Goal: Information Seeking & Learning: Learn about a topic

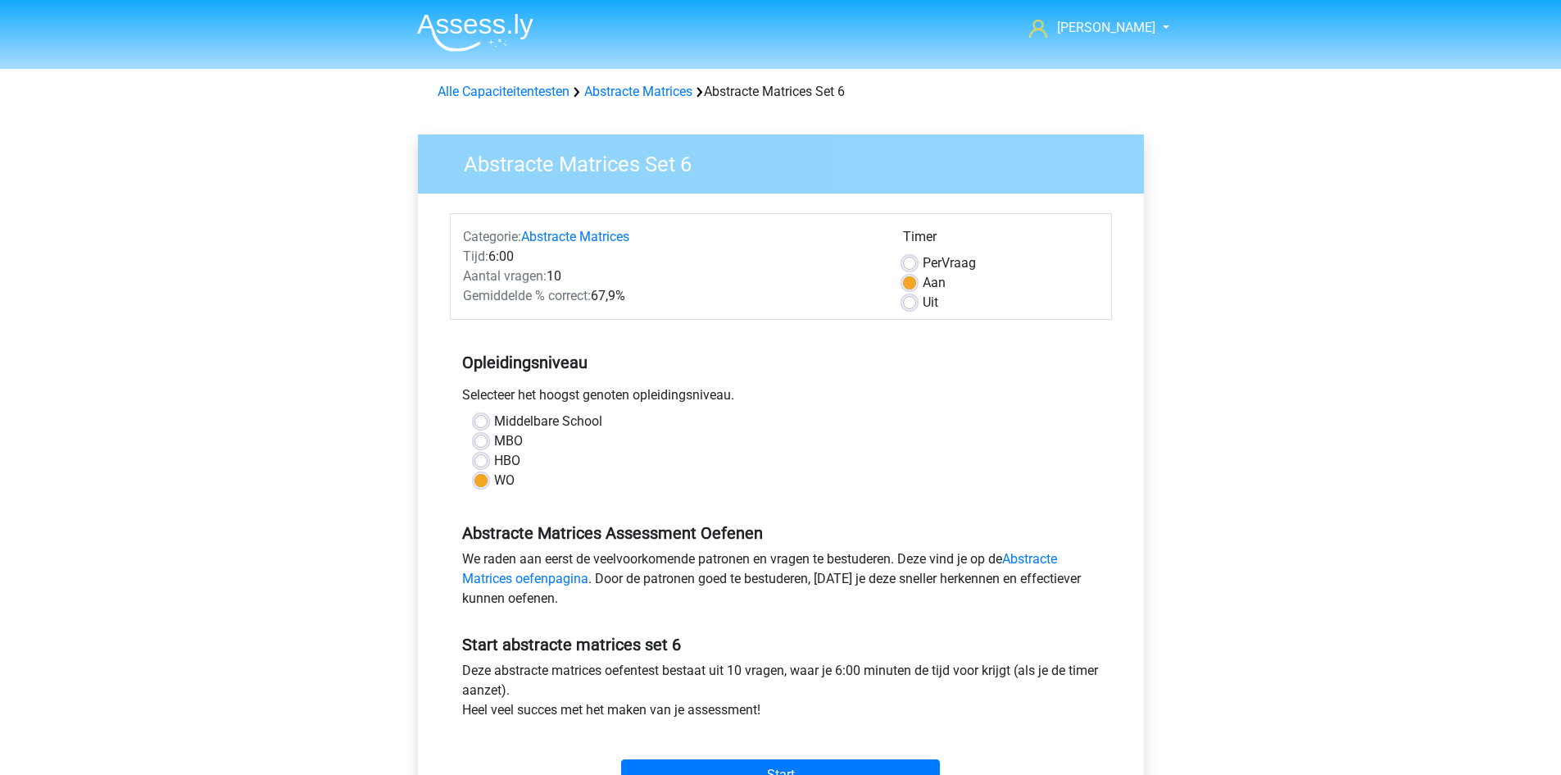
scroll to position [410, 0]
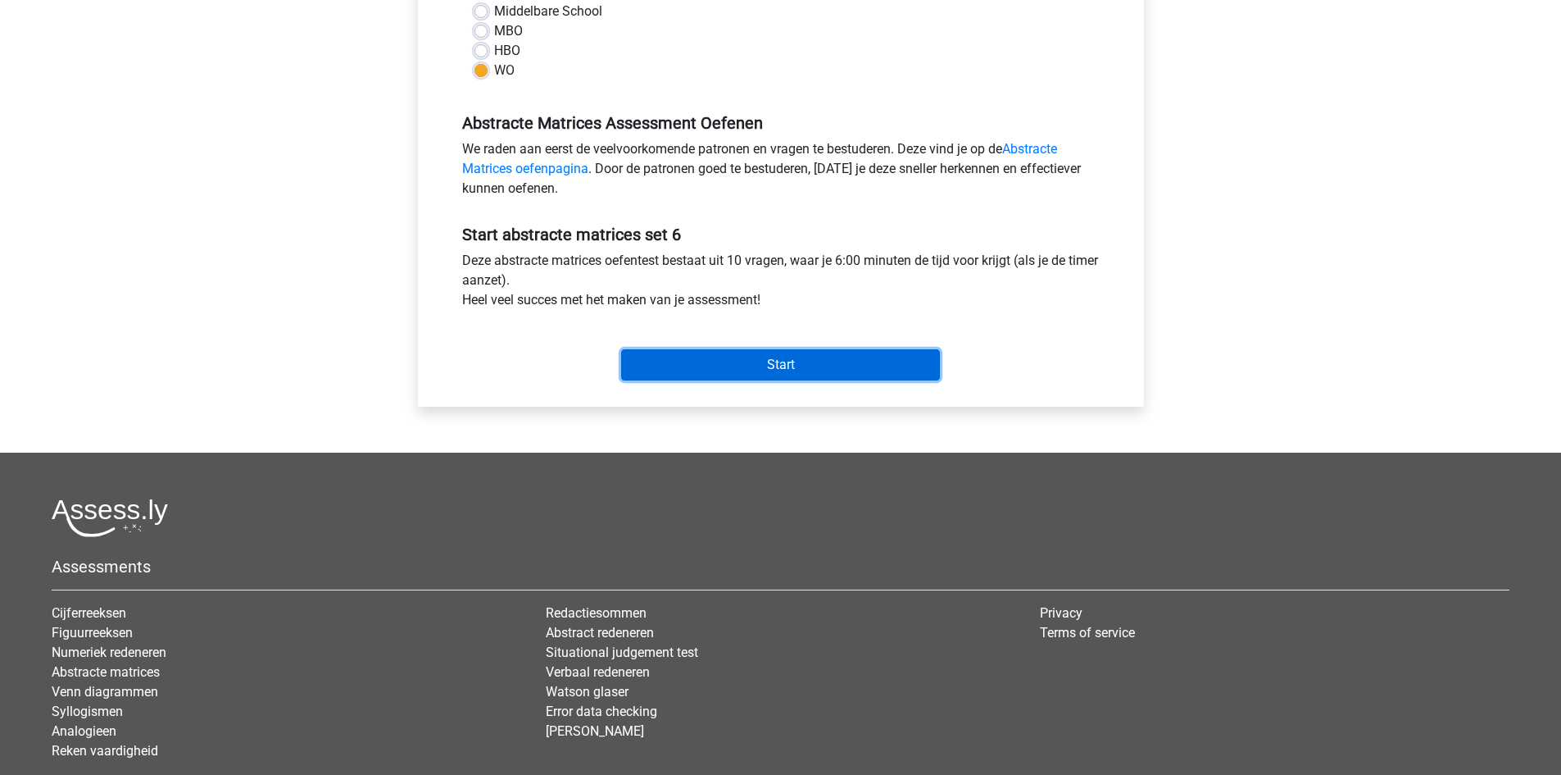
click at [769, 368] on input "Start" at bounding box center [780, 364] width 319 height 31
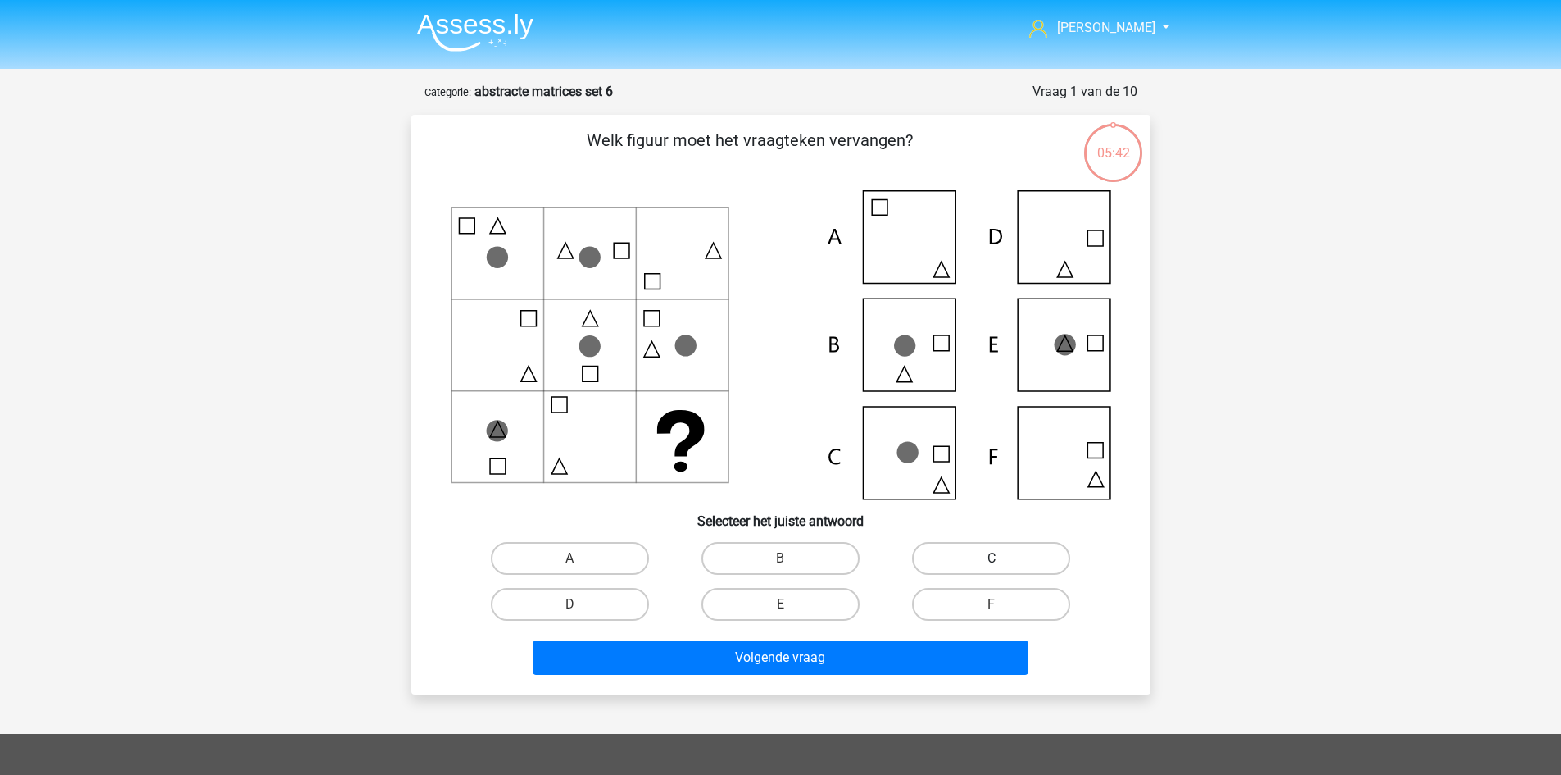
click at [999, 556] on label "C" at bounding box center [991, 558] width 158 height 33
click at [999, 558] on input "C" at bounding box center [997, 563] width 11 height 11
radio input "true"
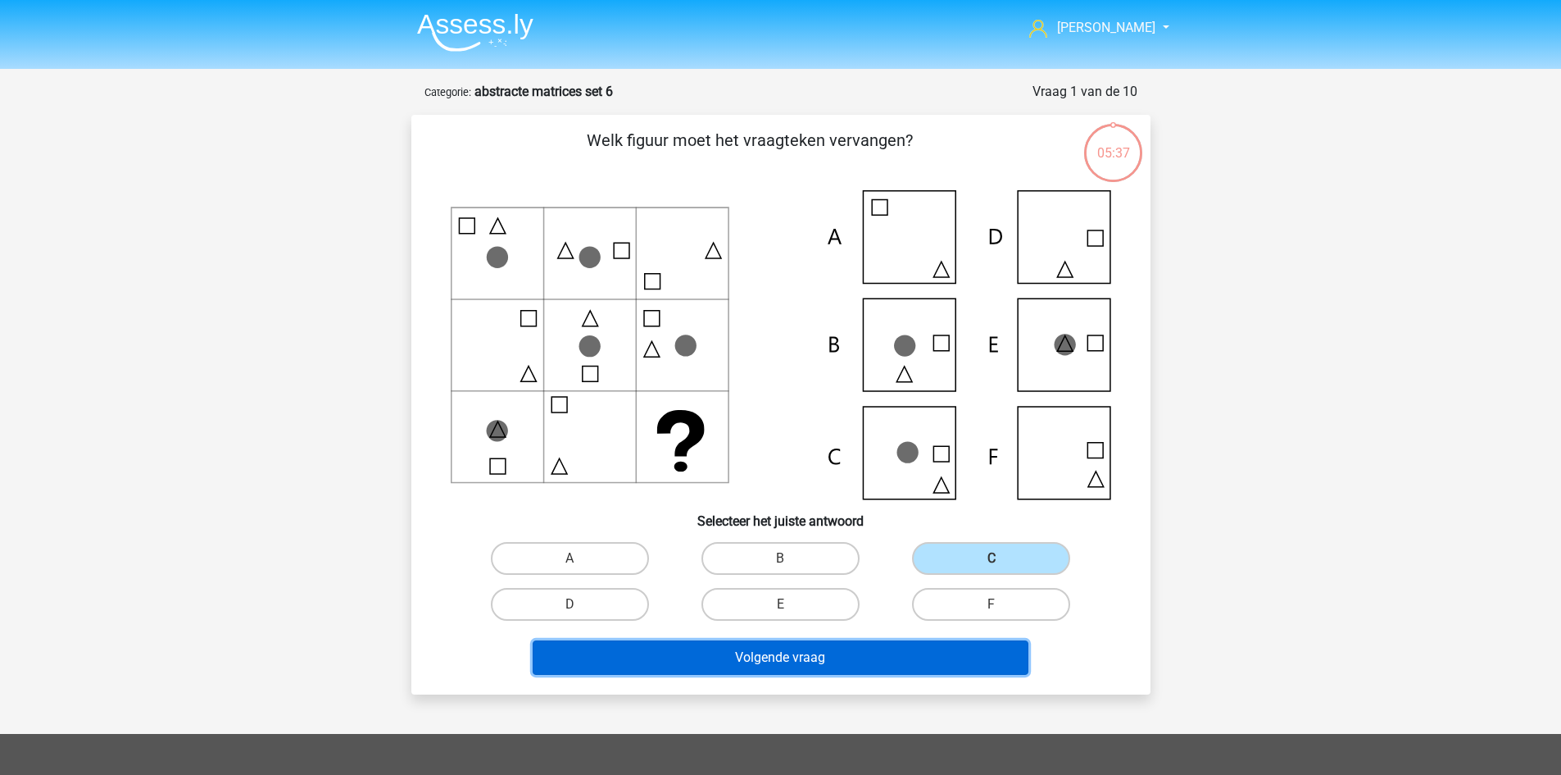
click at [879, 650] on button "Volgende vraag" at bounding box center [781, 657] width 496 height 34
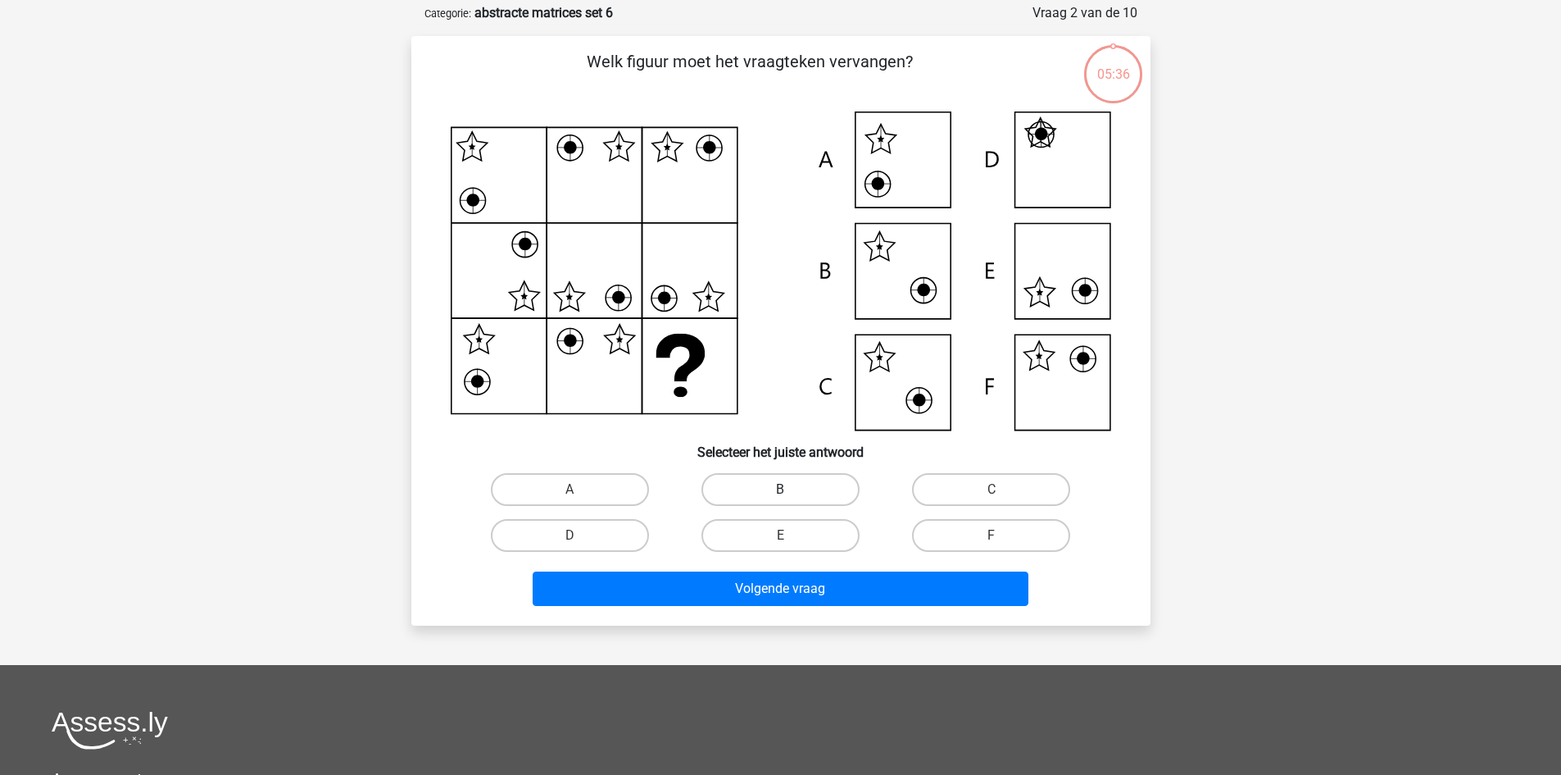
scroll to position [82, 0]
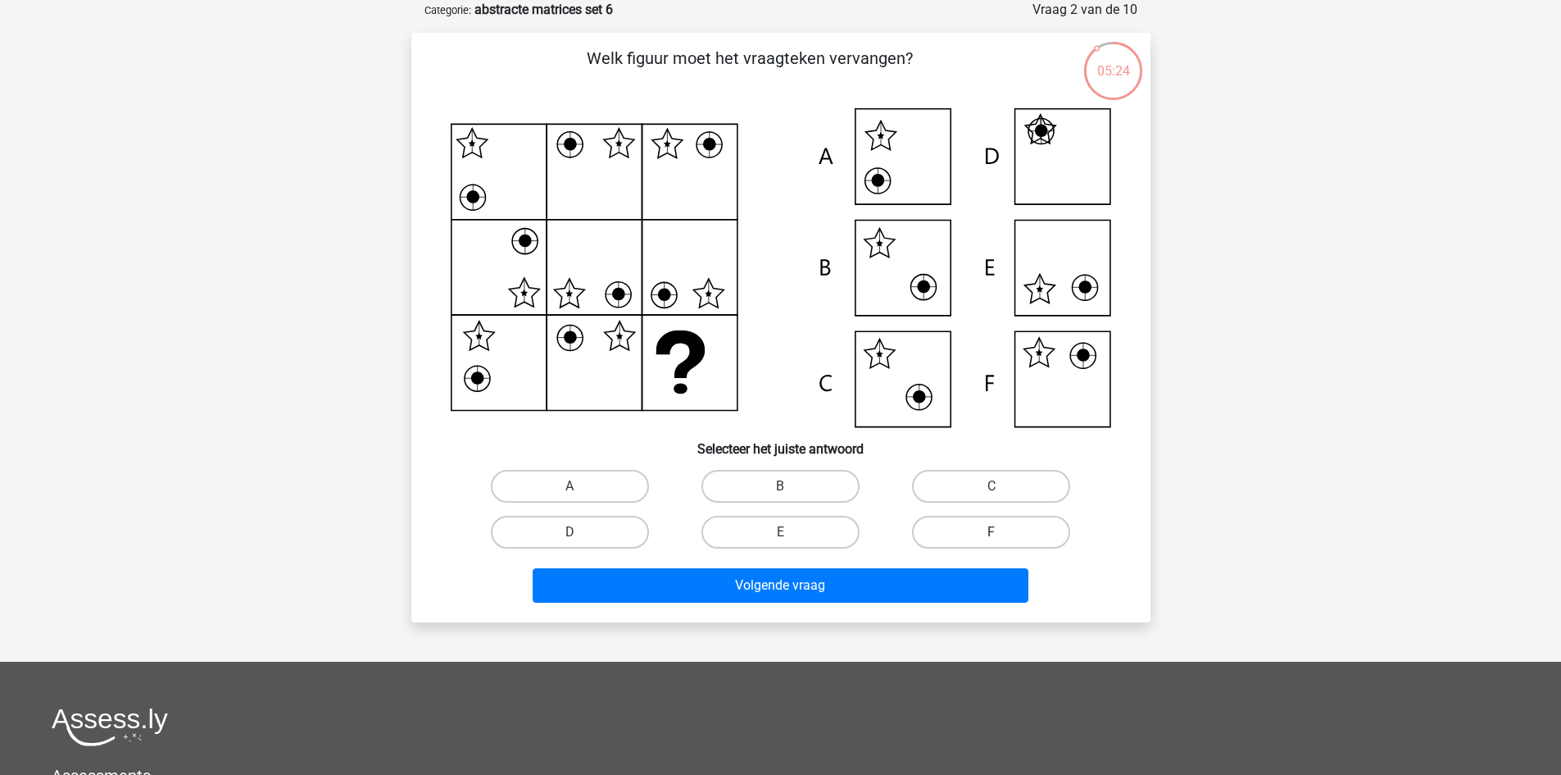
click at [983, 521] on label "F" at bounding box center [991, 532] width 158 height 33
click at [992, 532] on input "F" at bounding box center [997, 537] width 11 height 11
radio input "true"
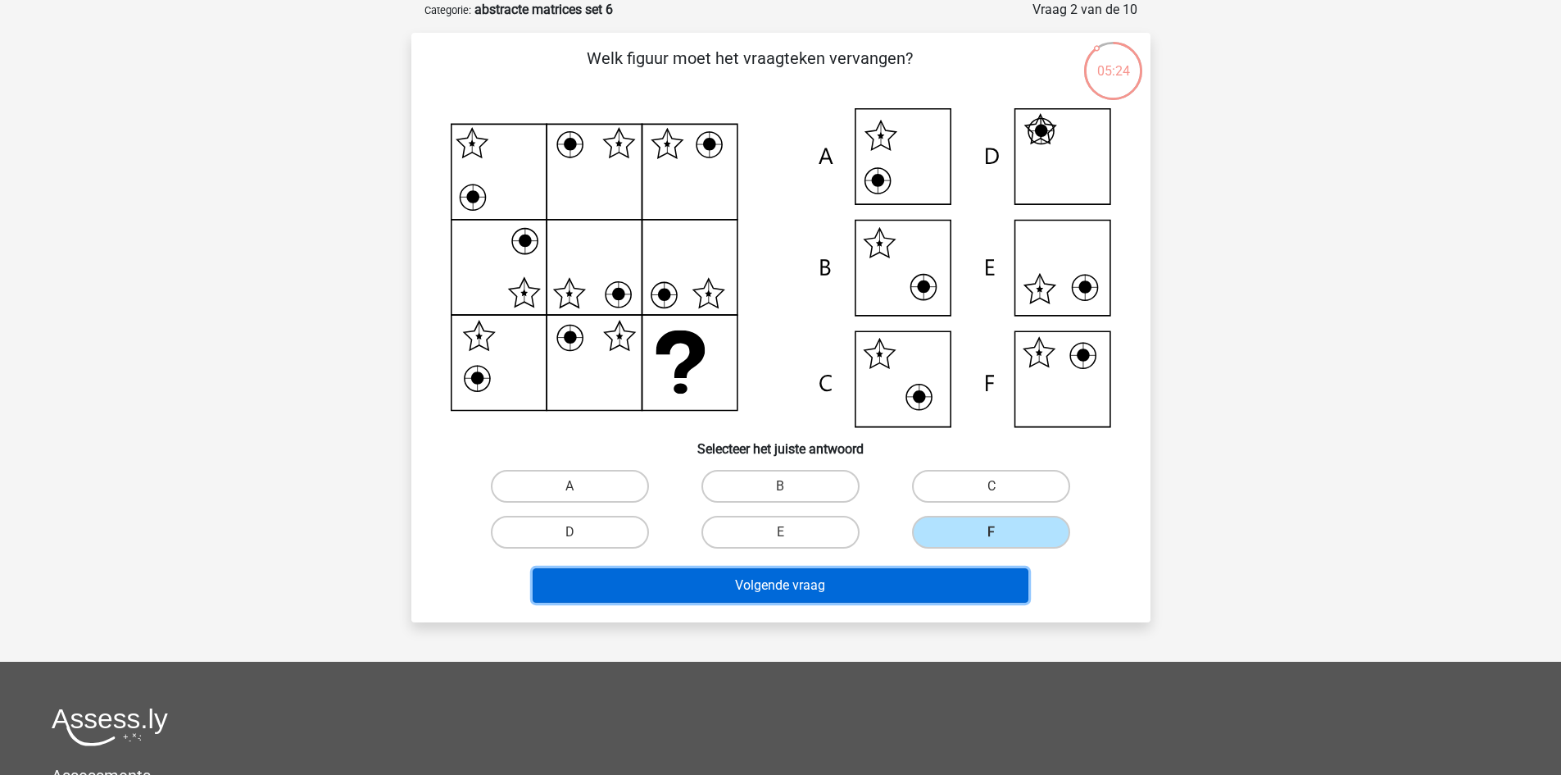
click at [932, 578] on button "Volgende vraag" at bounding box center [781, 585] width 496 height 34
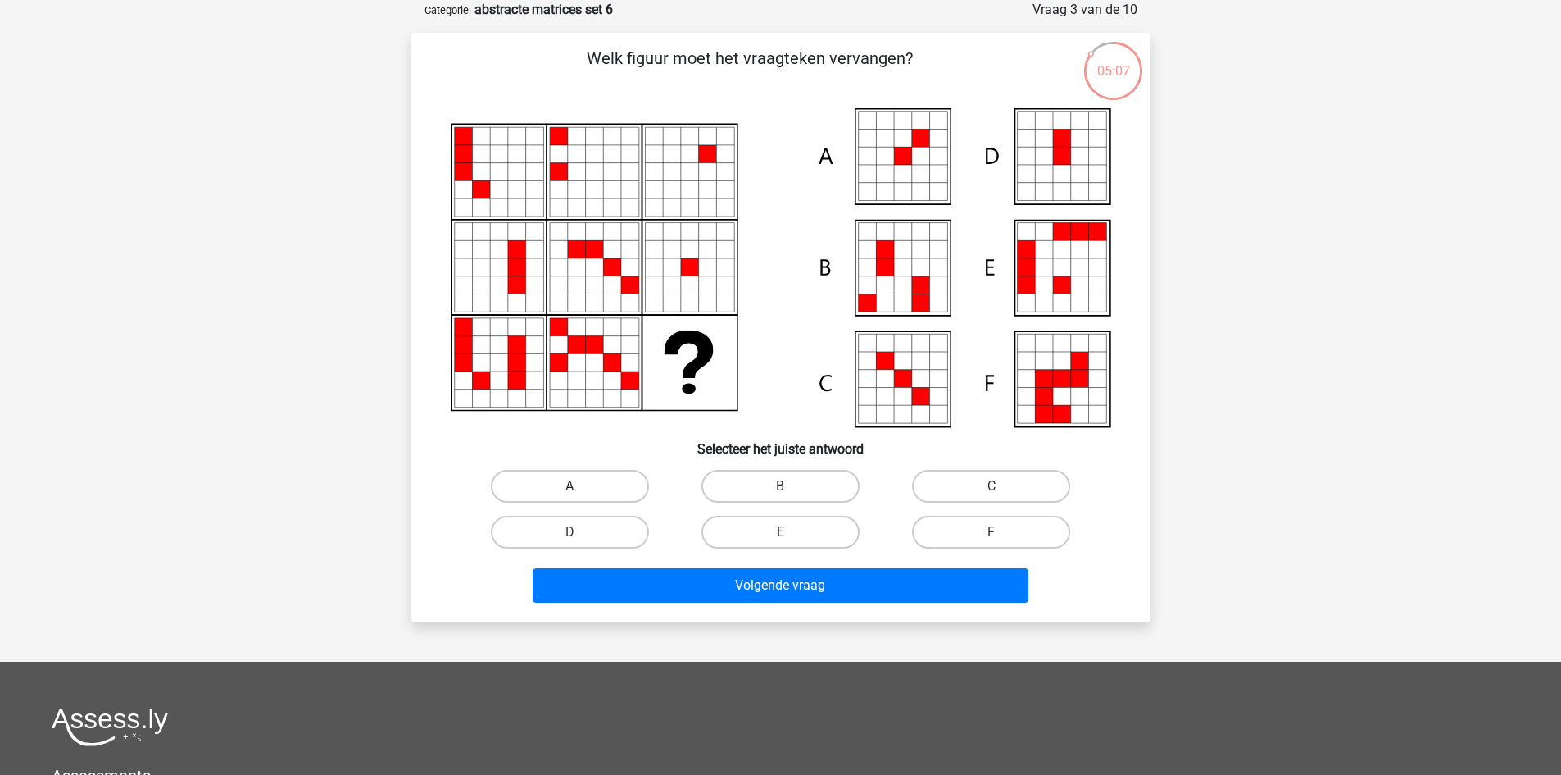
click at [615, 488] on label "A" at bounding box center [570, 486] width 158 height 33
click at [580, 488] on input "A" at bounding box center [575, 491] width 11 height 11
radio input "true"
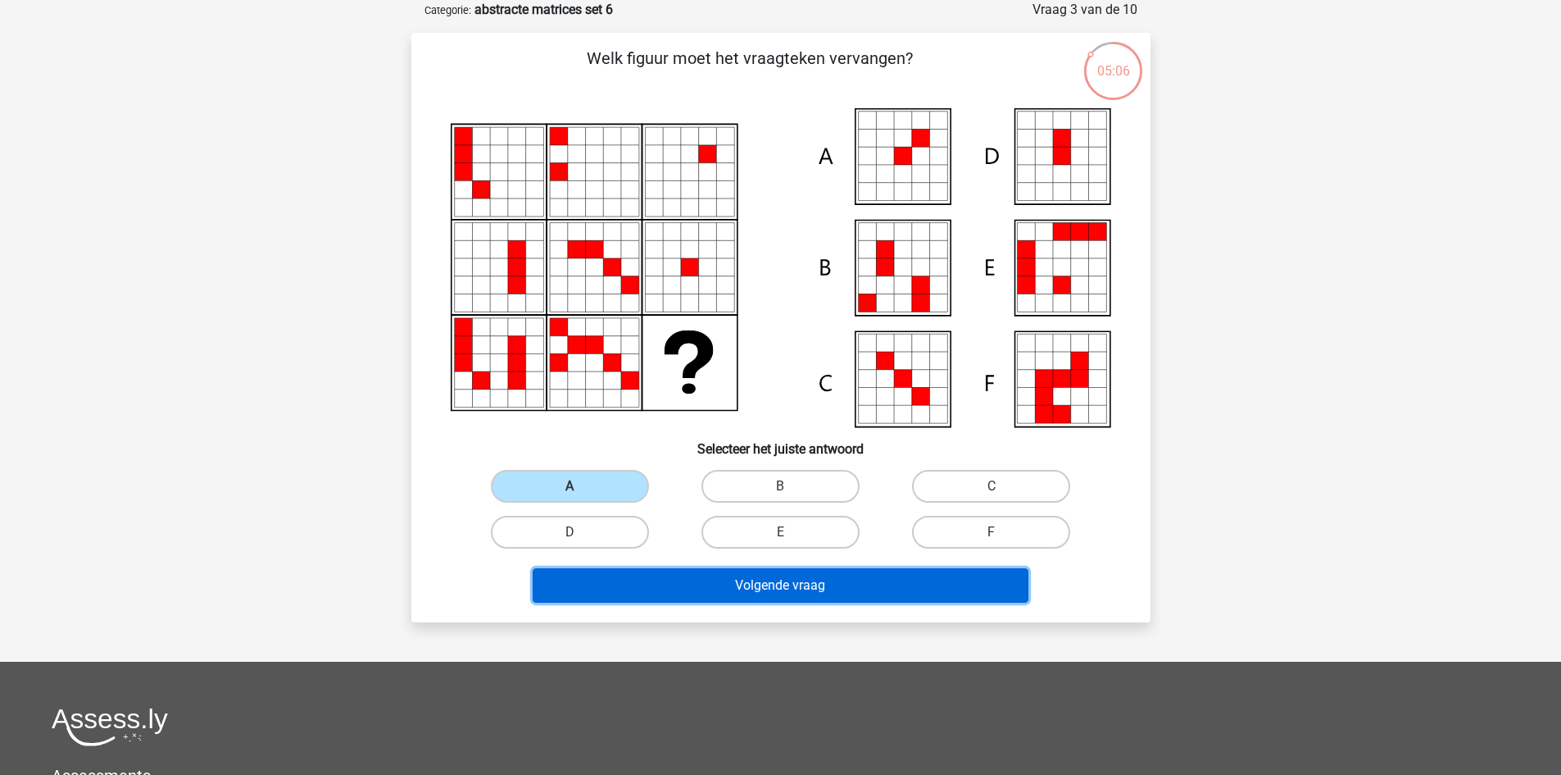
click at [802, 589] on button "Volgende vraag" at bounding box center [781, 585] width 496 height 34
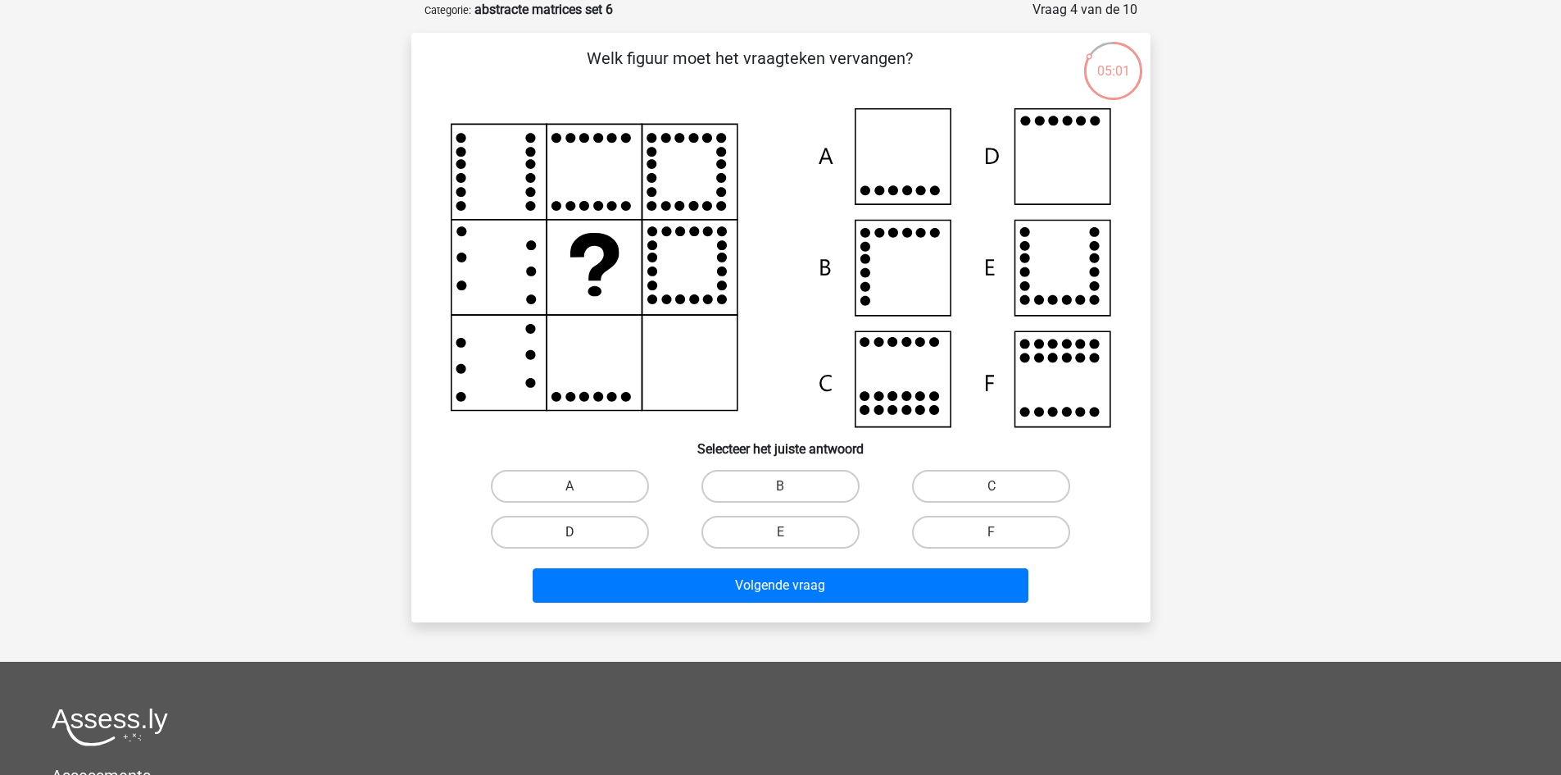
click at [619, 524] on label "D" at bounding box center [570, 532] width 158 height 33
click at [580, 532] on input "D" at bounding box center [575, 537] width 11 height 11
radio input "true"
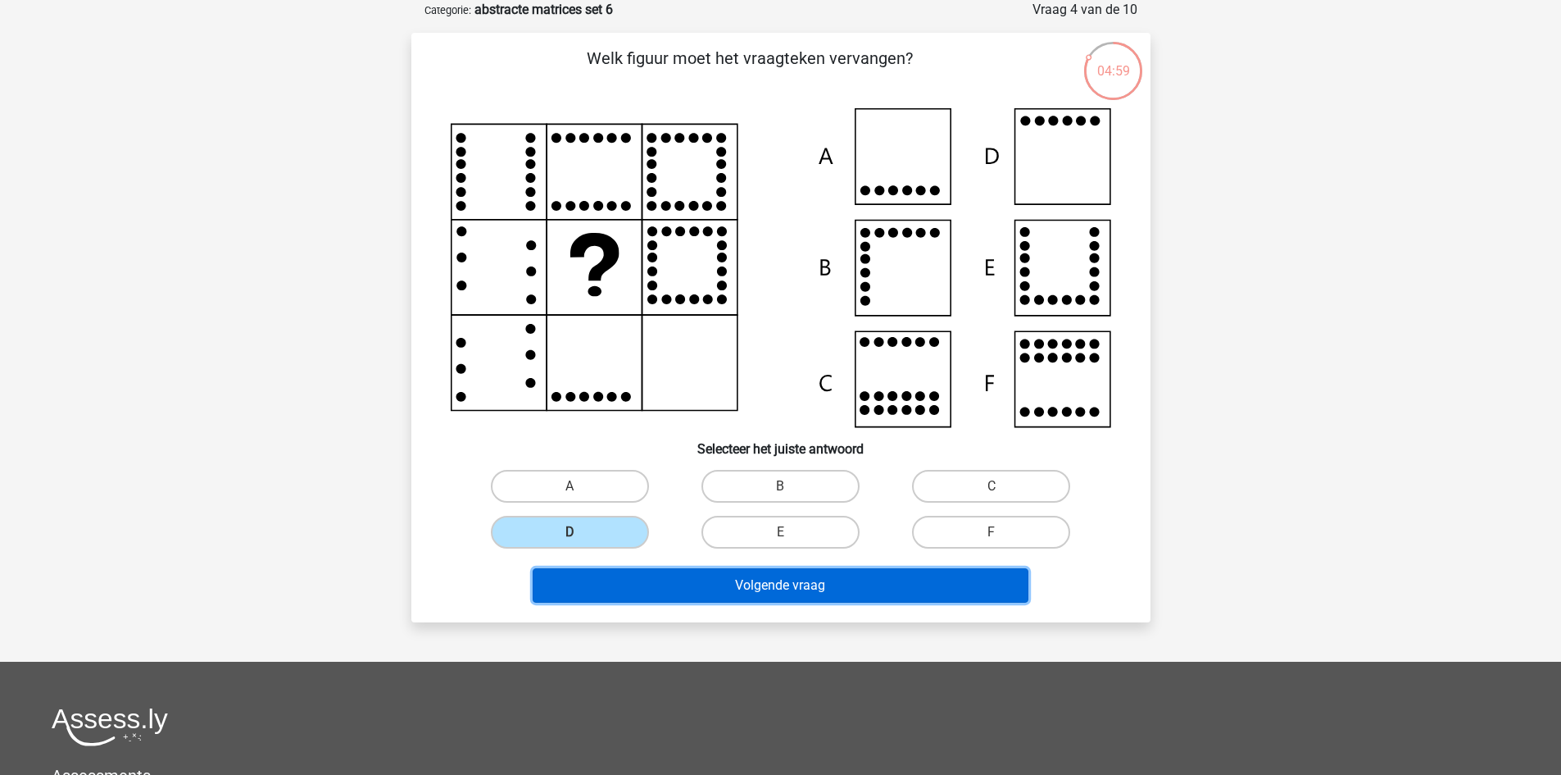
click at [784, 585] on button "Volgende vraag" at bounding box center [781, 585] width 496 height 34
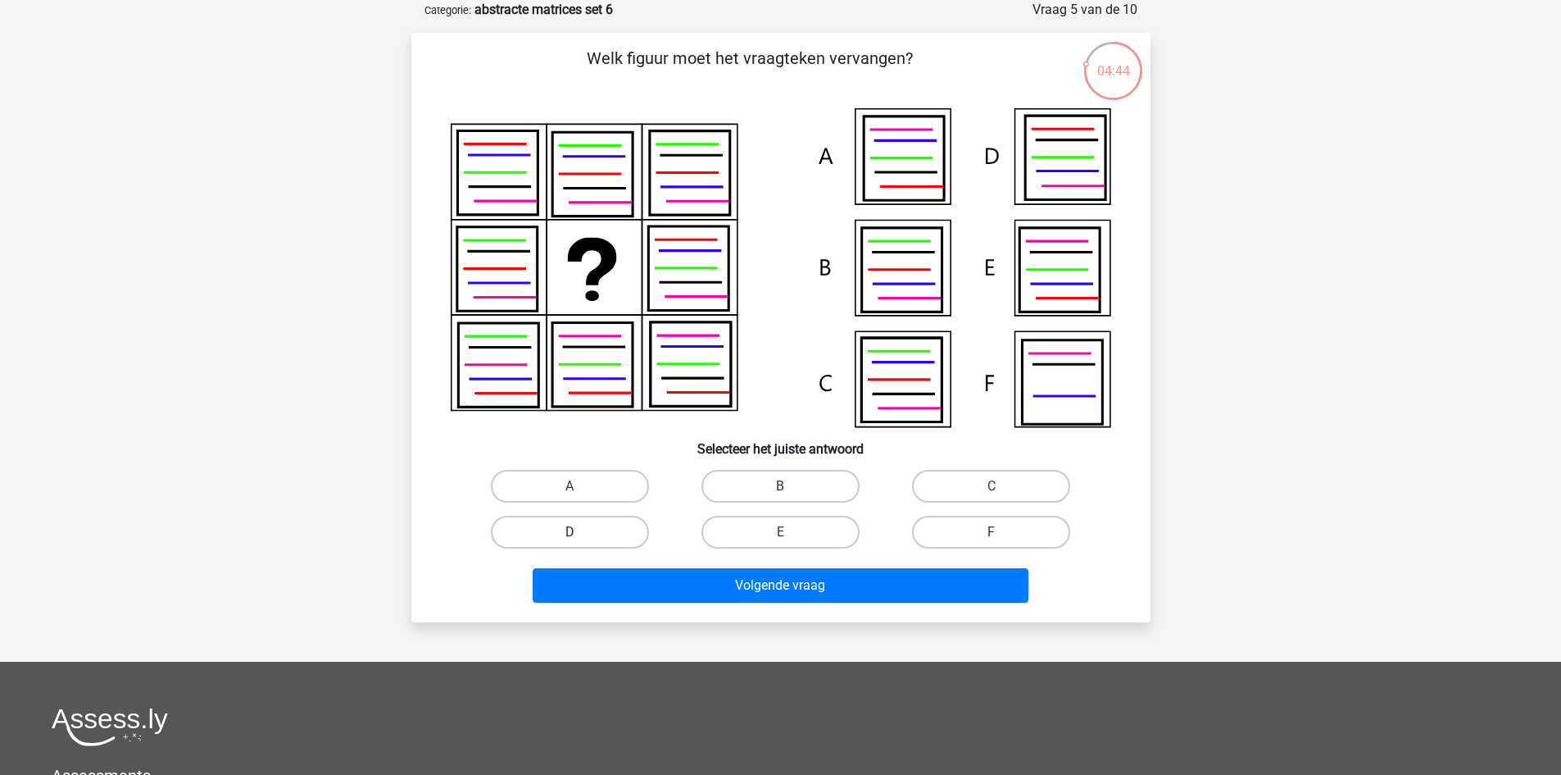
click at [593, 531] on label "D" at bounding box center [570, 532] width 158 height 33
click at [580, 532] on input "D" at bounding box center [575, 537] width 11 height 11
radio input "true"
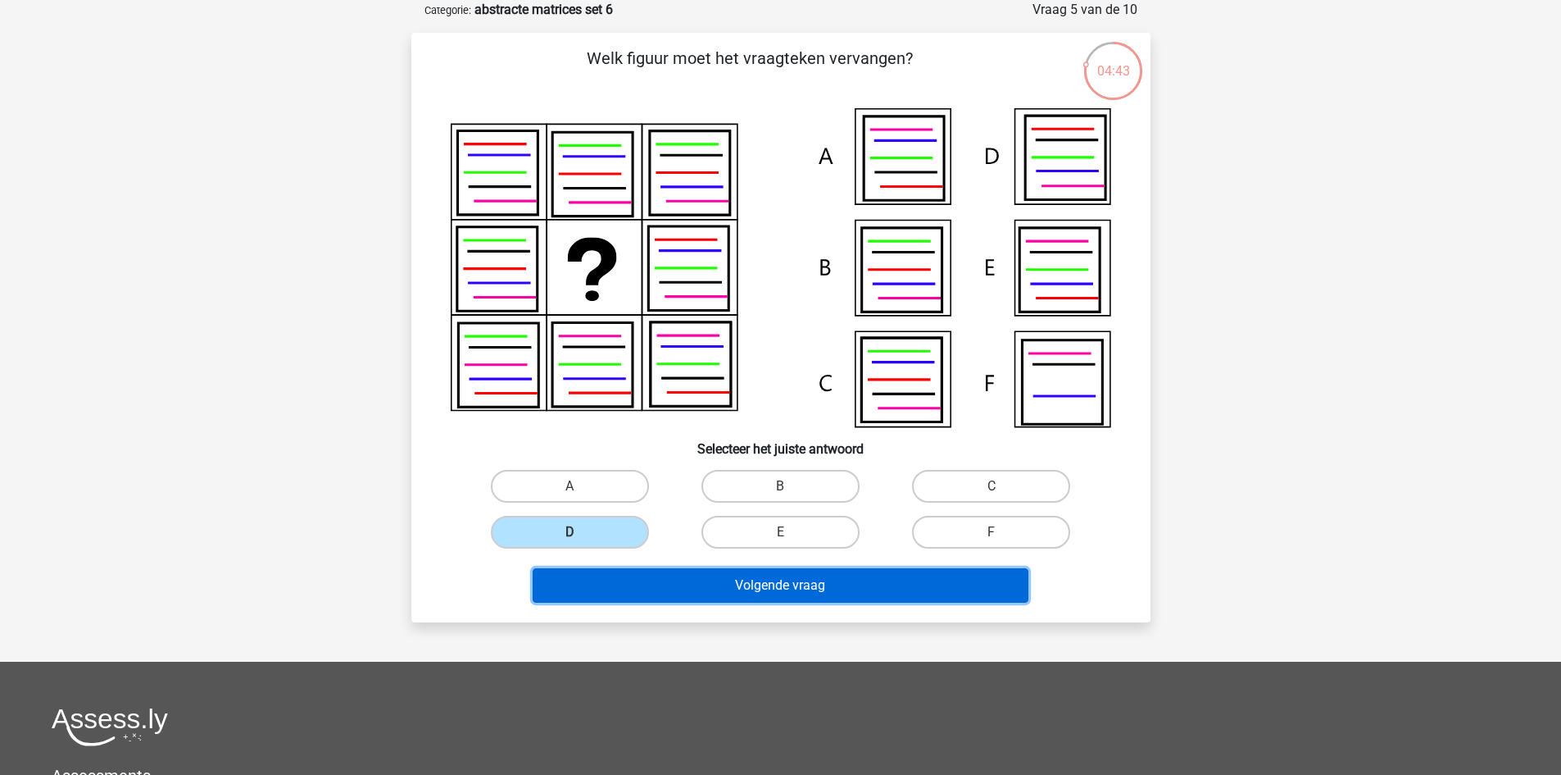
click at [756, 580] on button "Volgende vraag" at bounding box center [781, 585] width 496 height 34
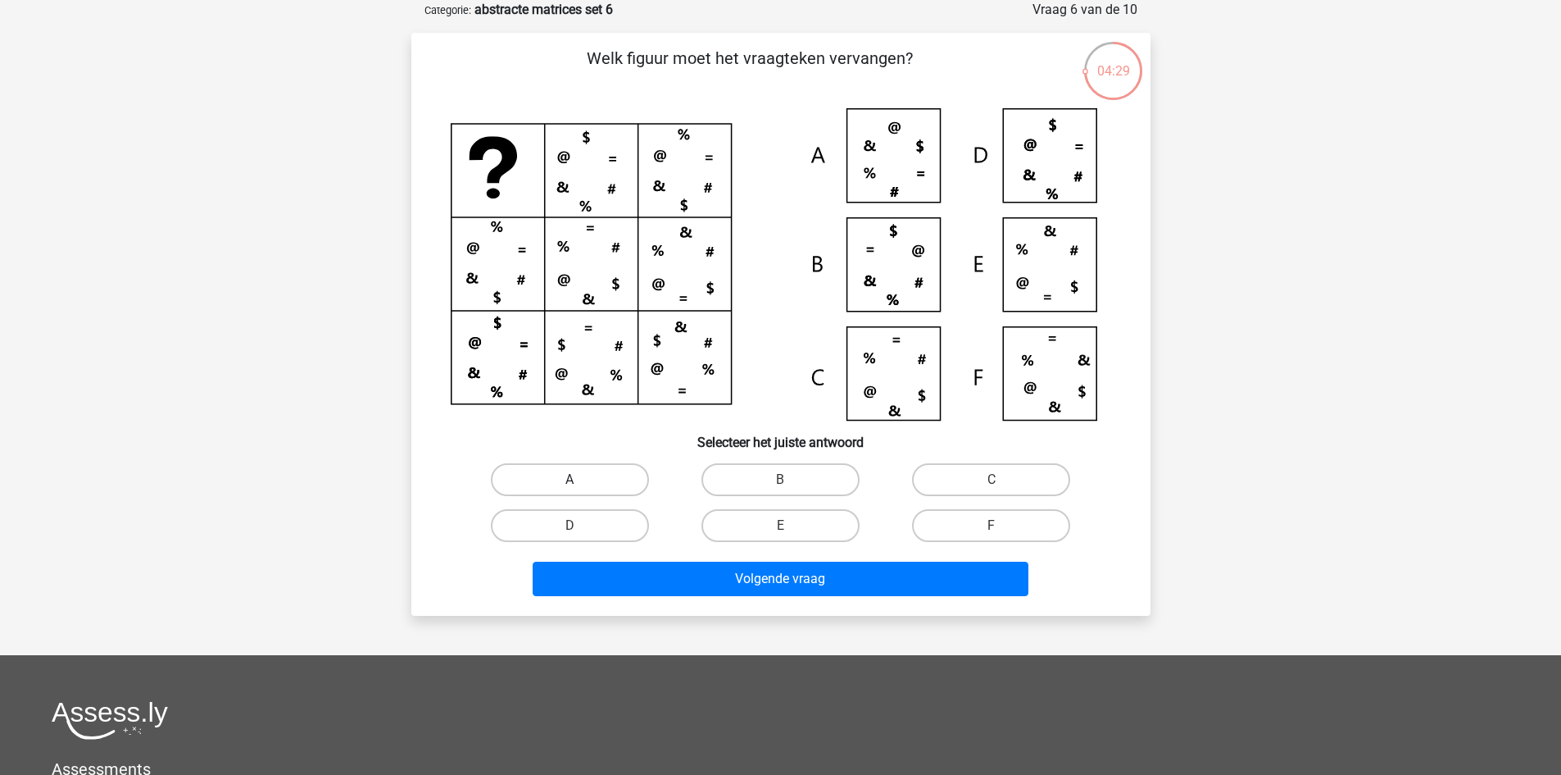
drag, startPoint x: 600, startPoint y: 469, endPoint x: 612, endPoint y: 477, distance: 14.8
click at [599, 469] on label "A" at bounding box center [570, 479] width 158 height 33
click at [580, 480] on input "A" at bounding box center [575, 485] width 11 height 11
radio input "true"
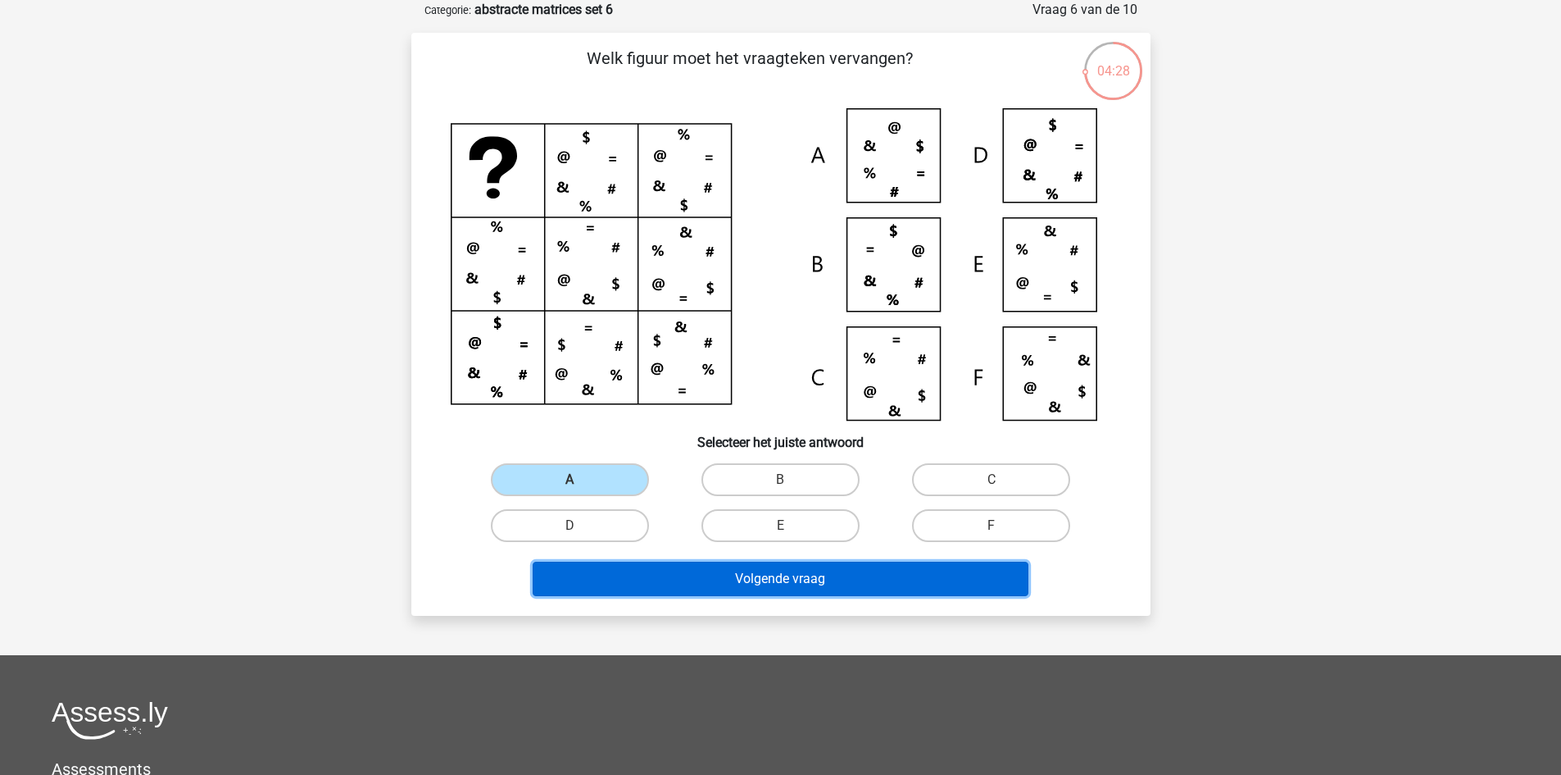
click at [789, 577] on button "Volgende vraag" at bounding box center [781, 578] width 496 height 34
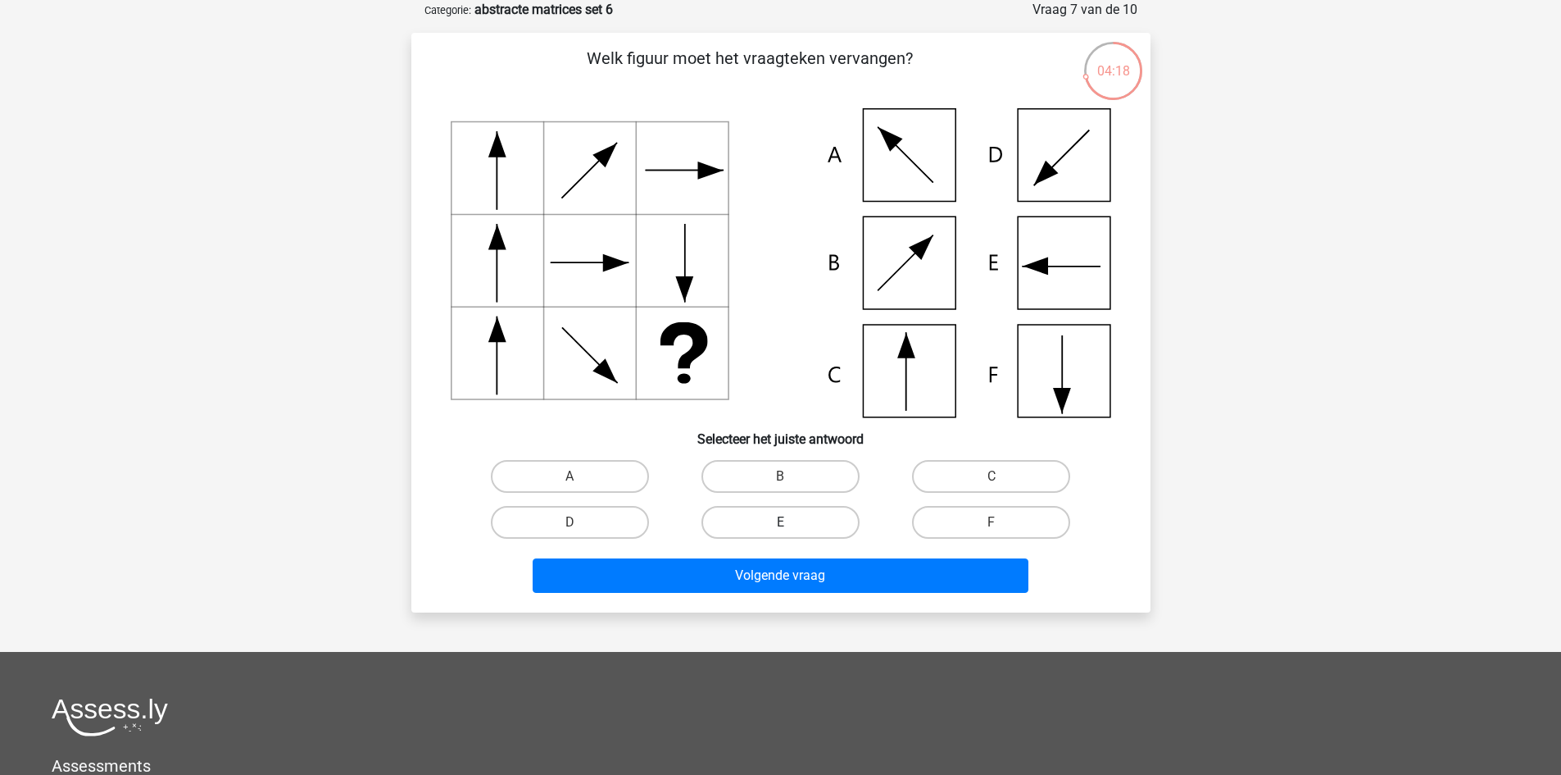
click at [757, 520] on label "E" at bounding box center [781, 522] width 158 height 33
click at [780, 522] on input "E" at bounding box center [785, 527] width 11 height 11
radio input "true"
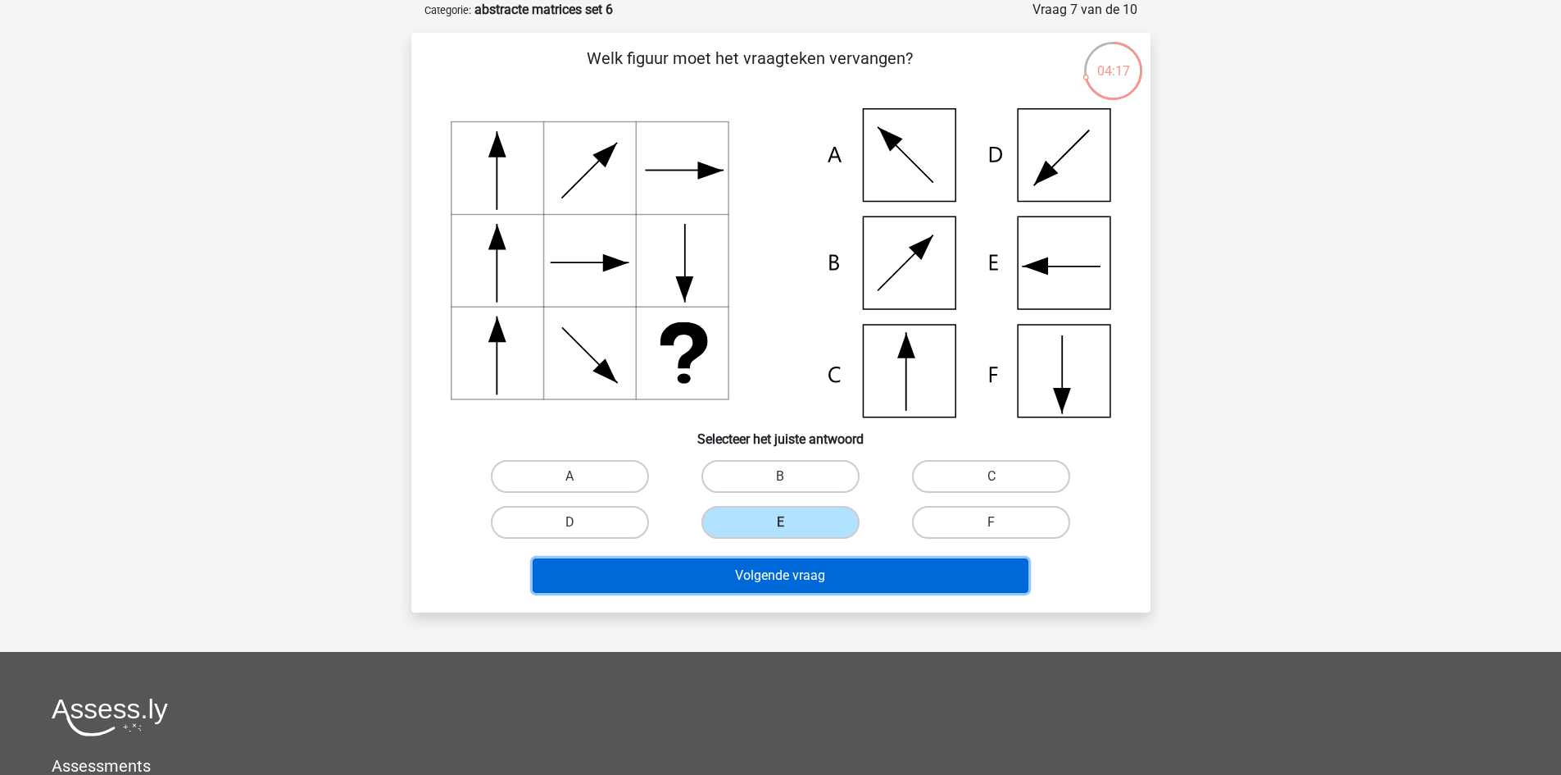
click at [778, 570] on button "Volgende vraag" at bounding box center [781, 575] width 496 height 34
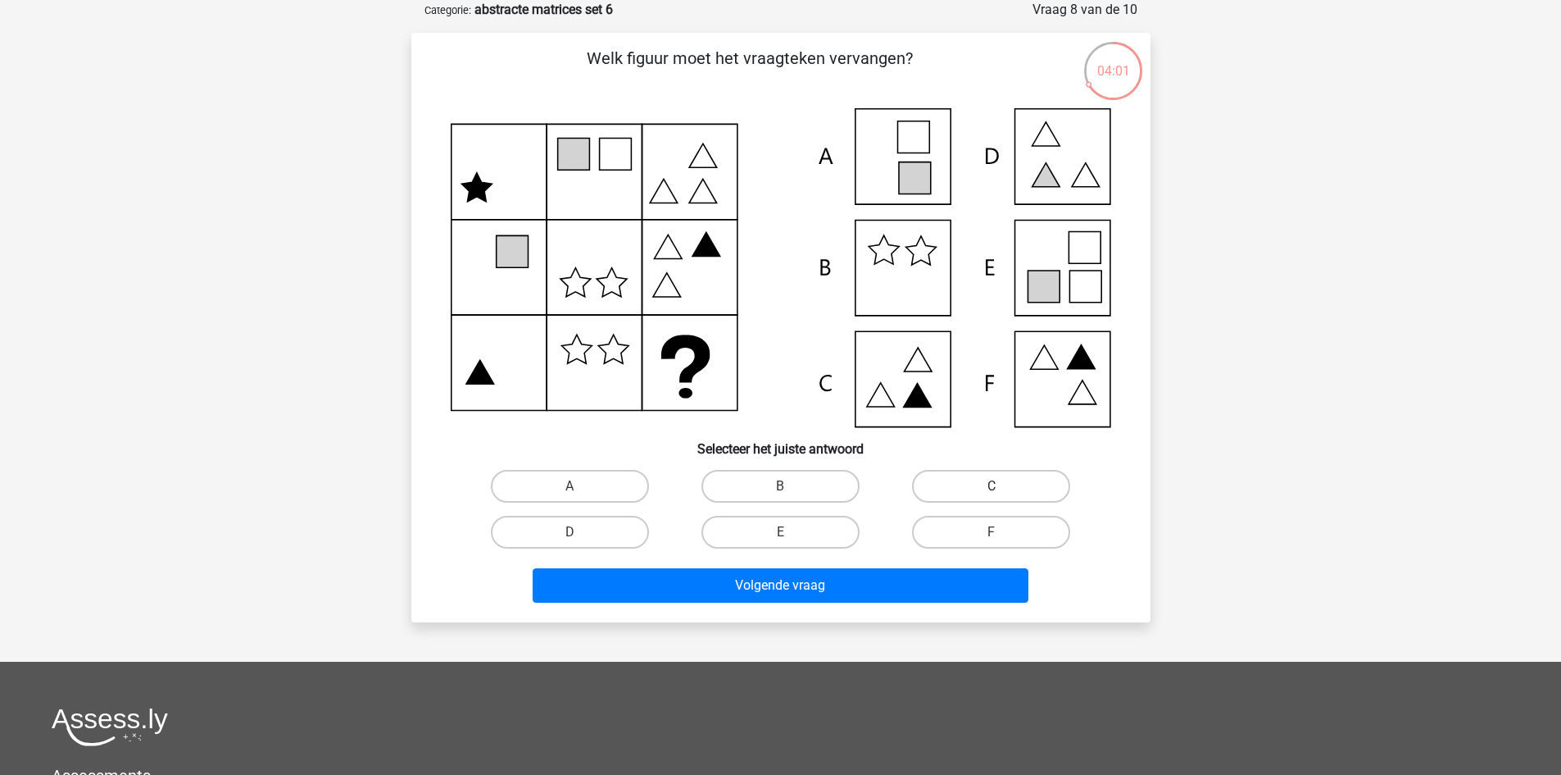
click at [943, 488] on label "C" at bounding box center [991, 486] width 158 height 33
click at [992, 488] on input "C" at bounding box center [997, 491] width 11 height 11
radio input "true"
click at [773, 536] on label "E" at bounding box center [781, 532] width 158 height 33
click at [780, 536] on input "E" at bounding box center [785, 537] width 11 height 11
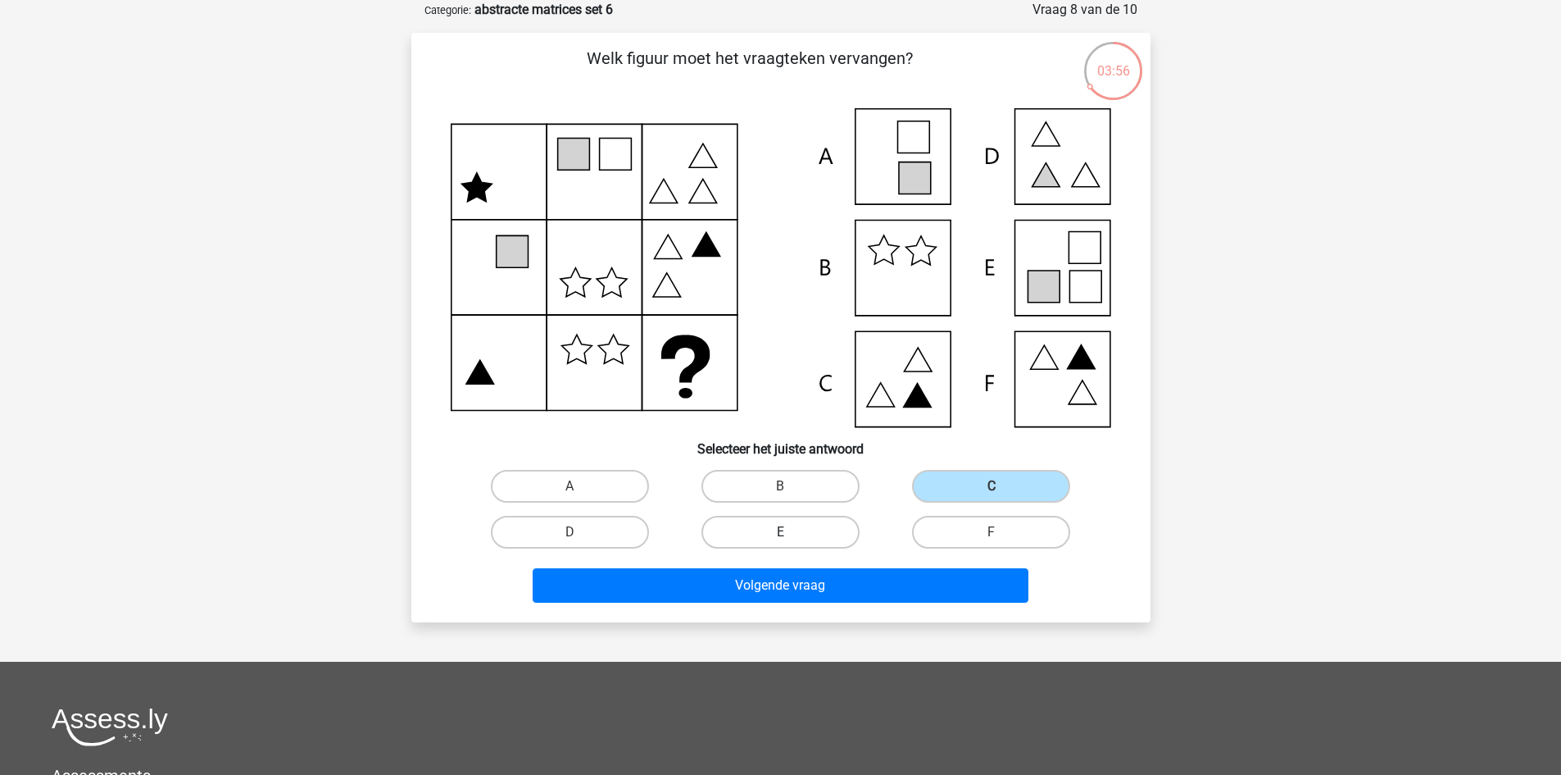
radio input "true"
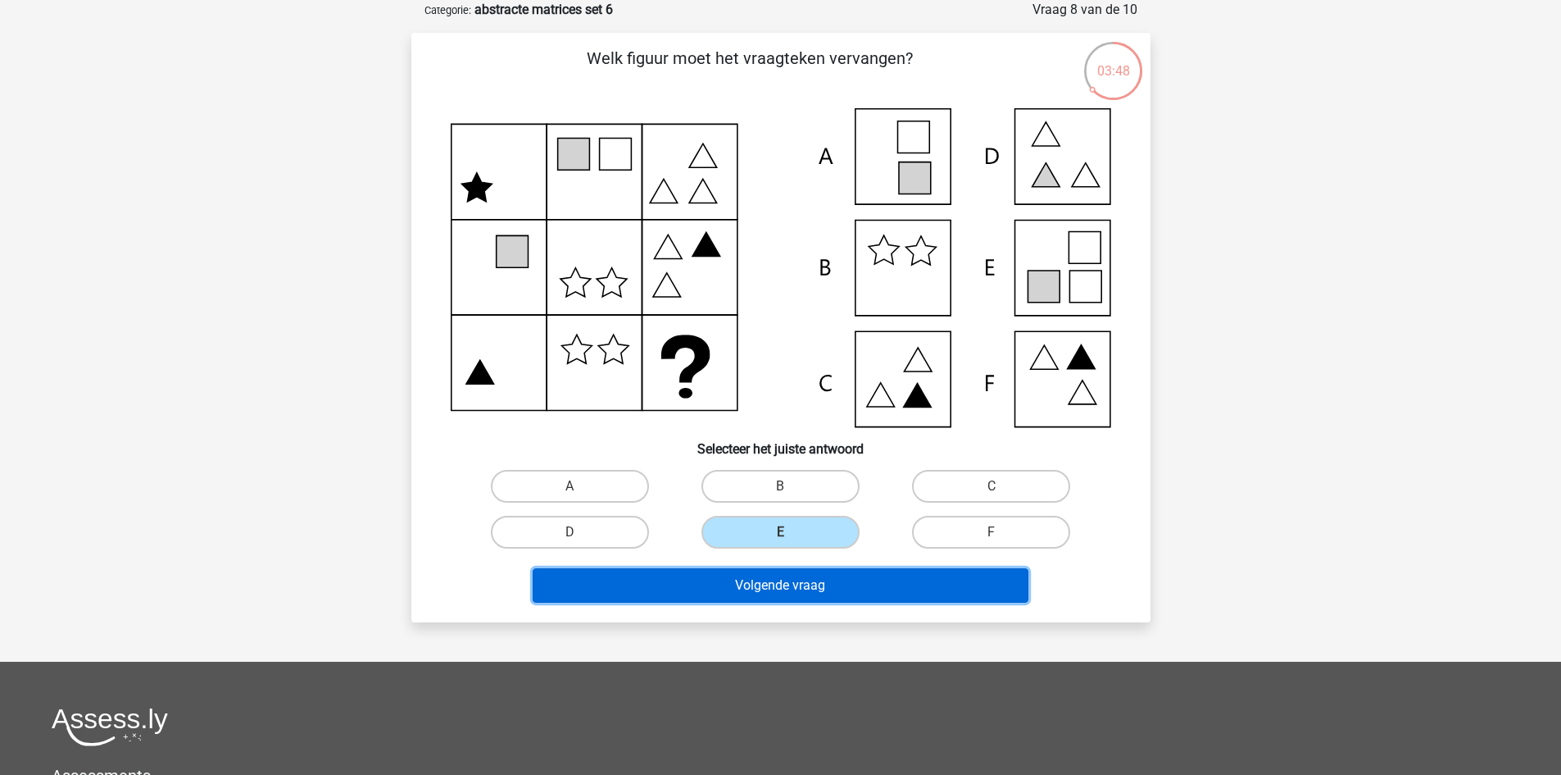
click at [789, 587] on button "Volgende vraag" at bounding box center [781, 585] width 496 height 34
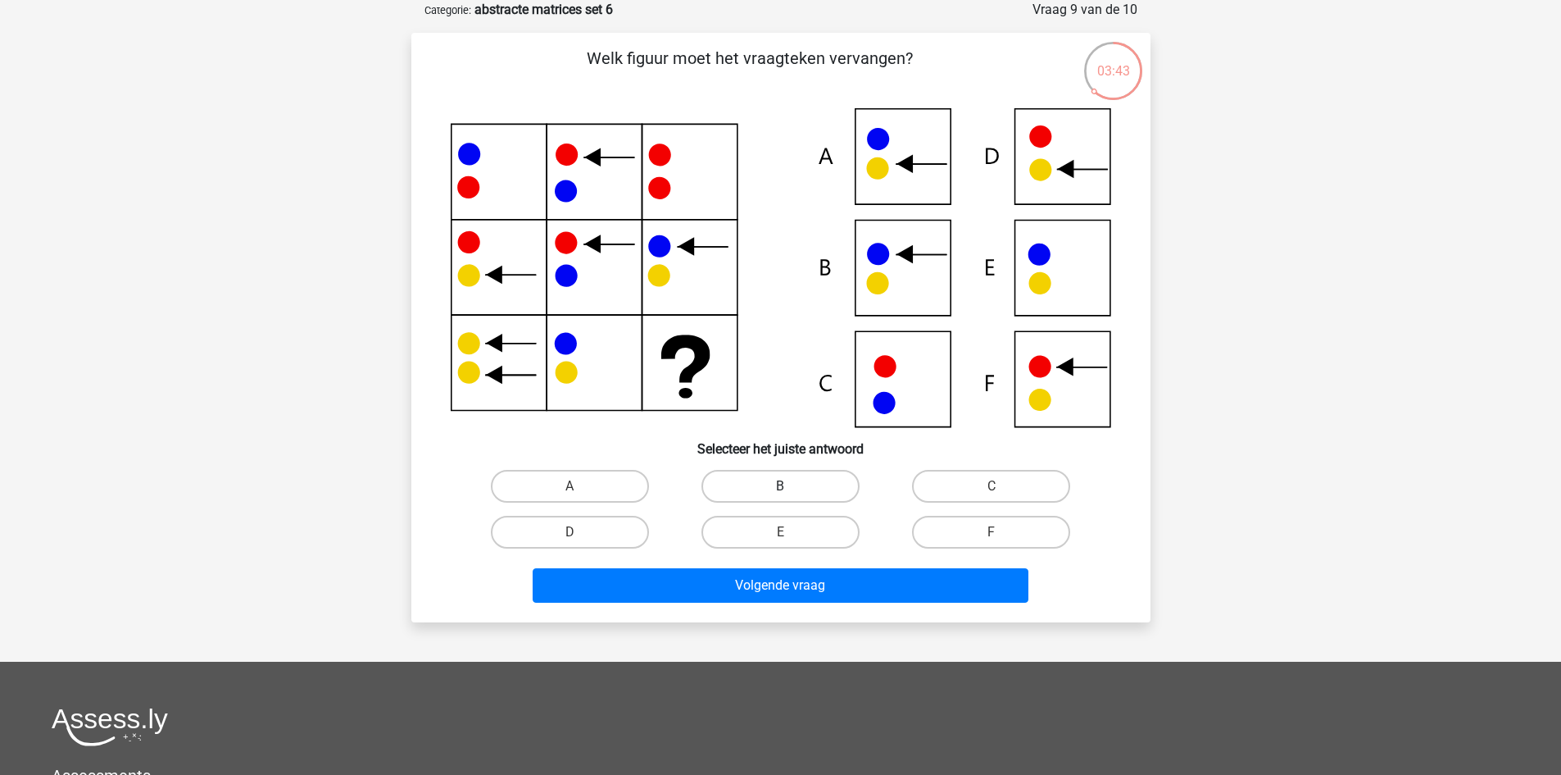
click at [761, 477] on label "B" at bounding box center [781, 486] width 158 height 33
click at [780, 486] on input "B" at bounding box center [785, 491] width 11 height 11
radio input "true"
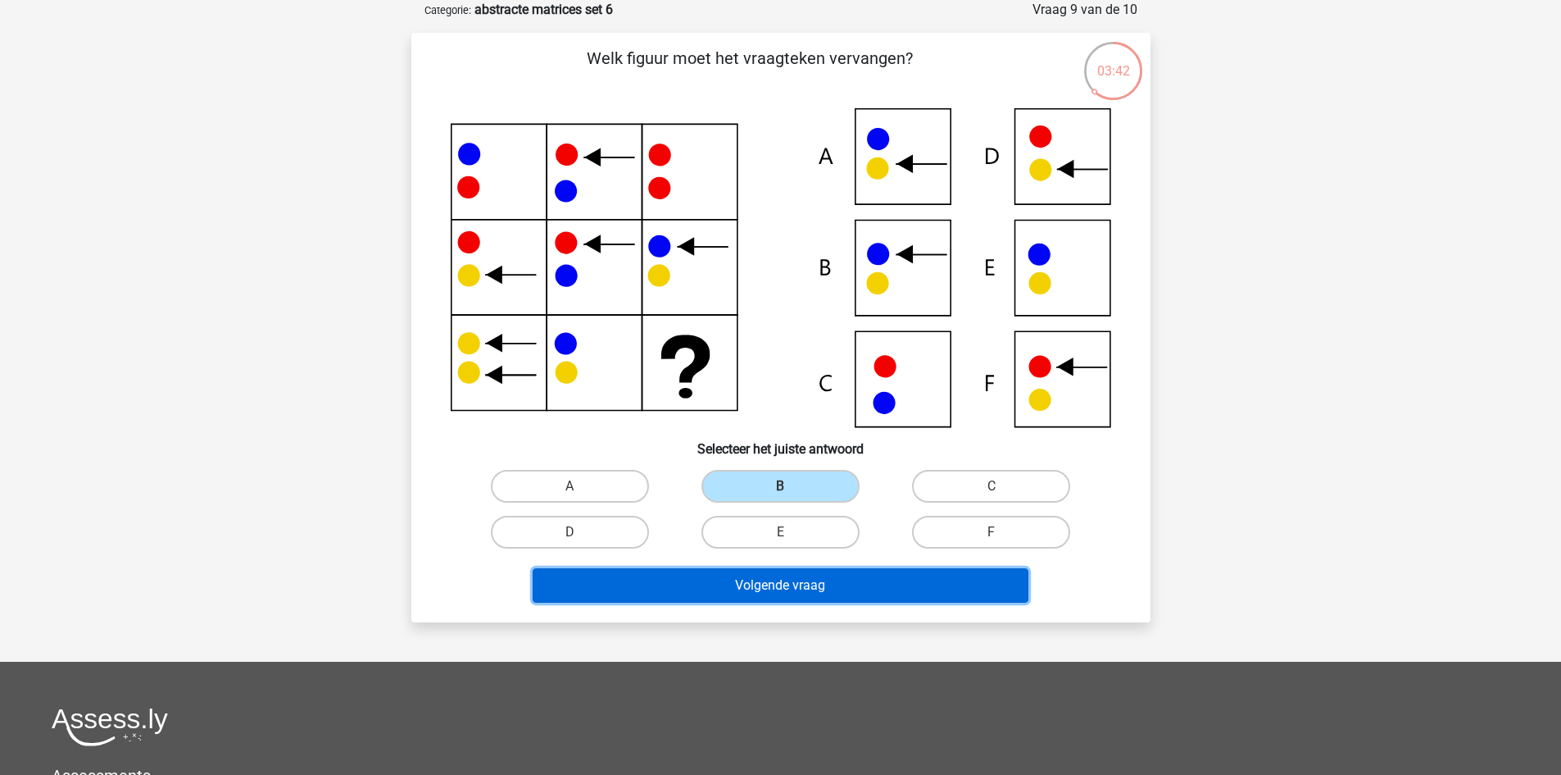
click at [890, 592] on button "Volgende vraag" at bounding box center [781, 585] width 496 height 34
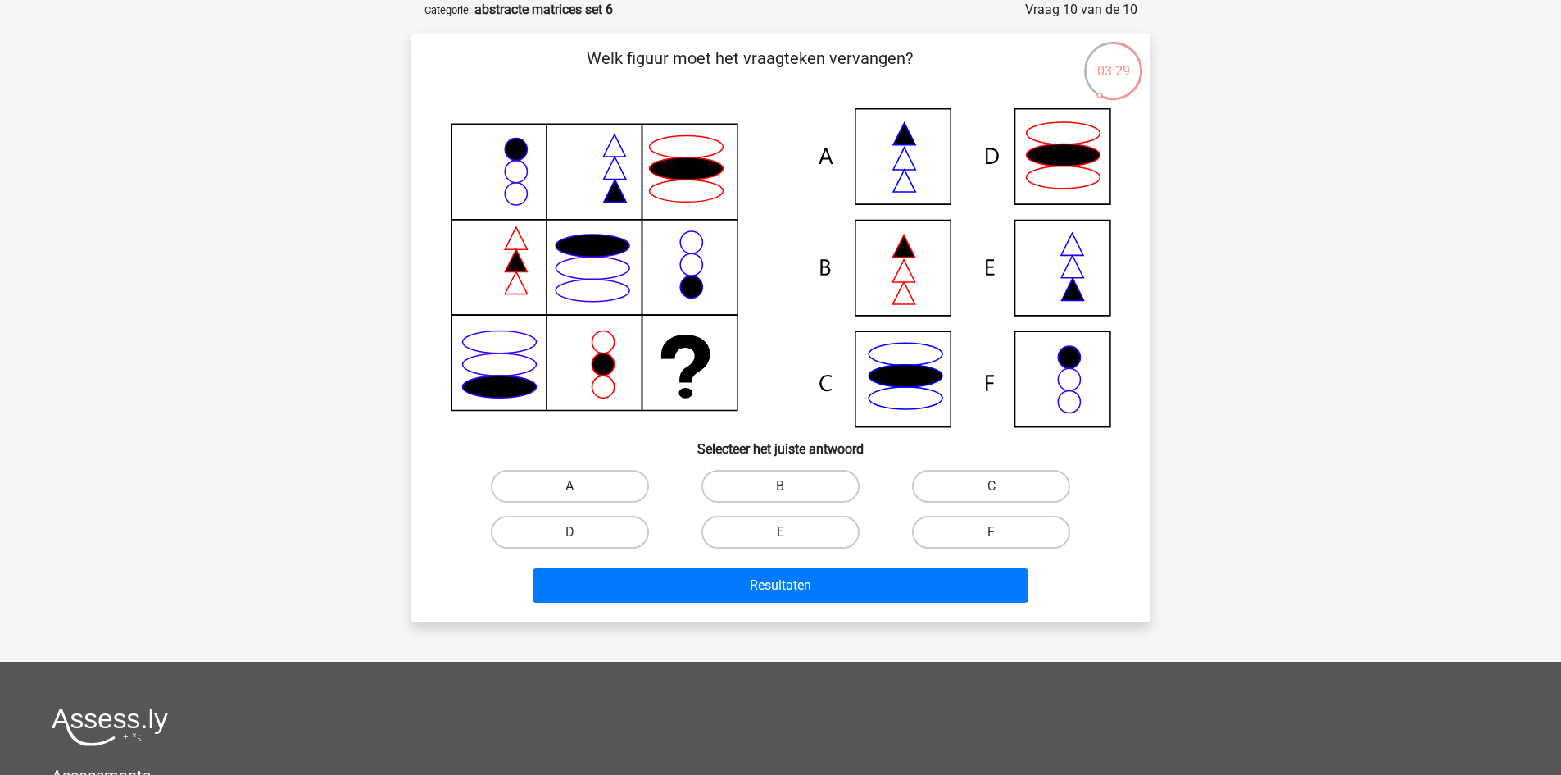
click at [607, 473] on label "A" at bounding box center [570, 486] width 158 height 33
click at [580, 486] on input "A" at bounding box center [575, 491] width 11 height 11
radio input "true"
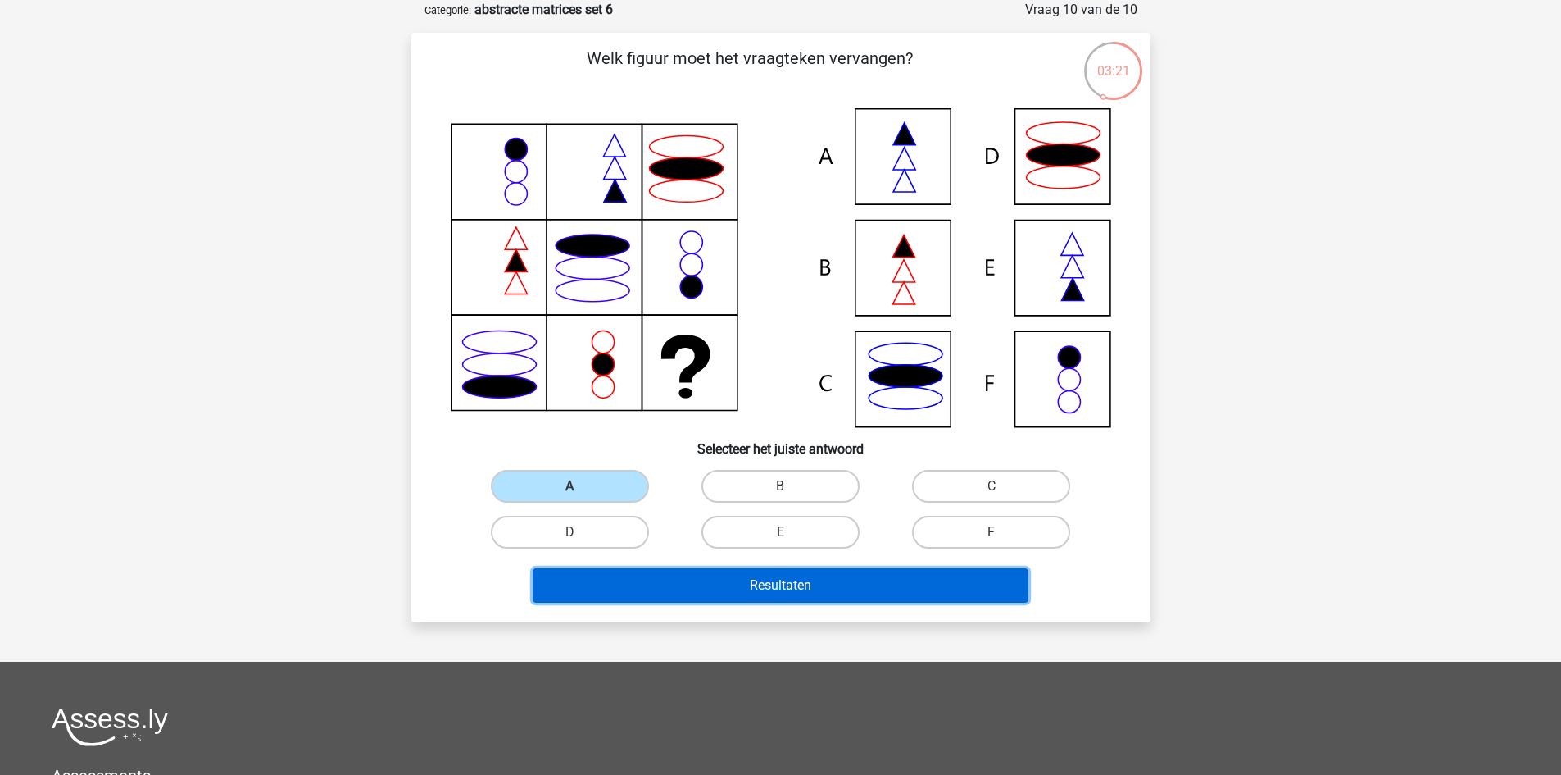
click at [903, 588] on button "Resultaten" at bounding box center [781, 585] width 496 height 34
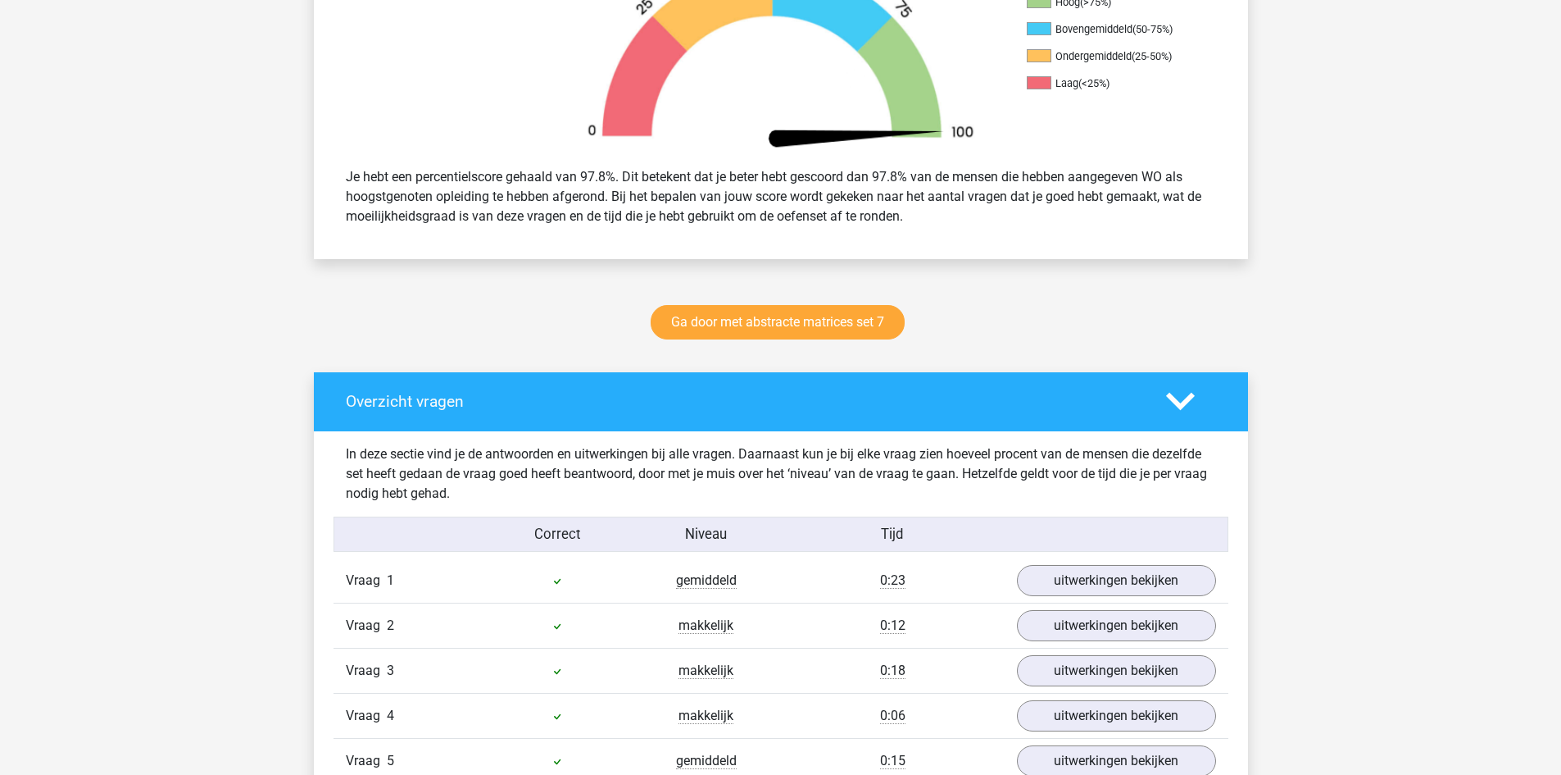
scroll to position [574, 0]
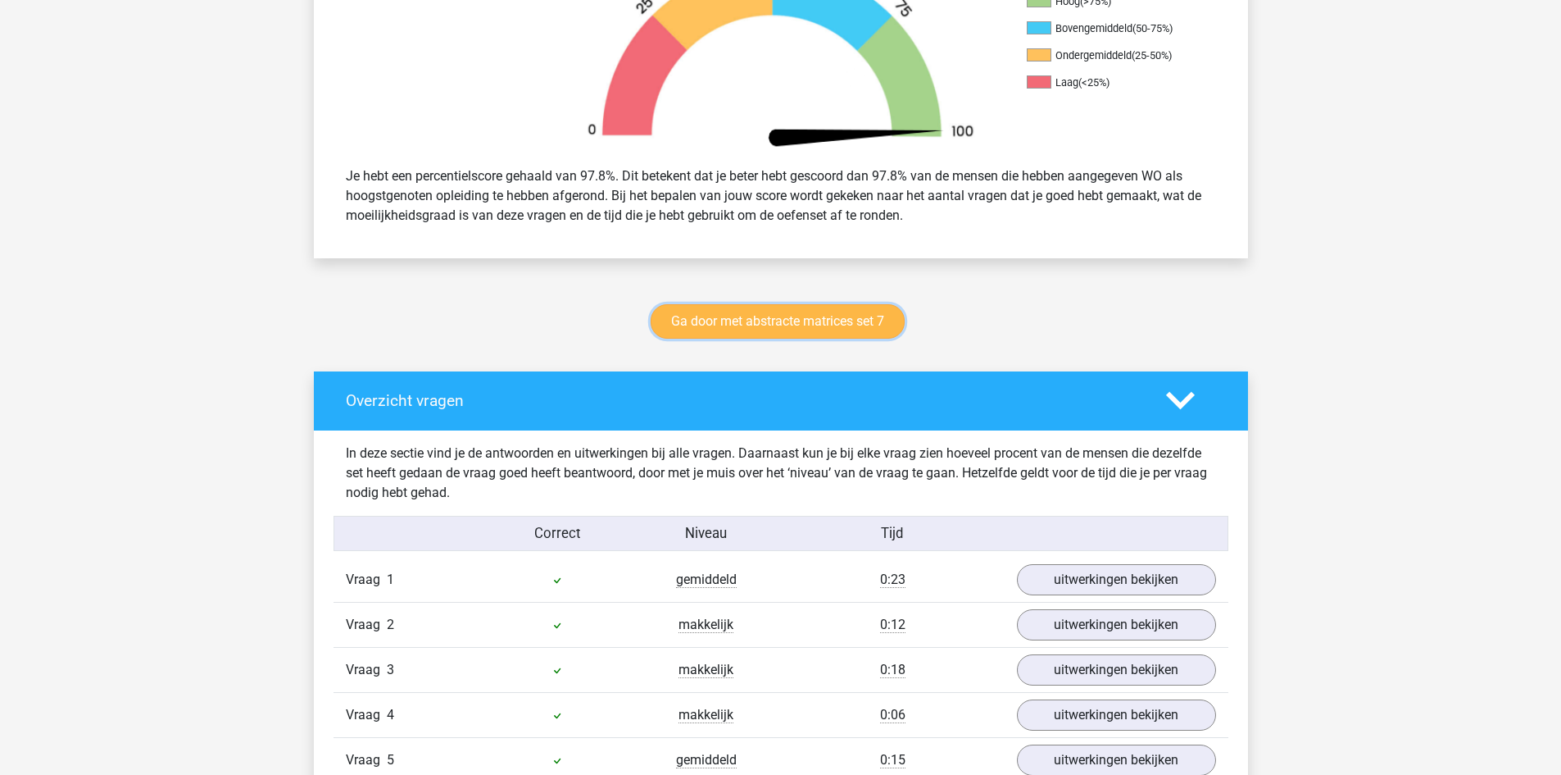
click at [763, 333] on link "Ga door met abstracte matrices set 7" at bounding box center [778, 321] width 254 height 34
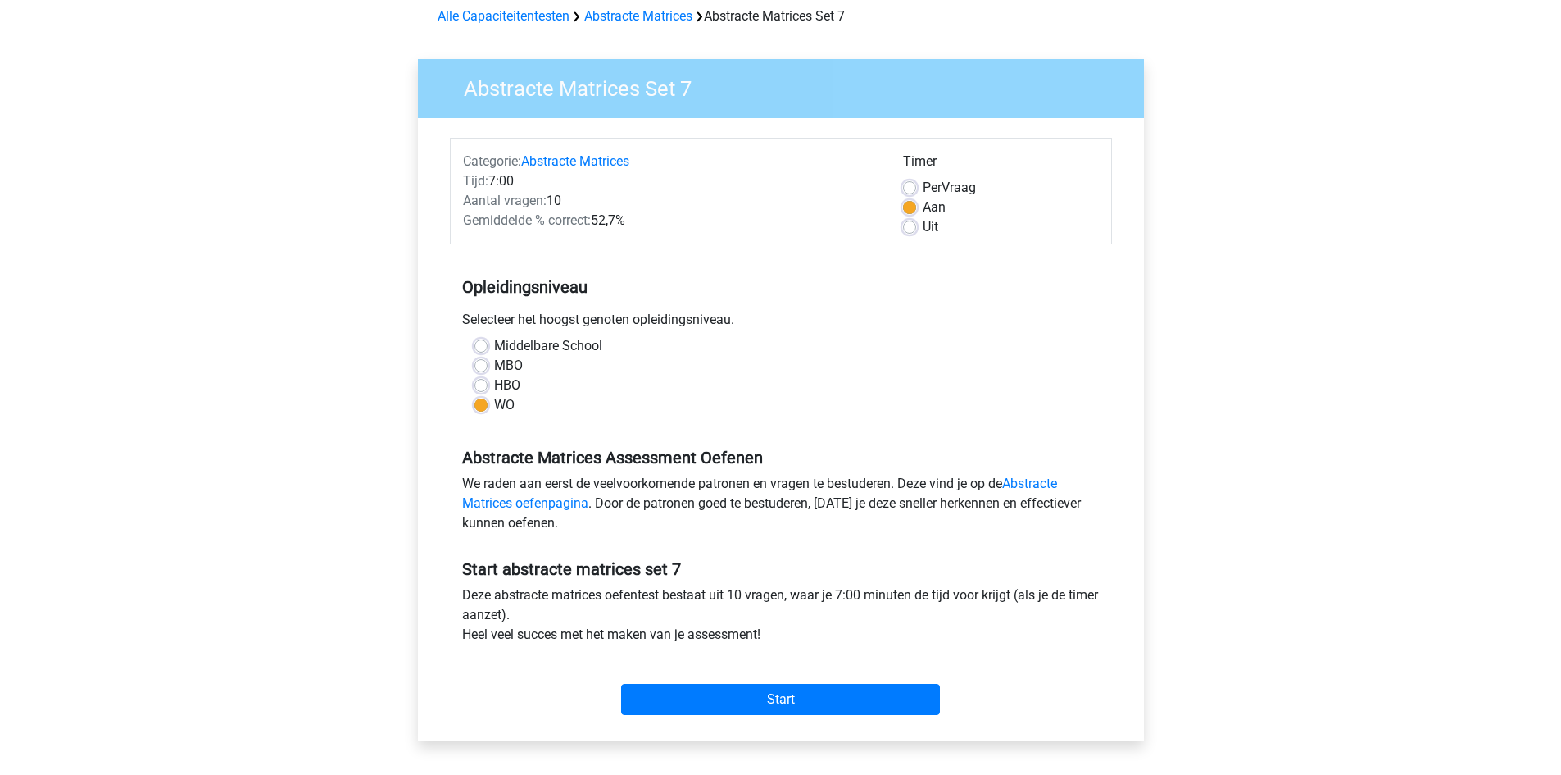
scroll to position [246, 0]
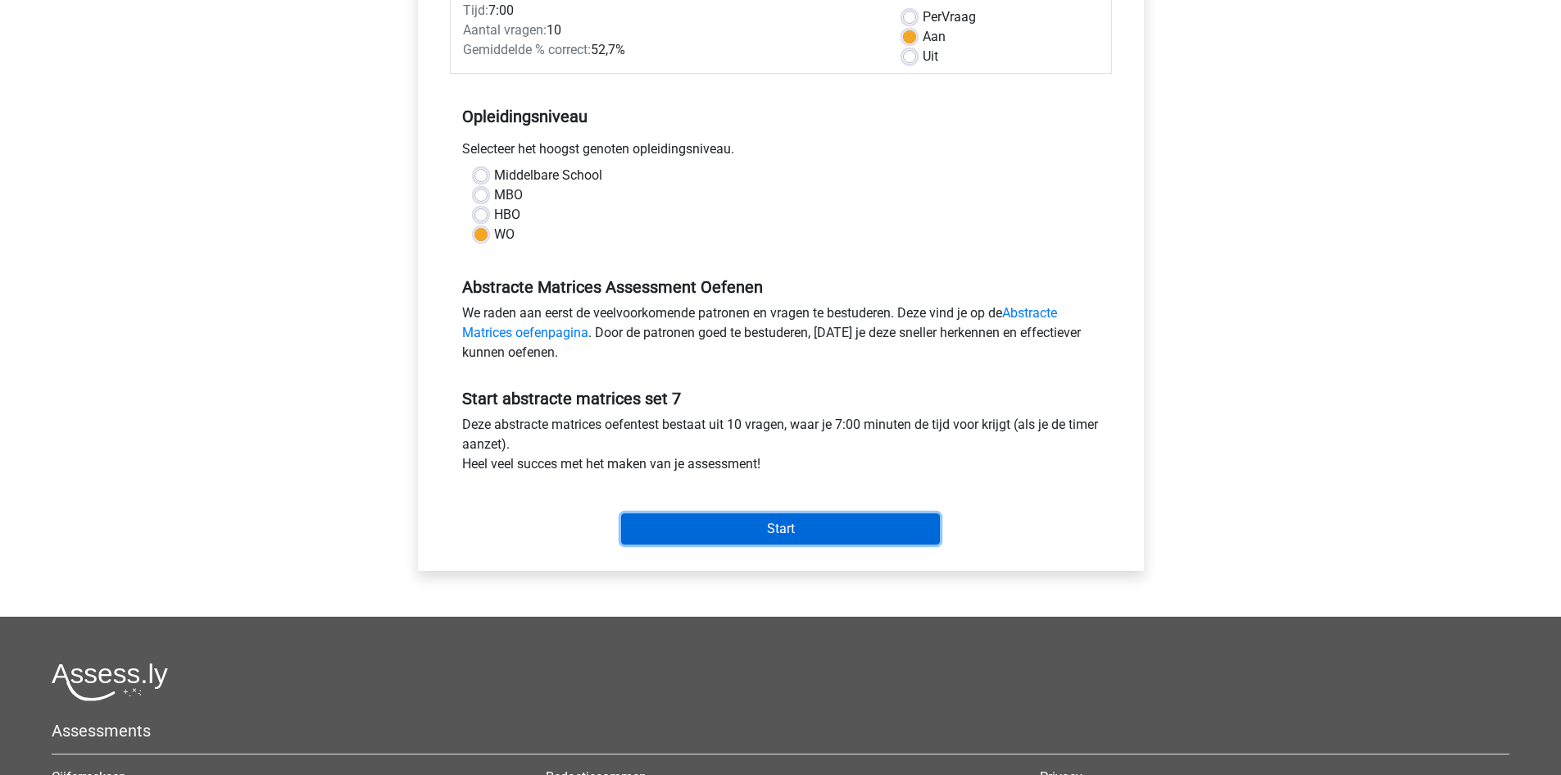
click at [753, 530] on input "Start" at bounding box center [780, 528] width 319 height 31
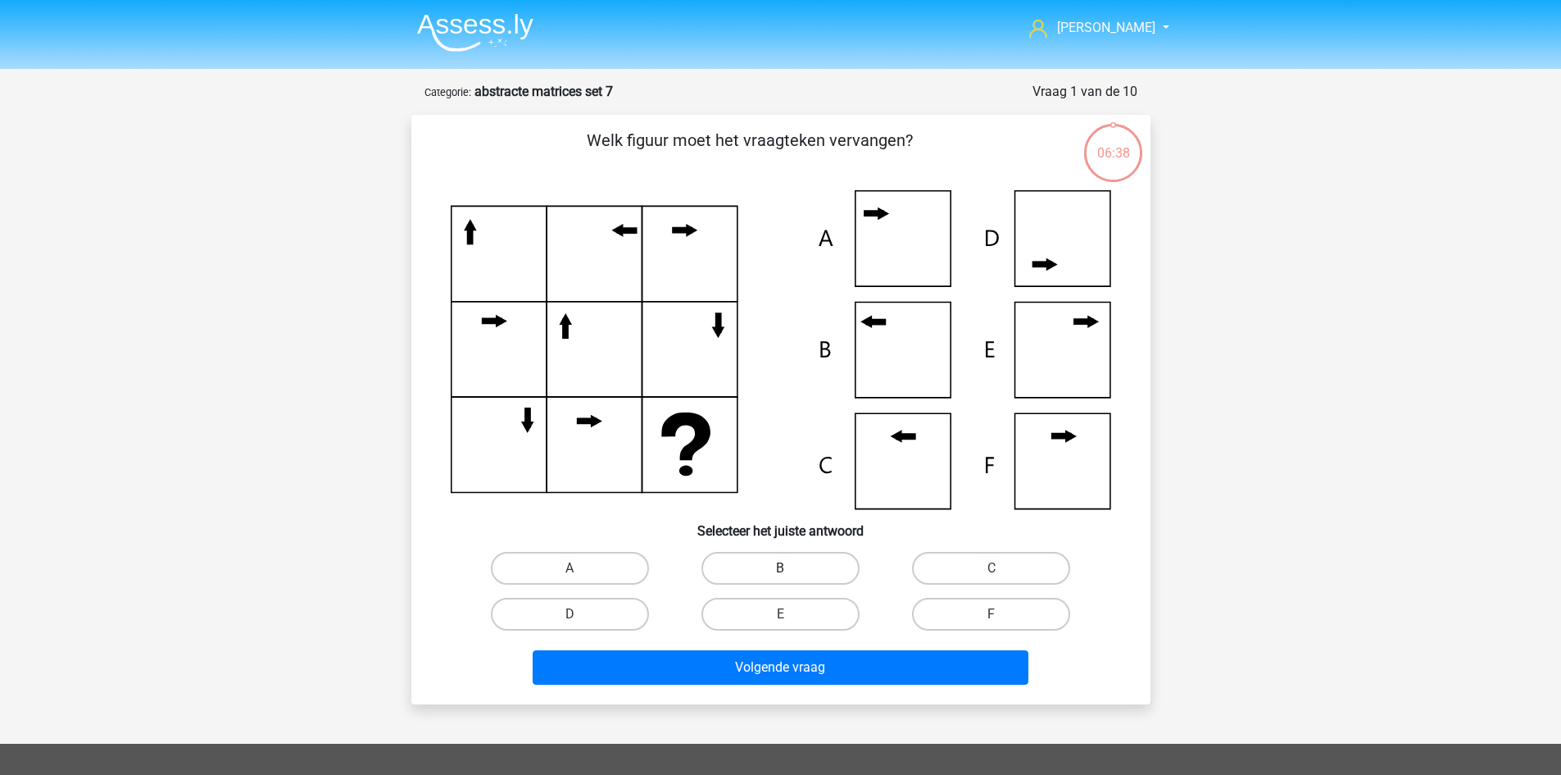
click at [795, 555] on label "B" at bounding box center [781, 568] width 158 height 33
click at [791, 568] on input "B" at bounding box center [785, 573] width 11 height 11
radio input "true"
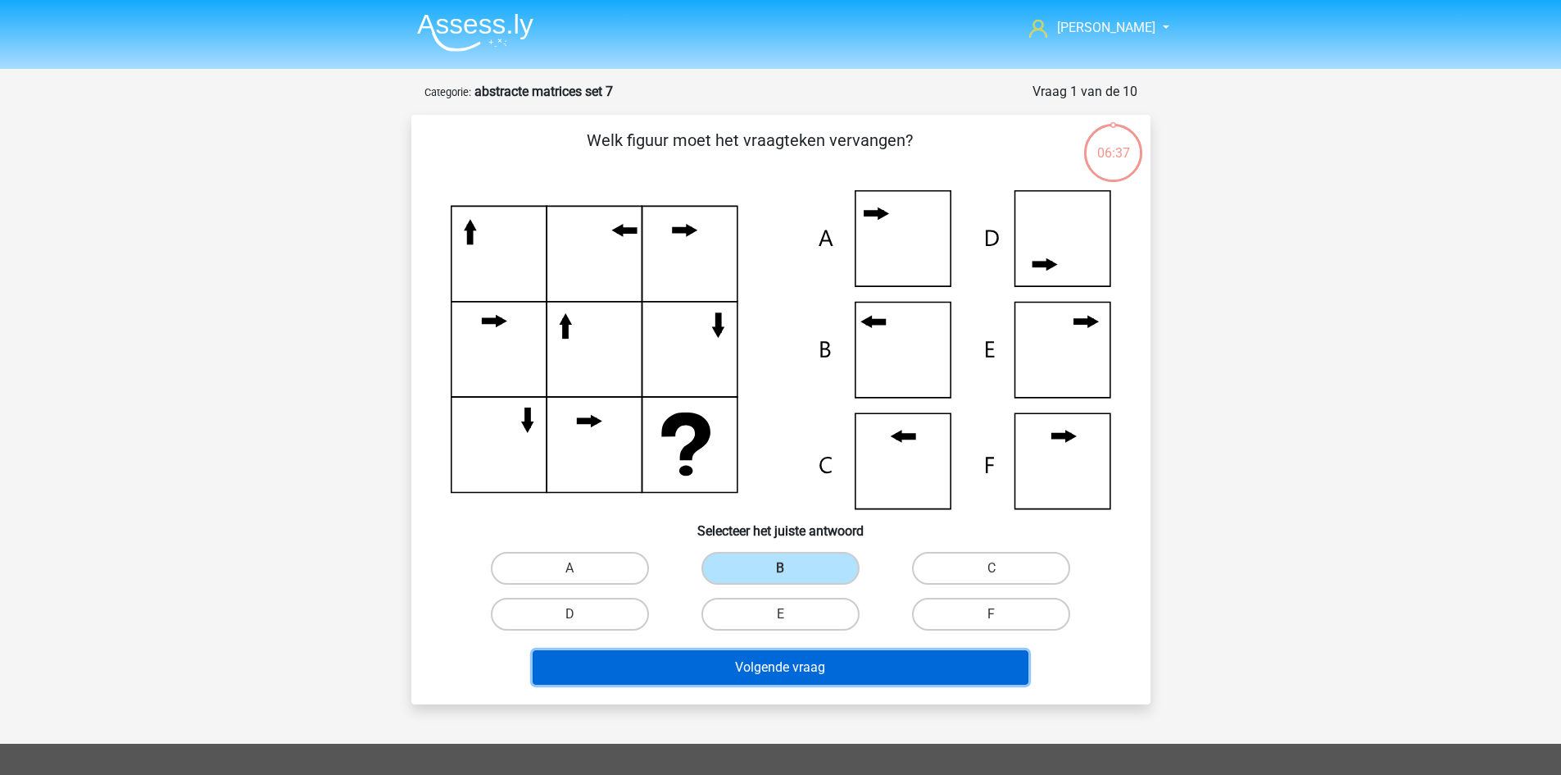
click at [885, 653] on button "Volgende vraag" at bounding box center [781, 667] width 496 height 34
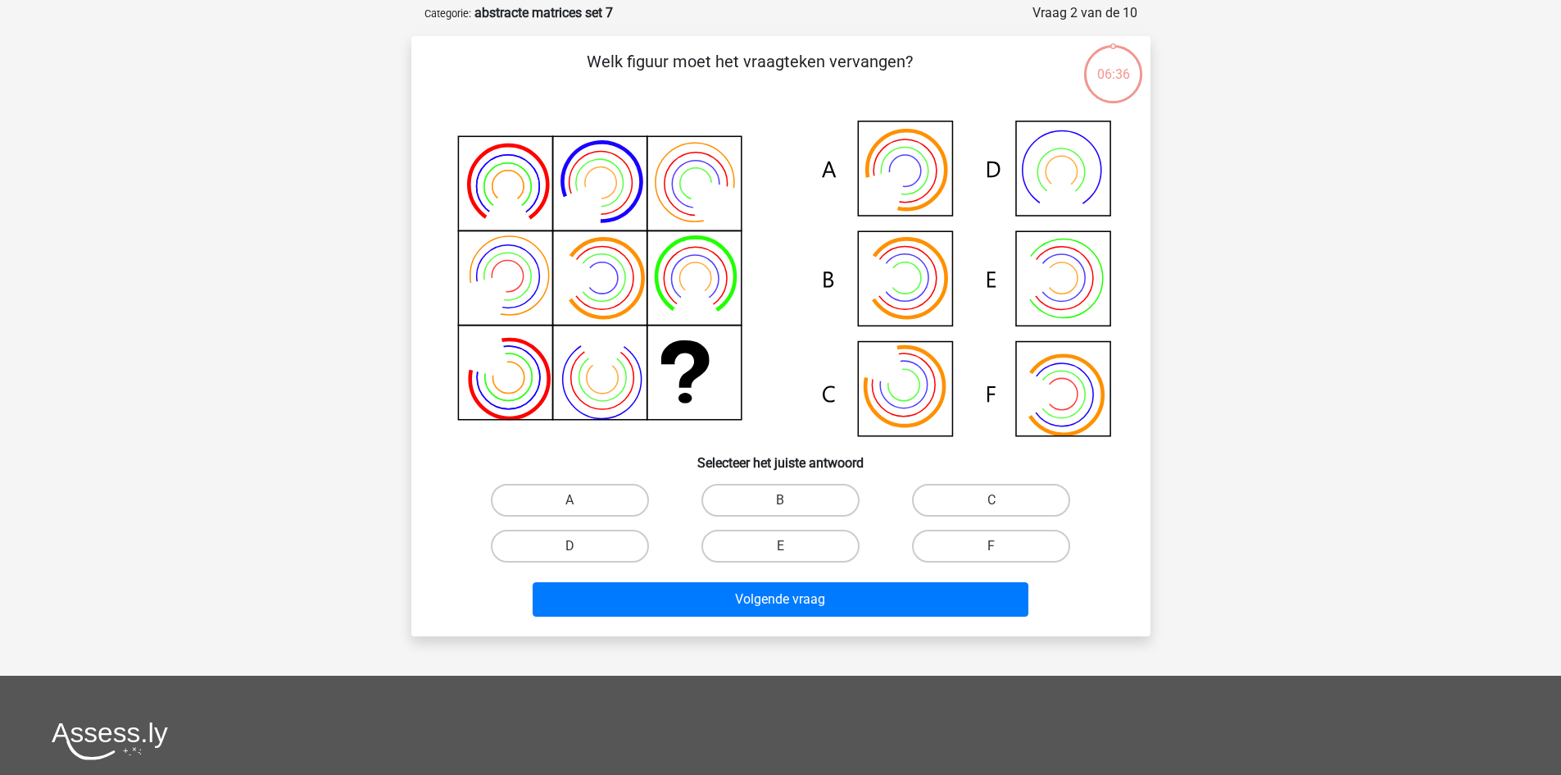
scroll to position [82, 0]
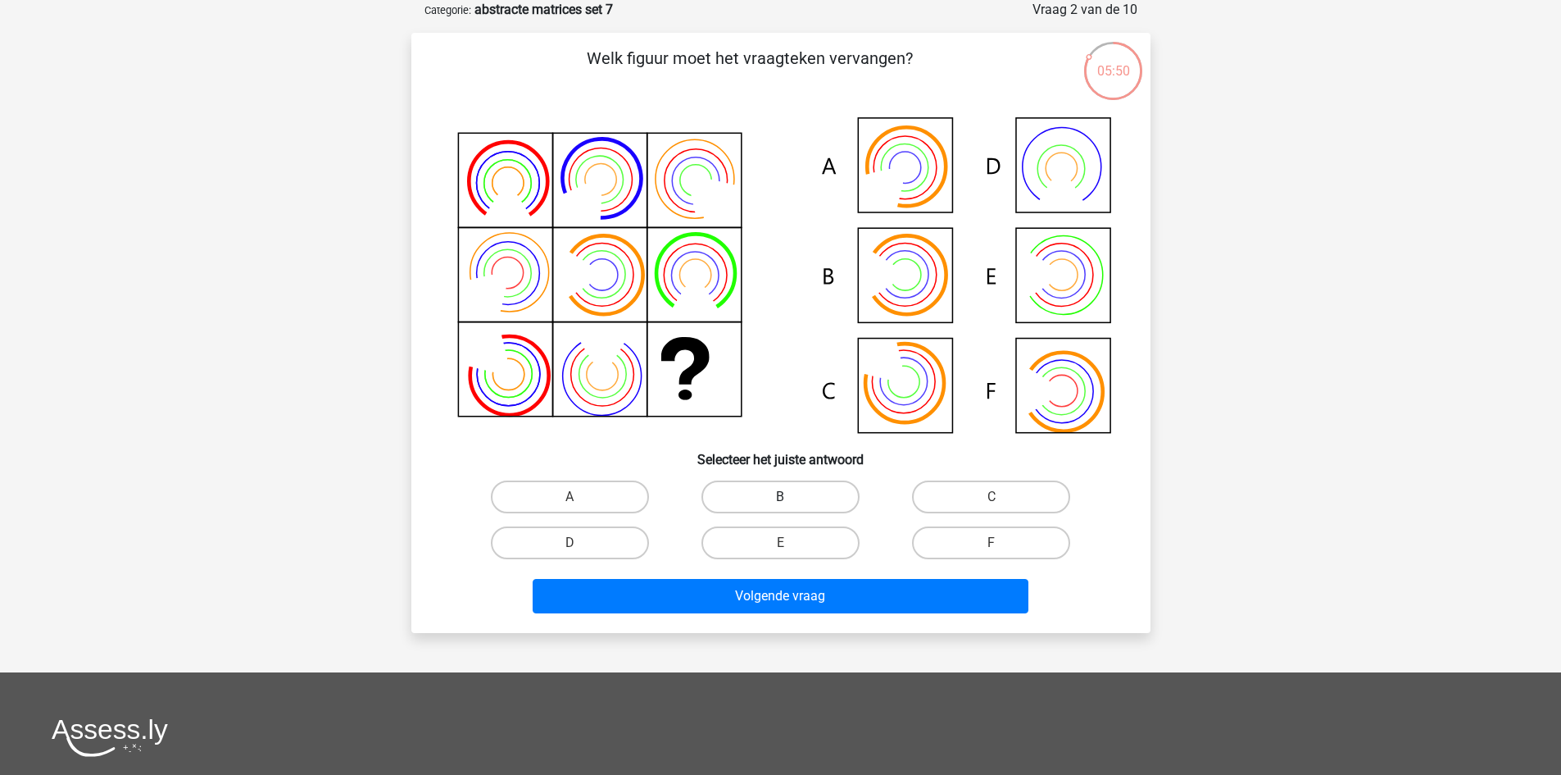
click at [821, 488] on label "B" at bounding box center [781, 496] width 158 height 33
click at [791, 497] on input "B" at bounding box center [785, 502] width 11 height 11
radio input "true"
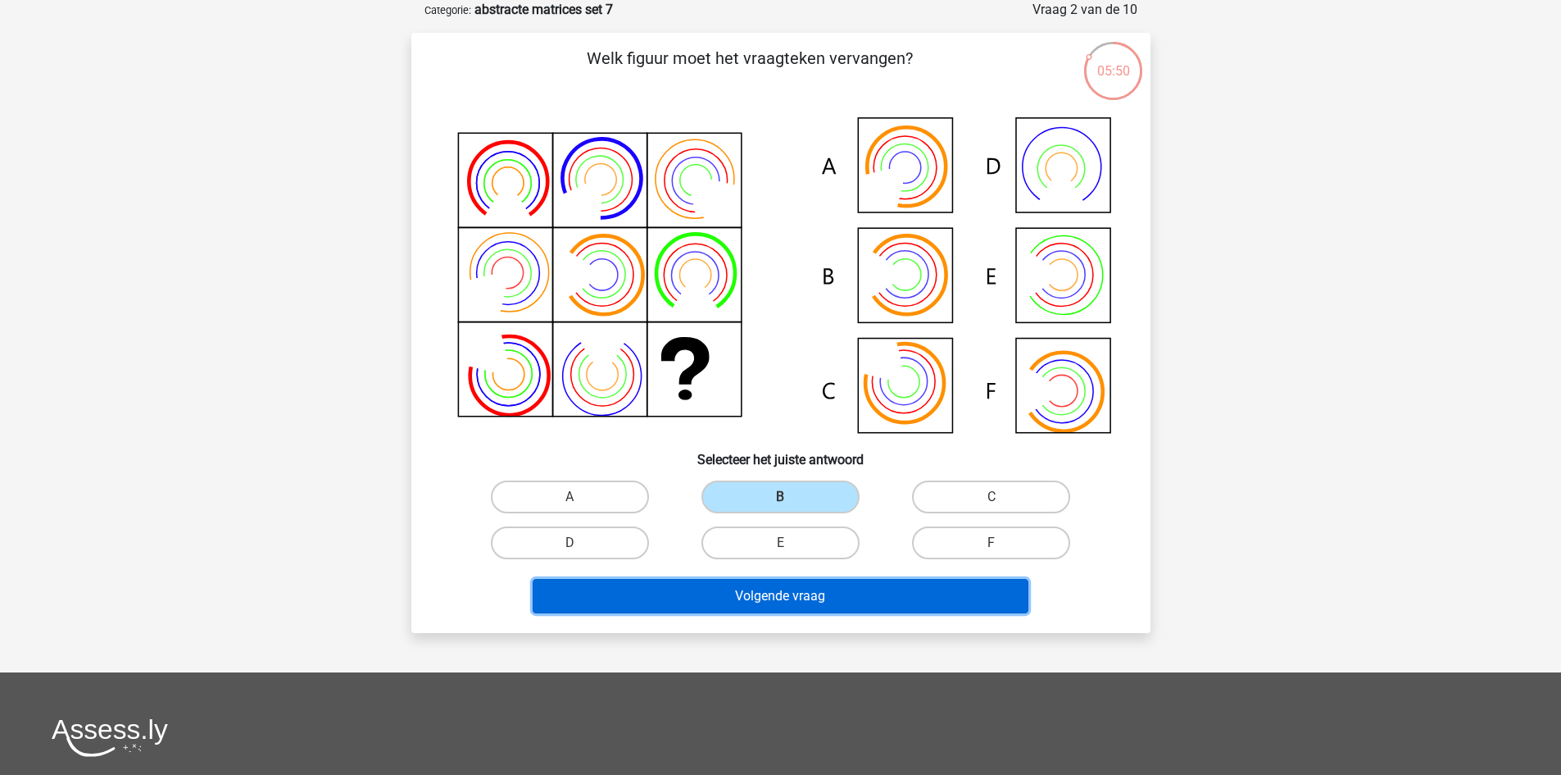
click at [855, 604] on button "Volgende vraag" at bounding box center [781, 596] width 496 height 34
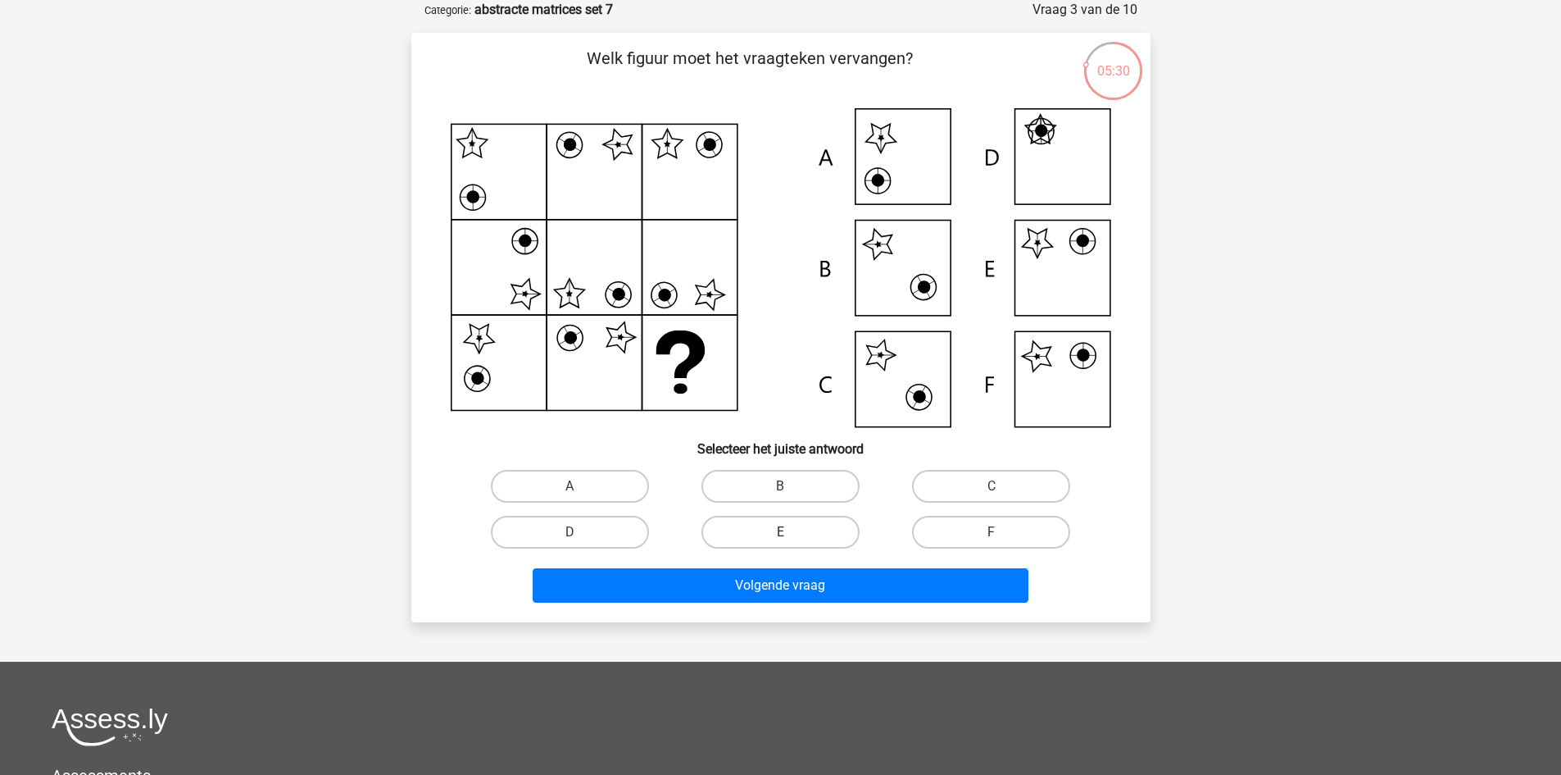
click at [786, 519] on label "E" at bounding box center [781, 532] width 158 height 33
click at [786, 532] on input "E" at bounding box center [785, 537] width 11 height 11
radio input "true"
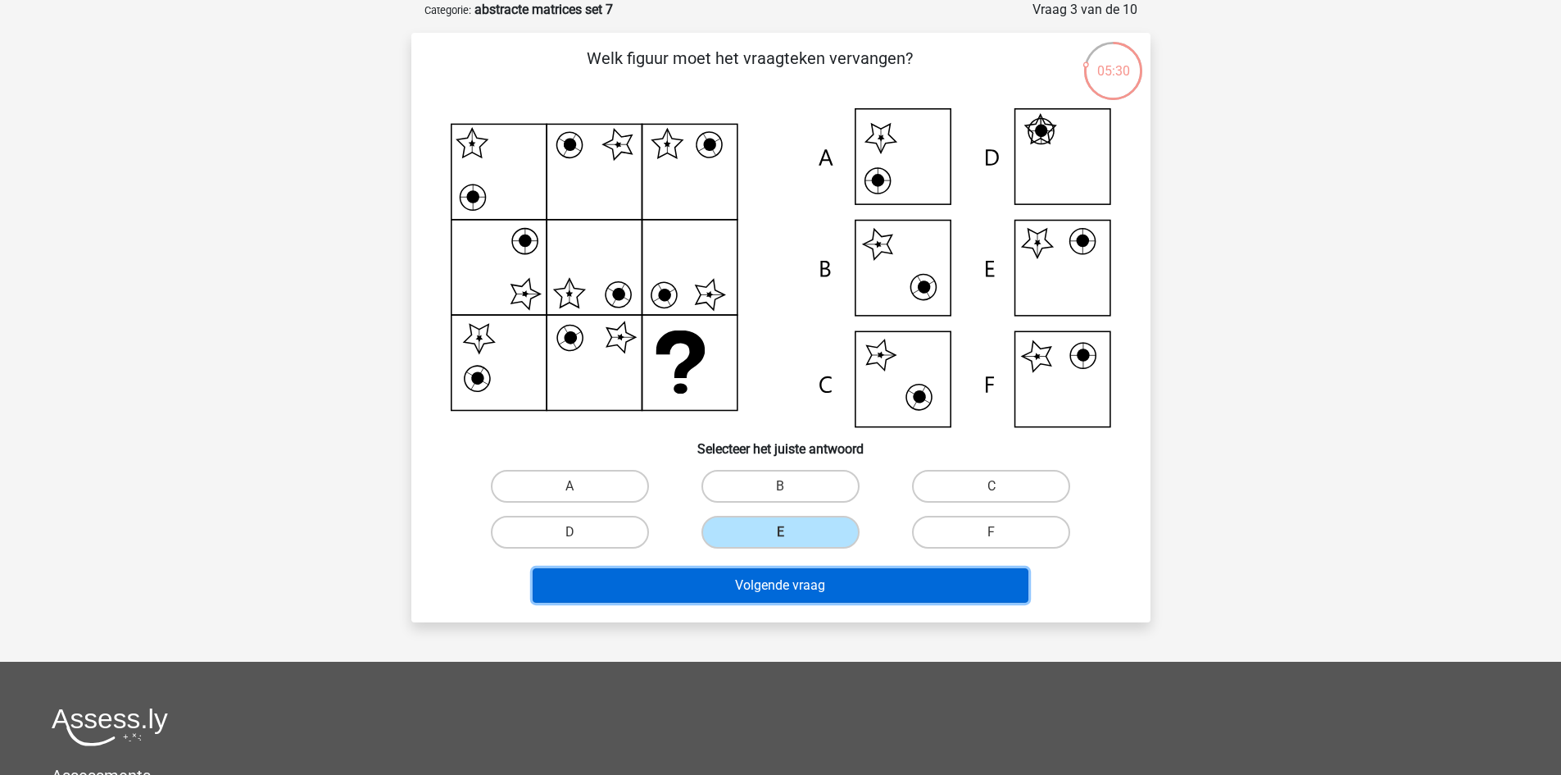
click at [808, 585] on button "Volgende vraag" at bounding box center [781, 585] width 496 height 34
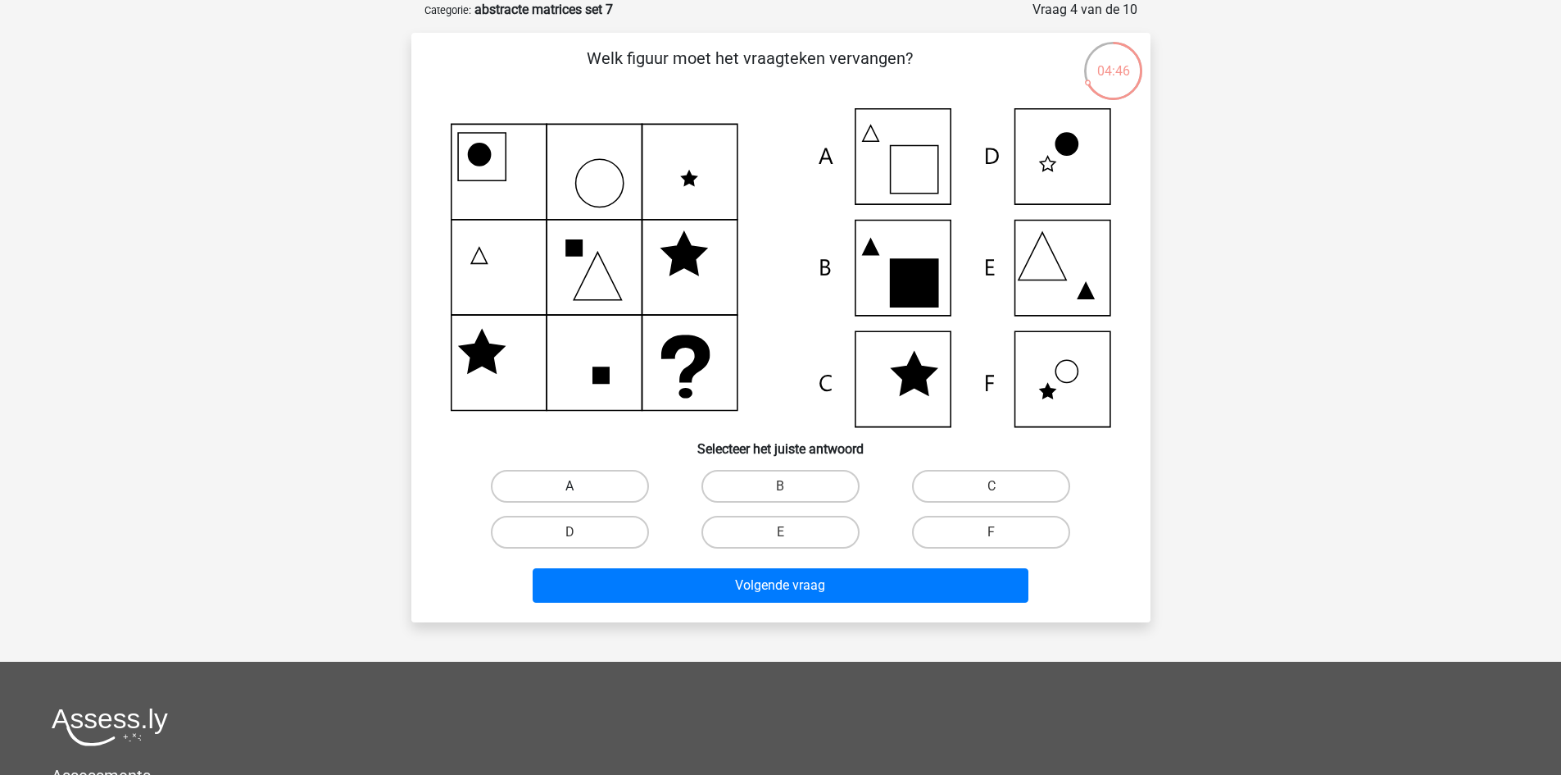
click at [637, 484] on label "A" at bounding box center [570, 486] width 158 height 33
click at [580, 486] on input "A" at bounding box center [575, 491] width 11 height 11
radio input "true"
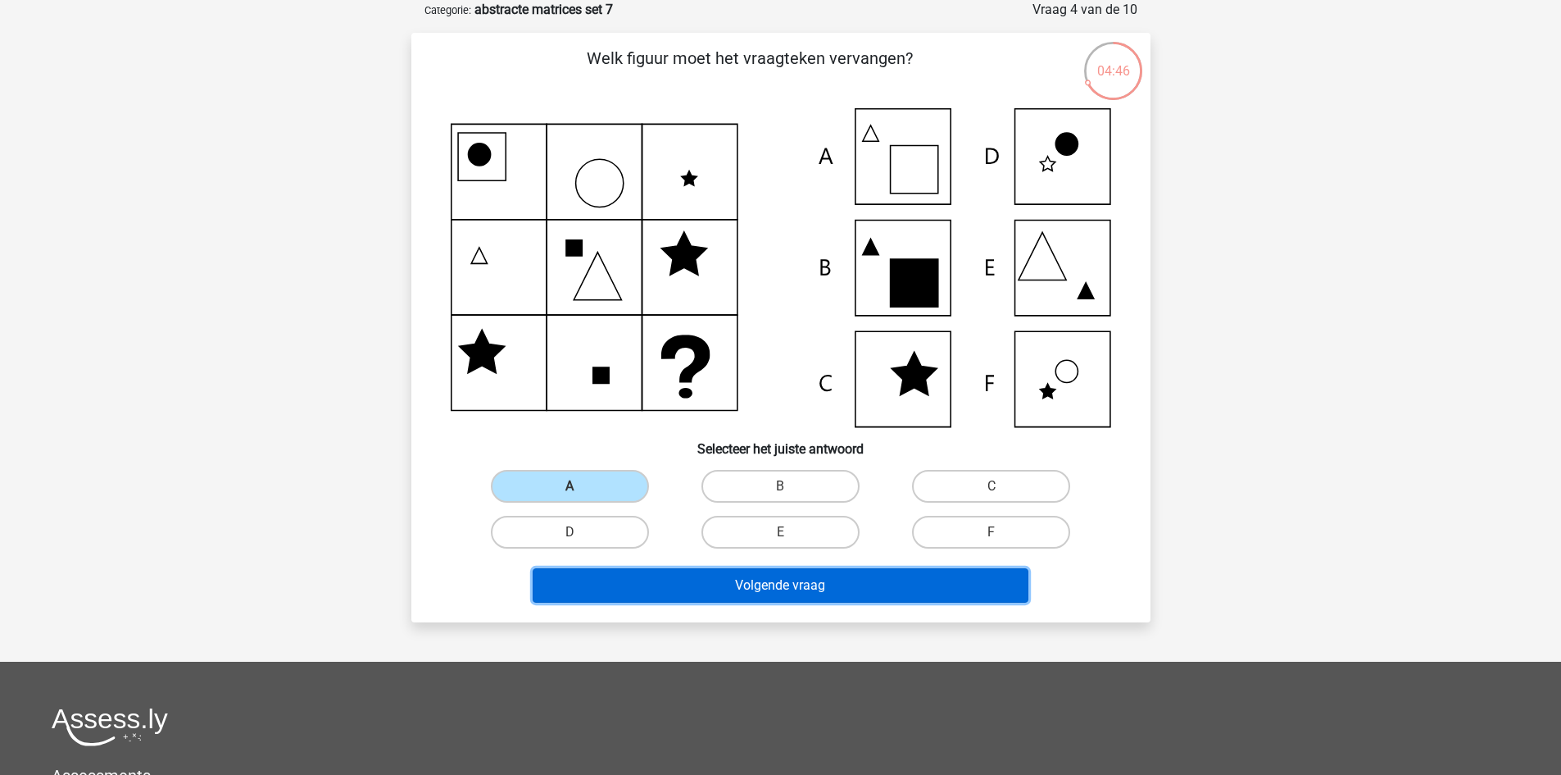
click at [731, 587] on button "Volgende vraag" at bounding box center [781, 585] width 496 height 34
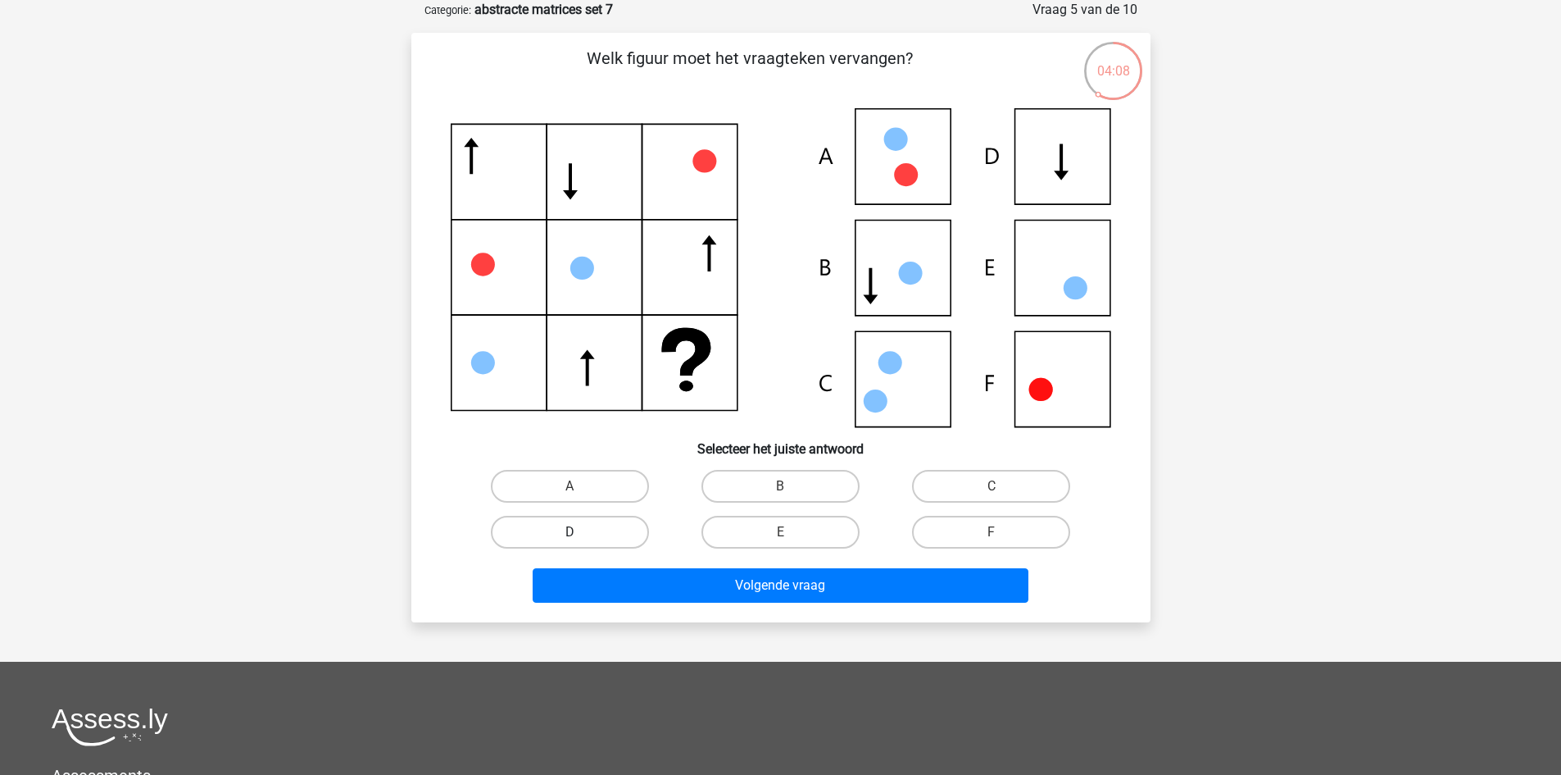
click at [630, 524] on label "D" at bounding box center [570, 532] width 158 height 33
click at [580, 532] on input "D" at bounding box center [575, 537] width 11 height 11
radio input "true"
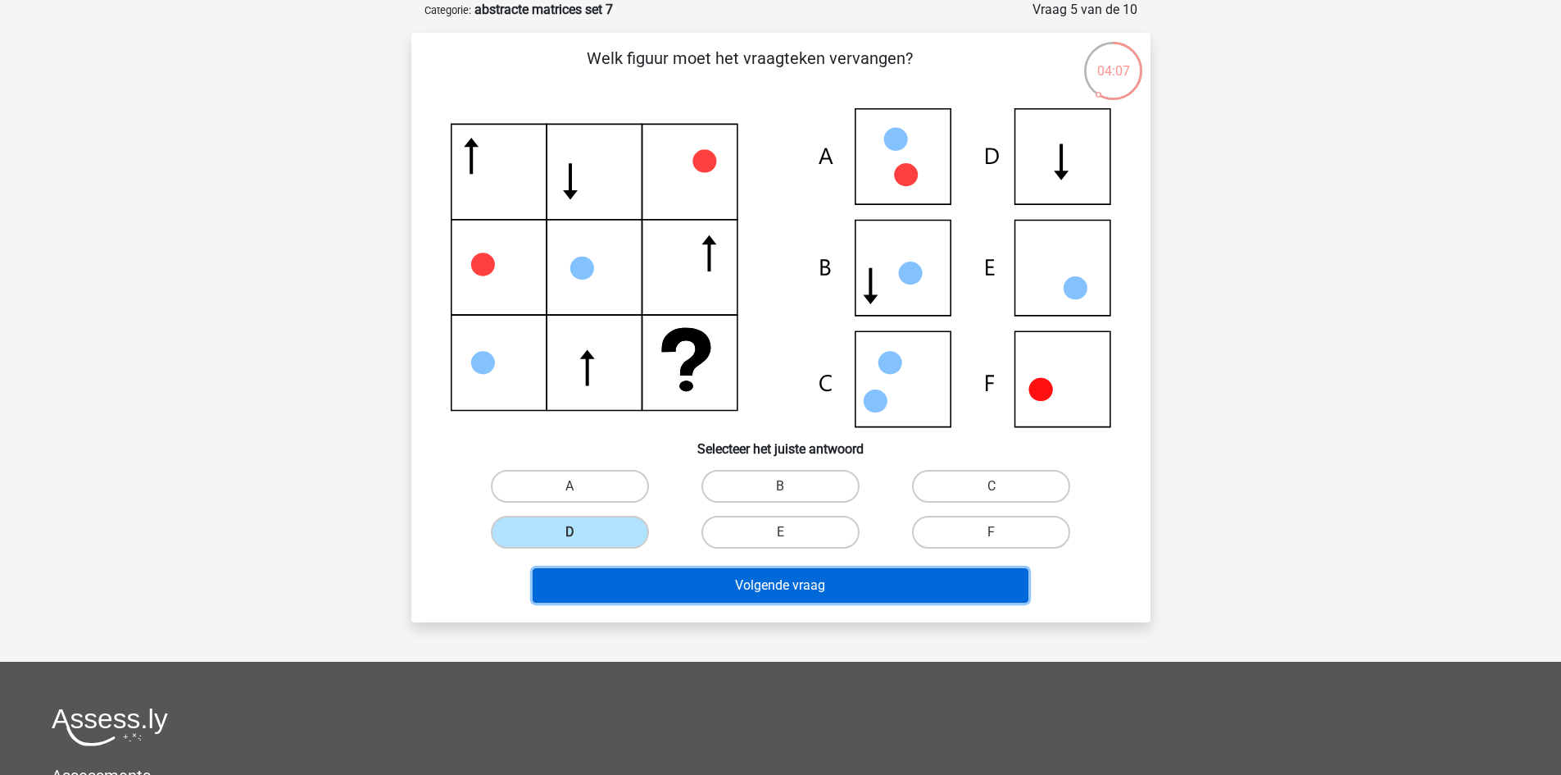
click at [795, 584] on button "Volgende vraag" at bounding box center [781, 585] width 496 height 34
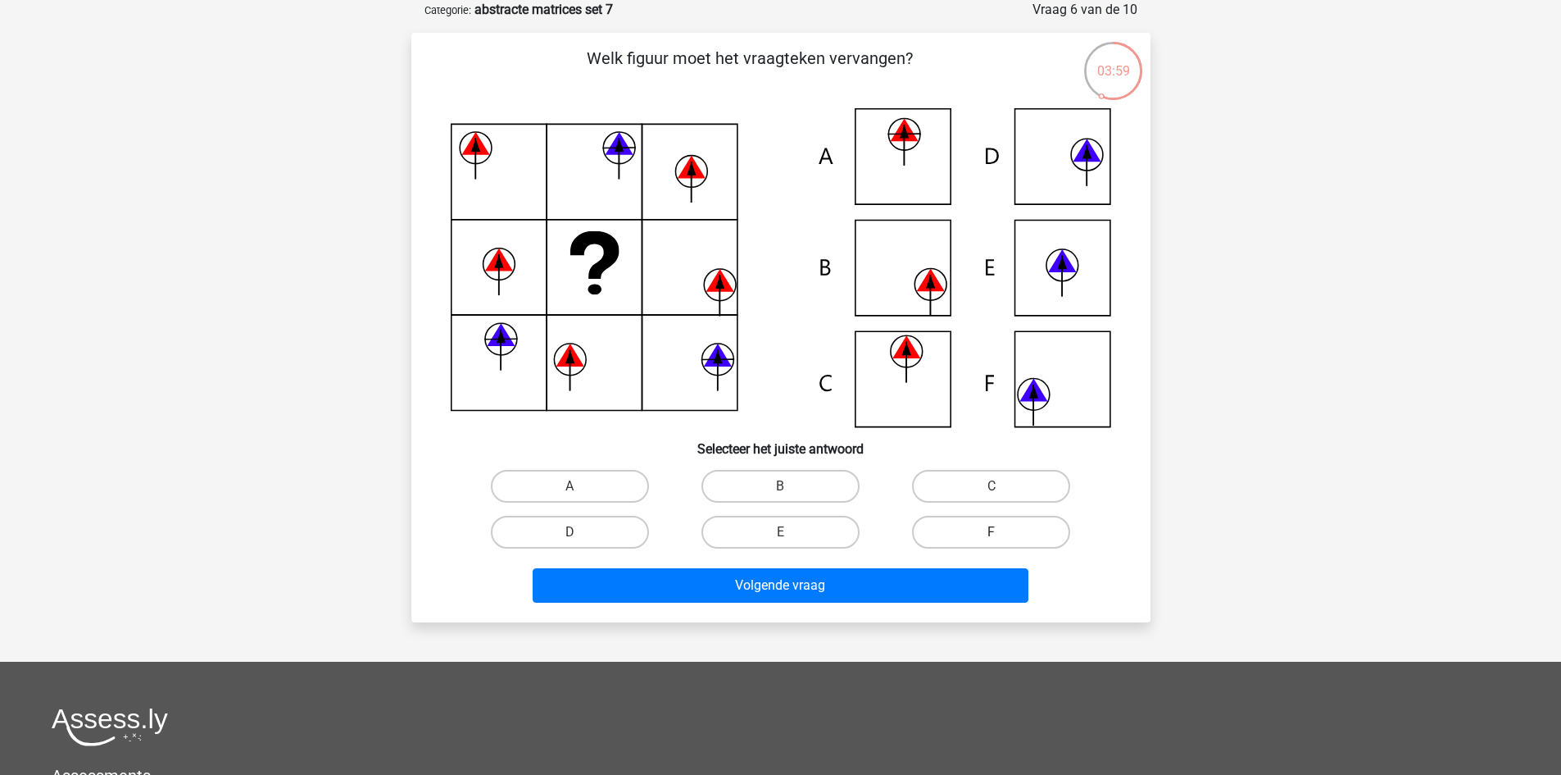
click at [962, 535] on label "F" at bounding box center [991, 532] width 158 height 33
click at [992, 535] on input "F" at bounding box center [997, 537] width 11 height 11
radio input "true"
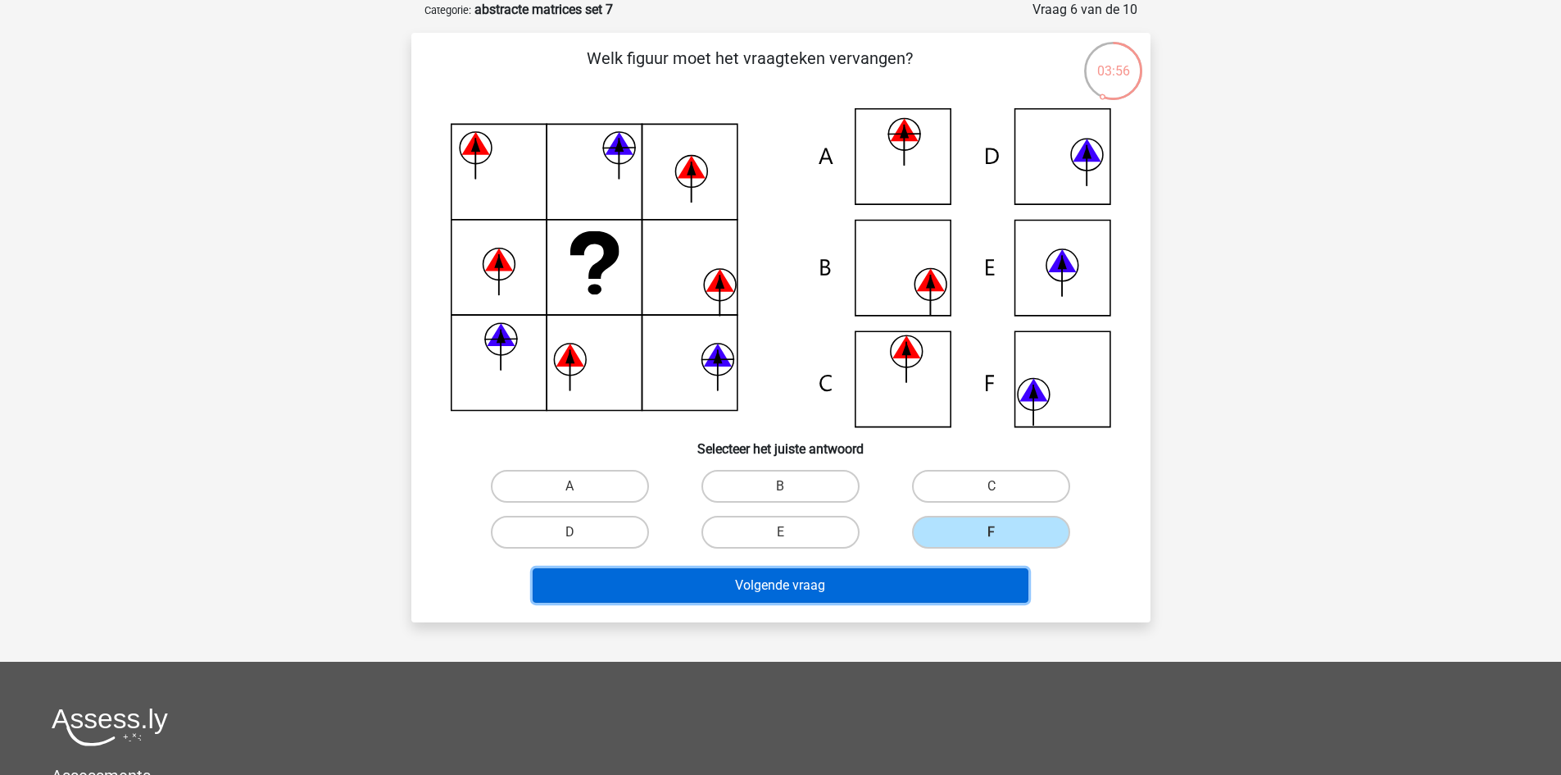
click at [869, 581] on button "Volgende vraag" at bounding box center [781, 585] width 496 height 34
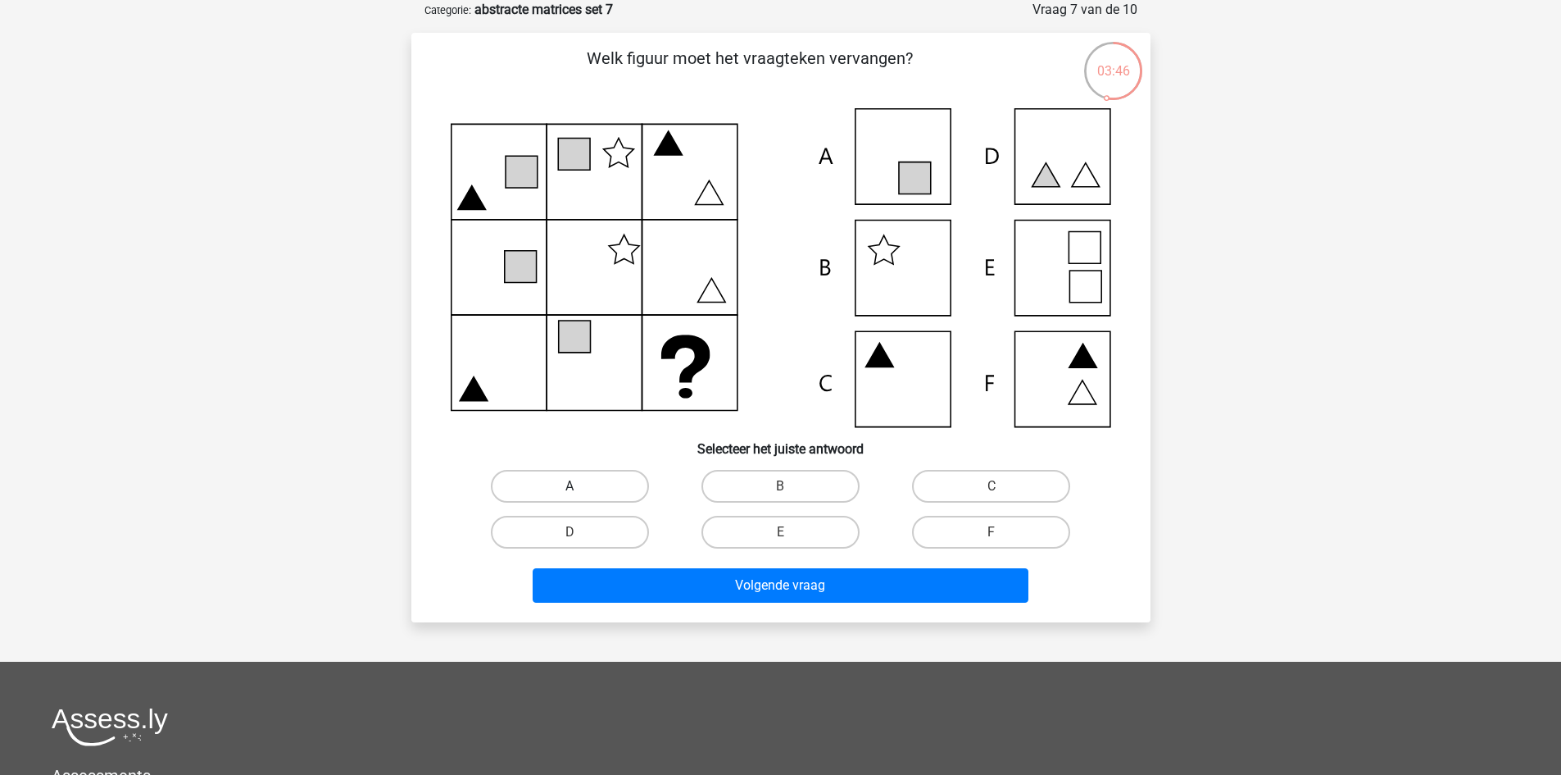
click at [602, 484] on label "A" at bounding box center [570, 486] width 158 height 33
click at [580, 486] on input "A" at bounding box center [575, 491] width 11 height 11
radio input "true"
click at [769, 507] on div "B" at bounding box center [780, 486] width 211 height 46
click at [774, 488] on label "B" at bounding box center [781, 486] width 158 height 33
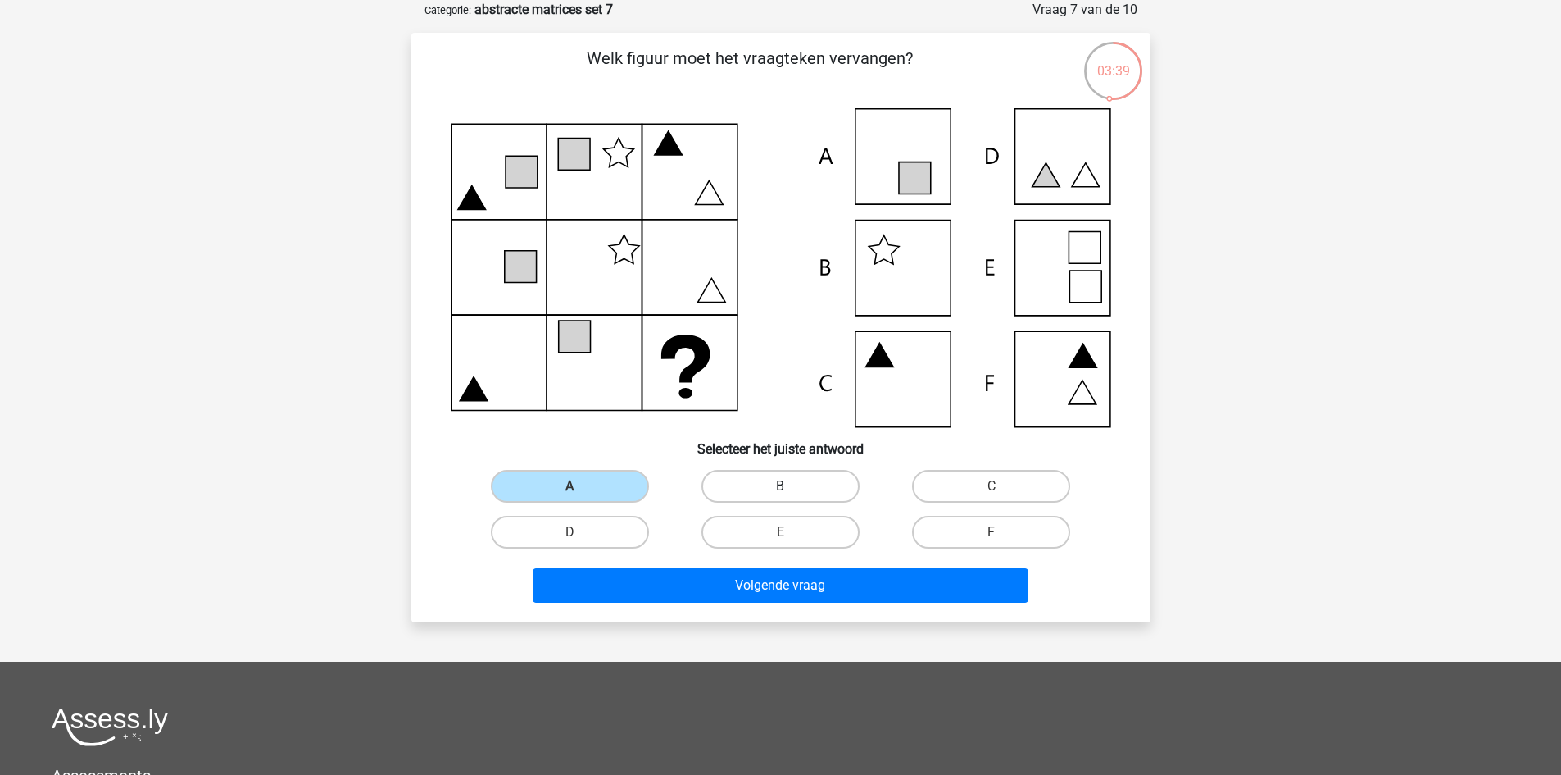
click at [780, 488] on input "B" at bounding box center [785, 491] width 11 height 11
radio input "true"
click at [978, 478] on label "C" at bounding box center [991, 486] width 158 height 33
click at [992, 486] on input "C" at bounding box center [997, 491] width 11 height 11
radio input "true"
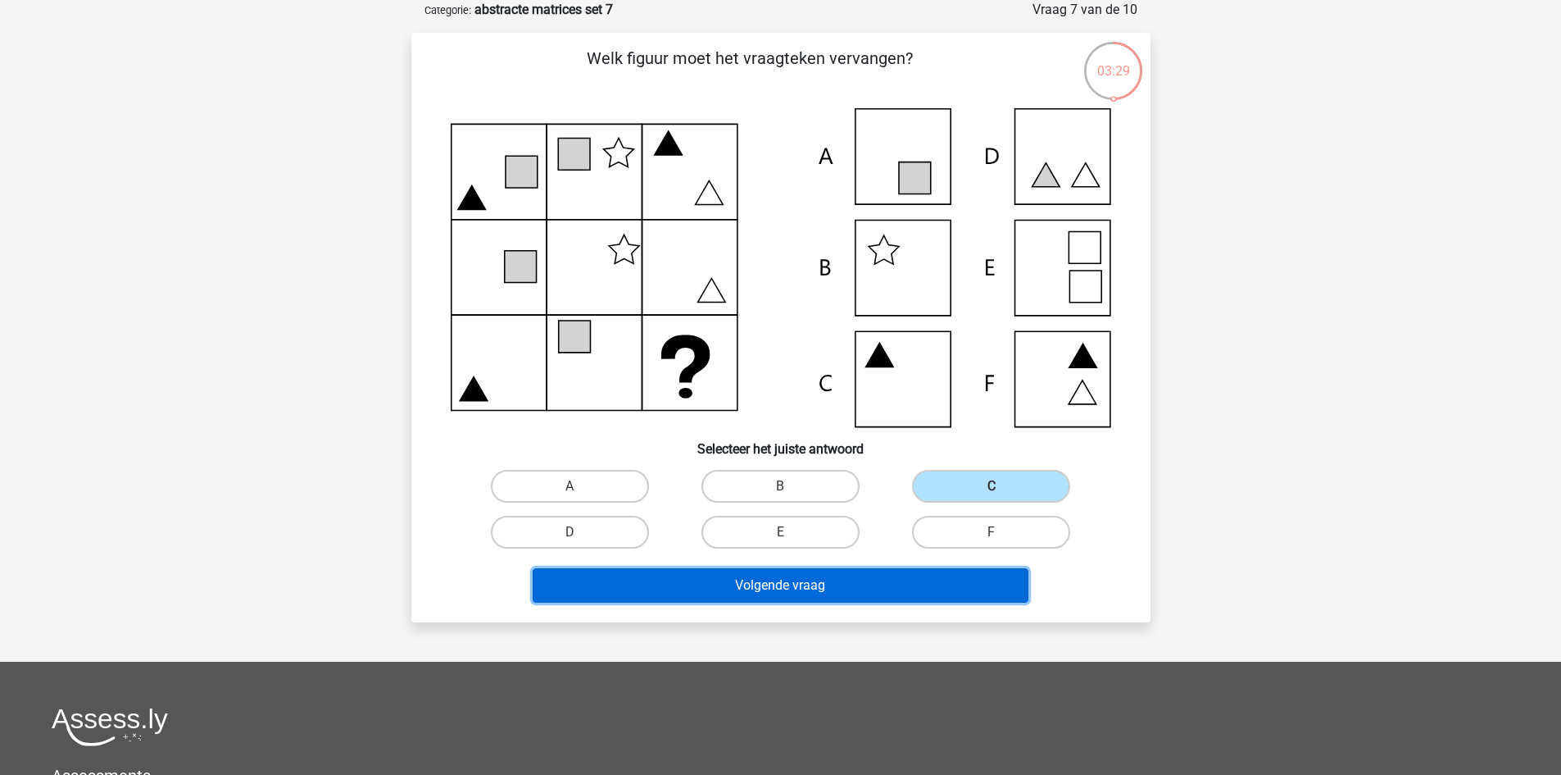
click at [870, 571] on button "Volgende vraag" at bounding box center [781, 585] width 496 height 34
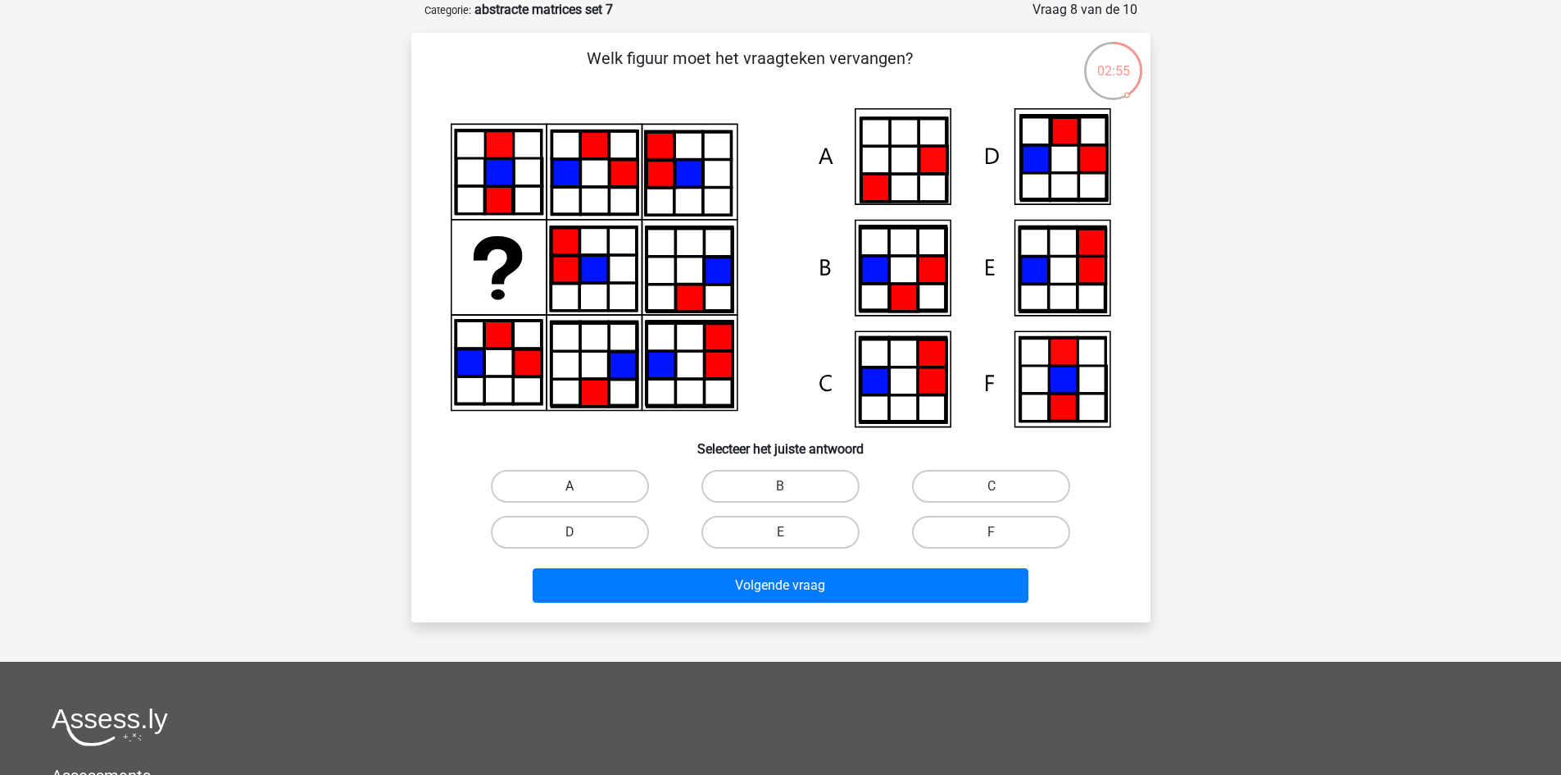
click at [633, 480] on label "A" at bounding box center [570, 486] width 158 height 33
click at [580, 486] on input "A" at bounding box center [575, 491] width 11 height 11
radio input "true"
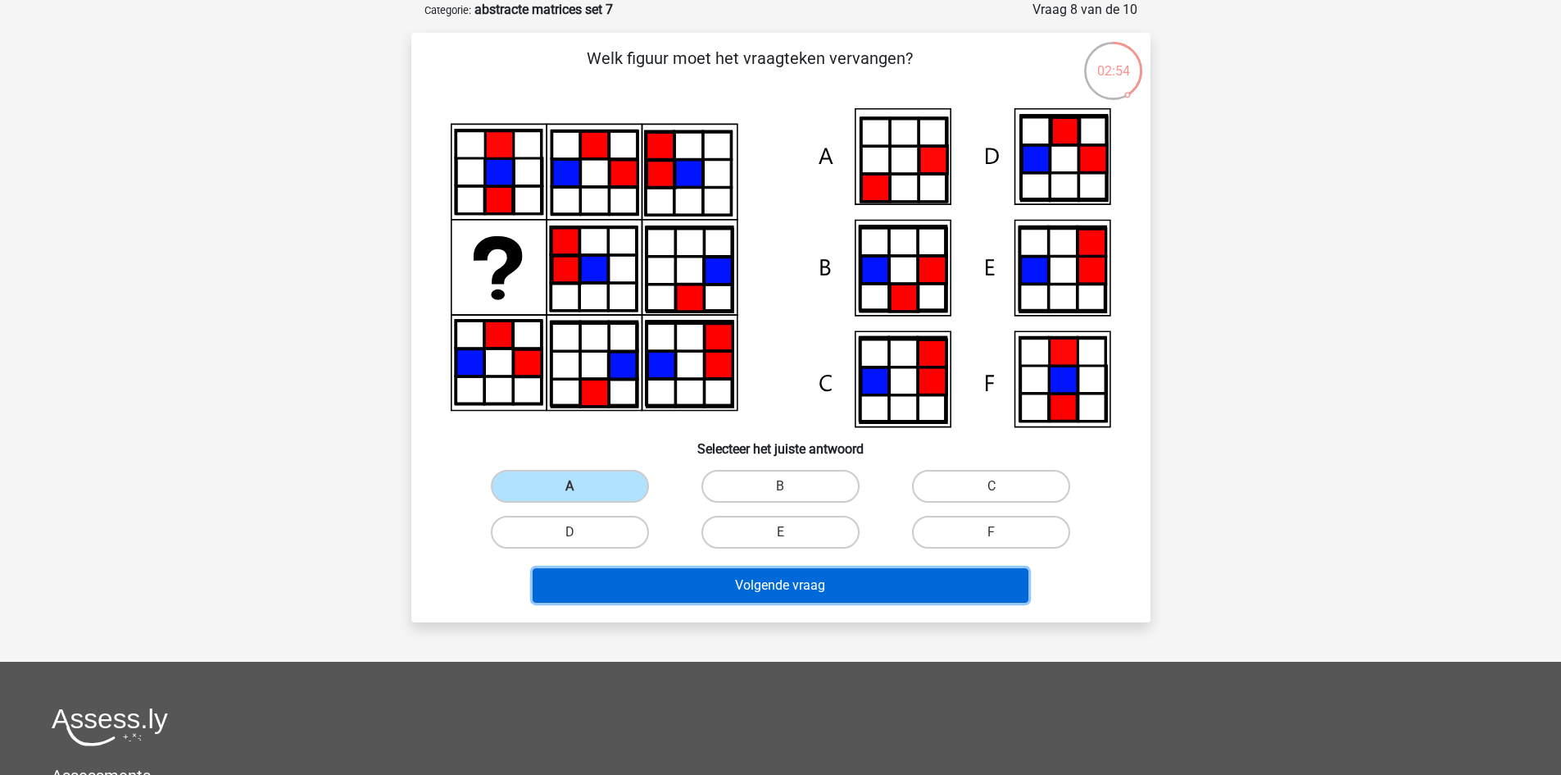
click at [904, 584] on button "Volgende vraag" at bounding box center [781, 585] width 496 height 34
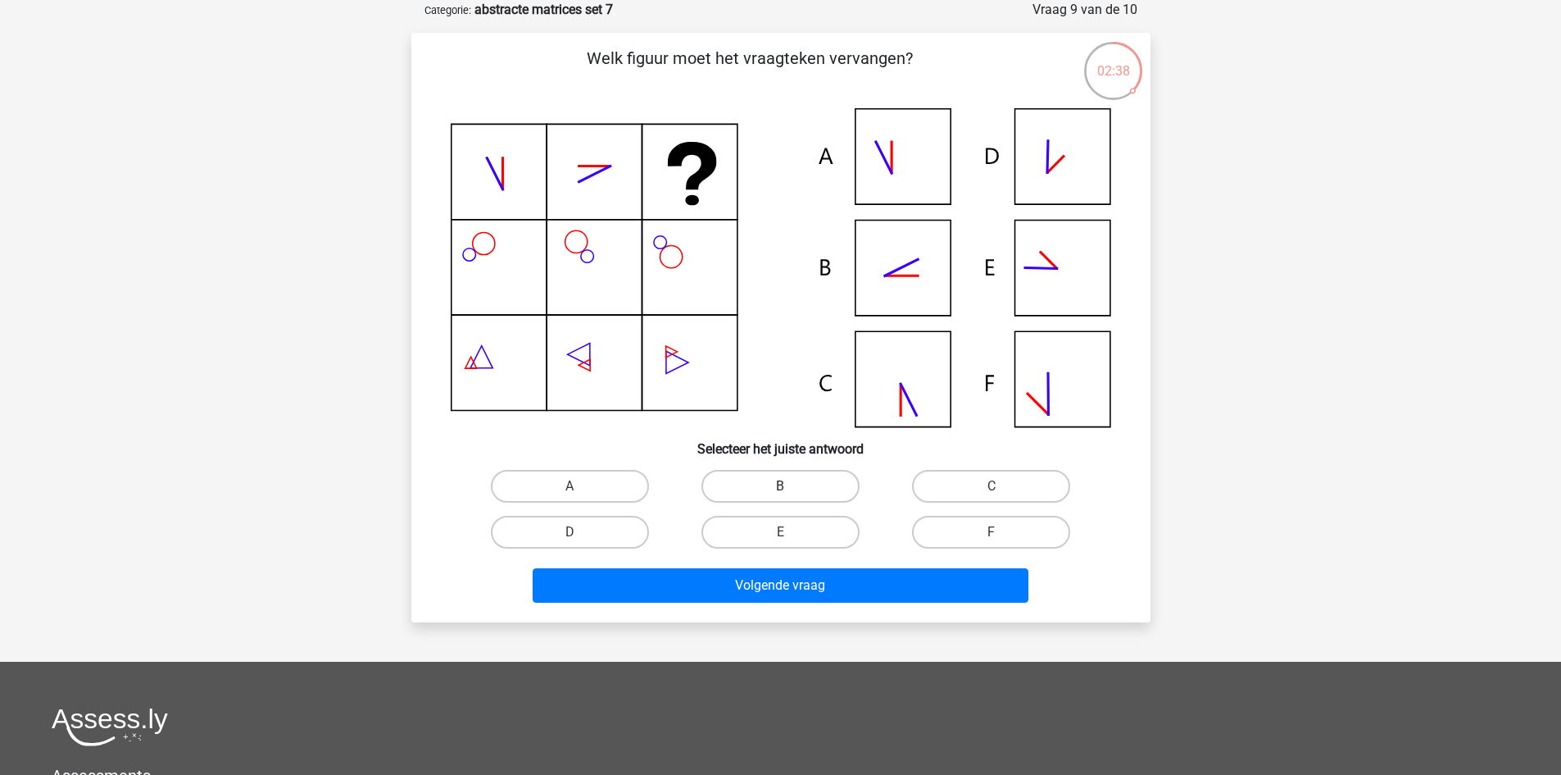
click at [807, 480] on label "B" at bounding box center [781, 486] width 158 height 33
click at [791, 486] on input "B" at bounding box center [785, 491] width 11 height 11
radio input "true"
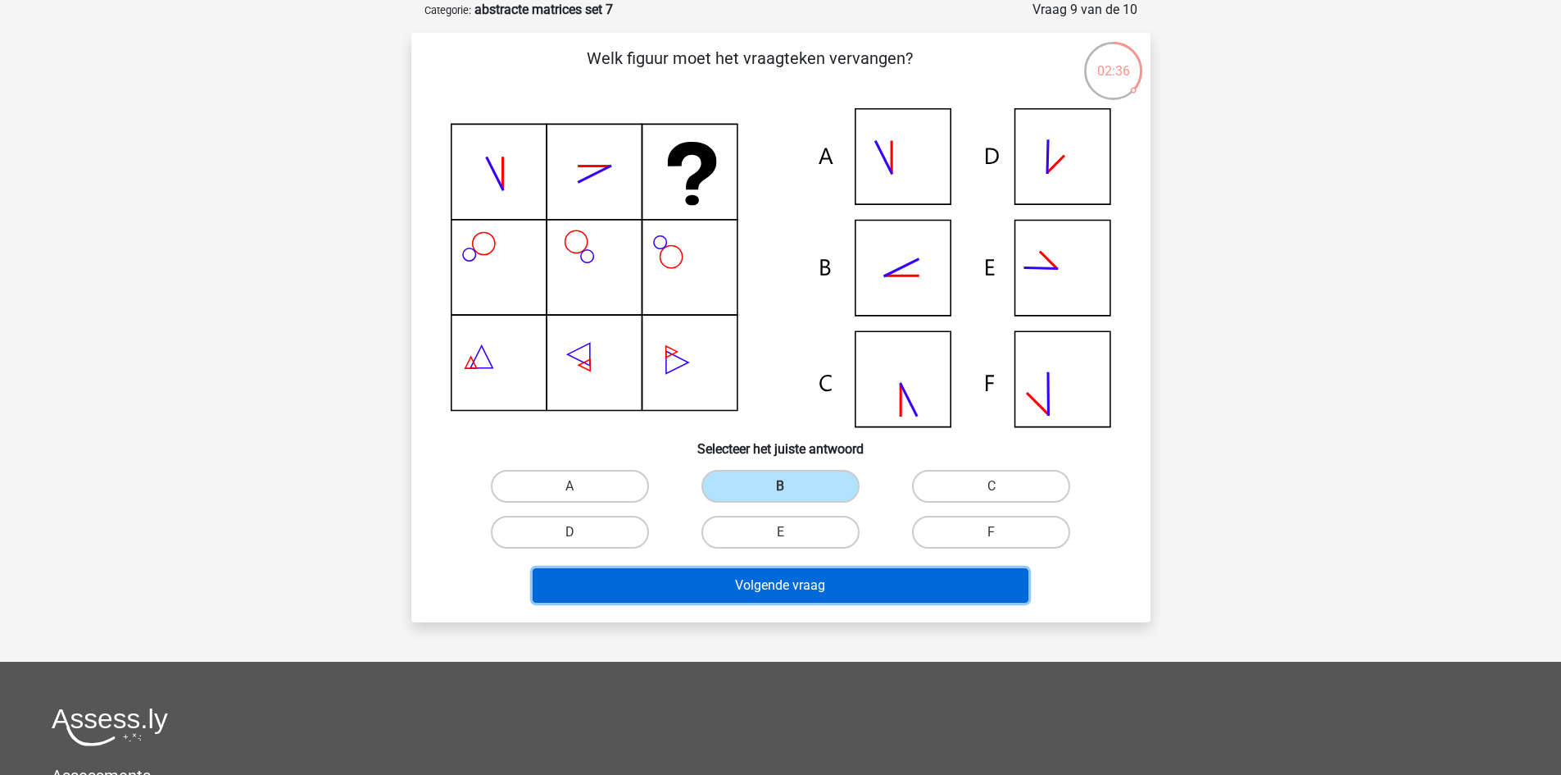
click at [957, 583] on button "Volgende vraag" at bounding box center [781, 585] width 496 height 34
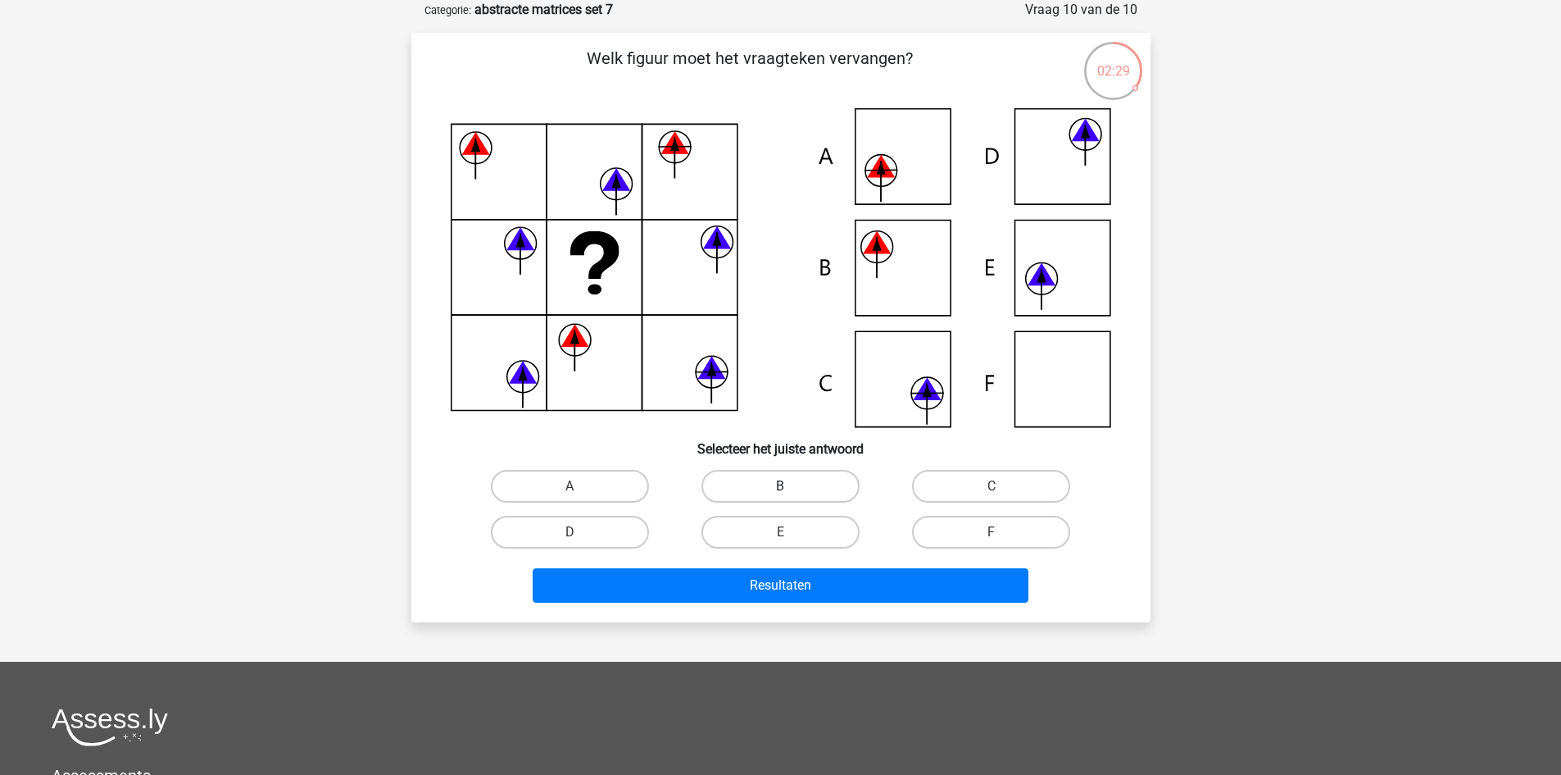
click at [825, 489] on label "B" at bounding box center [781, 486] width 158 height 33
click at [791, 489] on input "B" at bounding box center [785, 491] width 11 height 11
radio input "true"
click at [811, 536] on label "E" at bounding box center [781, 532] width 158 height 33
click at [791, 536] on input "E" at bounding box center [785, 537] width 11 height 11
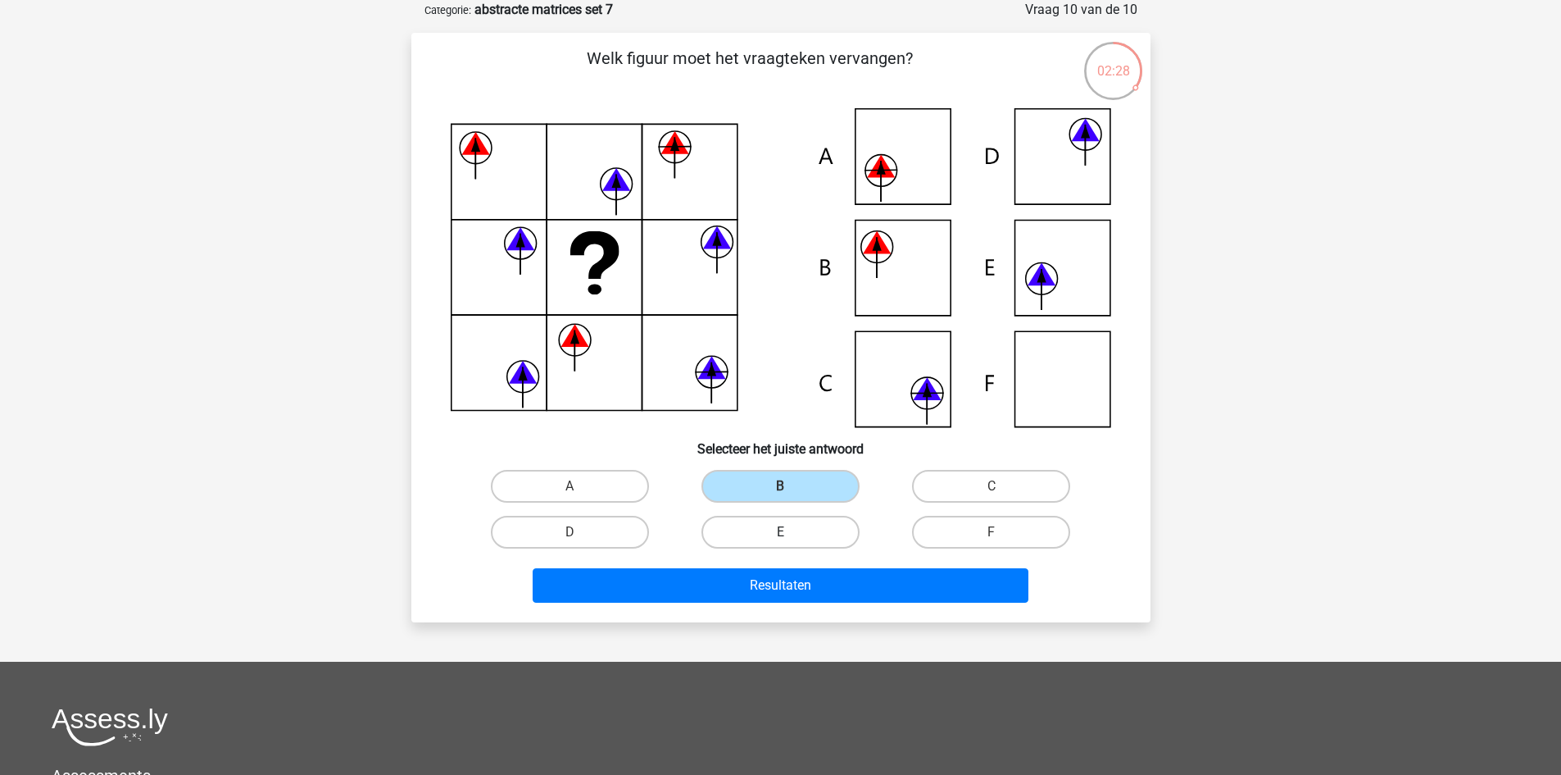
radio input "true"
click at [604, 487] on label "A" at bounding box center [570, 486] width 158 height 33
click at [580, 487] on input "A" at bounding box center [575, 491] width 11 height 11
radio input "true"
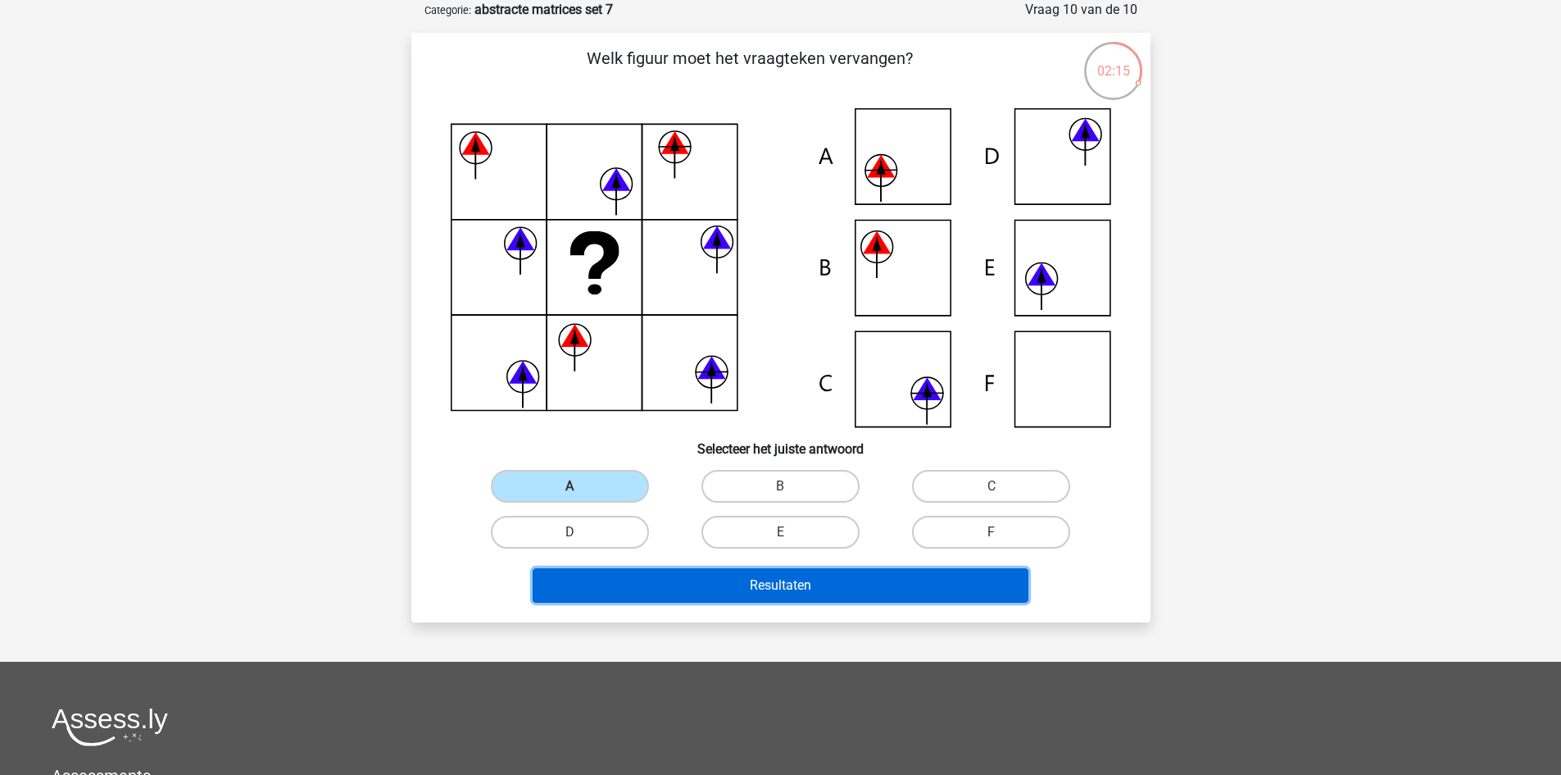
click at [955, 587] on button "Resultaten" at bounding box center [781, 585] width 496 height 34
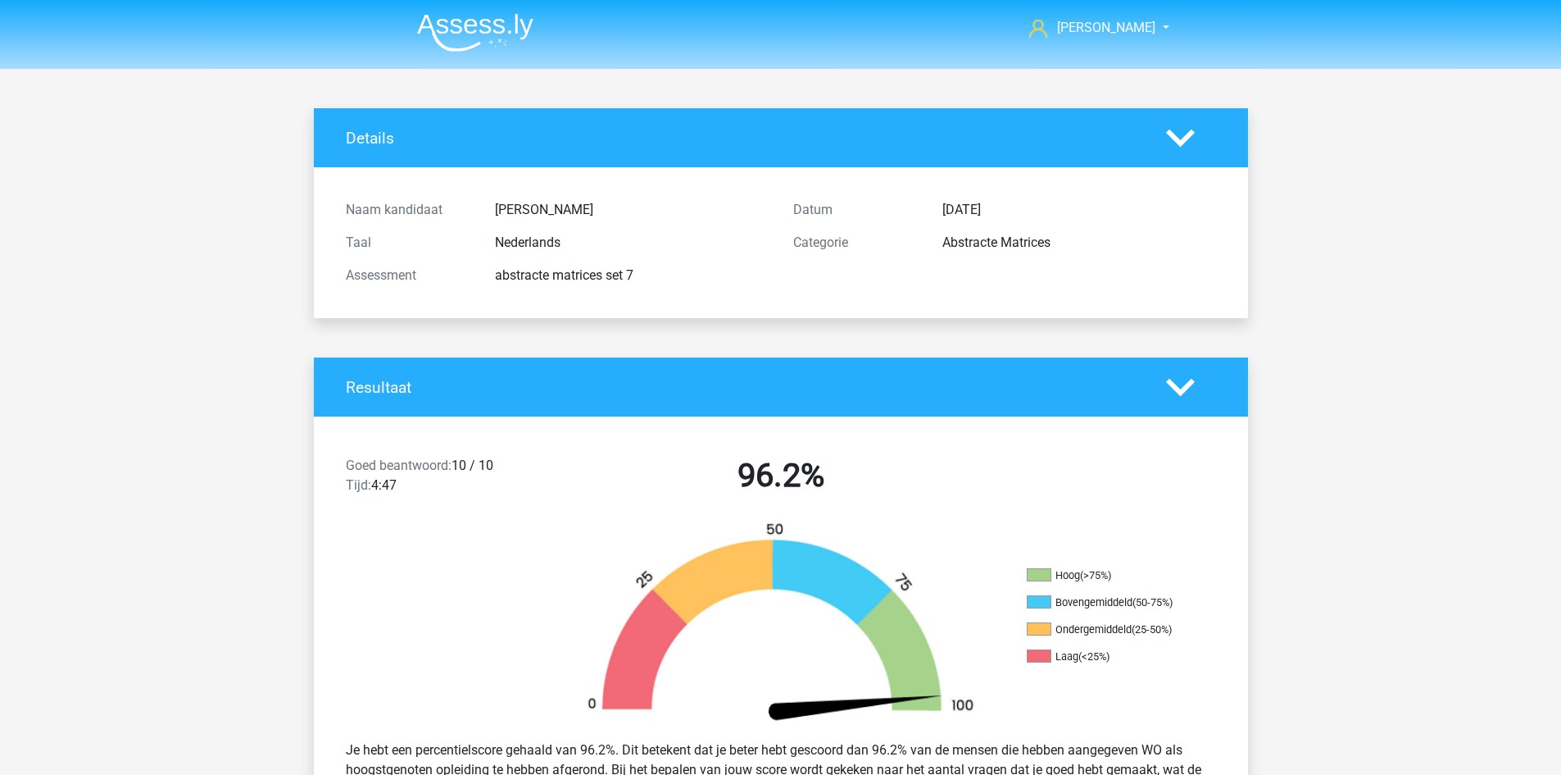
click at [480, 38] on img at bounding box center [475, 32] width 116 height 39
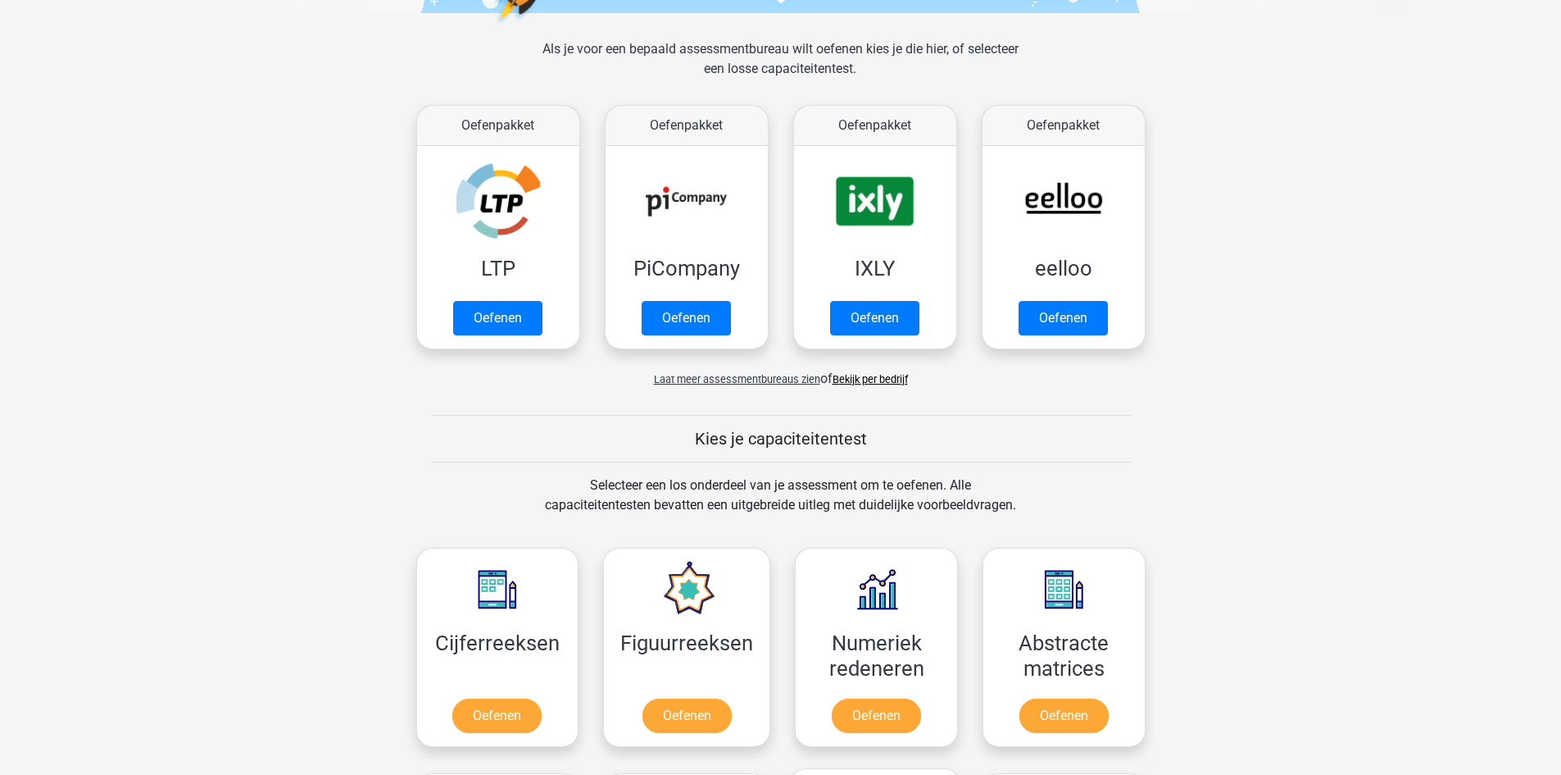
scroll to position [738, 0]
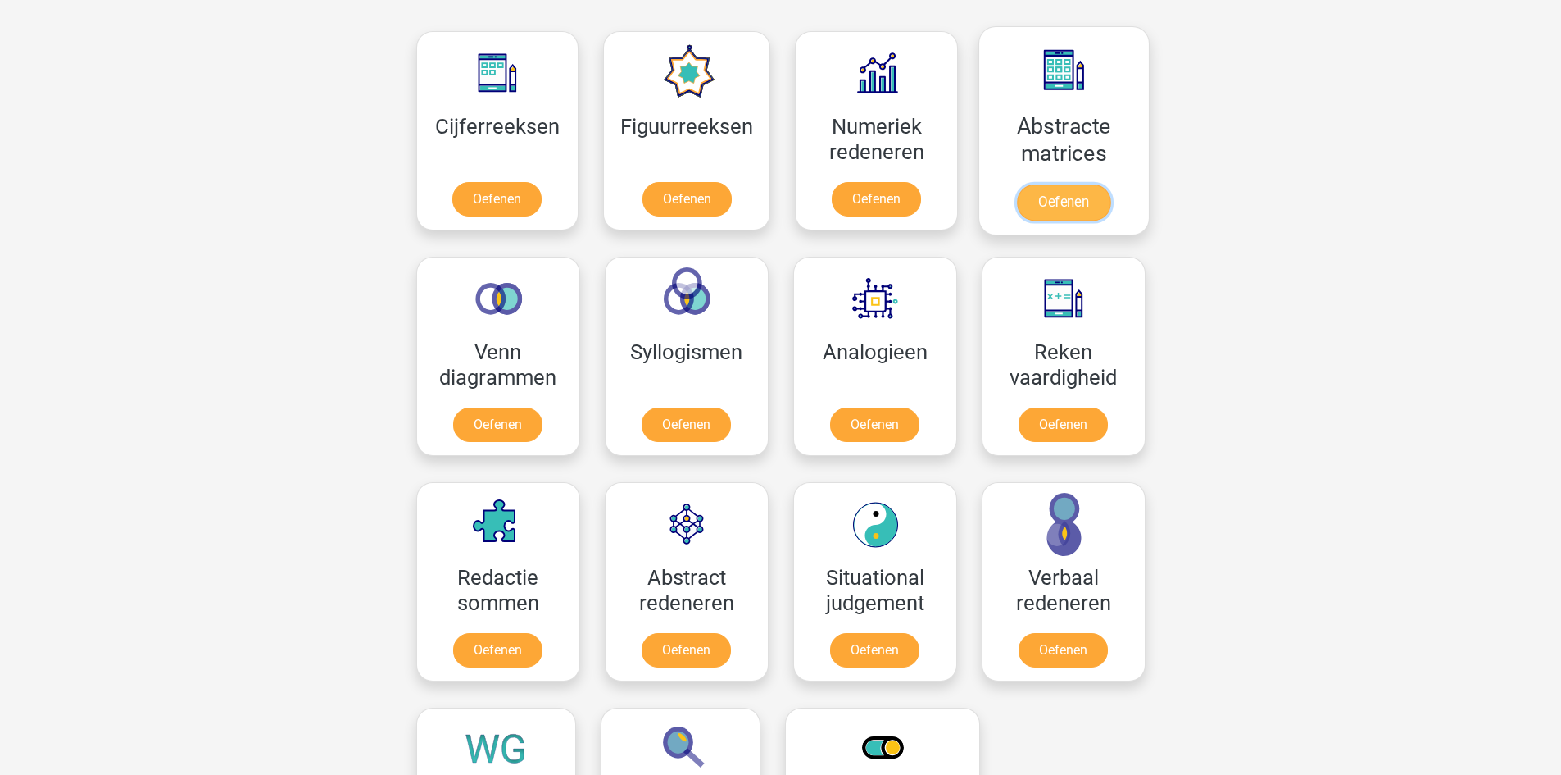
click at [1020, 184] on link "Oefenen" at bounding box center [1063, 202] width 93 height 36
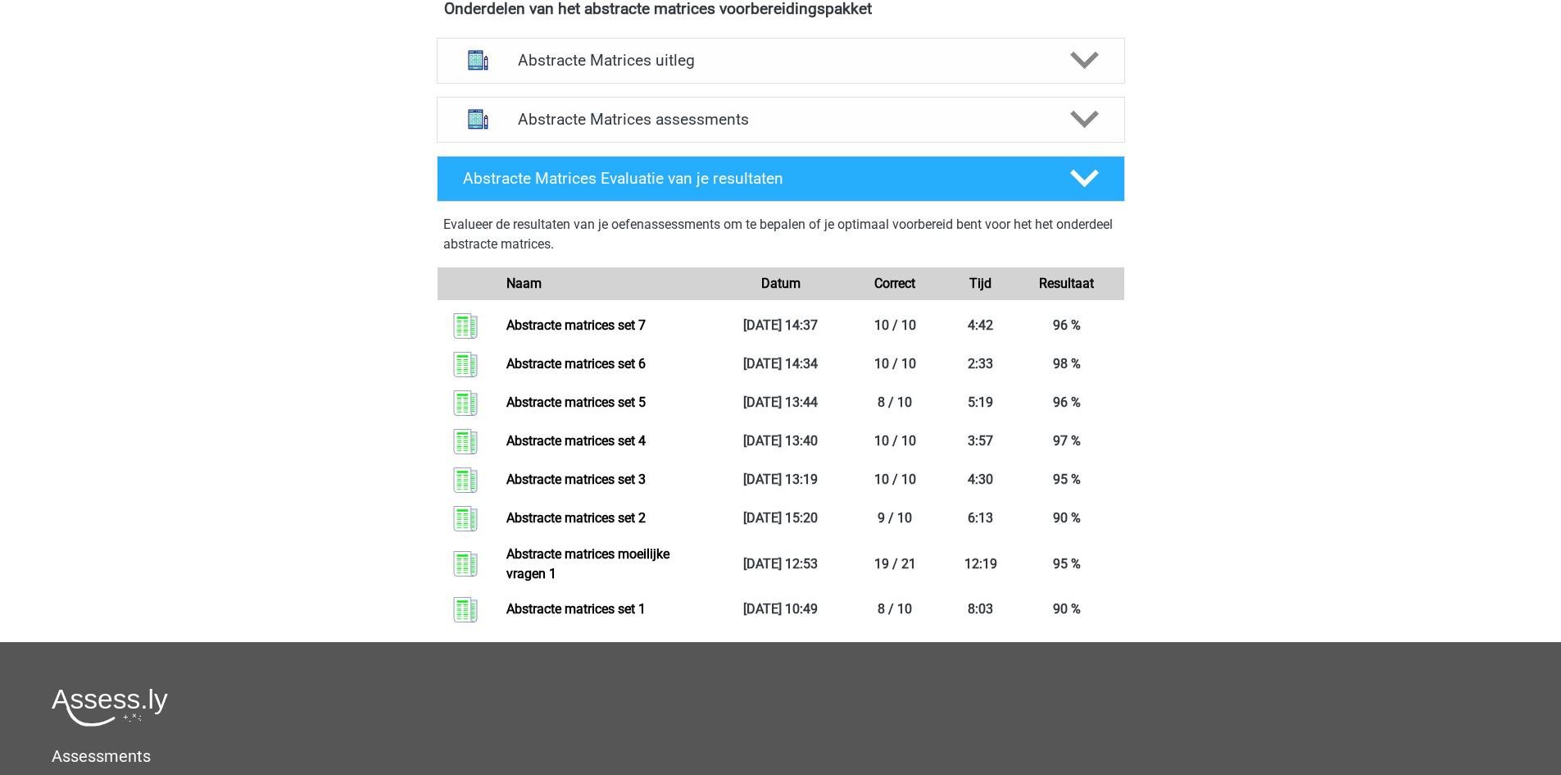
scroll to position [656, 0]
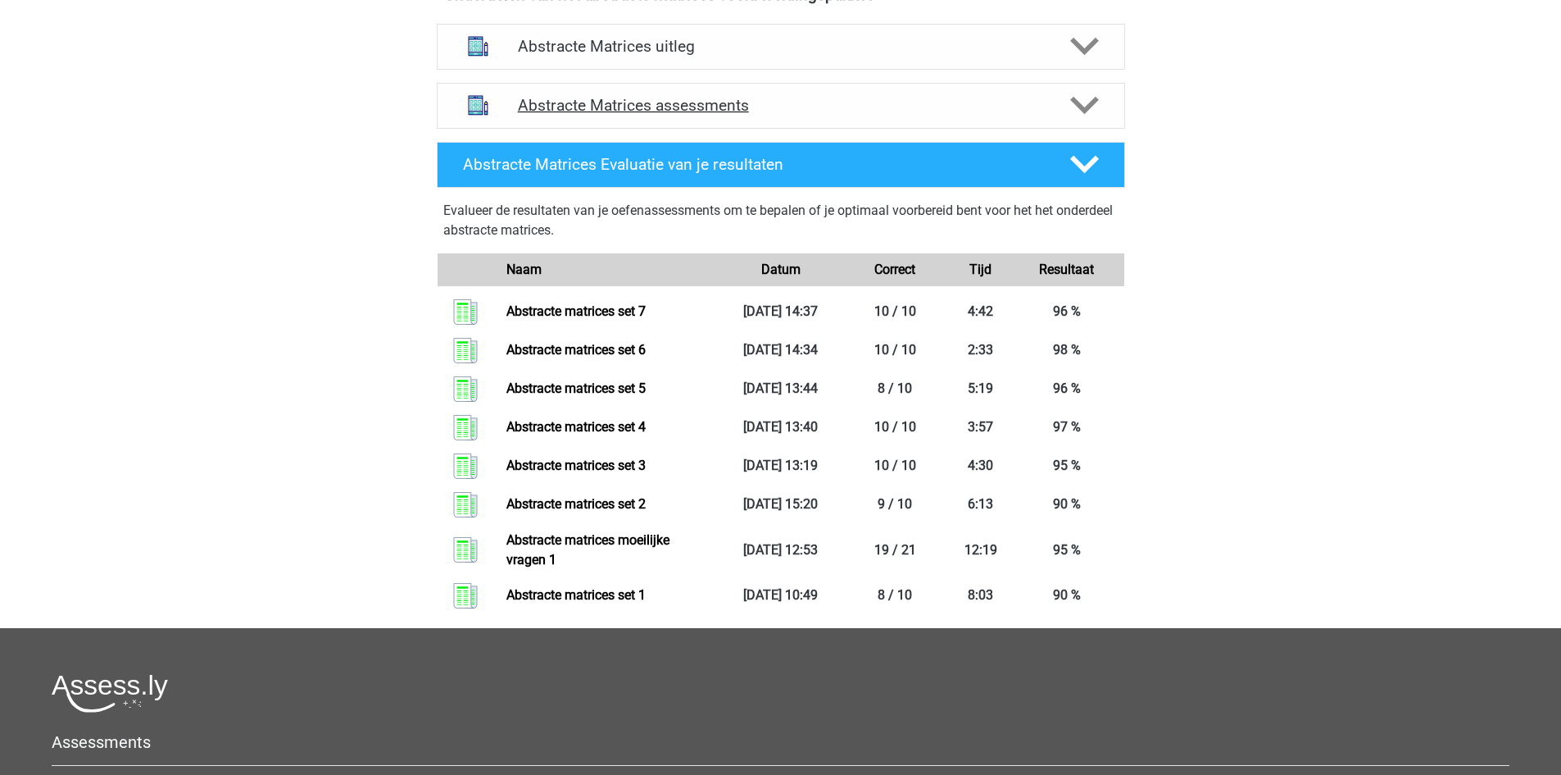
click at [674, 83] on div "Abstracte Matrices assessments" at bounding box center [781, 106] width 689 height 46
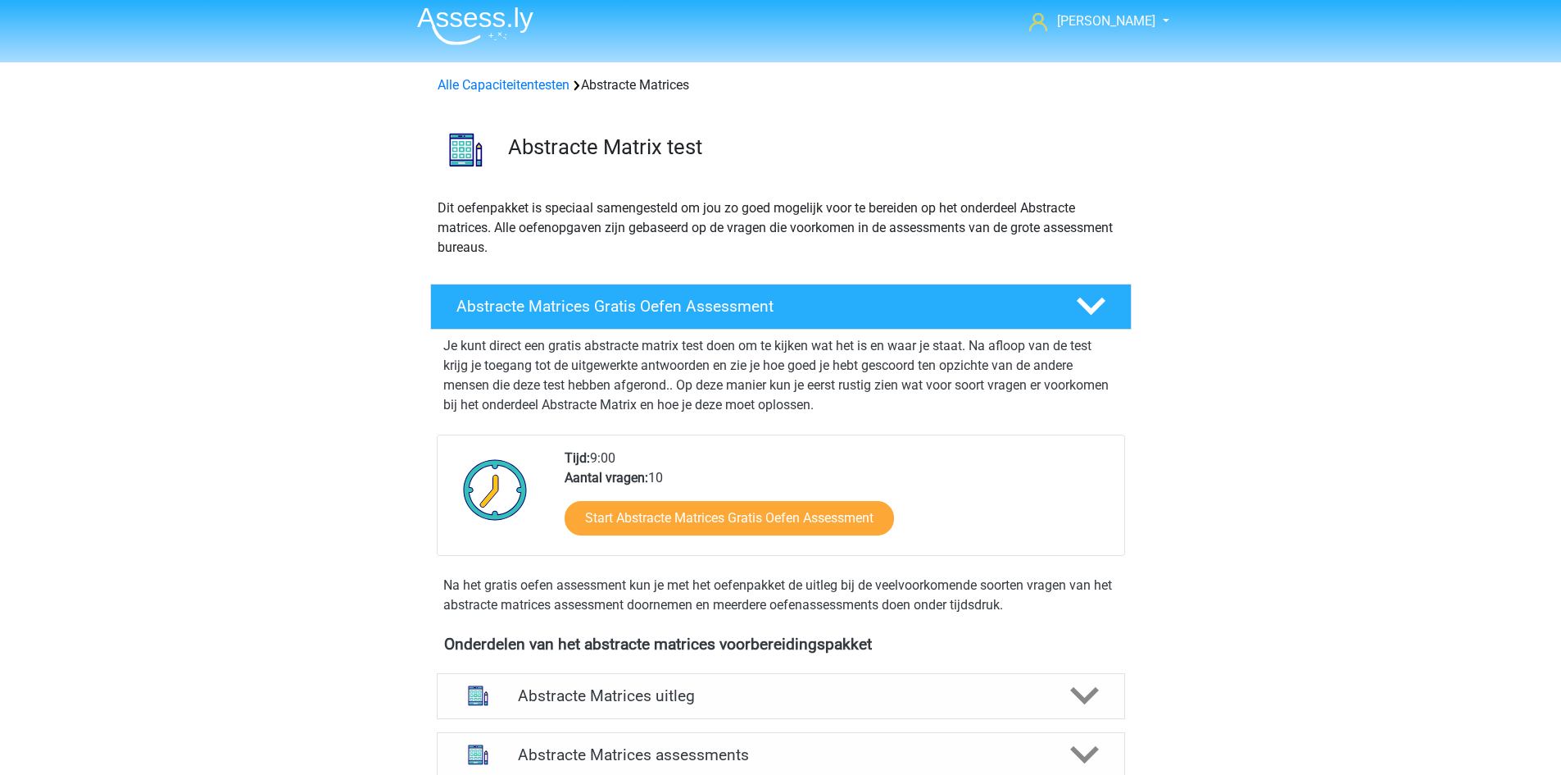
scroll to position [0, 0]
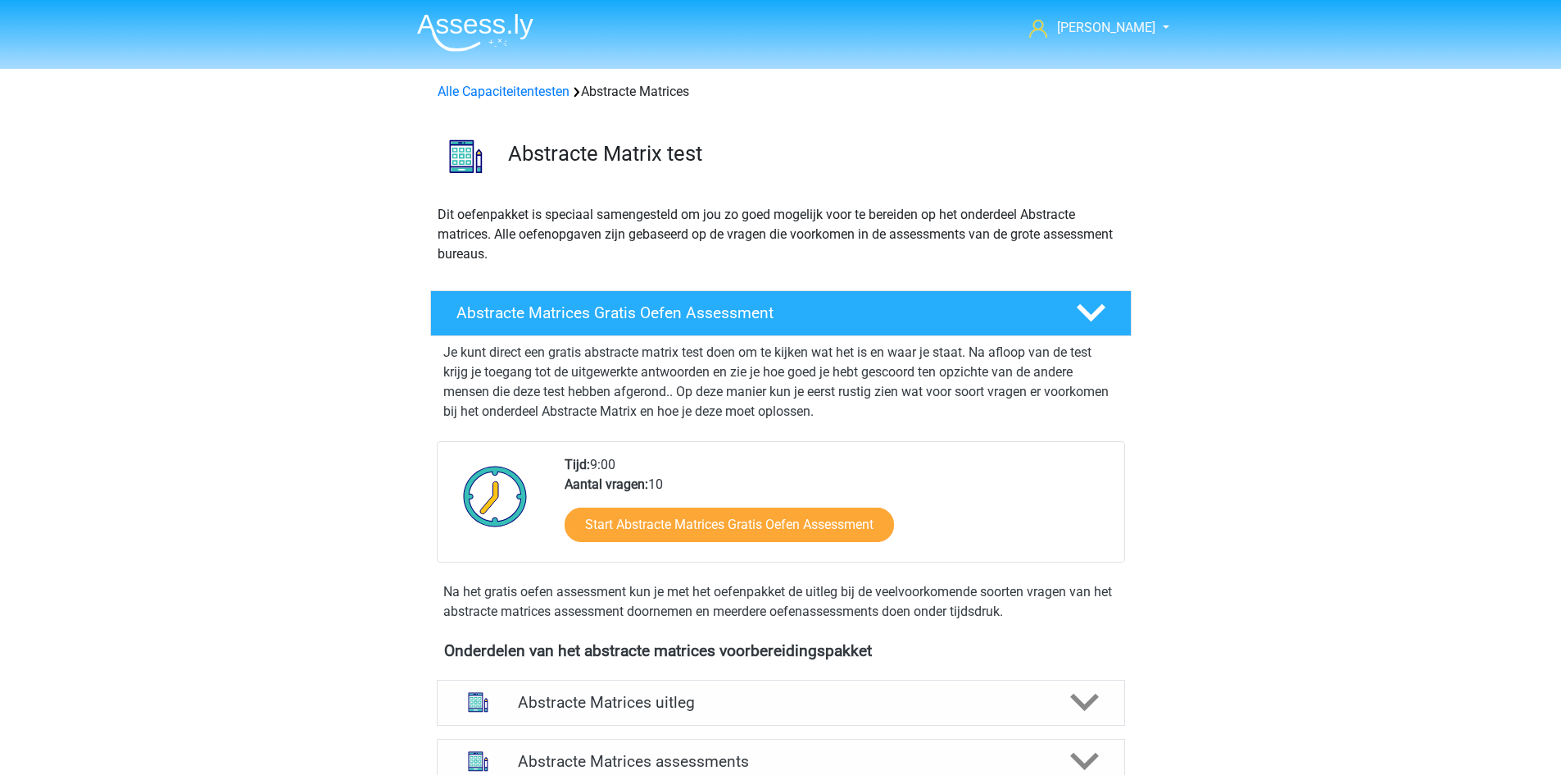
click at [553, 128] on div "Abstracte Matrix test" at bounding box center [781, 153] width 779 height 76
click at [553, 159] on h3 "Abstracte Matrix test" at bounding box center [813, 153] width 611 height 25
click at [491, 37] on img at bounding box center [475, 32] width 116 height 39
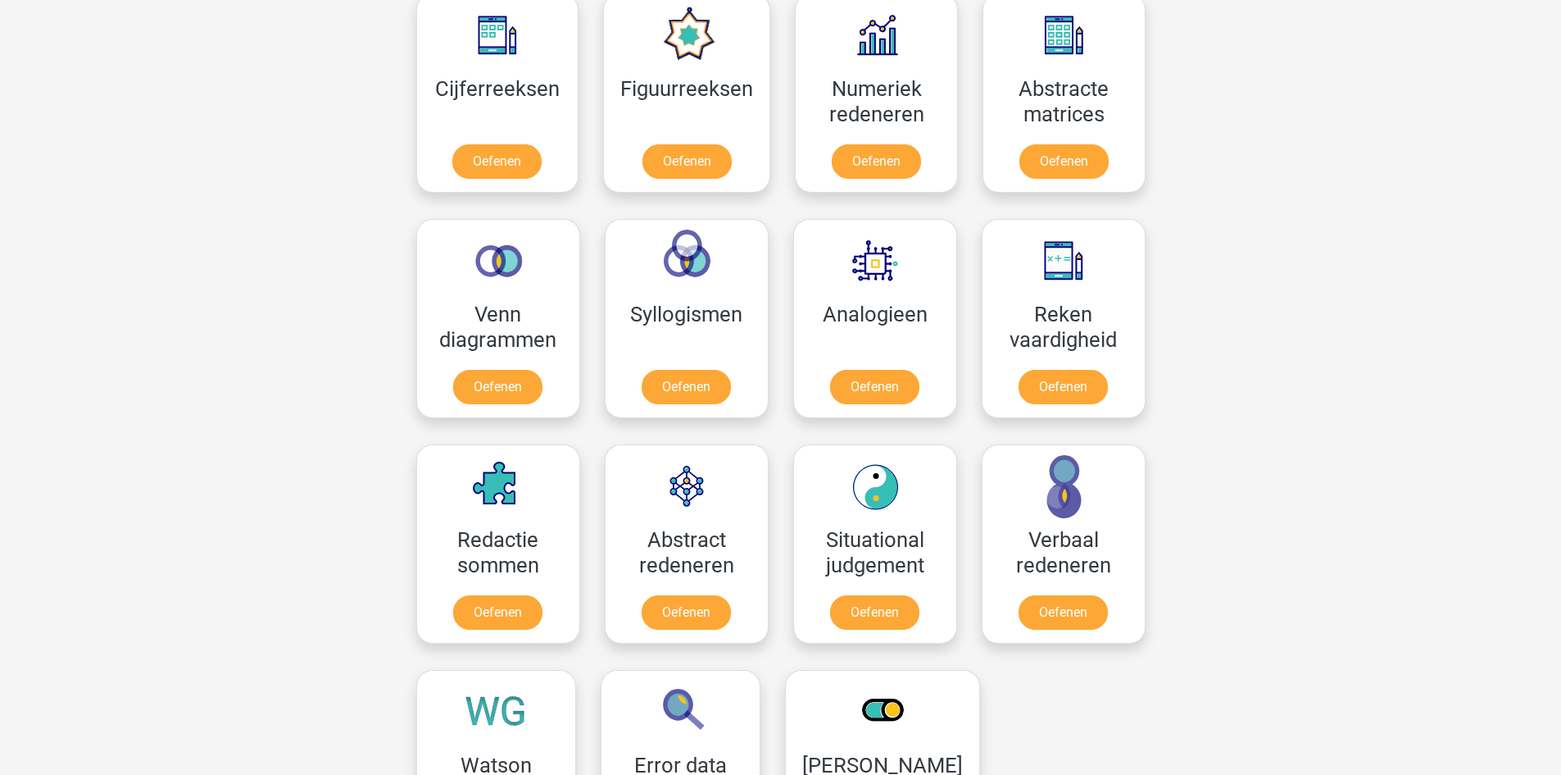
scroll to position [738, 0]
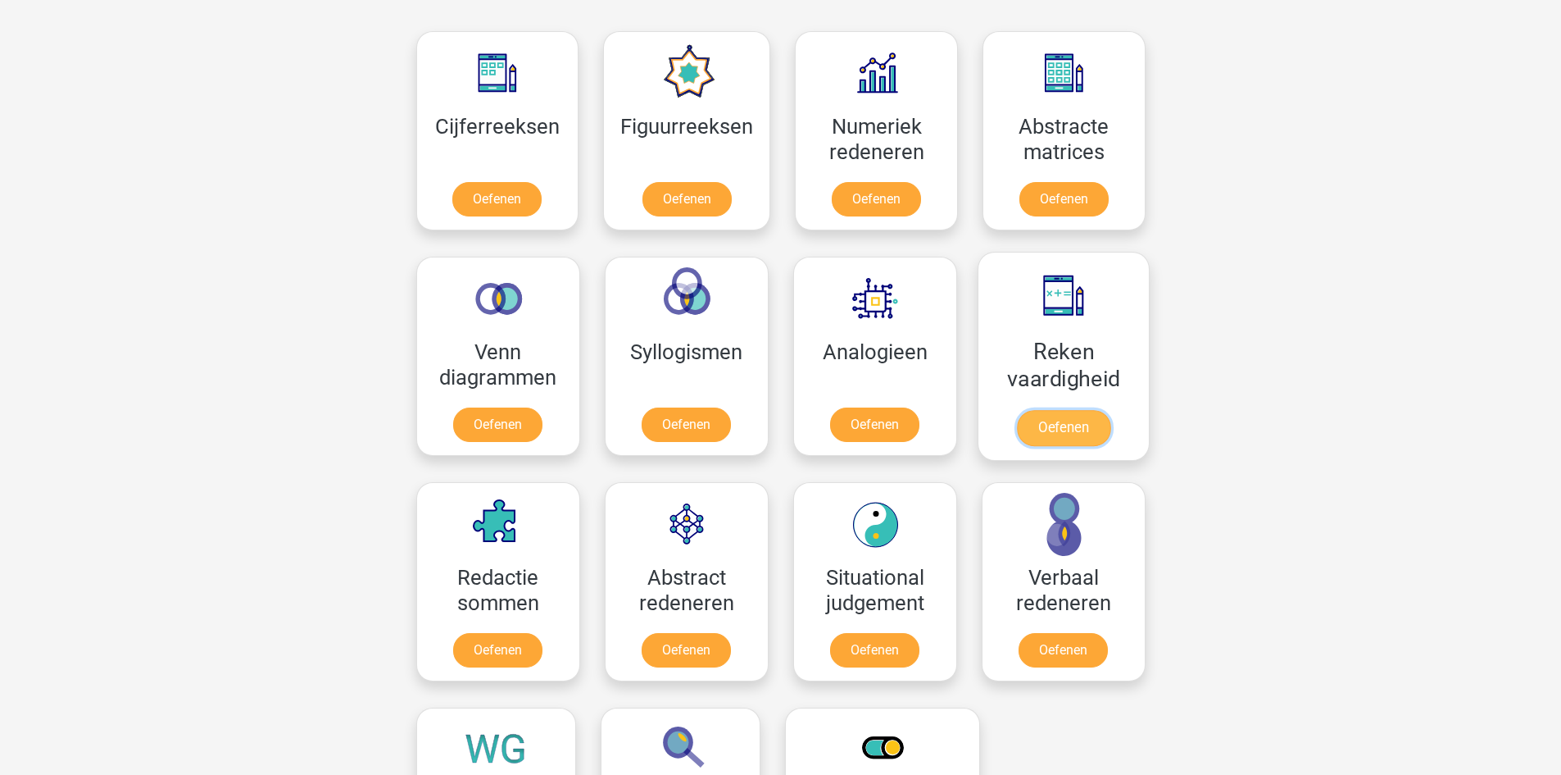
click at [1087, 410] on link "Oefenen" at bounding box center [1062, 428] width 93 height 36
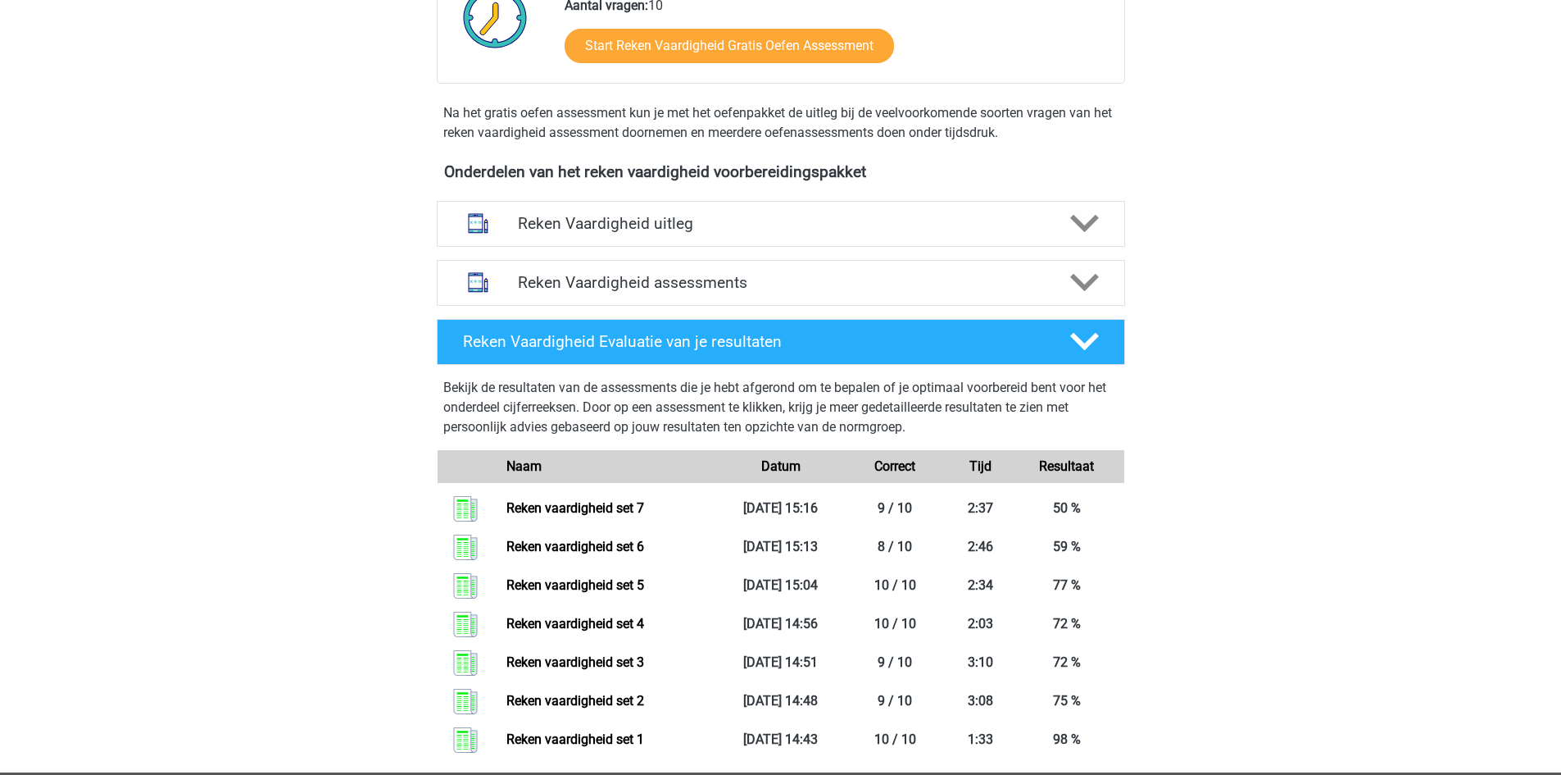
scroll to position [410, 0]
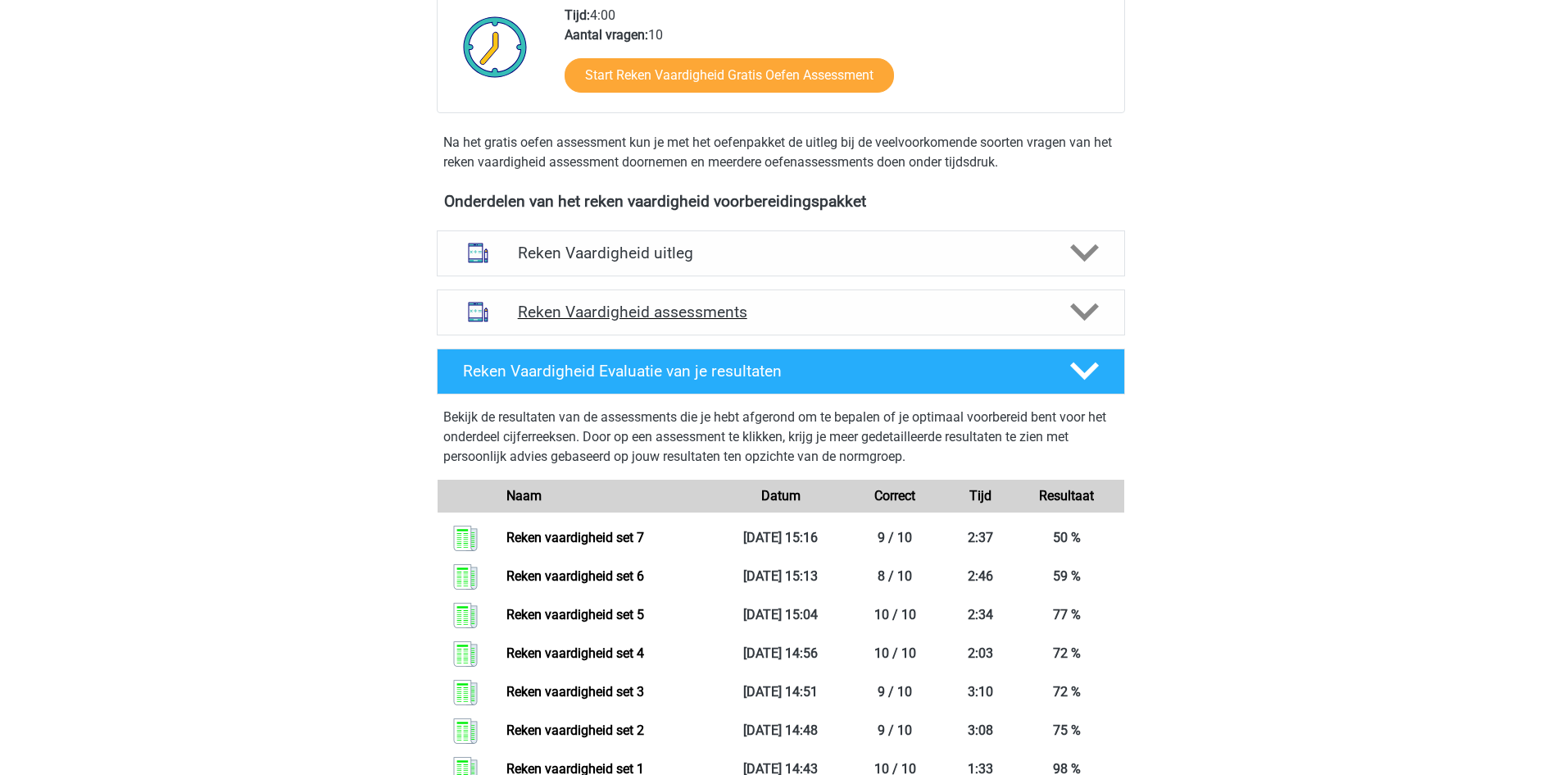
click at [642, 315] on h4 "Reken Vaardigheid assessments" at bounding box center [781, 311] width 526 height 19
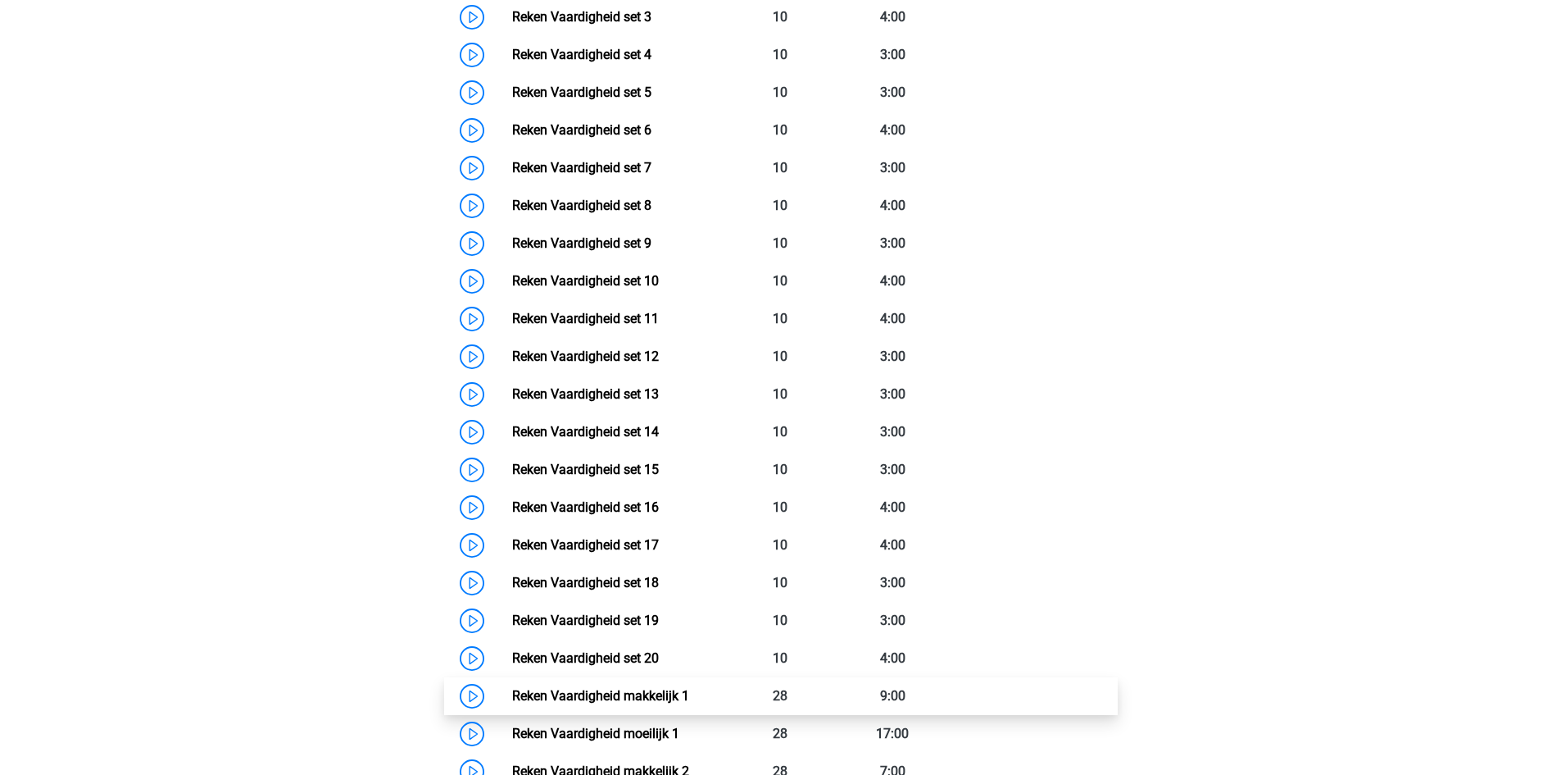
scroll to position [820, 0]
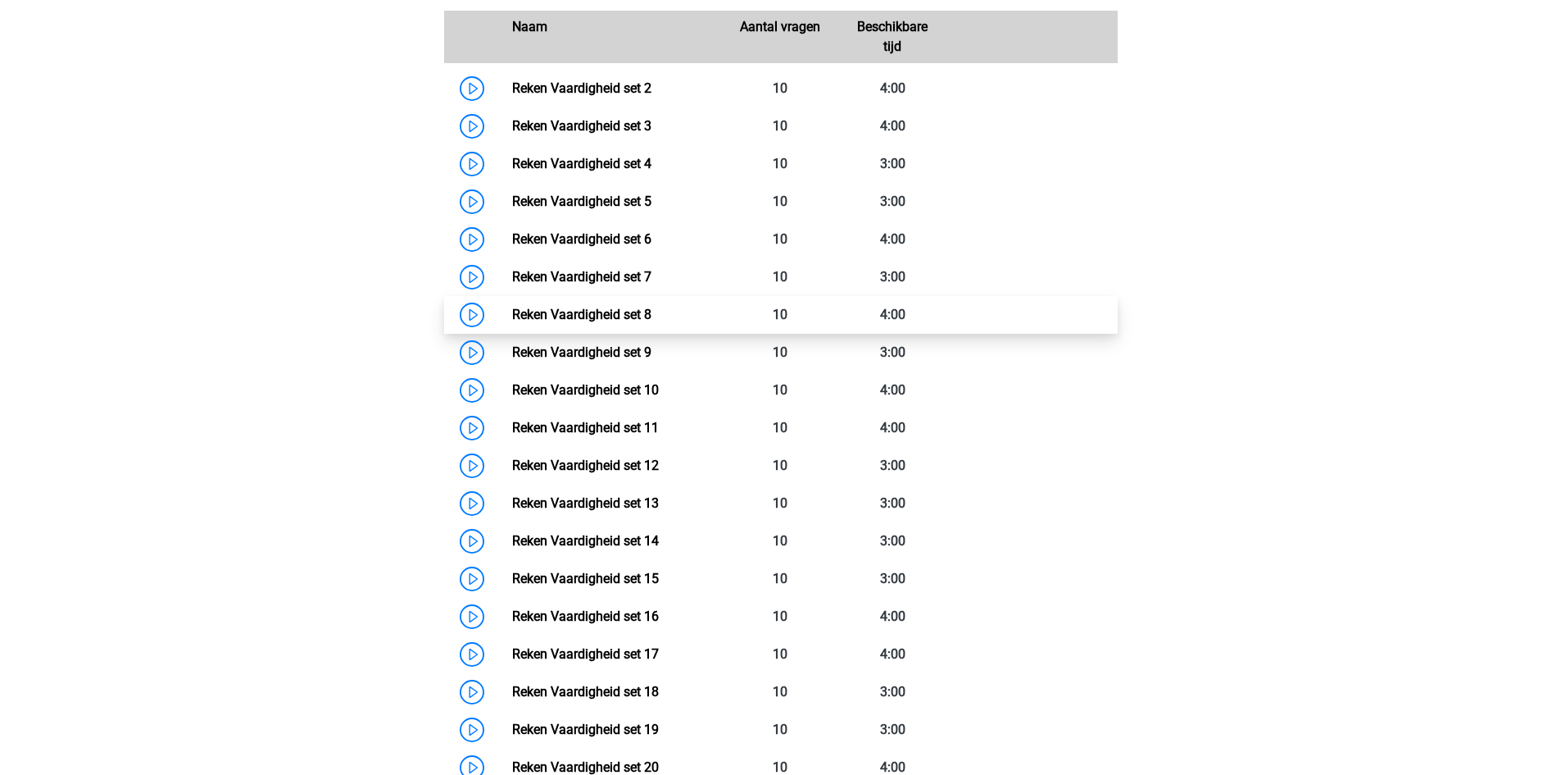
click at [630, 309] on link "Reken Vaardigheid set 8" at bounding box center [581, 315] width 139 height 16
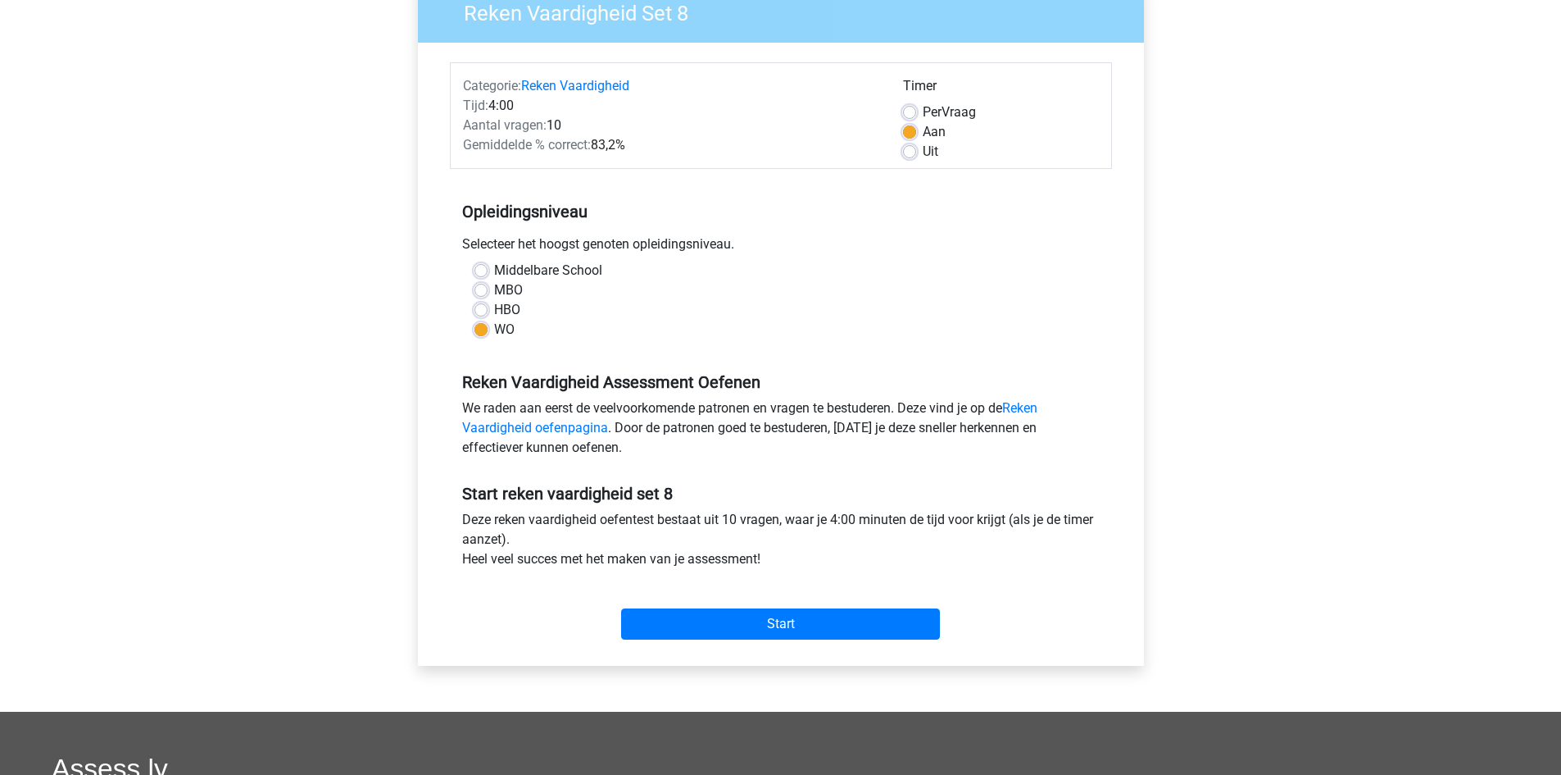
scroll to position [164, 0]
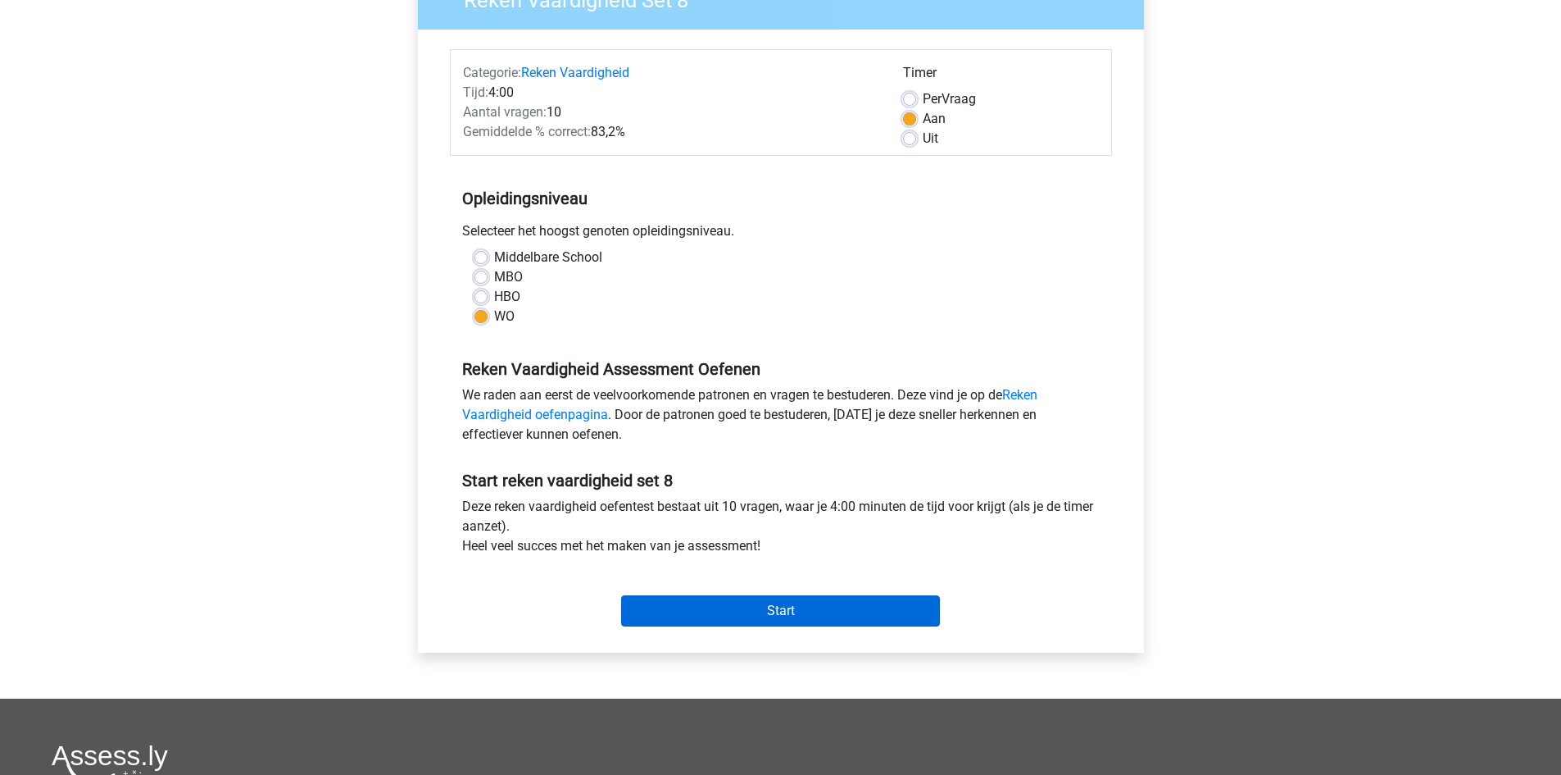
click at [776, 595] on div "Start" at bounding box center [781, 597] width 662 height 57
click at [779, 604] on input "Start" at bounding box center [780, 610] width 319 height 31
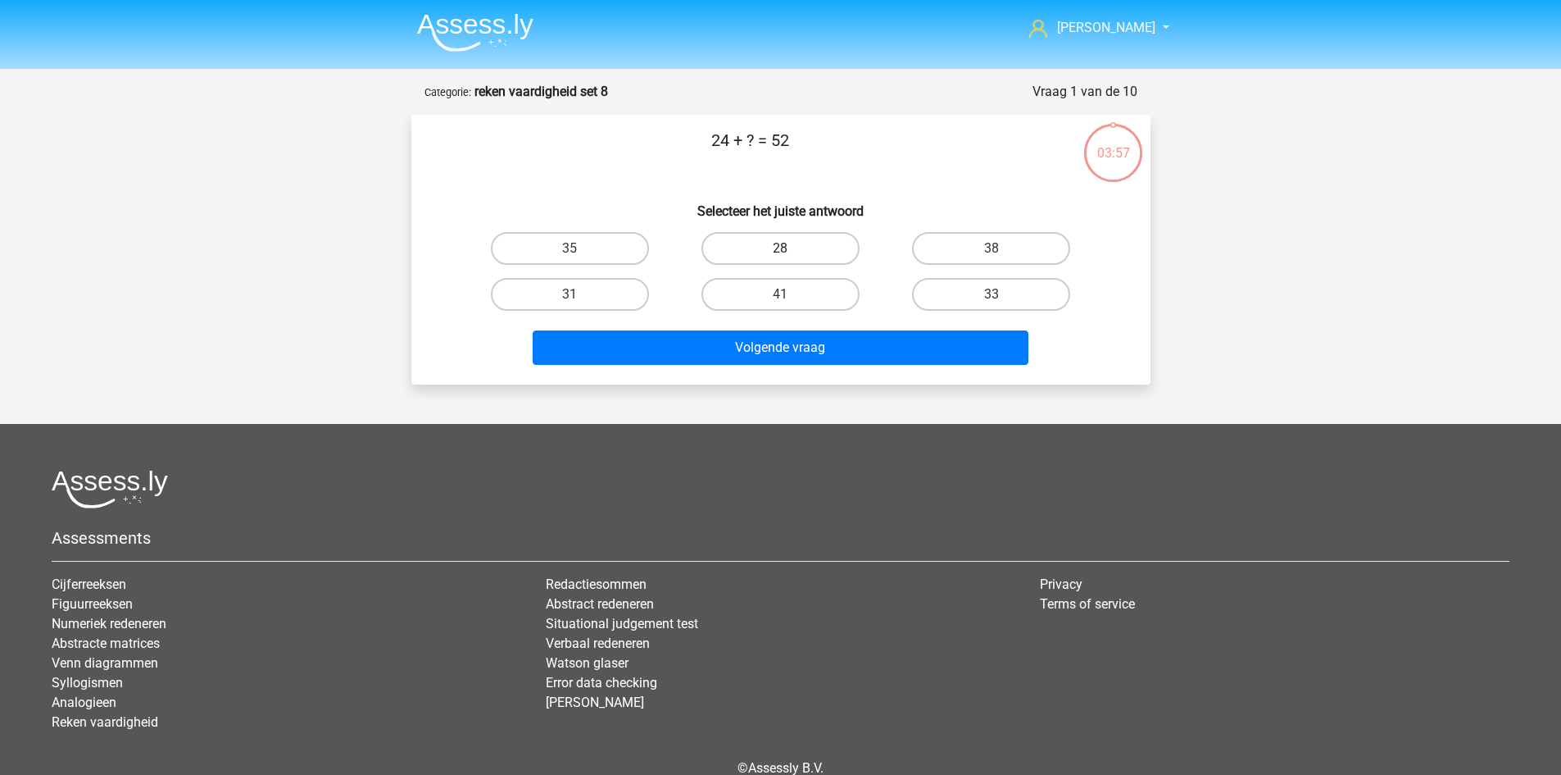
click at [811, 255] on label "28" at bounding box center [781, 248] width 158 height 33
click at [791, 255] on input "28" at bounding box center [785, 253] width 11 height 11
radio input "true"
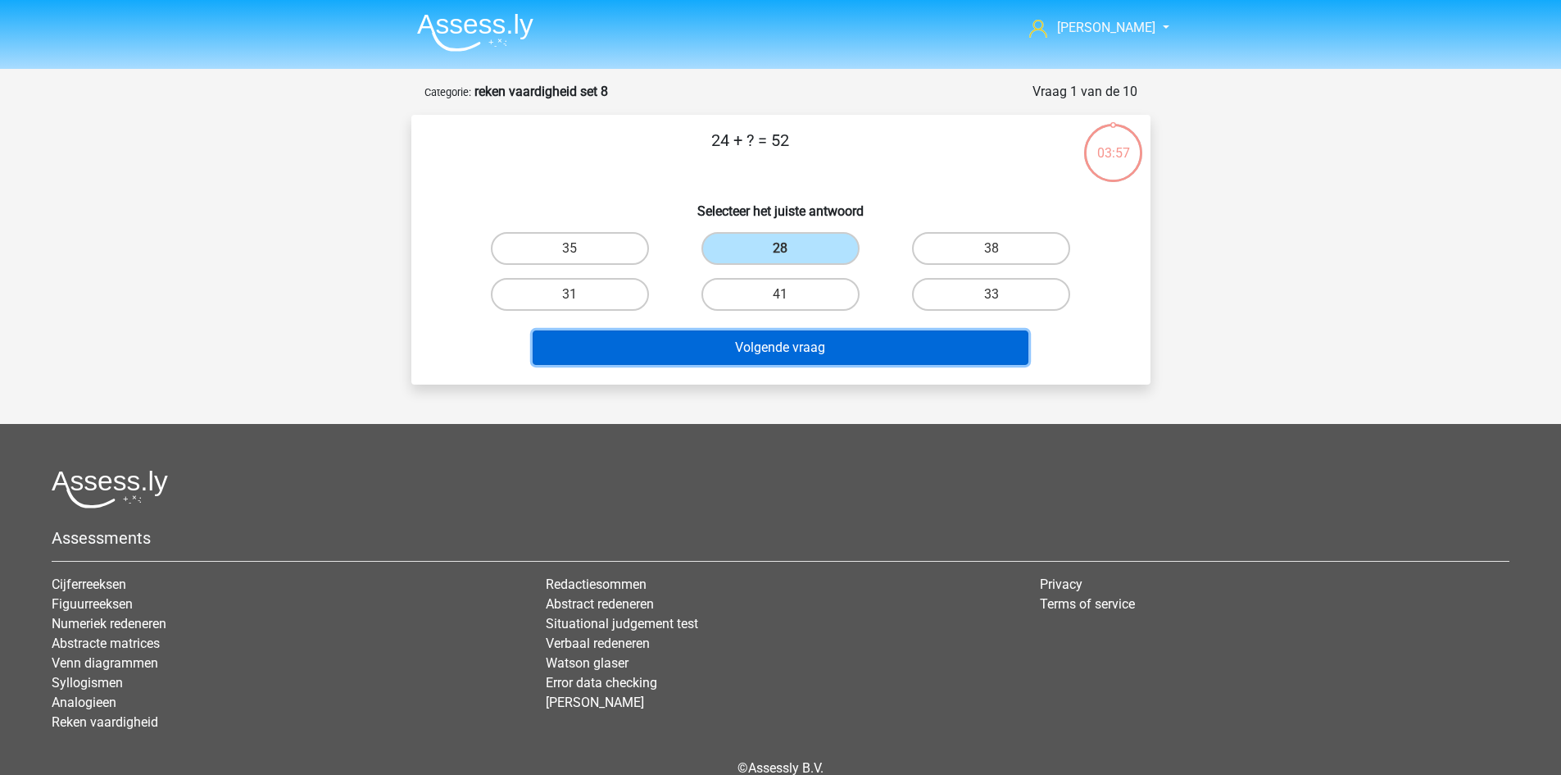
click at [831, 347] on button "Volgende vraag" at bounding box center [781, 347] width 496 height 34
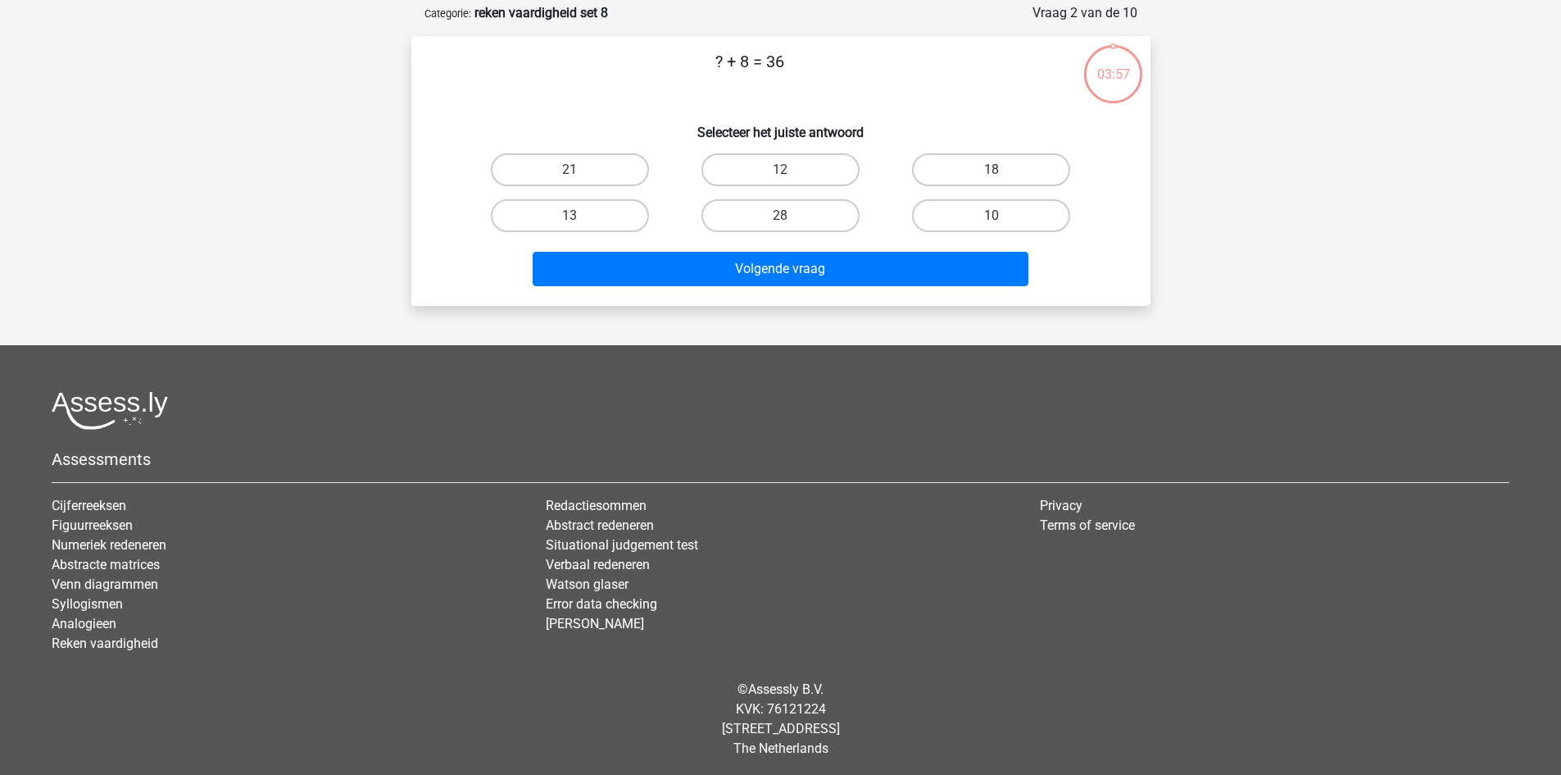
scroll to position [82, 0]
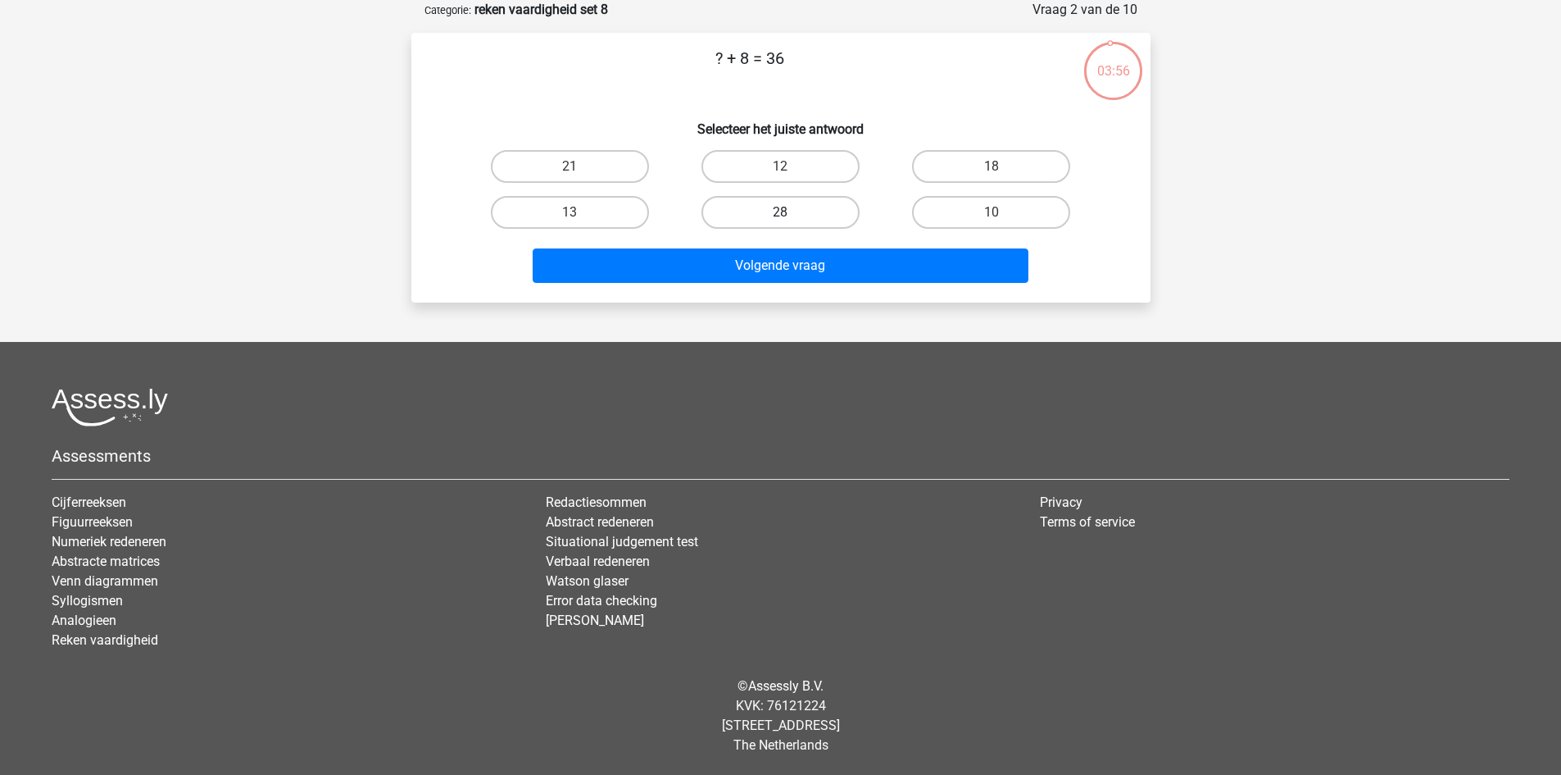
click at [800, 214] on label "28" at bounding box center [781, 212] width 158 height 33
click at [791, 214] on input "28" at bounding box center [785, 217] width 11 height 11
radio input "true"
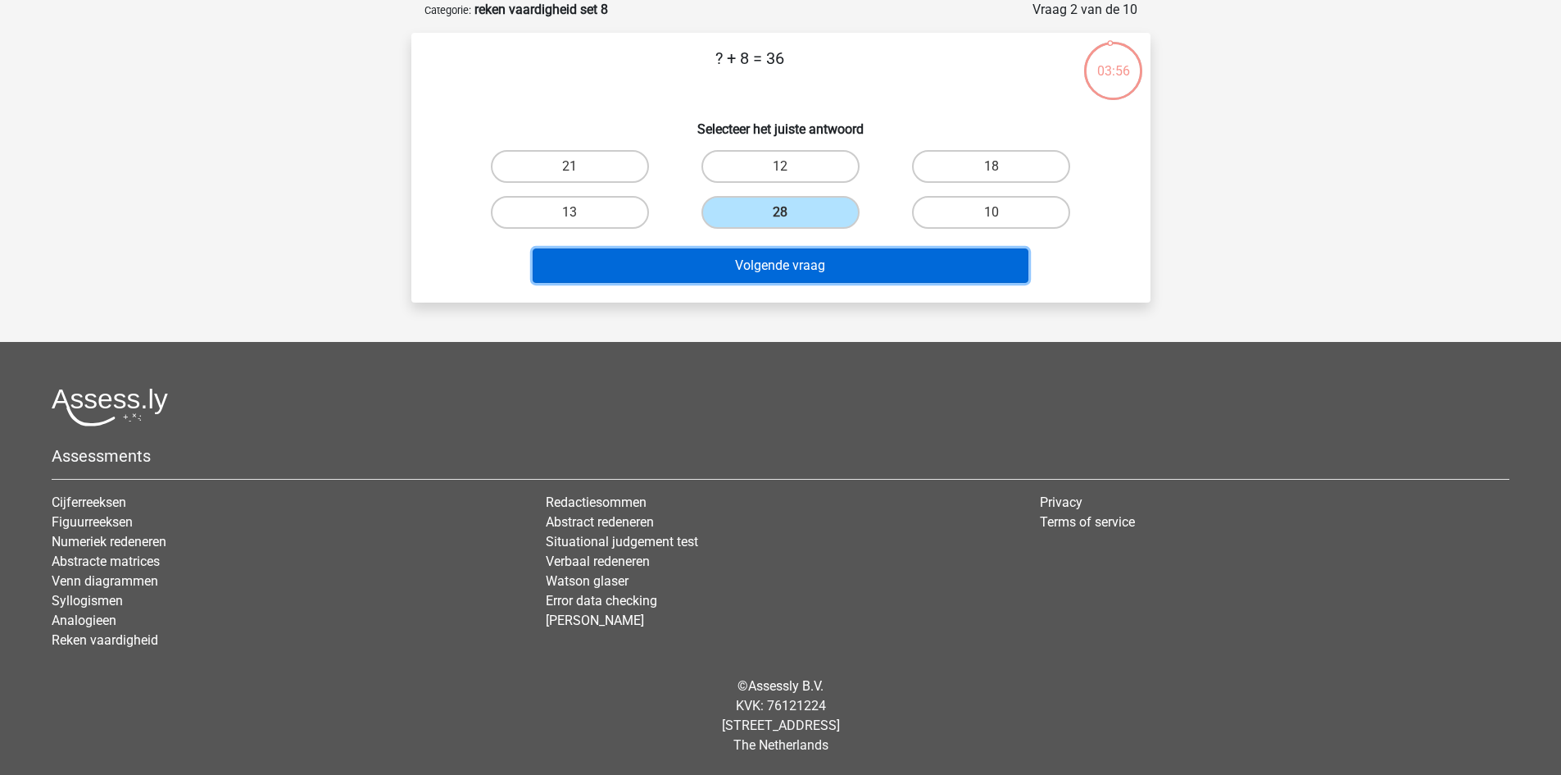
click at [811, 272] on button "Volgende vraag" at bounding box center [781, 265] width 496 height 34
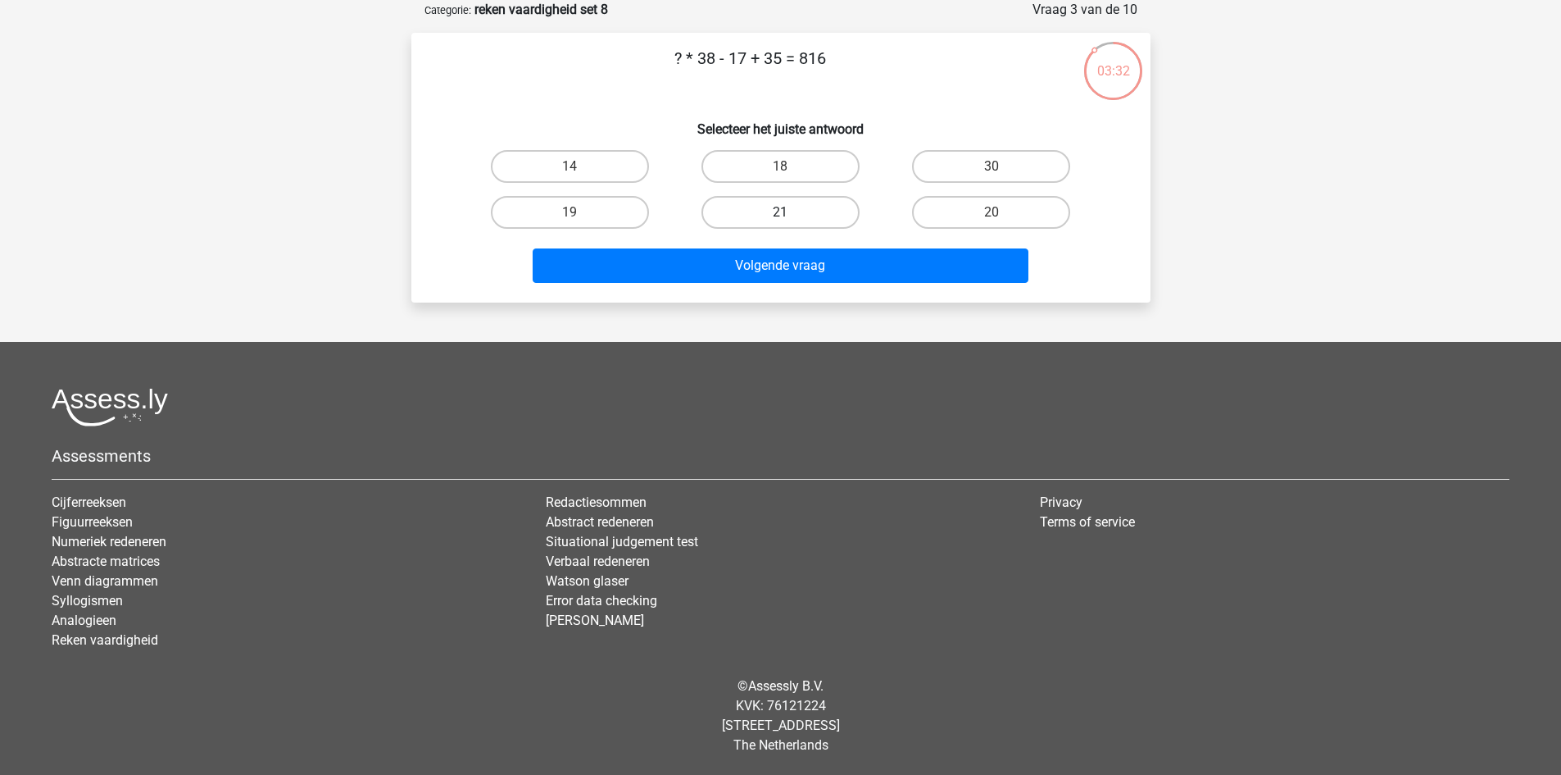
click at [783, 203] on label "21" at bounding box center [781, 212] width 158 height 33
click at [783, 212] on input "21" at bounding box center [785, 217] width 11 height 11
radio input "true"
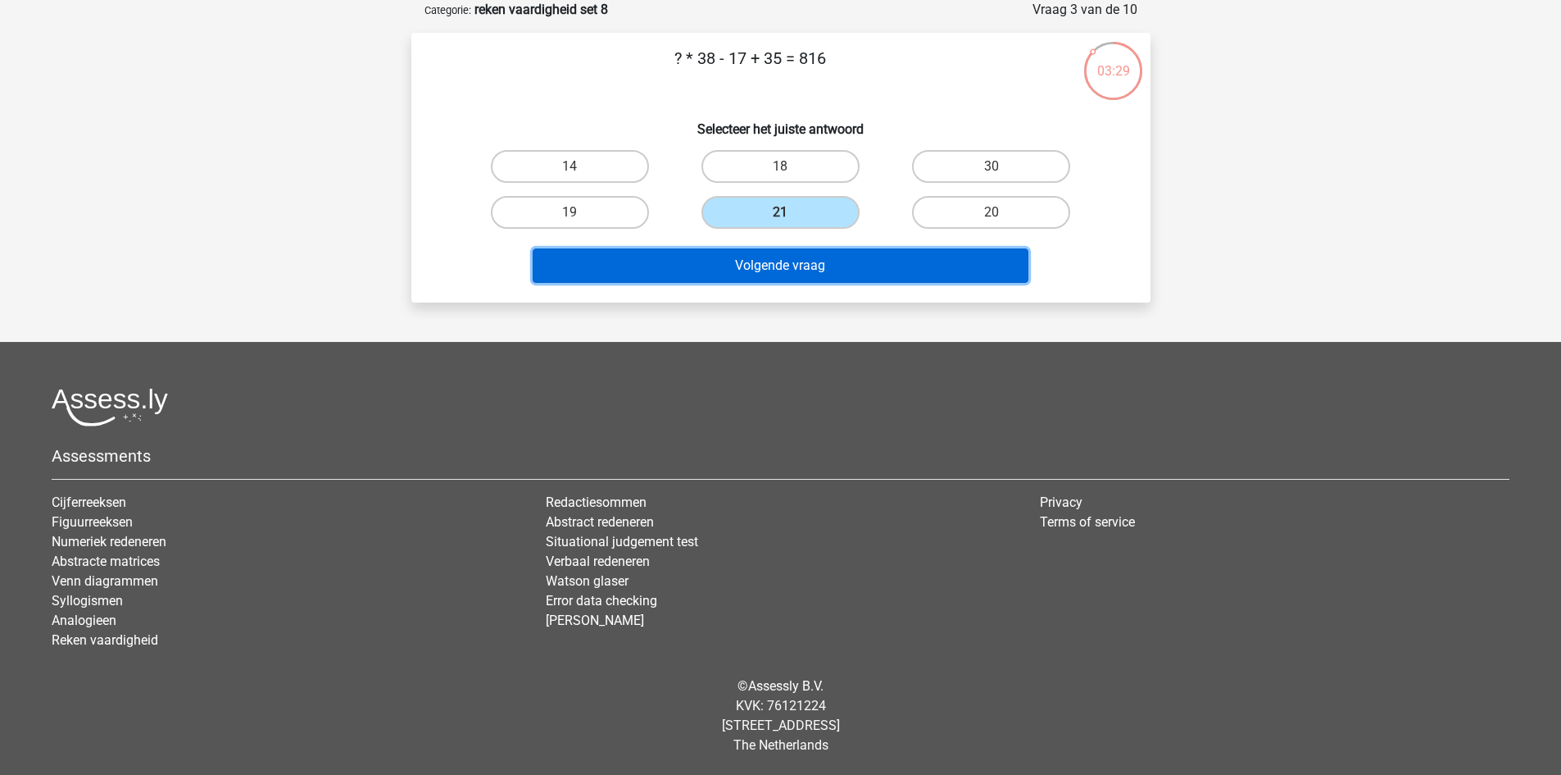
click at [828, 260] on button "Volgende vraag" at bounding box center [781, 265] width 496 height 34
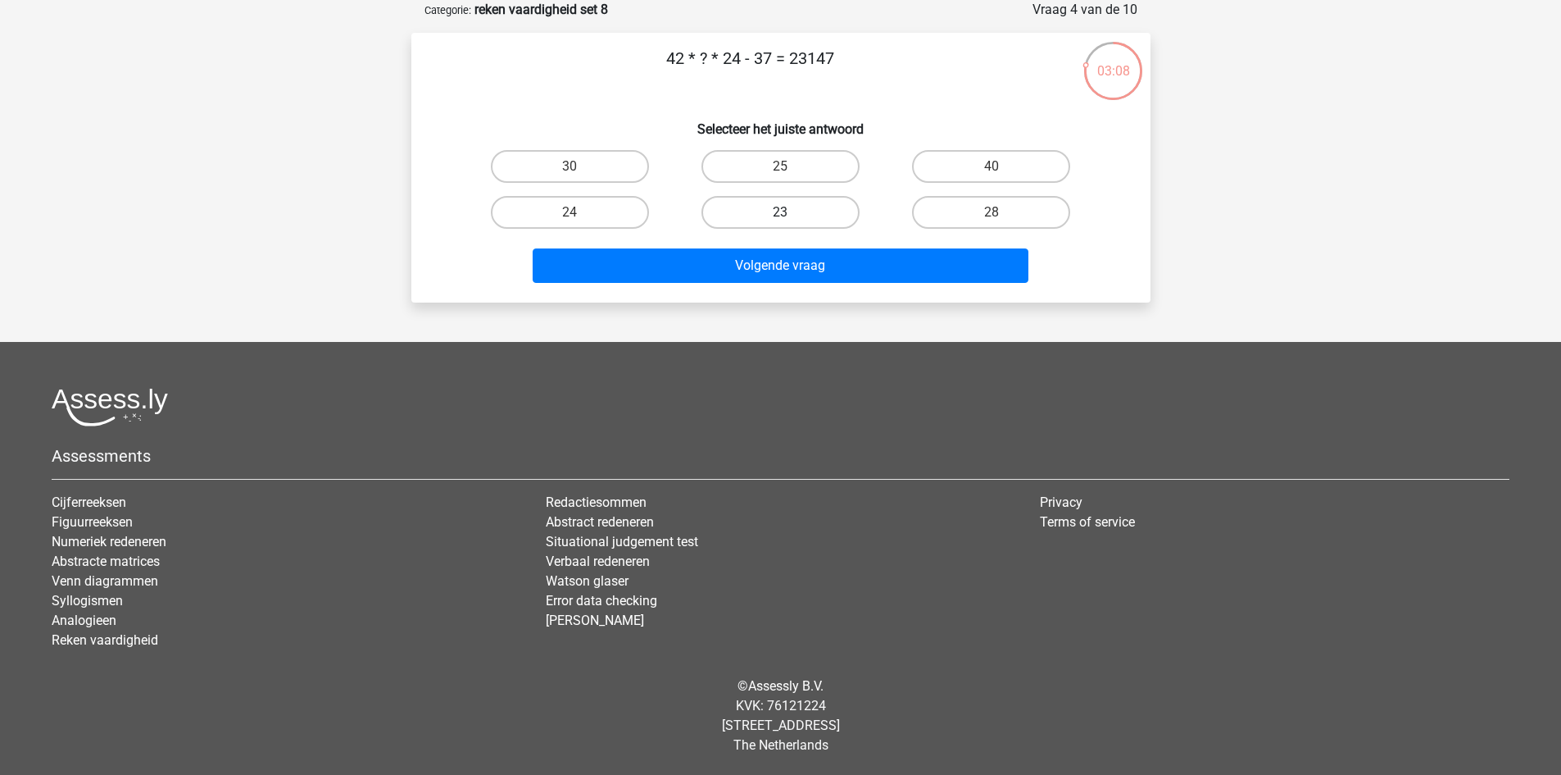
click at [807, 199] on label "23" at bounding box center [781, 212] width 158 height 33
click at [791, 212] on input "23" at bounding box center [785, 217] width 11 height 11
radio input "true"
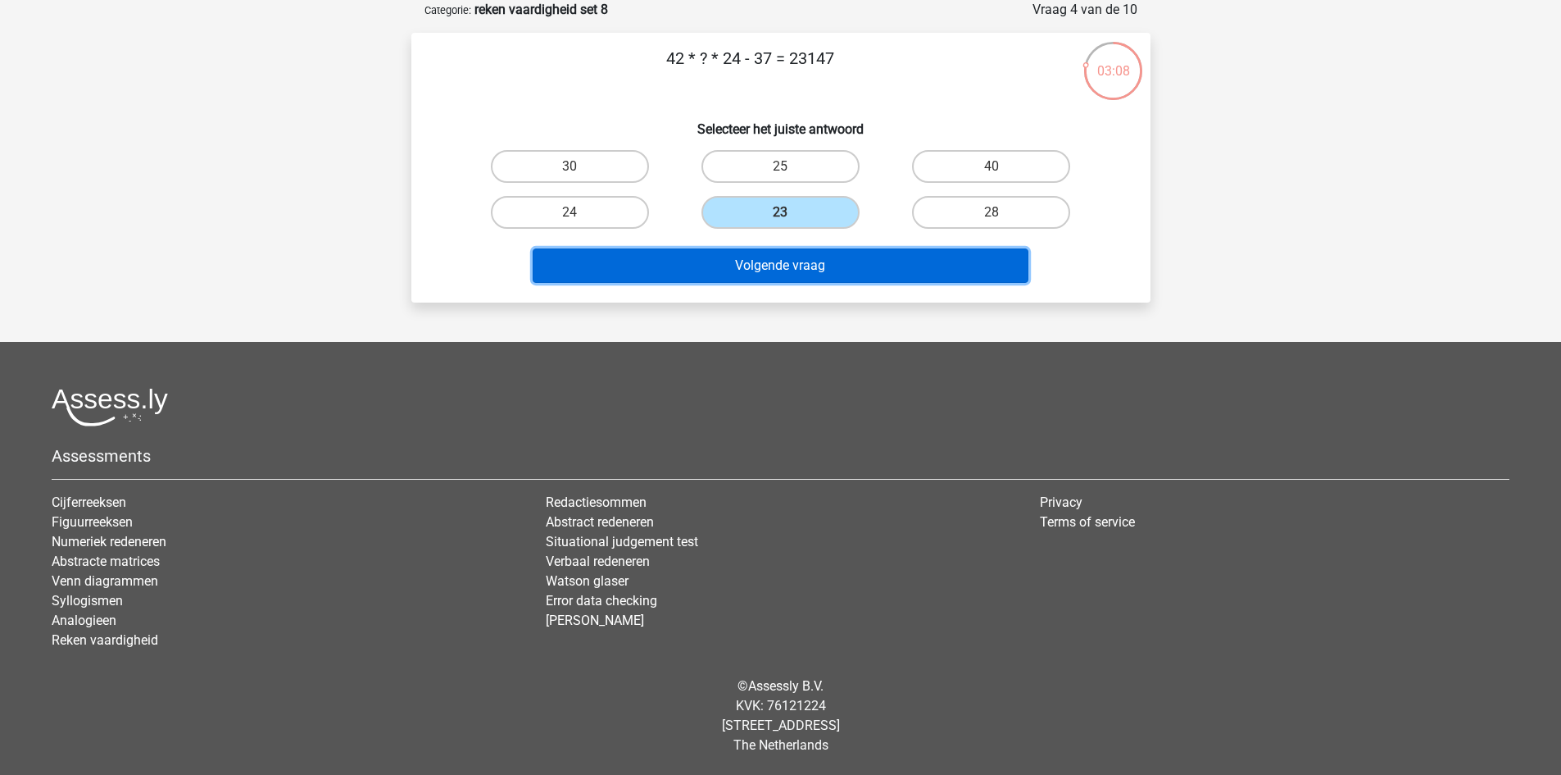
click at [816, 251] on button "Volgende vraag" at bounding box center [781, 265] width 496 height 34
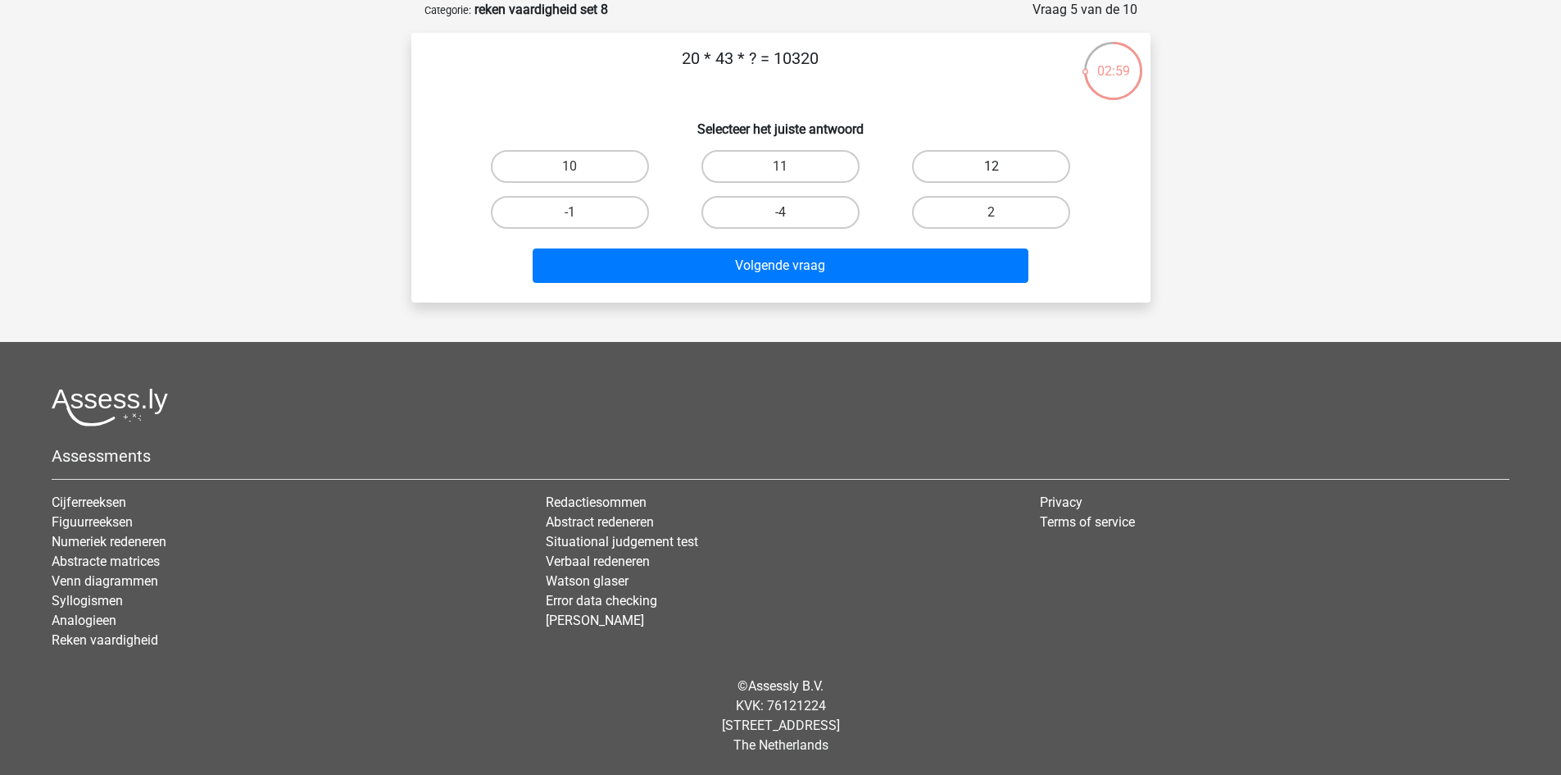
click at [966, 172] on label "12" at bounding box center [991, 166] width 158 height 33
click at [992, 172] on input "12" at bounding box center [997, 171] width 11 height 11
radio input "true"
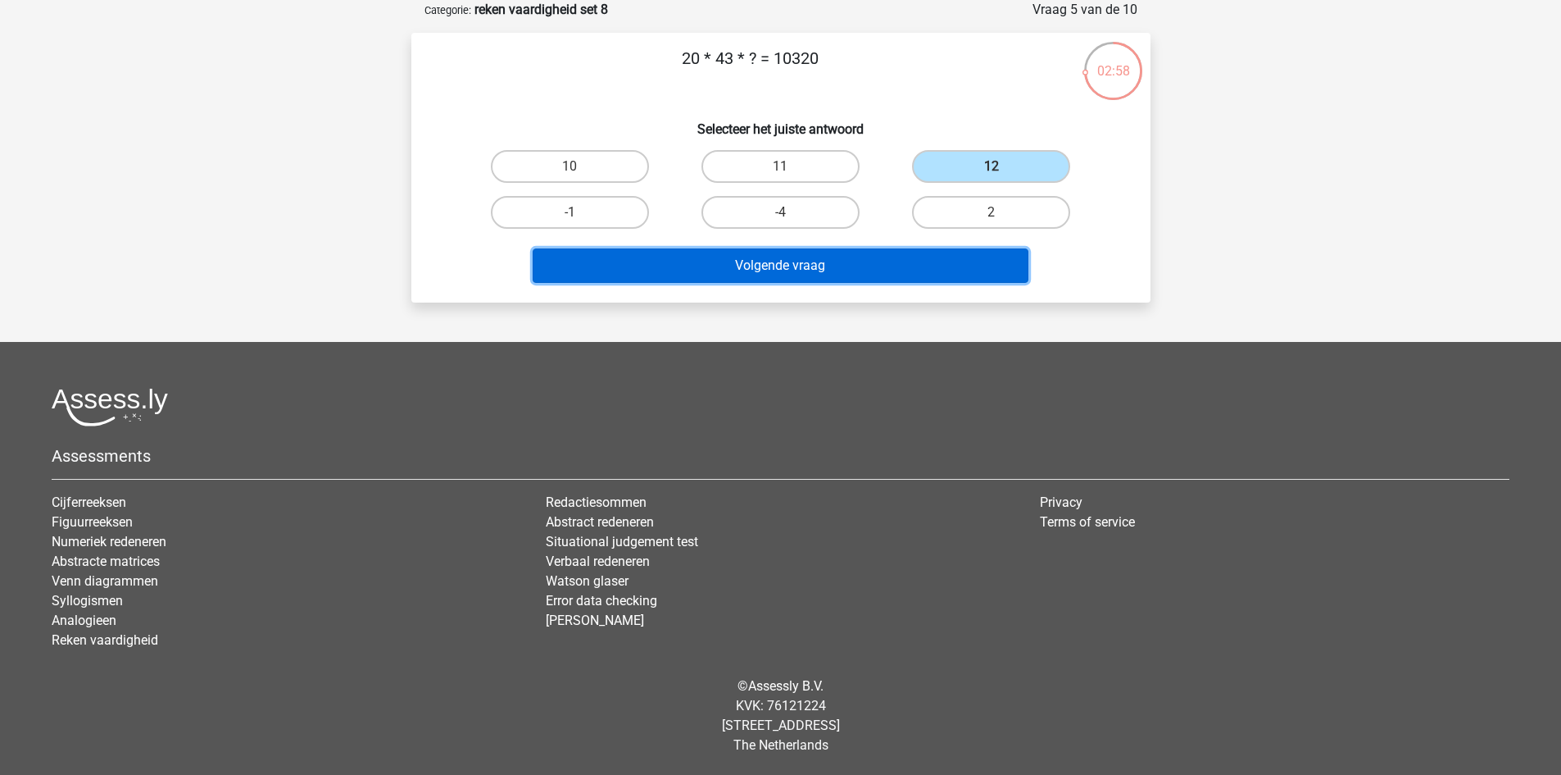
click at [915, 268] on button "Volgende vraag" at bounding box center [781, 265] width 496 height 34
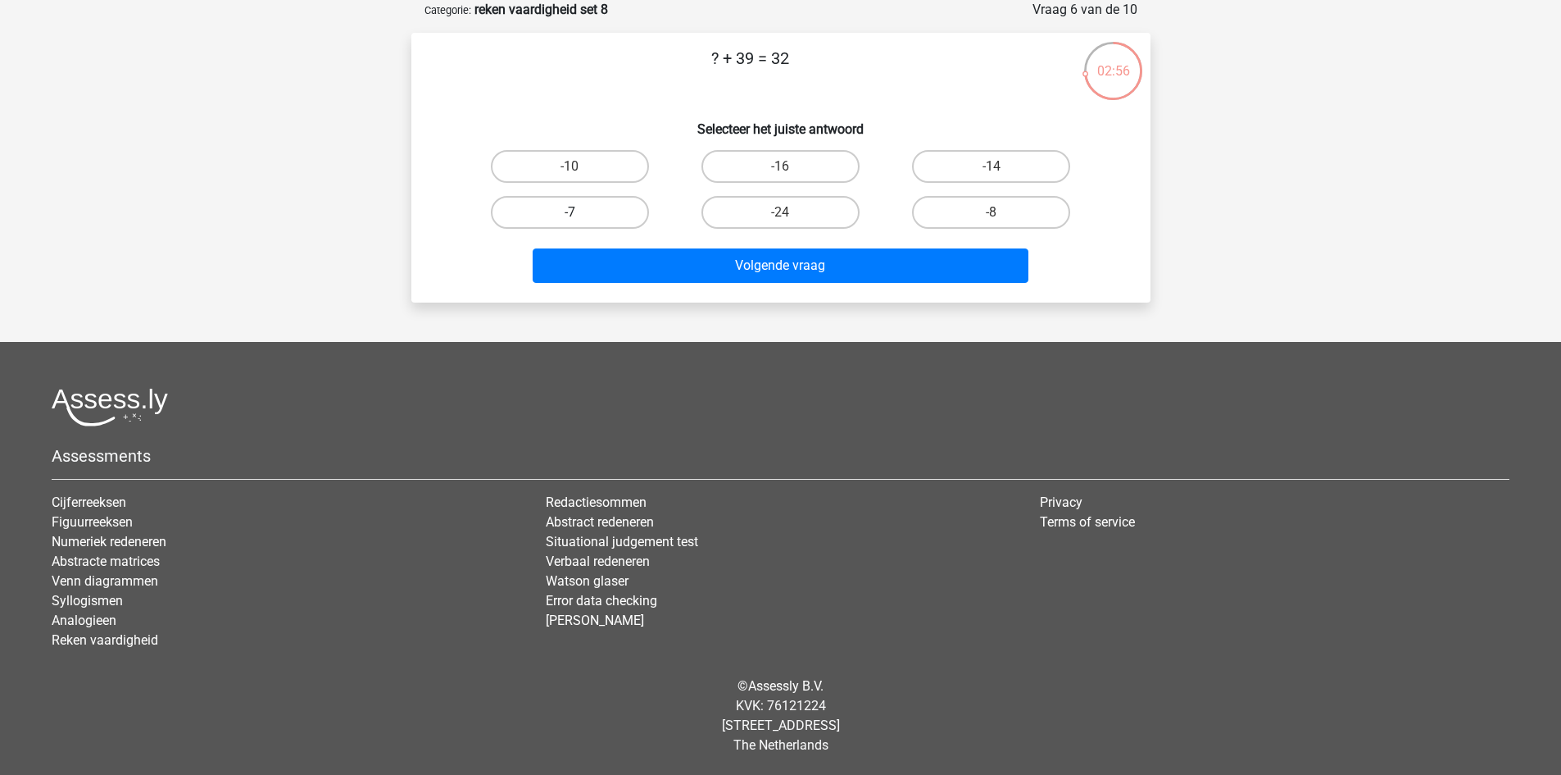
click at [623, 209] on label "-7" at bounding box center [570, 212] width 158 height 33
click at [580, 212] on input "-7" at bounding box center [575, 217] width 11 height 11
radio input "true"
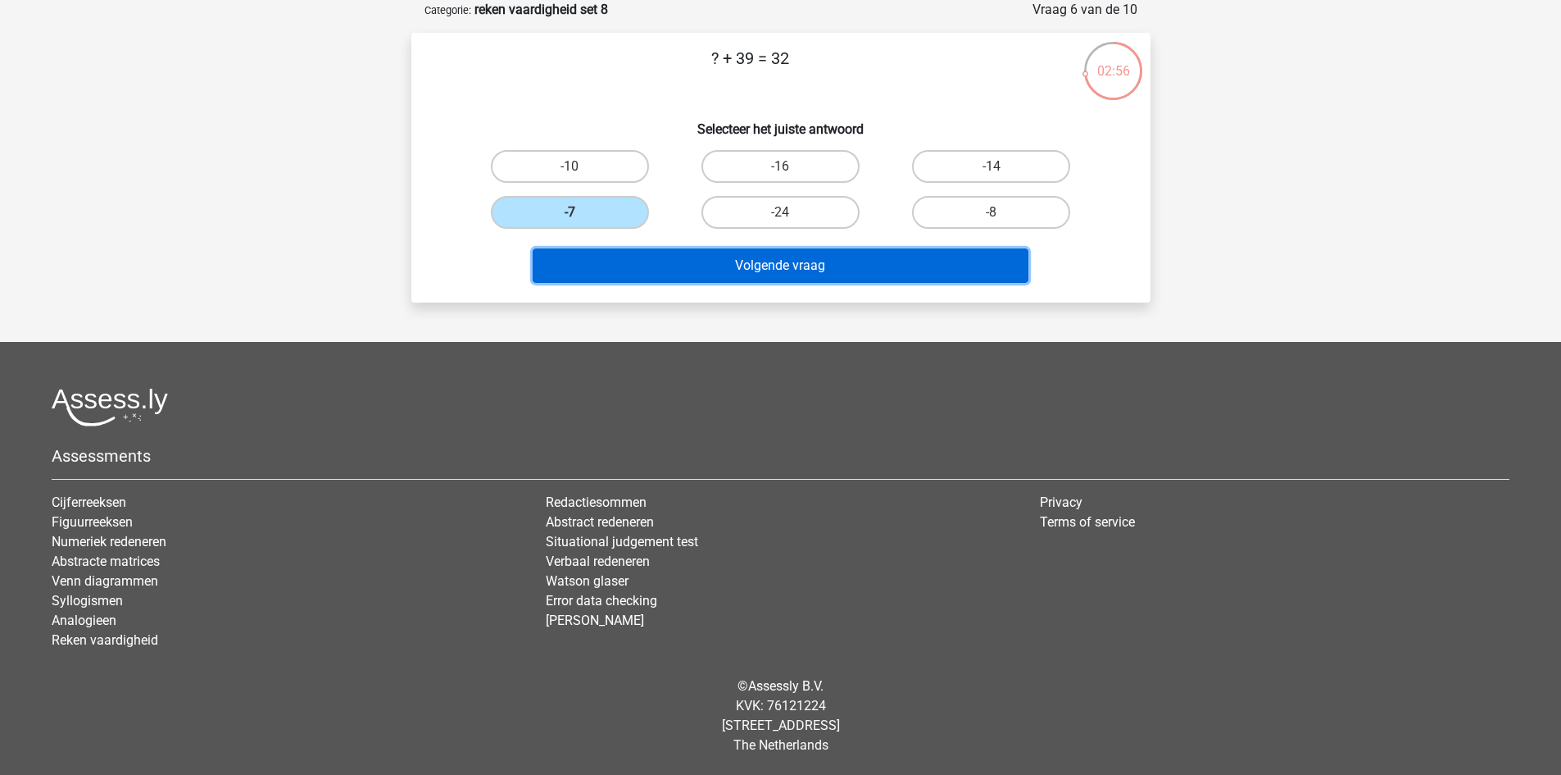
click at [689, 255] on button "Volgende vraag" at bounding box center [781, 265] width 496 height 34
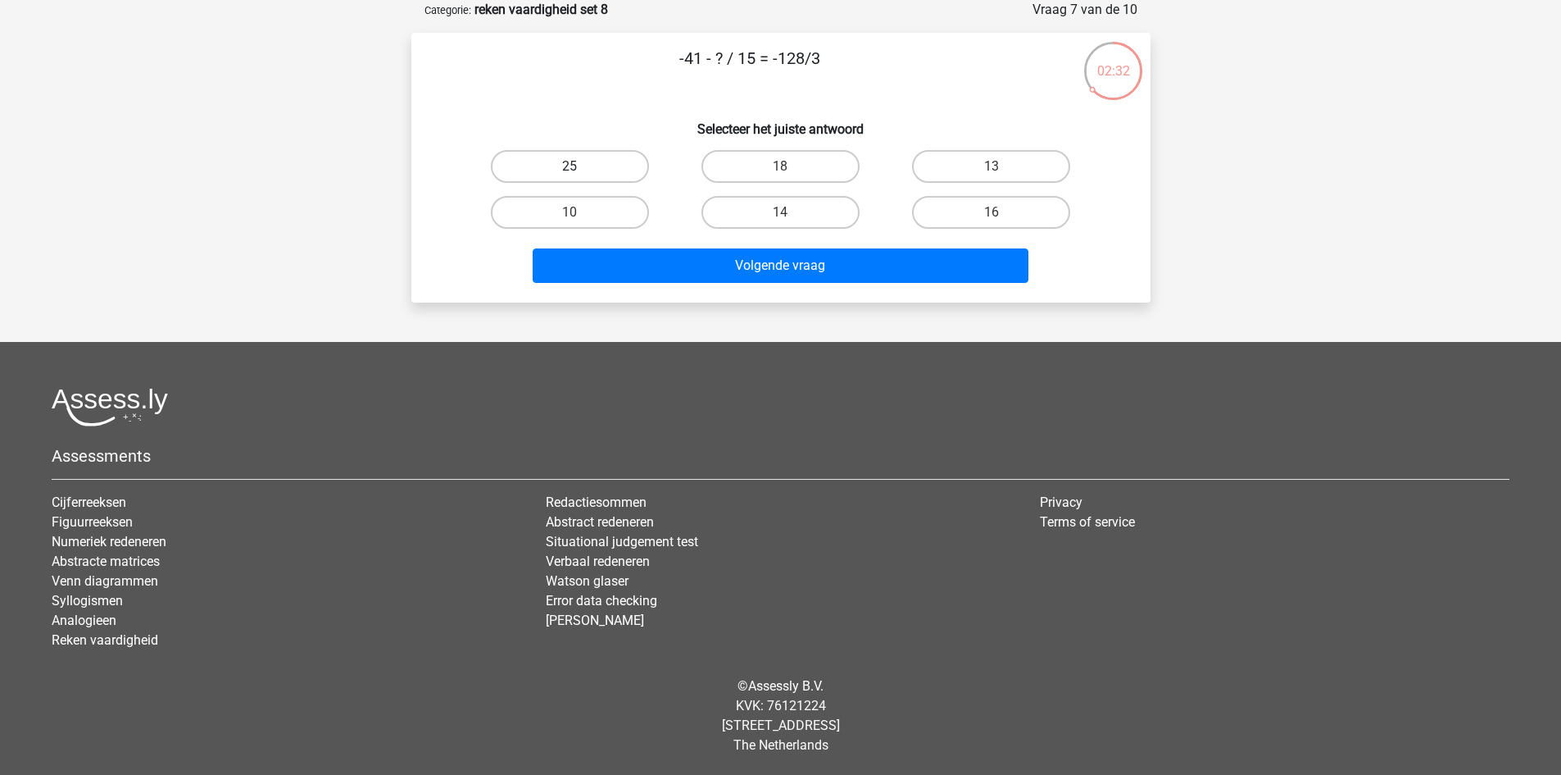
click at [574, 165] on label "25" at bounding box center [570, 166] width 158 height 33
click at [574, 166] on input "25" at bounding box center [575, 171] width 11 height 11
radio input "true"
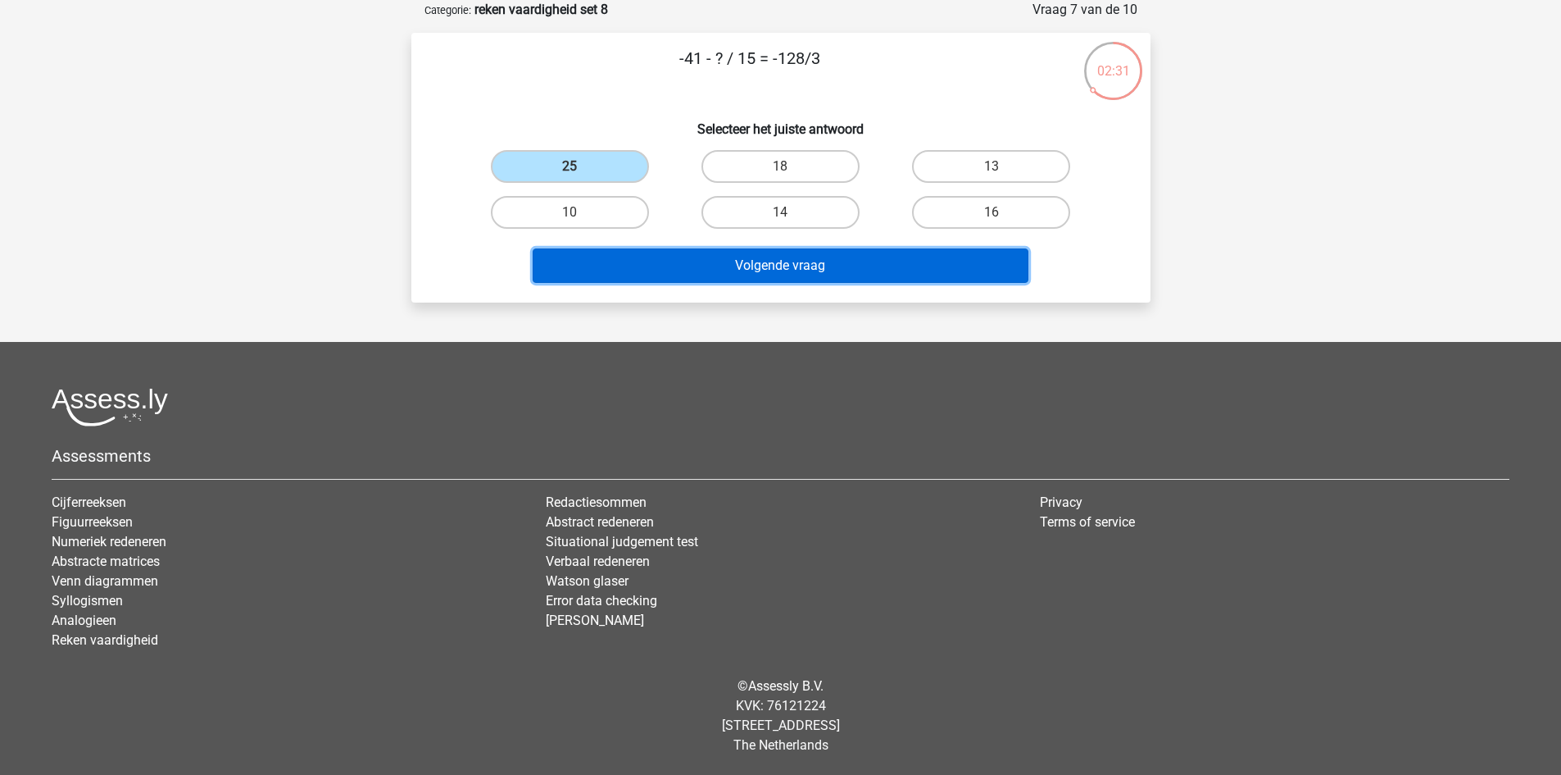
click at [767, 252] on button "Volgende vraag" at bounding box center [781, 265] width 496 height 34
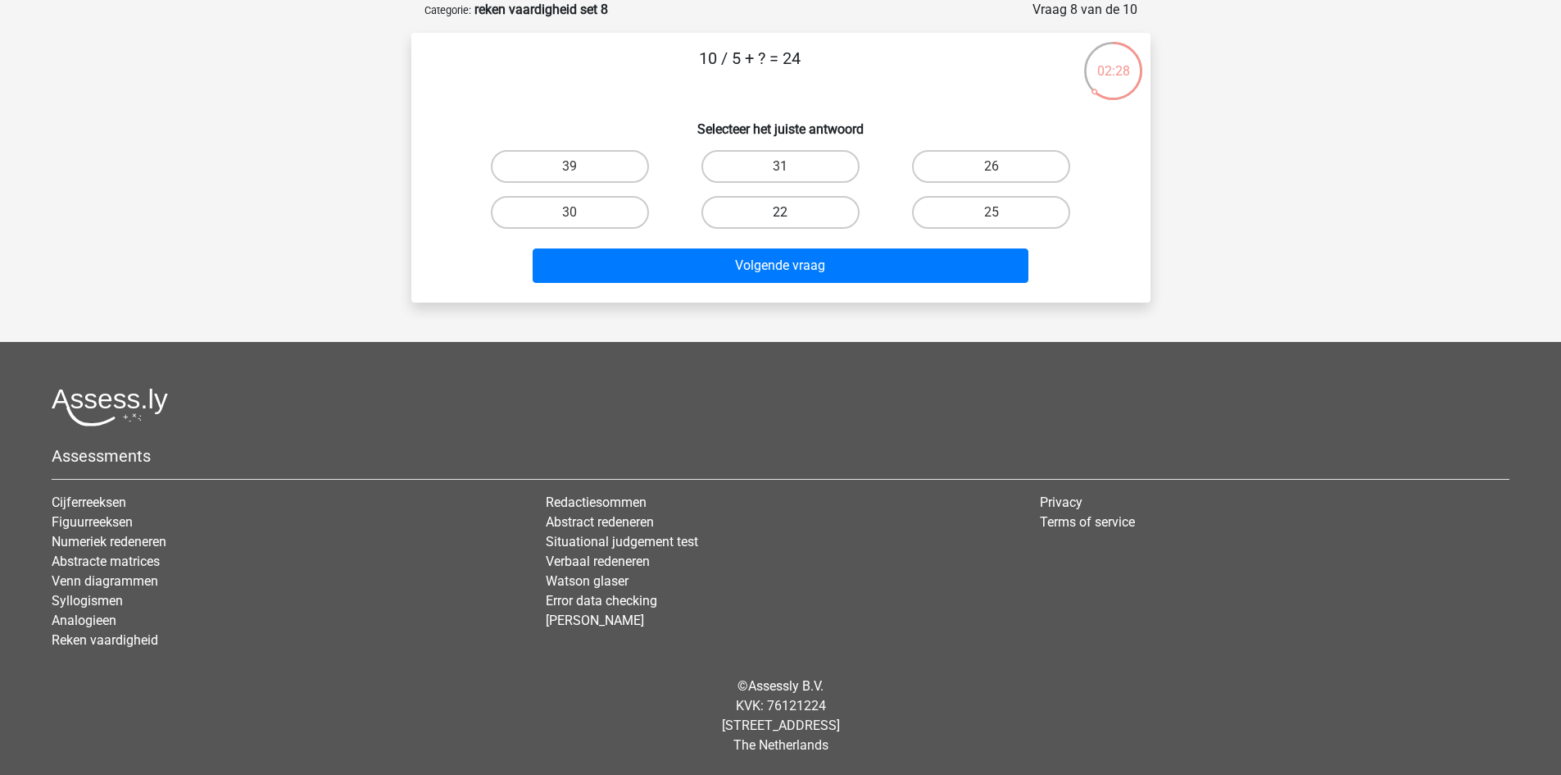
click at [804, 215] on label "22" at bounding box center [781, 212] width 158 height 33
click at [791, 215] on input "22" at bounding box center [785, 217] width 11 height 11
radio input "true"
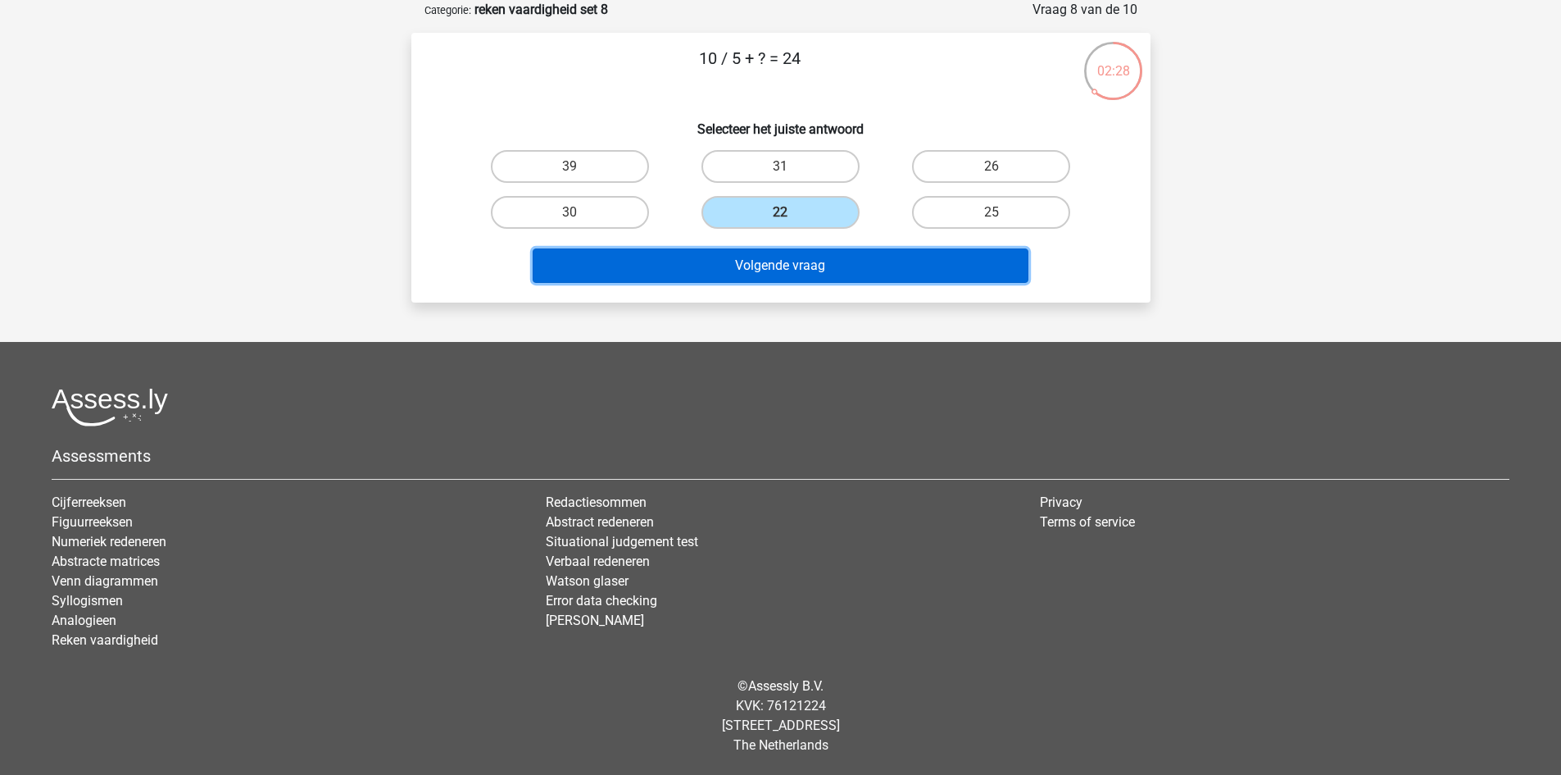
click at [823, 261] on button "Volgende vraag" at bounding box center [781, 265] width 496 height 34
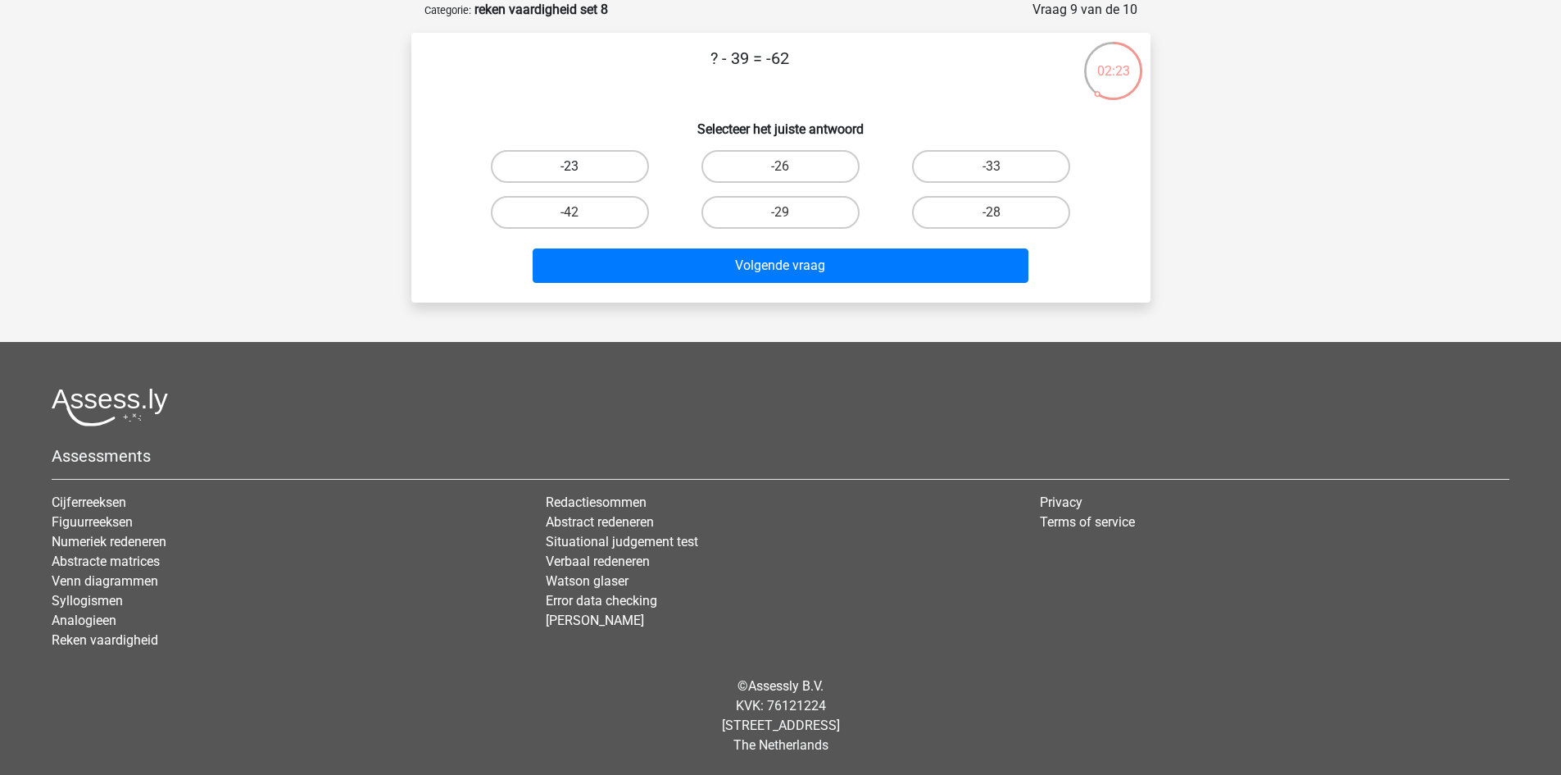
click at [631, 166] on label "-23" at bounding box center [570, 166] width 158 height 33
click at [580, 166] on input "-23" at bounding box center [575, 171] width 11 height 11
radio input "true"
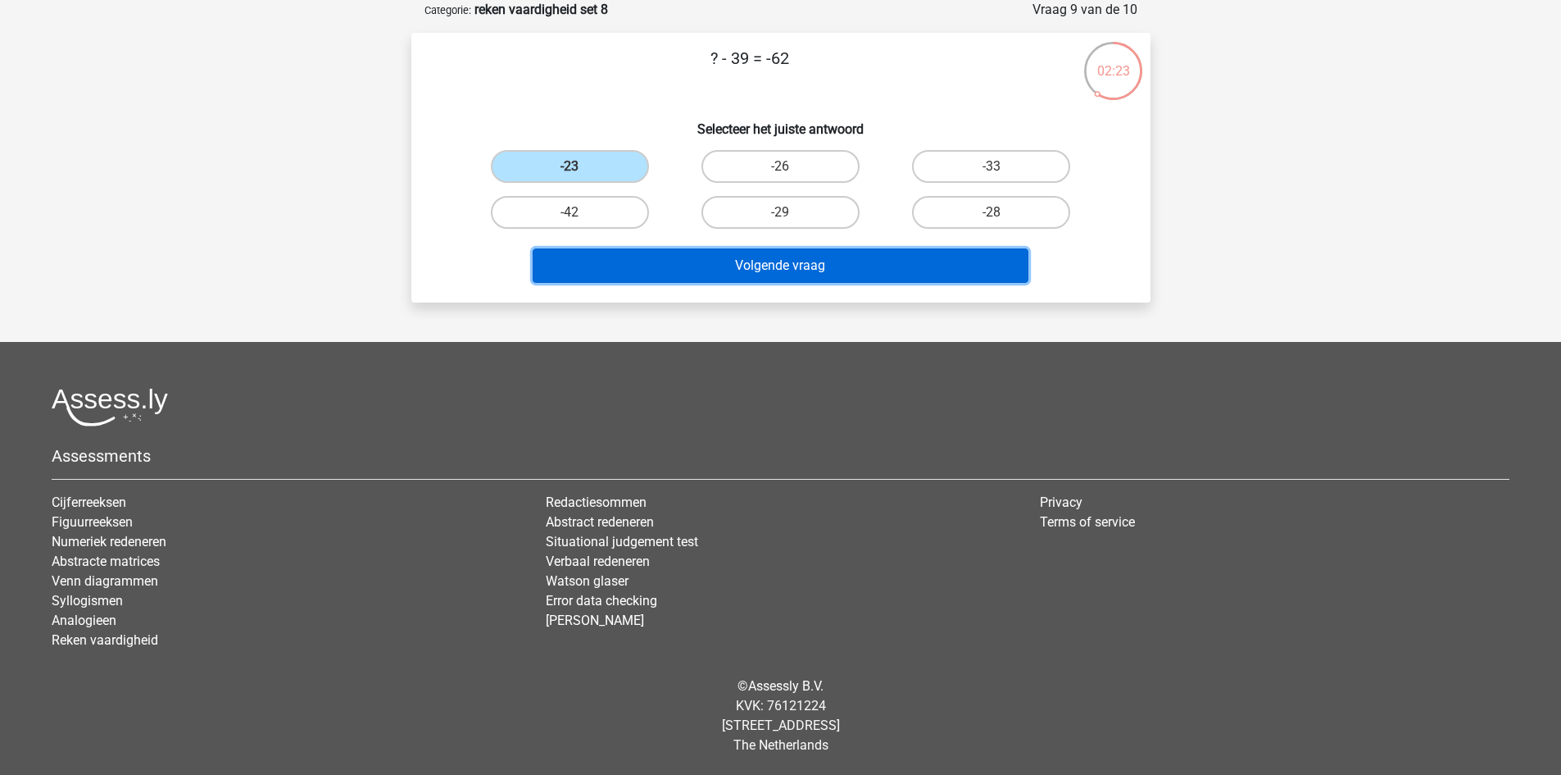
click at [699, 270] on button "Volgende vraag" at bounding box center [781, 265] width 496 height 34
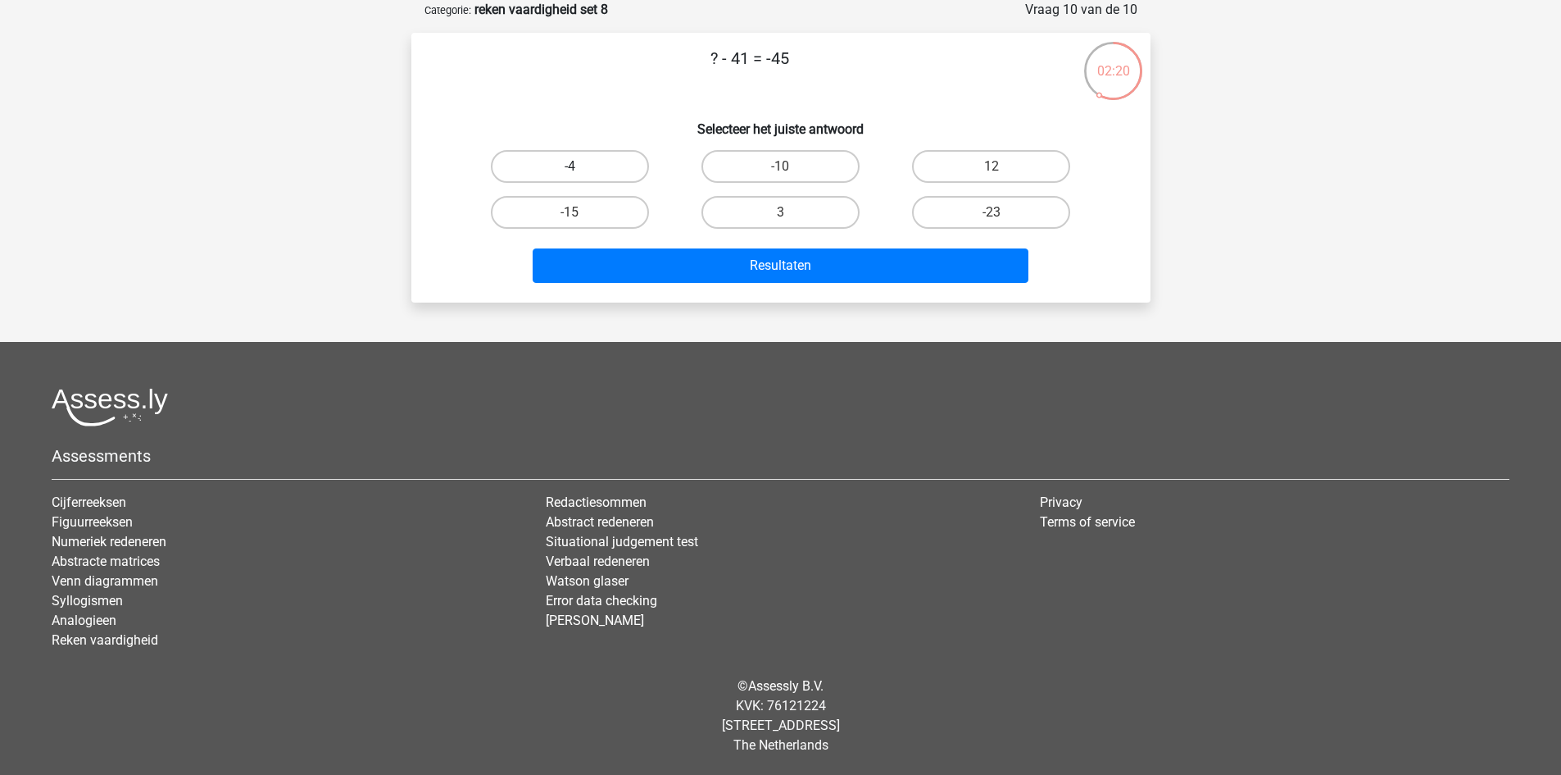
click at [603, 171] on label "-4" at bounding box center [570, 166] width 158 height 33
click at [580, 171] on input "-4" at bounding box center [575, 171] width 11 height 11
radio input "true"
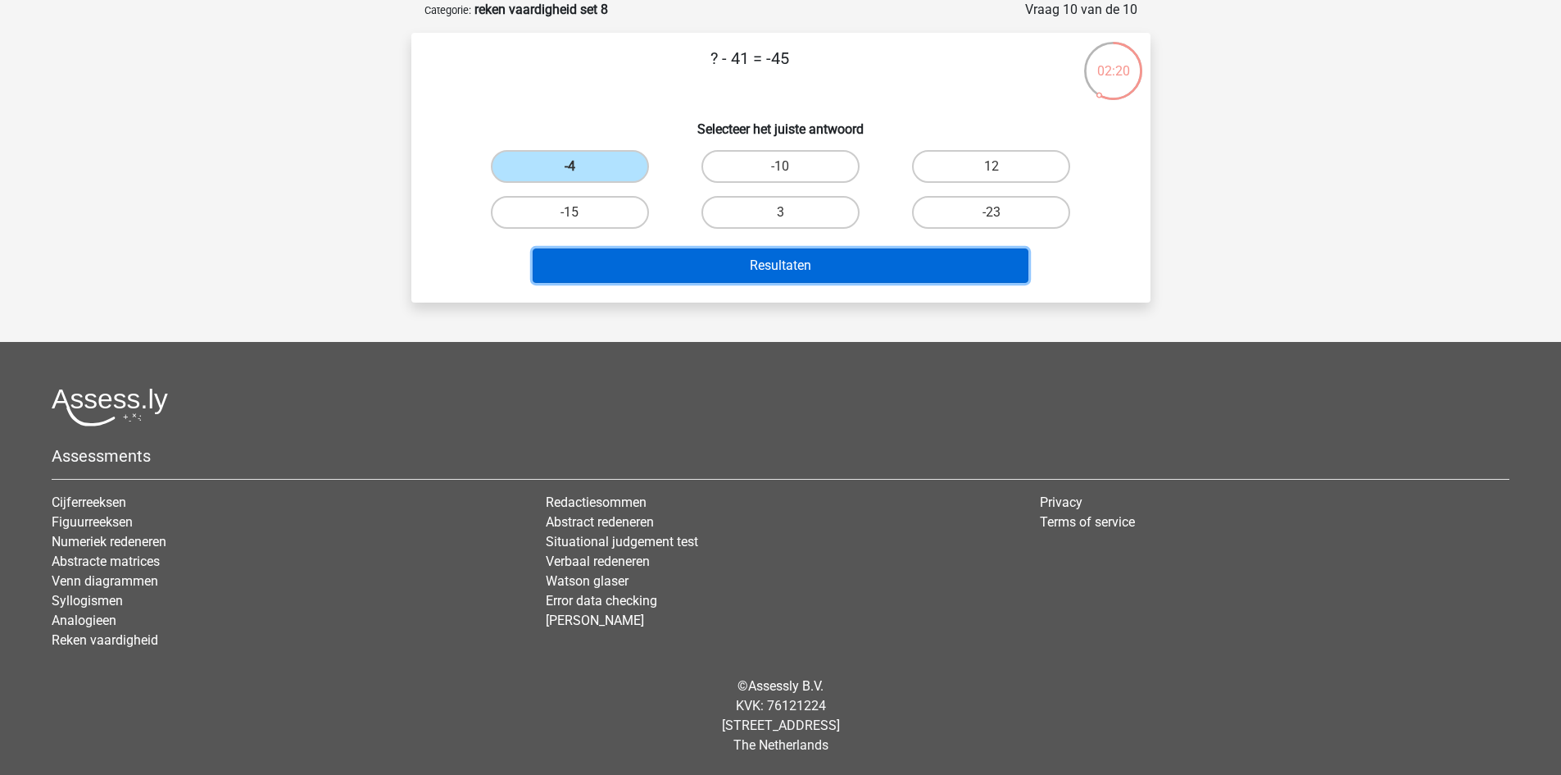
click at [650, 254] on button "Resultaten" at bounding box center [781, 265] width 496 height 34
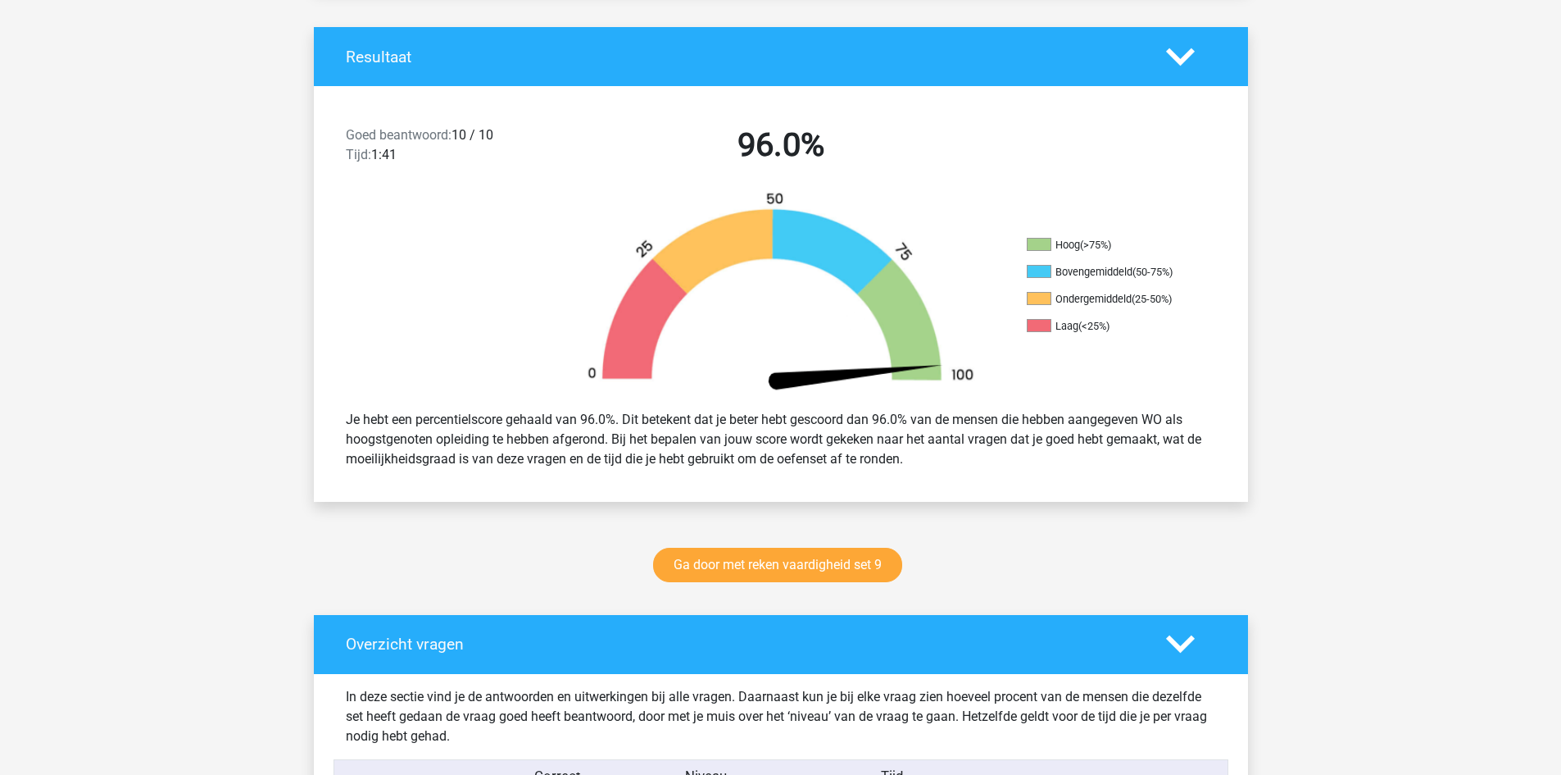
scroll to position [328, 0]
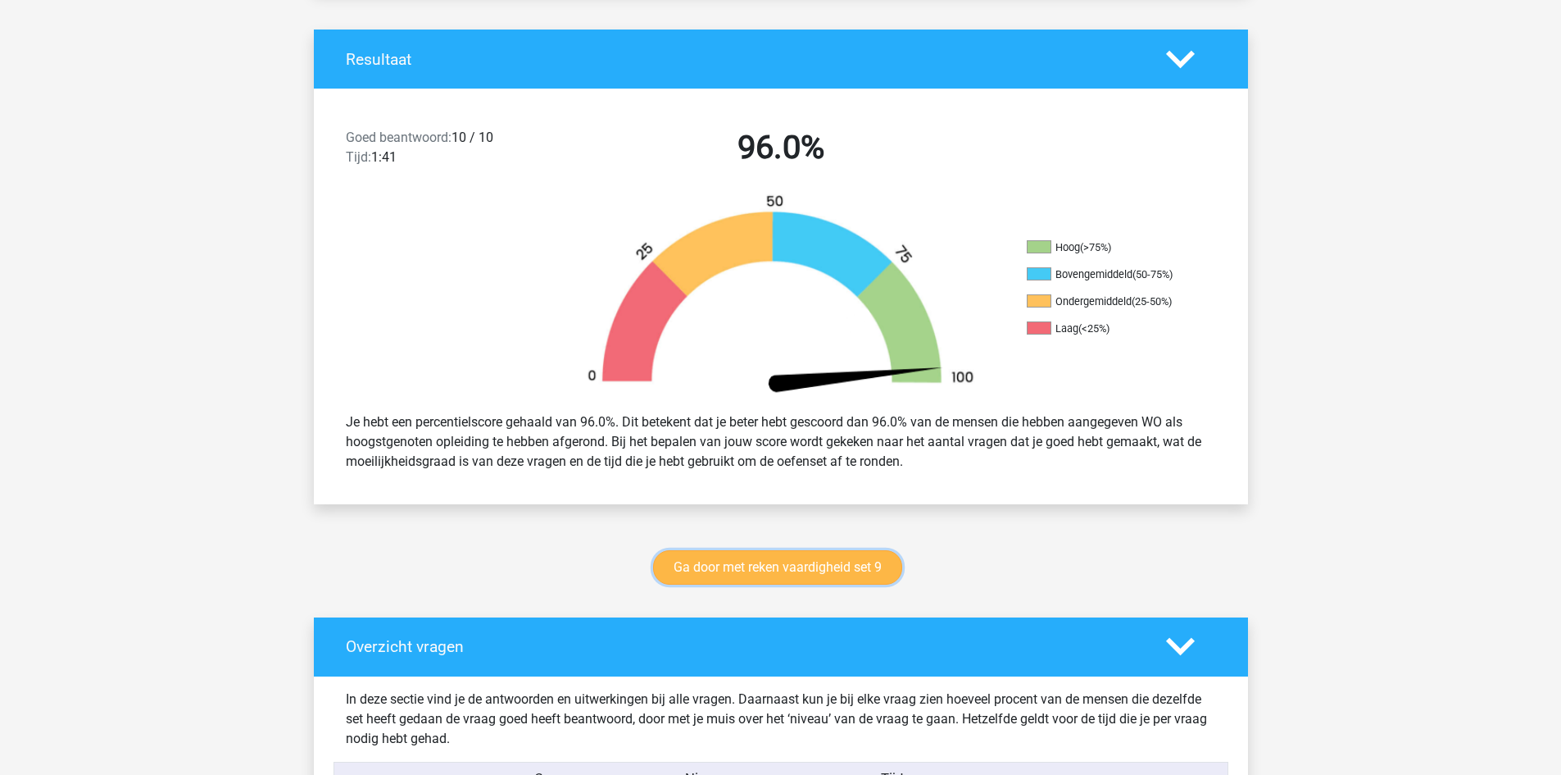
click at [820, 559] on link "Ga door met reken vaardigheid set 9" at bounding box center [777, 567] width 249 height 34
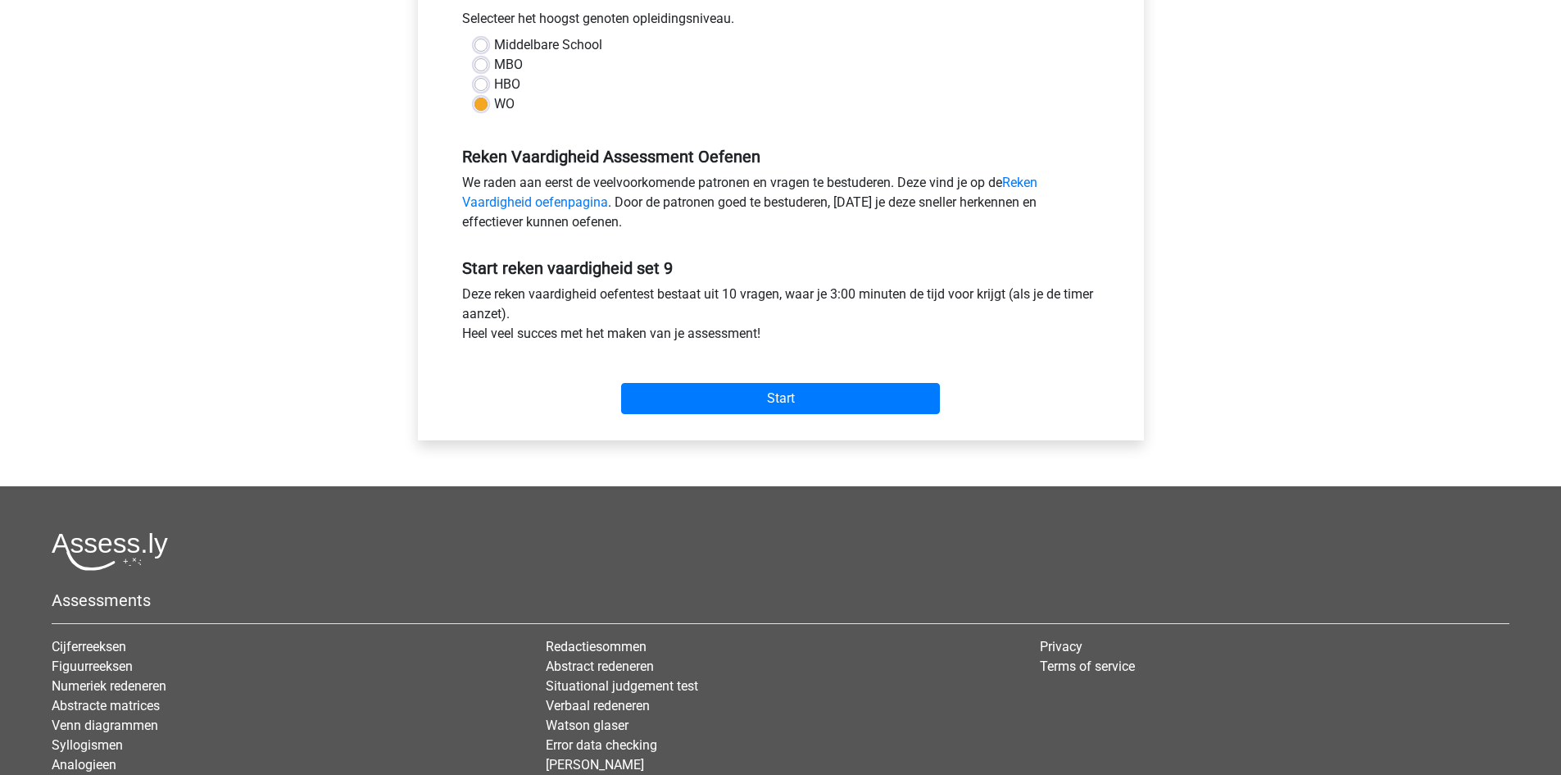
scroll to position [410, 0]
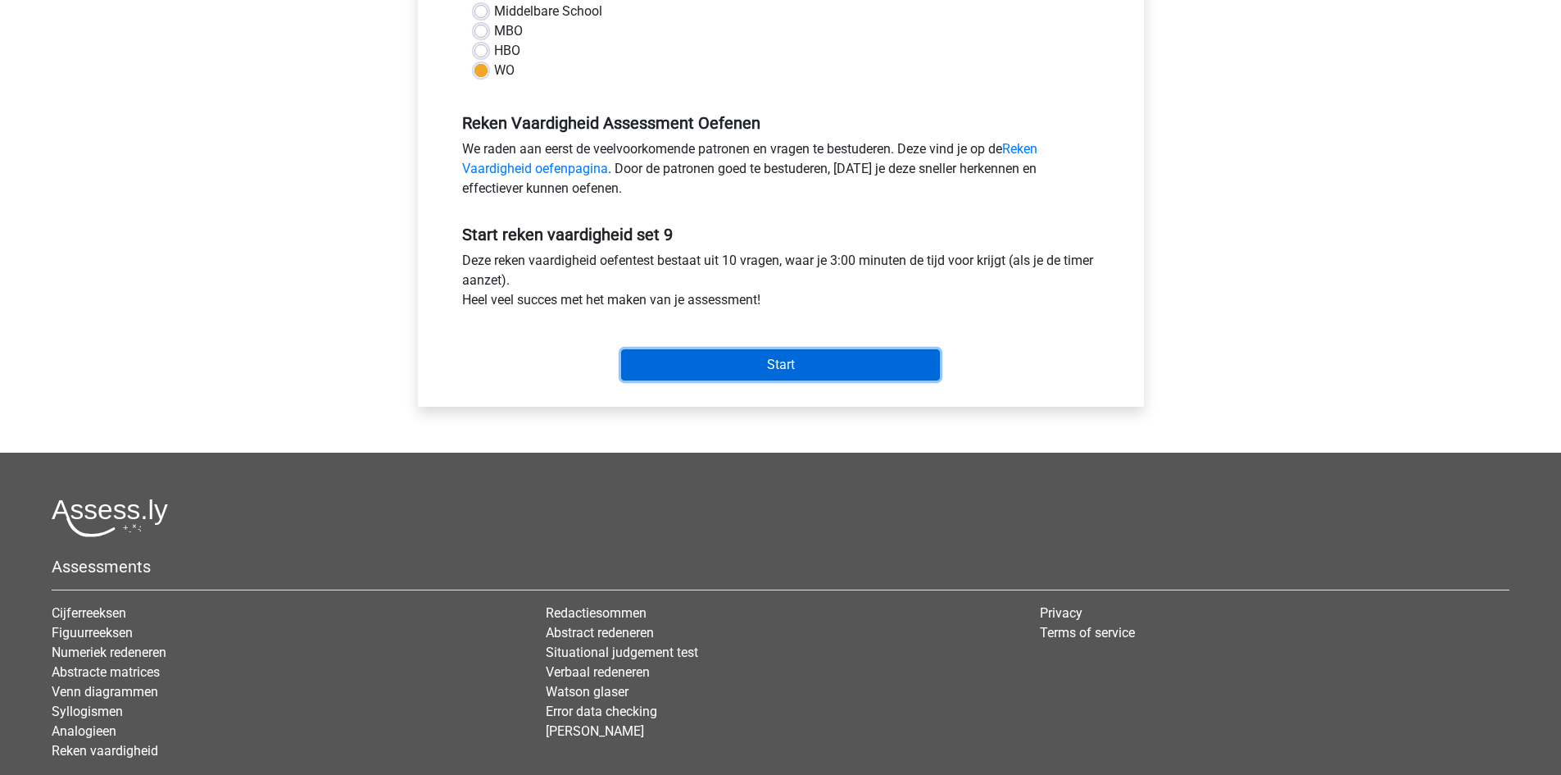
click at [836, 376] on input "Start" at bounding box center [780, 364] width 319 height 31
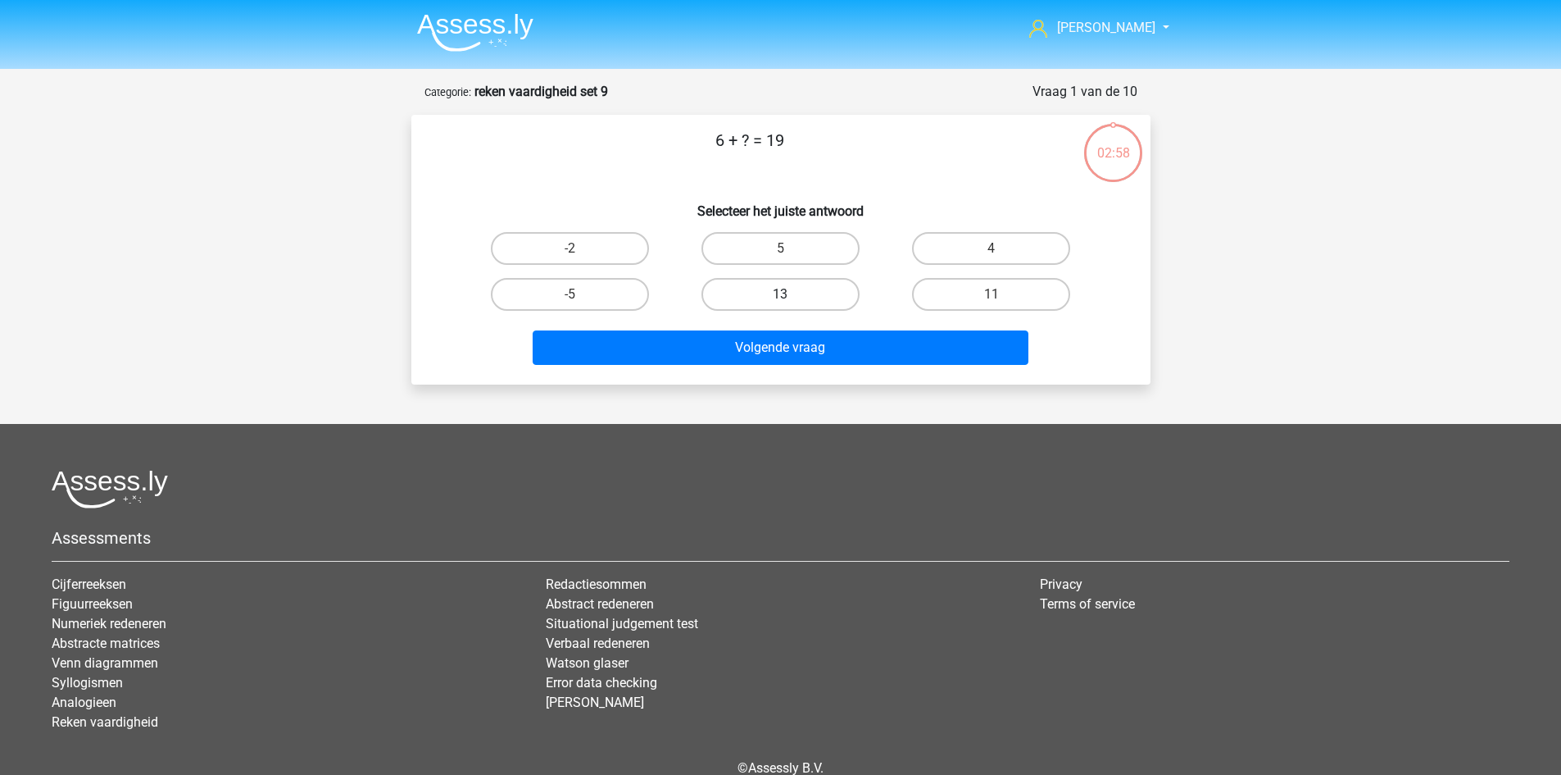
click at [837, 297] on label "13" at bounding box center [781, 294] width 158 height 33
click at [791, 297] on input "13" at bounding box center [785, 299] width 11 height 11
radio input "true"
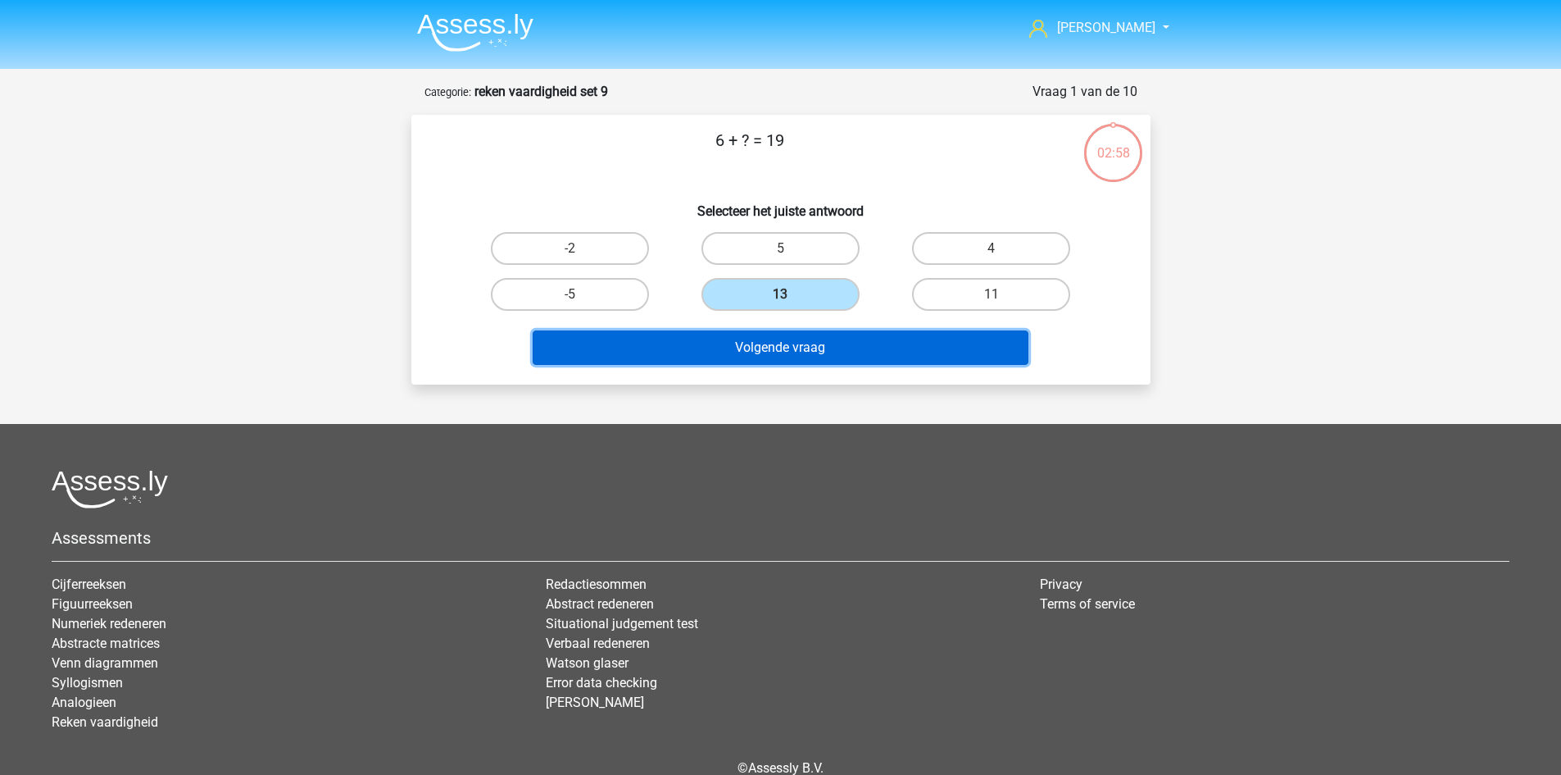
click at [834, 342] on button "Volgende vraag" at bounding box center [781, 347] width 496 height 34
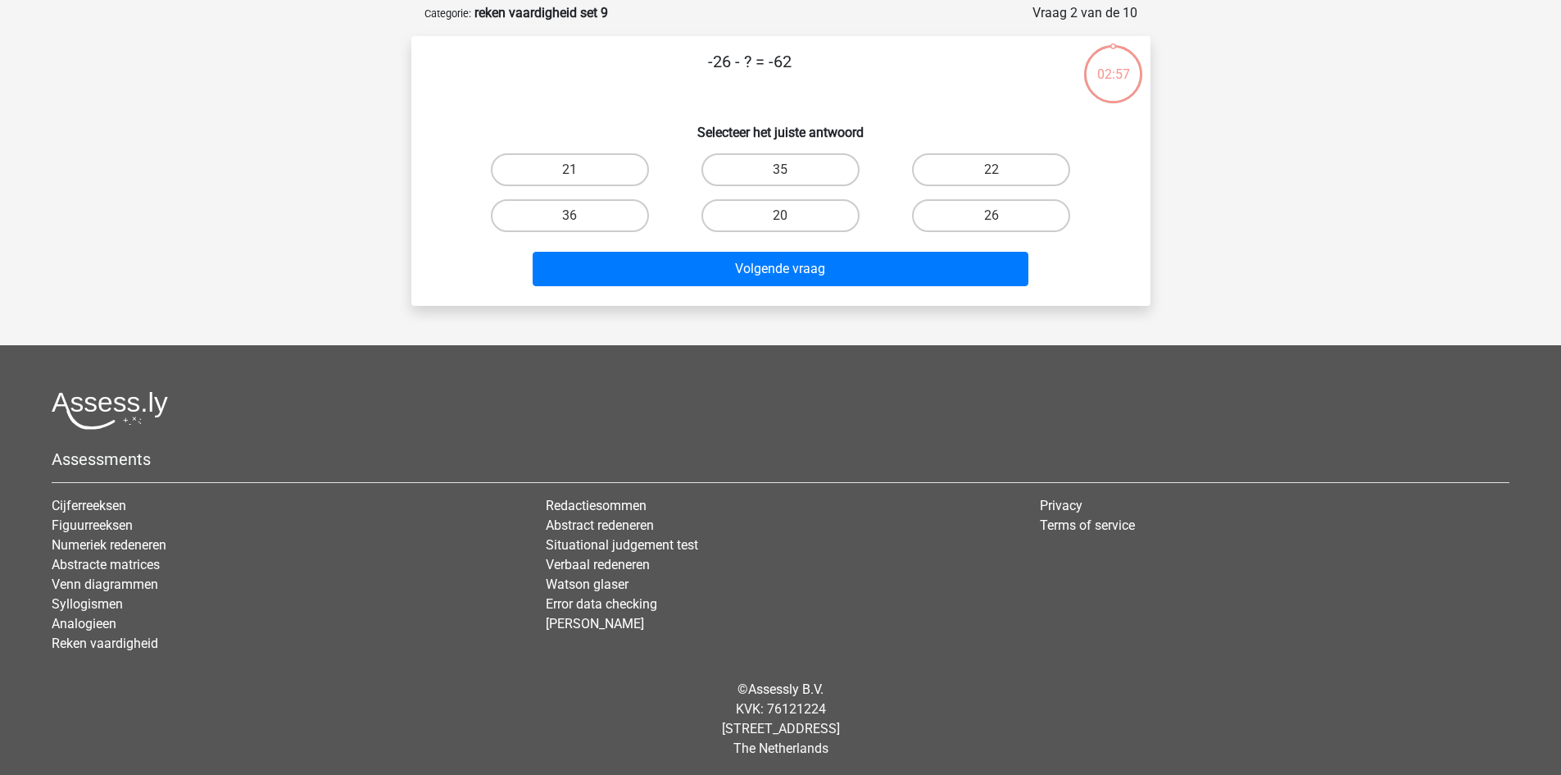
scroll to position [82, 0]
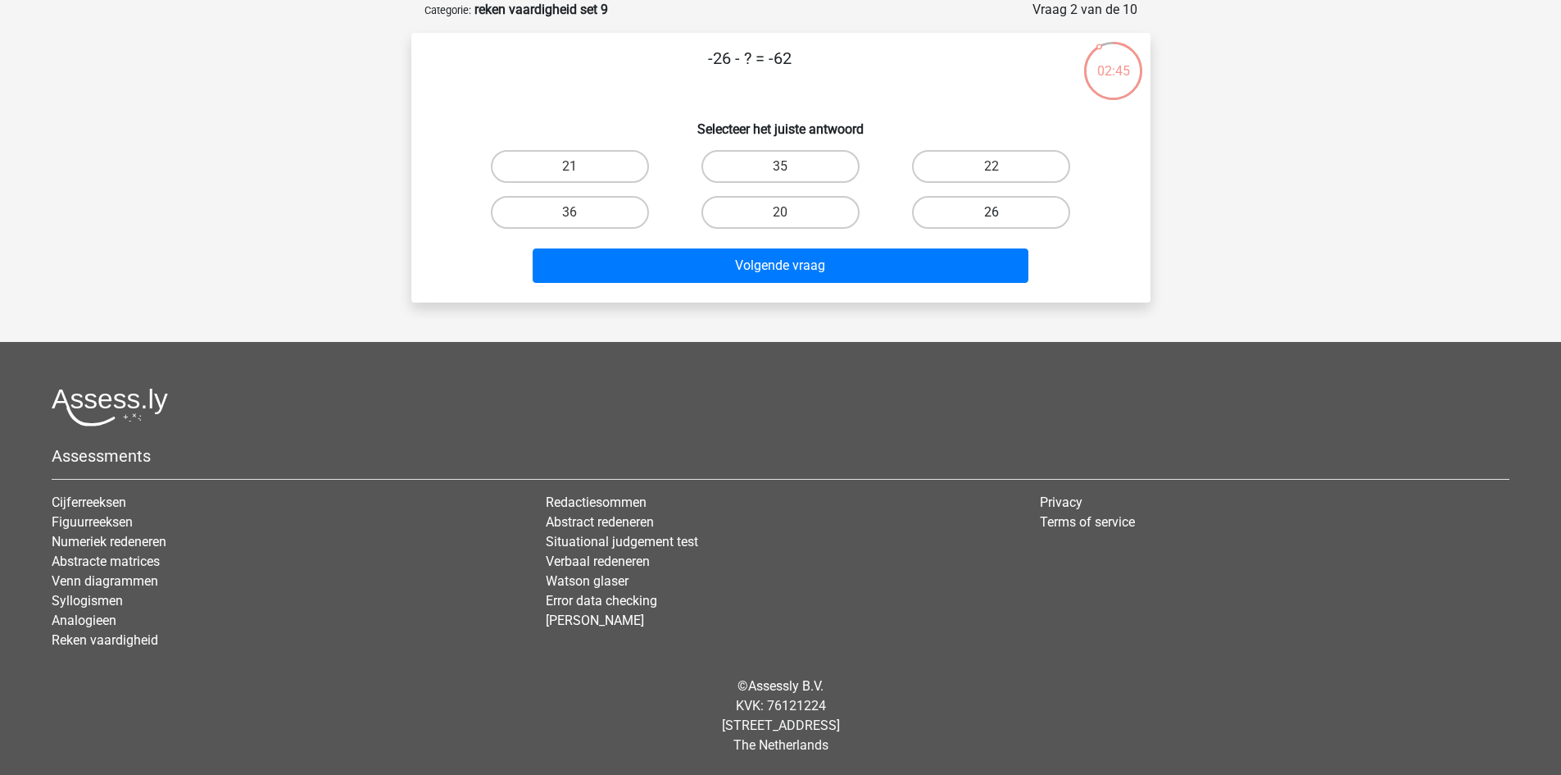
click at [934, 212] on label "26" at bounding box center [991, 212] width 158 height 33
click at [992, 212] on input "26" at bounding box center [997, 217] width 11 height 11
radio input "true"
click at [583, 216] on label "36" at bounding box center [570, 212] width 158 height 33
click at [580, 216] on input "36" at bounding box center [575, 217] width 11 height 11
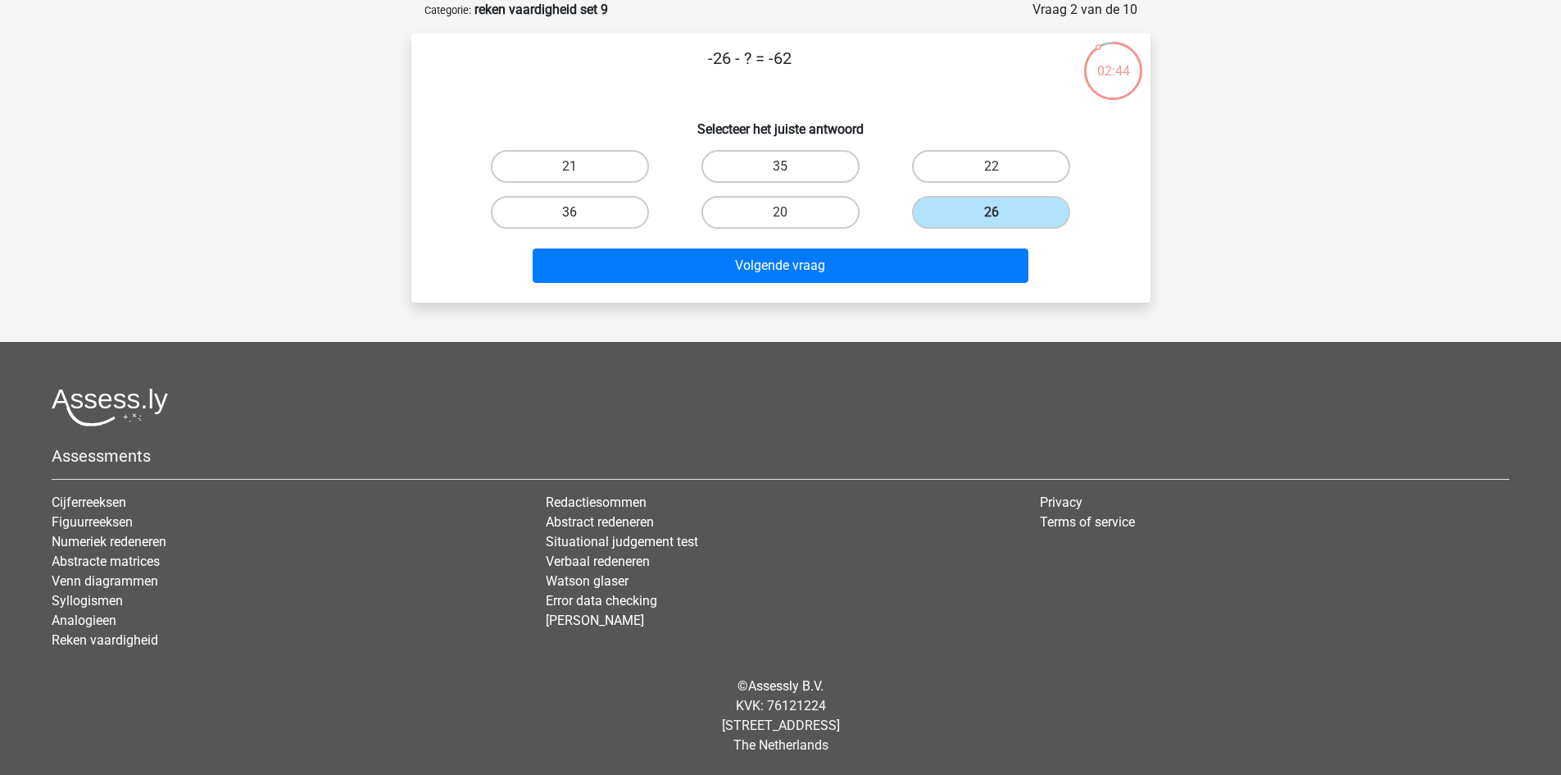
radio input "true"
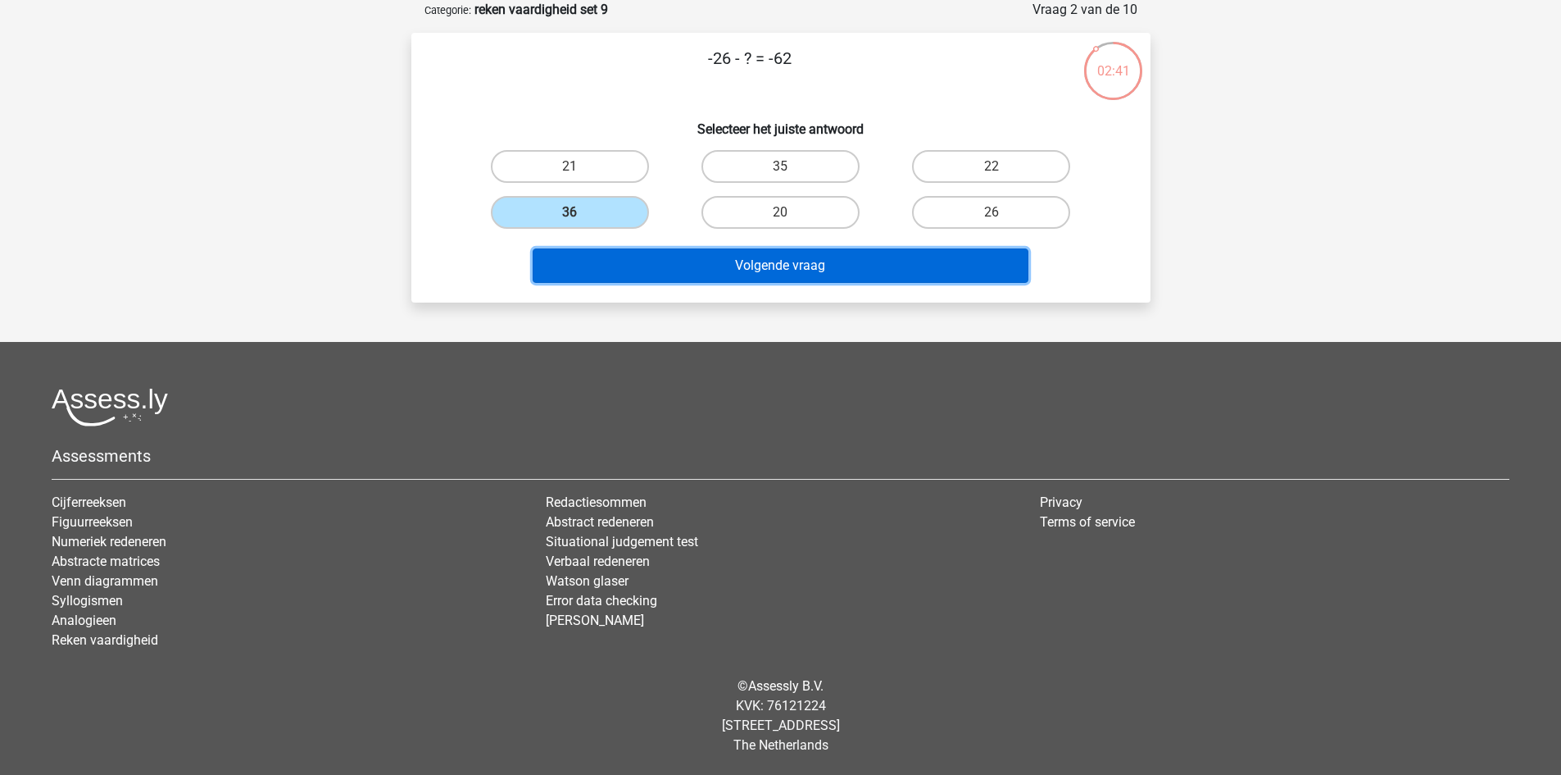
click at [756, 266] on button "Volgende vraag" at bounding box center [781, 265] width 496 height 34
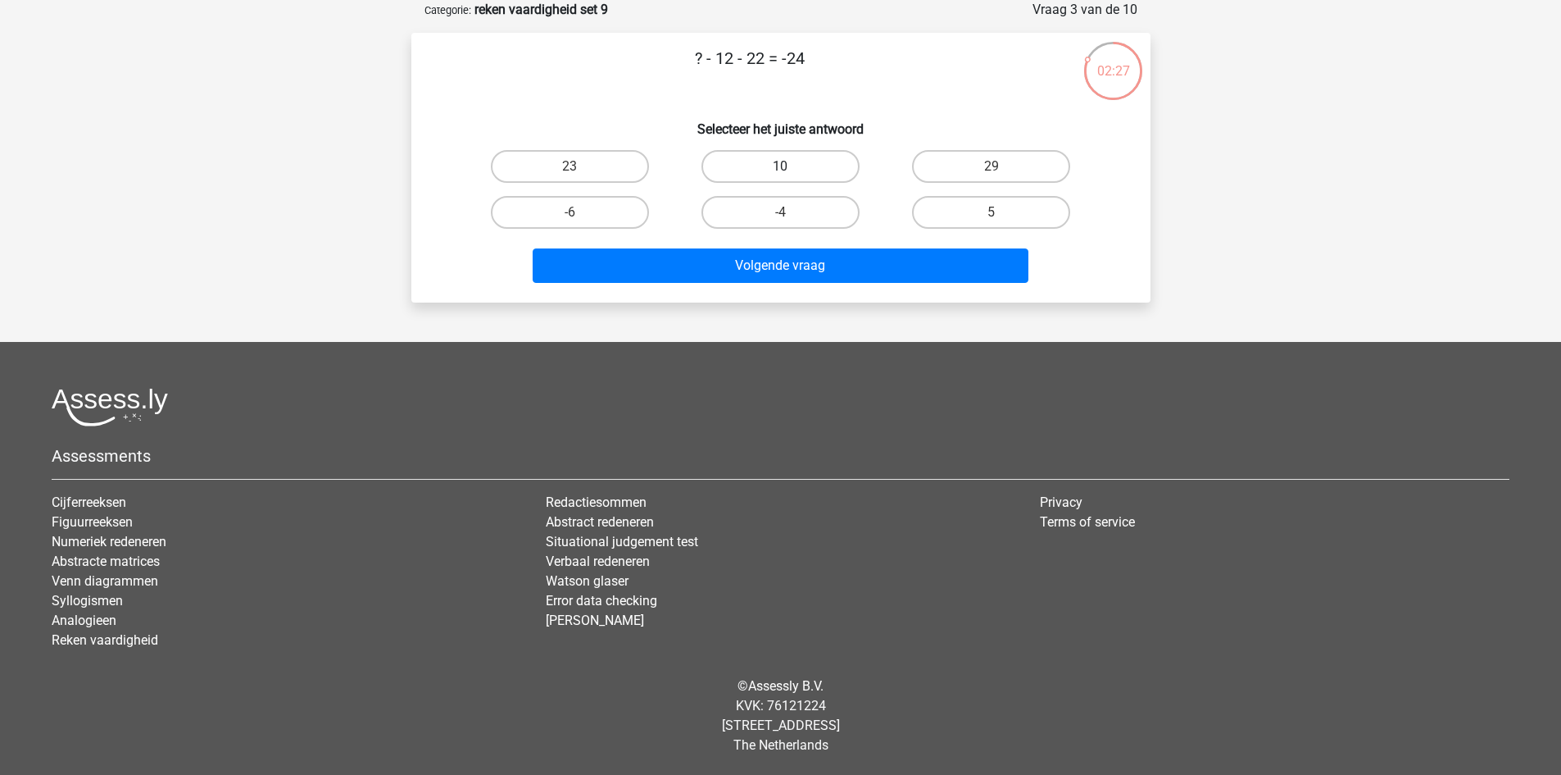
click at [770, 161] on label "10" at bounding box center [781, 166] width 158 height 33
click at [780, 166] on input "10" at bounding box center [785, 171] width 11 height 11
radio input "true"
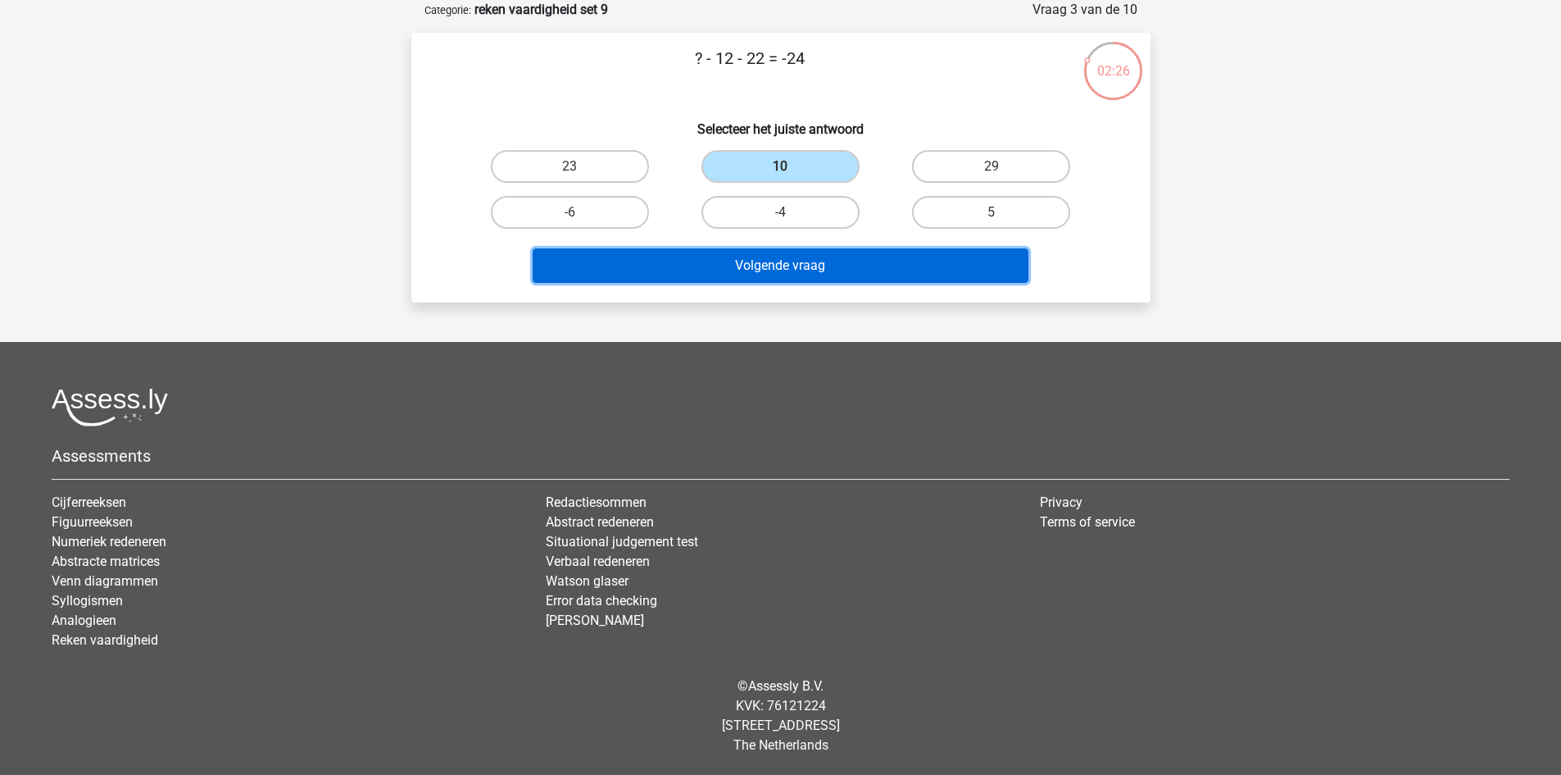
click at [793, 262] on button "Volgende vraag" at bounding box center [781, 265] width 496 height 34
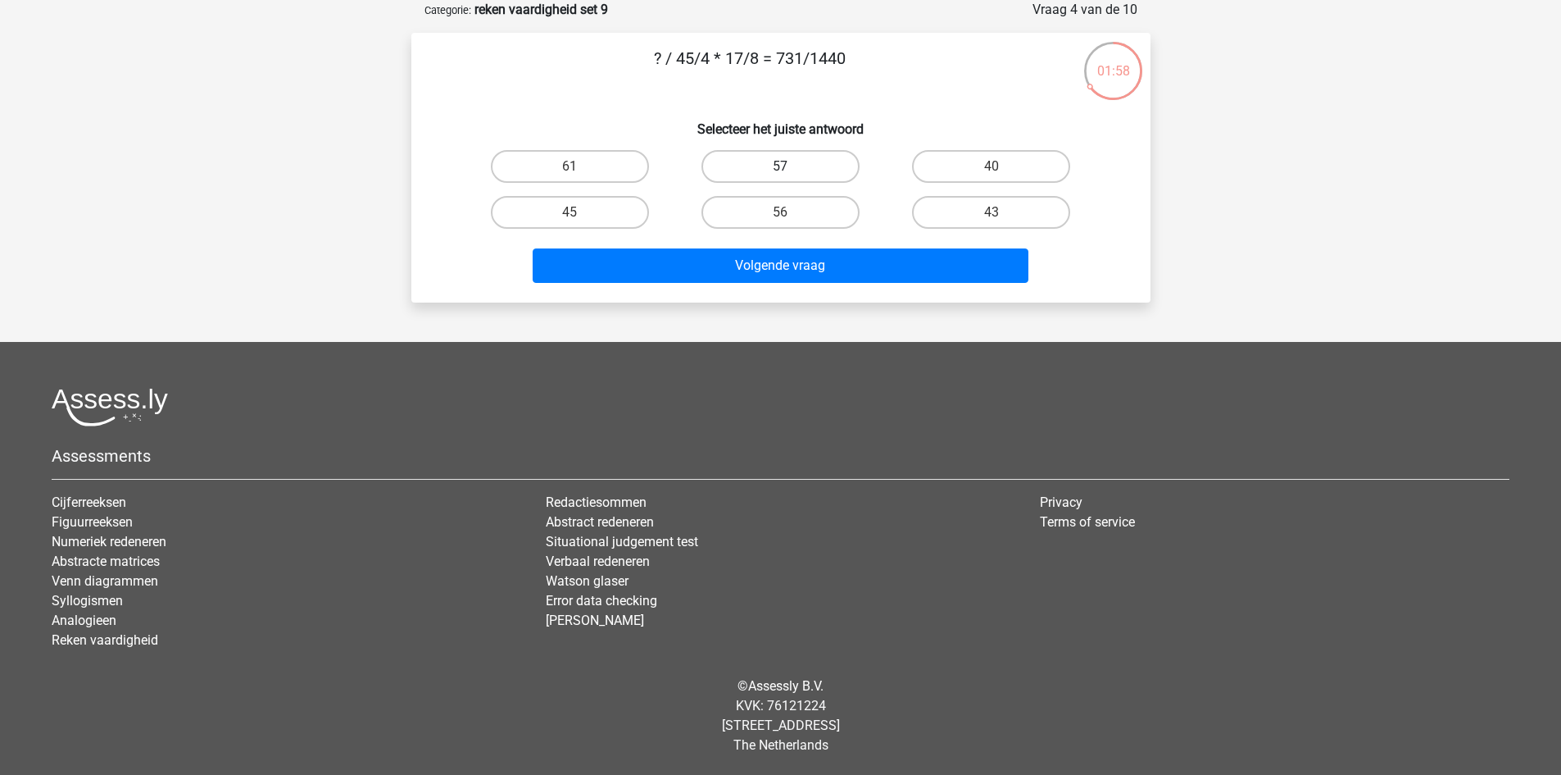
click at [781, 161] on label "57" at bounding box center [781, 166] width 158 height 33
click at [781, 166] on input "57" at bounding box center [785, 171] width 11 height 11
radio input "true"
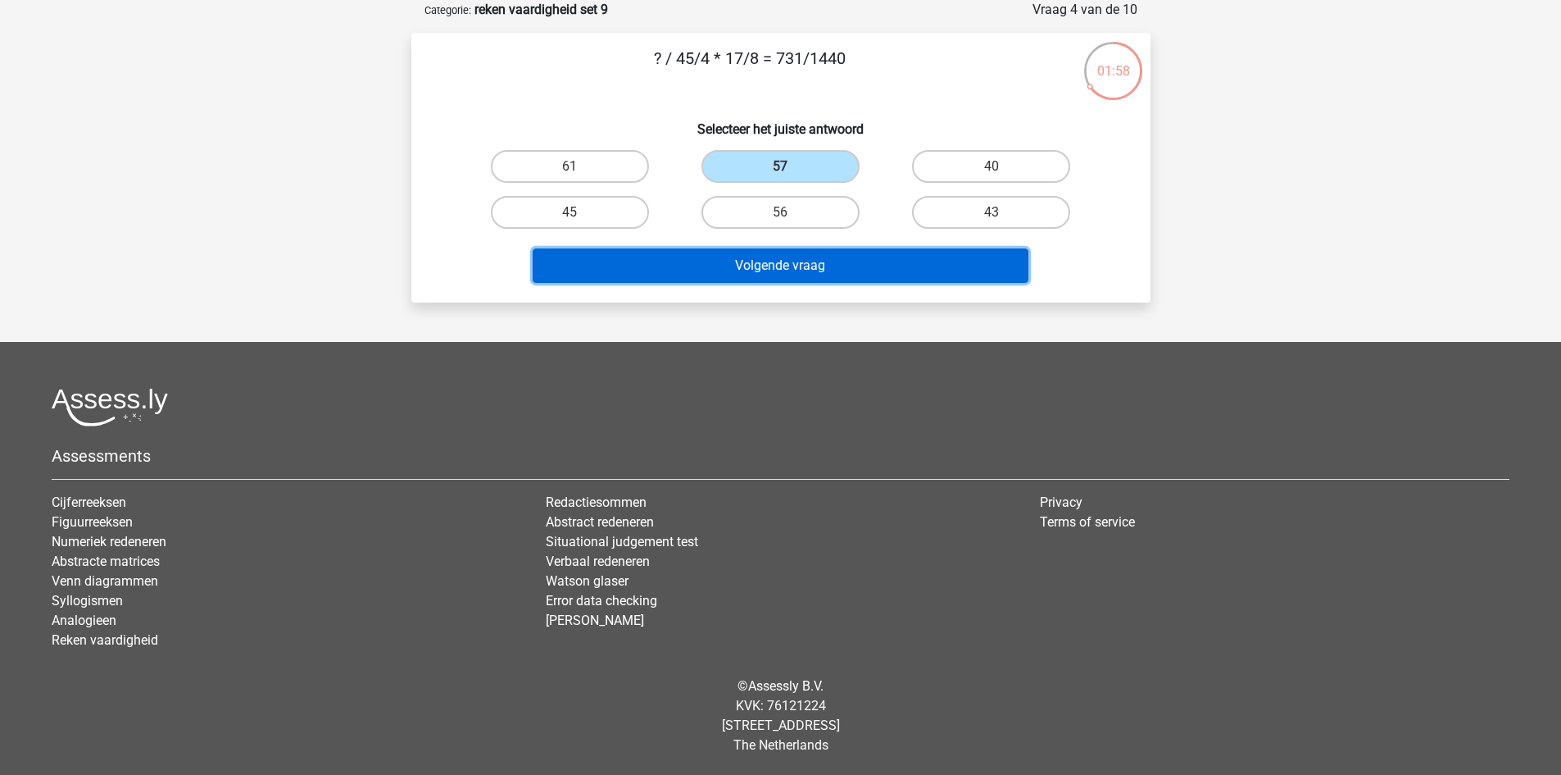
click at [892, 255] on button "Volgende vraag" at bounding box center [781, 265] width 496 height 34
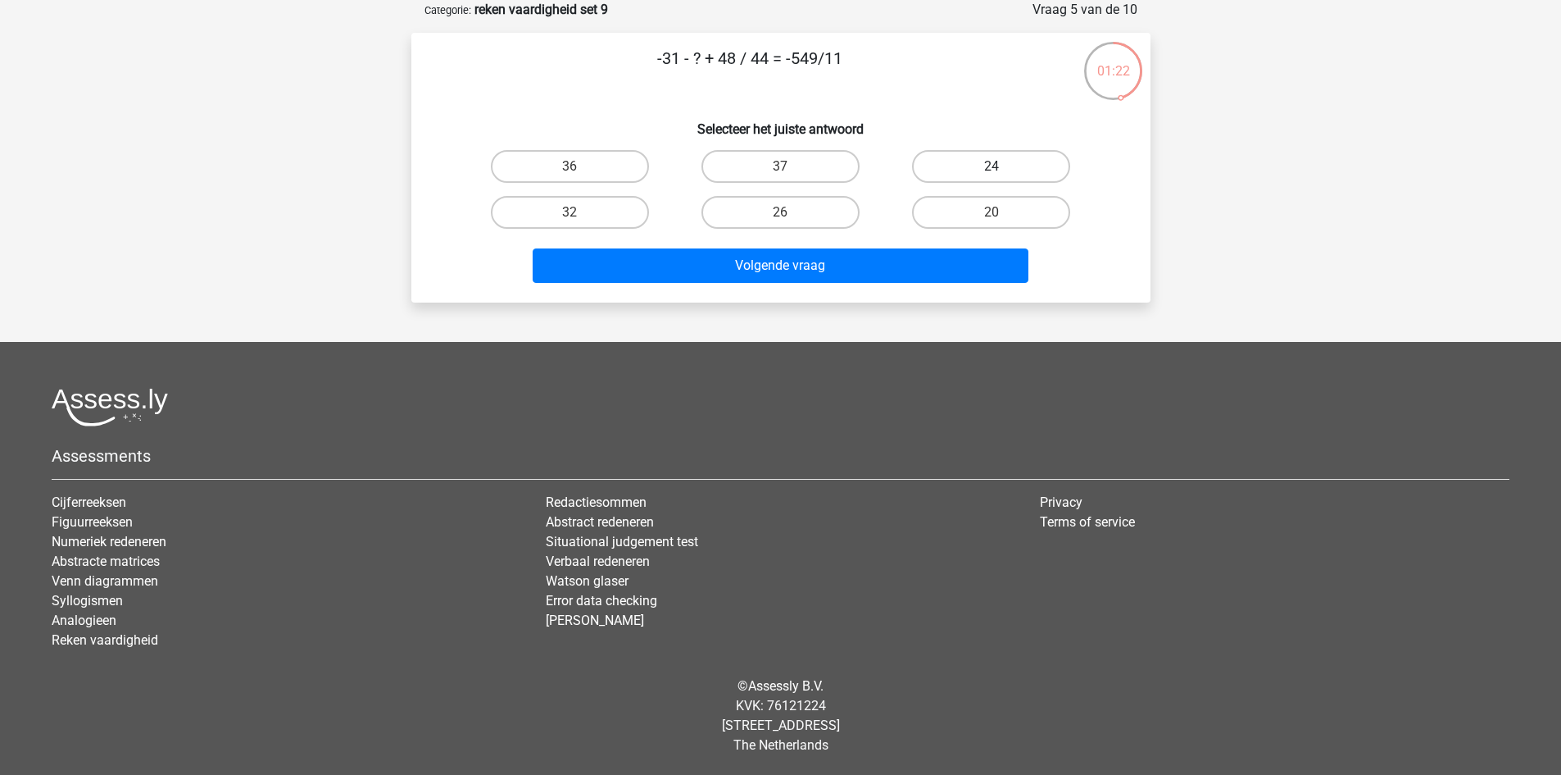
click at [948, 170] on label "24" at bounding box center [991, 166] width 158 height 33
click at [992, 170] on input "24" at bounding box center [997, 171] width 11 height 11
radio input "true"
click at [967, 225] on label "20" at bounding box center [991, 212] width 158 height 33
click at [992, 223] on input "20" at bounding box center [997, 217] width 11 height 11
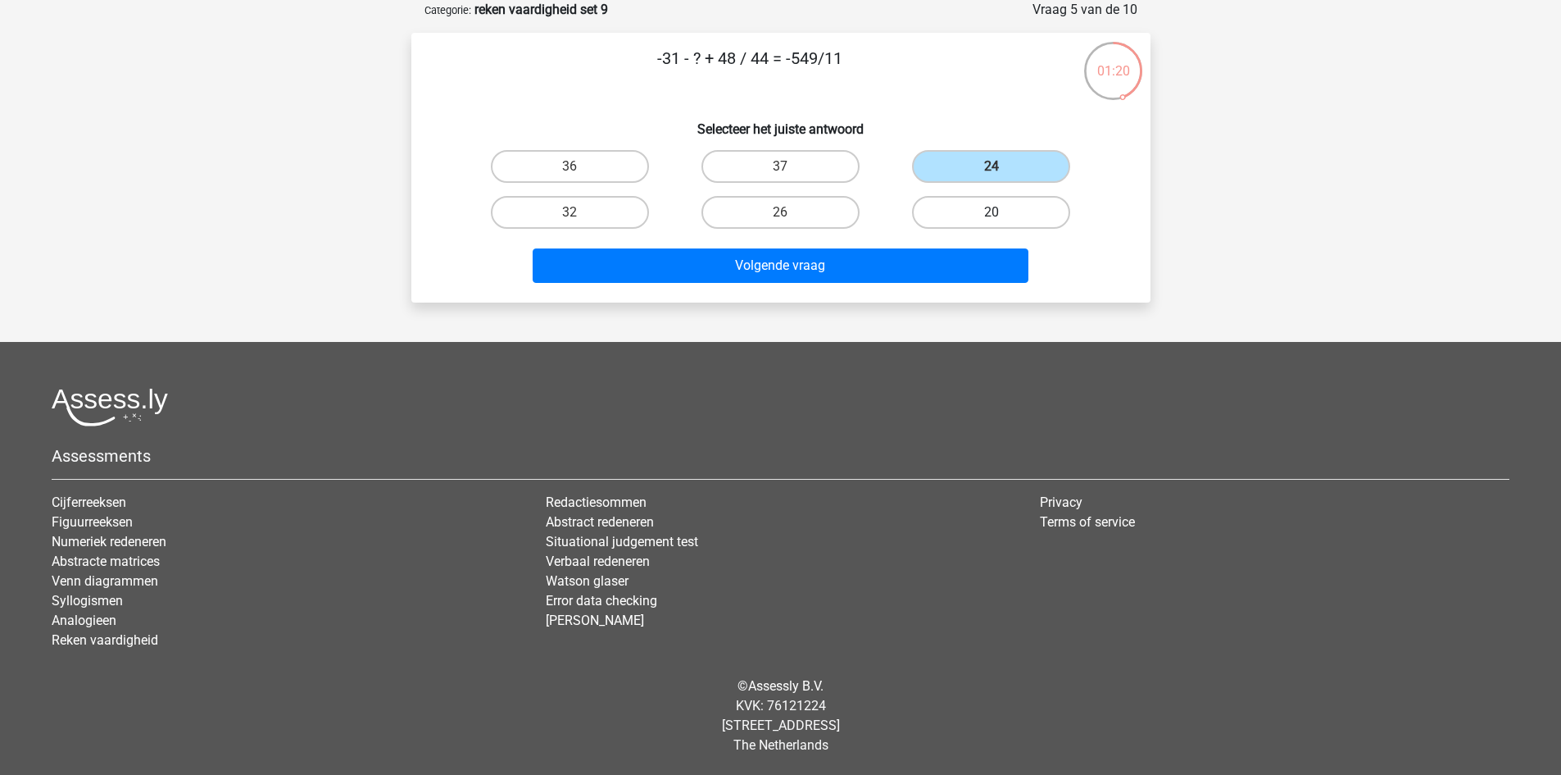
radio input "true"
click at [961, 165] on label "24" at bounding box center [991, 166] width 158 height 33
click at [992, 166] on input "24" at bounding box center [997, 171] width 11 height 11
radio input "true"
click at [950, 215] on label "20" at bounding box center [991, 212] width 158 height 33
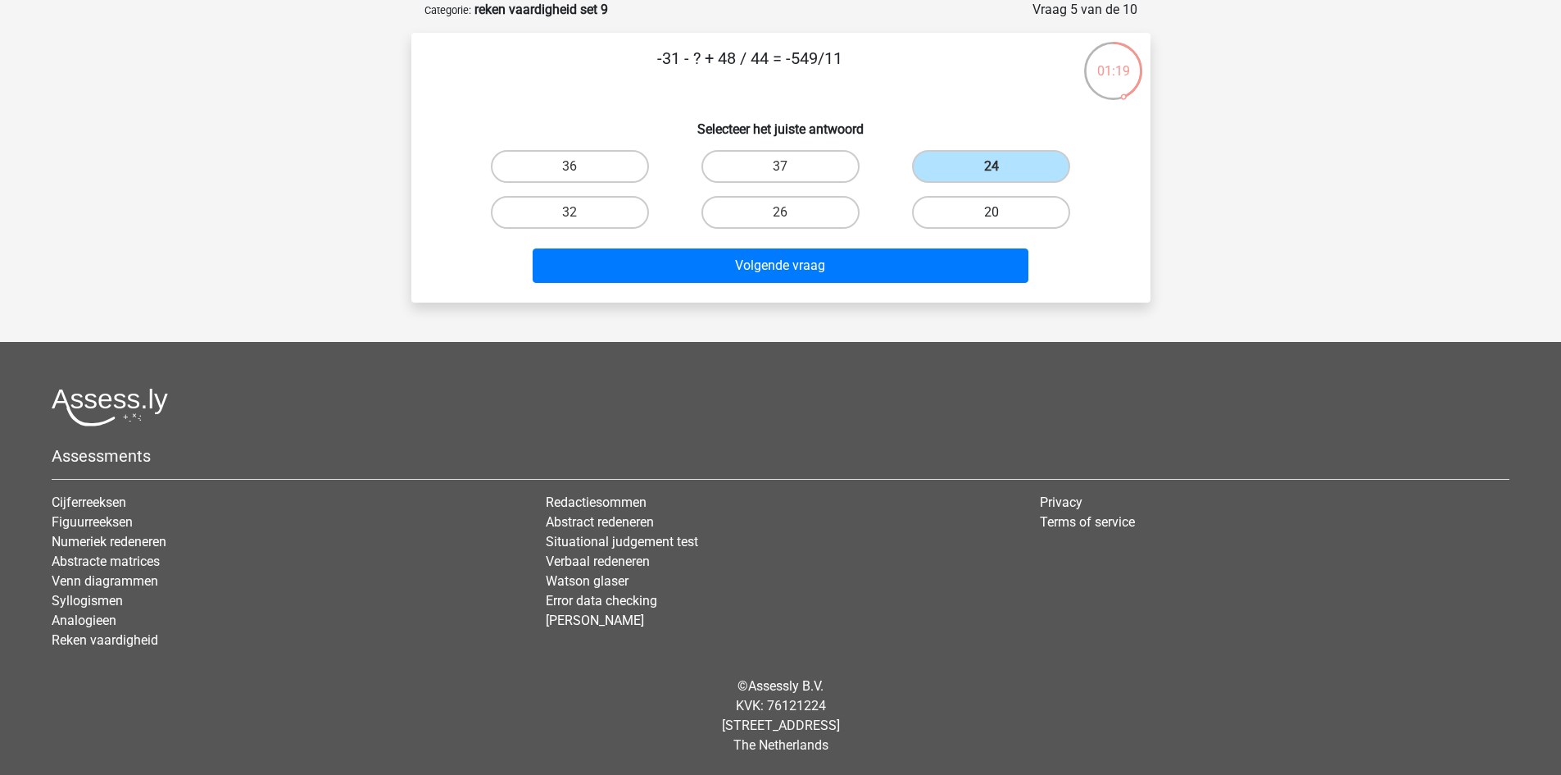
click at [992, 215] on input "20" at bounding box center [997, 217] width 11 height 11
radio input "true"
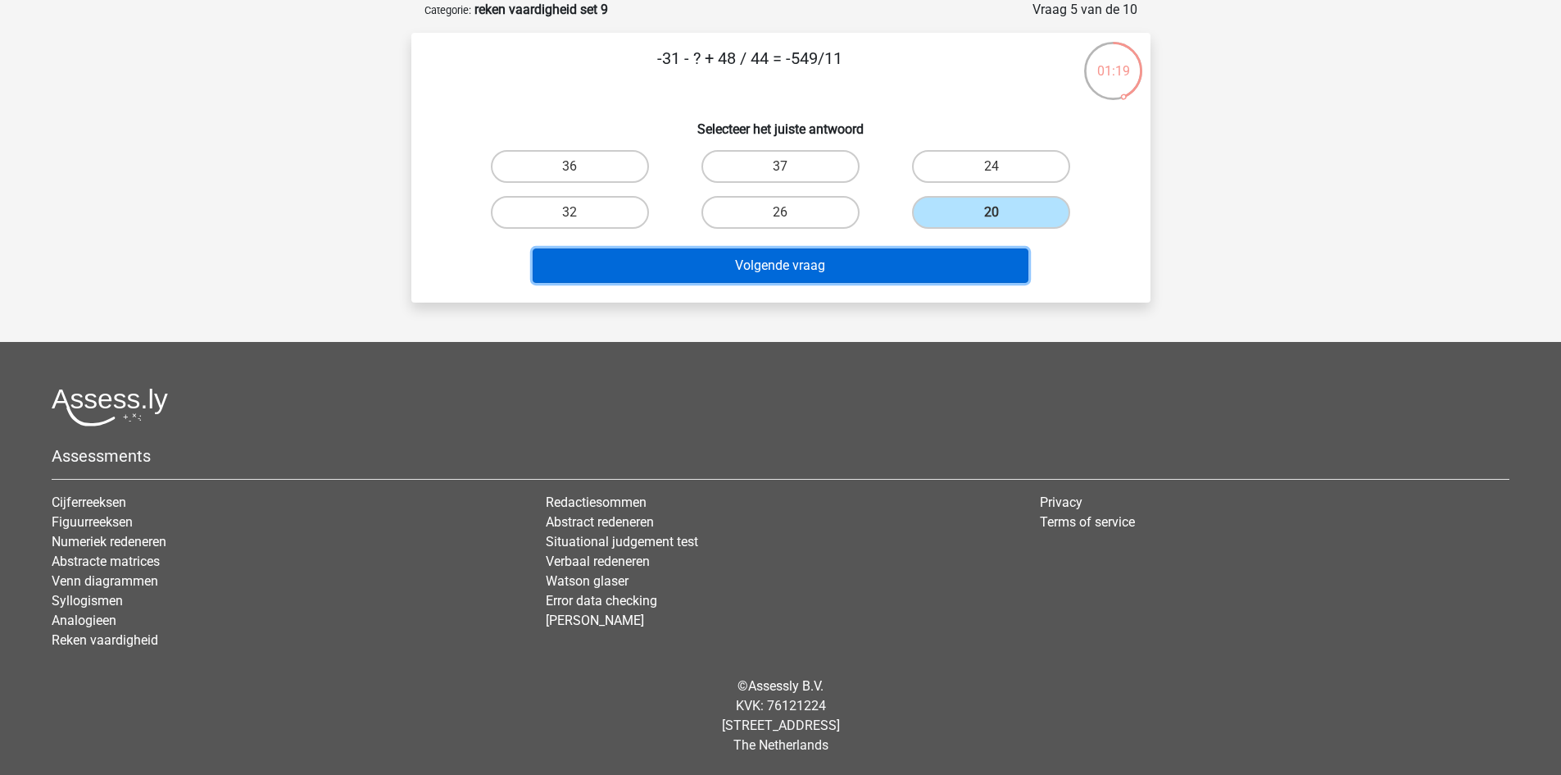
click at [928, 256] on button "Volgende vraag" at bounding box center [781, 265] width 496 height 34
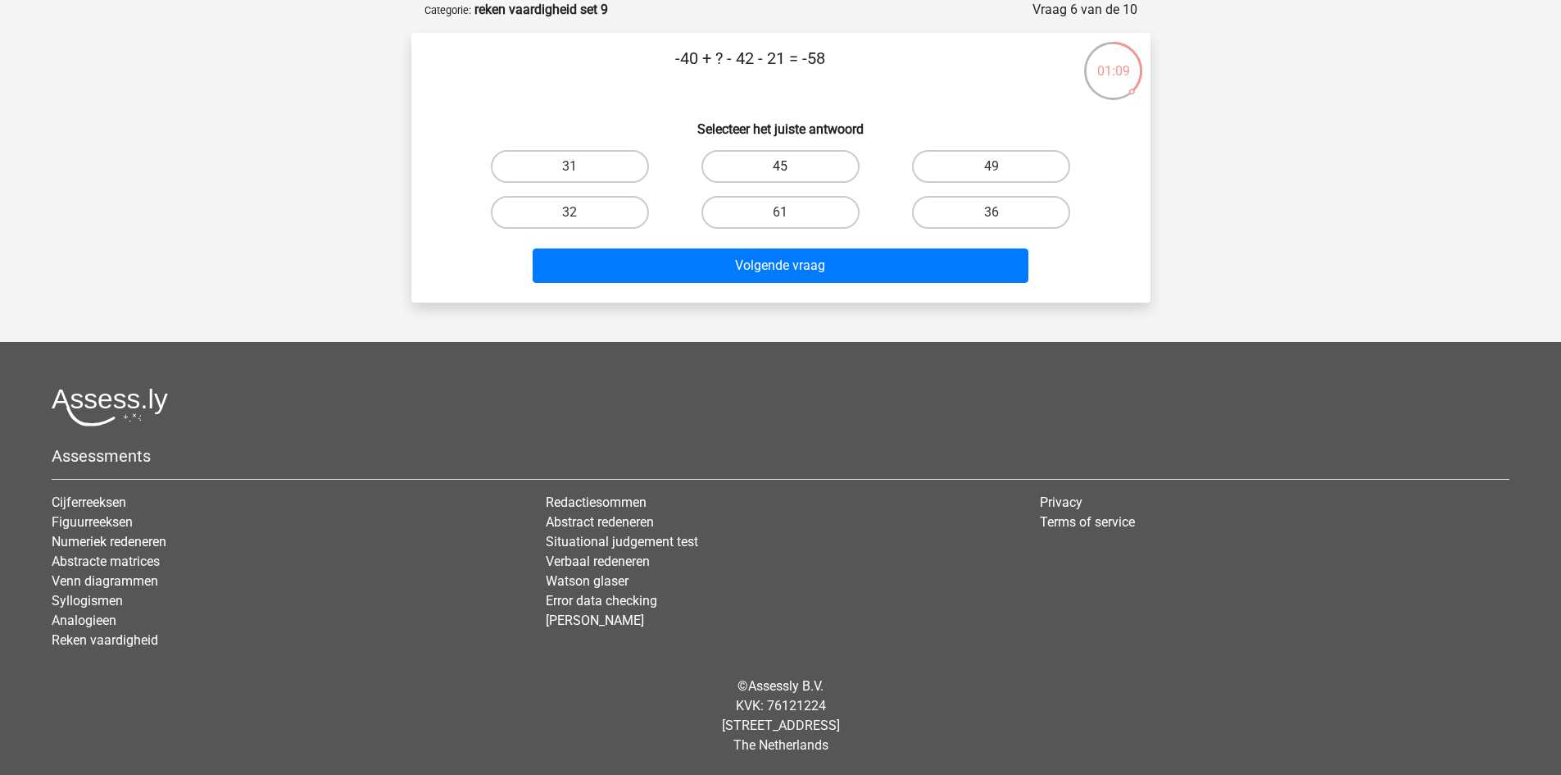
click at [816, 162] on label "45" at bounding box center [781, 166] width 158 height 33
click at [791, 166] on input "45" at bounding box center [785, 171] width 11 height 11
radio input "true"
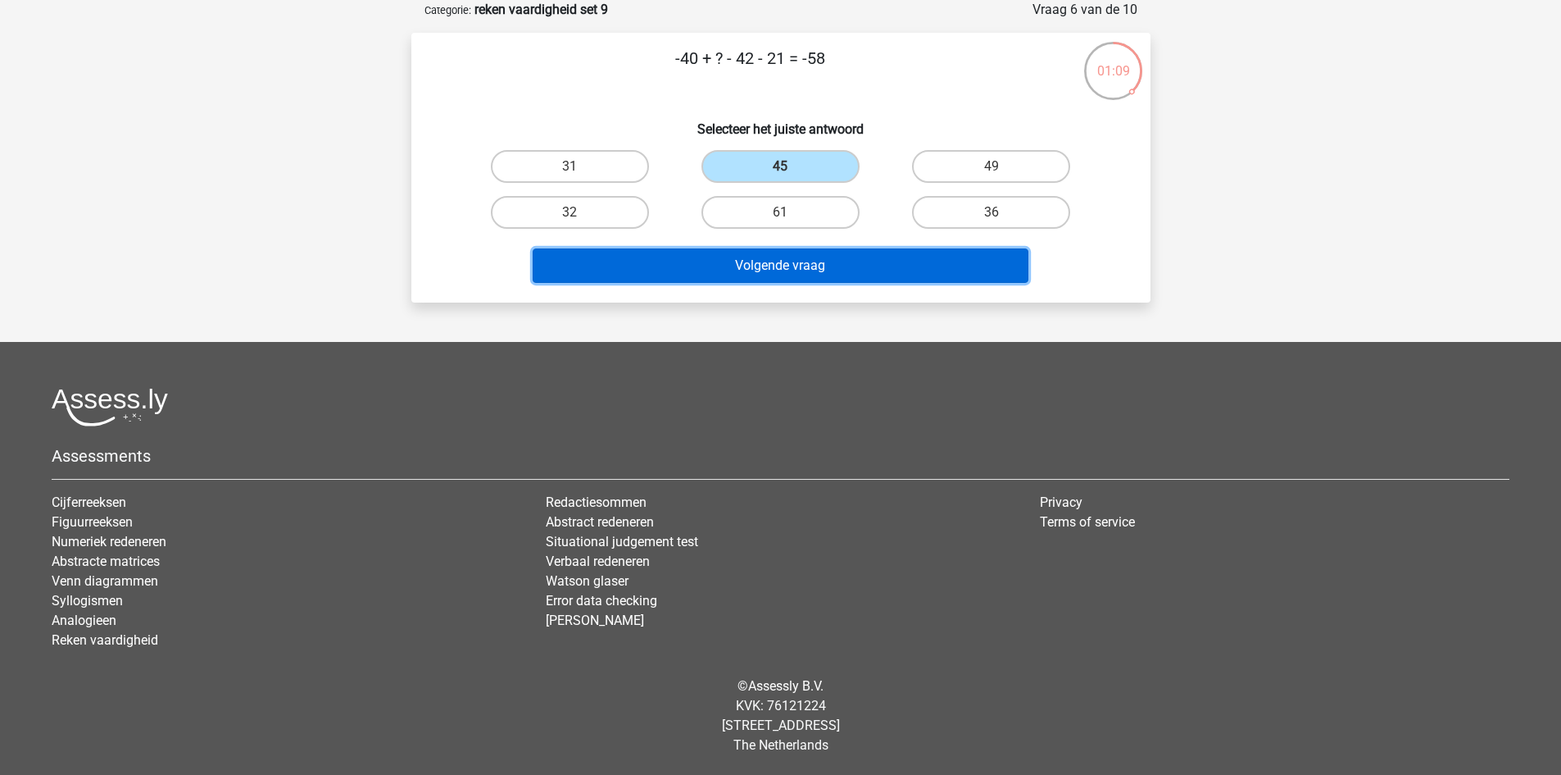
click at [830, 265] on button "Volgende vraag" at bounding box center [781, 265] width 496 height 34
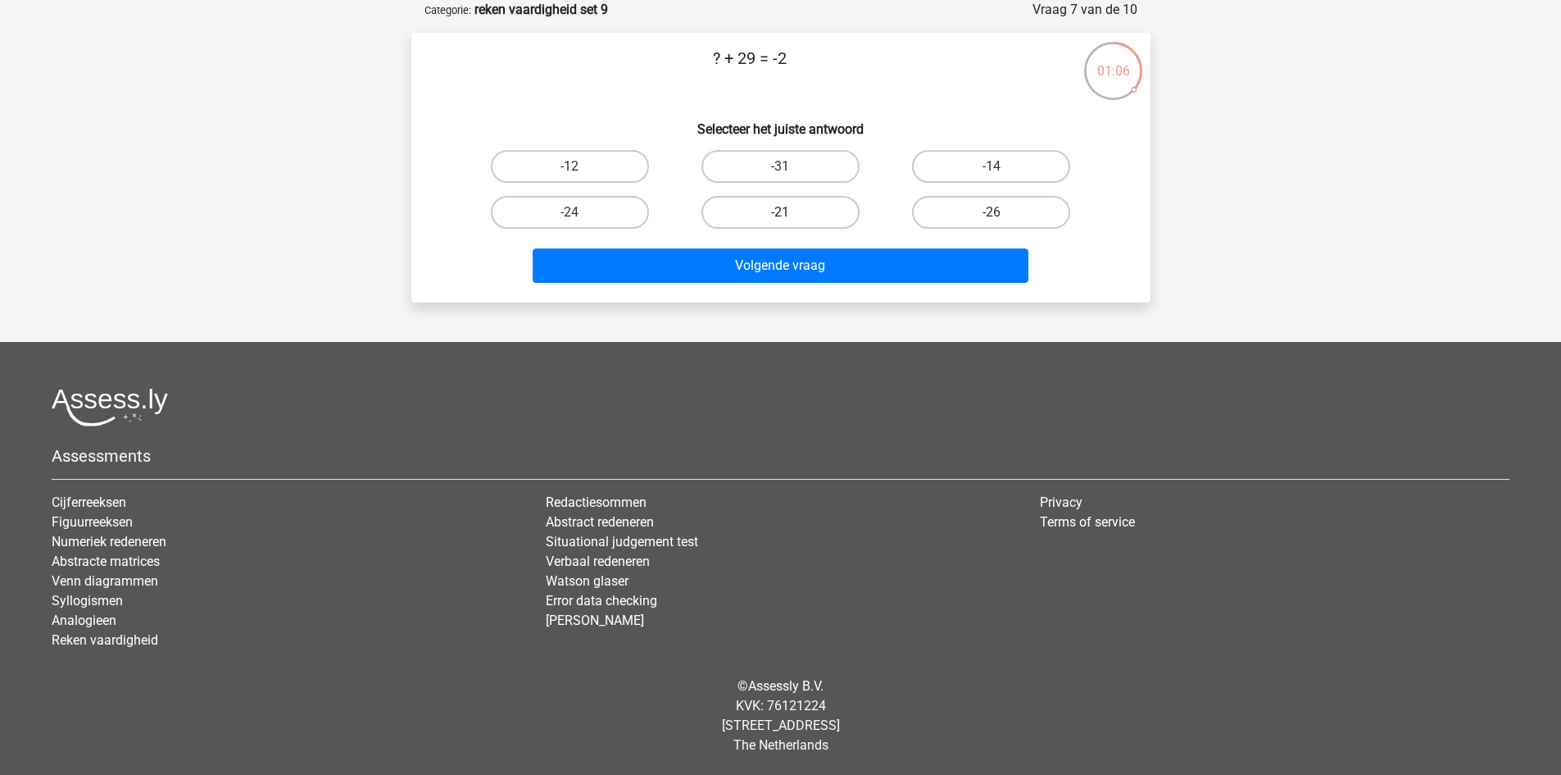
drag, startPoint x: 792, startPoint y: 214, endPoint x: 843, endPoint y: 198, distance: 54.2
click at [793, 214] on label "-21" at bounding box center [781, 212] width 158 height 33
click at [791, 214] on input "-21" at bounding box center [785, 217] width 11 height 11
radio input "true"
click at [803, 165] on label "-31" at bounding box center [781, 166] width 158 height 33
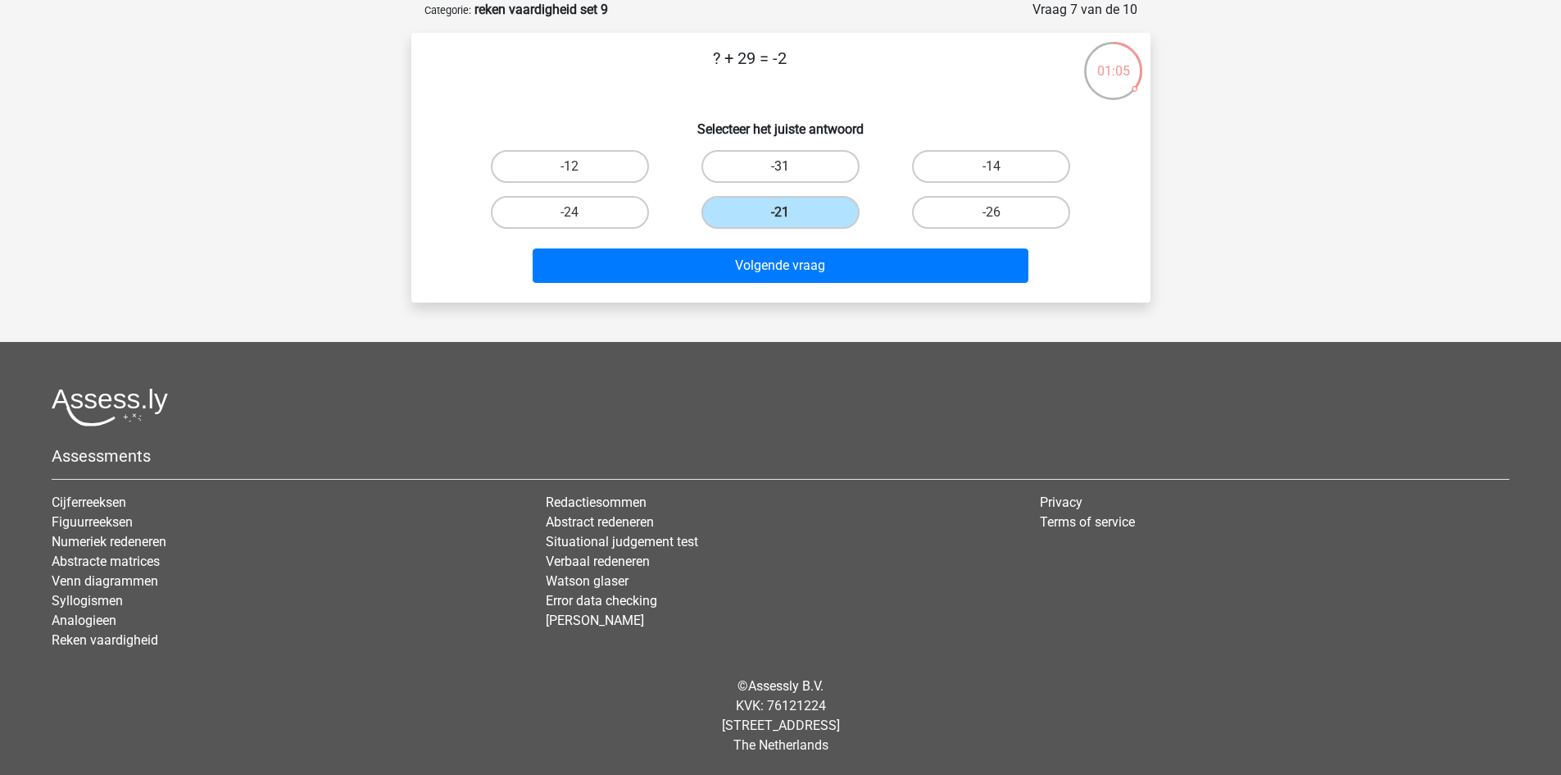
click at [791, 166] on input "-31" at bounding box center [785, 171] width 11 height 11
radio input "true"
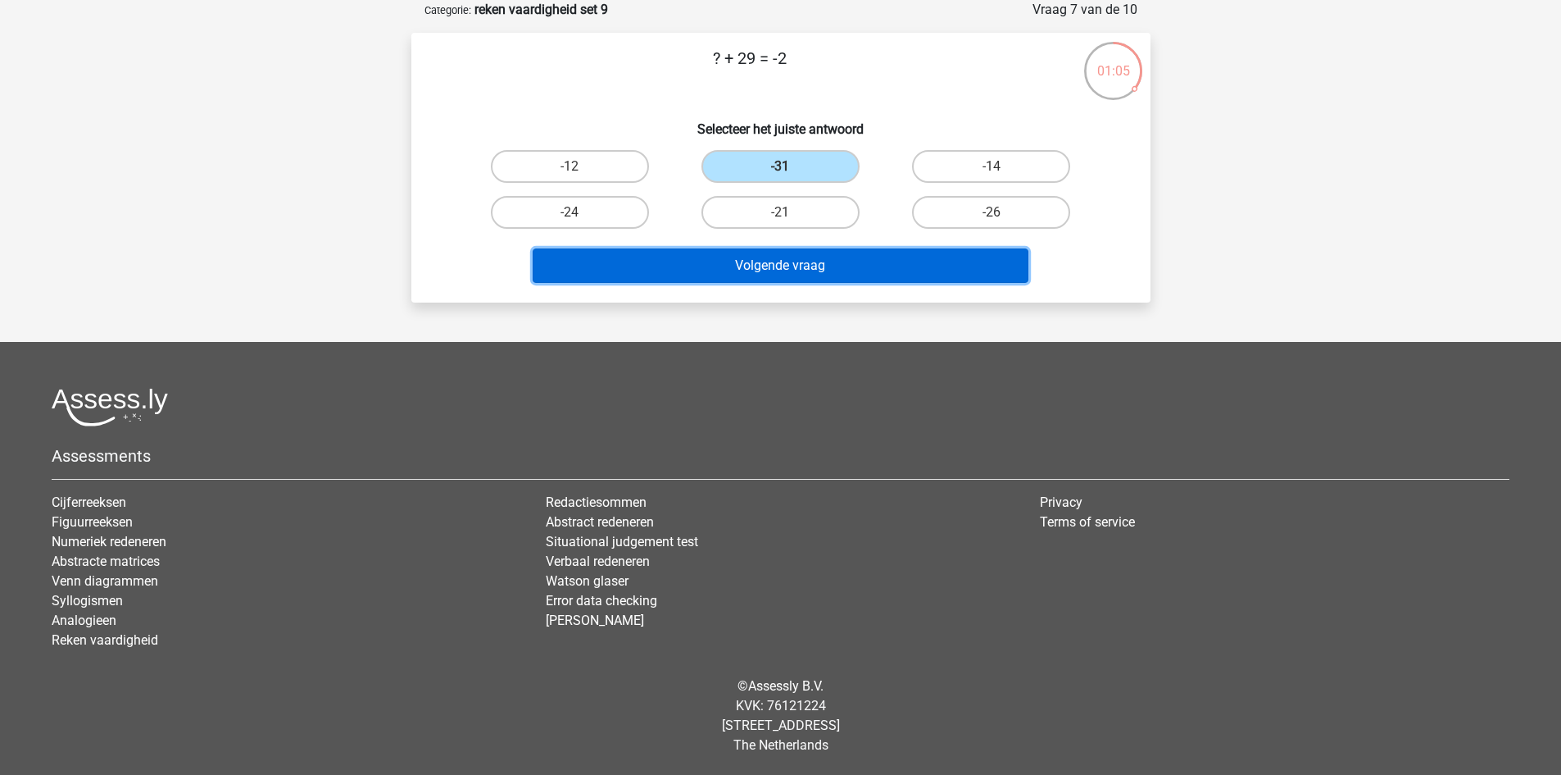
click at [840, 259] on button "Volgende vraag" at bounding box center [781, 265] width 496 height 34
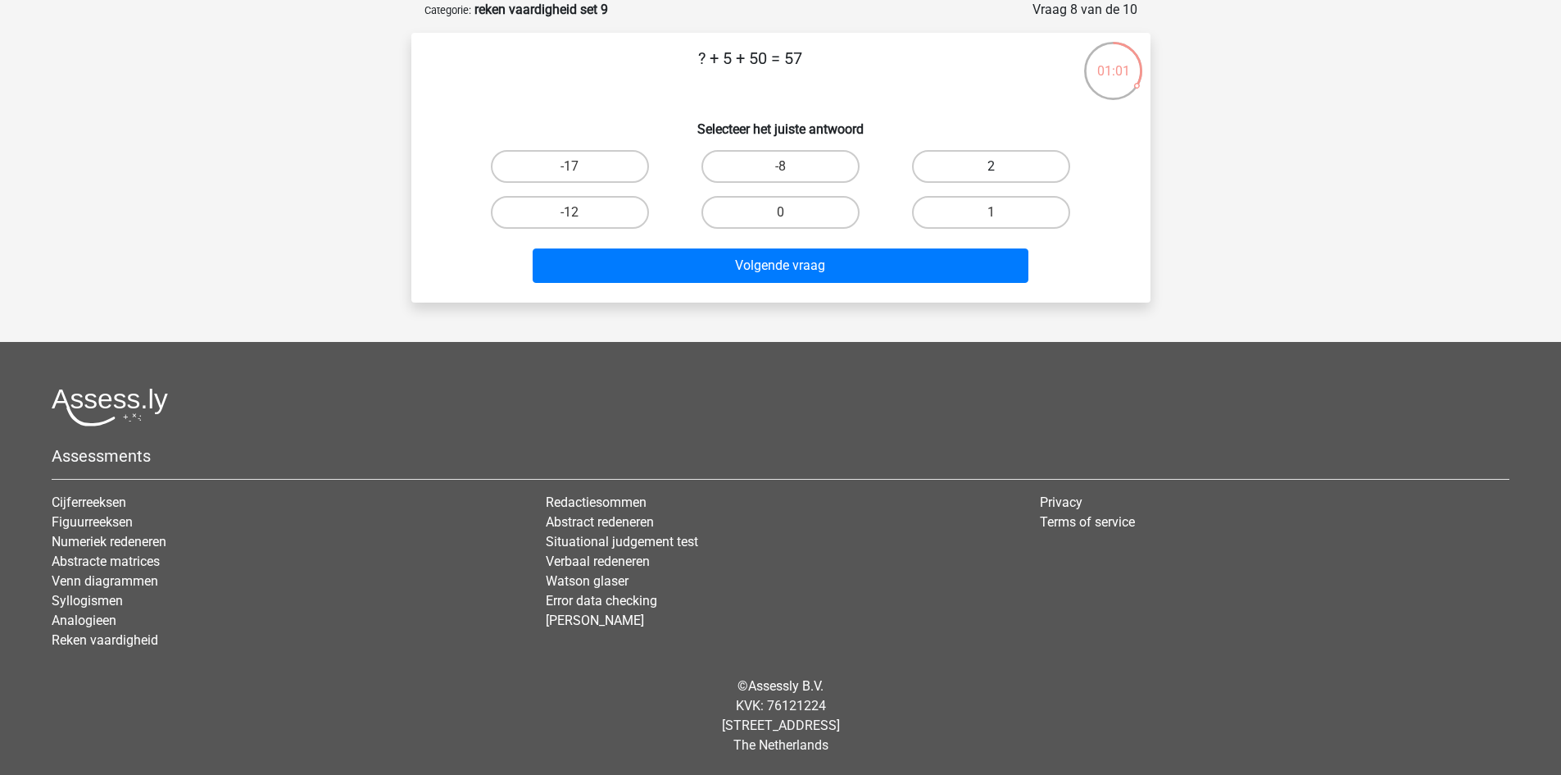
click at [959, 159] on label "2" at bounding box center [991, 166] width 158 height 33
click at [992, 166] on input "2" at bounding box center [997, 171] width 11 height 11
radio input "true"
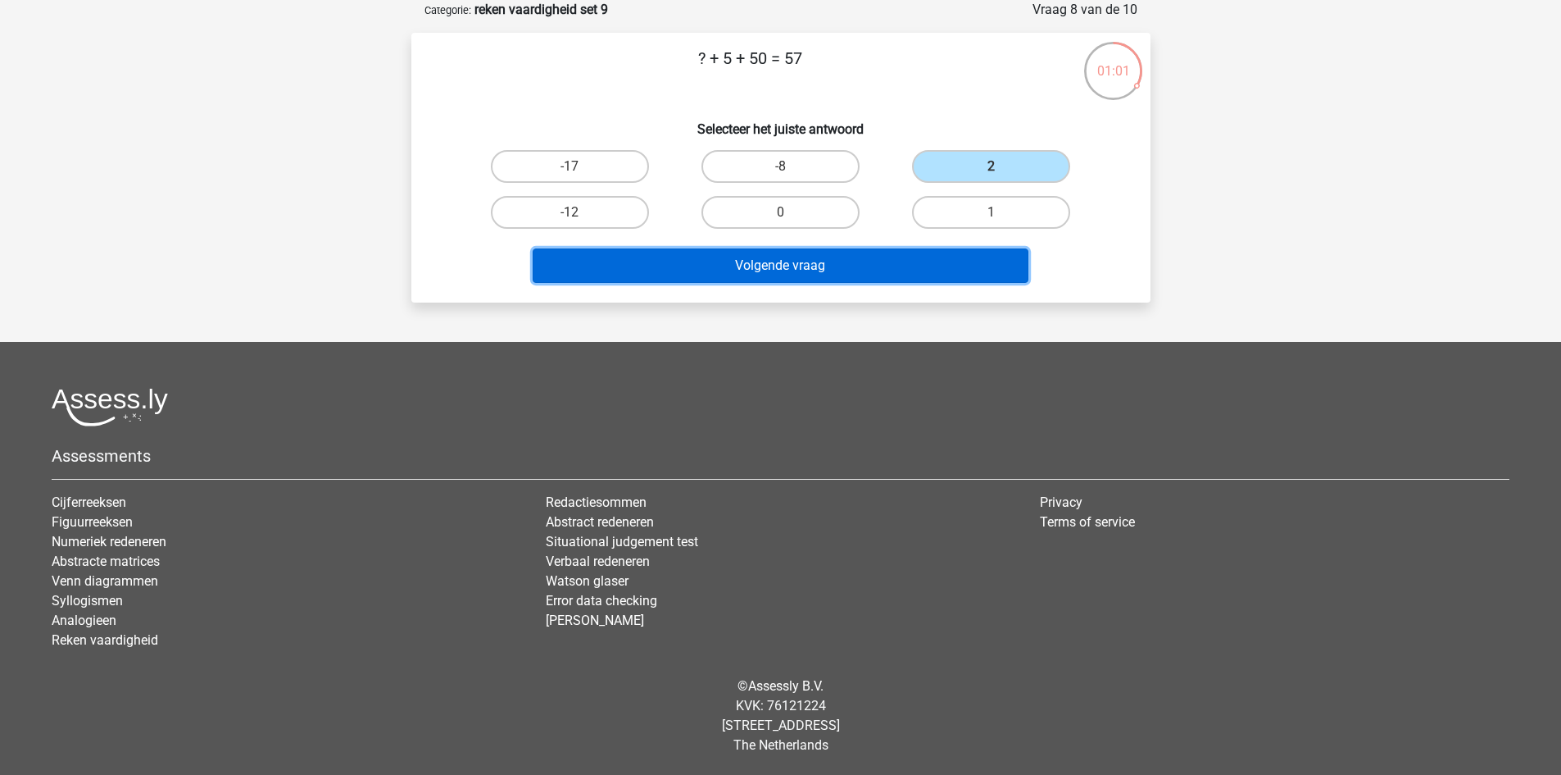
click at [893, 257] on button "Volgende vraag" at bounding box center [781, 265] width 496 height 34
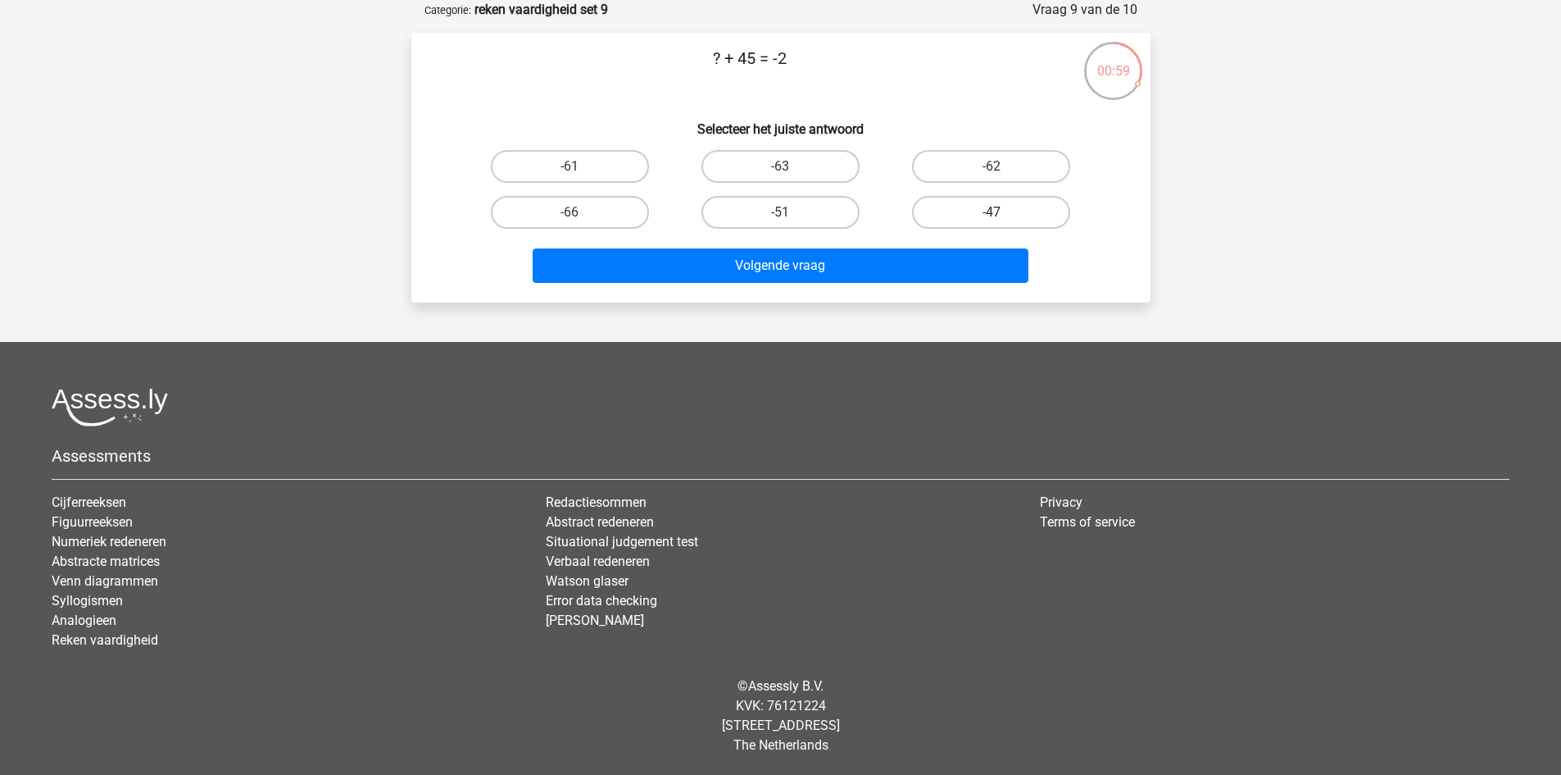
click at [948, 206] on label "-47" at bounding box center [991, 212] width 158 height 33
click at [992, 212] on input "-47" at bounding box center [997, 217] width 11 height 11
radio input "true"
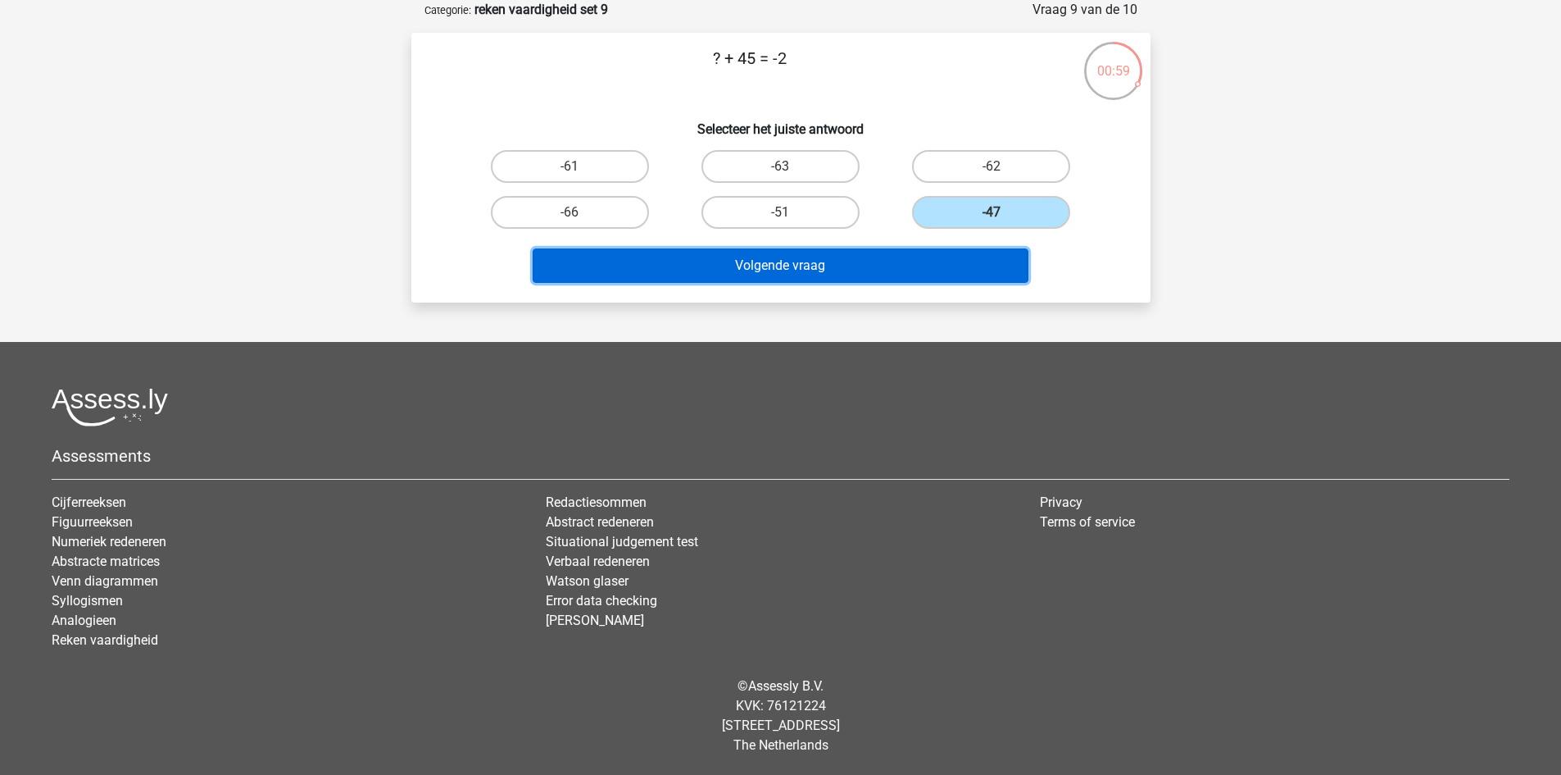
click at [908, 261] on button "Volgende vraag" at bounding box center [781, 265] width 496 height 34
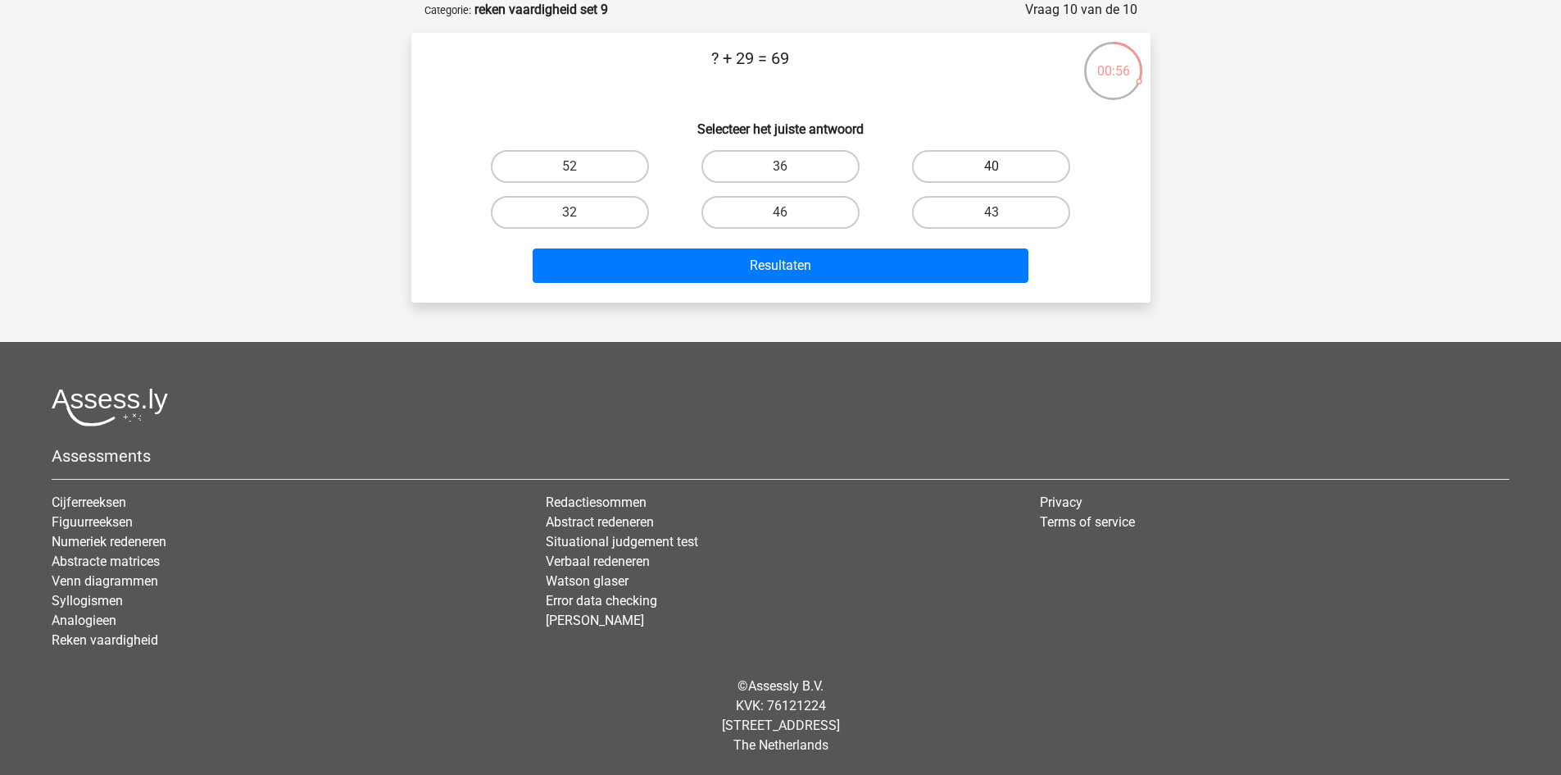
click at [948, 159] on label "40" at bounding box center [991, 166] width 158 height 33
click at [992, 166] on input "40" at bounding box center [997, 171] width 11 height 11
radio input "true"
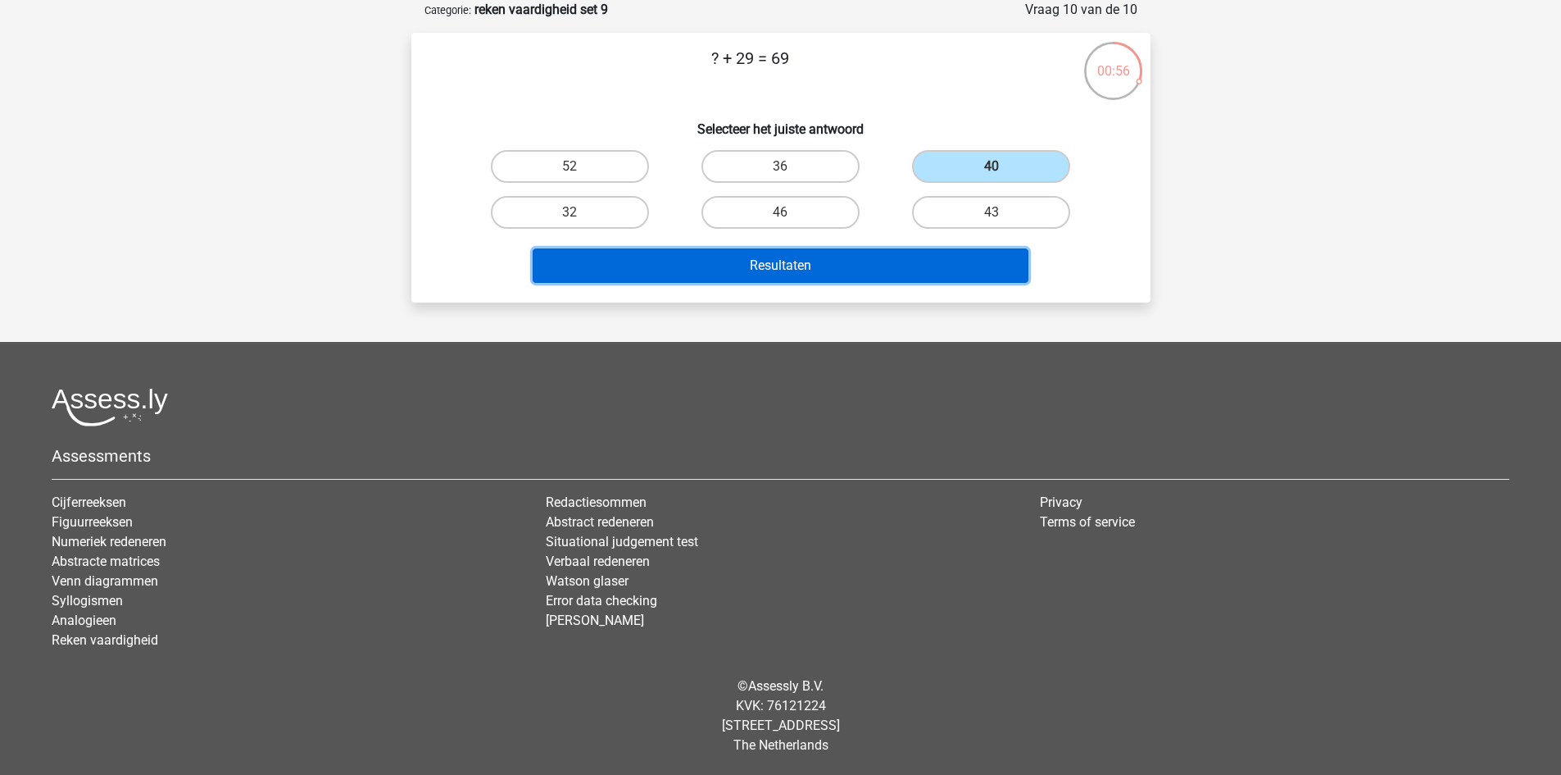
click at [900, 254] on button "Resultaten" at bounding box center [781, 265] width 496 height 34
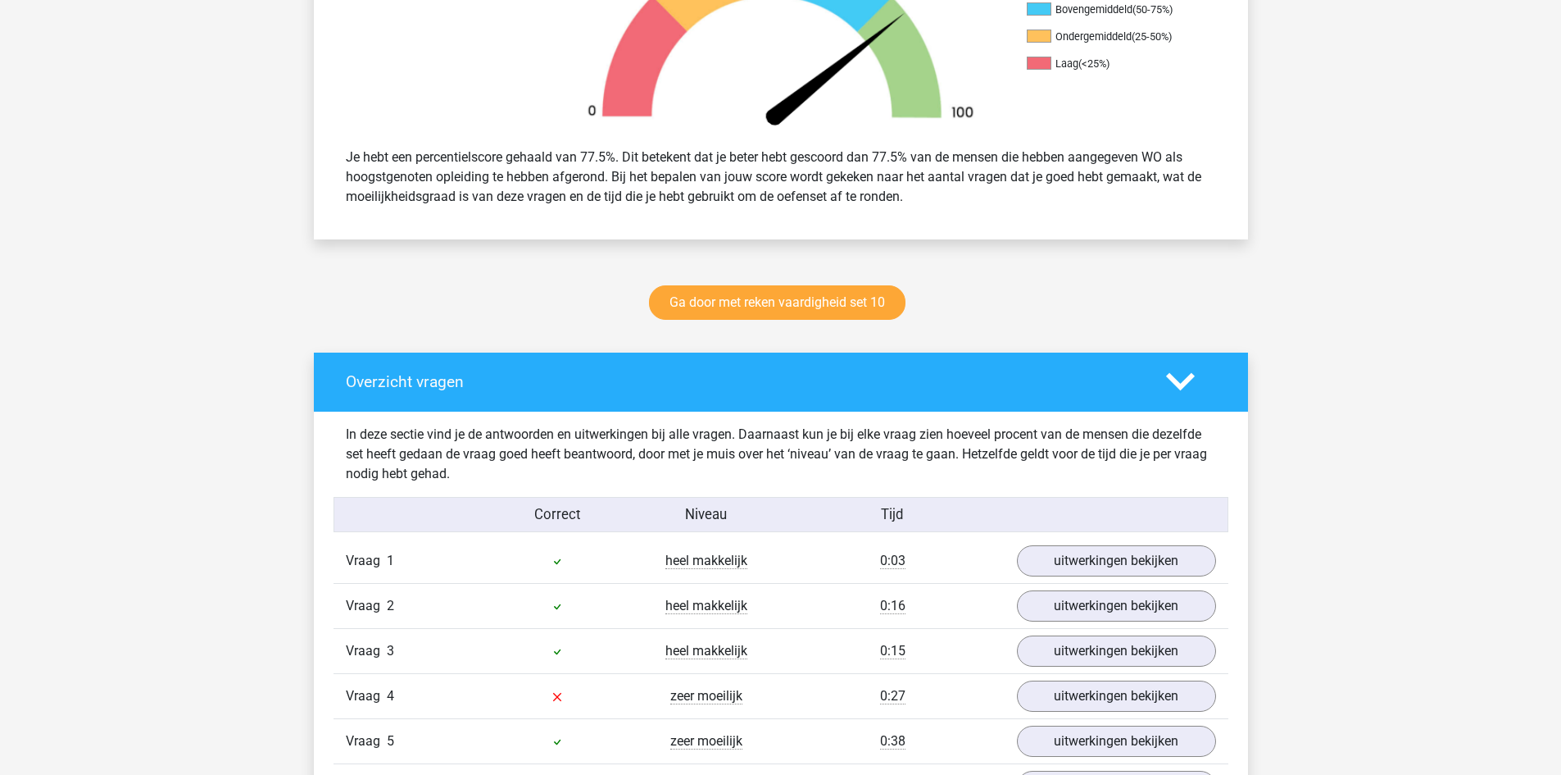
scroll to position [410, 0]
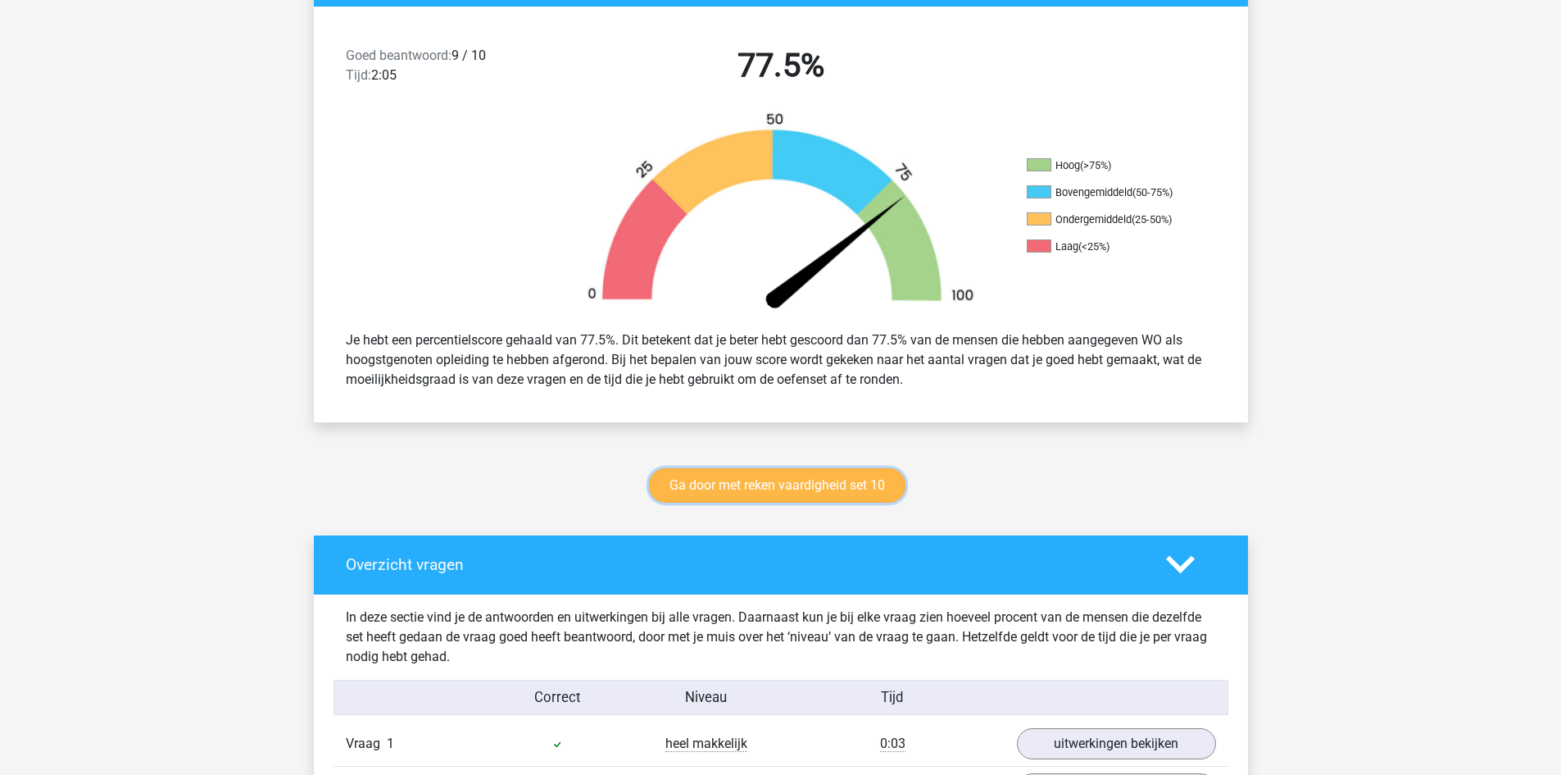
click at [769, 480] on link "Ga door met reken vaardigheid set 10" at bounding box center [777, 485] width 257 height 34
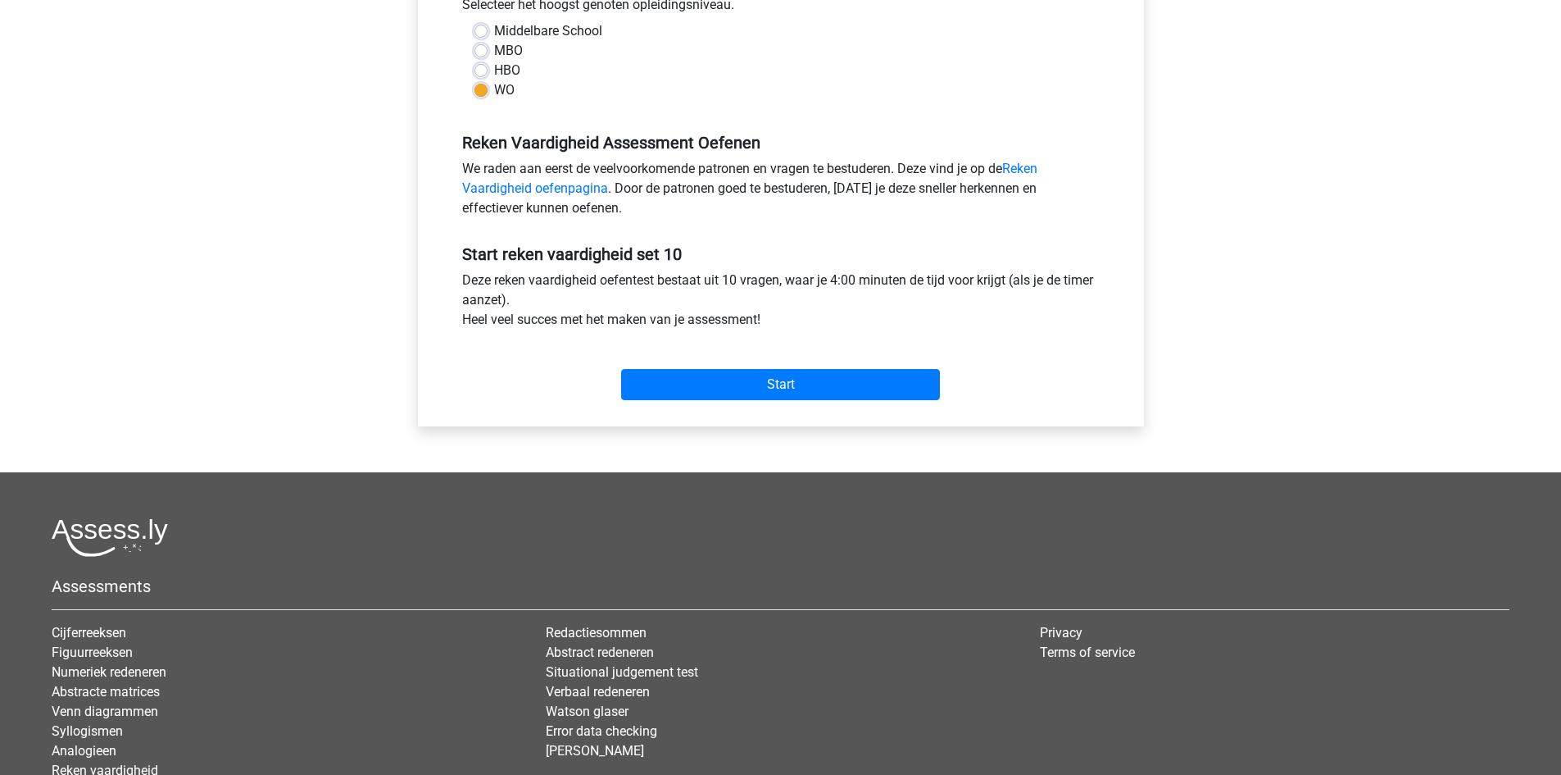
scroll to position [410, 0]
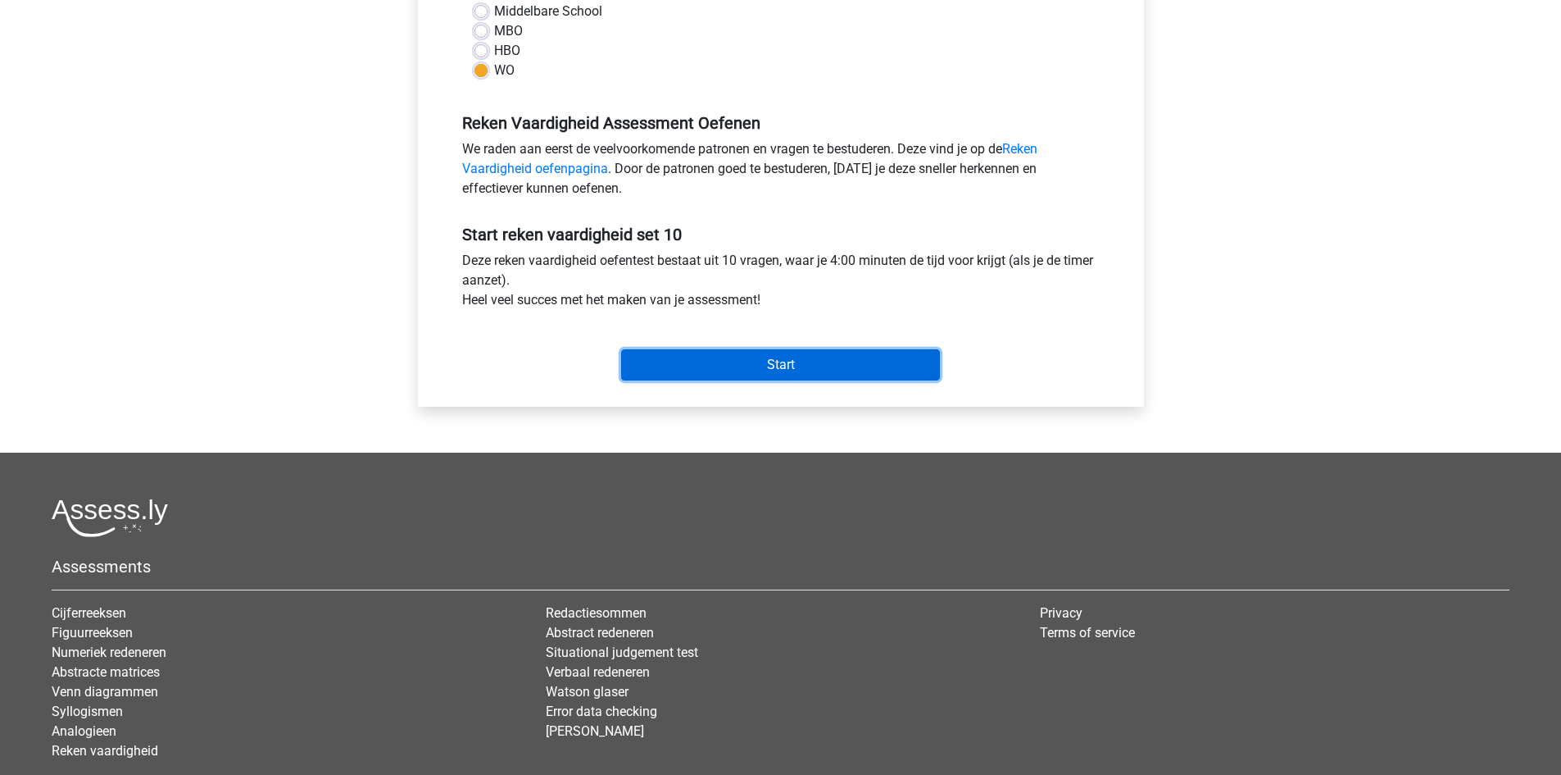
click at [730, 366] on input "Start" at bounding box center [780, 364] width 319 height 31
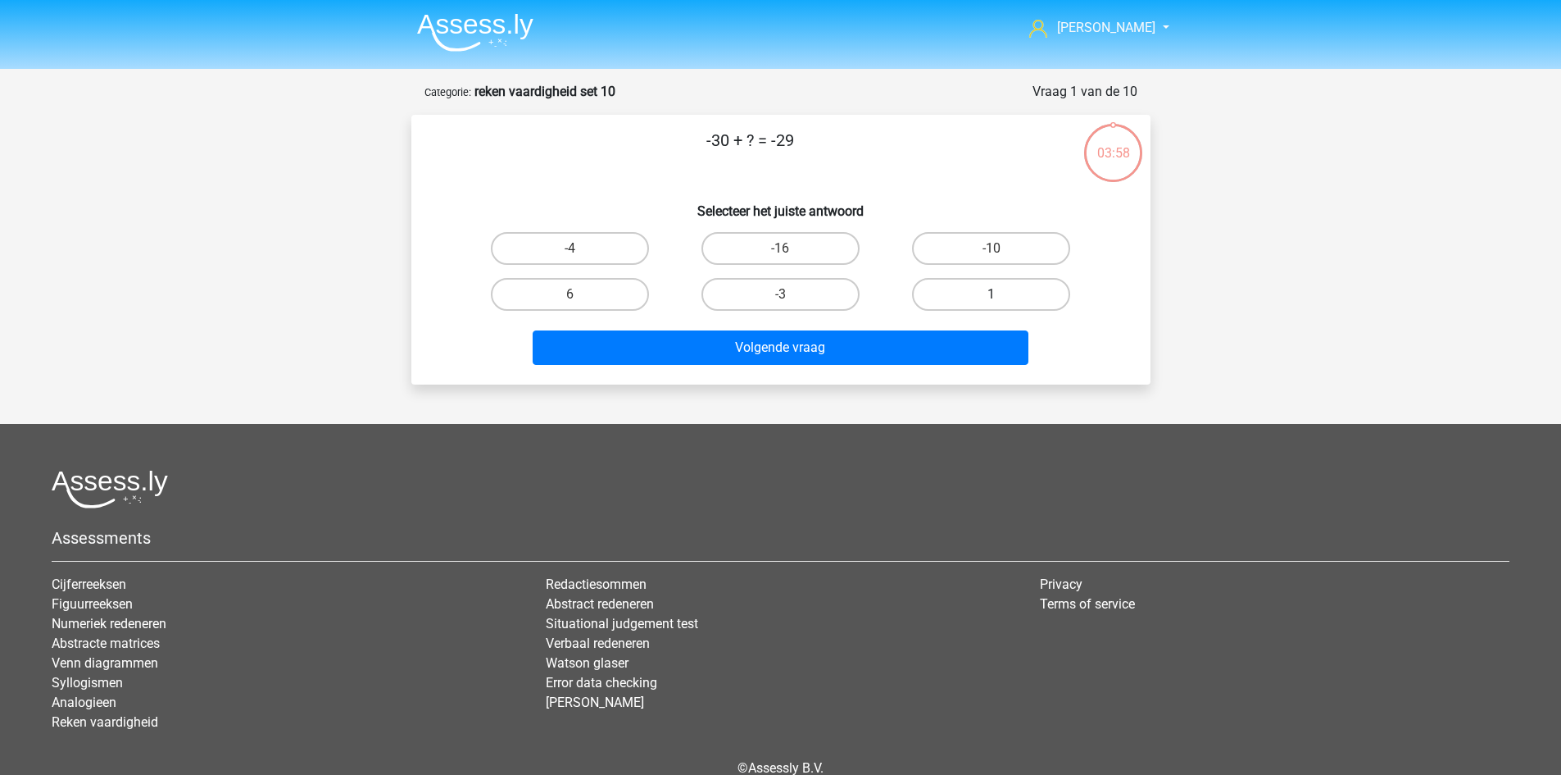
click at [970, 287] on label "1" at bounding box center [991, 294] width 158 height 33
click at [992, 294] on input "1" at bounding box center [997, 299] width 11 height 11
radio input "true"
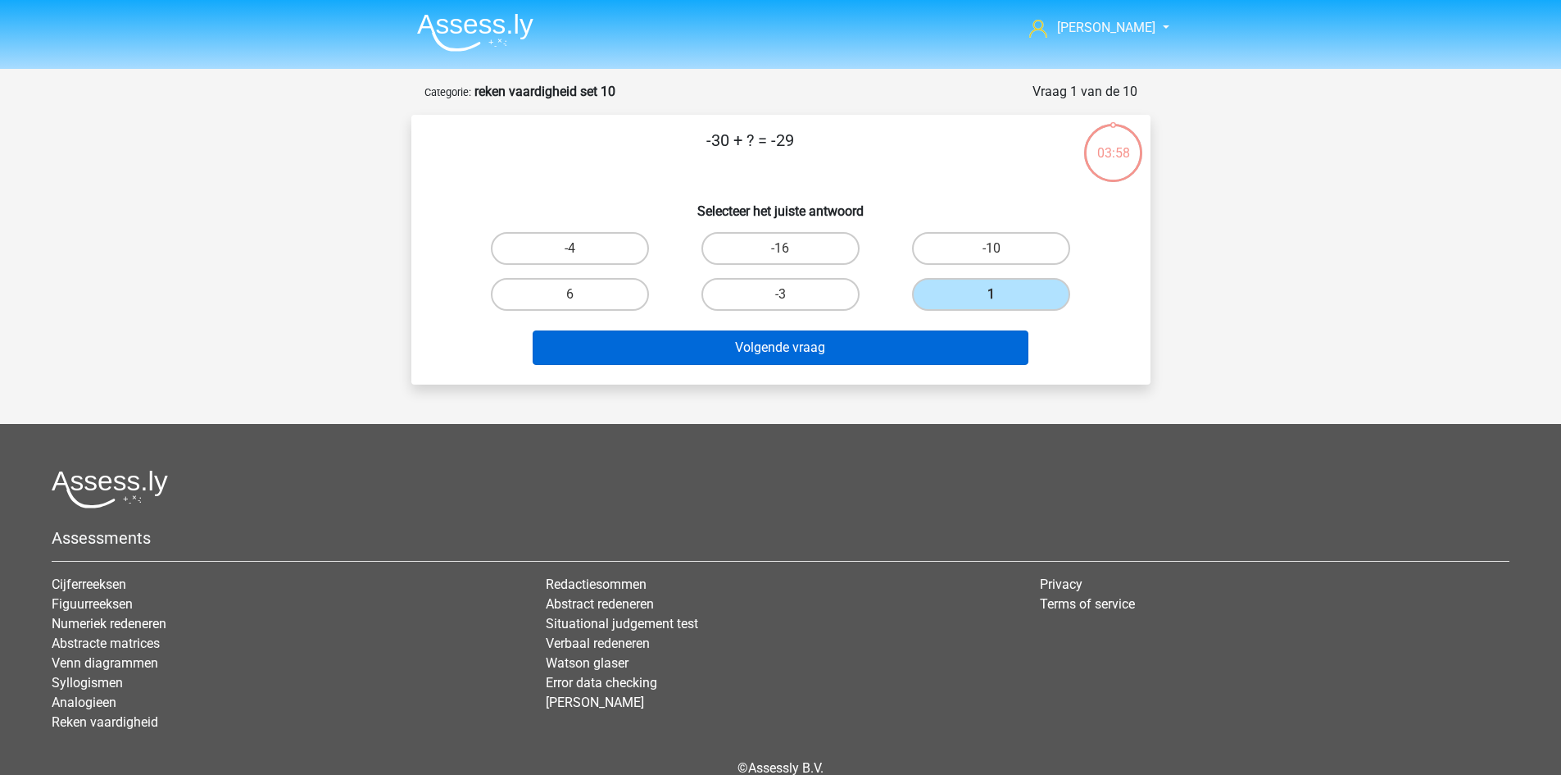
click at [901, 354] on div "Volgende vraag" at bounding box center [781, 350] width 633 height 41
click at [895, 344] on button "Volgende vraag" at bounding box center [781, 347] width 496 height 34
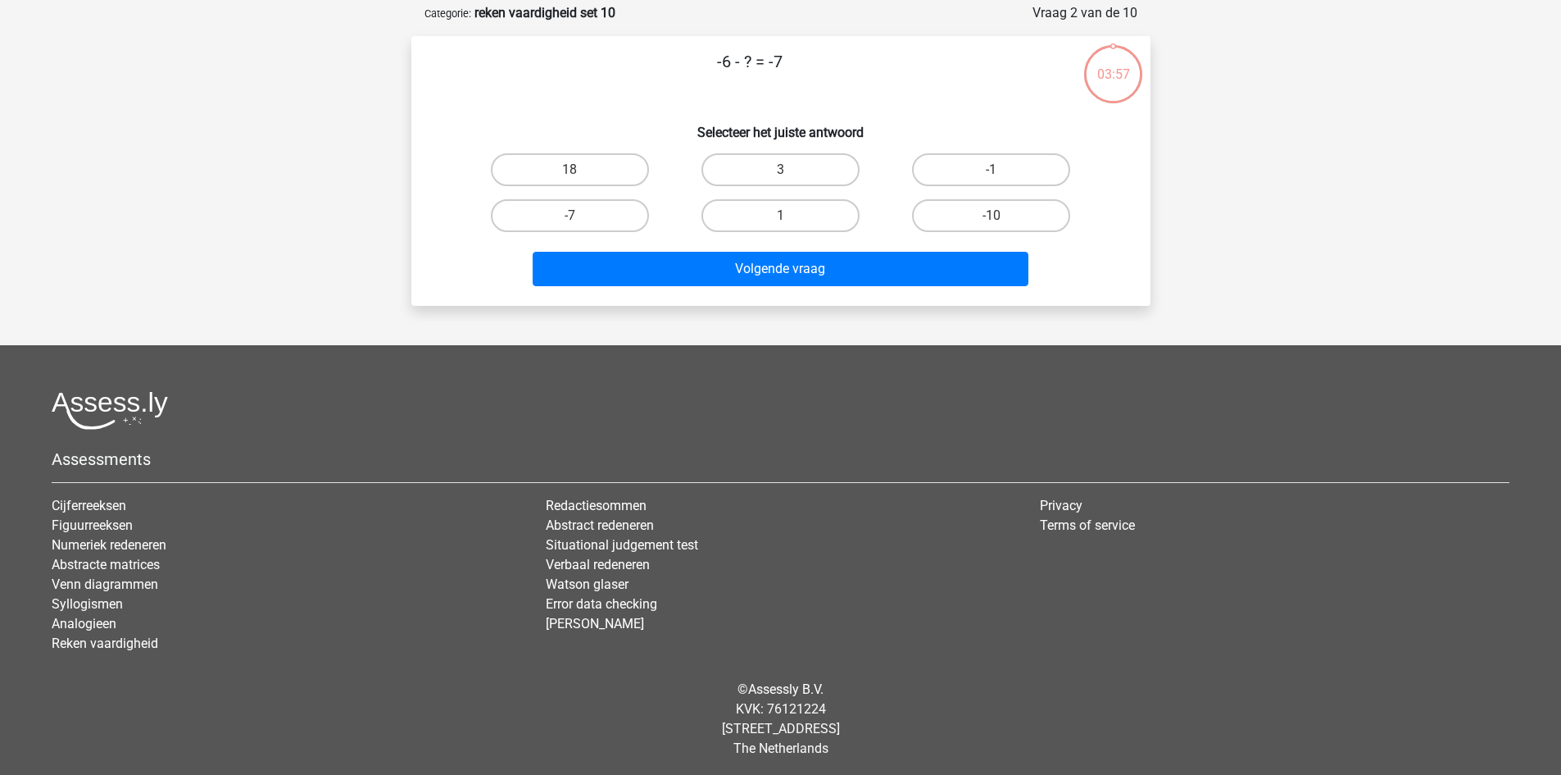
scroll to position [82, 0]
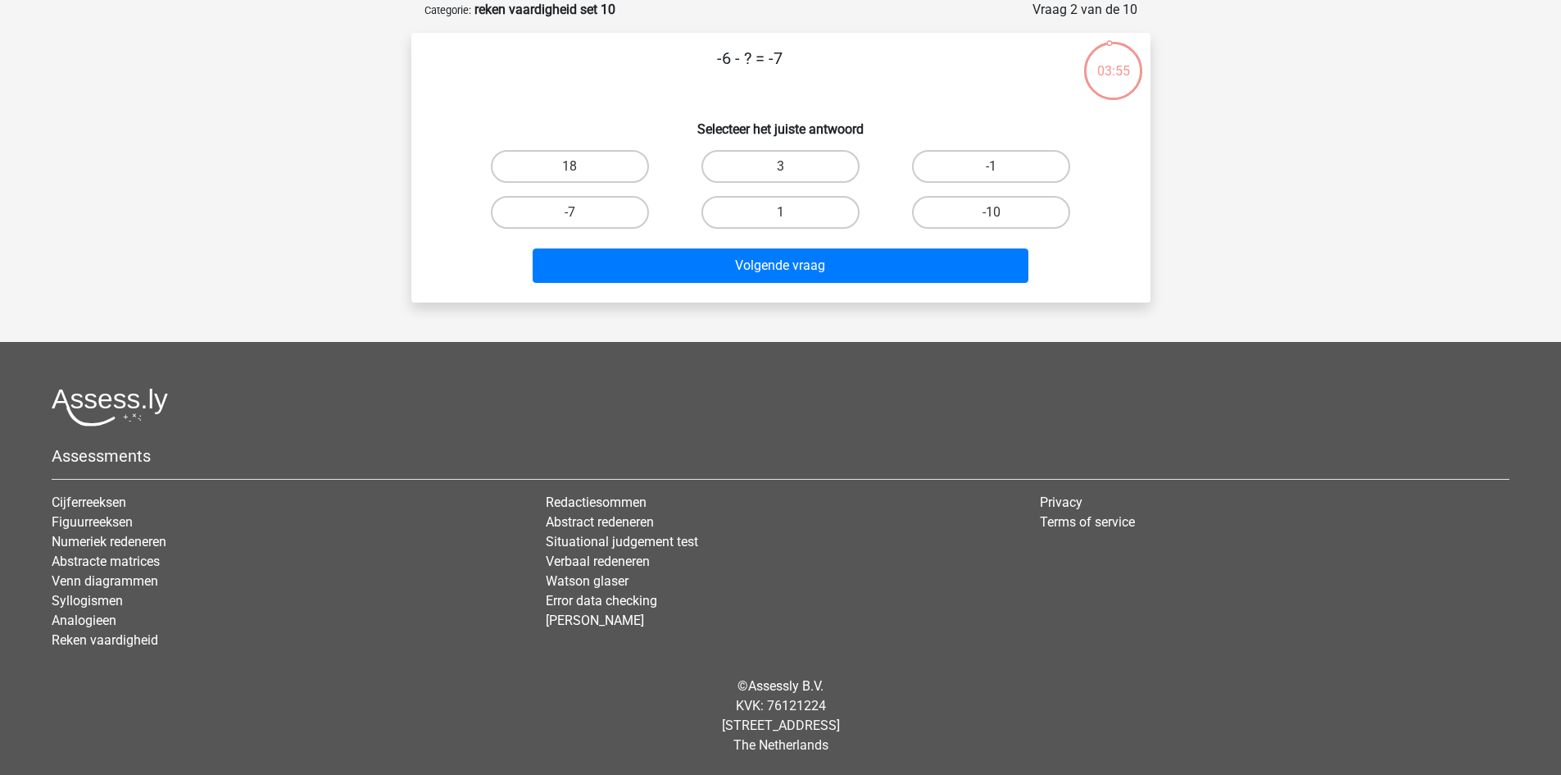
drag, startPoint x: 783, startPoint y: 208, endPoint x: 789, endPoint y: 246, distance: 38.3
click at [783, 207] on label "1" at bounding box center [781, 212] width 158 height 33
click at [783, 212] on input "1" at bounding box center [785, 217] width 11 height 11
radio input "true"
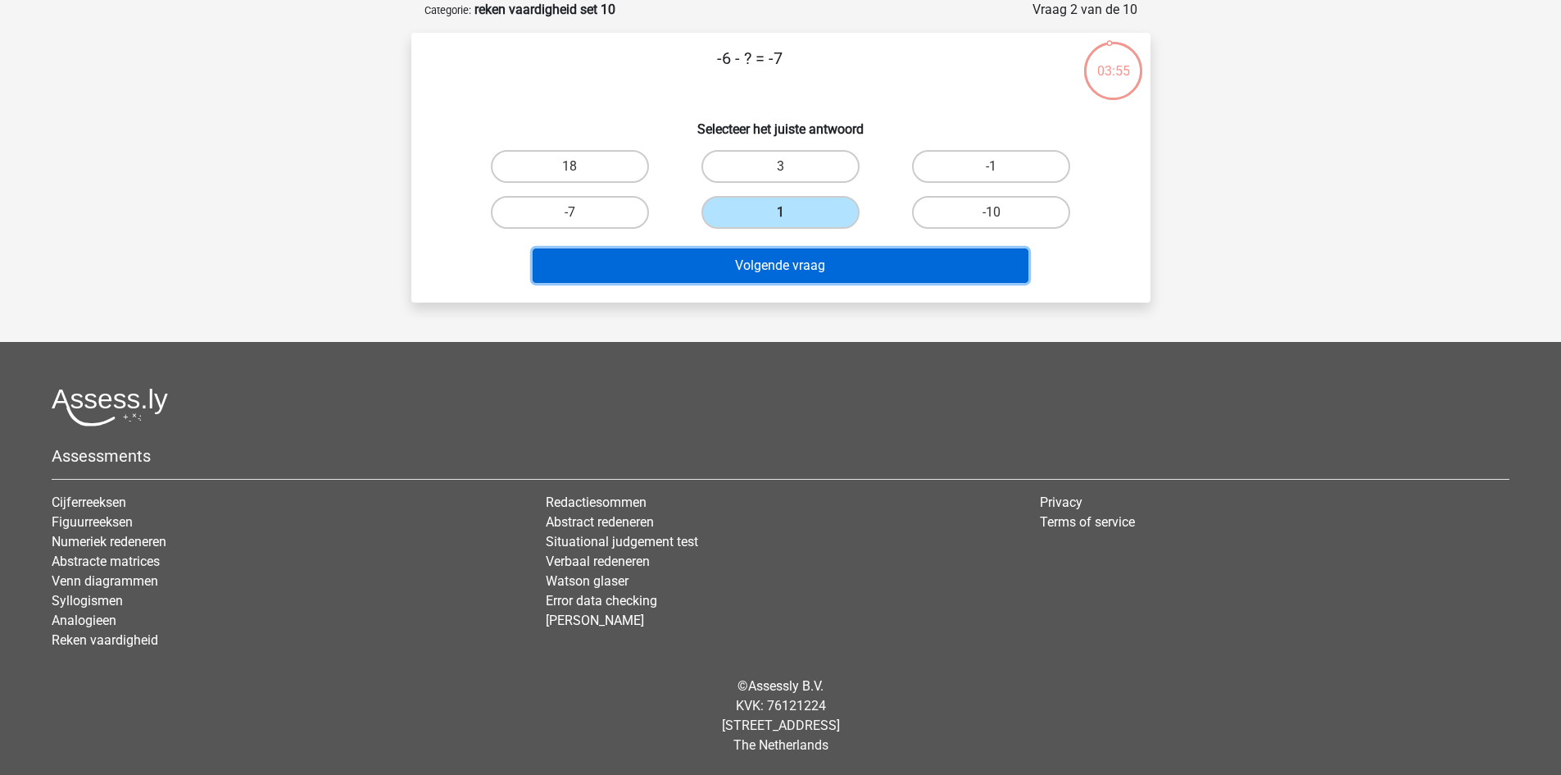
click at [793, 265] on button "Volgende vraag" at bounding box center [781, 265] width 496 height 34
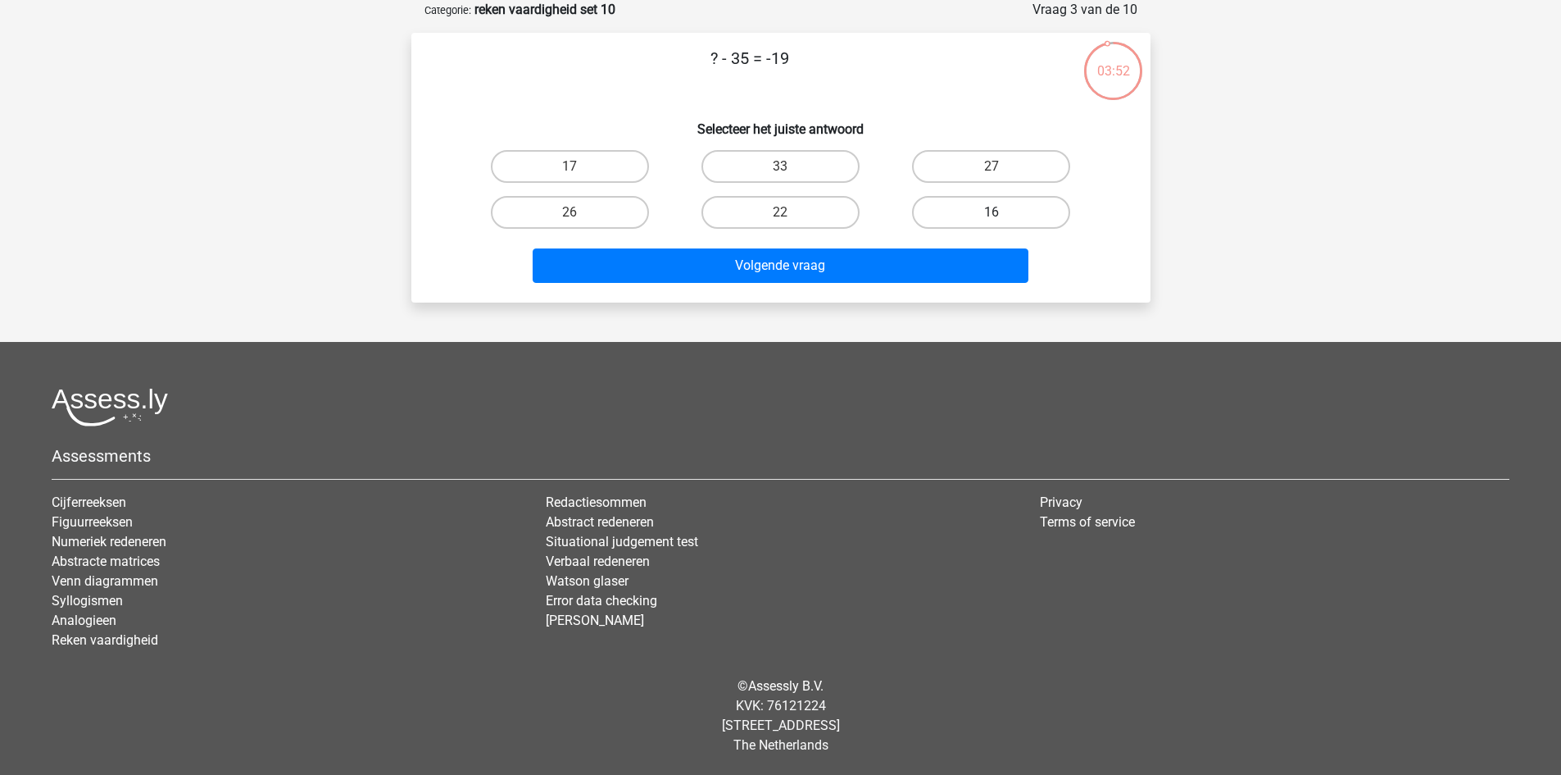
click at [946, 202] on label "16" at bounding box center [991, 212] width 158 height 33
click at [992, 212] on input "16" at bounding box center [997, 217] width 11 height 11
radio input "true"
click at [917, 239] on div "Volgende vraag" at bounding box center [781, 262] width 687 height 54
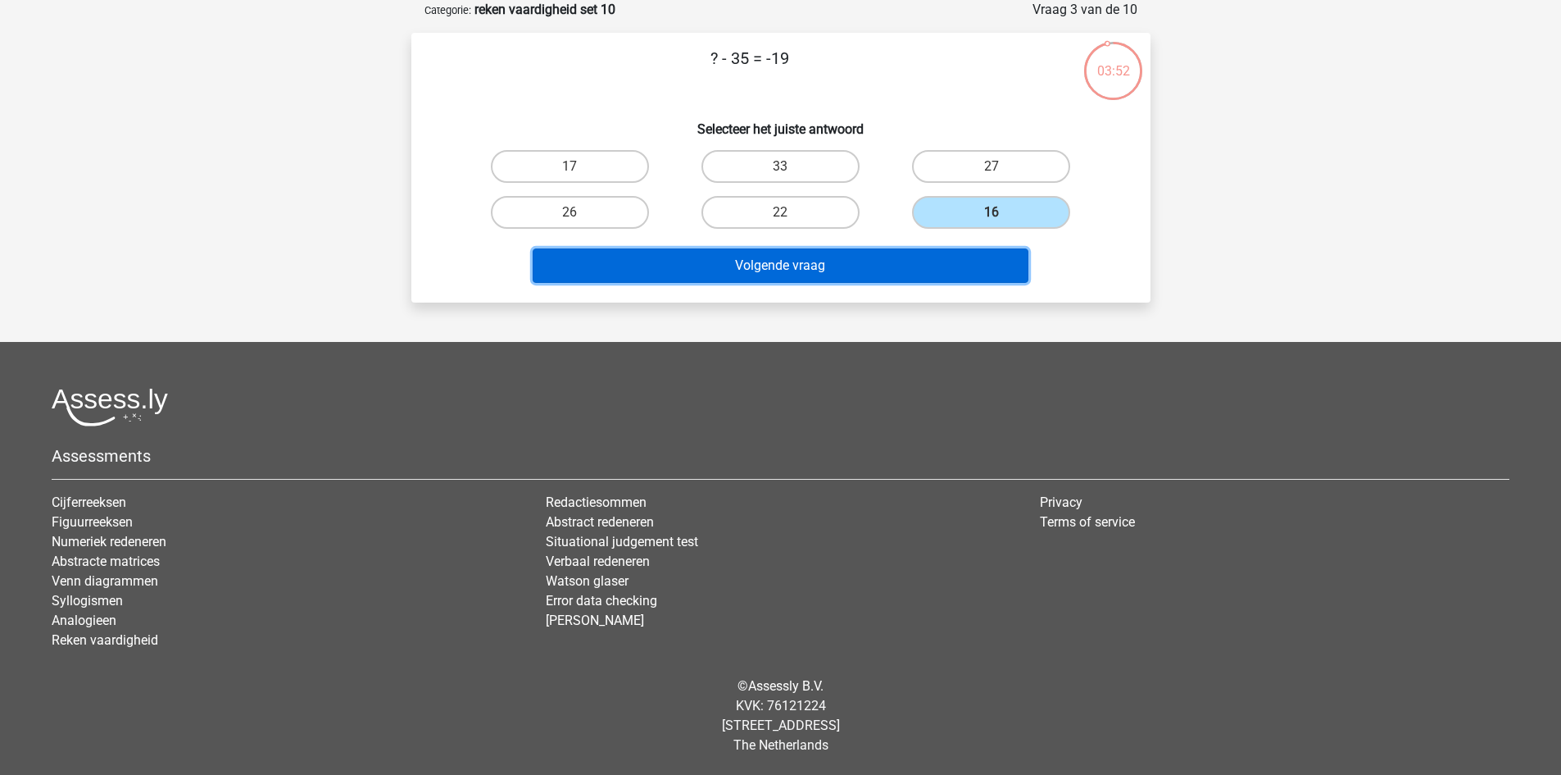
click at [906, 263] on button "Volgende vraag" at bounding box center [781, 265] width 496 height 34
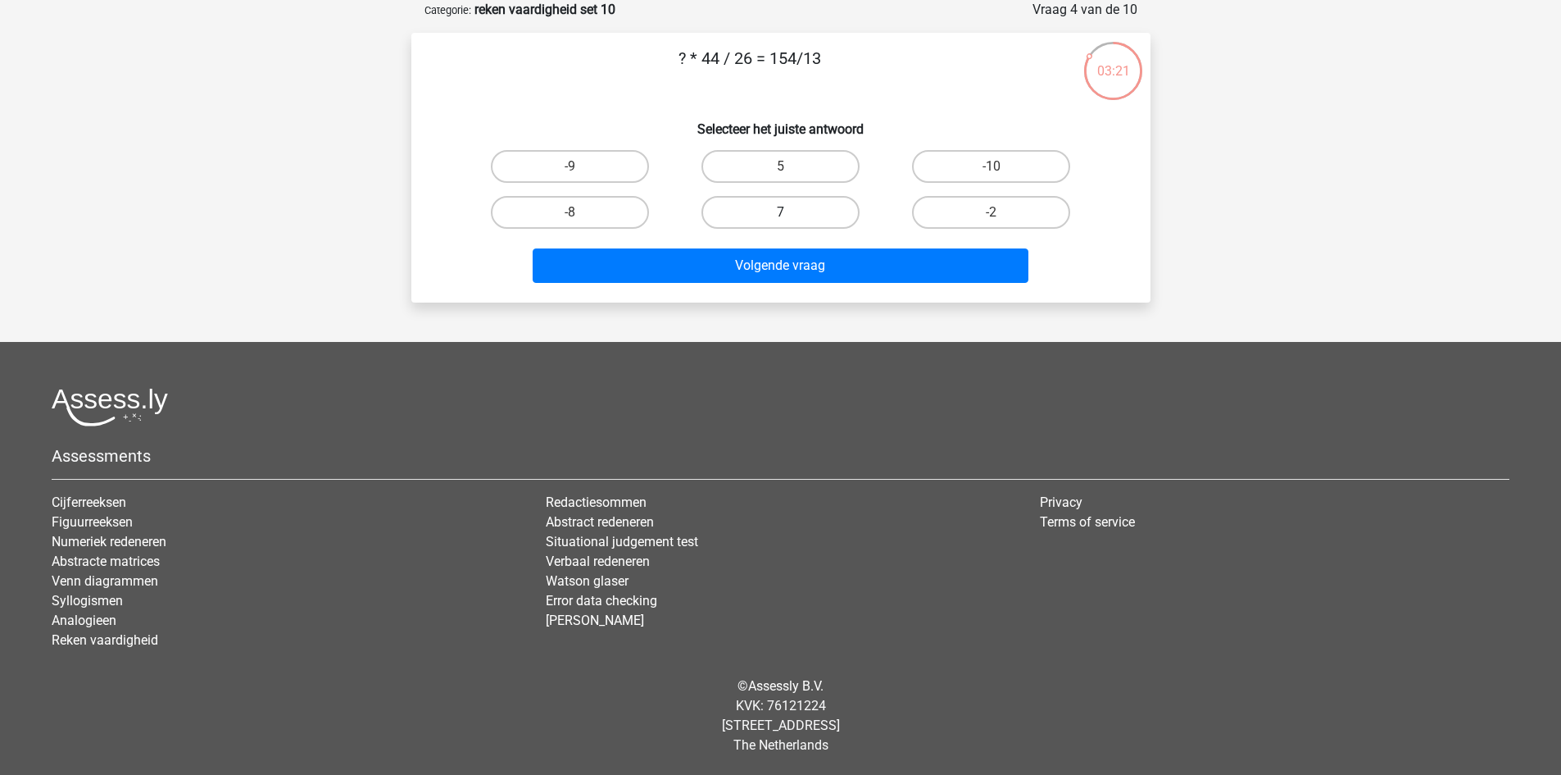
click at [821, 200] on label "7" at bounding box center [781, 212] width 158 height 33
click at [791, 212] on input "7" at bounding box center [785, 217] width 11 height 11
radio input "true"
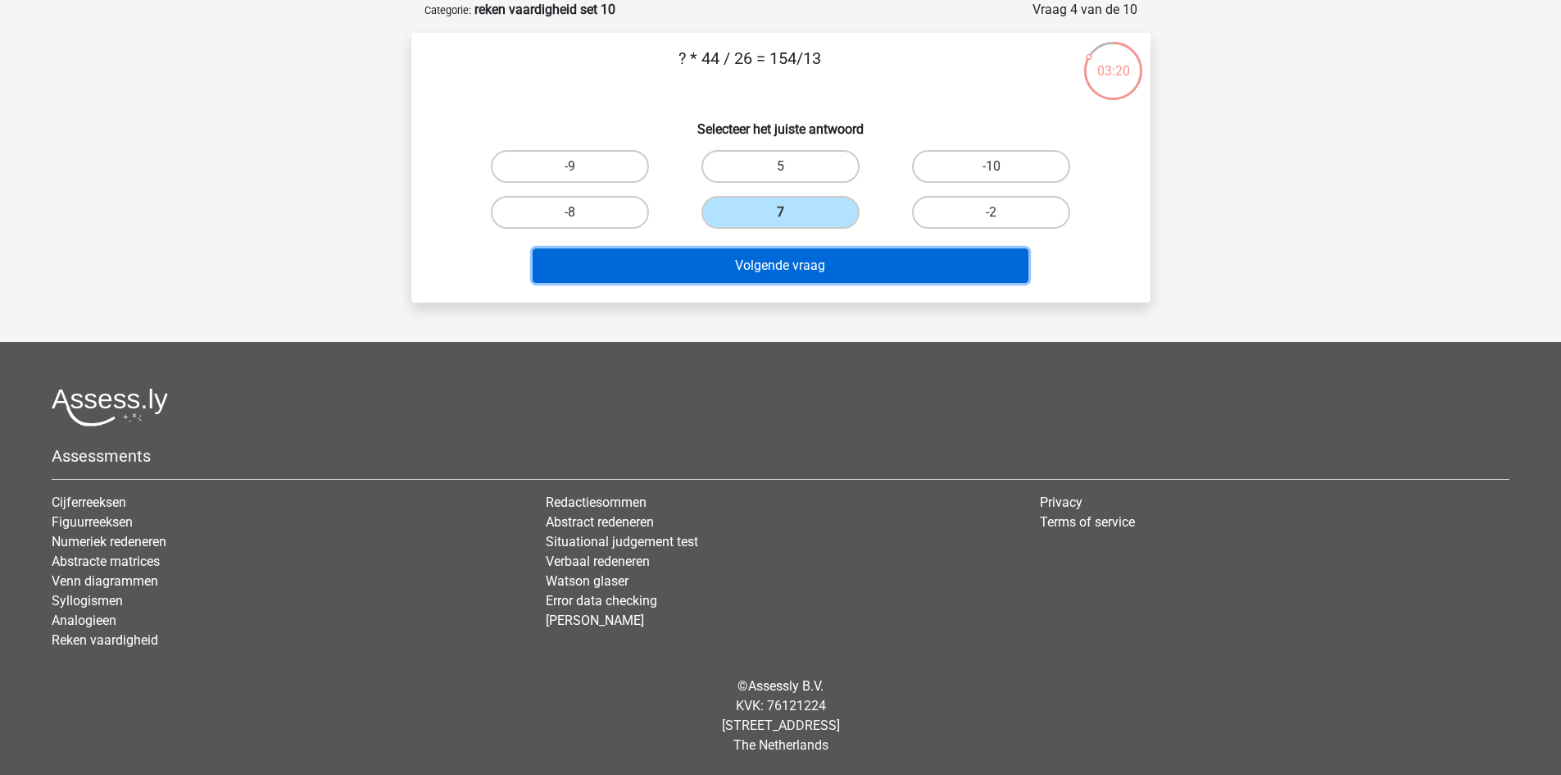
click at [846, 268] on button "Volgende vraag" at bounding box center [781, 265] width 496 height 34
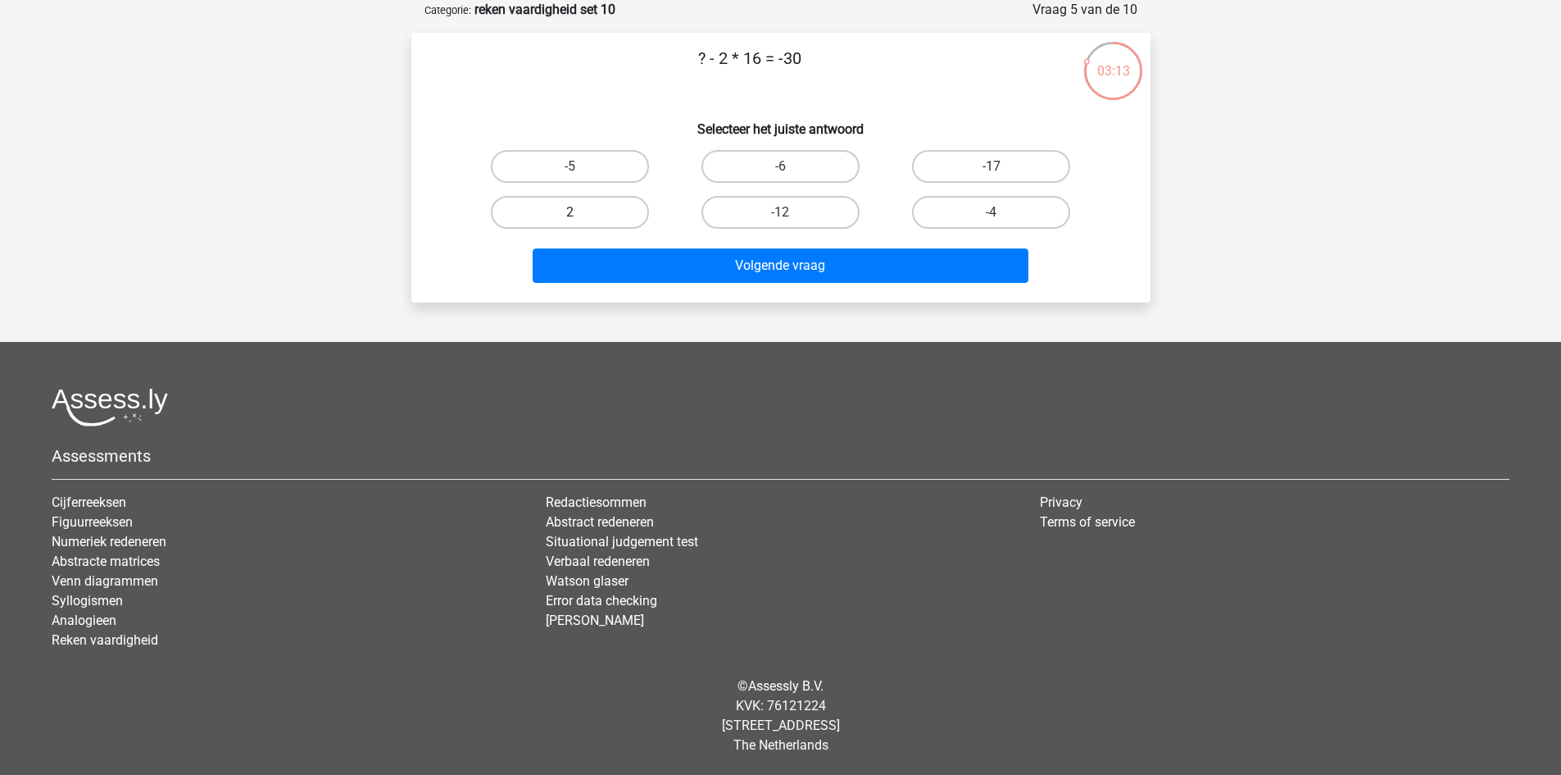
click at [609, 201] on label "2" at bounding box center [570, 212] width 158 height 33
click at [580, 212] on input "2" at bounding box center [575, 217] width 11 height 11
radio input "true"
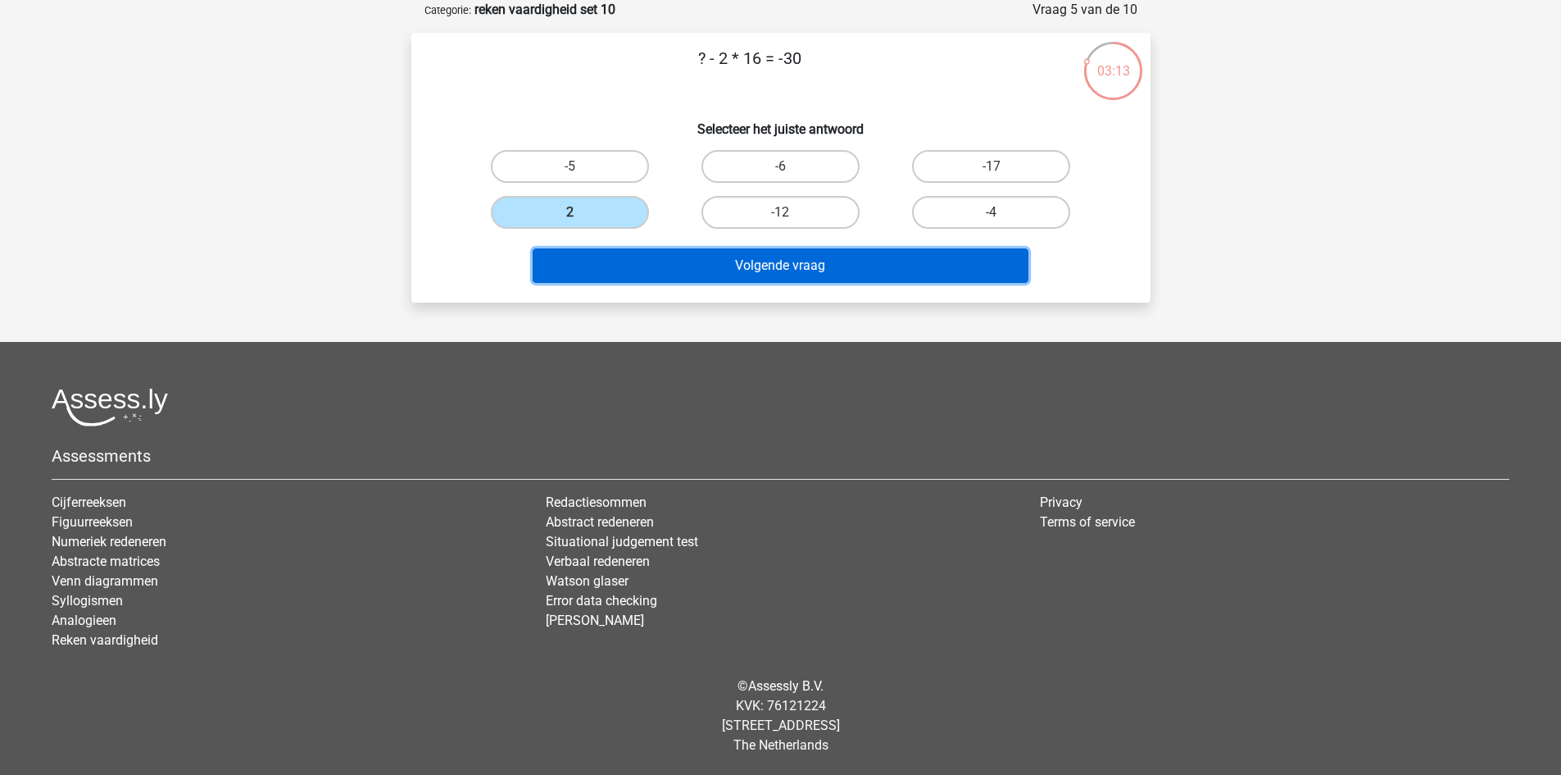
click at [648, 261] on button "Volgende vraag" at bounding box center [781, 265] width 496 height 34
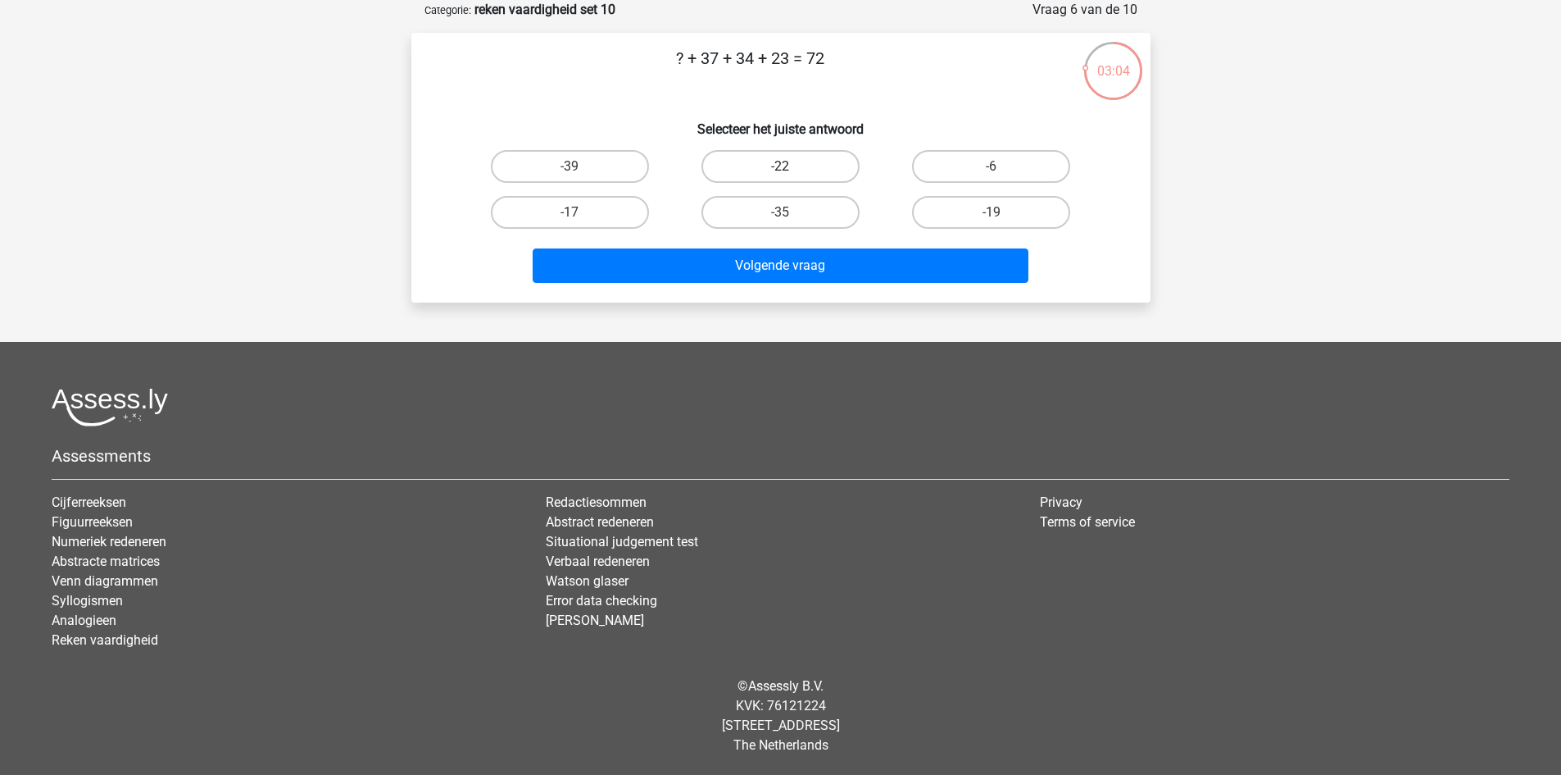
click at [793, 163] on label "-22" at bounding box center [781, 166] width 158 height 33
click at [791, 166] on input "-22" at bounding box center [785, 171] width 11 height 11
radio input "true"
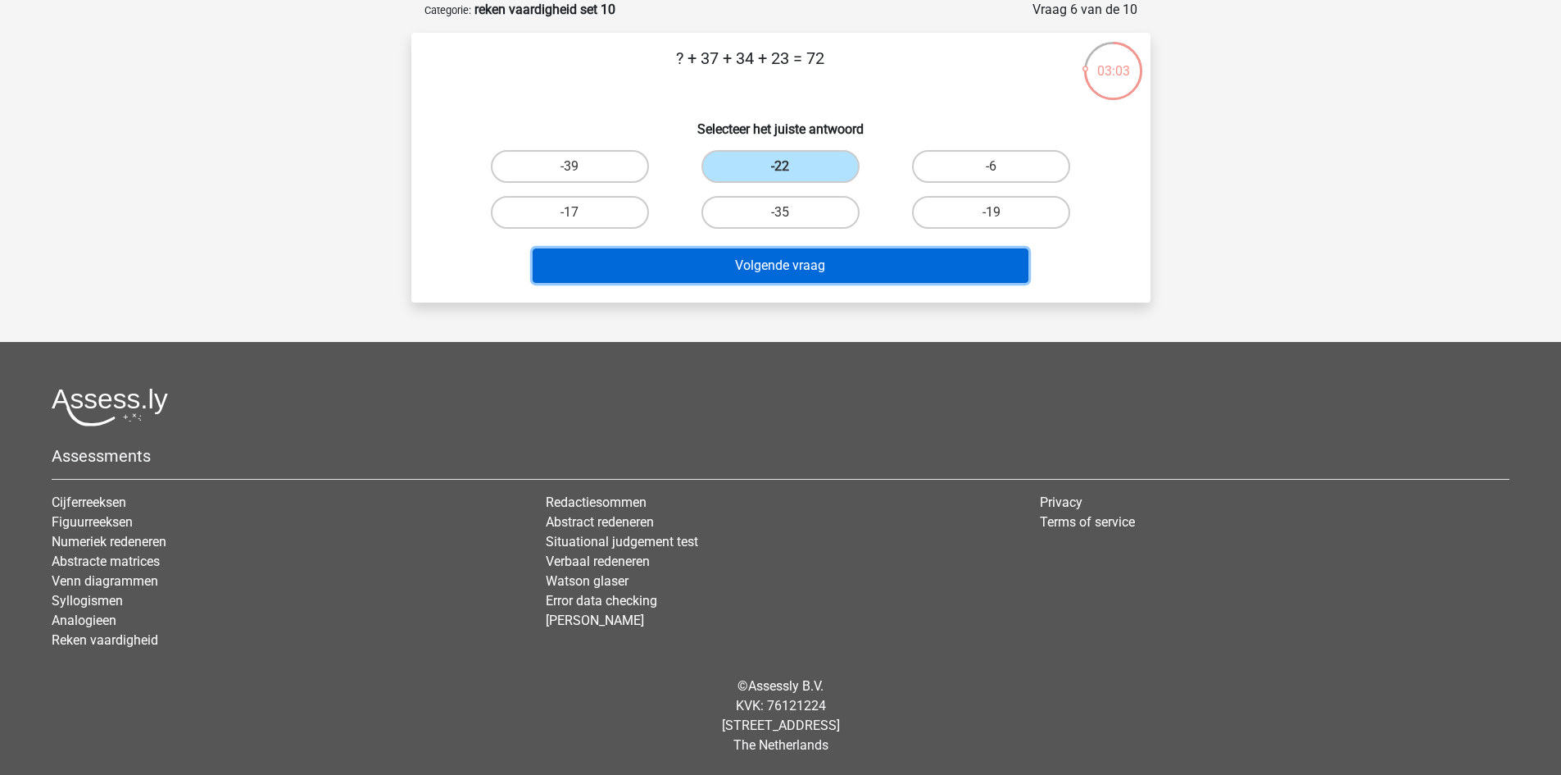
click at [820, 261] on button "Volgende vraag" at bounding box center [781, 265] width 496 height 34
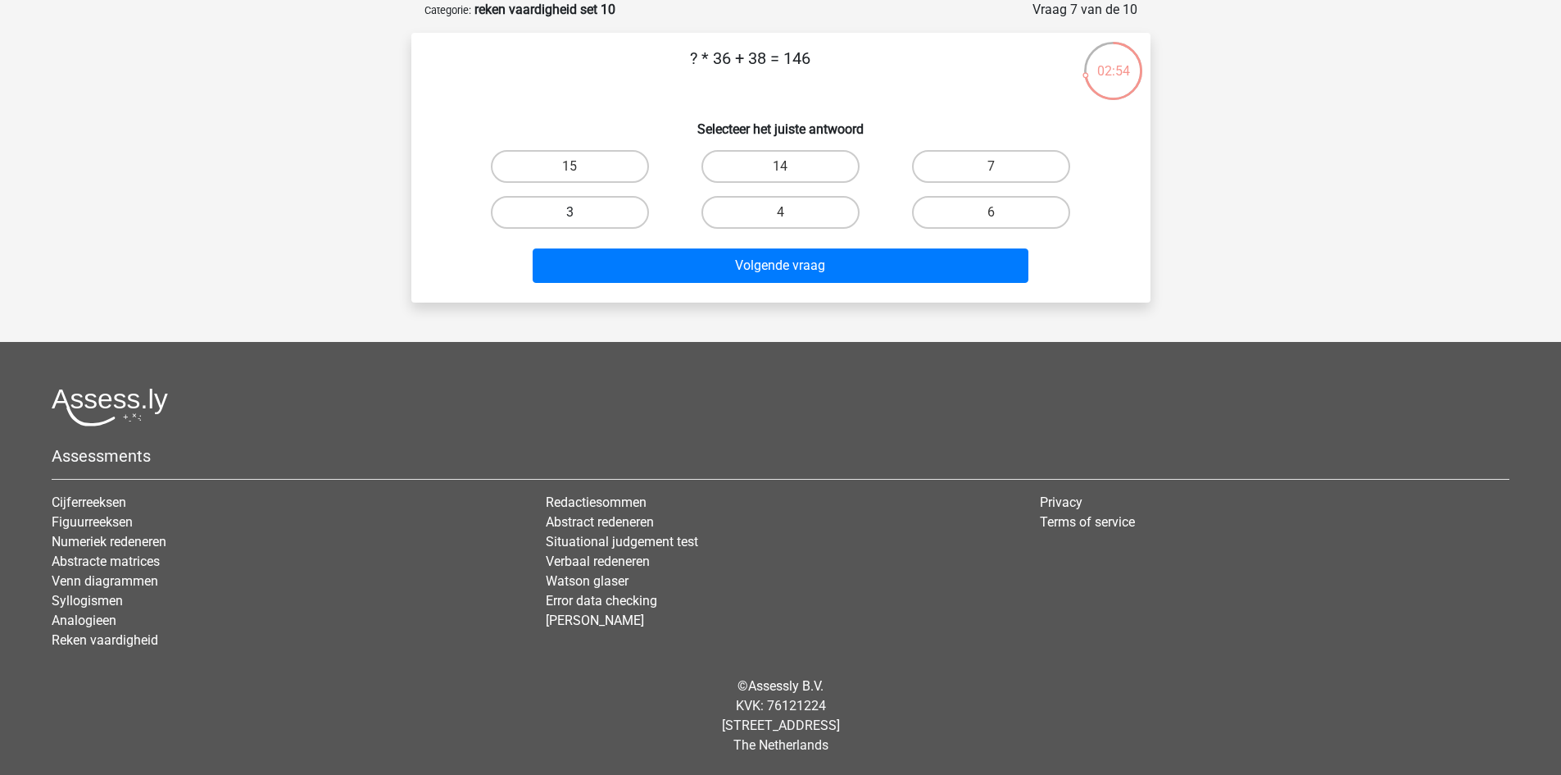
click at [617, 214] on label "3" at bounding box center [570, 212] width 158 height 33
click at [580, 214] on input "3" at bounding box center [575, 217] width 11 height 11
radio input "true"
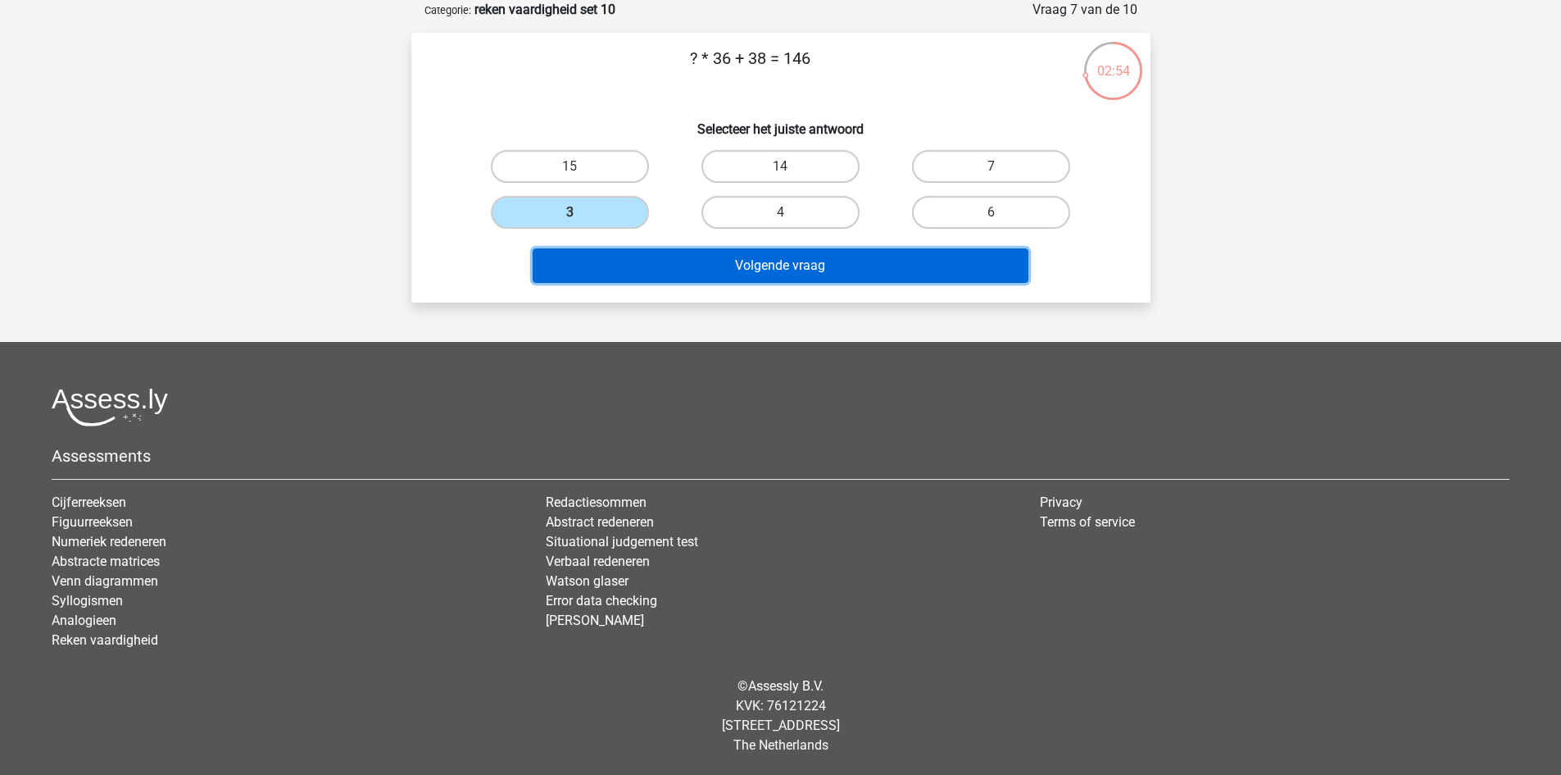
click at [657, 260] on button "Volgende vraag" at bounding box center [781, 265] width 496 height 34
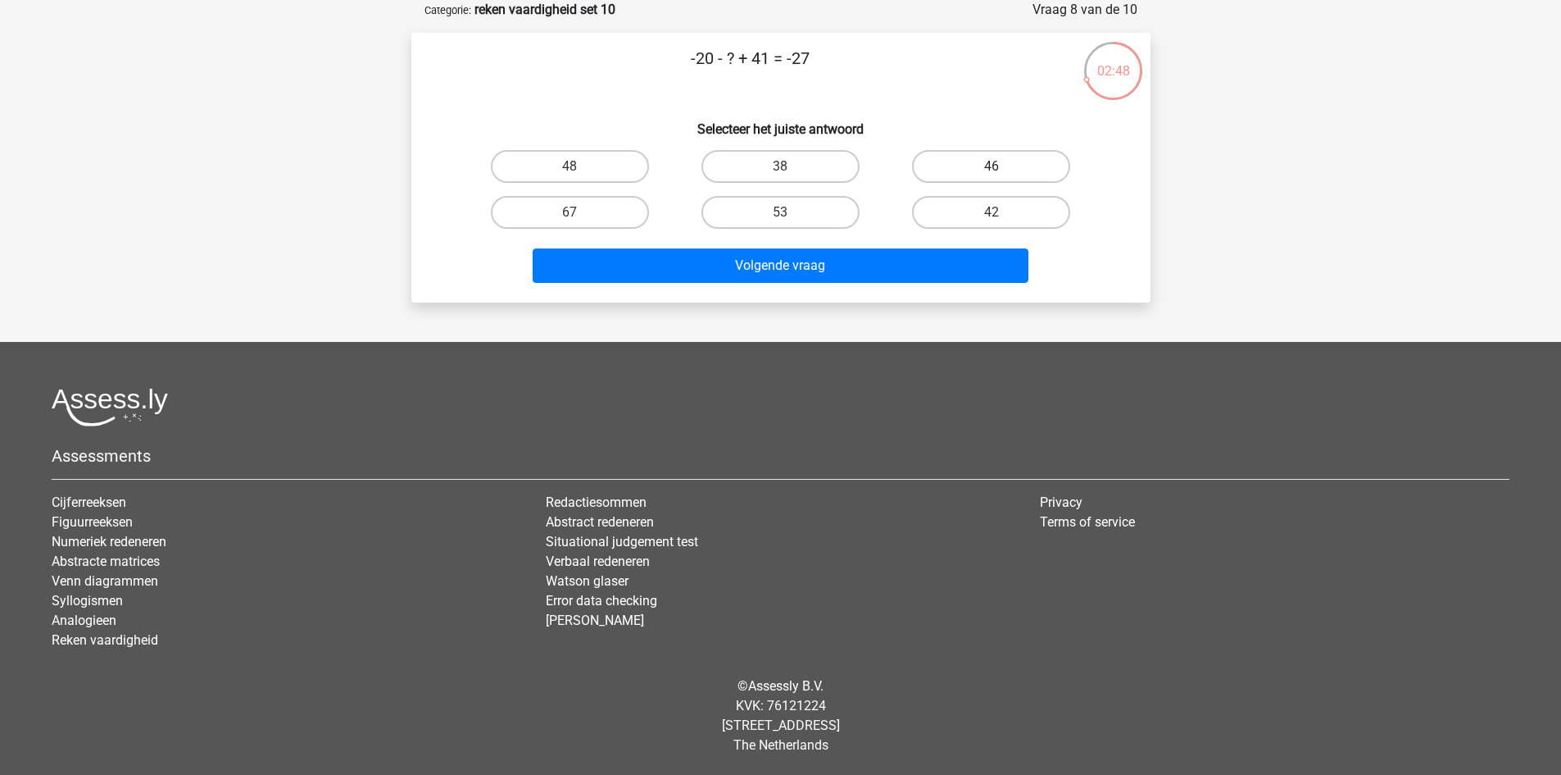
click at [924, 167] on label "46" at bounding box center [991, 166] width 158 height 33
click at [992, 167] on input "46" at bounding box center [997, 171] width 11 height 11
radio input "true"
click at [604, 166] on label "48" at bounding box center [570, 166] width 158 height 33
click at [580, 166] on input "48" at bounding box center [575, 171] width 11 height 11
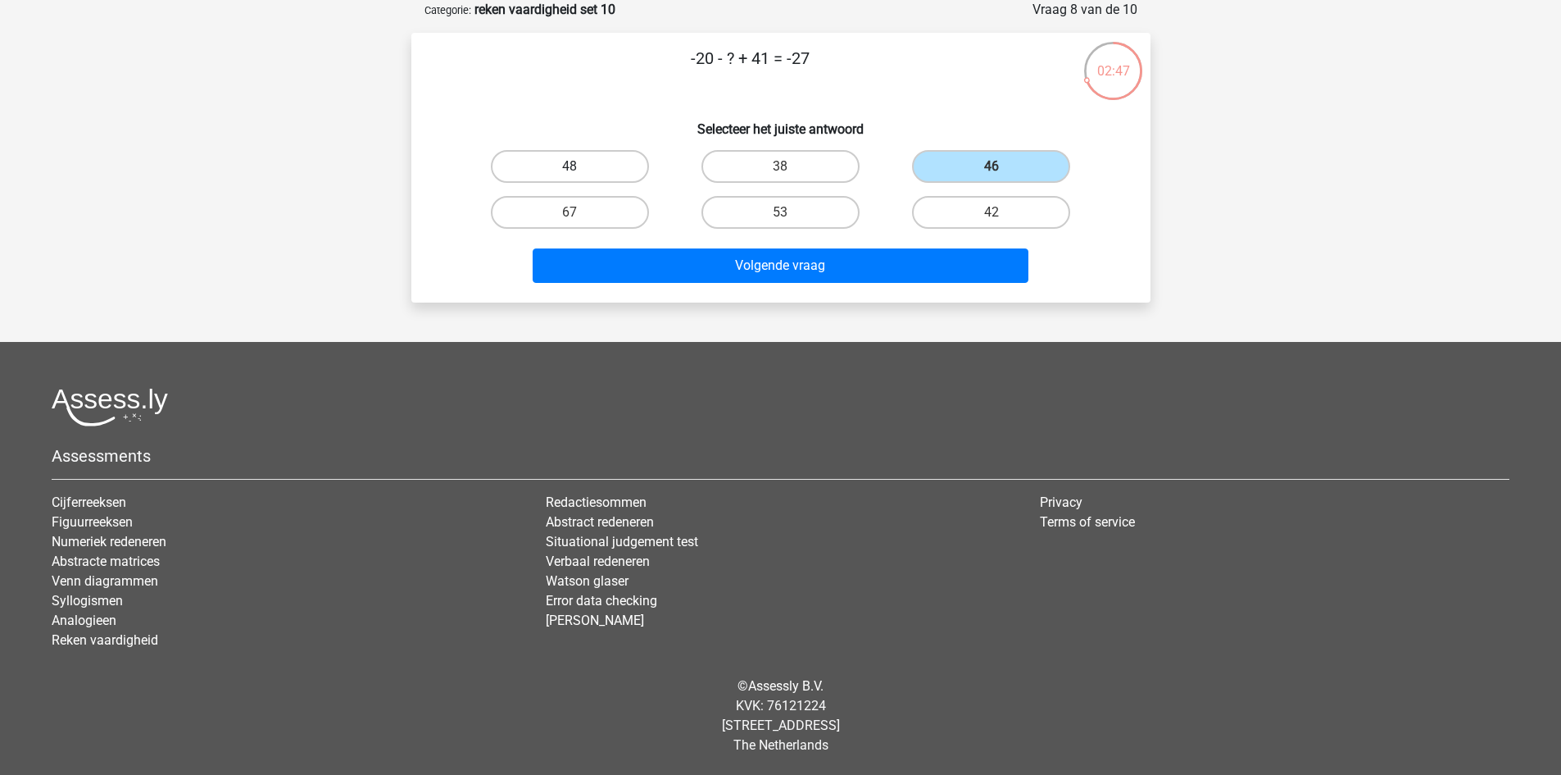
radio input "true"
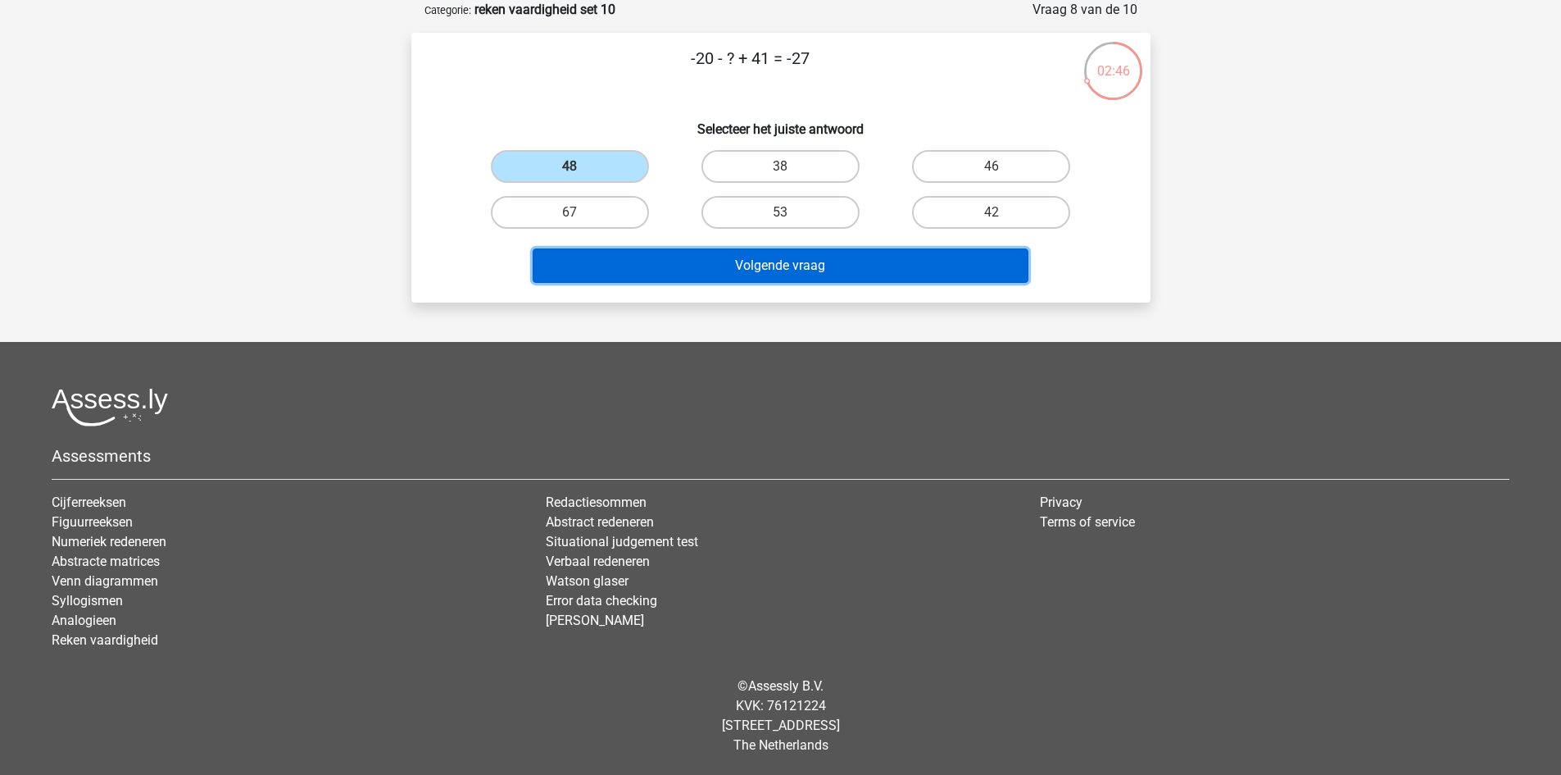
click at [716, 252] on button "Volgende vraag" at bounding box center [781, 265] width 496 height 34
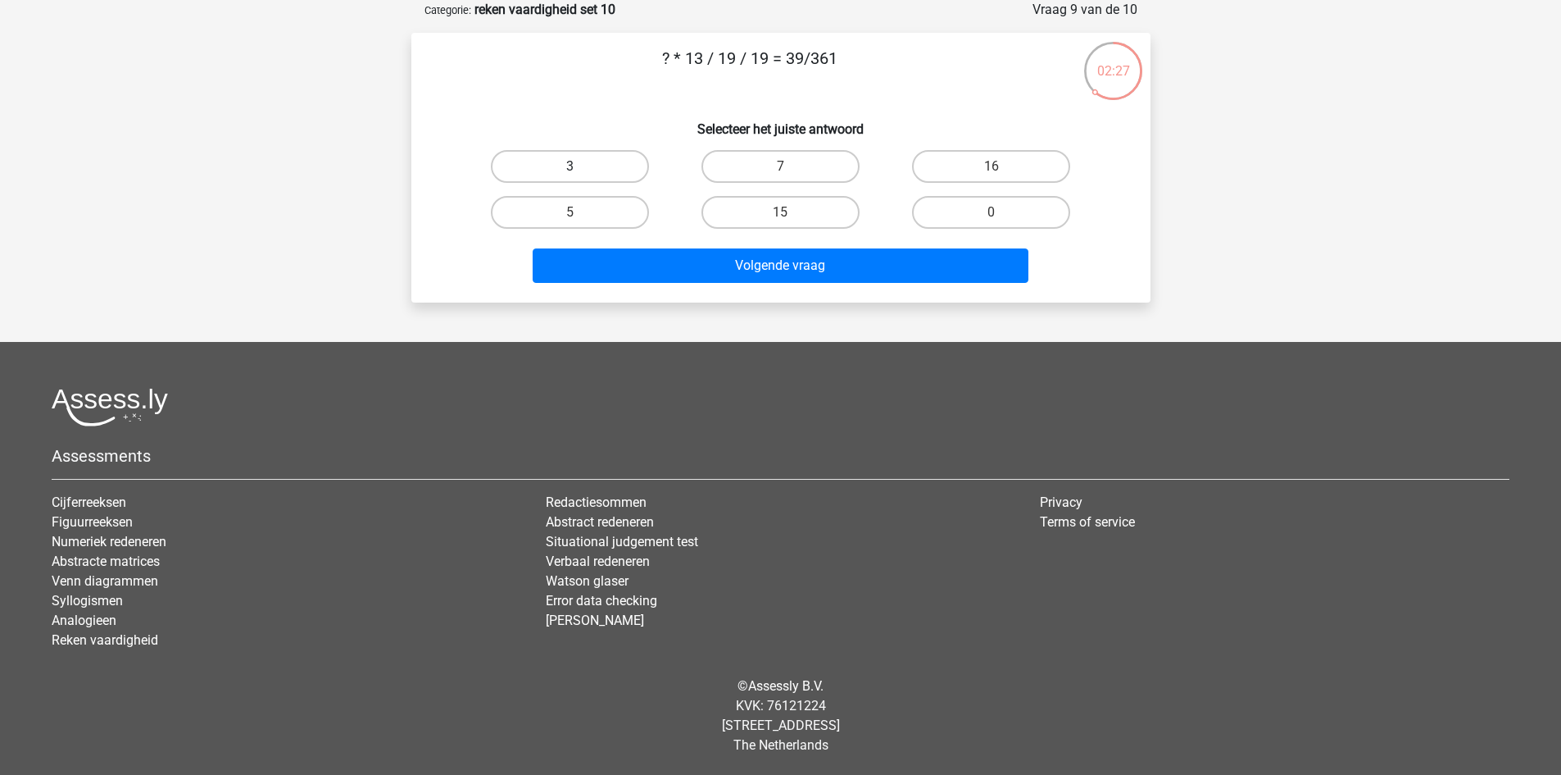
click at [581, 170] on label "3" at bounding box center [570, 166] width 158 height 33
click at [580, 170] on input "3" at bounding box center [575, 171] width 11 height 11
radio input "true"
click at [954, 212] on label "0" at bounding box center [991, 212] width 158 height 33
click at [992, 212] on input "0" at bounding box center [997, 217] width 11 height 11
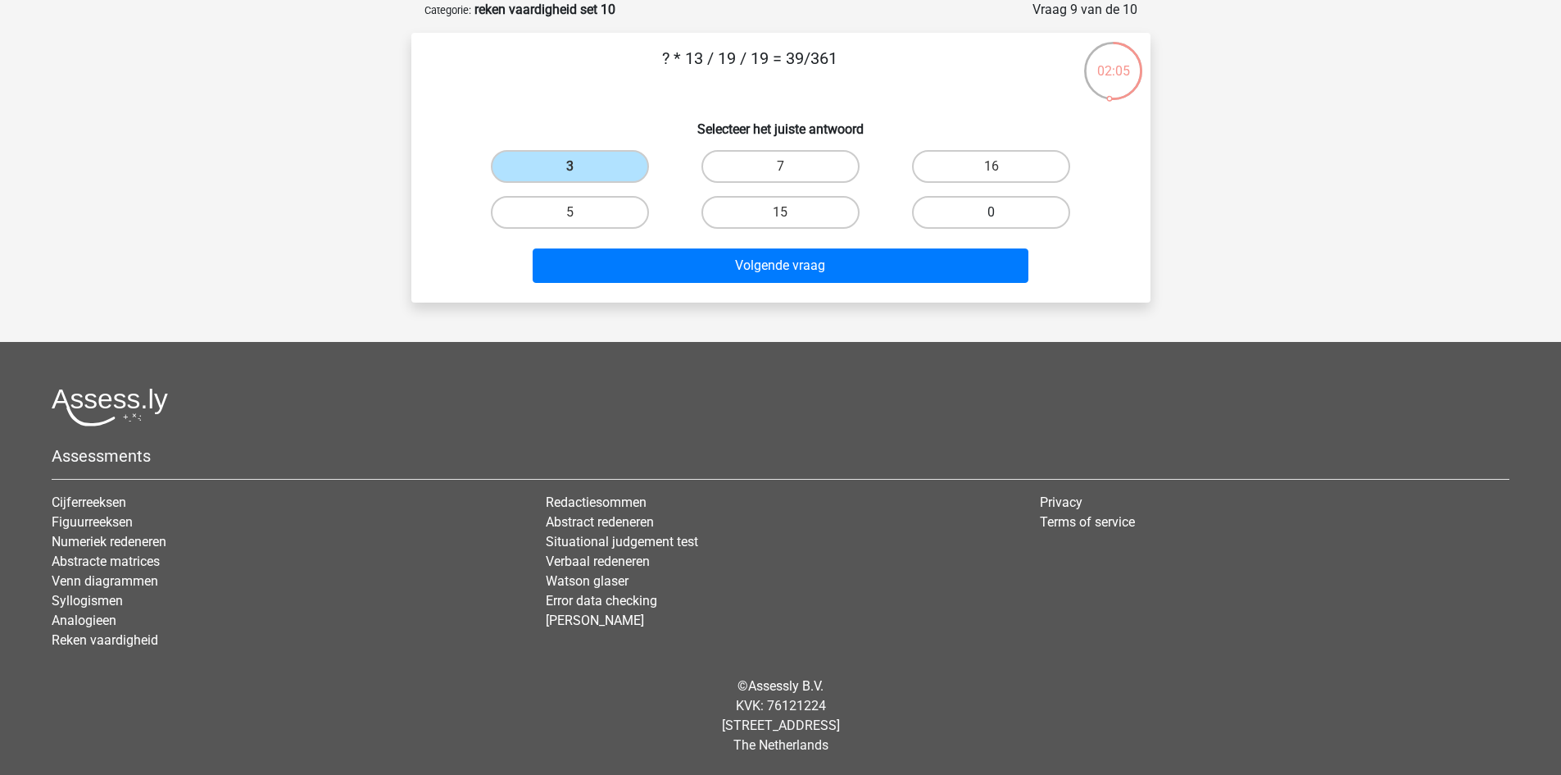
radio input "true"
click at [590, 189] on div "3" at bounding box center [570, 166] width 211 height 46
click at [632, 167] on label "3" at bounding box center [570, 166] width 158 height 33
click at [580, 167] on input "3" at bounding box center [575, 171] width 11 height 11
radio input "true"
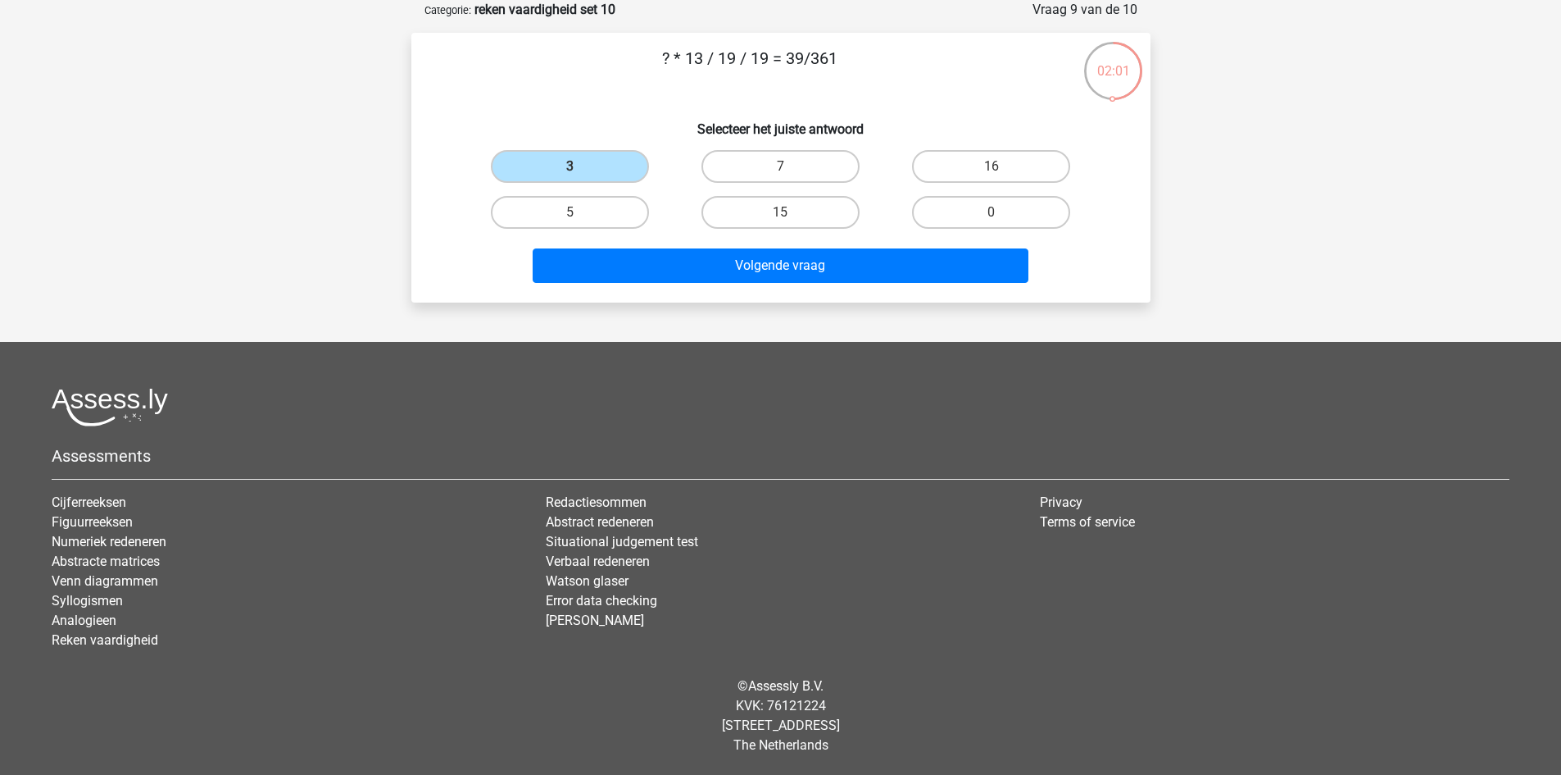
click at [937, 230] on div "0" at bounding box center [991, 212] width 211 height 46
click at [945, 224] on label "0" at bounding box center [991, 212] width 158 height 33
click at [992, 223] on input "0" at bounding box center [997, 217] width 11 height 11
radio input "true"
click at [841, 162] on label "7" at bounding box center [781, 166] width 158 height 33
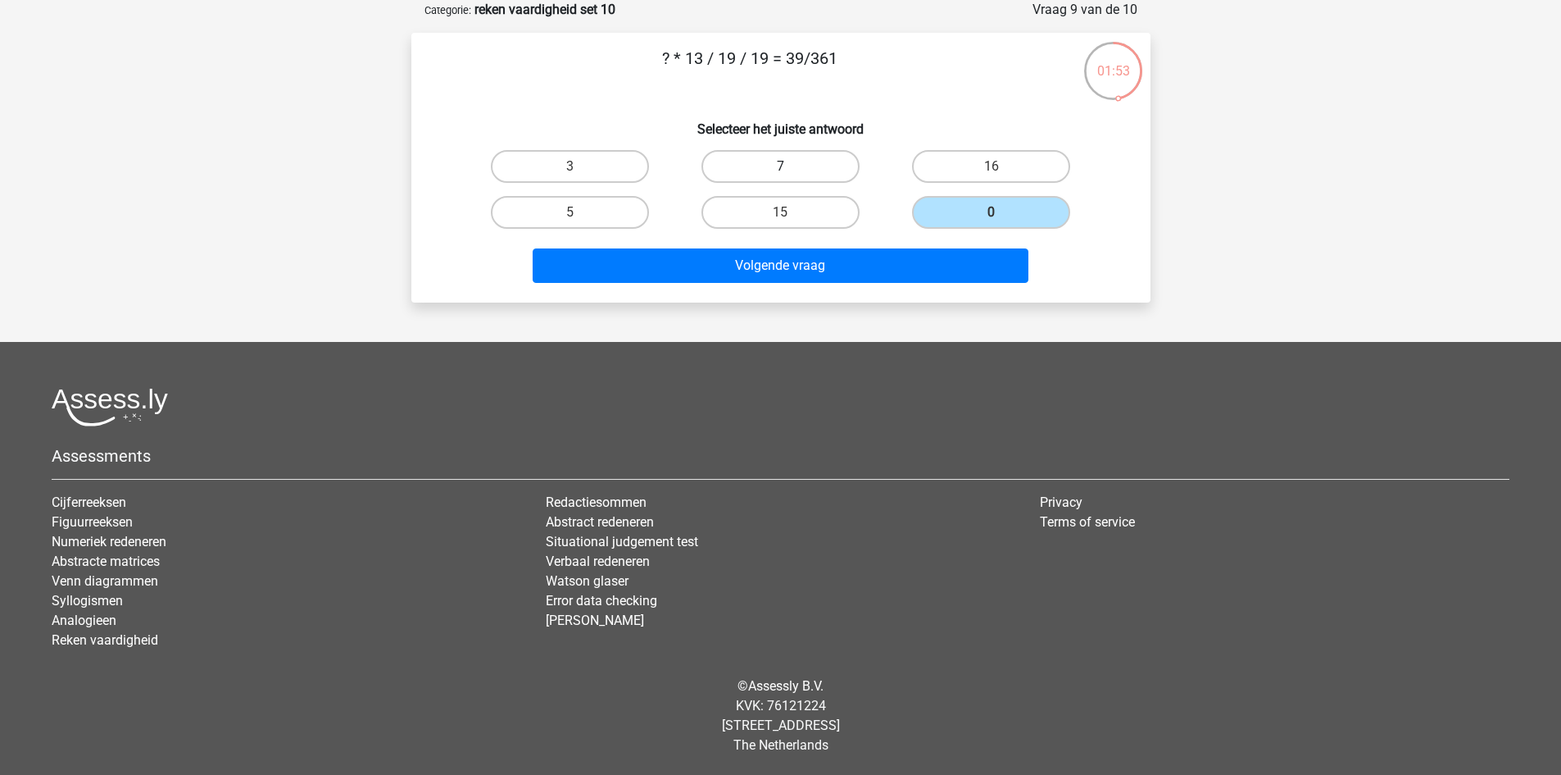
click at [791, 166] on input "7" at bounding box center [785, 171] width 11 height 11
radio input "true"
click at [957, 222] on label "0" at bounding box center [991, 212] width 158 height 33
click at [992, 222] on input "0" at bounding box center [997, 217] width 11 height 11
radio input "true"
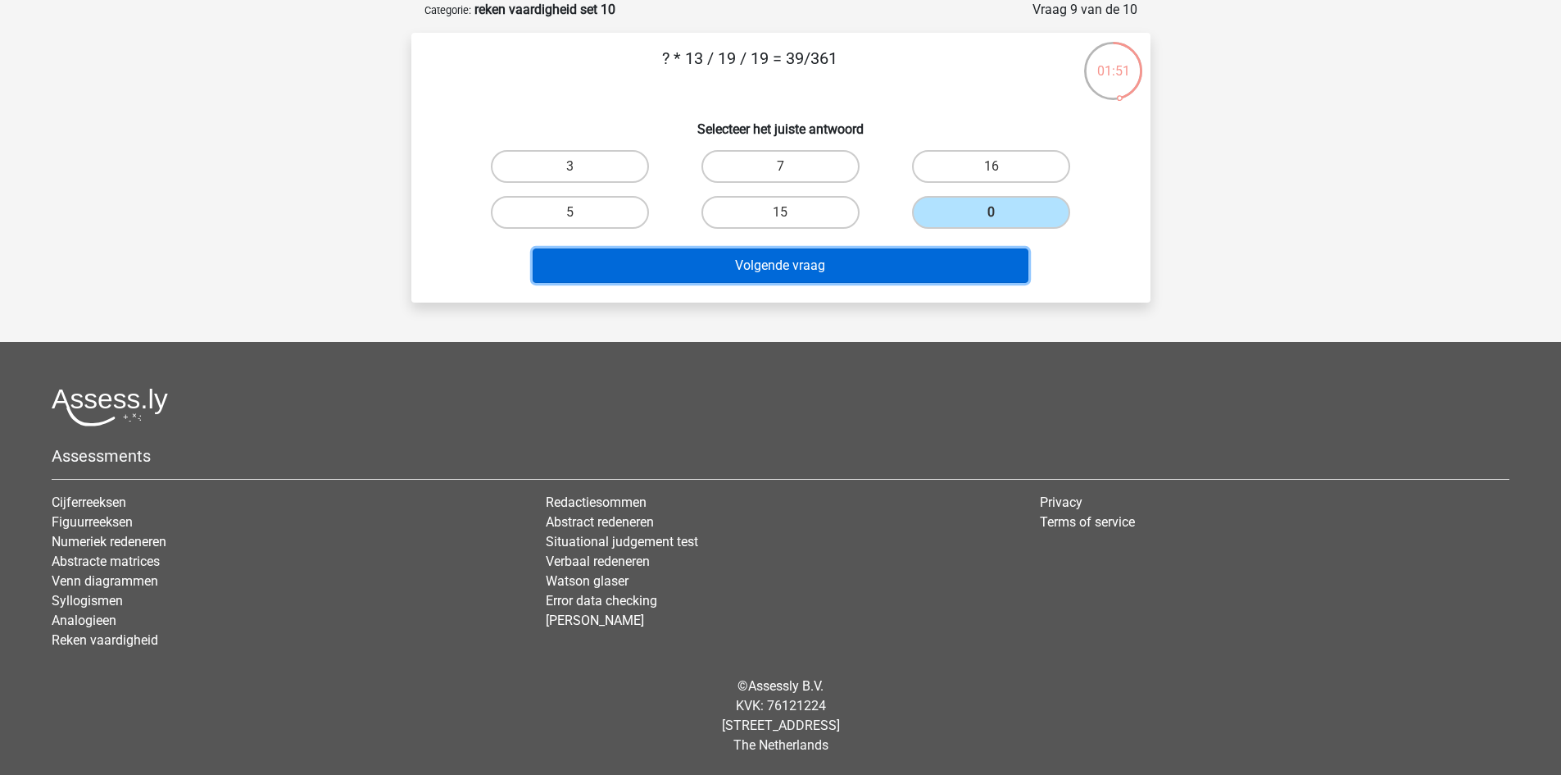
click at [917, 260] on button "Volgende vraag" at bounding box center [781, 265] width 496 height 34
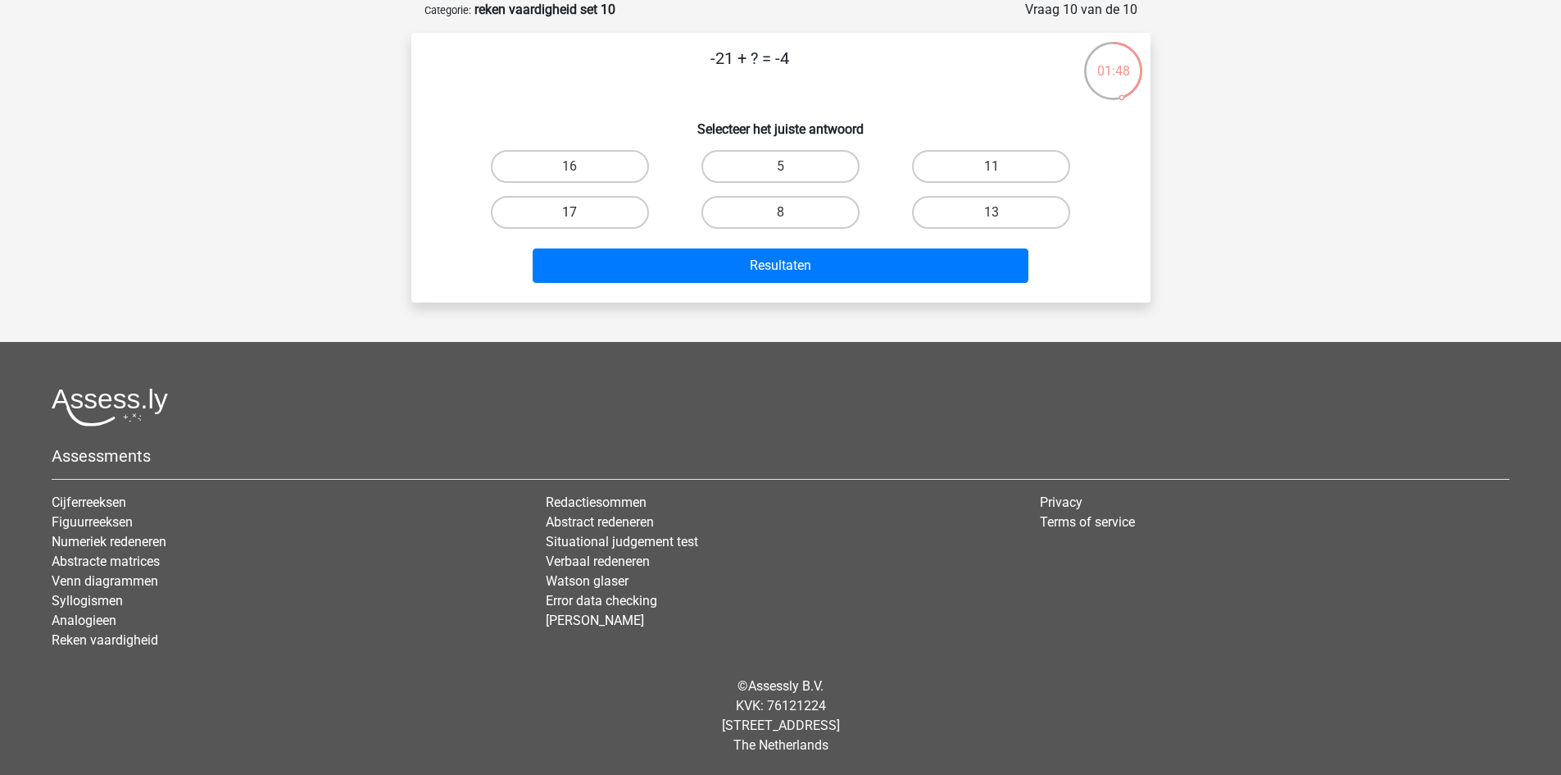
click at [639, 219] on label "17" at bounding box center [570, 212] width 158 height 33
click at [580, 219] on input "17" at bounding box center [575, 217] width 11 height 11
radio input "true"
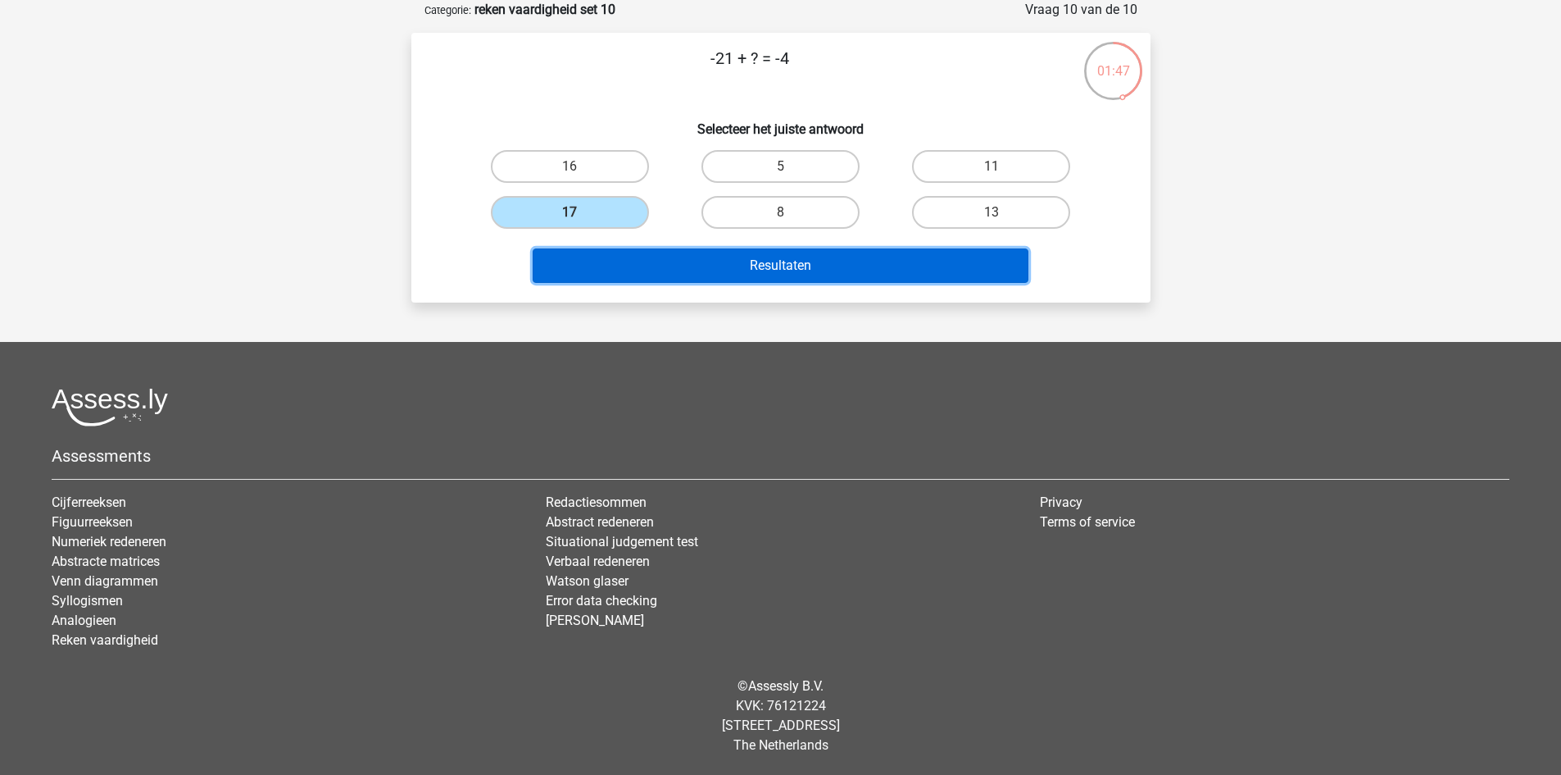
click at [662, 256] on button "Resultaten" at bounding box center [781, 265] width 496 height 34
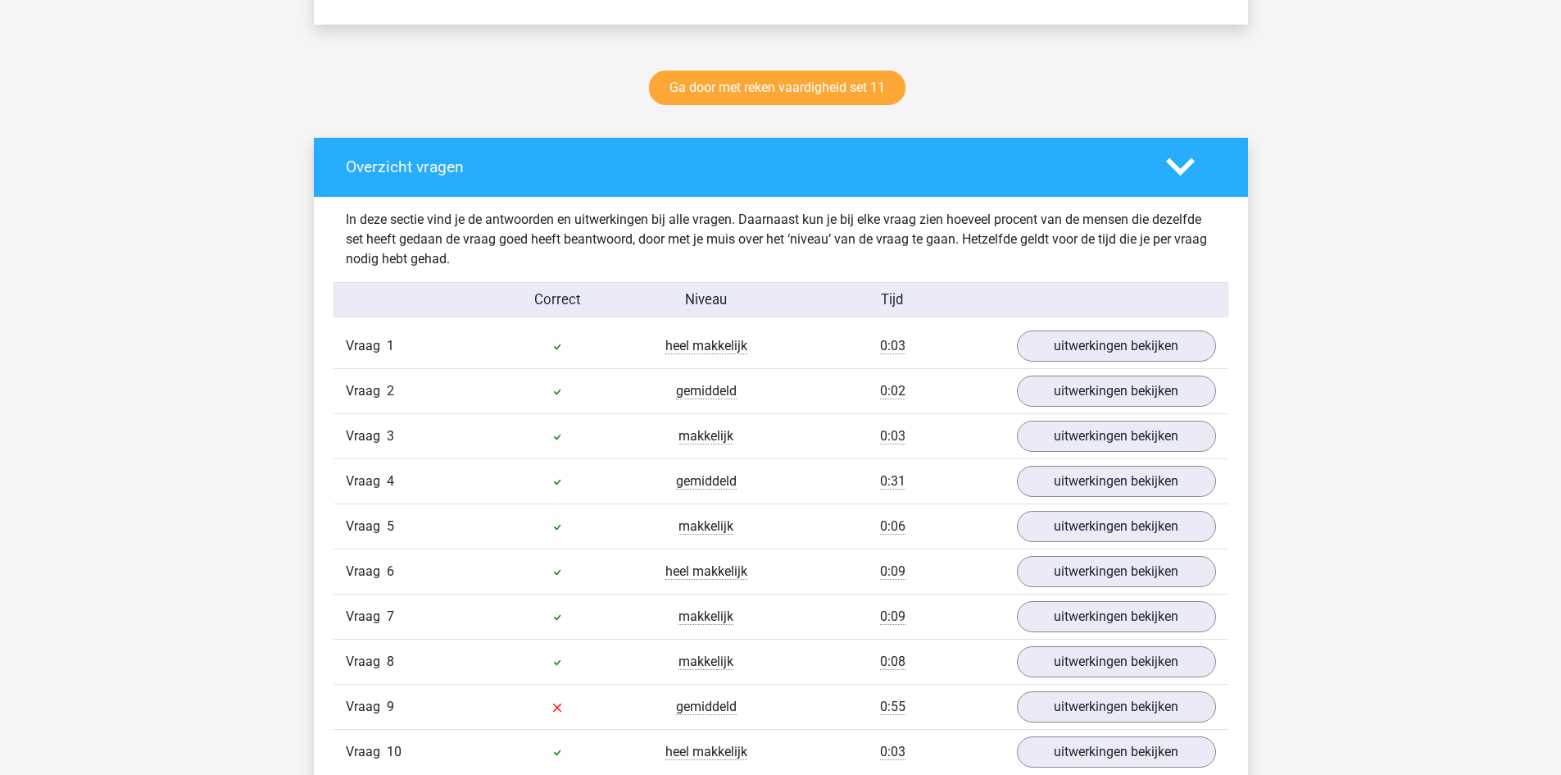
scroll to position [1066, 0]
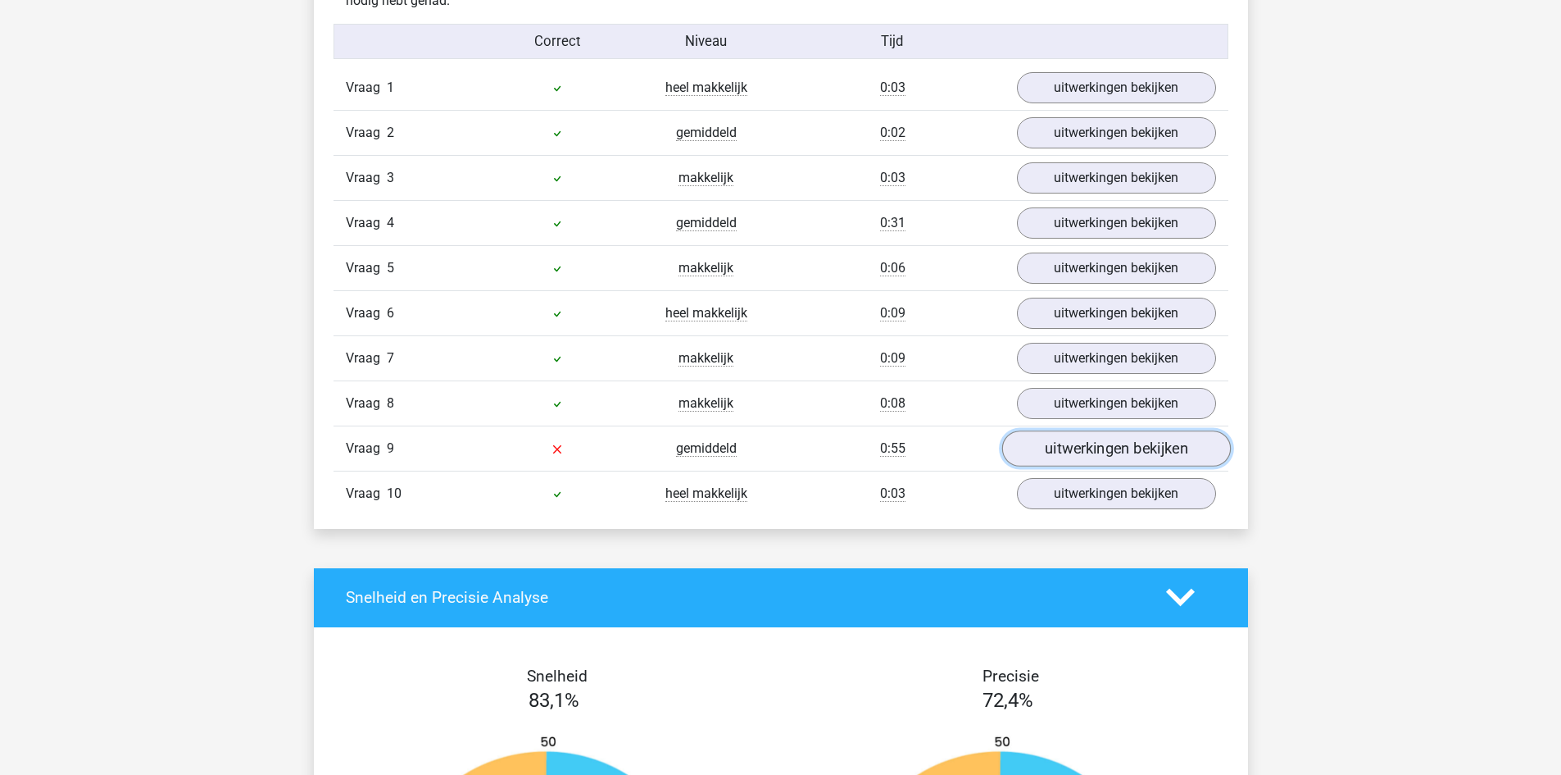
click at [1098, 444] on link "uitwerkingen bekijken" at bounding box center [1116, 448] width 229 height 36
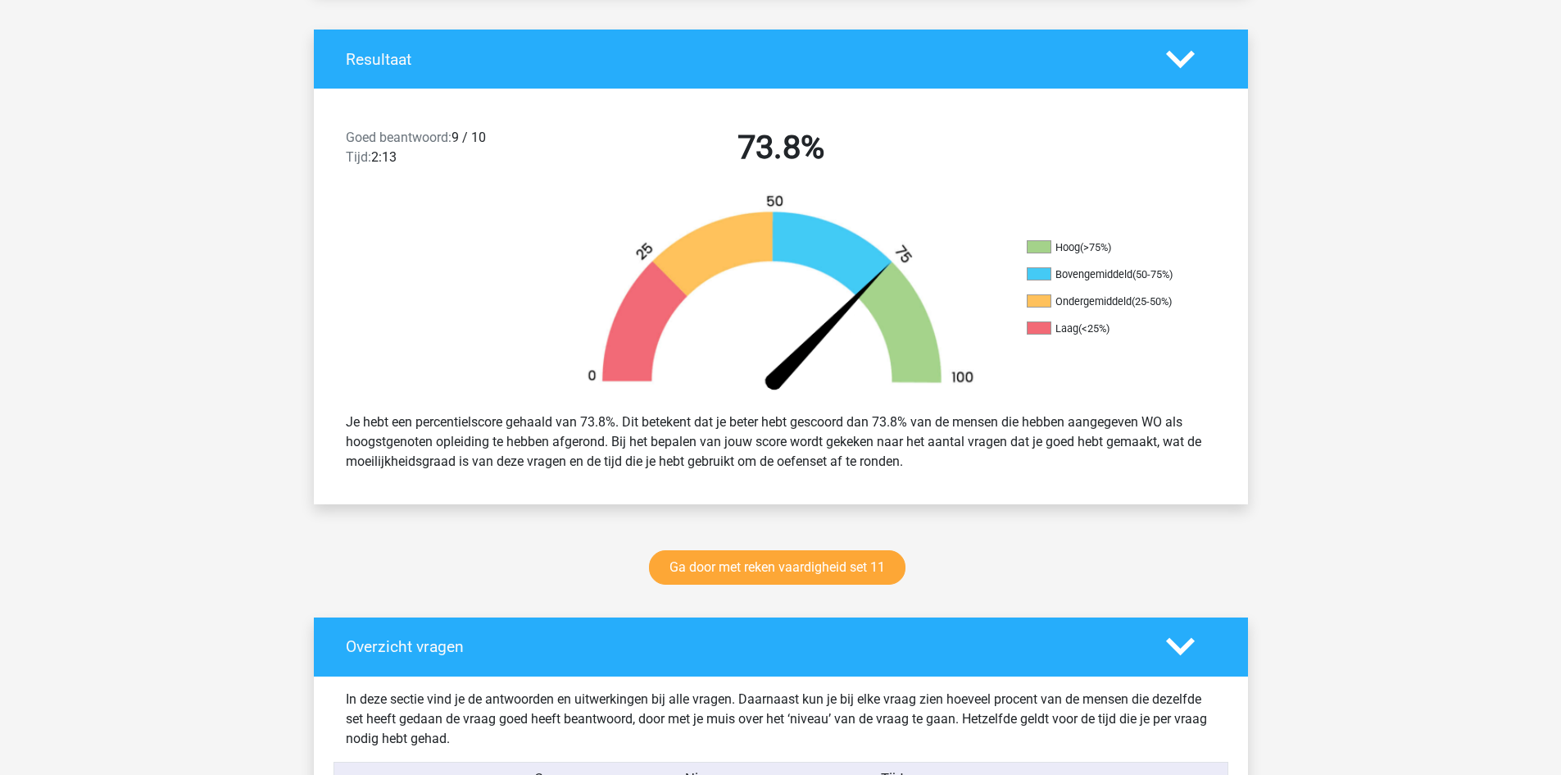
scroll to position [246, 0]
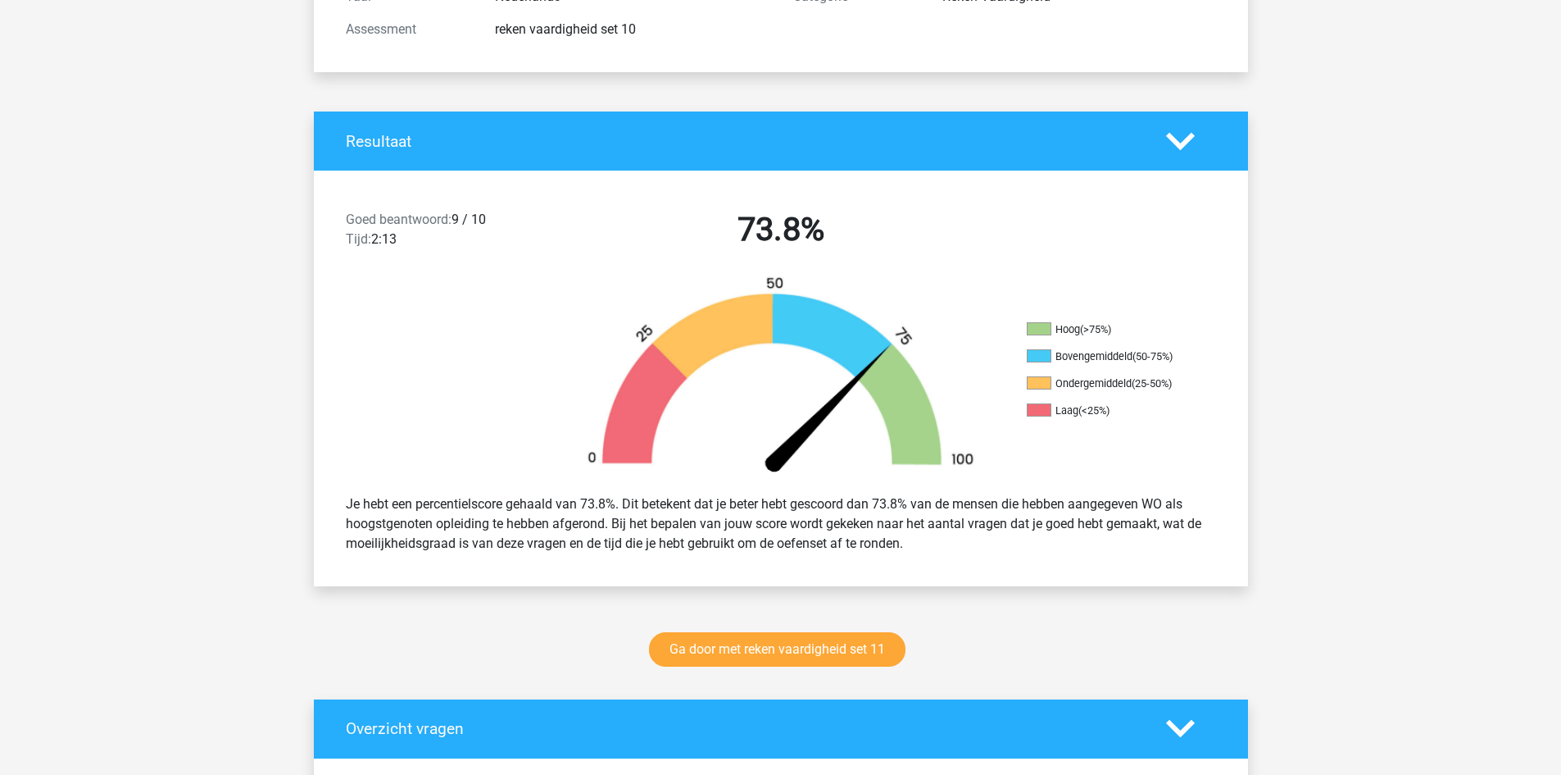
click at [807, 639] on link "Ga door met reken vaardigheid set 11" at bounding box center [777, 649] width 257 height 34
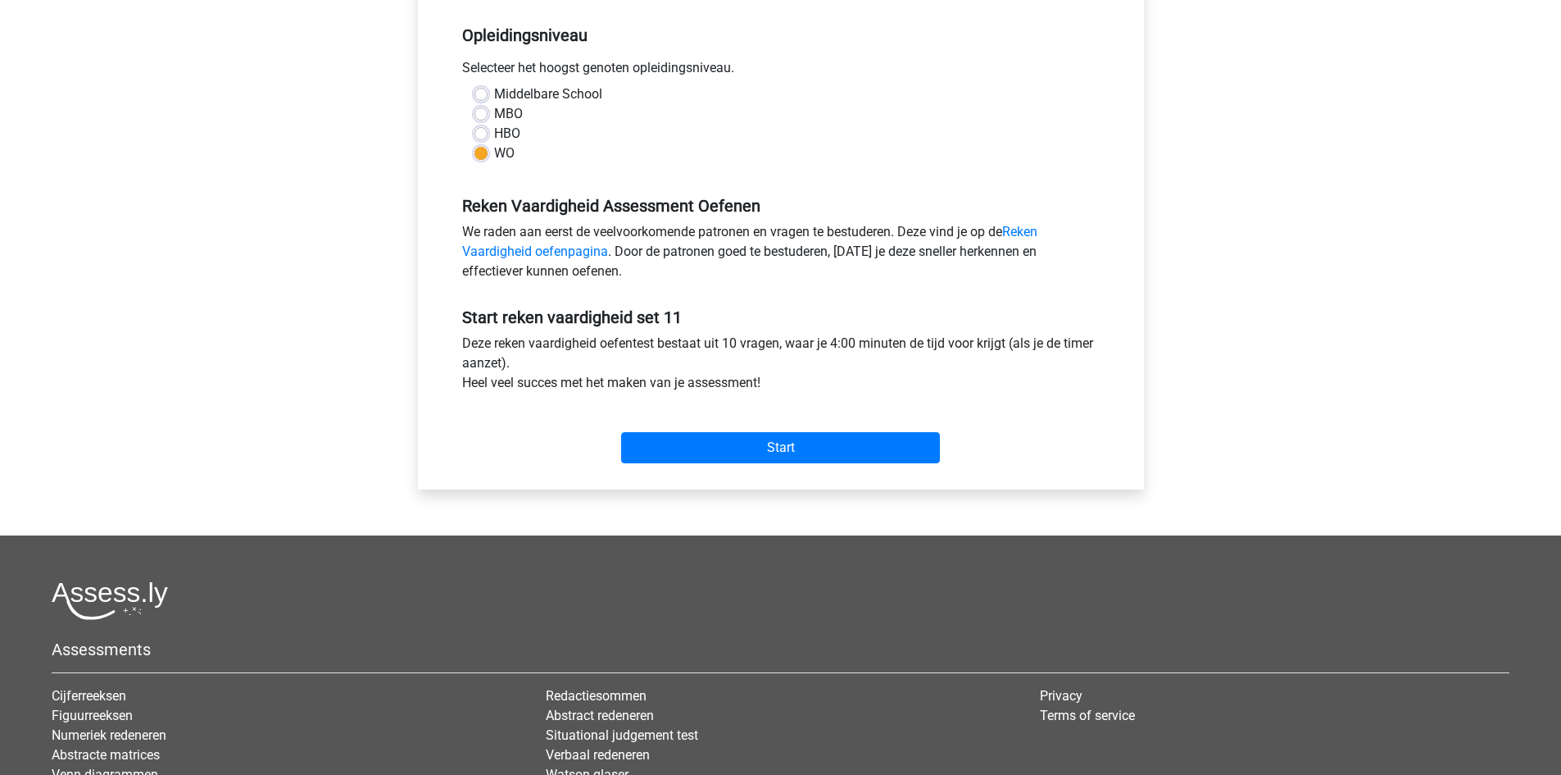
scroll to position [328, 0]
click at [792, 441] on input "Start" at bounding box center [780, 446] width 319 height 31
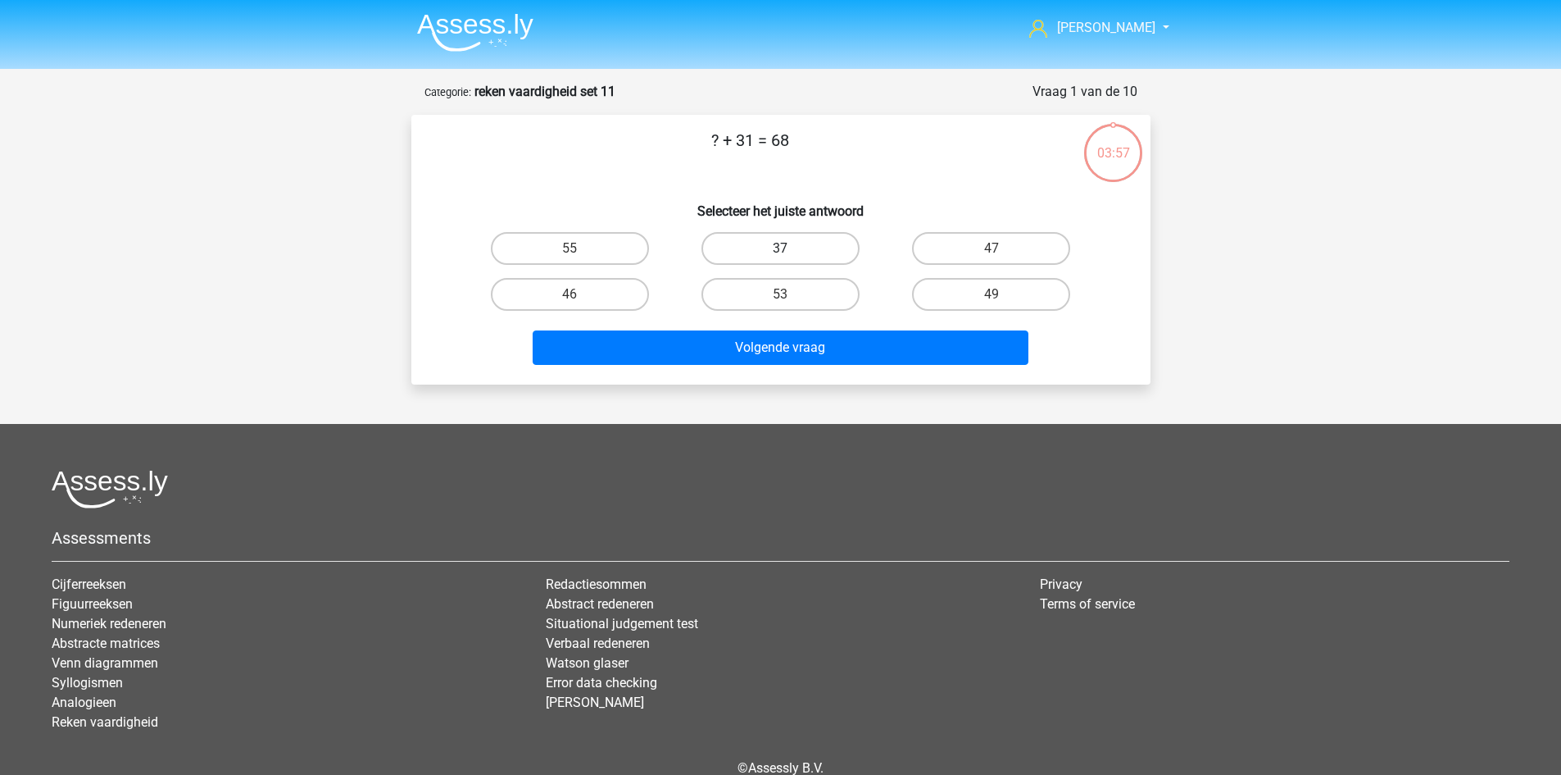
click at [751, 242] on label "37" at bounding box center [781, 248] width 158 height 33
click at [780, 248] on input "37" at bounding box center [785, 253] width 11 height 11
radio input "true"
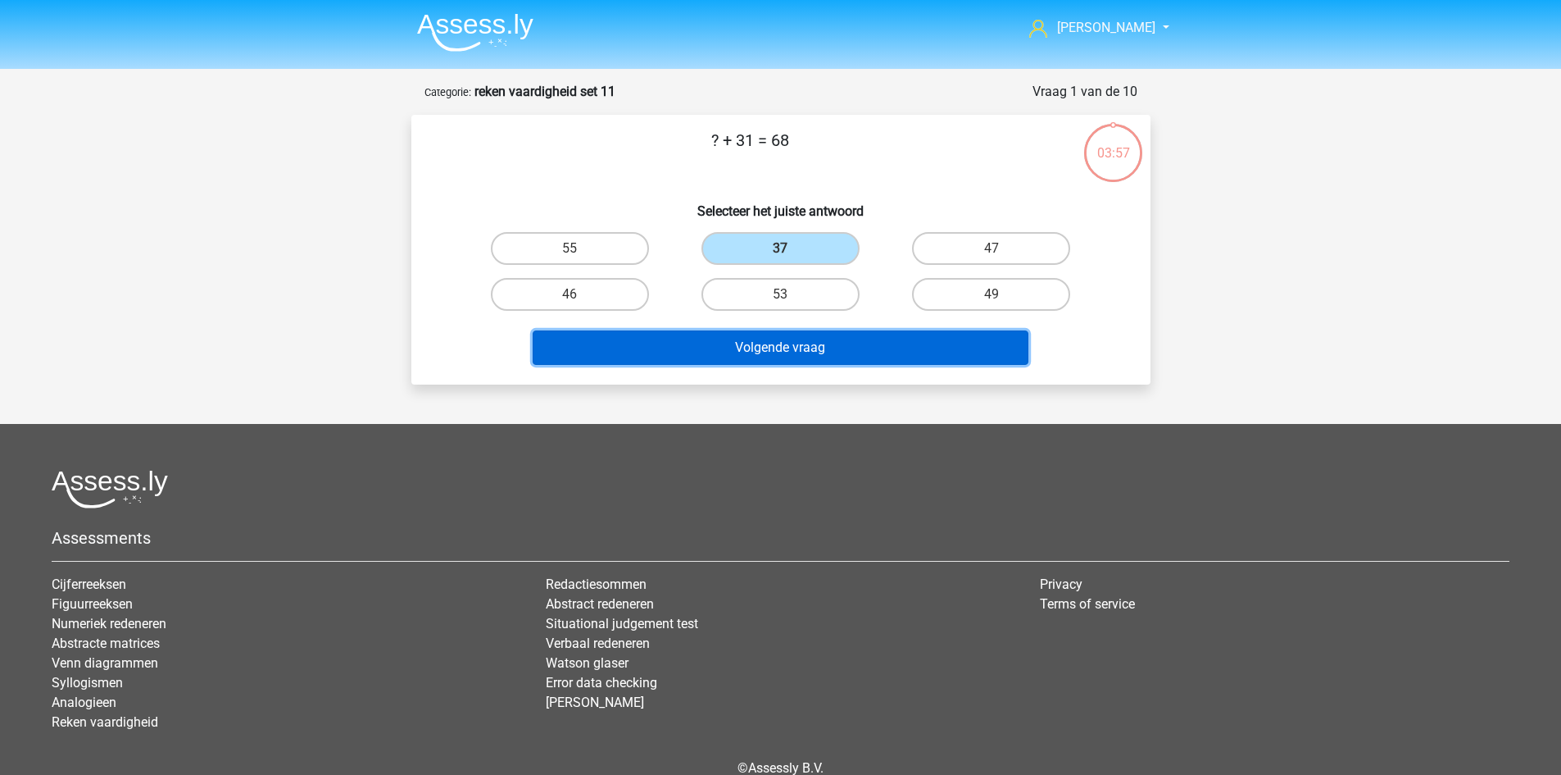
click at [792, 354] on button "Volgende vraag" at bounding box center [781, 347] width 496 height 34
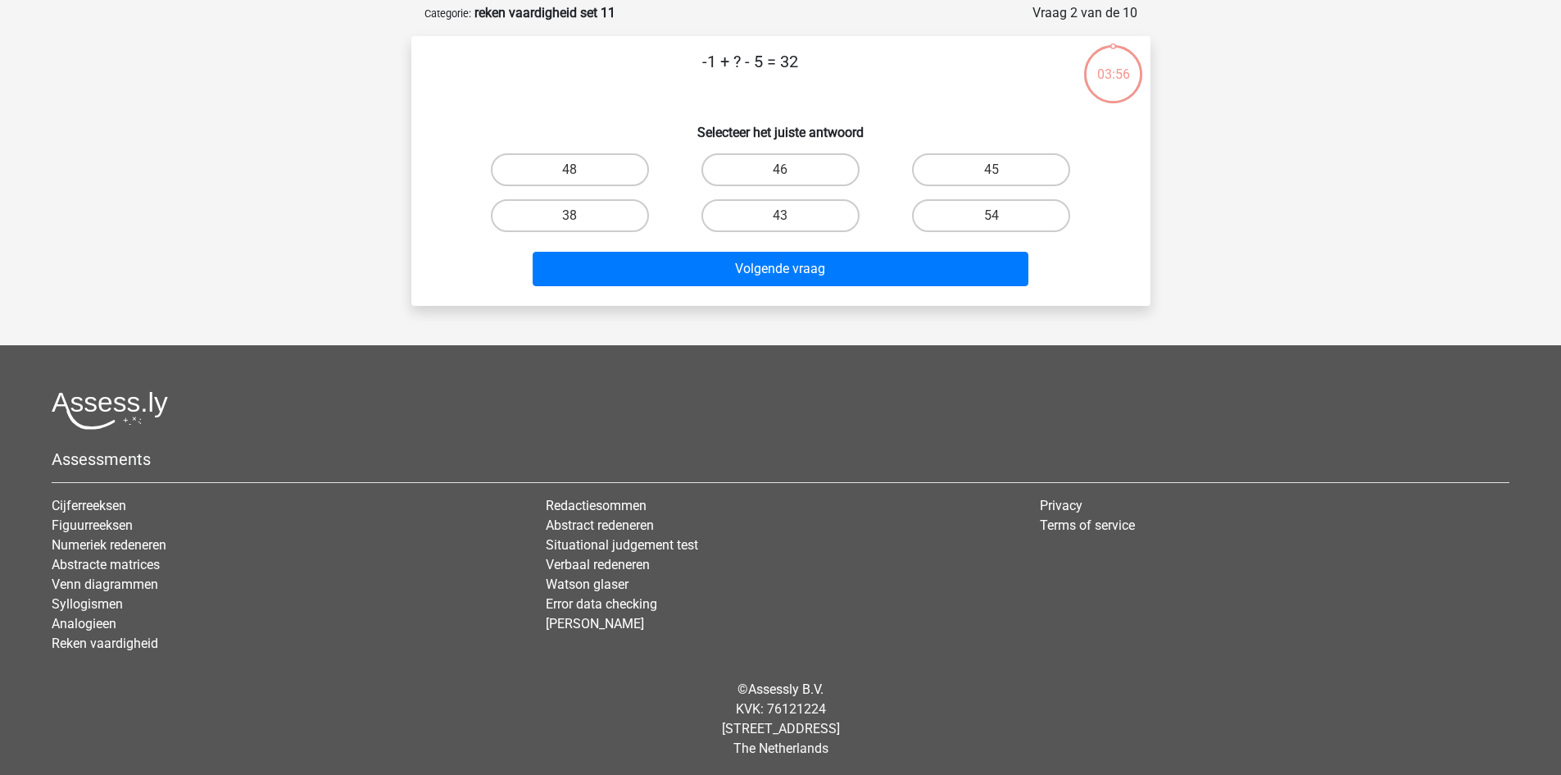
scroll to position [82, 0]
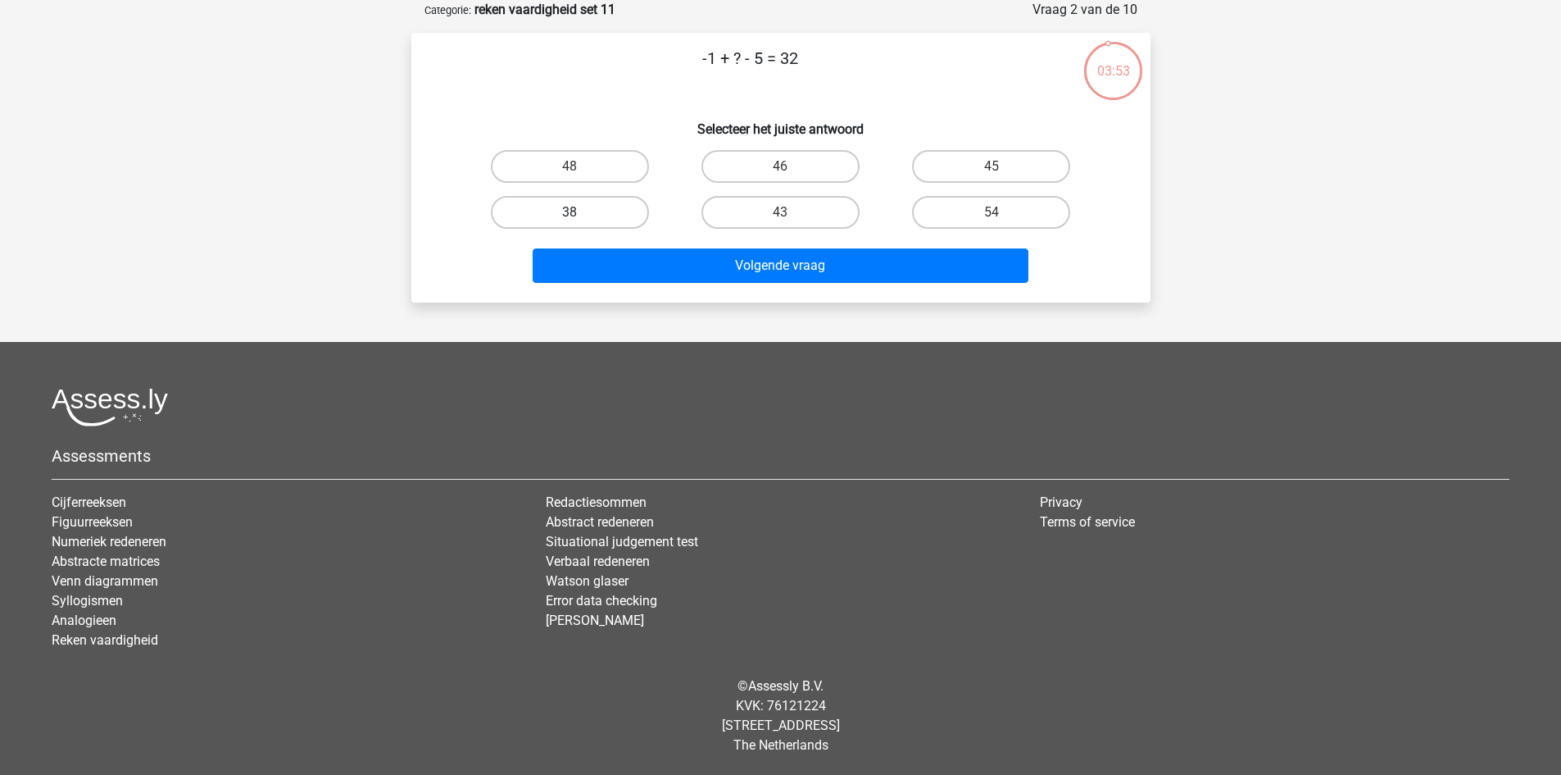
click at [608, 210] on label "38" at bounding box center [570, 212] width 158 height 33
click at [580, 212] on input "38" at bounding box center [575, 217] width 11 height 11
radio input "true"
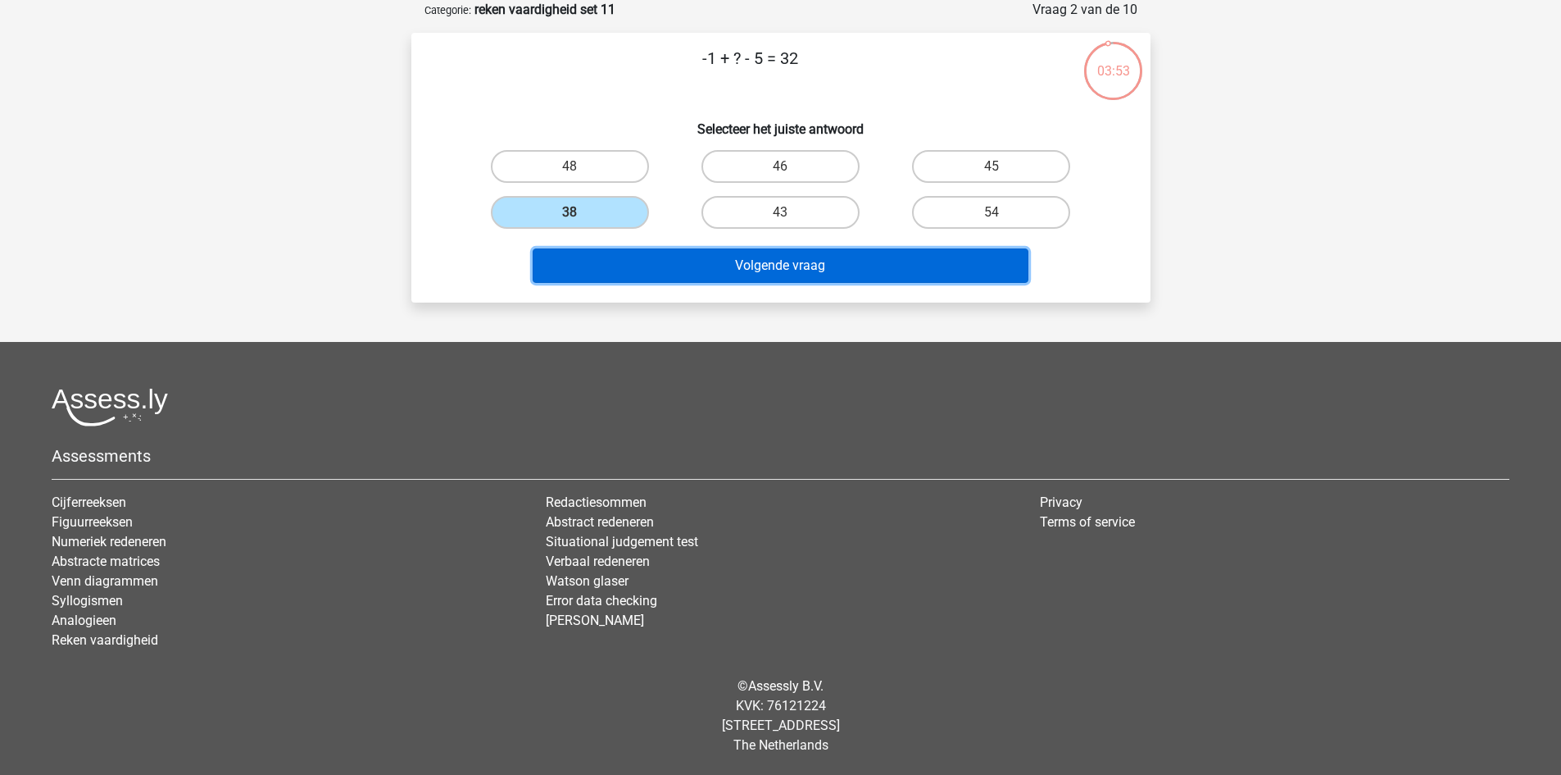
click at [686, 262] on button "Volgende vraag" at bounding box center [781, 265] width 496 height 34
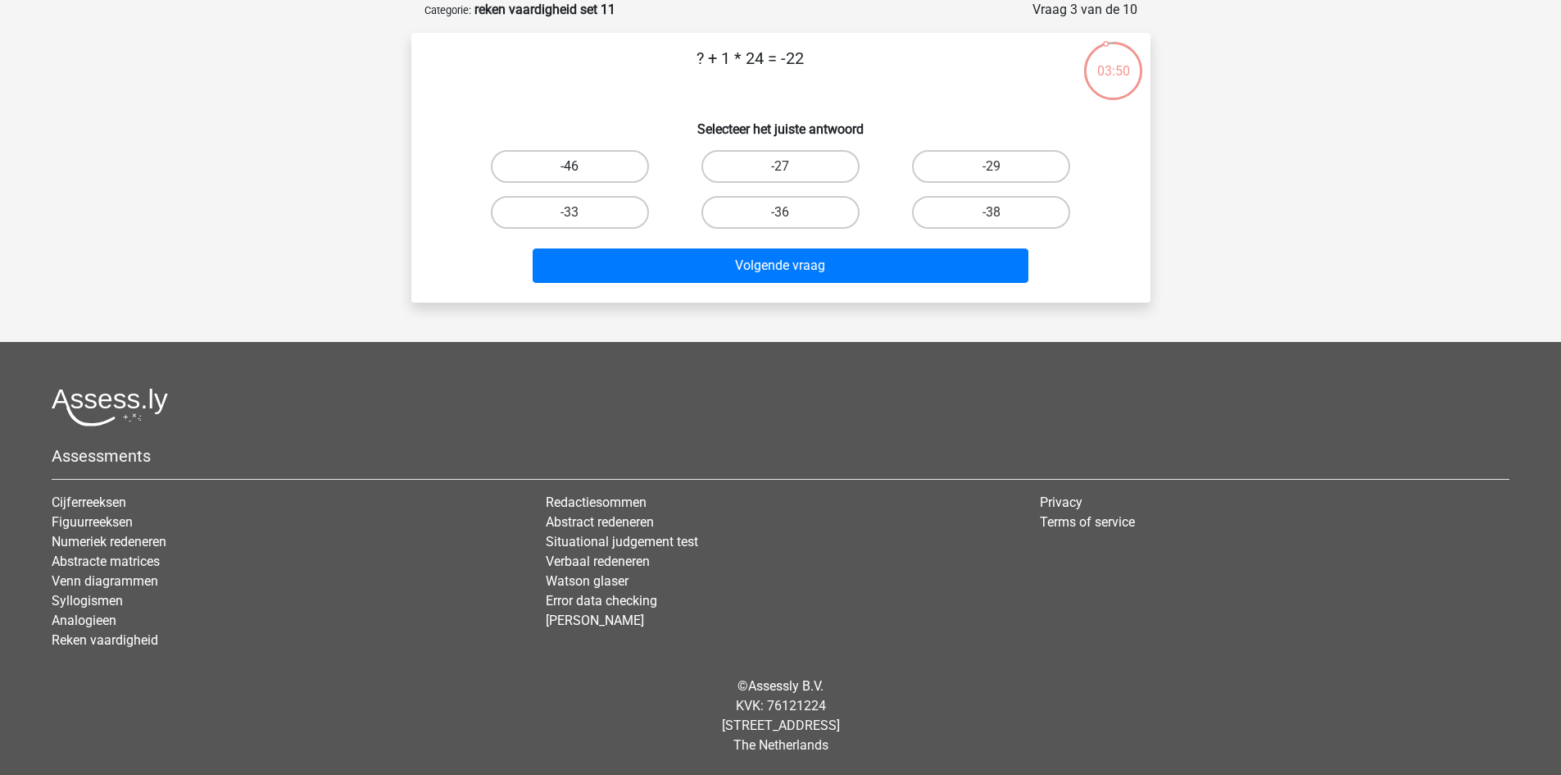
click at [616, 165] on label "-46" at bounding box center [570, 166] width 158 height 33
click at [580, 166] on input "-46" at bounding box center [575, 171] width 11 height 11
radio input "true"
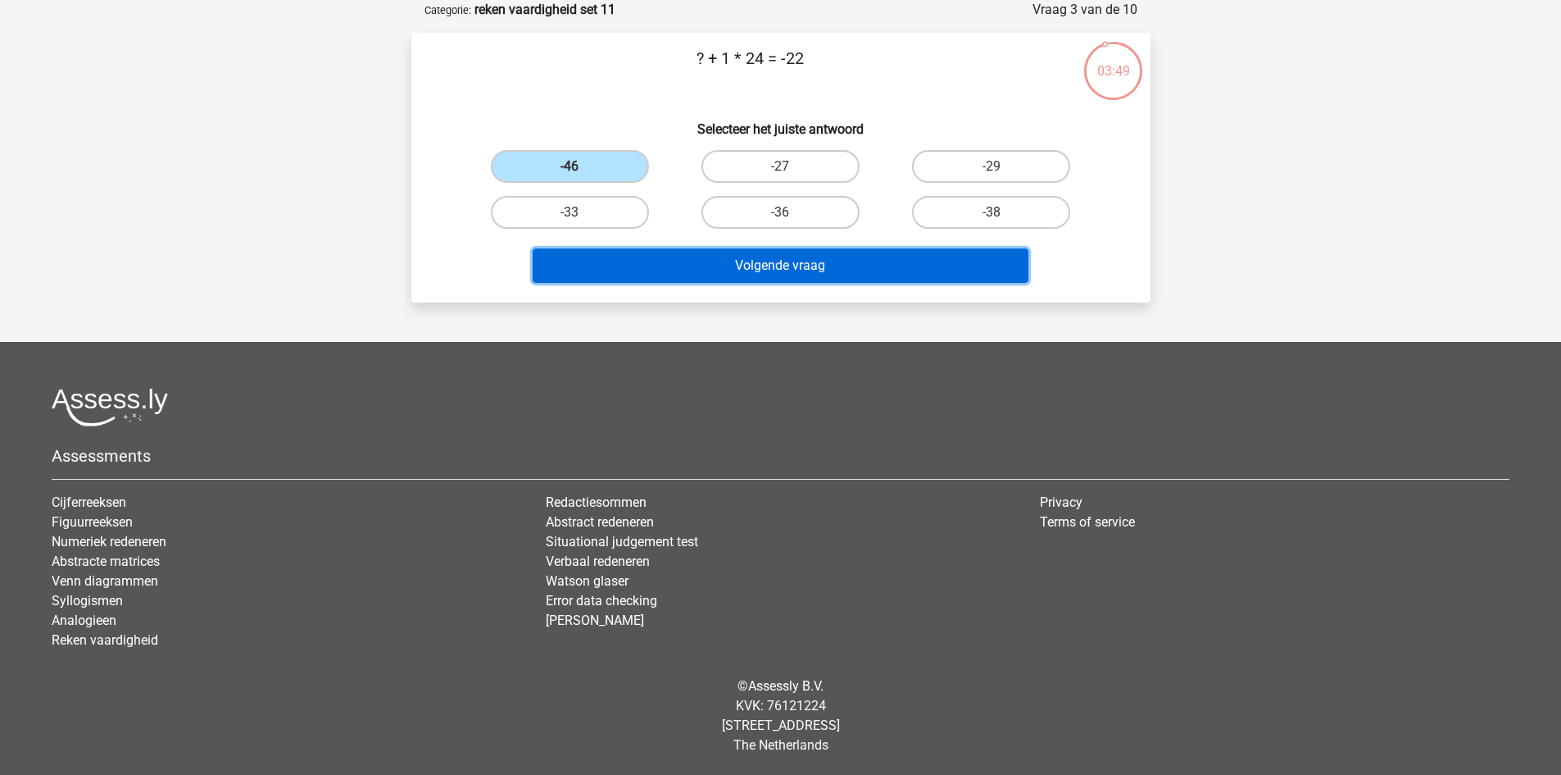
click at [734, 263] on button "Volgende vraag" at bounding box center [781, 265] width 496 height 34
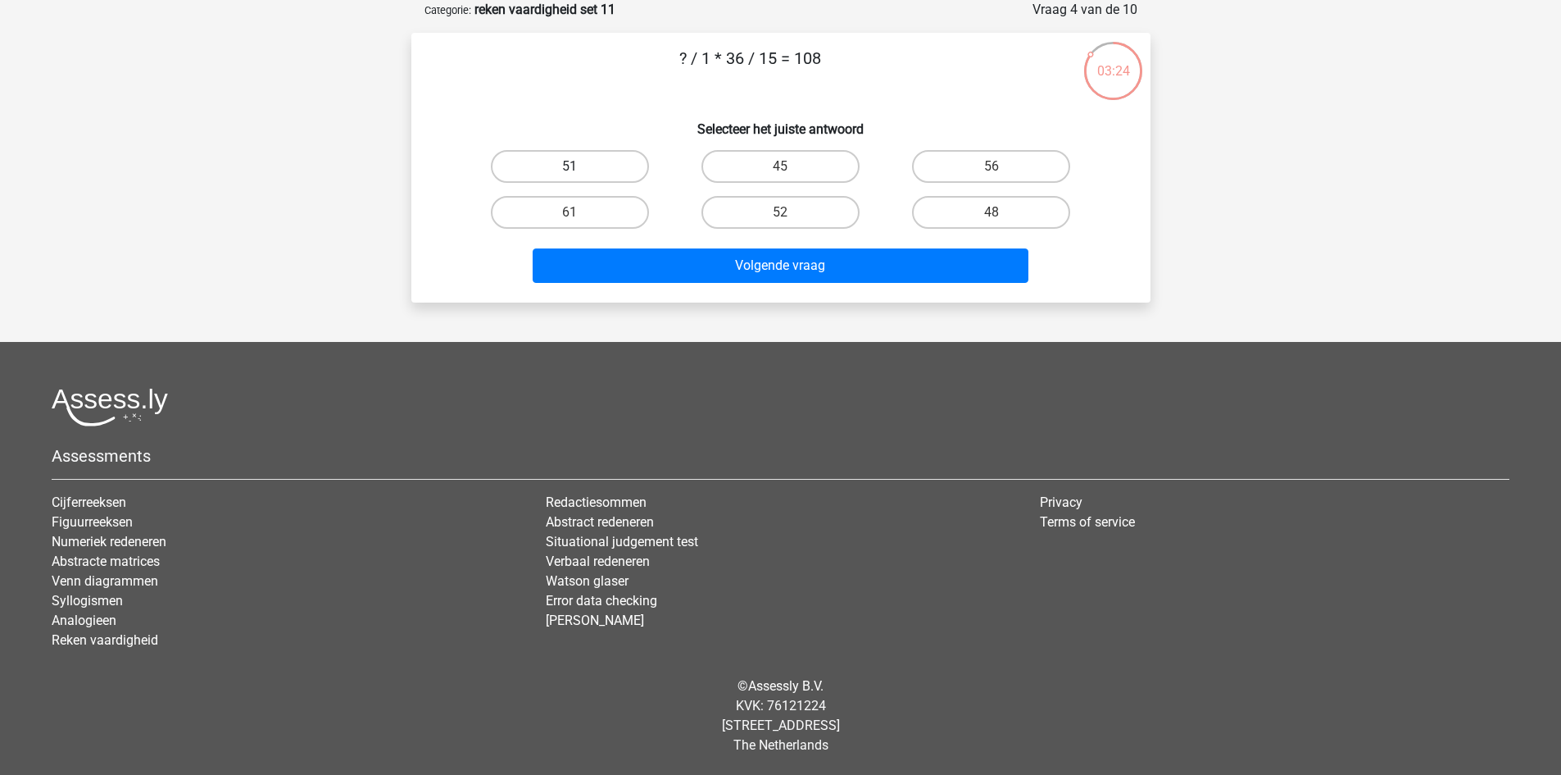
click at [596, 163] on label "51" at bounding box center [570, 166] width 158 height 33
click at [580, 166] on input "51" at bounding box center [575, 171] width 11 height 11
radio input "true"
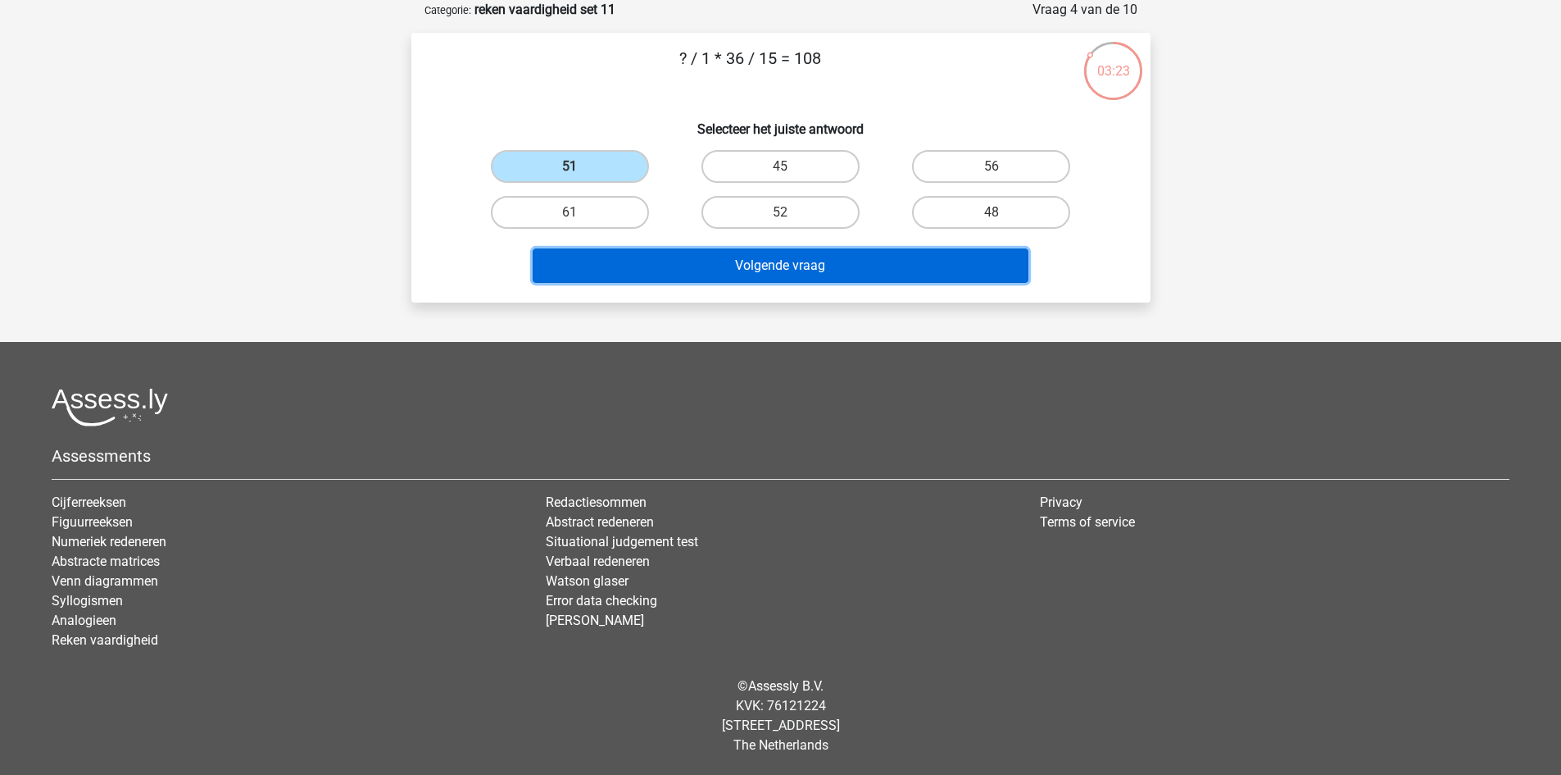
click at [827, 260] on button "Volgende vraag" at bounding box center [781, 265] width 496 height 34
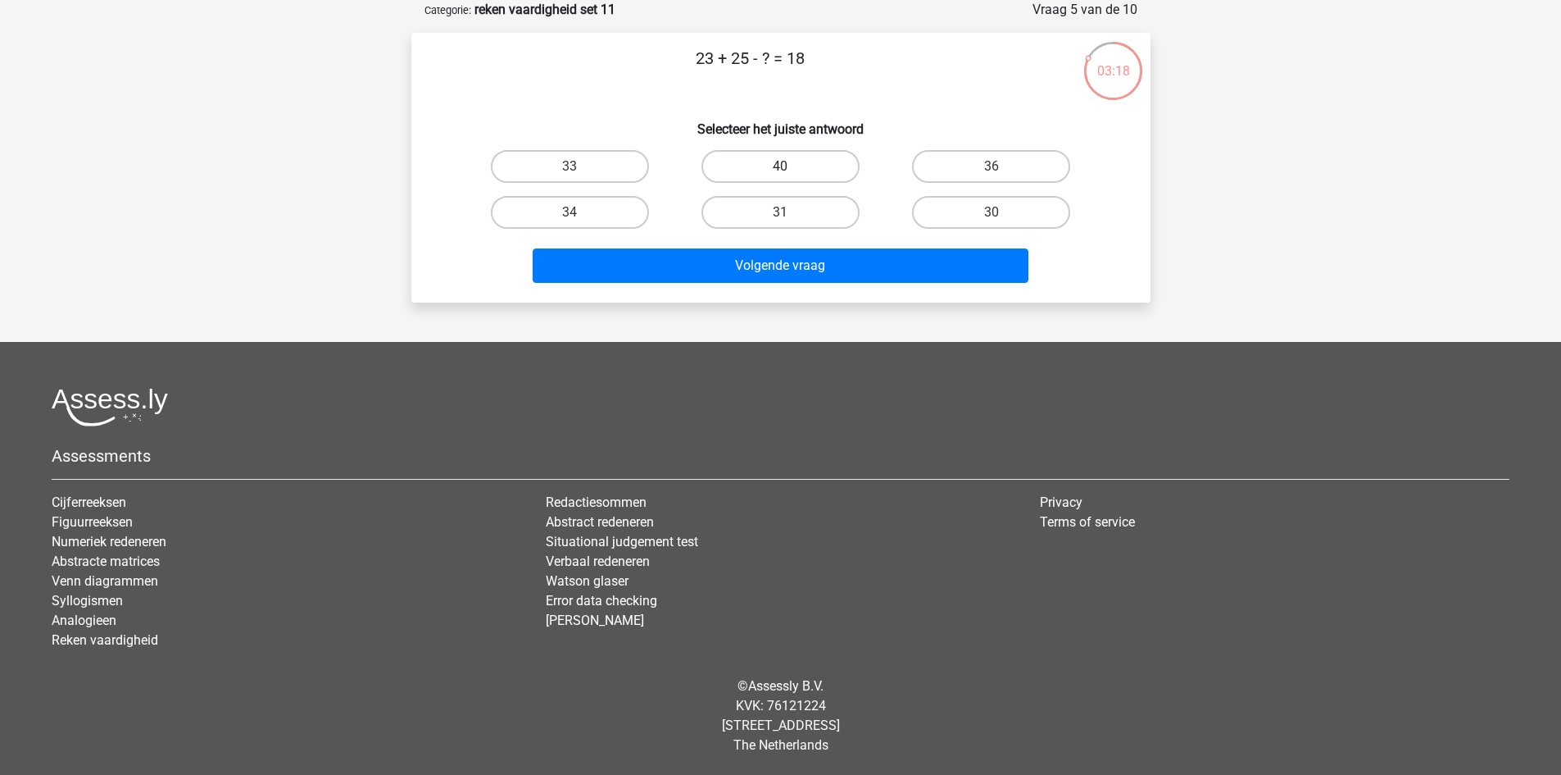
click at [735, 168] on label "40" at bounding box center [781, 166] width 158 height 33
click at [780, 168] on input "40" at bounding box center [785, 171] width 11 height 11
radio input "true"
click at [972, 211] on label "30" at bounding box center [991, 212] width 158 height 33
click at [992, 212] on input "30" at bounding box center [997, 217] width 11 height 11
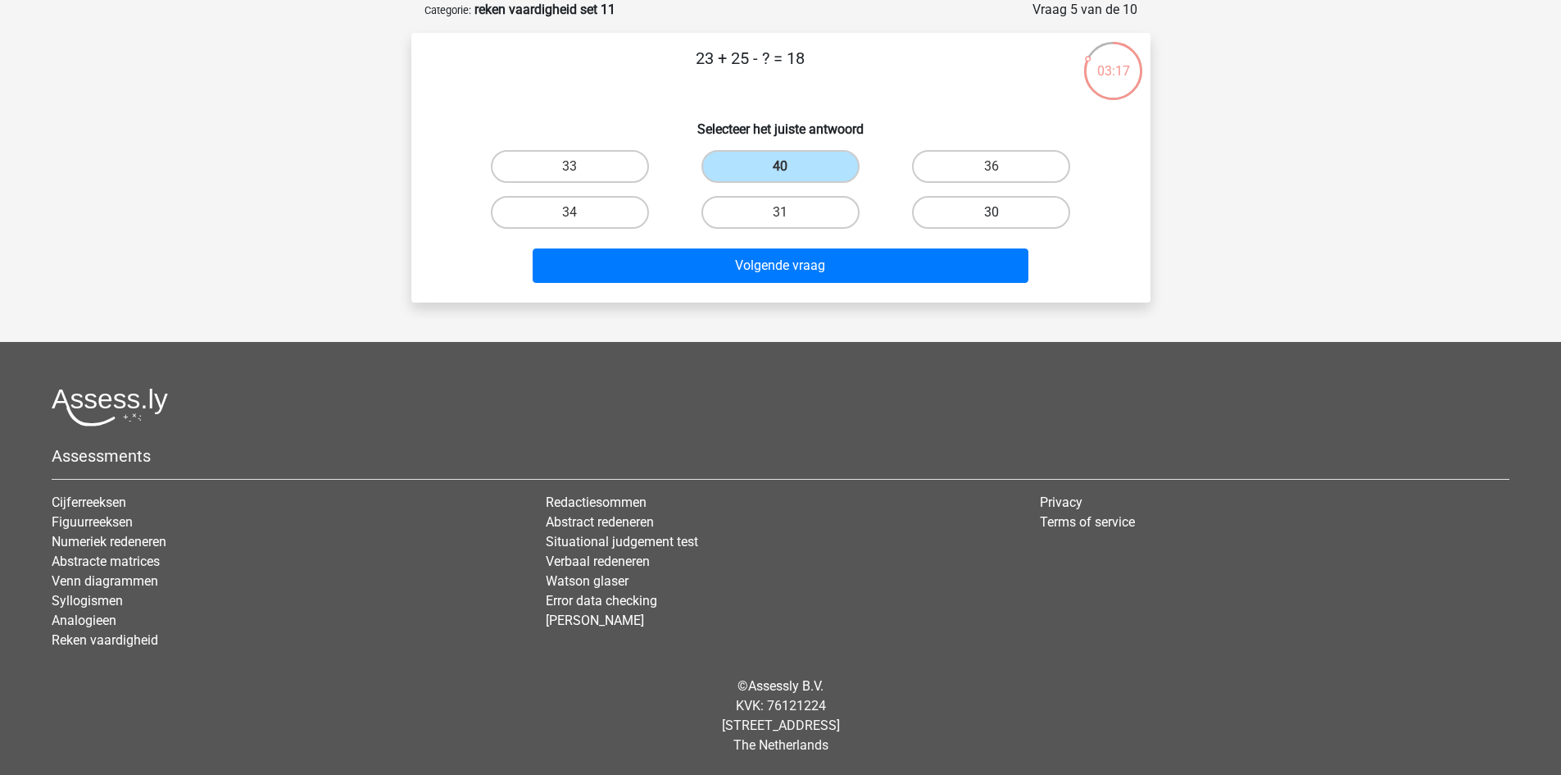
radio input "true"
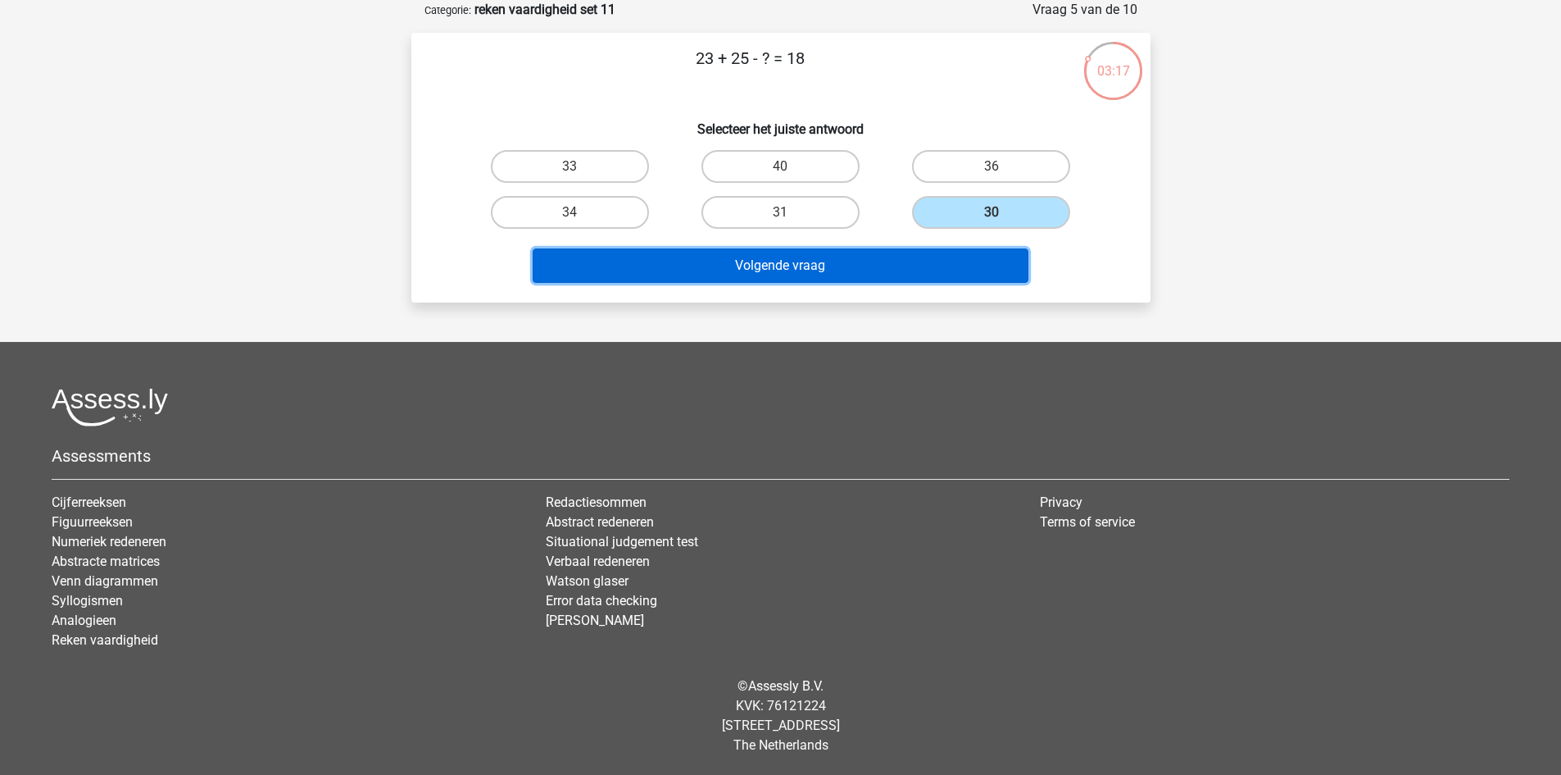
click at [868, 281] on button "Volgende vraag" at bounding box center [781, 265] width 496 height 34
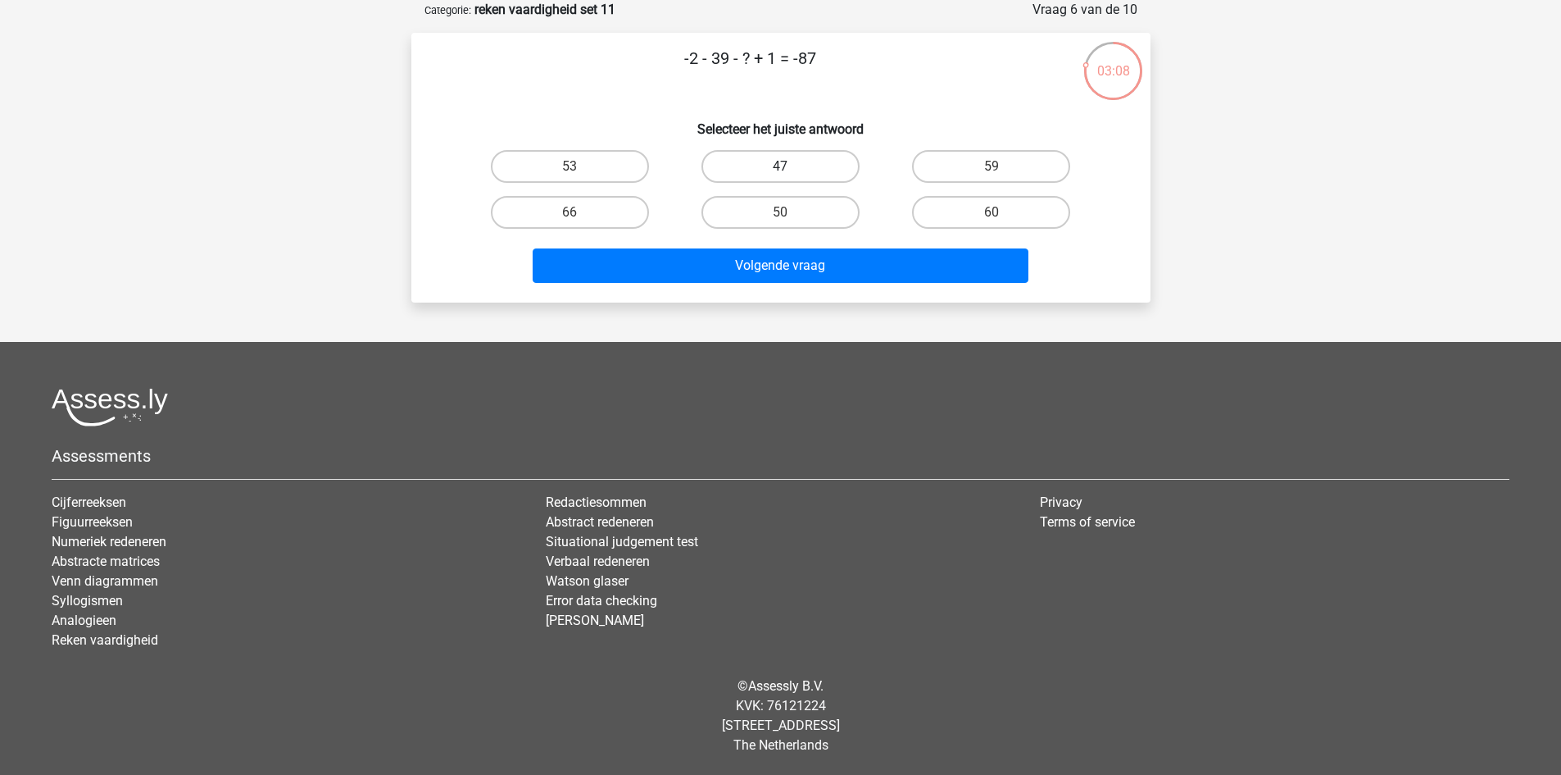
click at [766, 170] on label "47" at bounding box center [781, 166] width 158 height 33
click at [780, 170] on input "47" at bounding box center [785, 171] width 11 height 11
radio input "true"
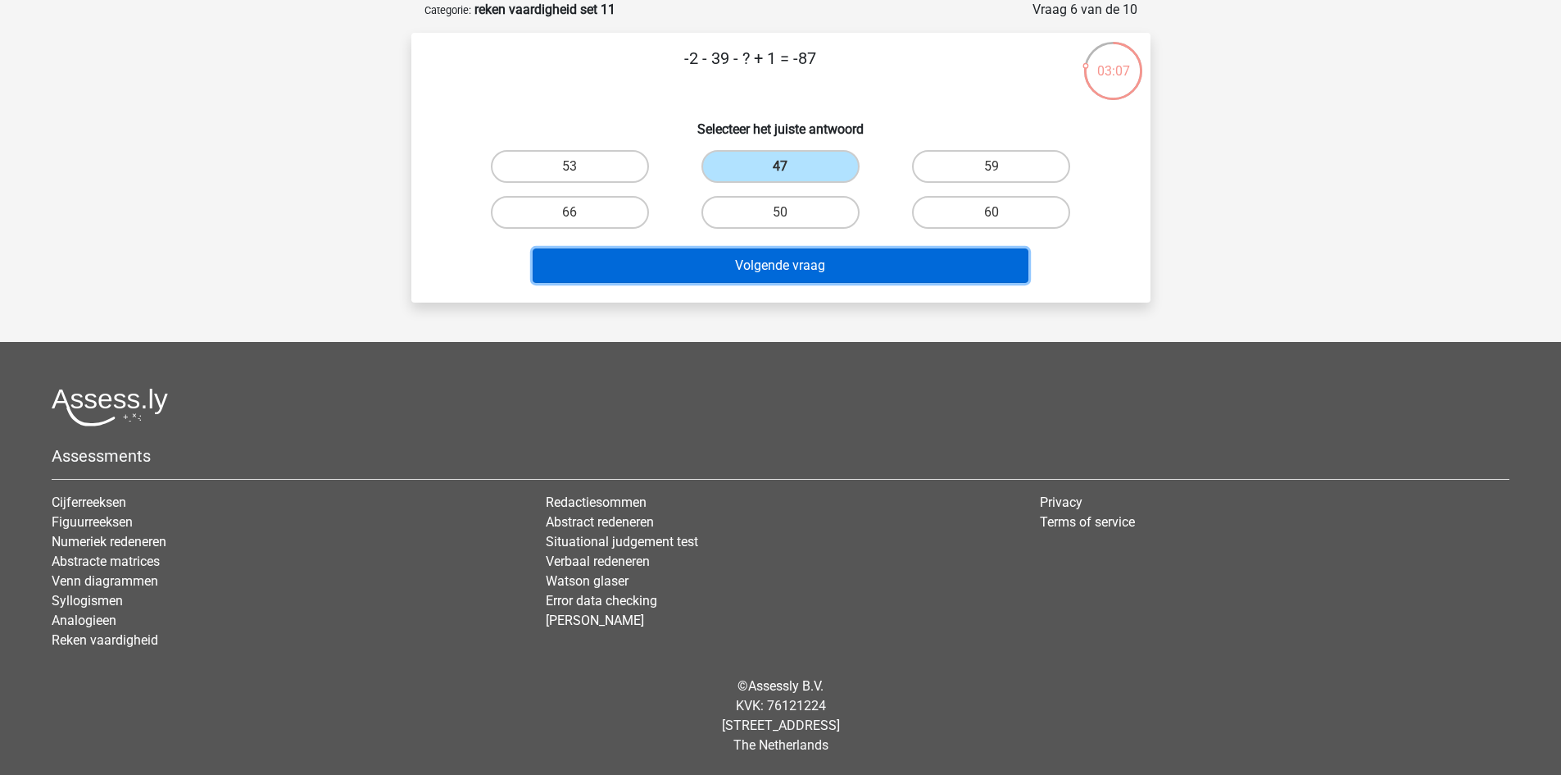
click at [878, 261] on button "Volgende vraag" at bounding box center [781, 265] width 496 height 34
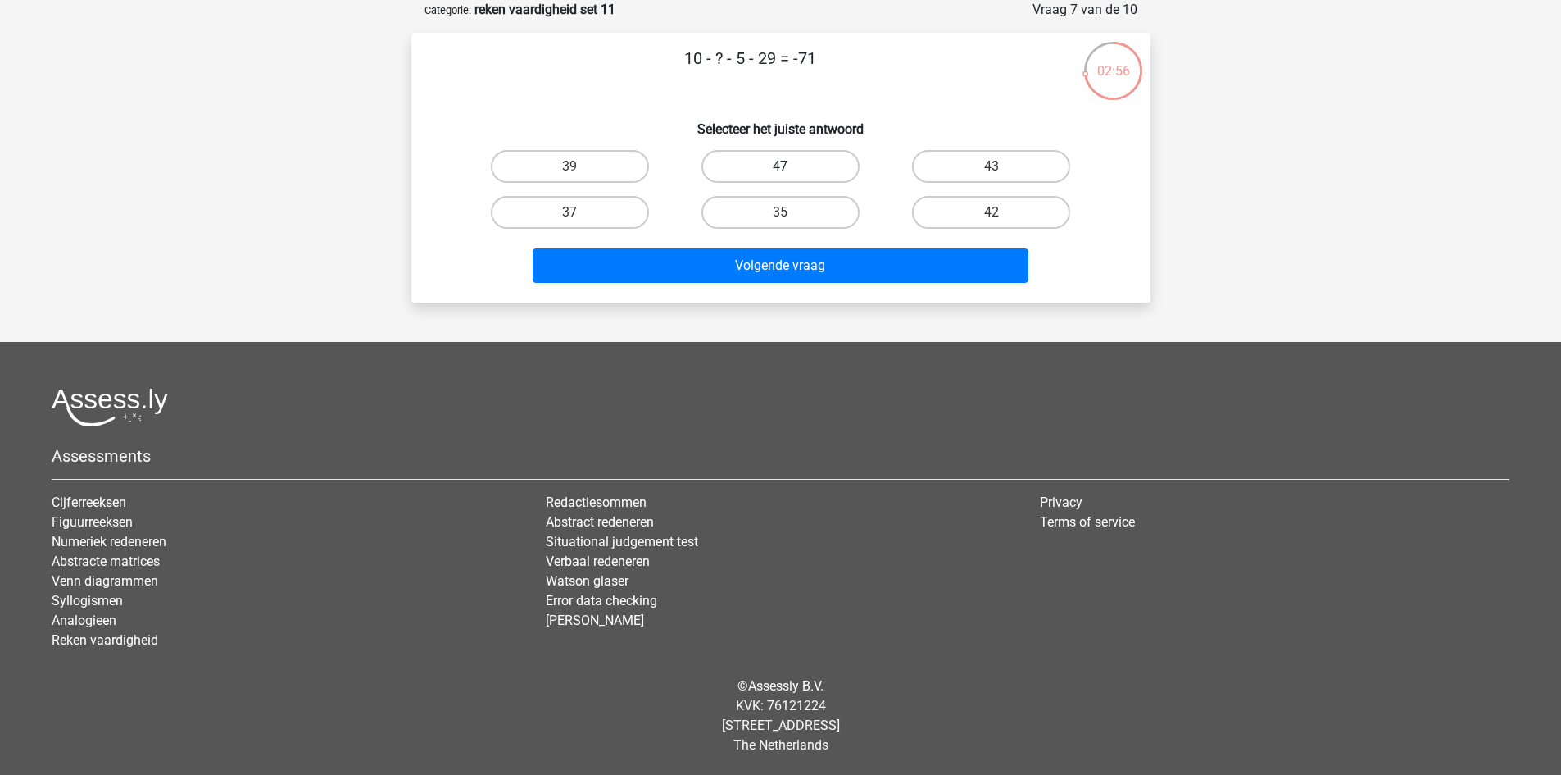
click at [804, 167] on label "47" at bounding box center [781, 166] width 158 height 33
click at [791, 167] on input "47" at bounding box center [785, 171] width 11 height 11
radio input "true"
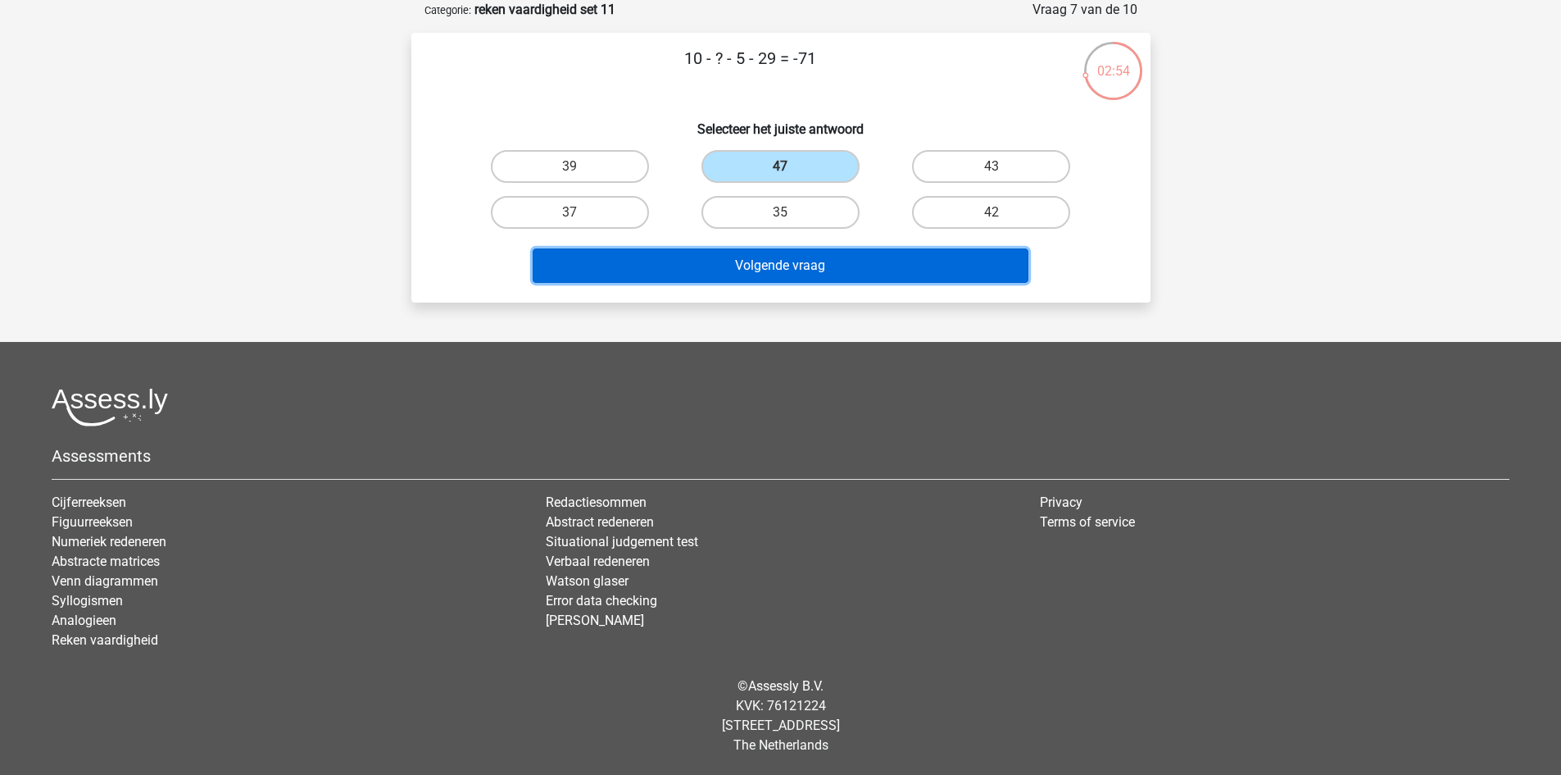
click at [840, 257] on button "Volgende vraag" at bounding box center [781, 265] width 496 height 34
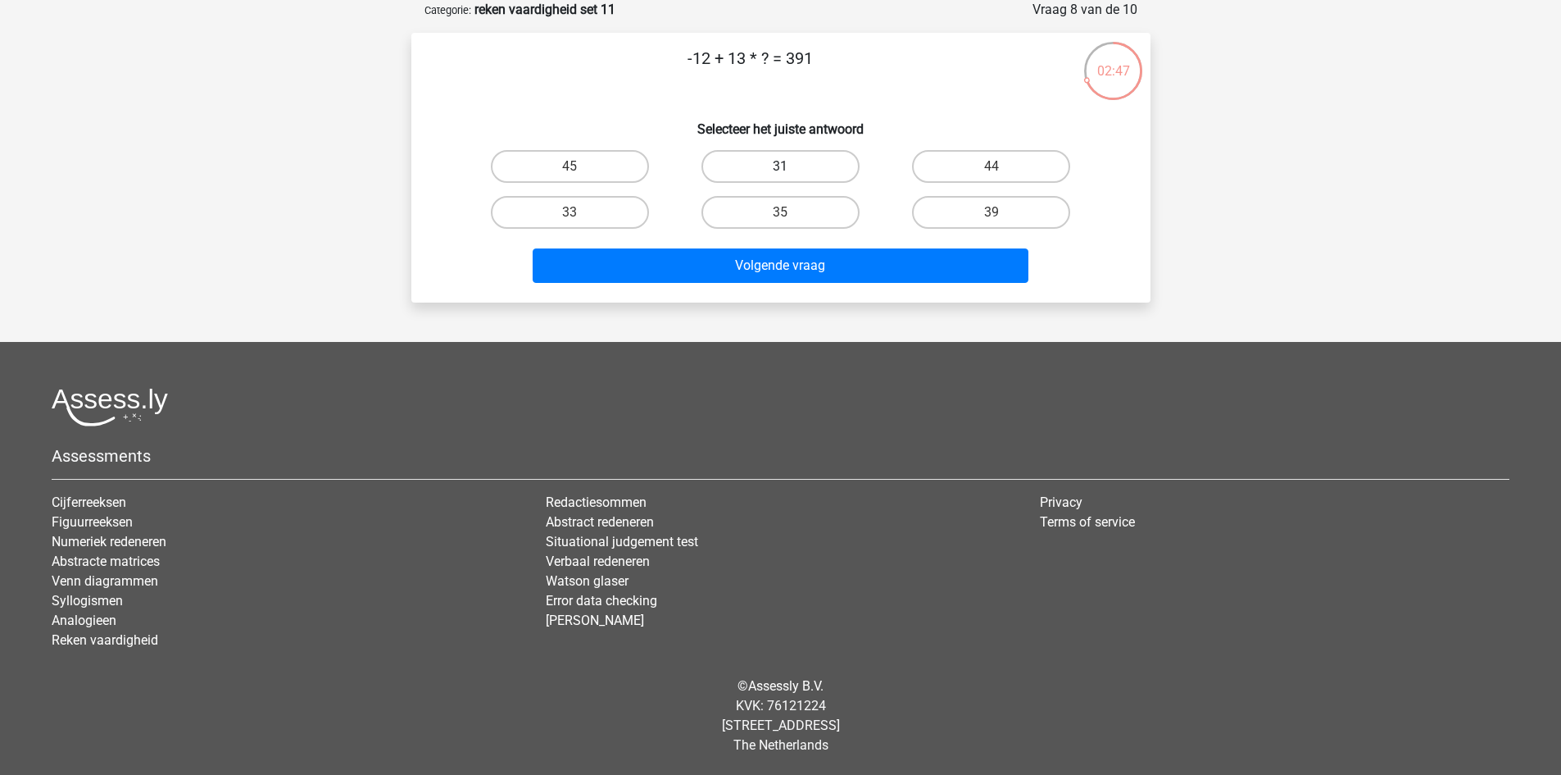
click at [783, 161] on label "31" at bounding box center [781, 166] width 158 height 33
click at [783, 166] on input "31" at bounding box center [785, 171] width 11 height 11
radio input "true"
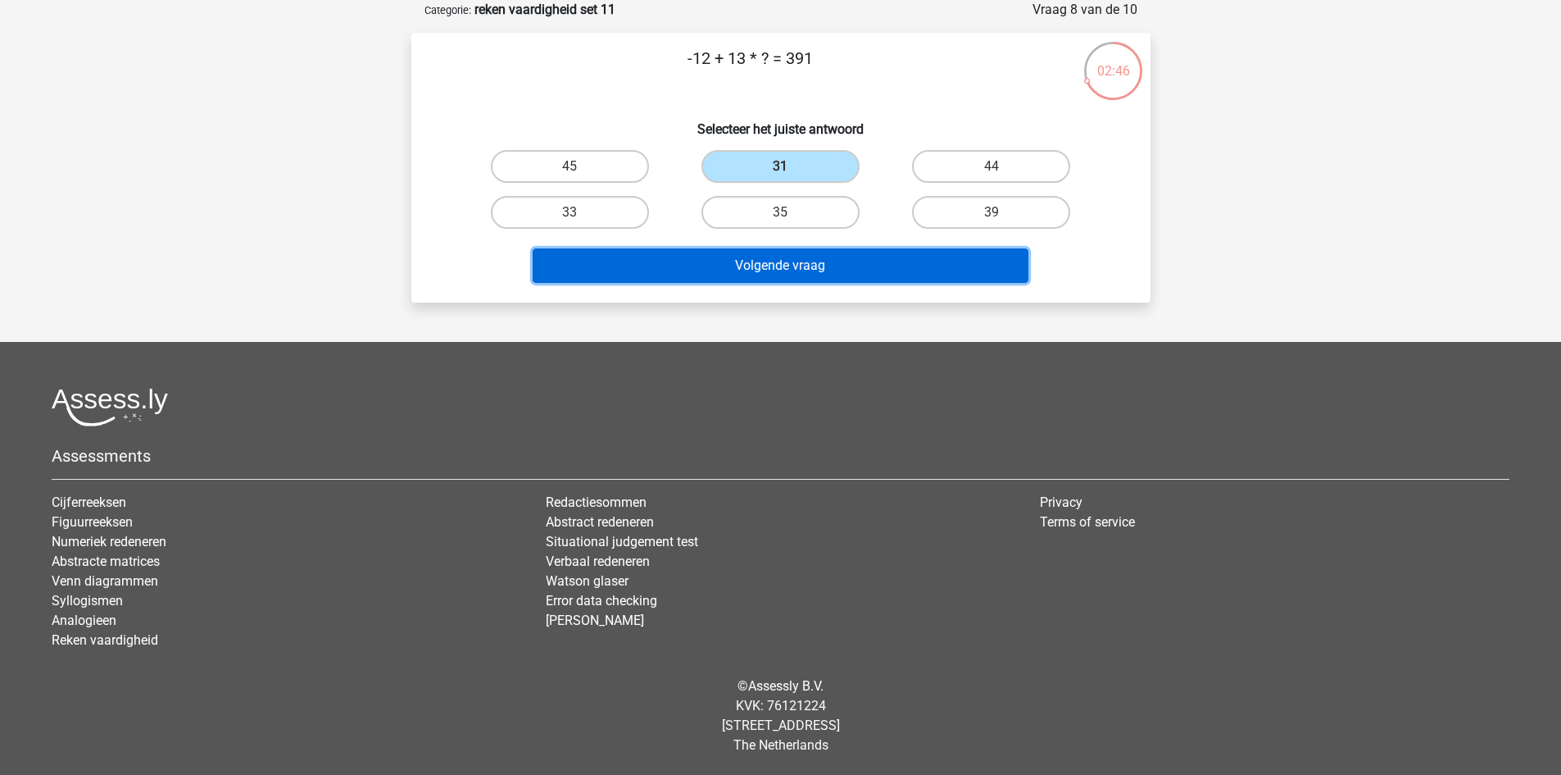
click at [808, 253] on button "Volgende vraag" at bounding box center [781, 265] width 496 height 34
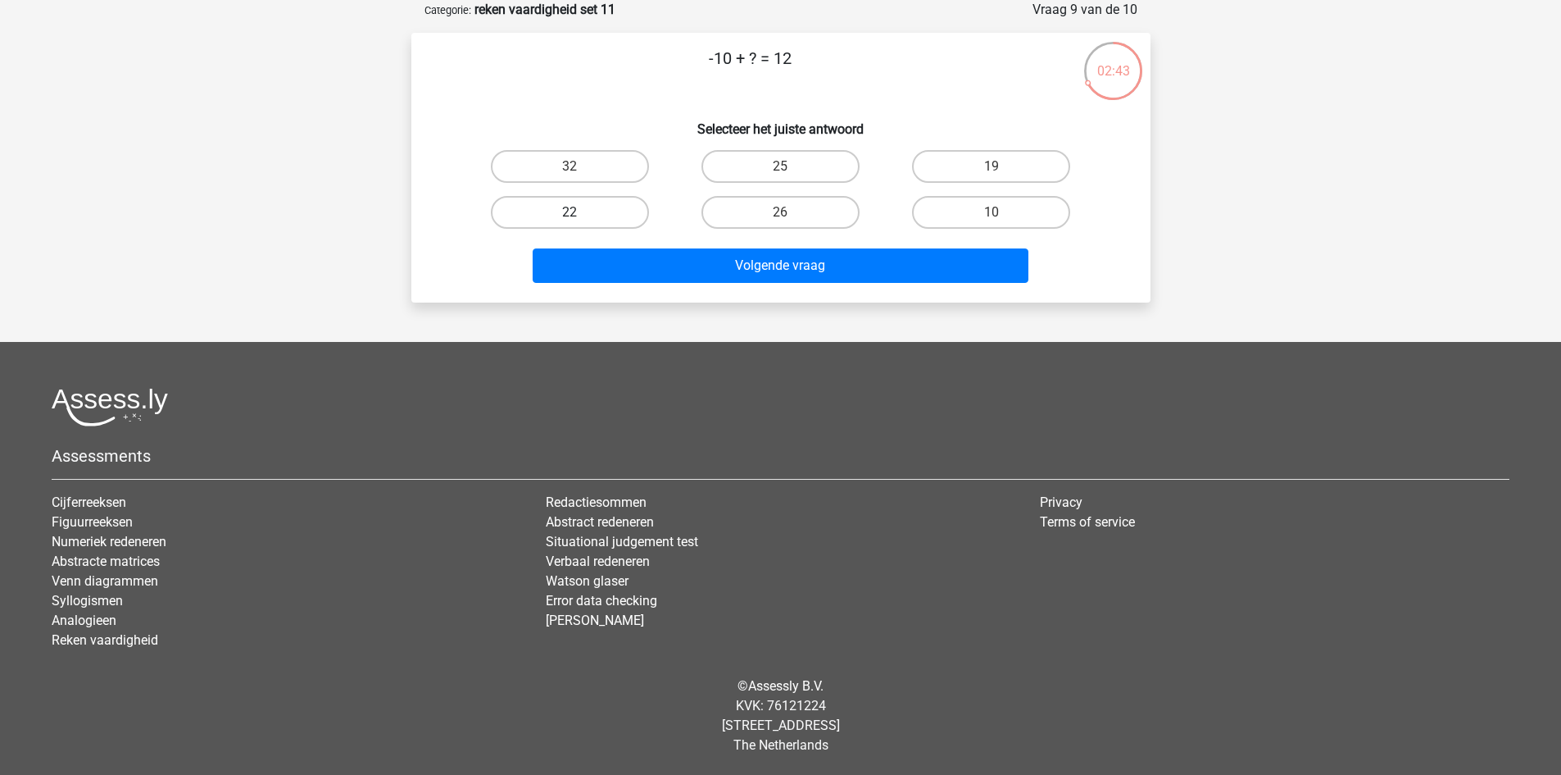
click at [601, 208] on label "22" at bounding box center [570, 212] width 158 height 33
click at [580, 212] on input "22" at bounding box center [575, 217] width 11 height 11
radio input "true"
click at [672, 239] on div "Volgende vraag" at bounding box center [781, 262] width 687 height 54
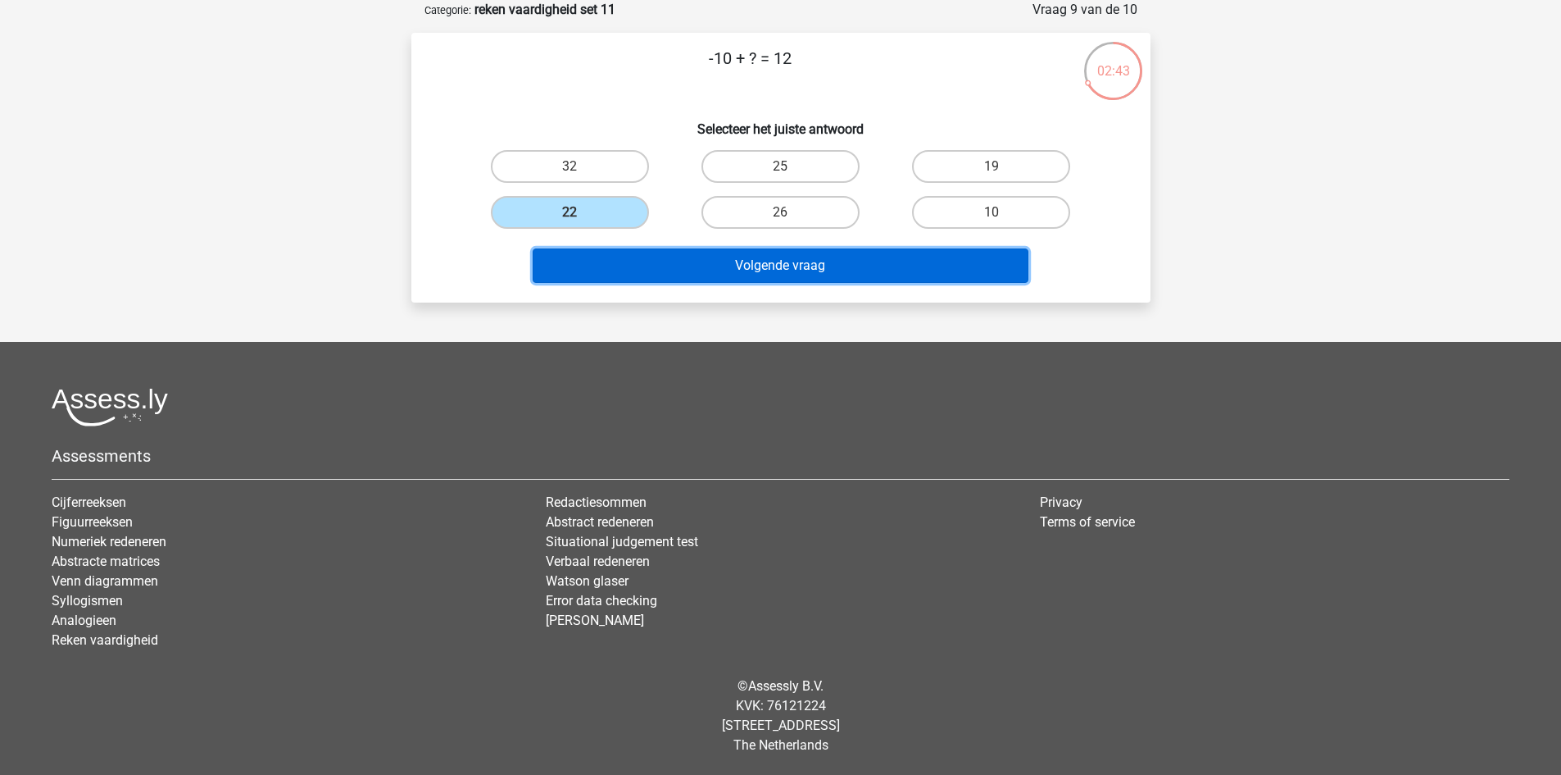
click at [686, 260] on button "Volgende vraag" at bounding box center [781, 265] width 496 height 34
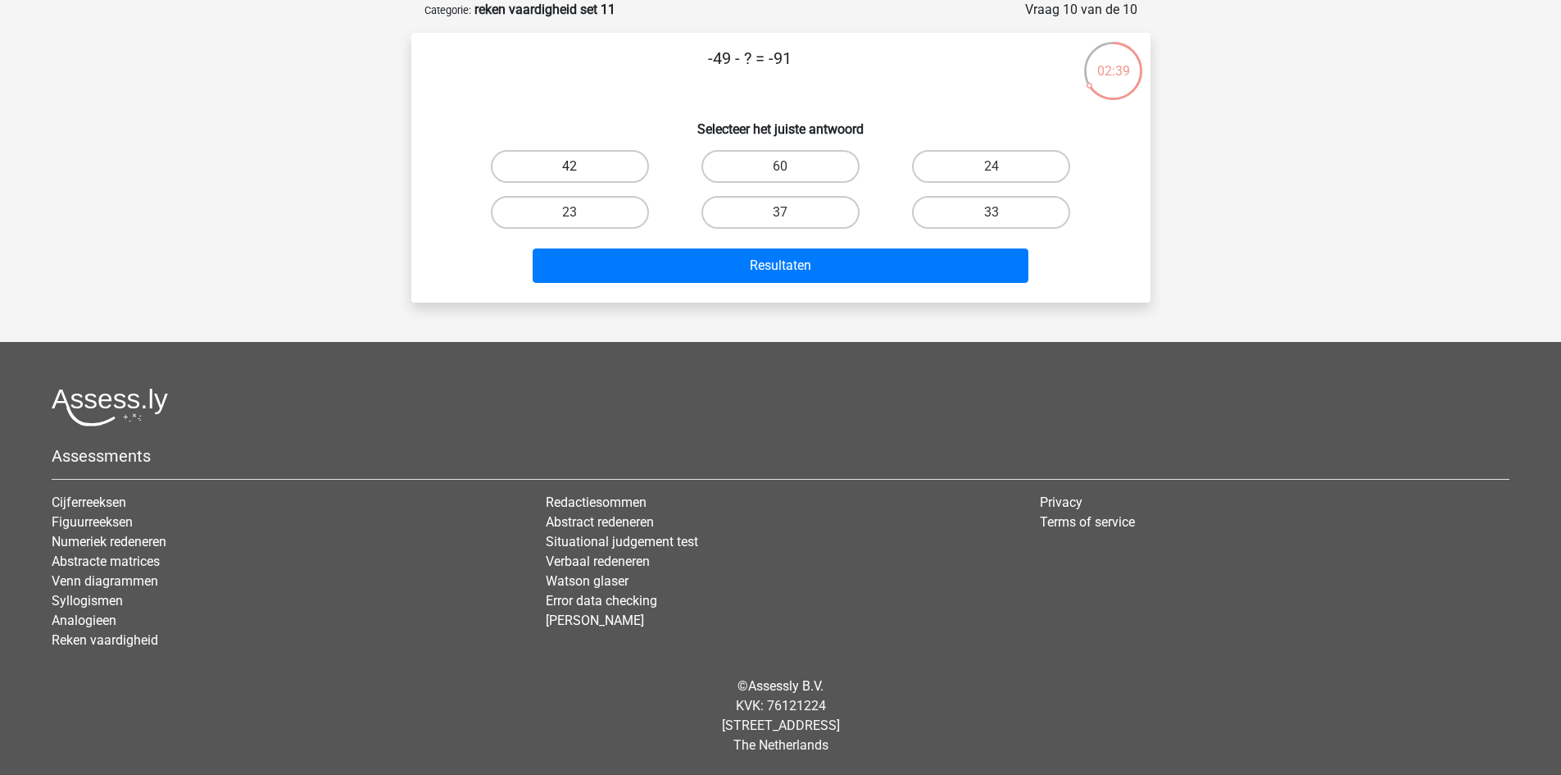
click at [609, 169] on label "42" at bounding box center [570, 166] width 158 height 33
click at [580, 169] on input "42" at bounding box center [575, 171] width 11 height 11
radio input "true"
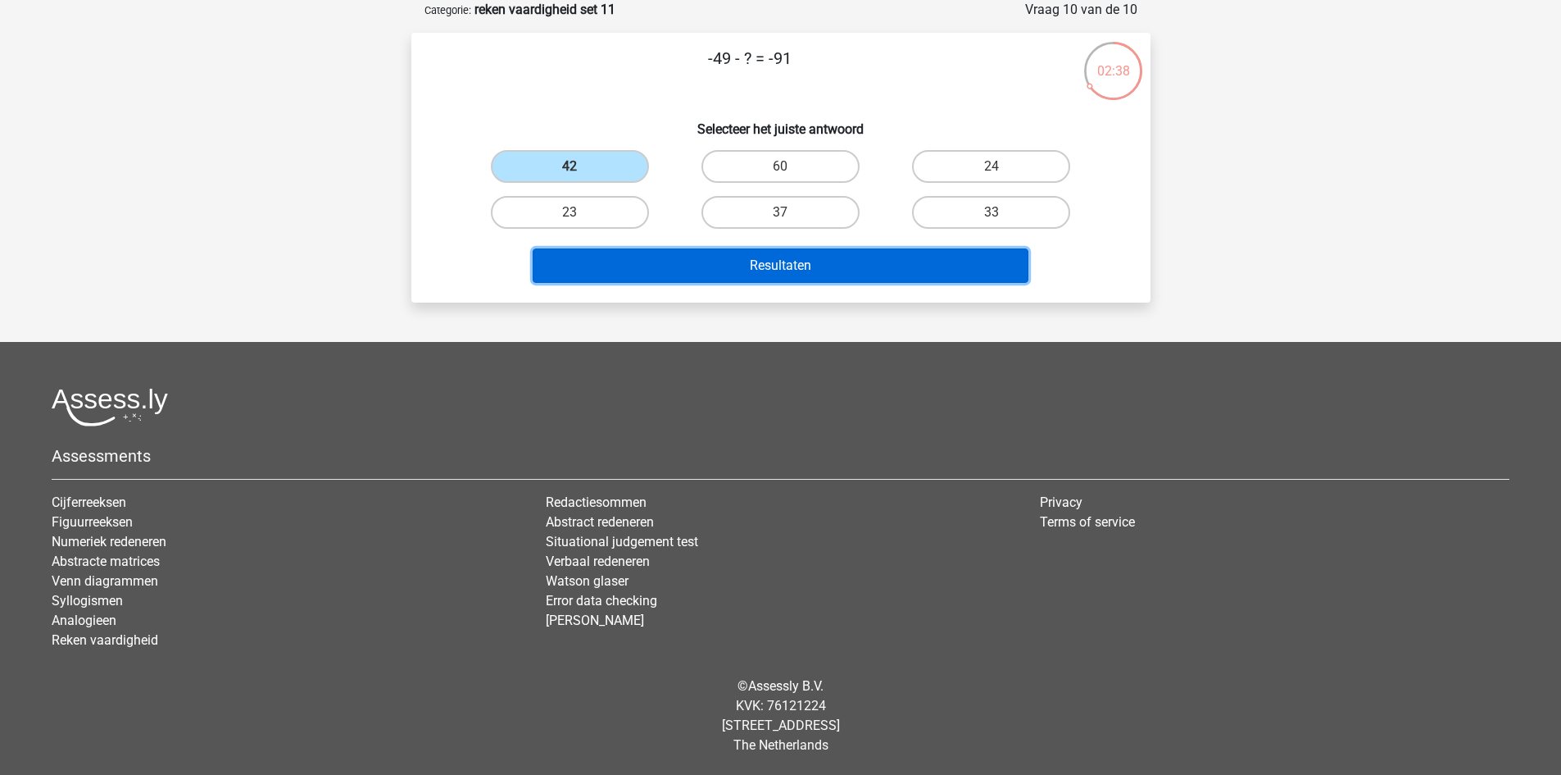
click at [797, 255] on button "Resultaten" at bounding box center [781, 265] width 496 height 34
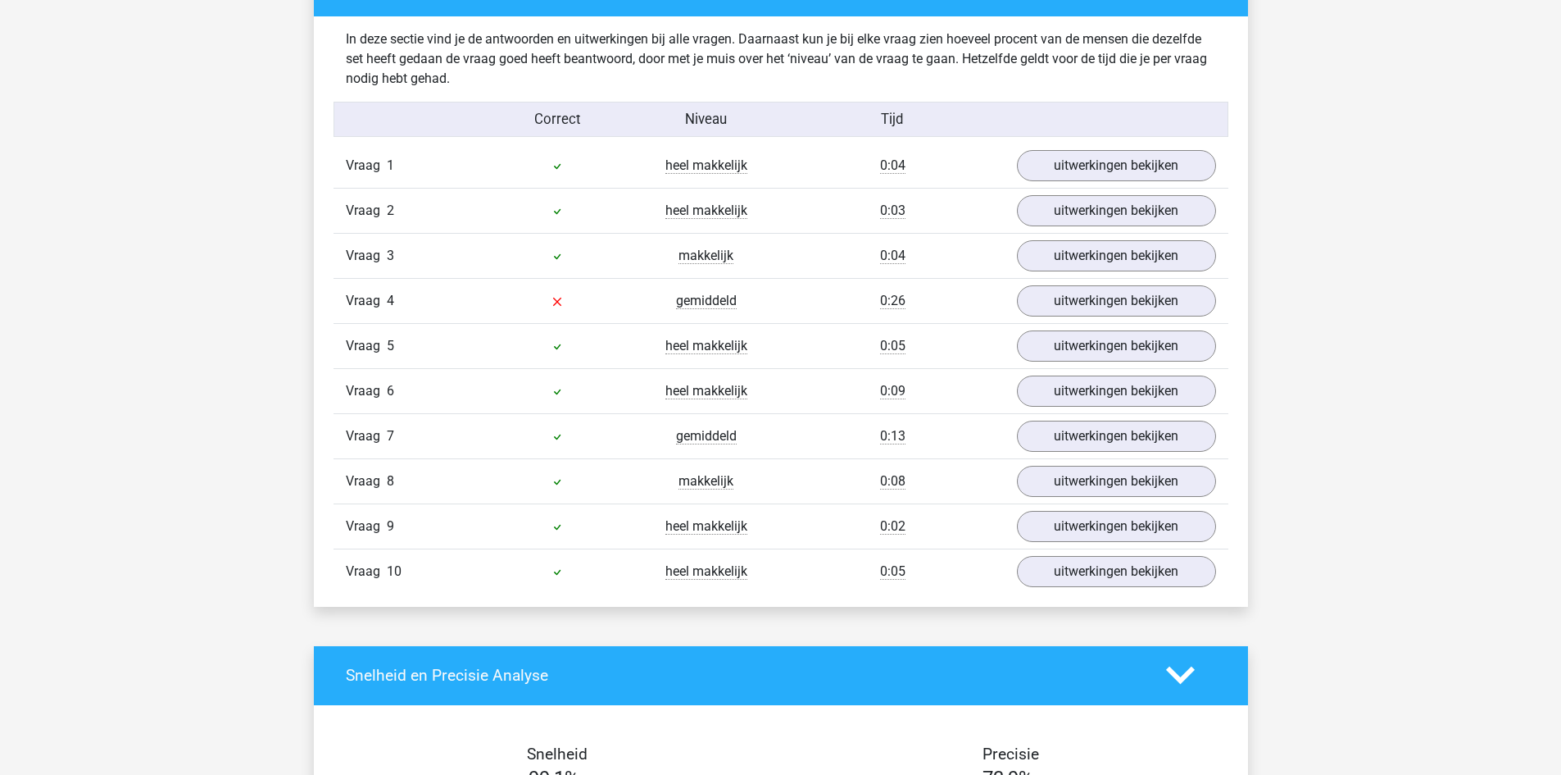
scroll to position [1066, 0]
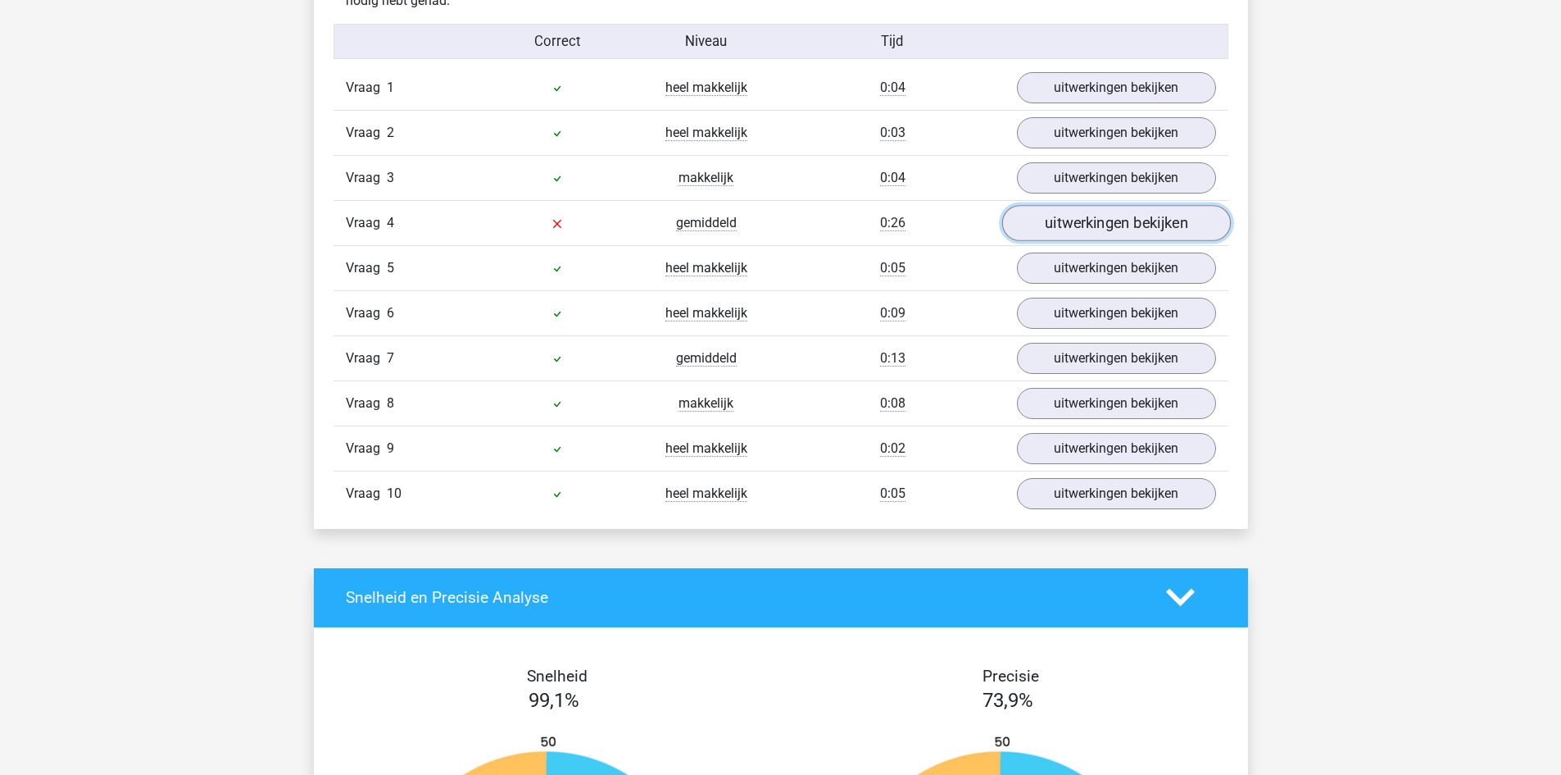
click at [1046, 227] on link "uitwerkingen bekijken" at bounding box center [1116, 223] width 229 height 36
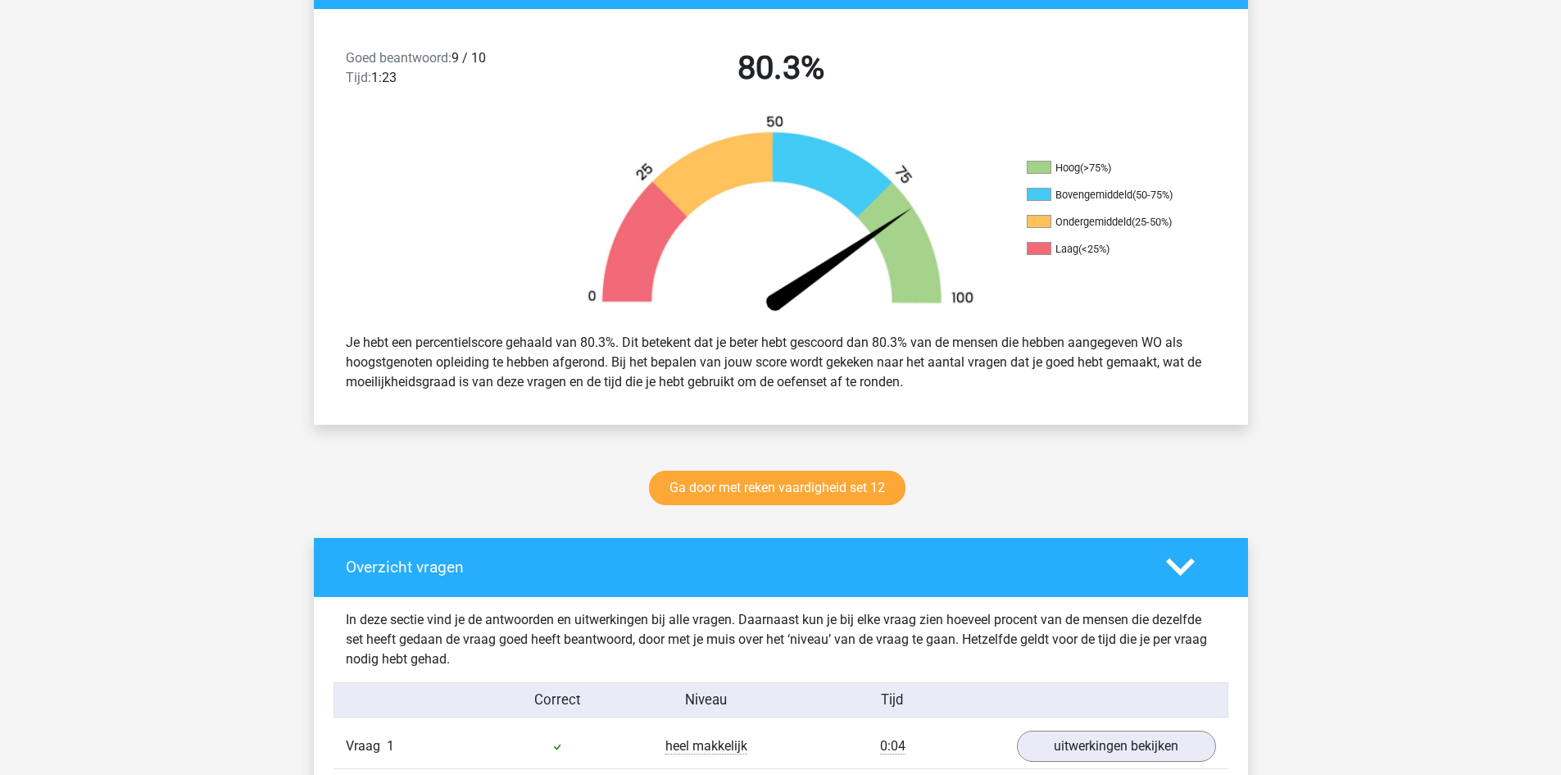
scroll to position [410, 0]
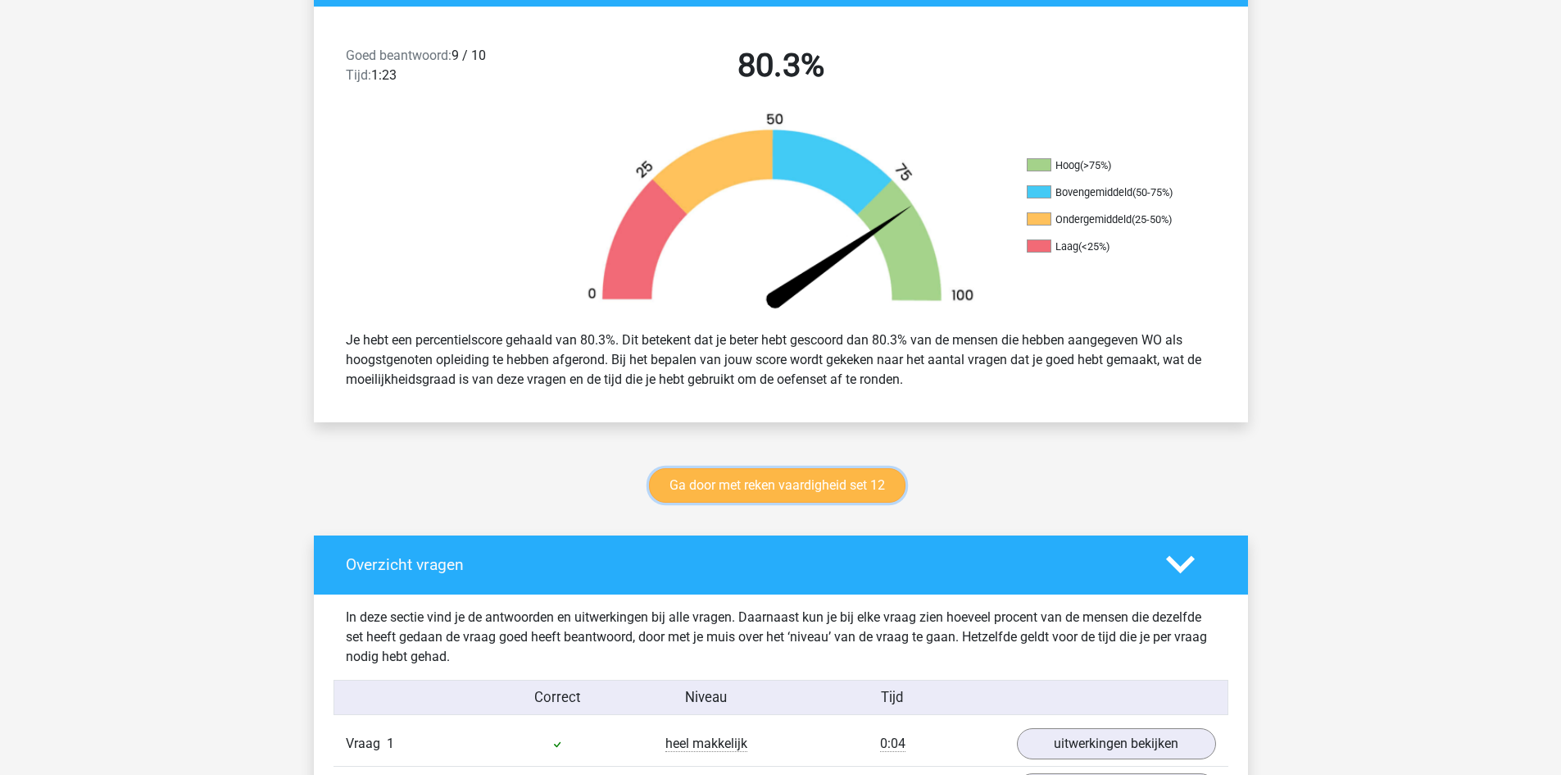
click at [761, 498] on link "Ga door met reken vaardigheid set 12" at bounding box center [777, 485] width 257 height 34
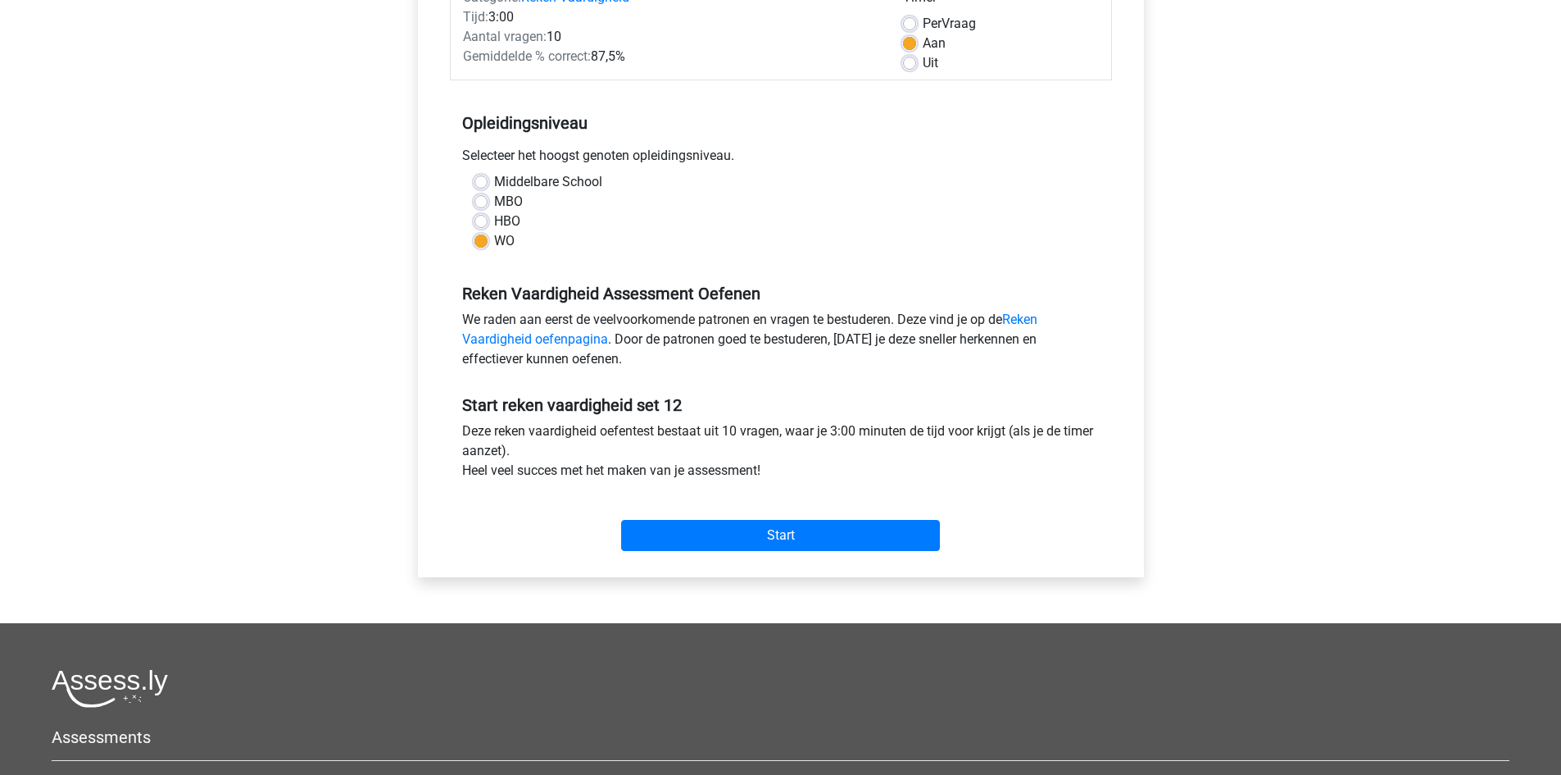
scroll to position [246, 0]
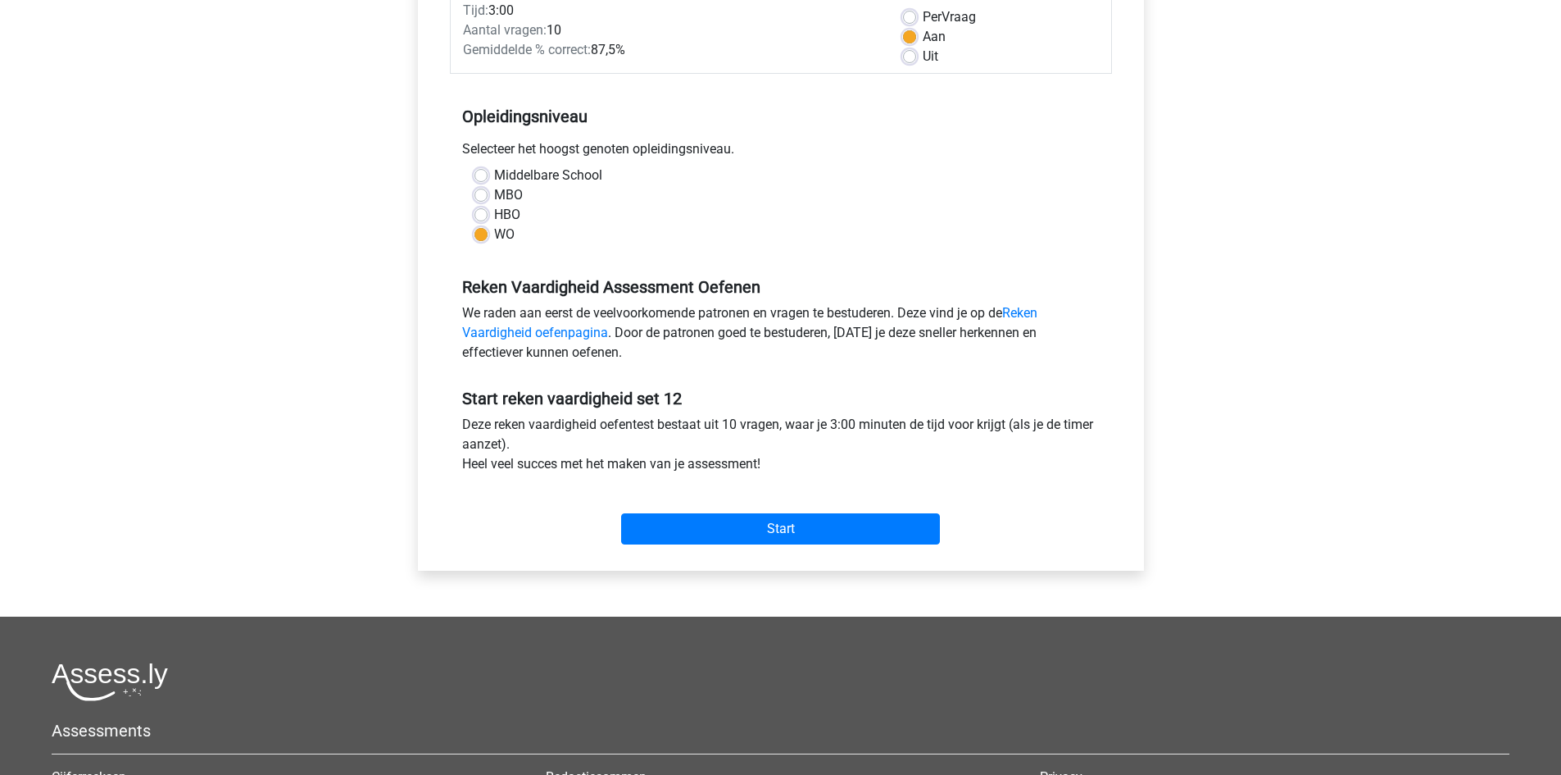
click at [805, 506] on div "Start" at bounding box center [781, 515] width 662 height 57
click at [804, 509] on div "Start" at bounding box center [781, 515] width 662 height 57
drag, startPoint x: 804, startPoint y: 511, endPoint x: 802, endPoint y: 525, distance: 14.1
click at [804, 516] on div "Start" at bounding box center [781, 515] width 662 height 57
click at [802, 525] on input "Start" at bounding box center [780, 528] width 319 height 31
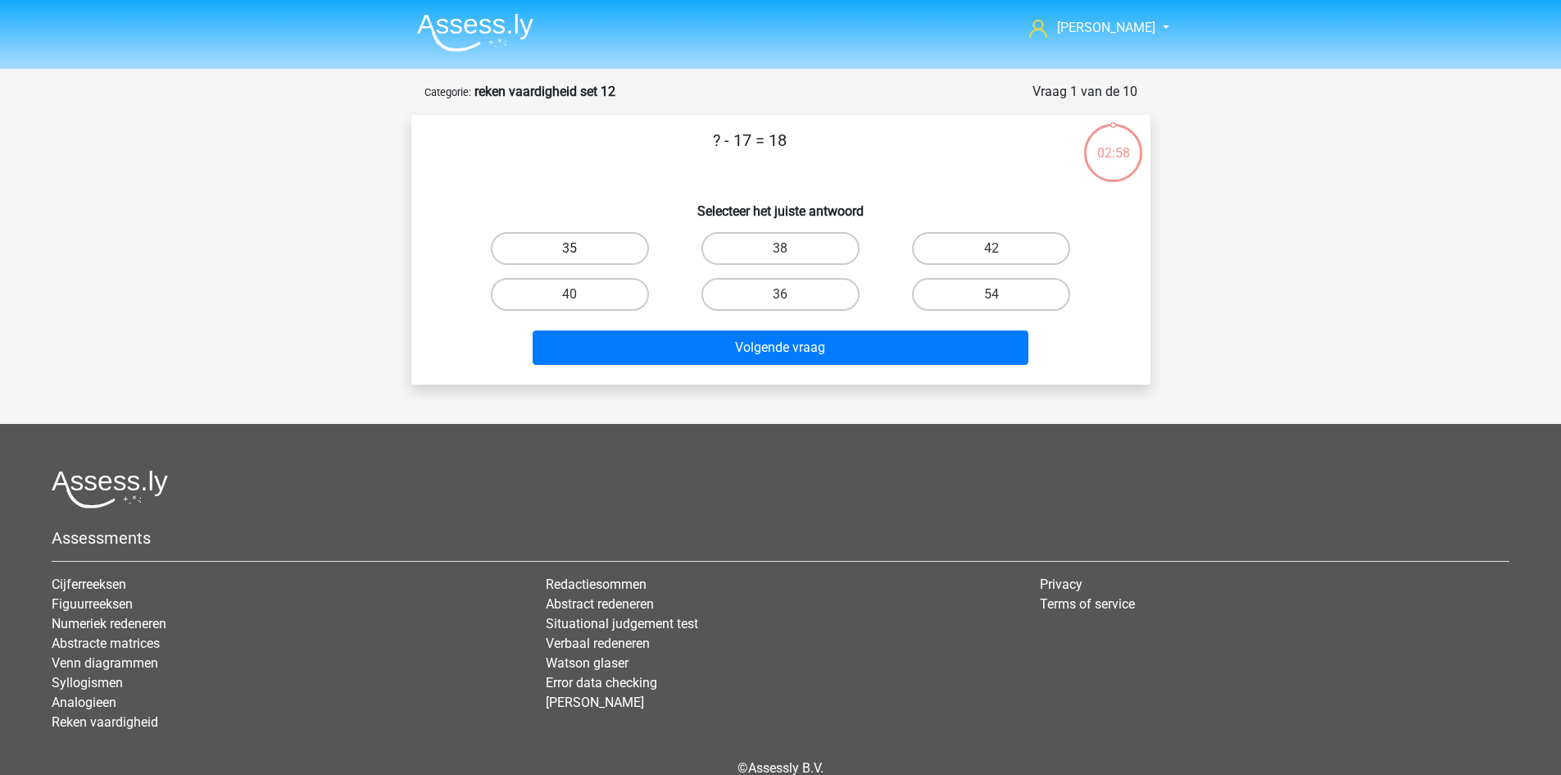
click at [581, 254] on label "35" at bounding box center [570, 248] width 158 height 33
click at [580, 254] on input "35" at bounding box center [575, 253] width 11 height 11
radio input "true"
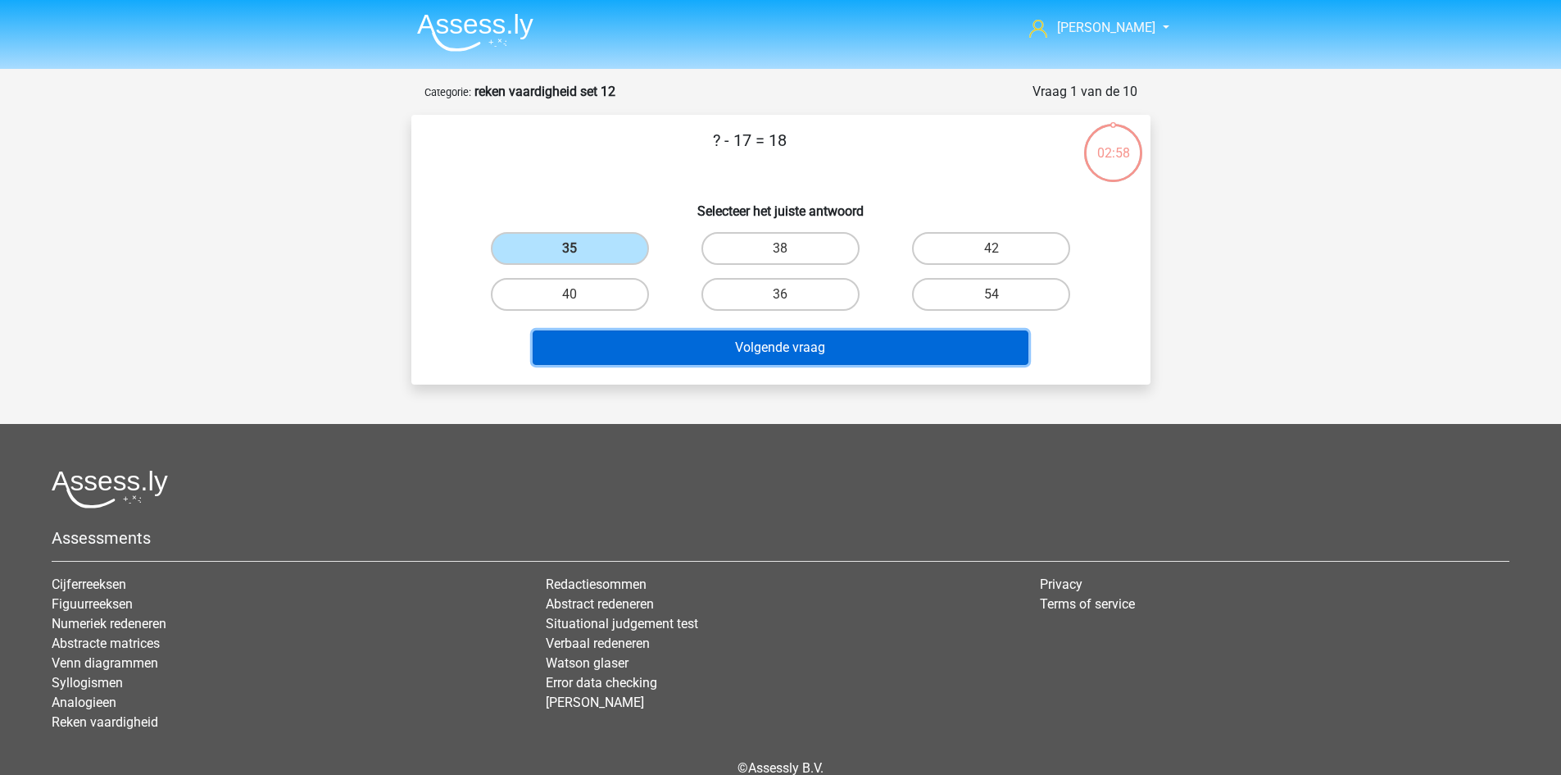
click at [733, 342] on button "Volgende vraag" at bounding box center [781, 347] width 496 height 34
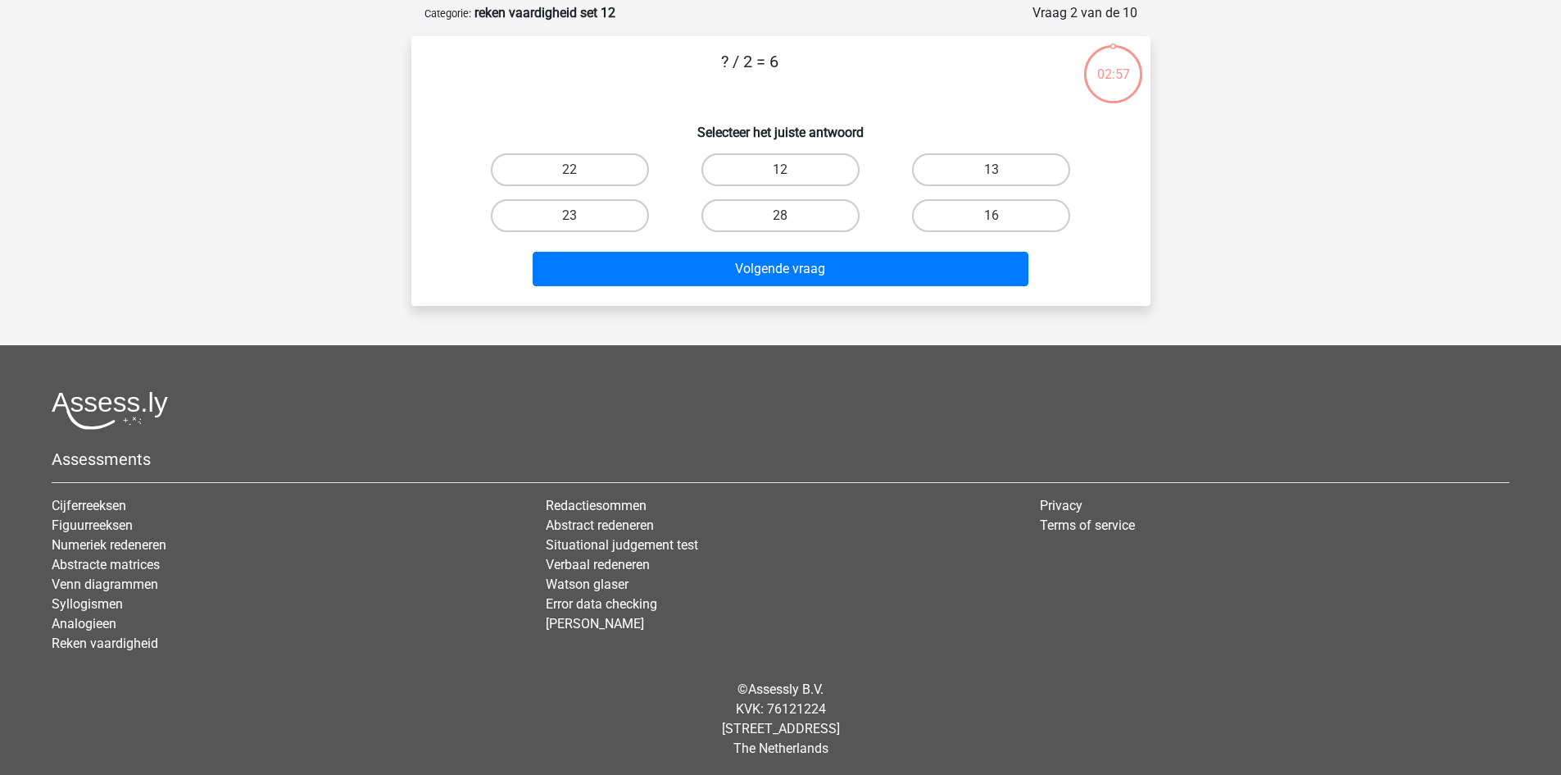
scroll to position [82, 0]
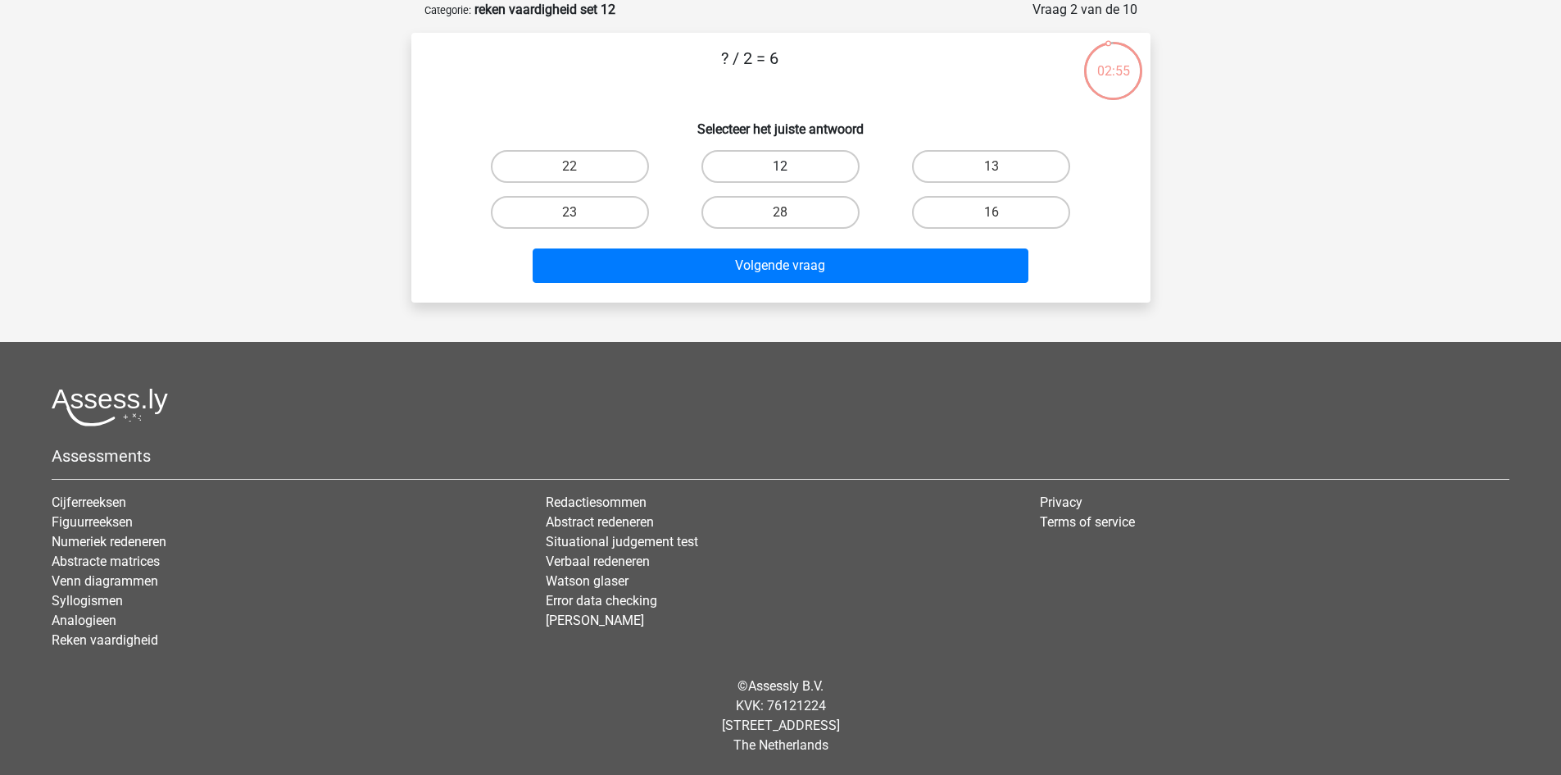
click at [733, 170] on label "12" at bounding box center [781, 166] width 158 height 33
click at [780, 170] on input "12" at bounding box center [785, 171] width 11 height 11
radio input "true"
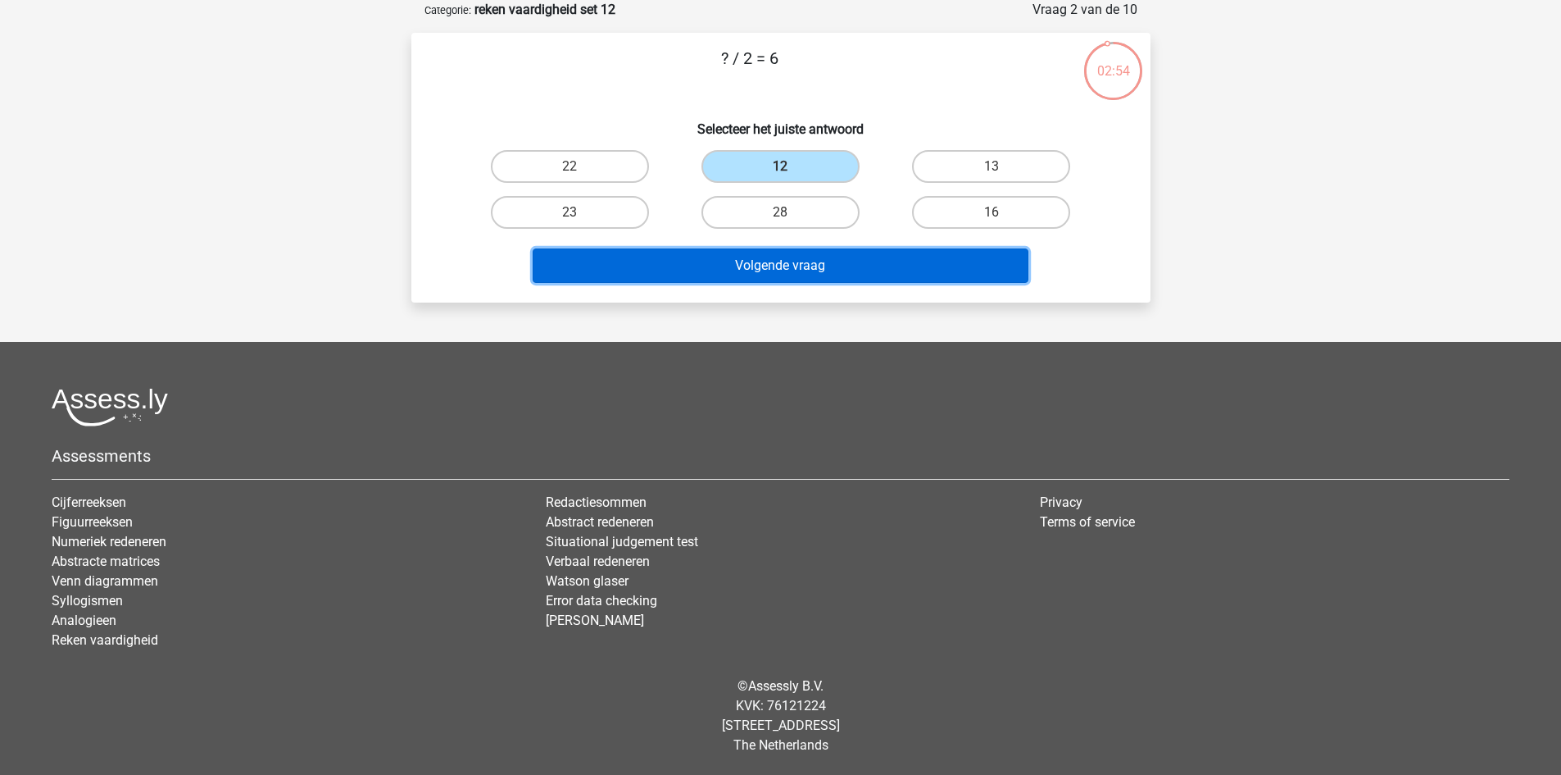
click at [749, 280] on button "Volgende vraag" at bounding box center [781, 265] width 496 height 34
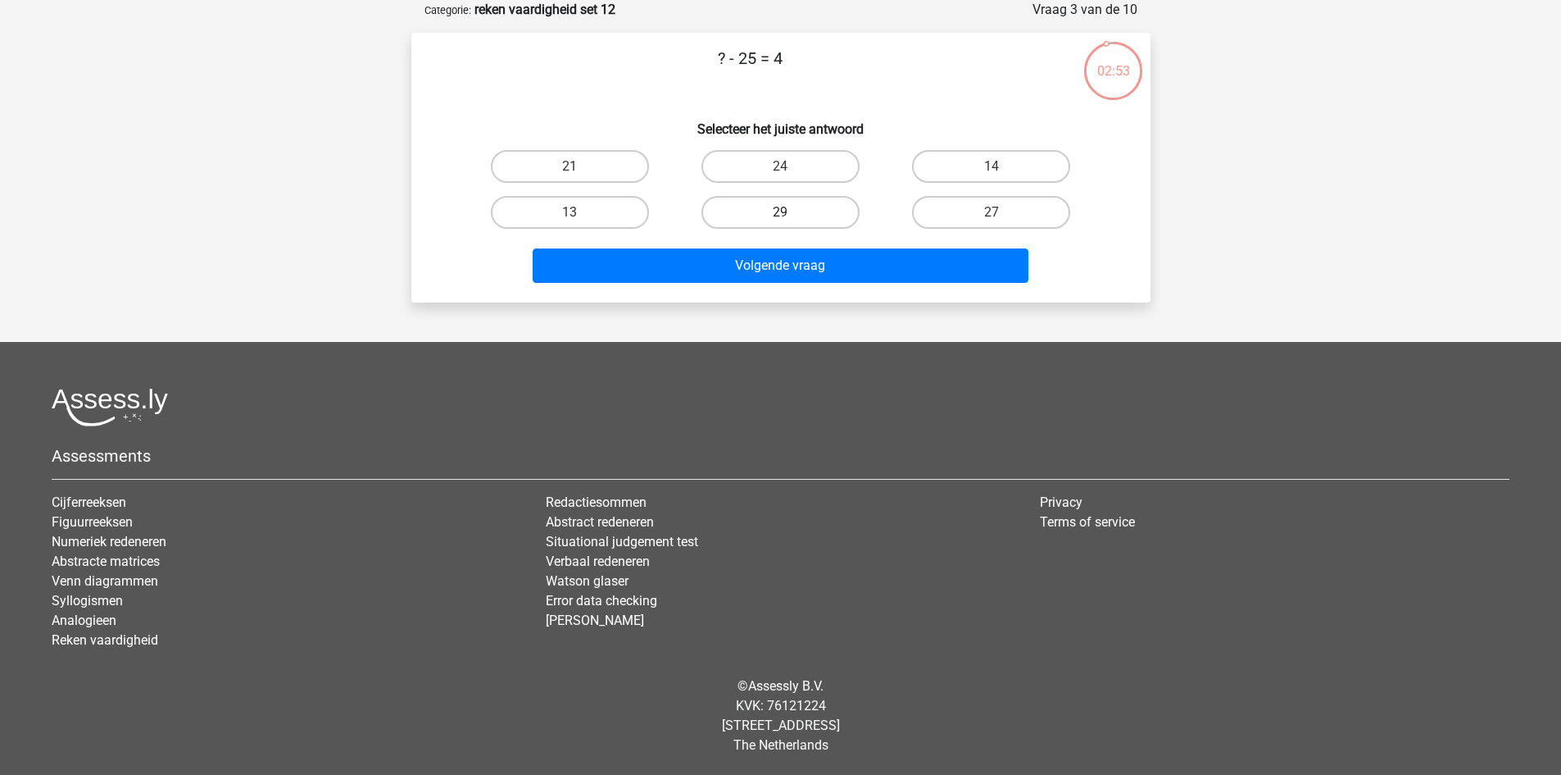
click at [785, 202] on label "29" at bounding box center [781, 212] width 158 height 33
click at [785, 212] on input "29" at bounding box center [785, 217] width 11 height 11
radio input "true"
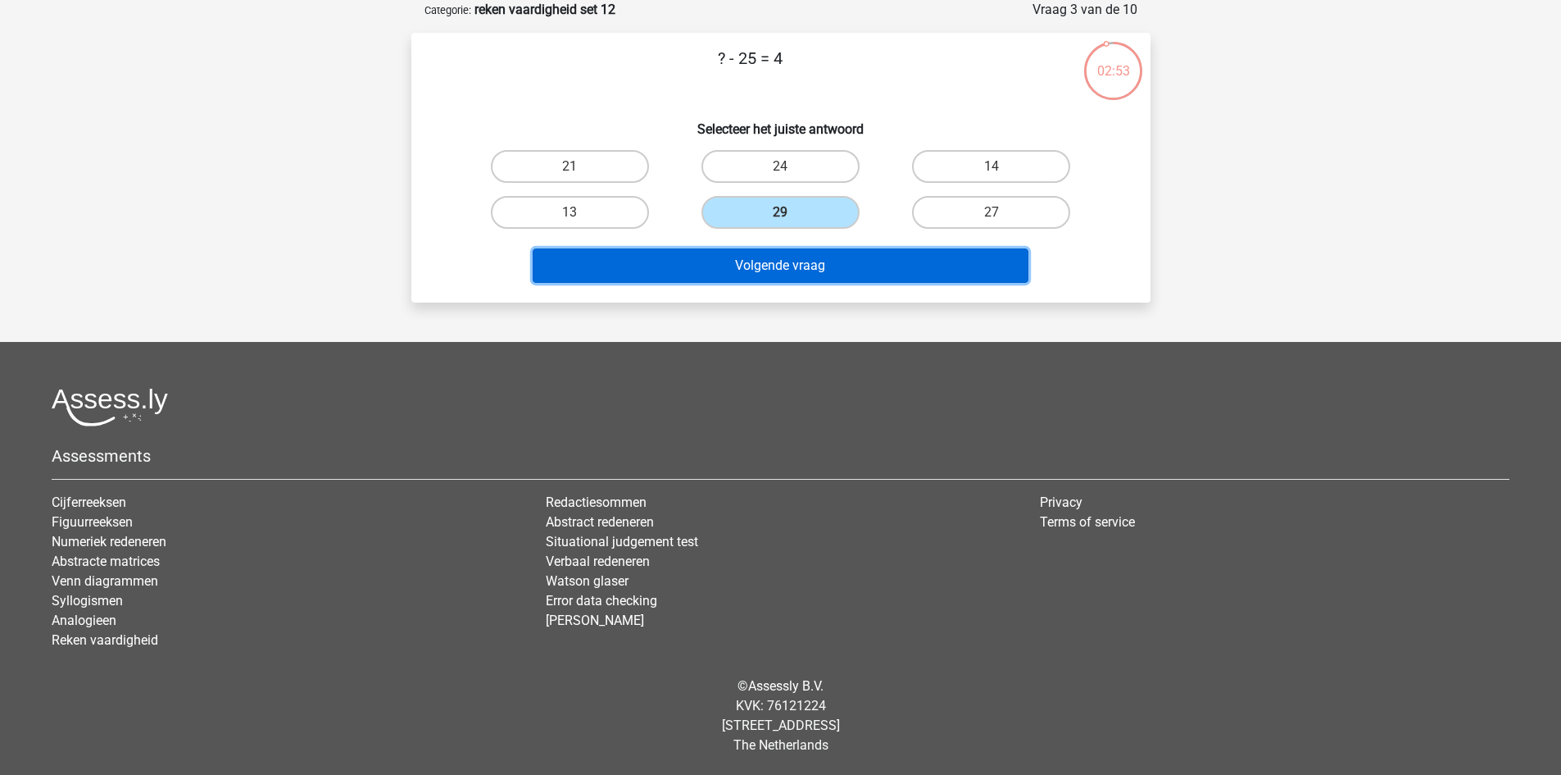
click at [798, 264] on button "Volgende vraag" at bounding box center [781, 265] width 496 height 34
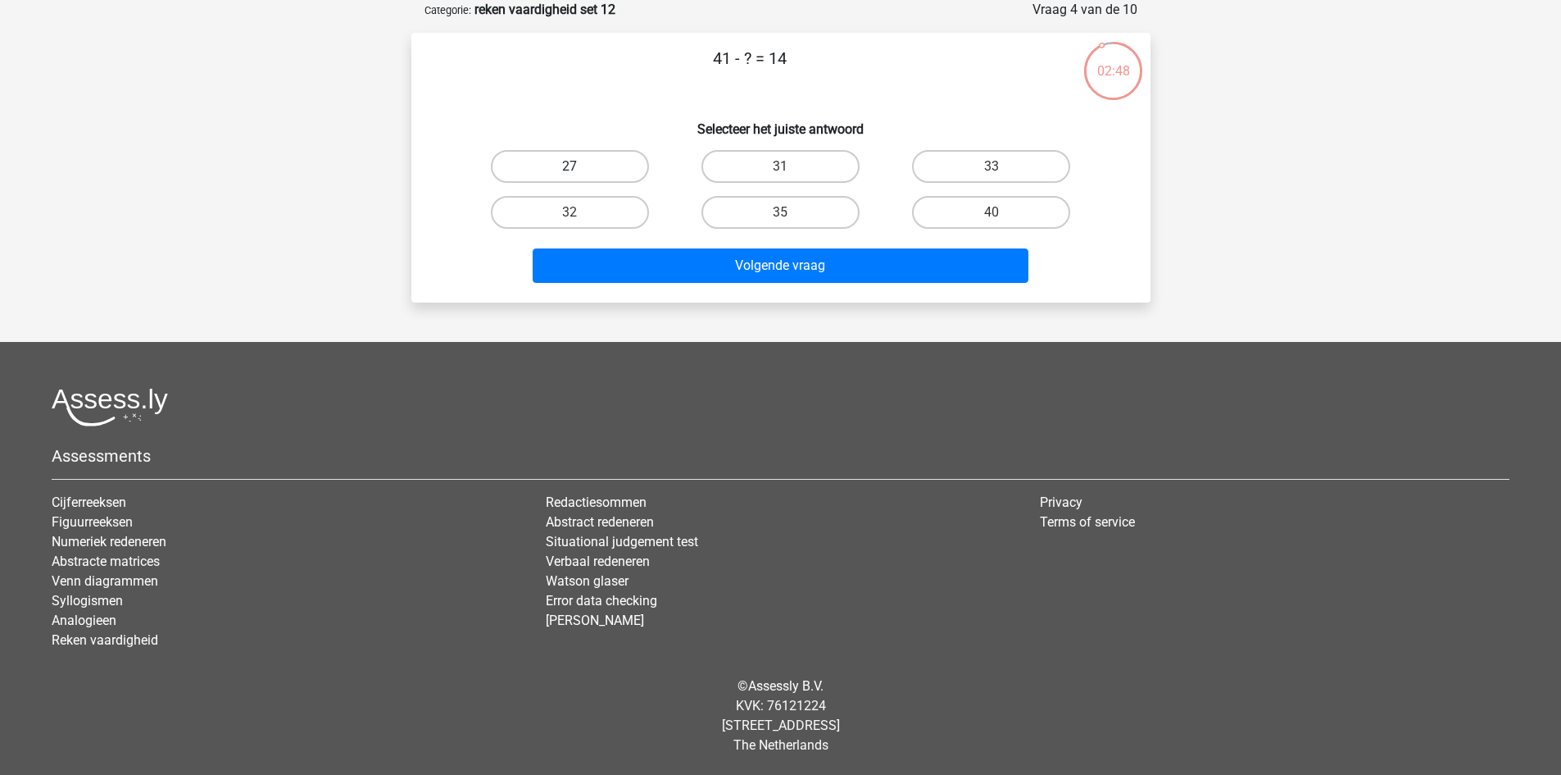
click at [622, 170] on label "27" at bounding box center [570, 166] width 158 height 33
click at [580, 170] on input "27" at bounding box center [575, 171] width 11 height 11
radio input "true"
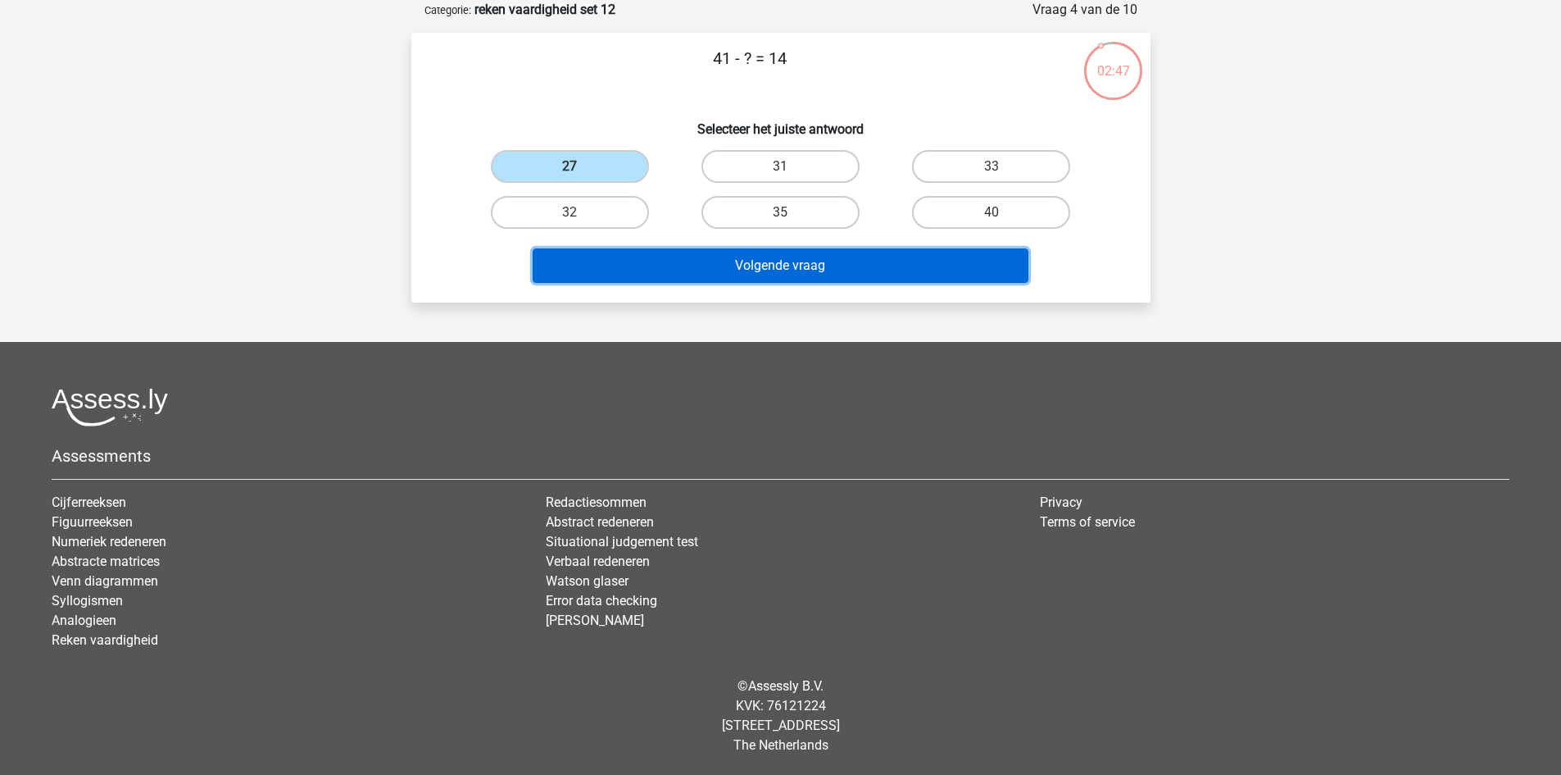
click at [794, 257] on button "Volgende vraag" at bounding box center [781, 265] width 496 height 34
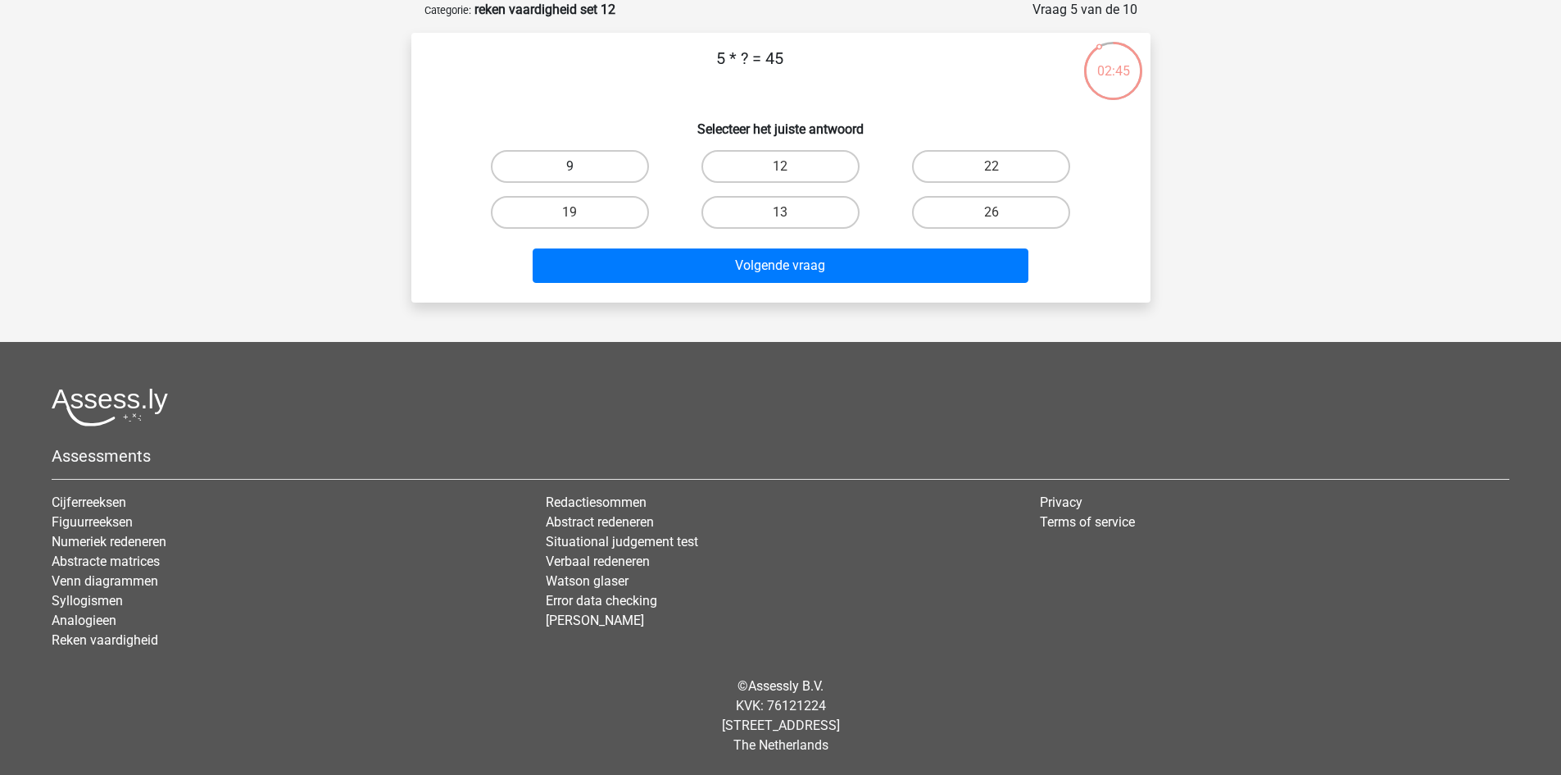
click at [596, 166] on label "9" at bounding box center [570, 166] width 158 height 33
click at [580, 166] on input "9" at bounding box center [575, 171] width 11 height 11
radio input "true"
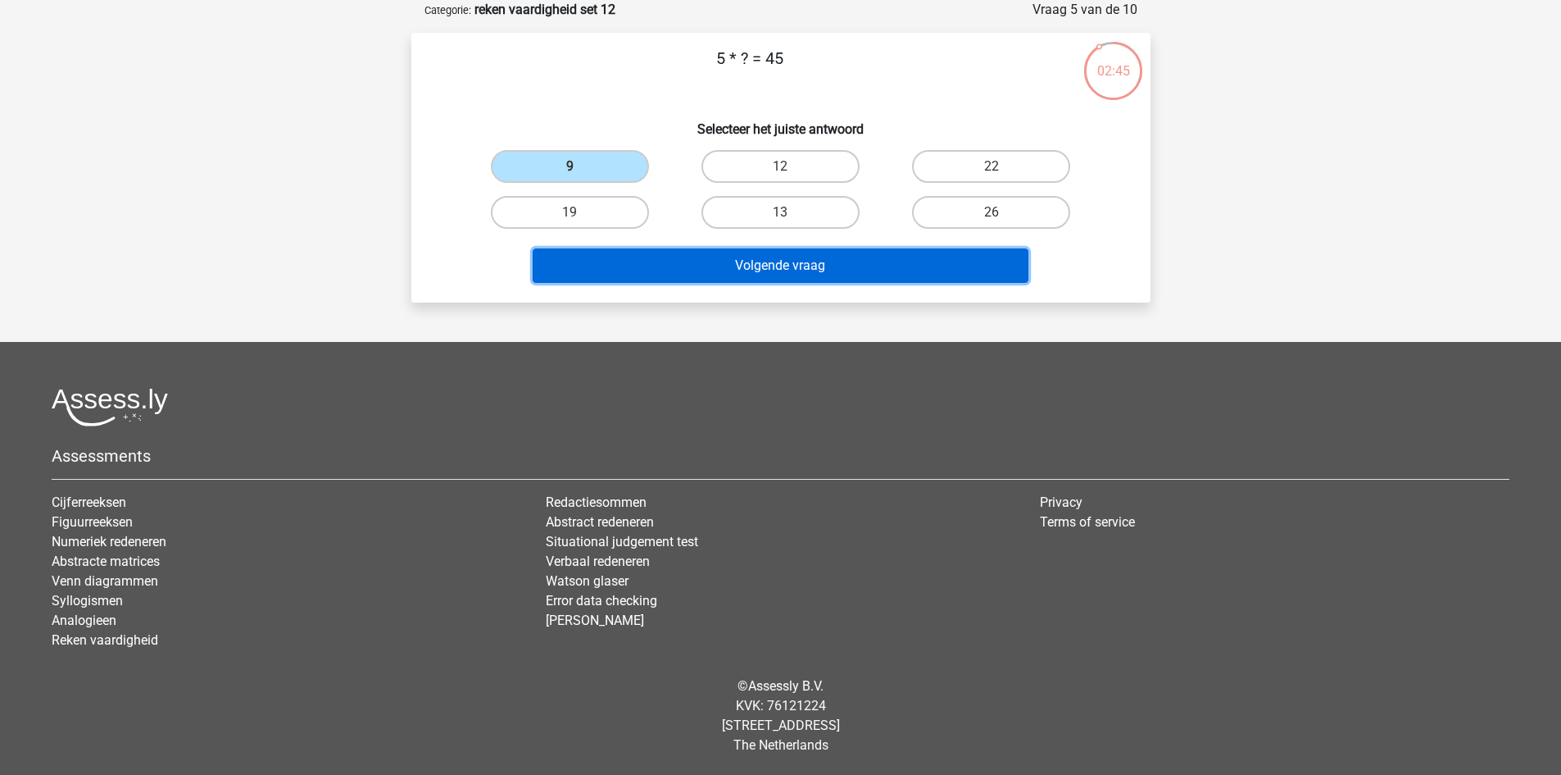
click at [697, 261] on button "Volgende vraag" at bounding box center [781, 265] width 496 height 34
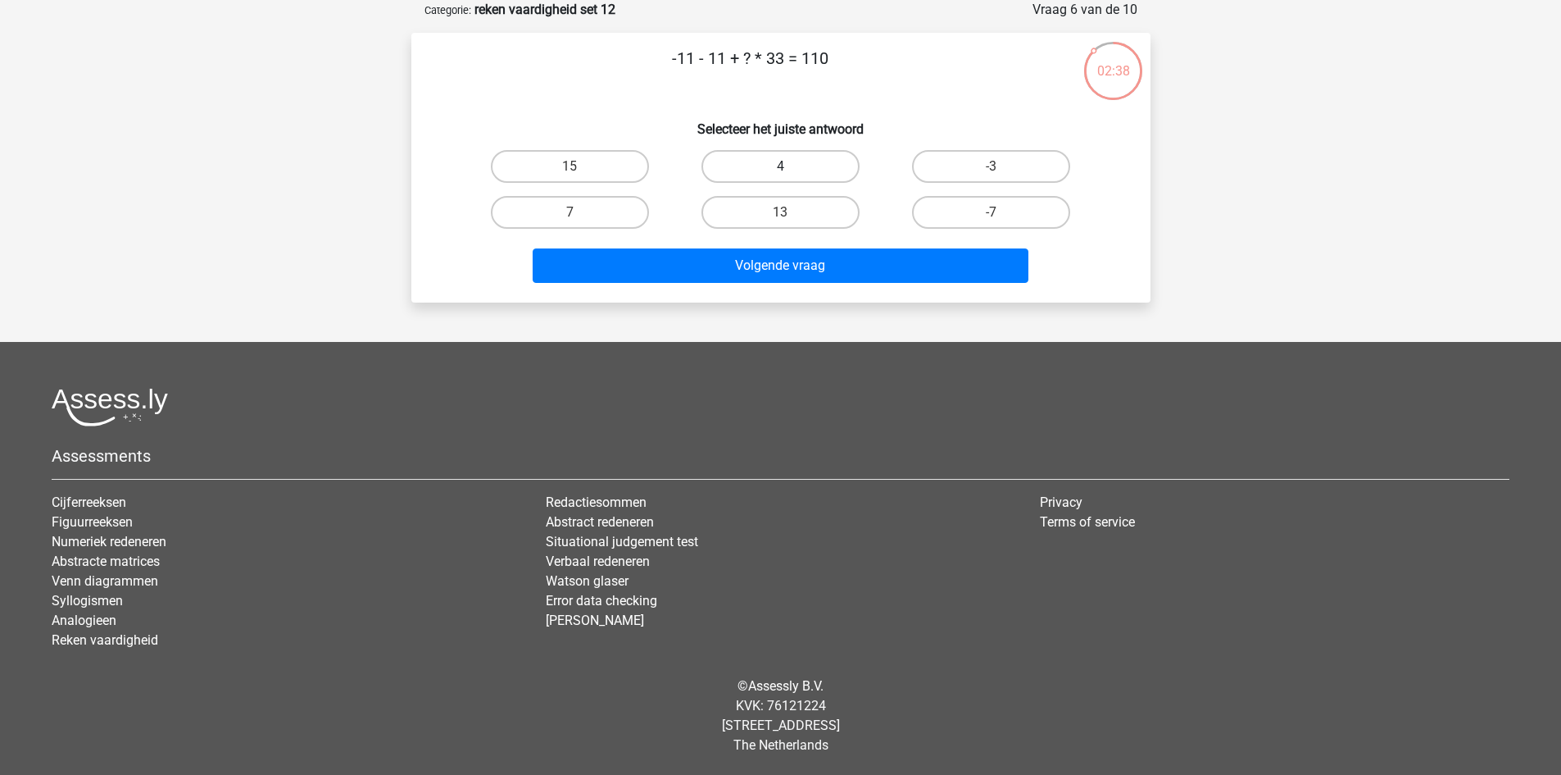
click at [782, 162] on label "4" at bounding box center [781, 166] width 158 height 33
click at [782, 166] on input "4" at bounding box center [785, 171] width 11 height 11
radio input "true"
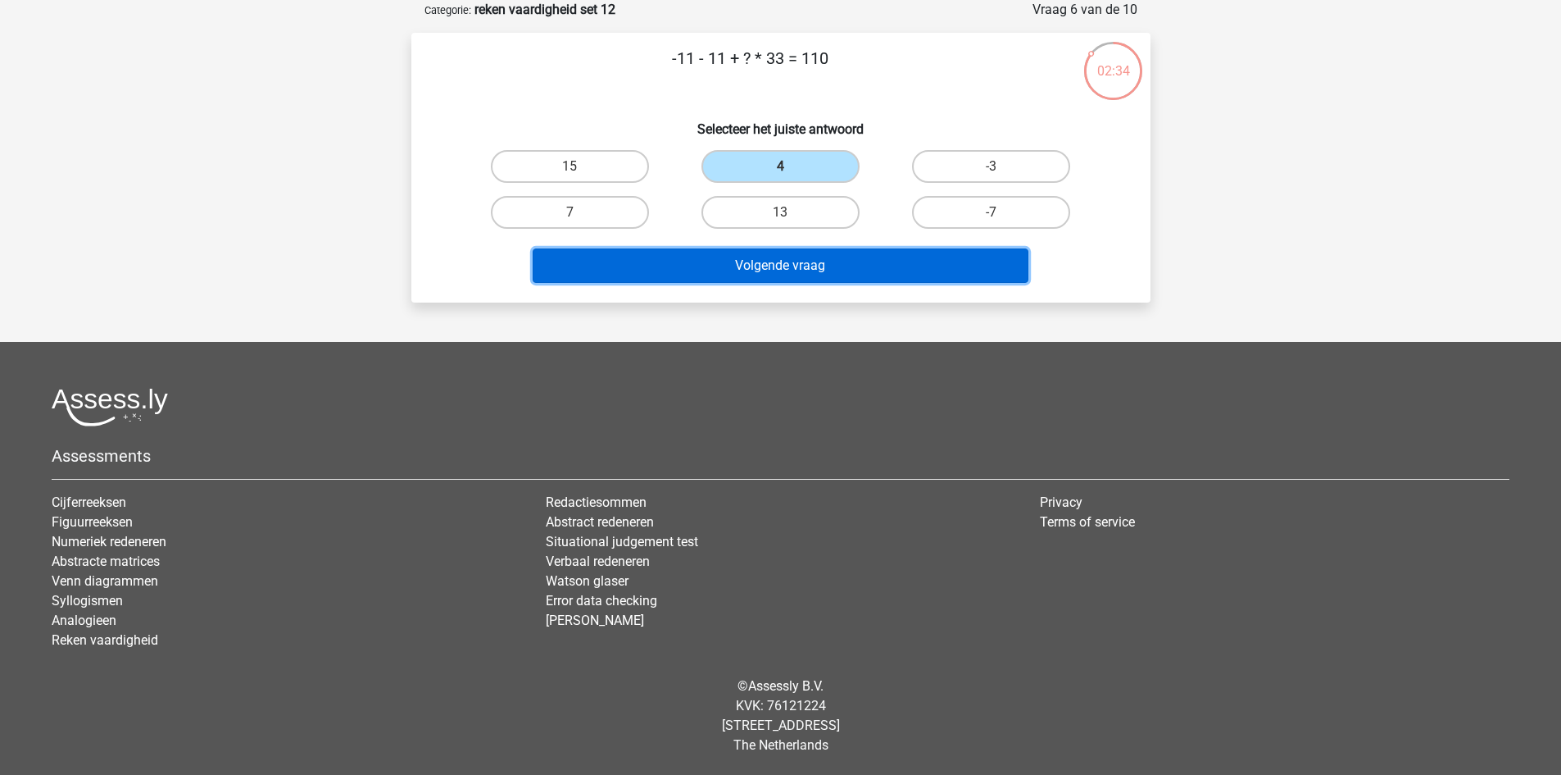
click at [833, 259] on button "Volgende vraag" at bounding box center [781, 265] width 496 height 34
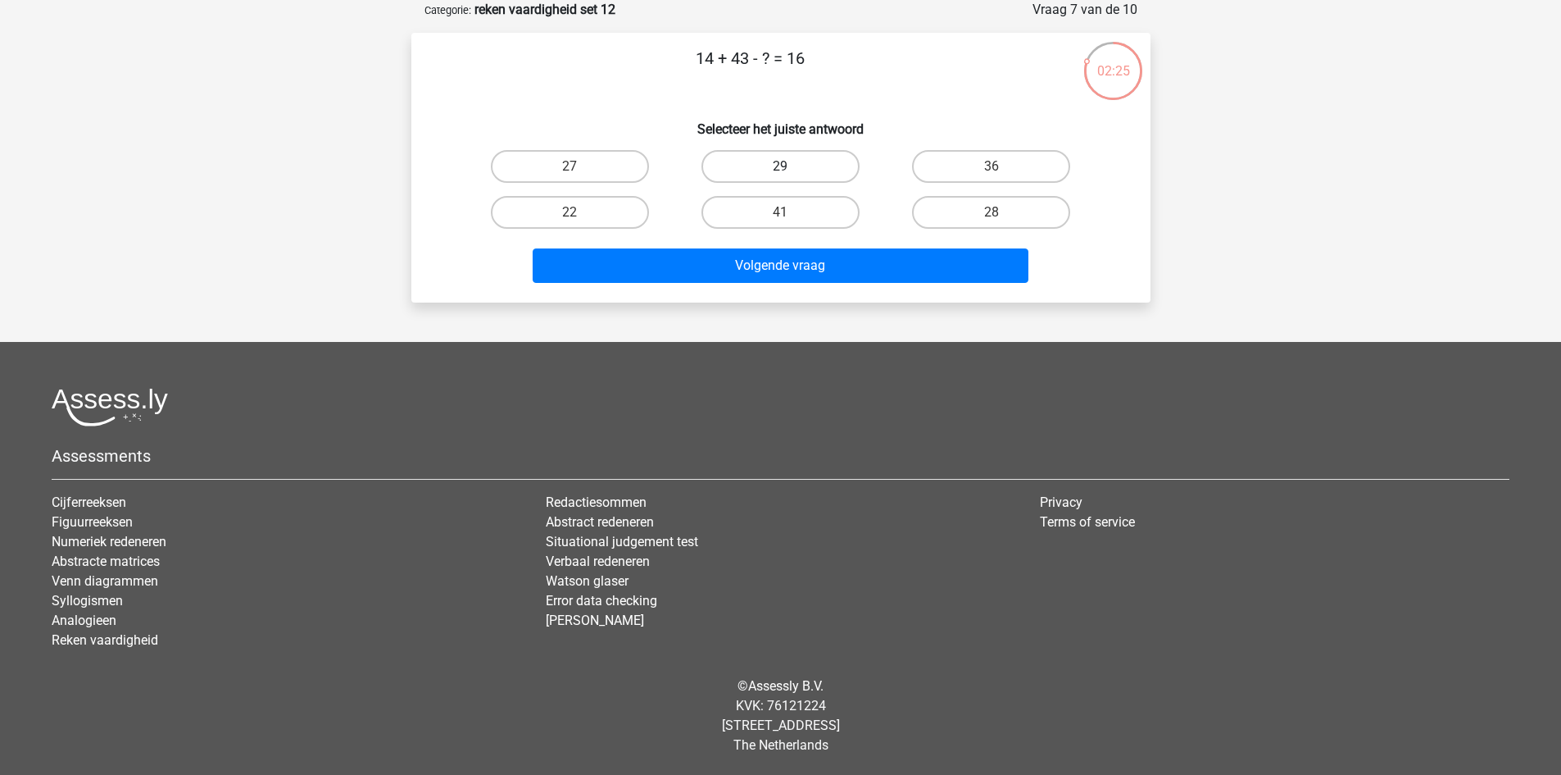
click at [798, 167] on label "29" at bounding box center [781, 166] width 158 height 33
click at [791, 167] on input "29" at bounding box center [785, 171] width 11 height 11
radio input "true"
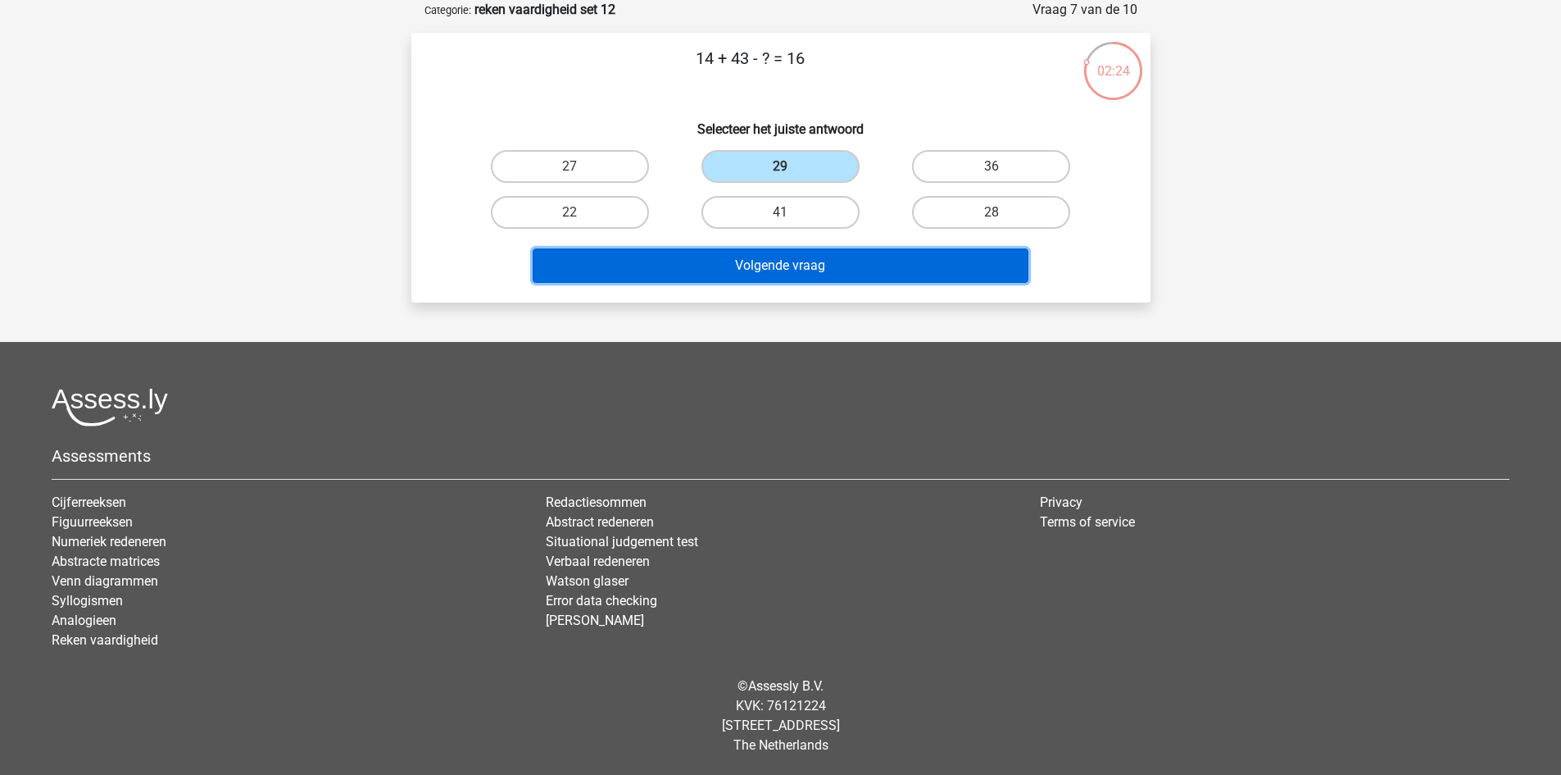
click at [862, 257] on button "Volgende vraag" at bounding box center [781, 265] width 496 height 34
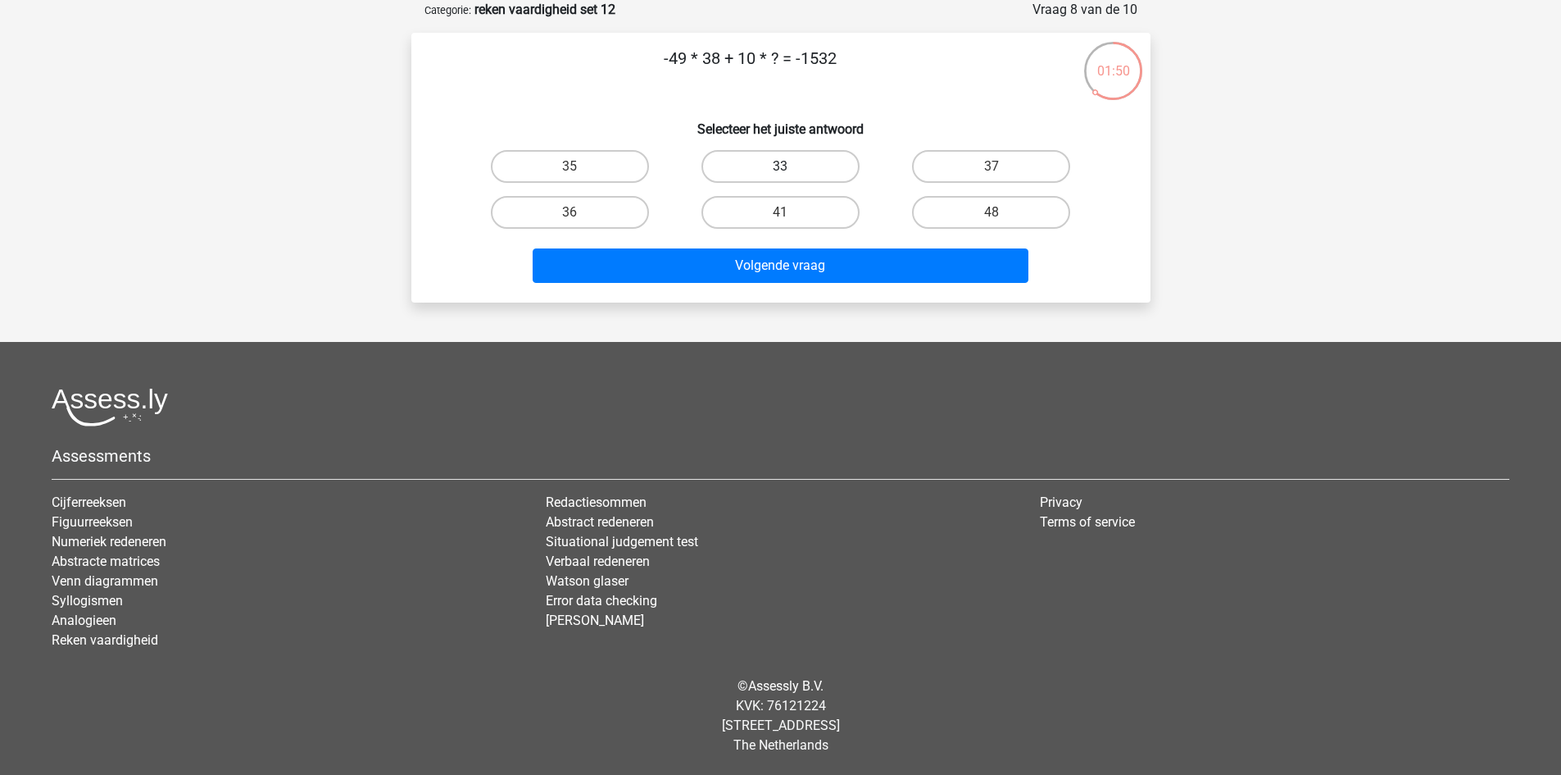
click at [800, 170] on label "33" at bounding box center [781, 166] width 158 height 33
click at [791, 170] on input "33" at bounding box center [785, 171] width 11 height 11
radio input "true"
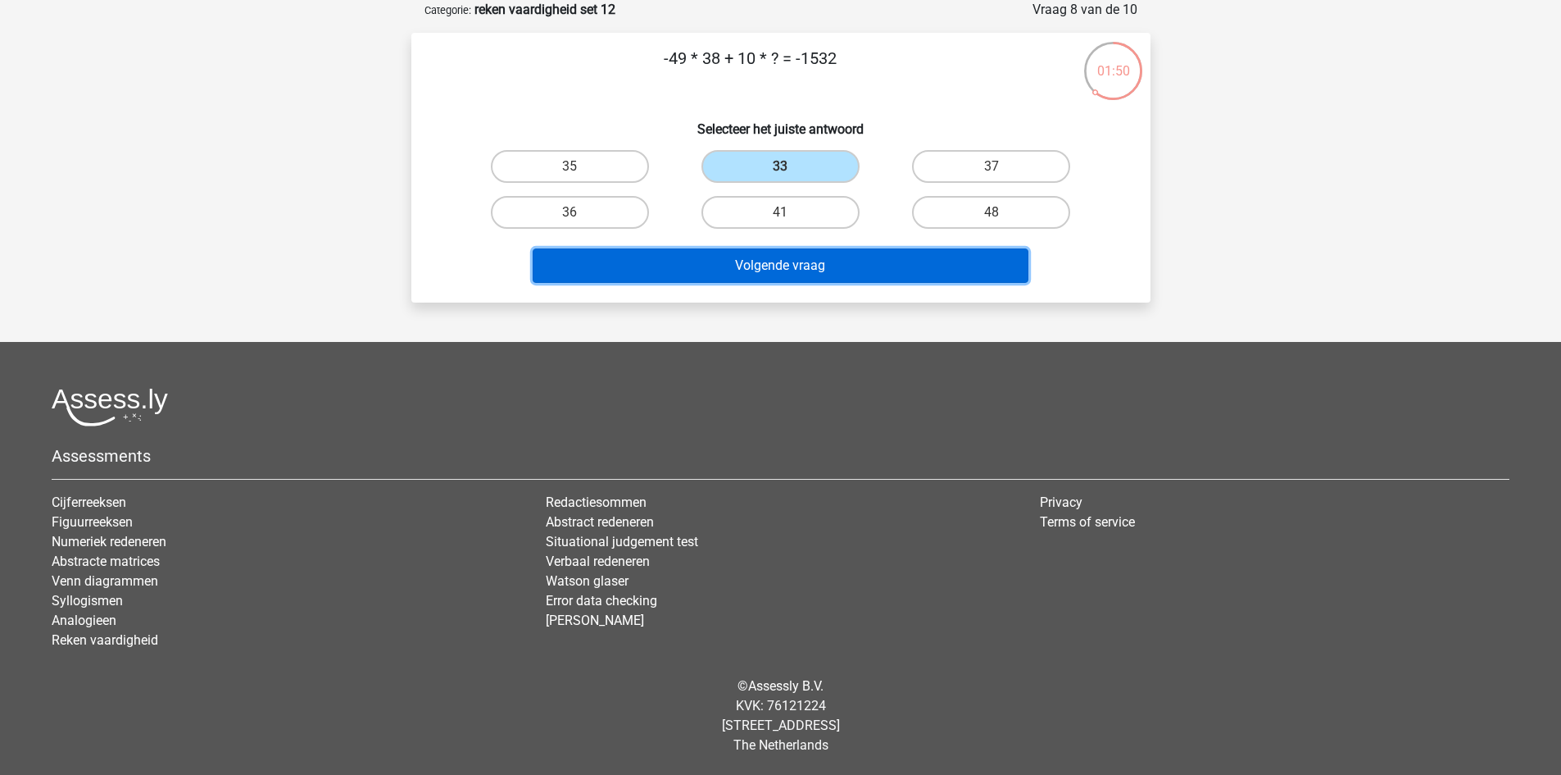
click at [802, 252] on button "Volgende vraag" at bounding box center [781, 265] width 496 height 34
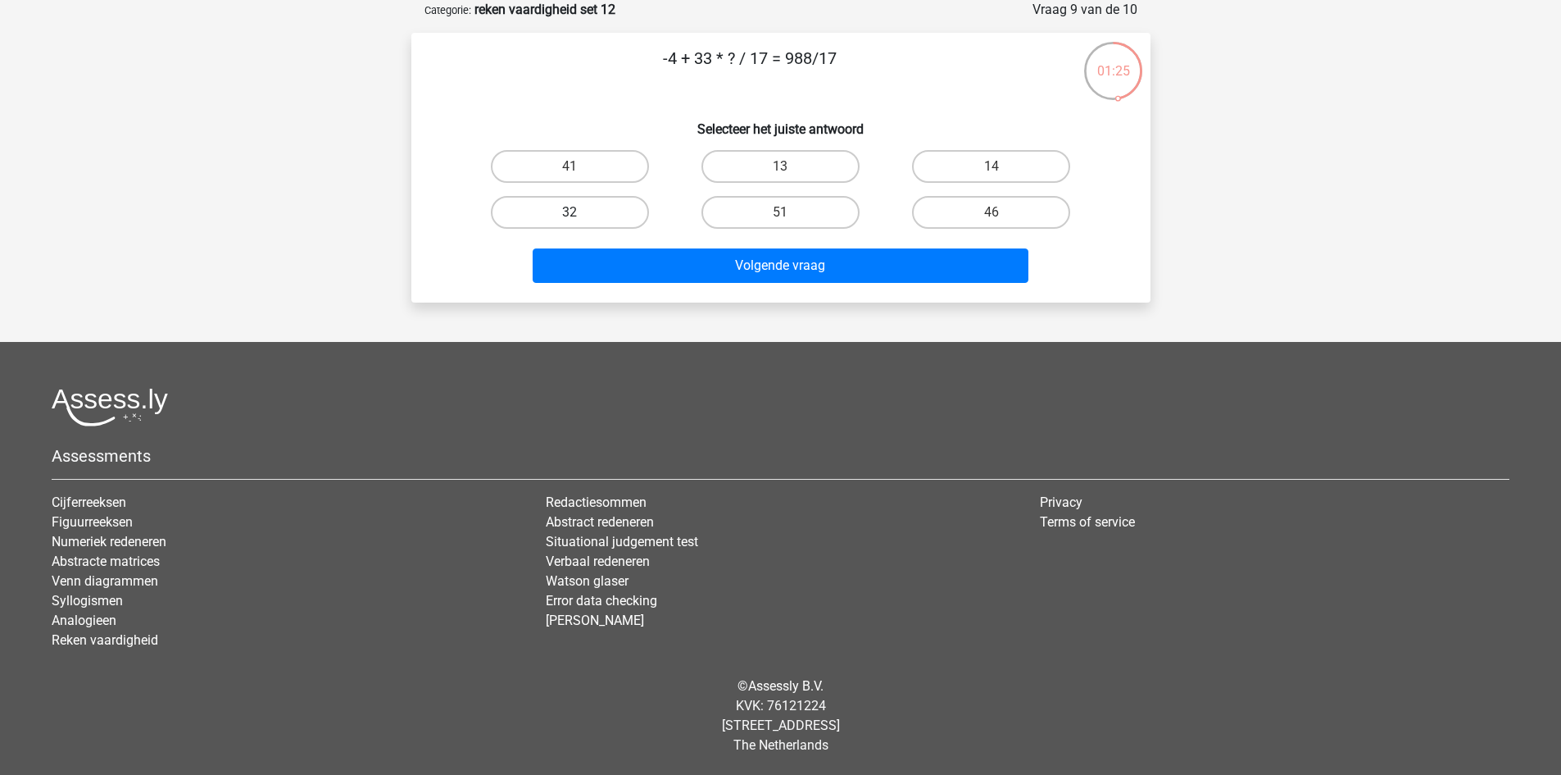
click at [589, 209] on label "32" at bounding box center [570, 212] width 158 height 33
click at [580, 212] on input "32" at bounding box center [575, 217] width 11 height 11
radio input "true"
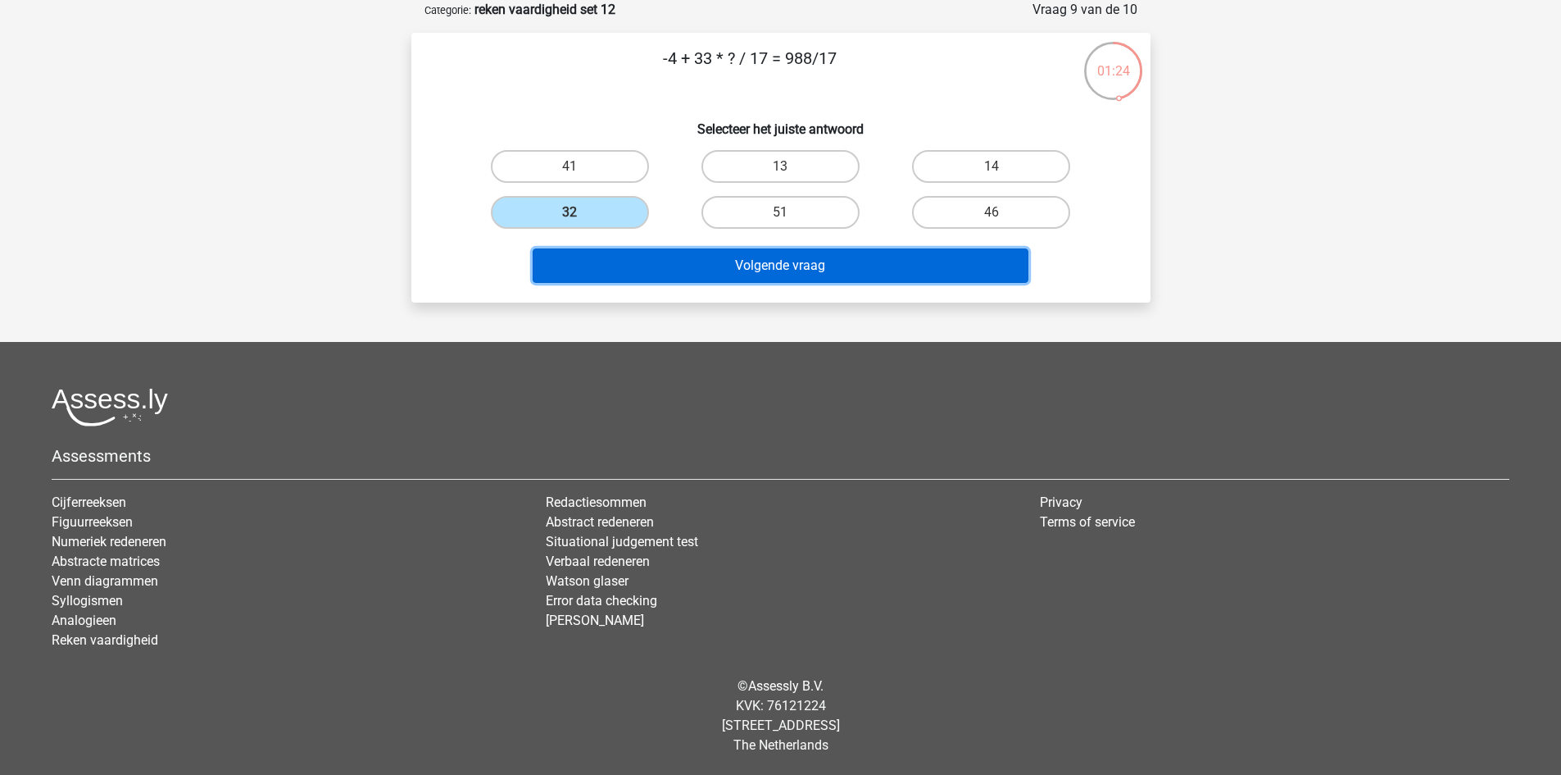
click at [666, 252] on button "Volgende vraag" at bounding box center [781, 265] width 496 height 34
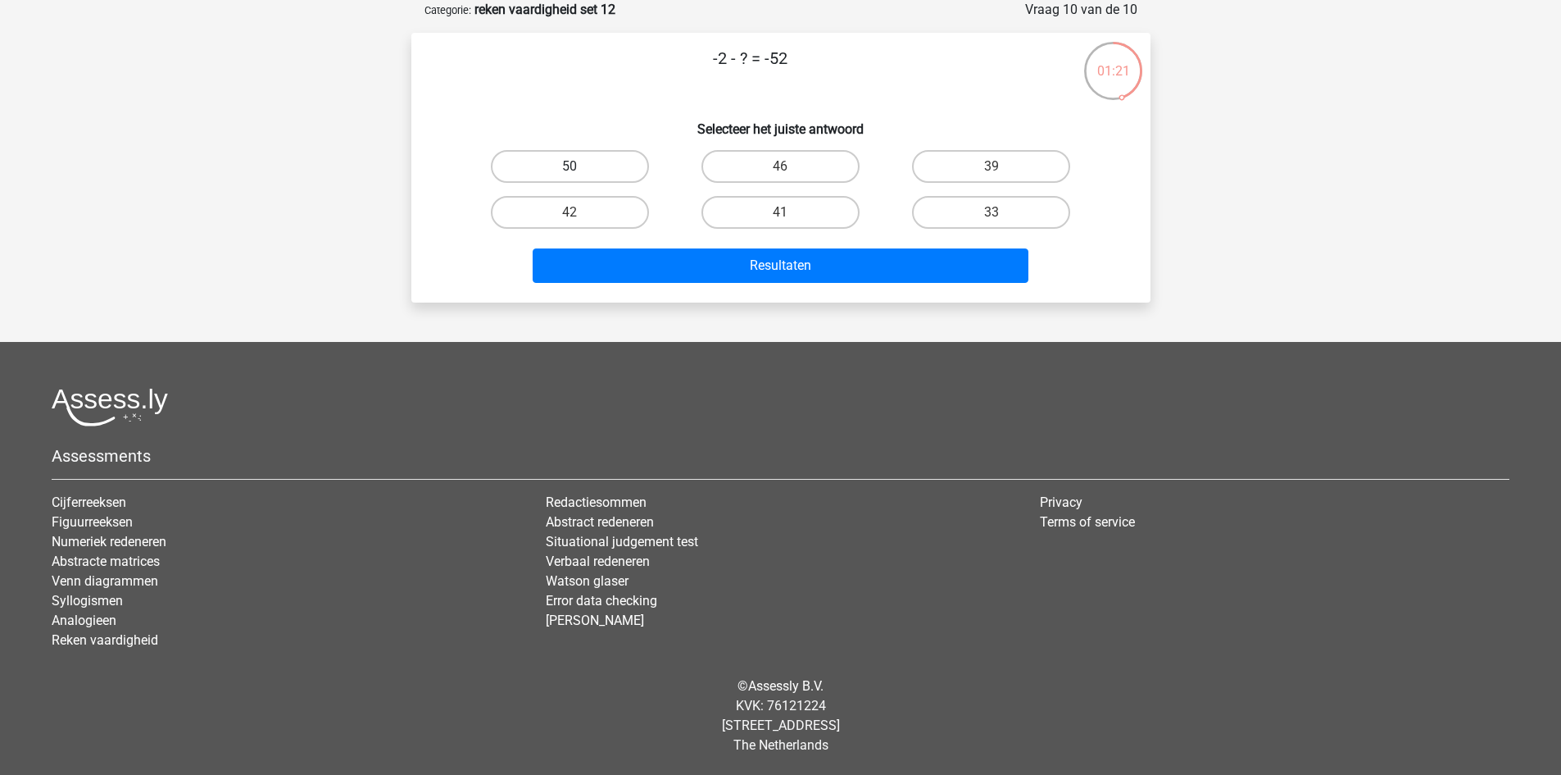
click at [648, 171] on label "50" at bounding box center [570, 166] width 158 height 33
click at [580, 171] on input "50" at bounding box center [575, 171] width 11 height 11
radio input "true"
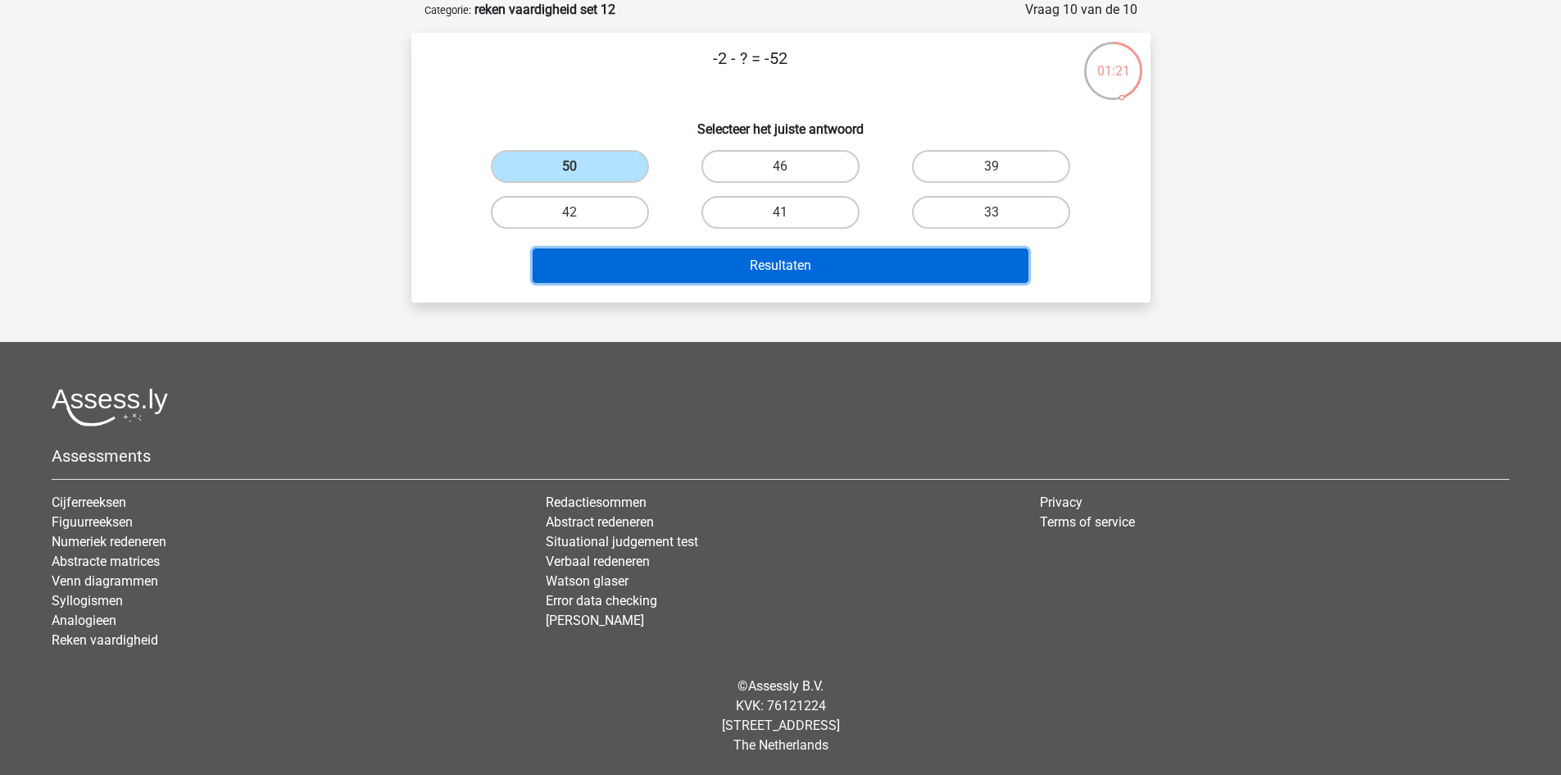
click at [671, 262] on button "Resultaten" at bounding box center [781, 265] width 496 height 34
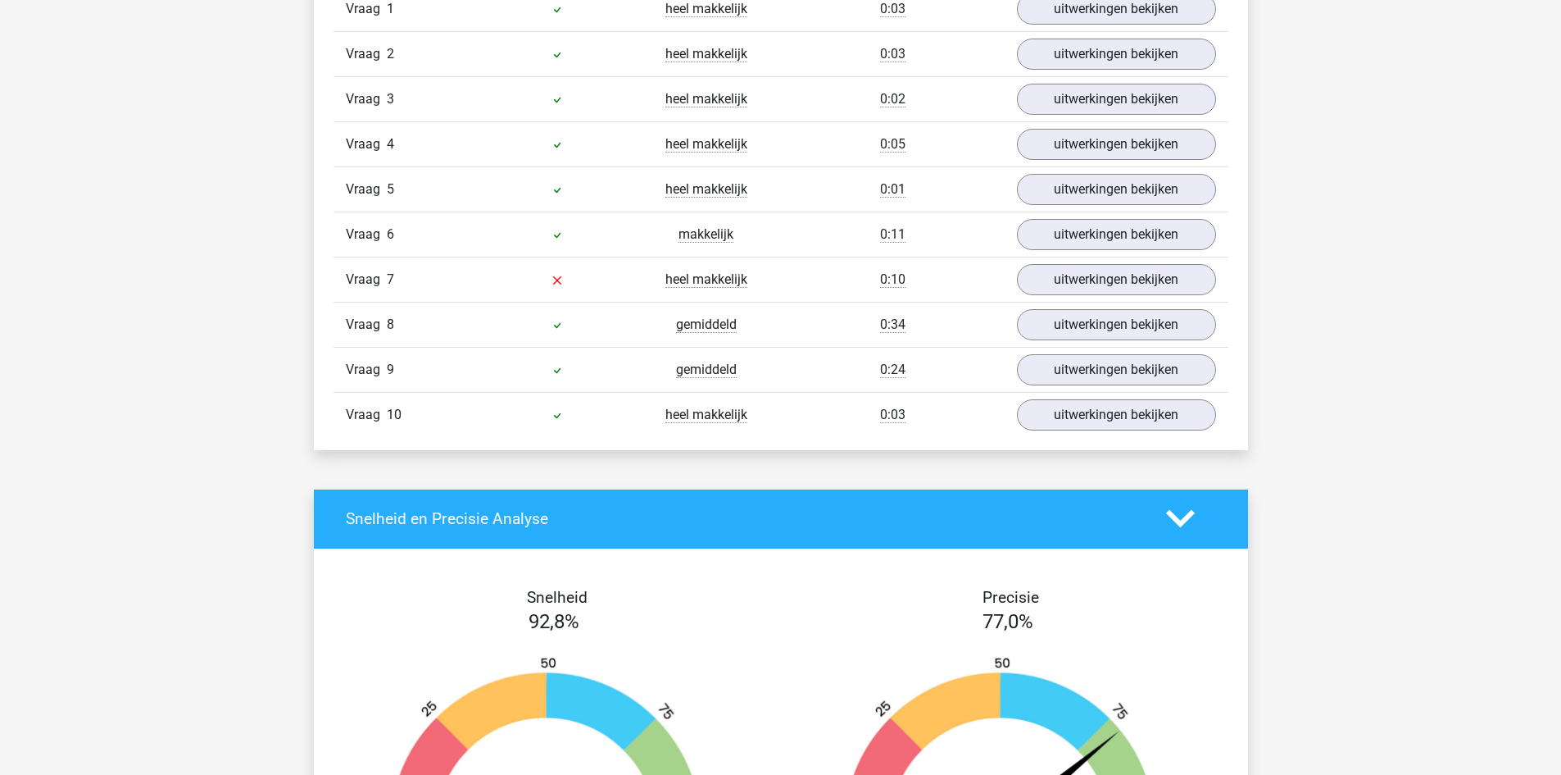
scroll to position [1148, 0]
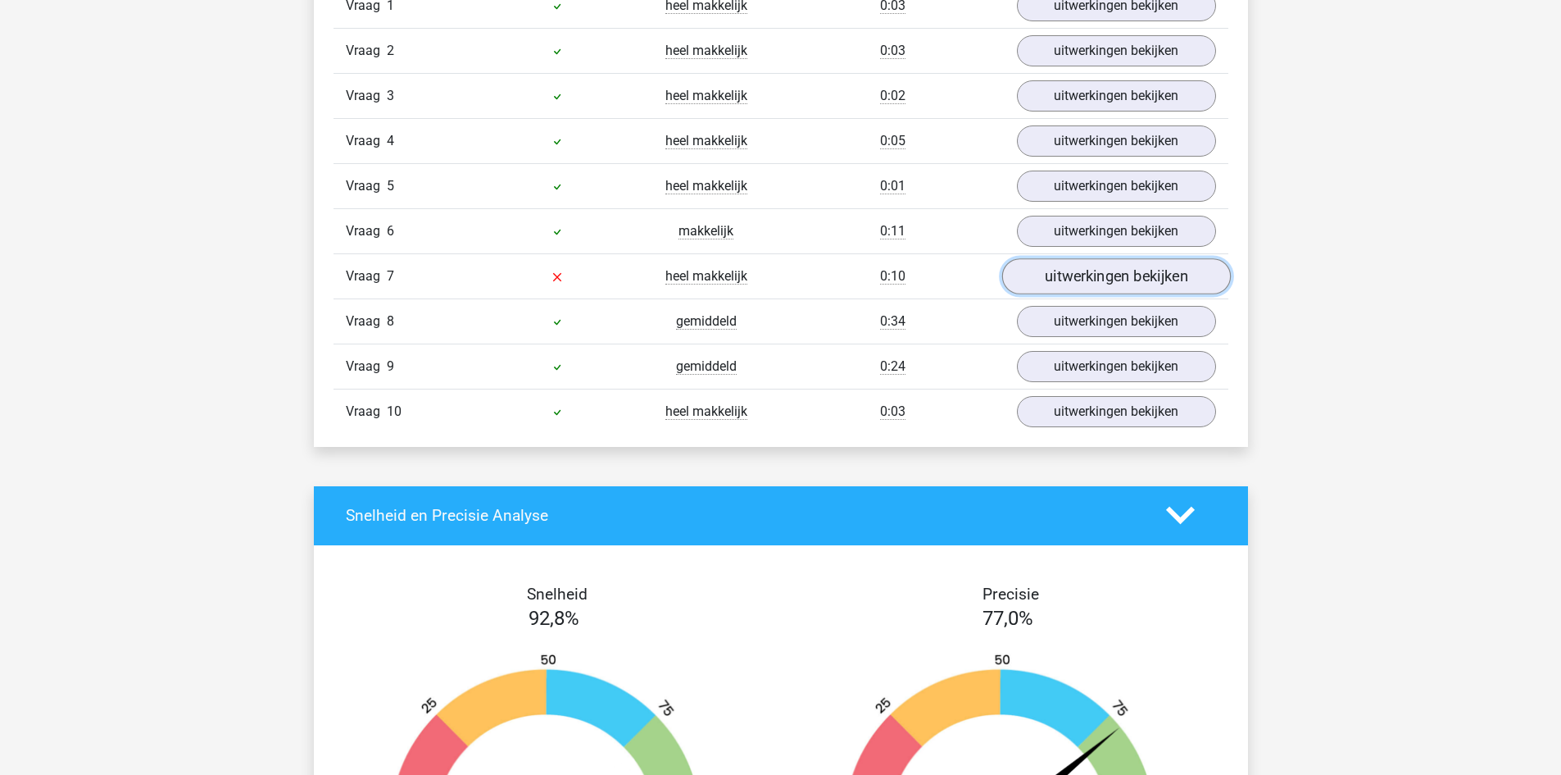
click at [1038, 273] on link "uitwerkingen bekijken" at bounding box center [1116, 276] width 229 height 36
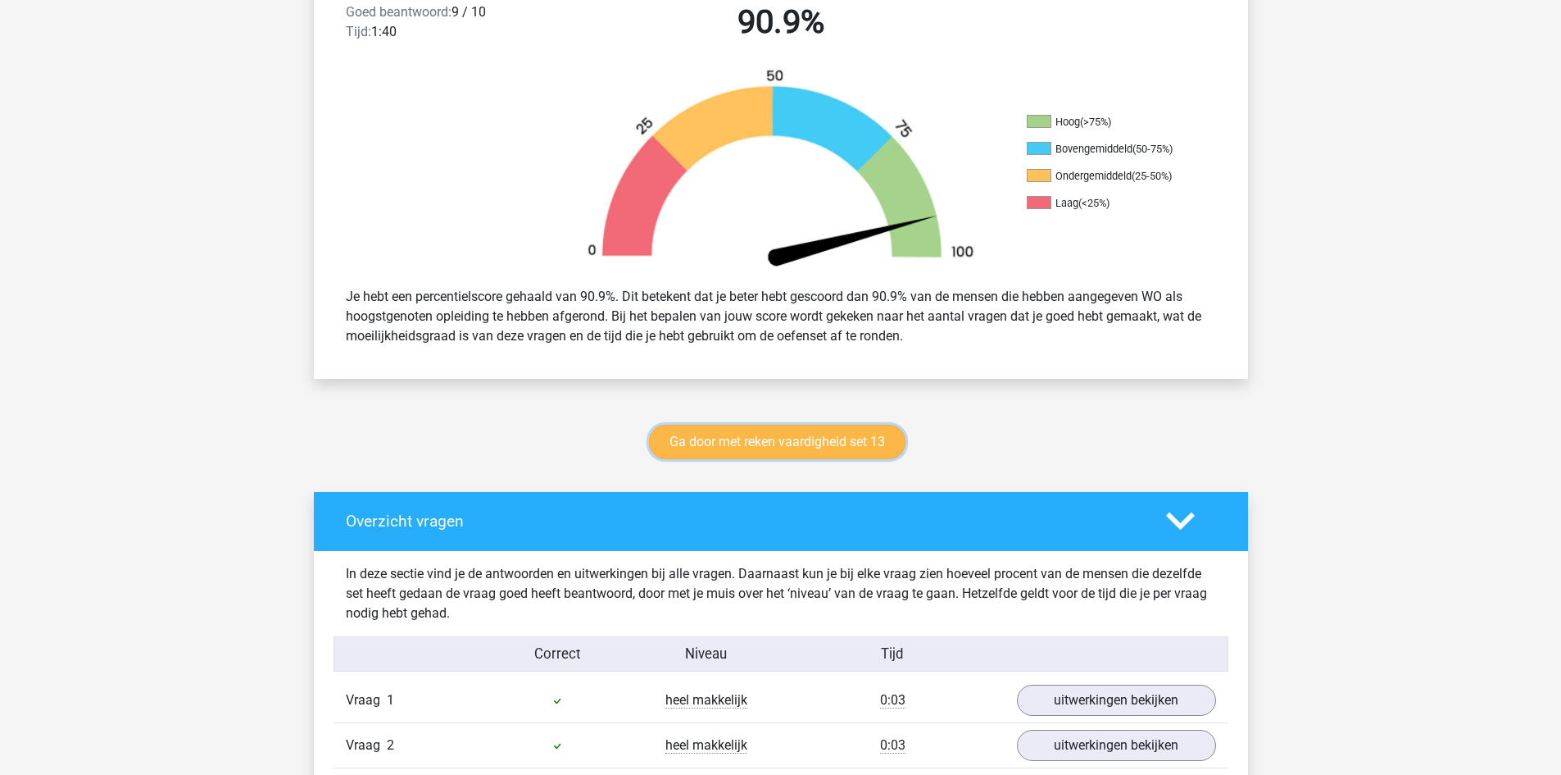
scroll to position [492, 0]
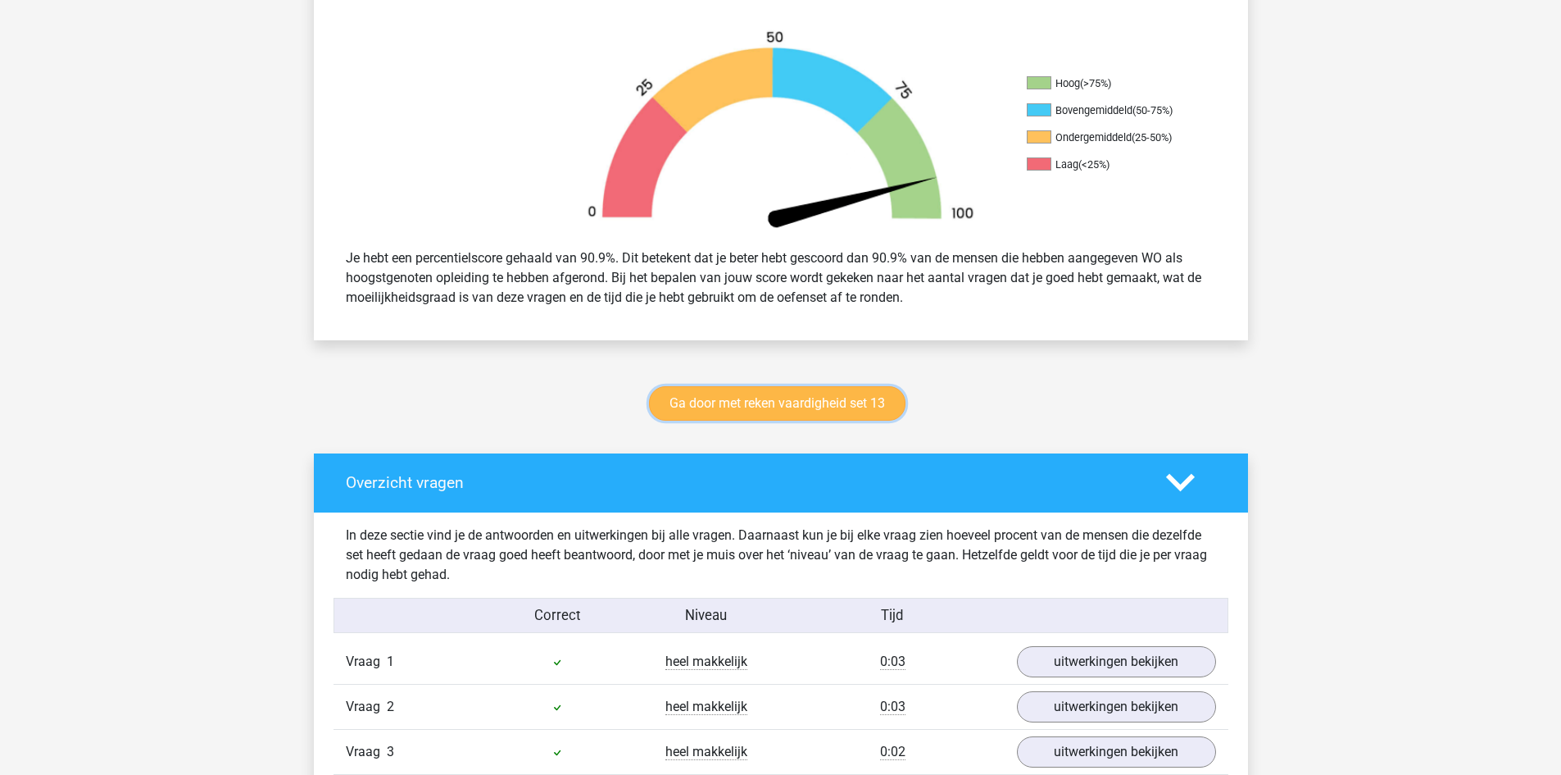
click at [798, 408] on link "Ga door met reken vaardigheid set 13" at bounding box center [777, 403] width 257 height 34
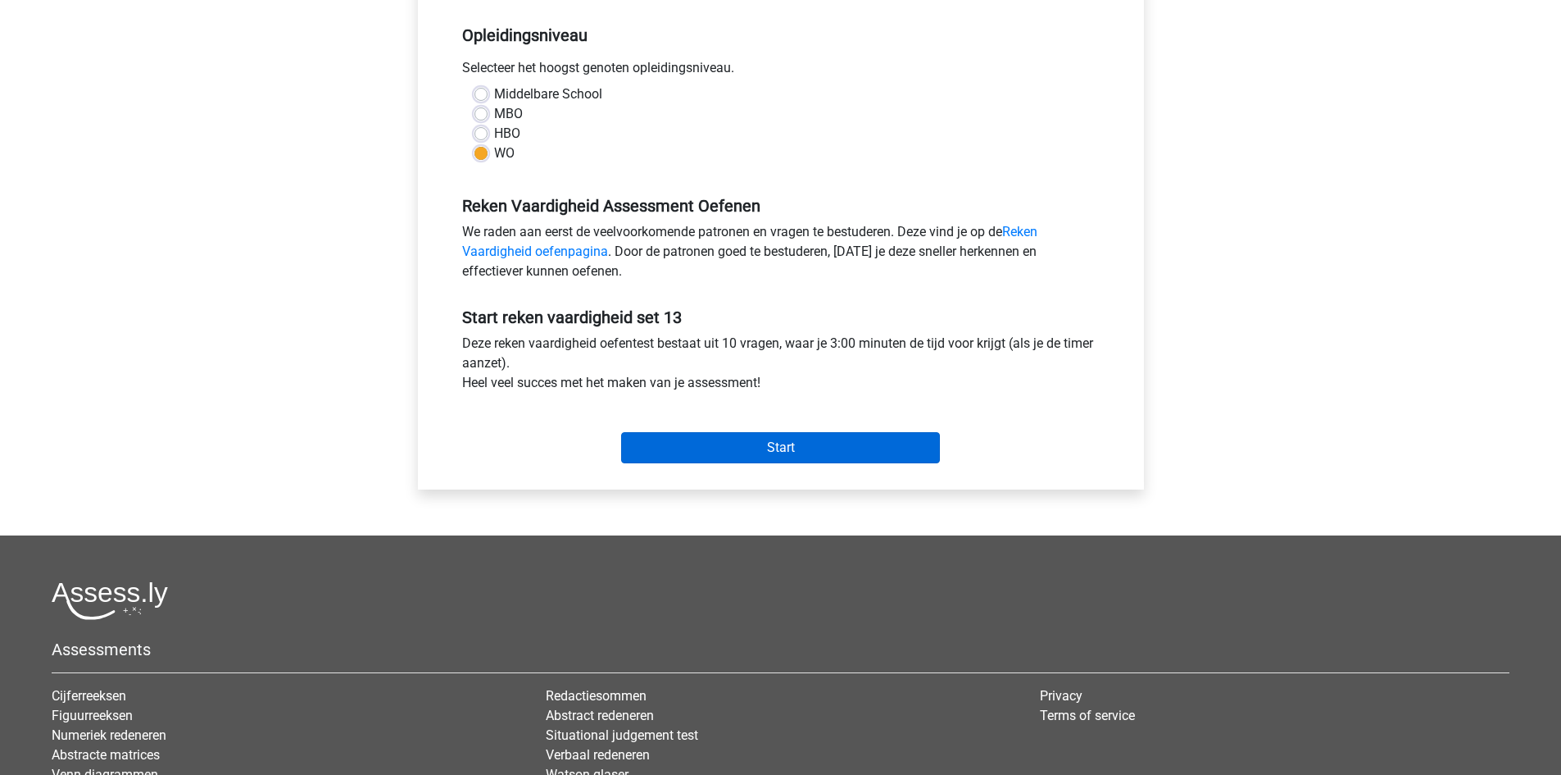
scroll to position [328, 0]
click at [821, 448] on input "Start" at bounding box center [780, 446] width 319 height 31
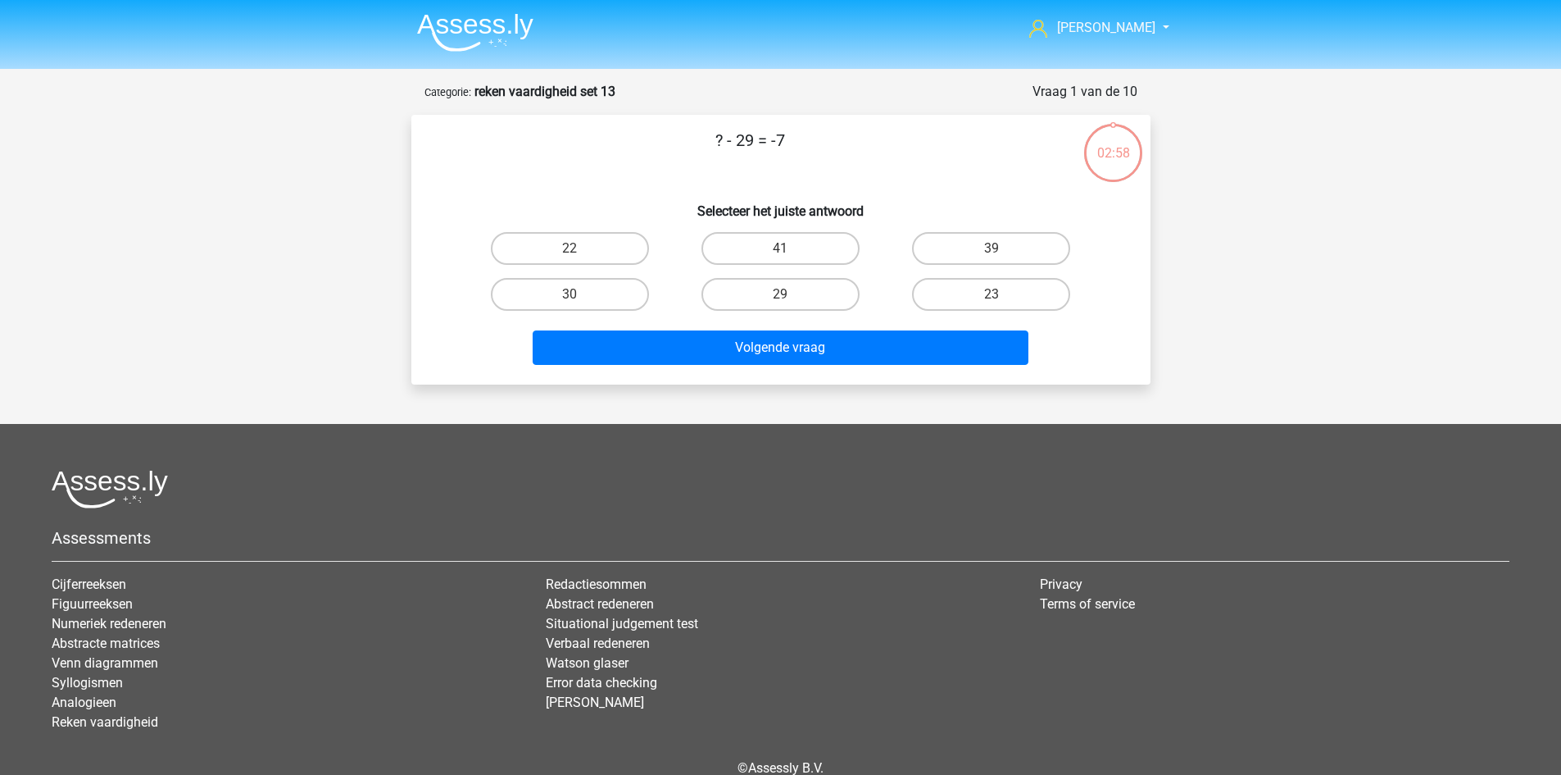
click at [615, 254] on label "22" at bounding box center [570, 248] width 158 height 33
click at [580, 254] on input "22" at bounding box center [575, 253] width 11 height 11
radio input "true"
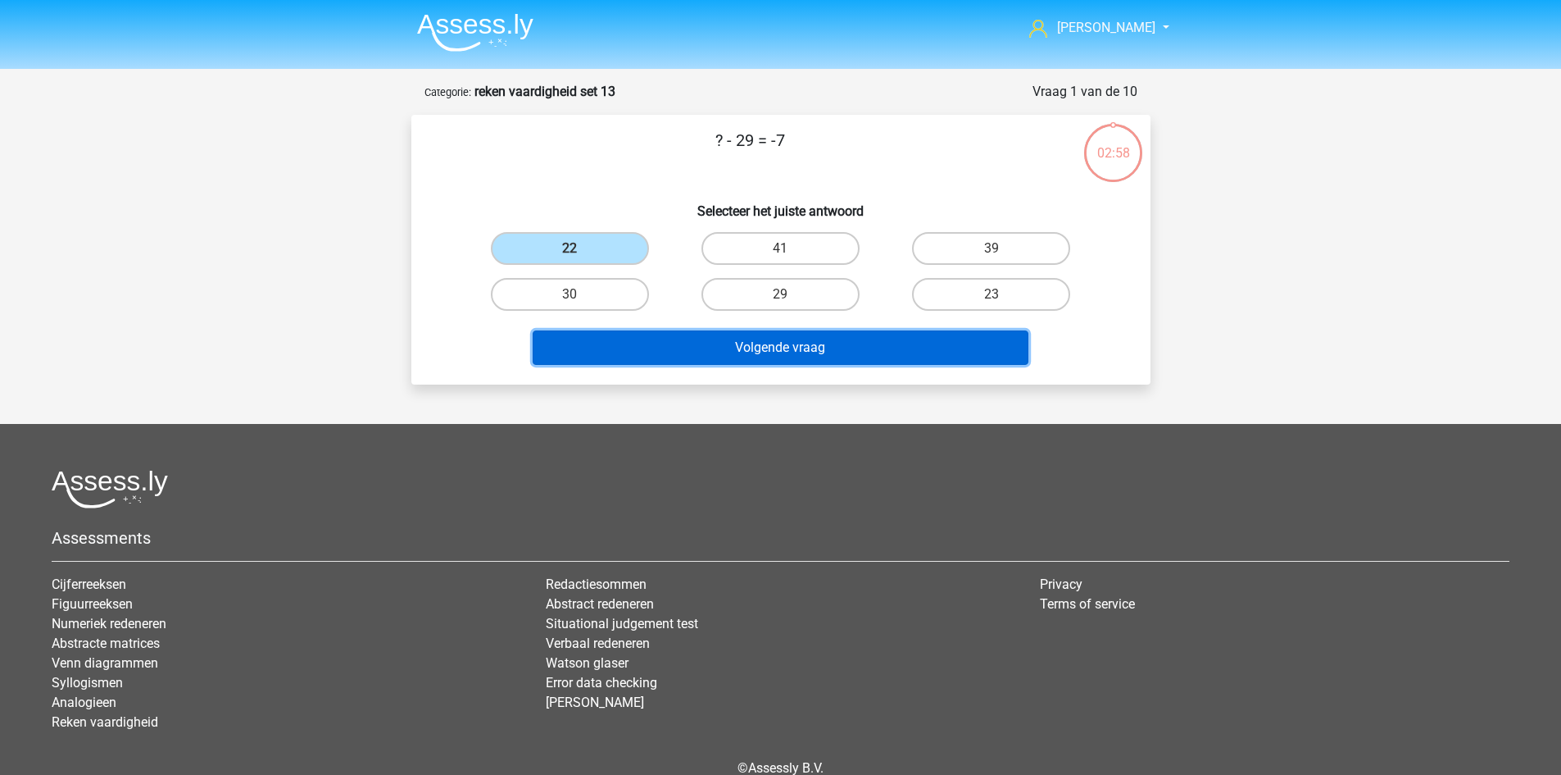
click at [731, 338] on button "Volgende vraag" at bounding box center [781, 347] width 496 height 34
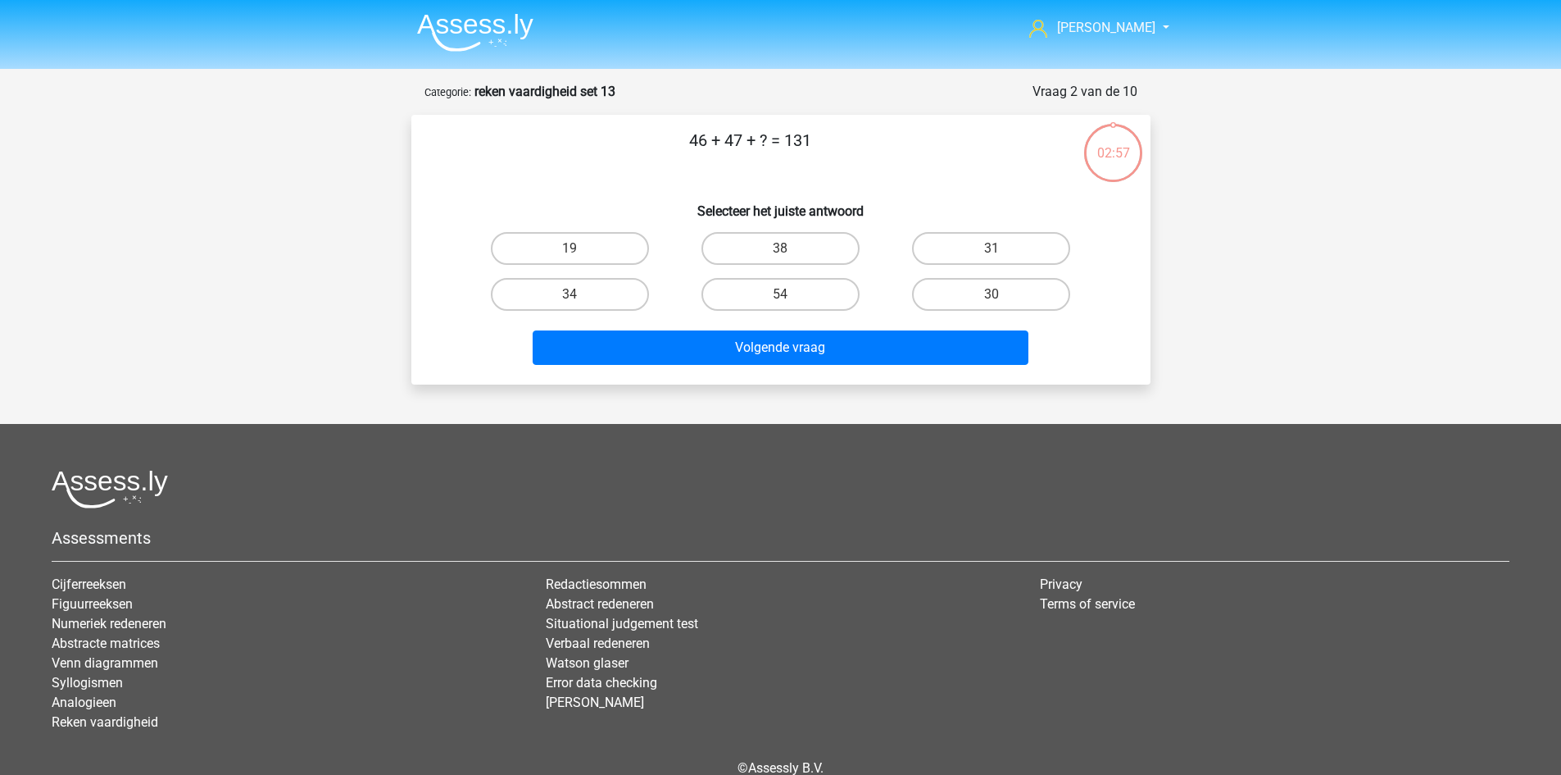
scroll to position [82, 0]
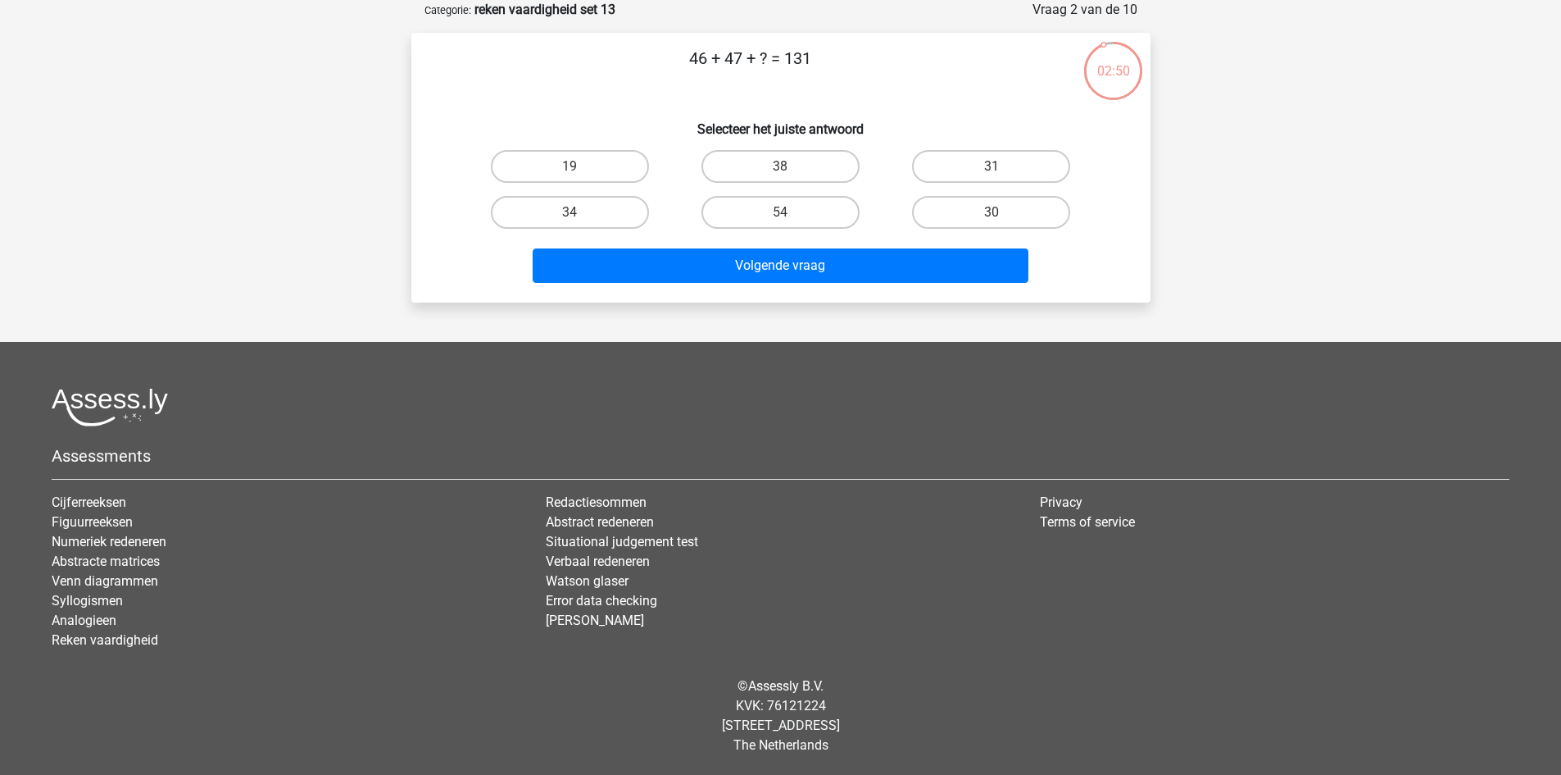
drag, startPoint x: 800, startPoint y: 165, endPoint x: 817, endPoint y: 248, distance: 84.6
click at [802, 167] on label "38" at bounding box center [781, 166] width 158 height 33
click at [791, 167] on input "38" at bounding box center [785, 171] width 11 height 11
radio input "true"
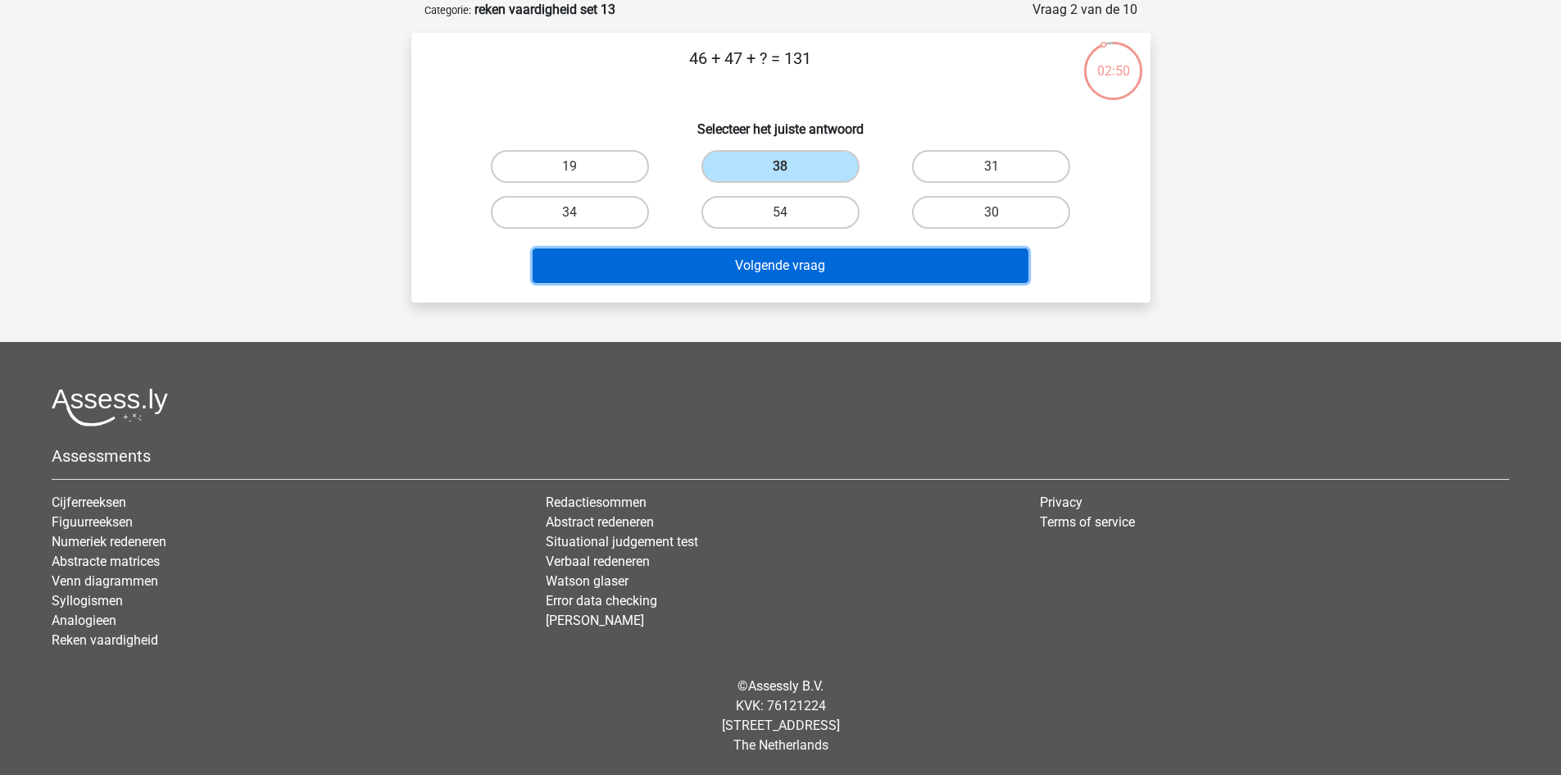
click at [822, 266] on button "Volgende vraag" at bounding box center [781, 265] width 496 height 34
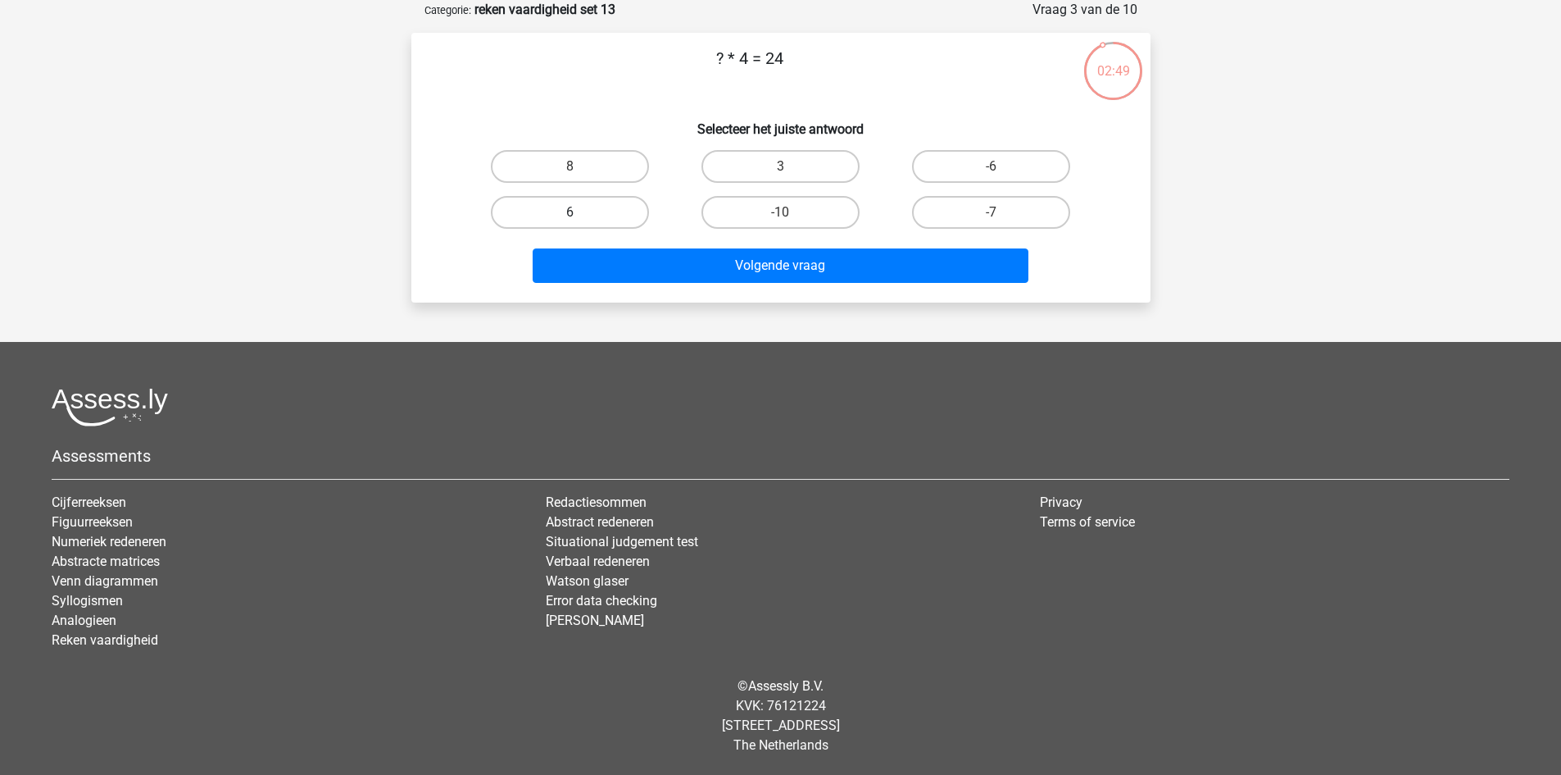
click at [583, 222] on label "6" at bounding box center [570, 212] width 158 height 33
click at [580, 222] on input "6" at bounding box center [575, 217] width 11 height 11
radio input "true"
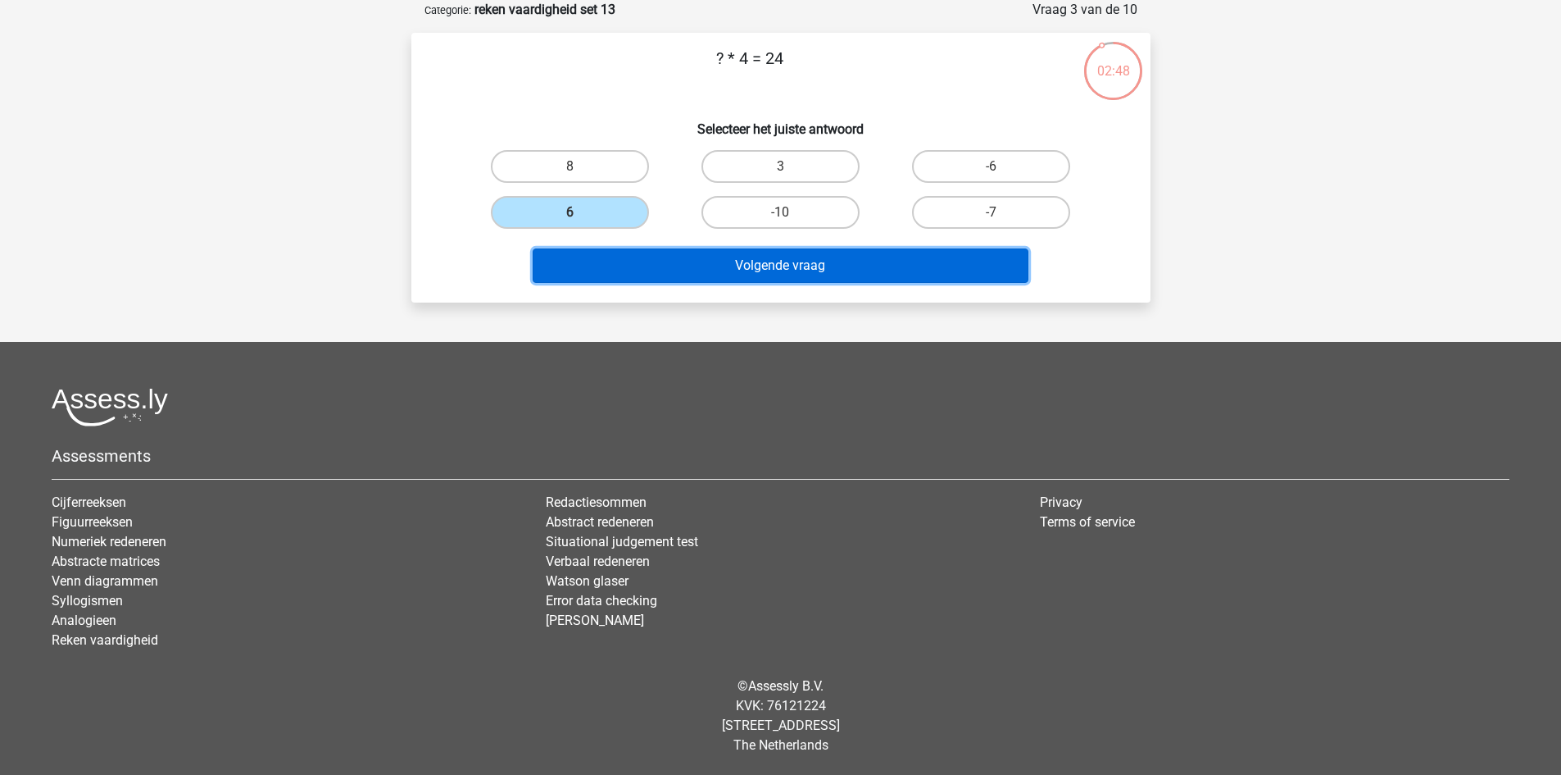
click at [722, 261] on button "Volgende vraag" at bounding box center [781, 265] width 496 height 34
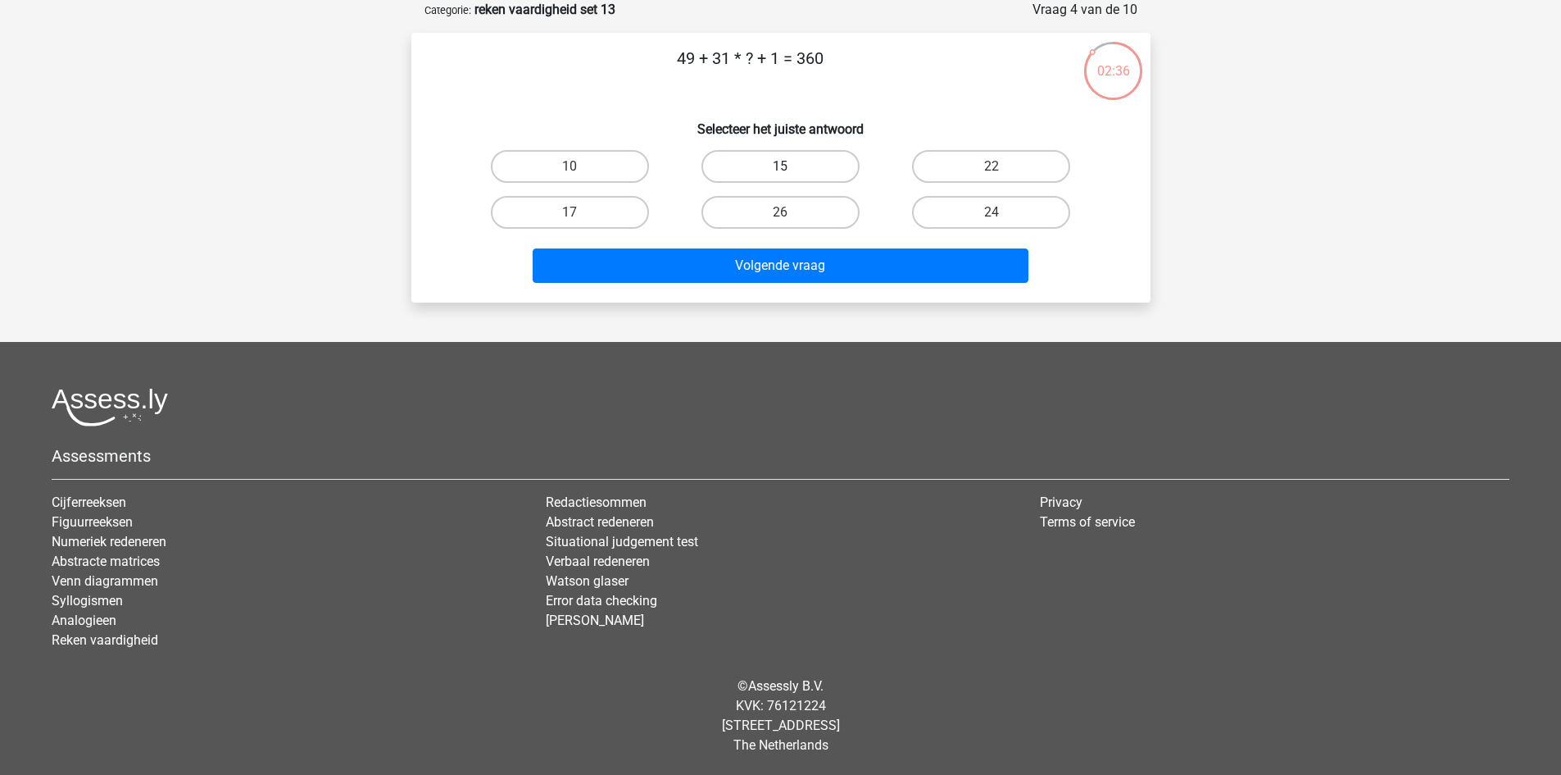
click at [854, 175] on label "15" at bounding box center [781, 166] width 158 height 33
click at [791, 175] on input "15" at bounding box center [785, 171] width 11 height 11
radio input "true"
click at [576, 146] on div "10" at bounding box center [570, 166] width 211 height 46
click at [600, 157] on label "10" at bounding box center [570, 166] width 158 height 33
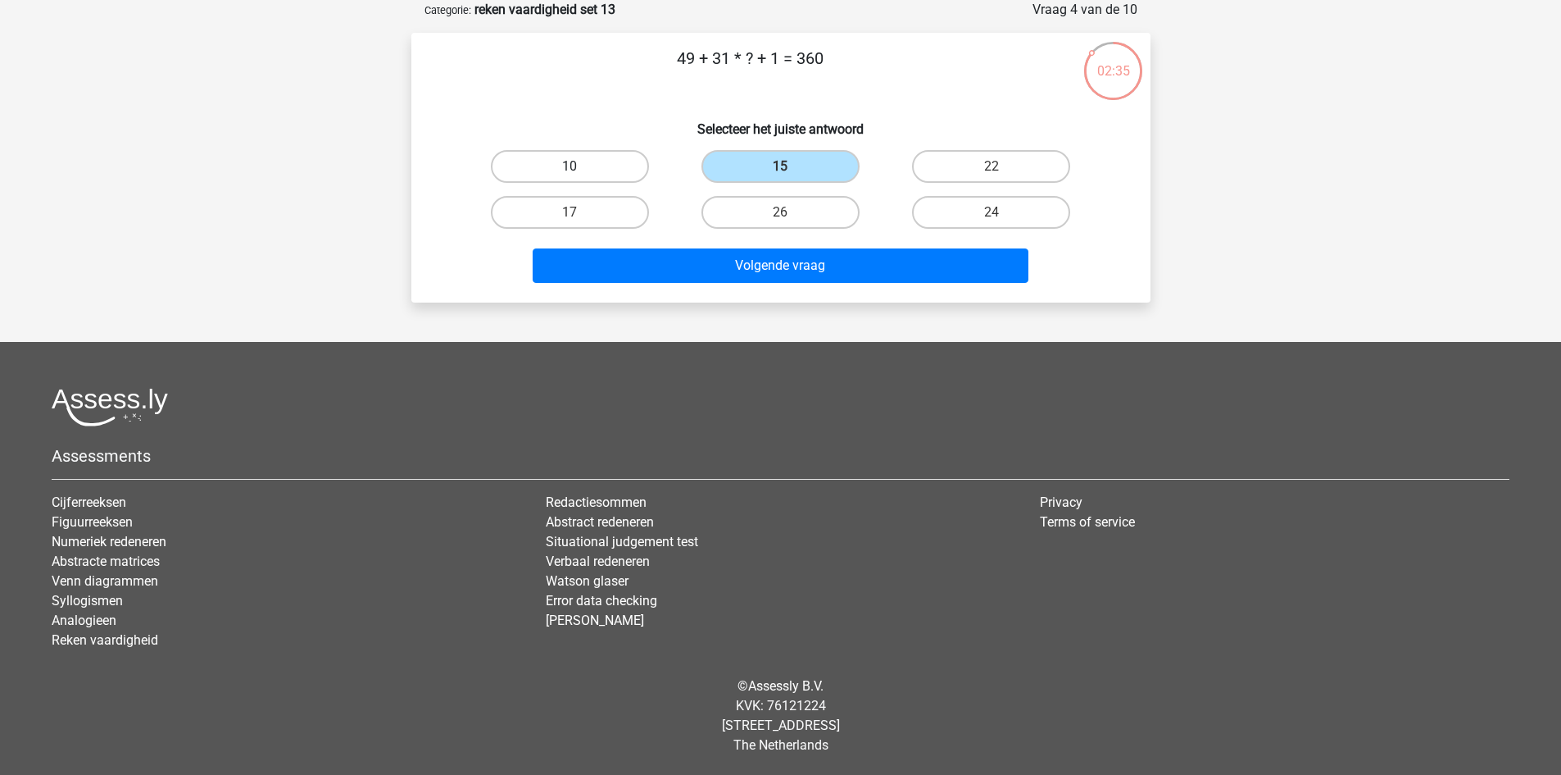
click at [580, 166] on input "10" at bounding box center [575, 171] width 11 height 11
radio input "true"
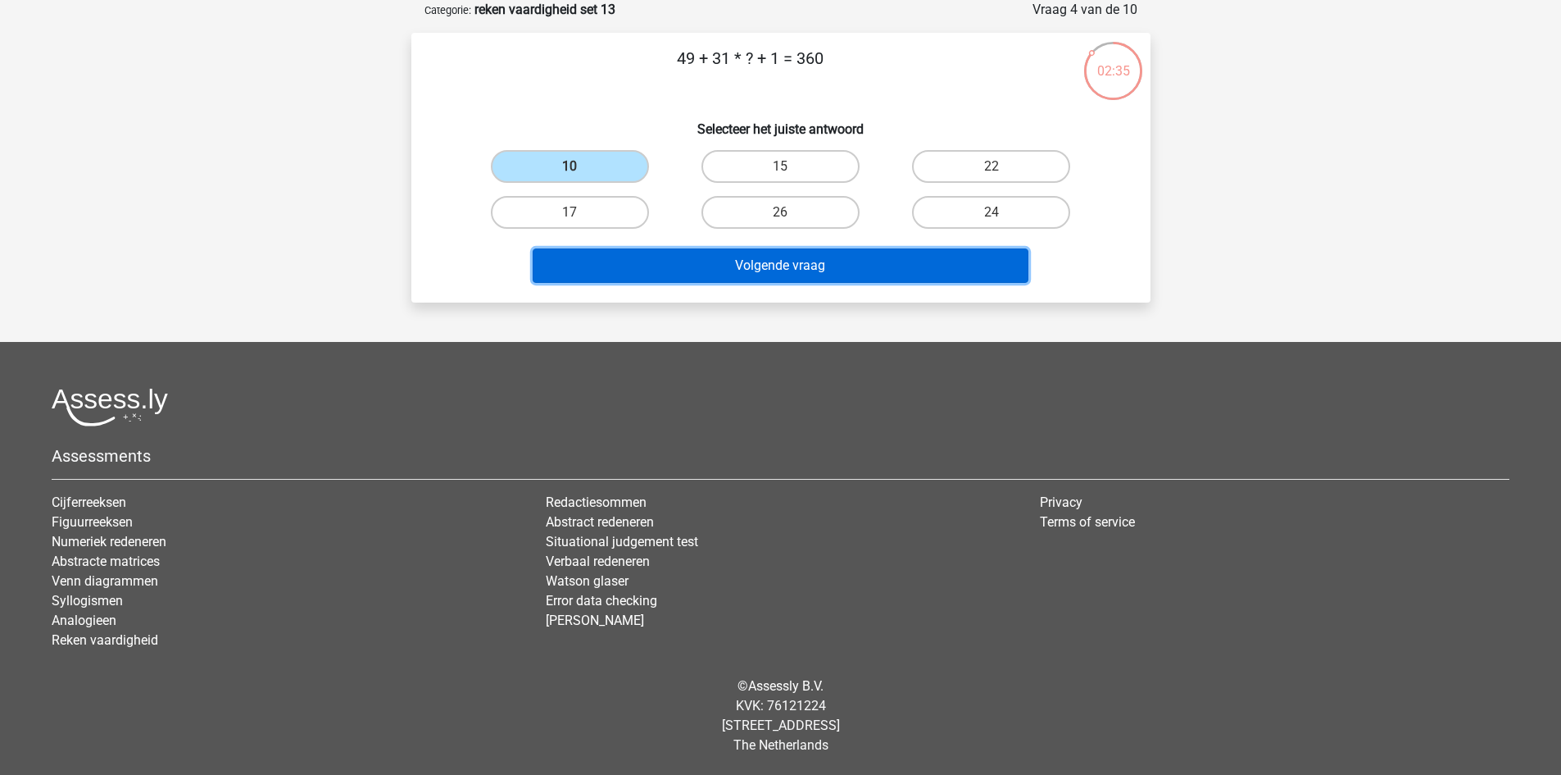
click at [695, 265] on button "Volgende vraag" at bounding box center [781, 265] width 496 height 34
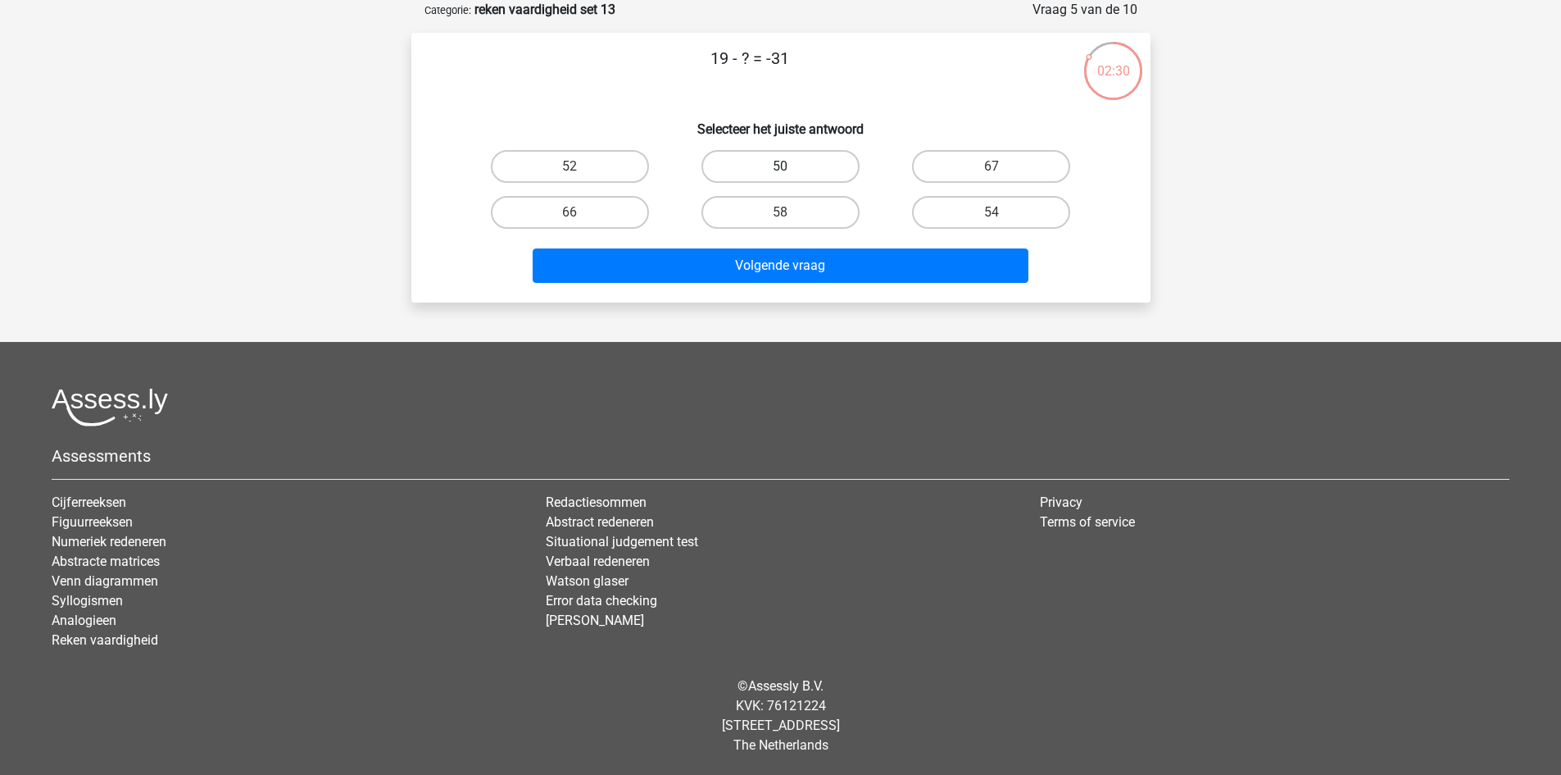
click at [742, 166] on label "50" at bounding box center [781, 166] width 158 height 33
click at [780, 166] on input "50" at bounding box center [785, 171] width 11 height 11
radio input "true"
click at [730, 247] on div "Volgende vraag" at bounding box center [781, 262] width 687 height 54
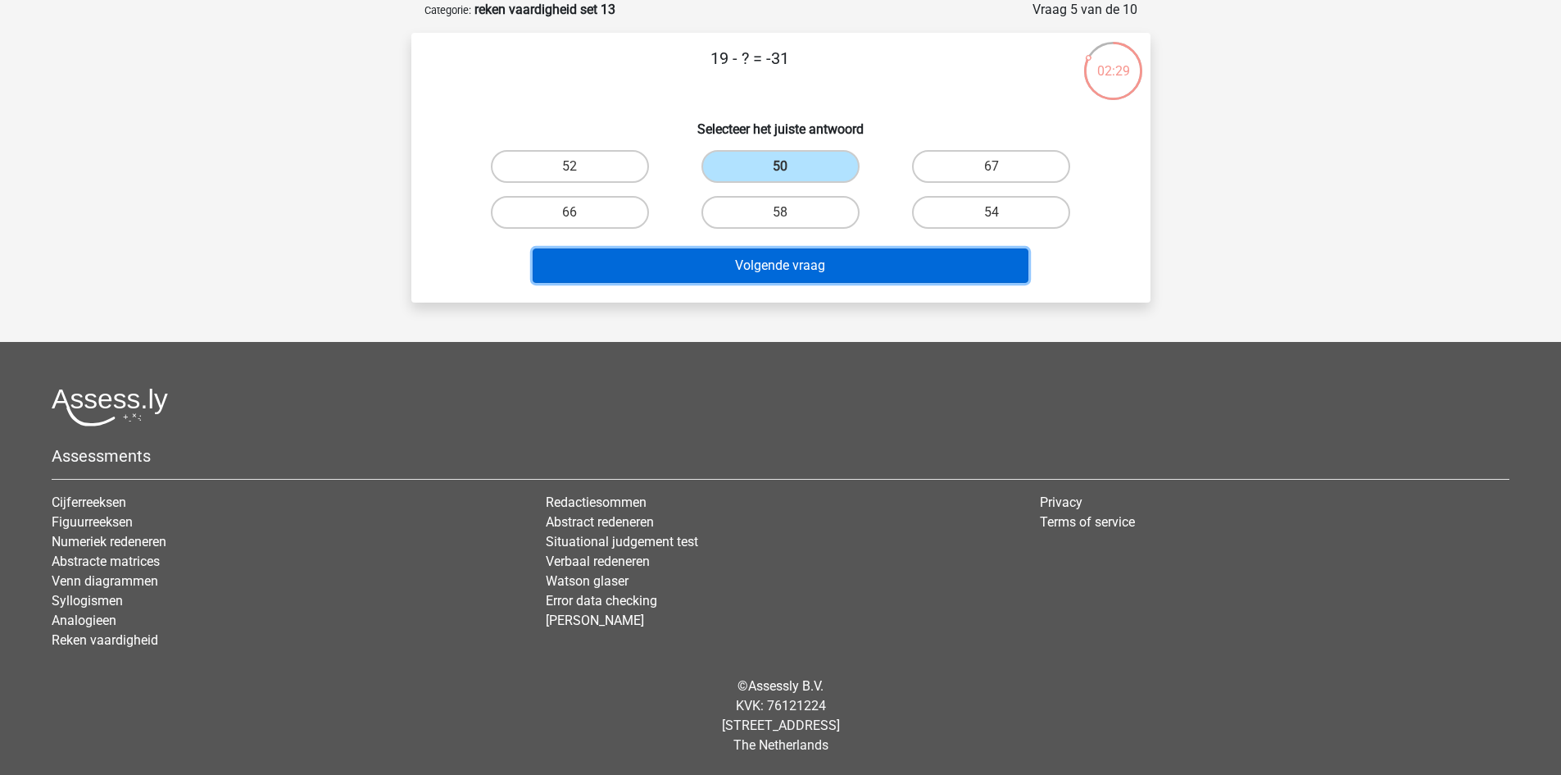
click at [729, 265] on button "Volgende vraag" at bounding box center [781, 265] width 496 height 34
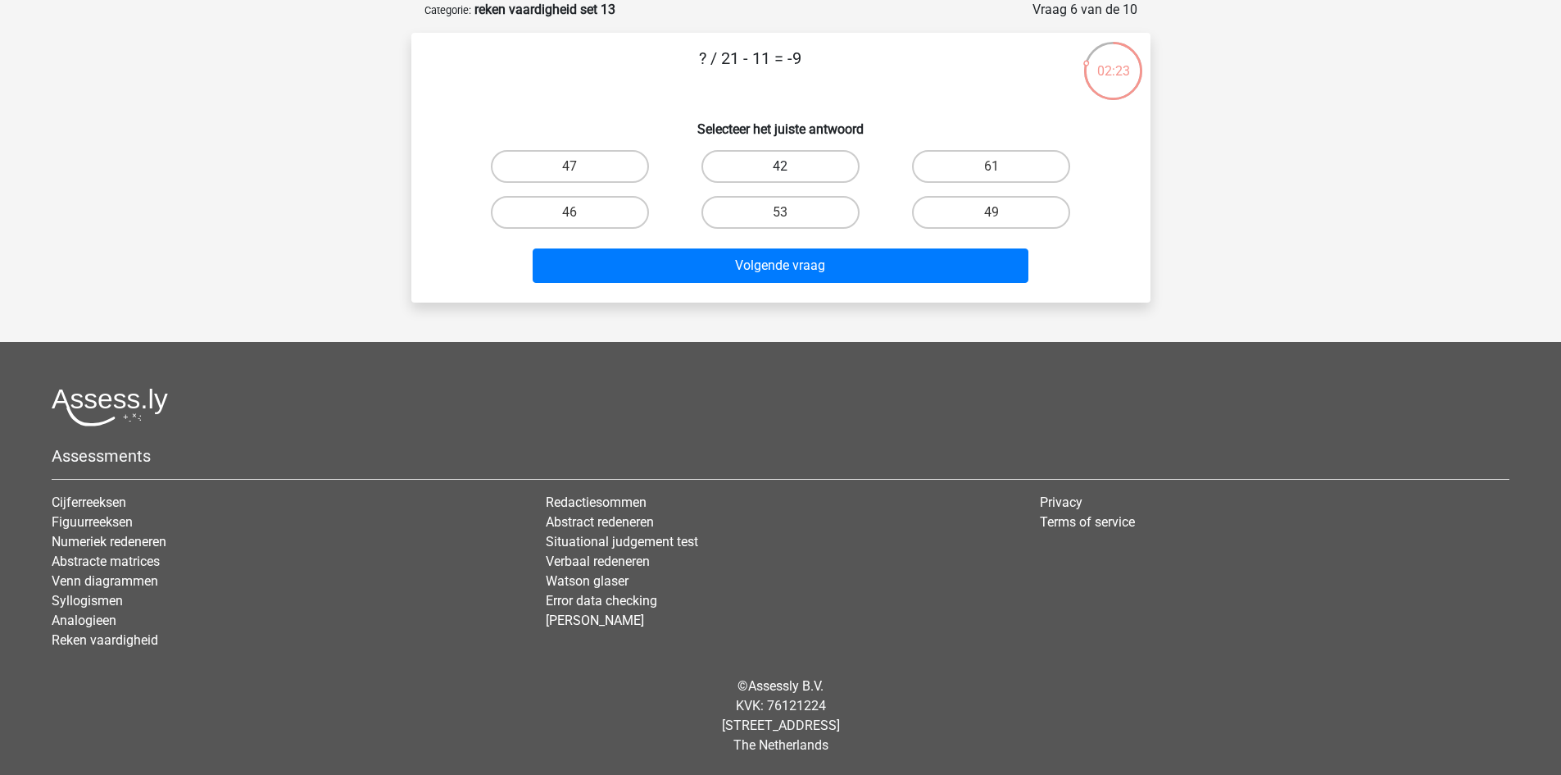
click at [772, 168] on label "42" at bounding box center [781, 166] width 158 height 33
click at [780, 168] on input "42" at bounding box center [785, 171] width 11 height 11
radio input "true"
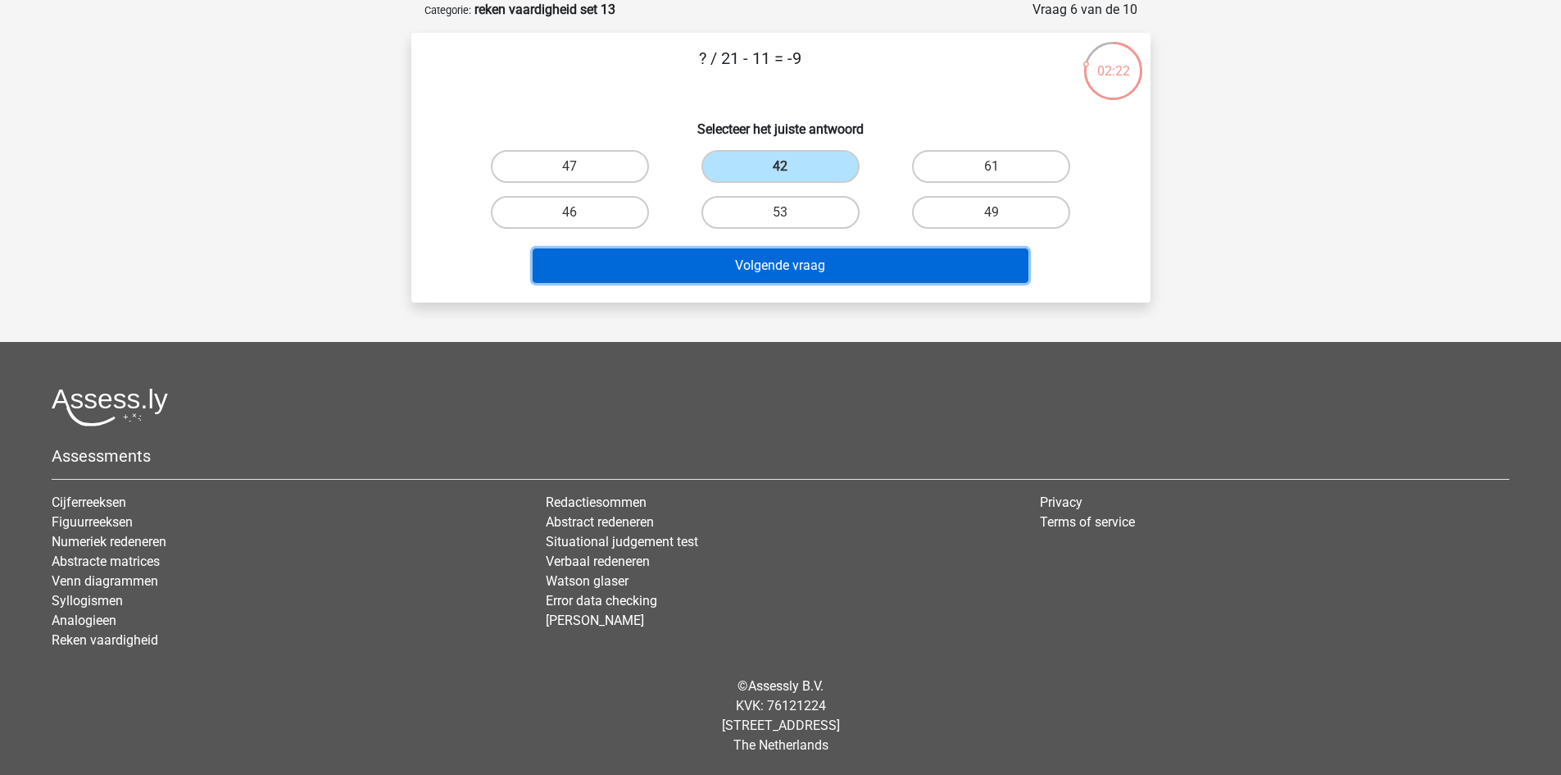
click at [761, 254] on button "Volgende vraag" at bounding box center [781, 265] width 496 height 34
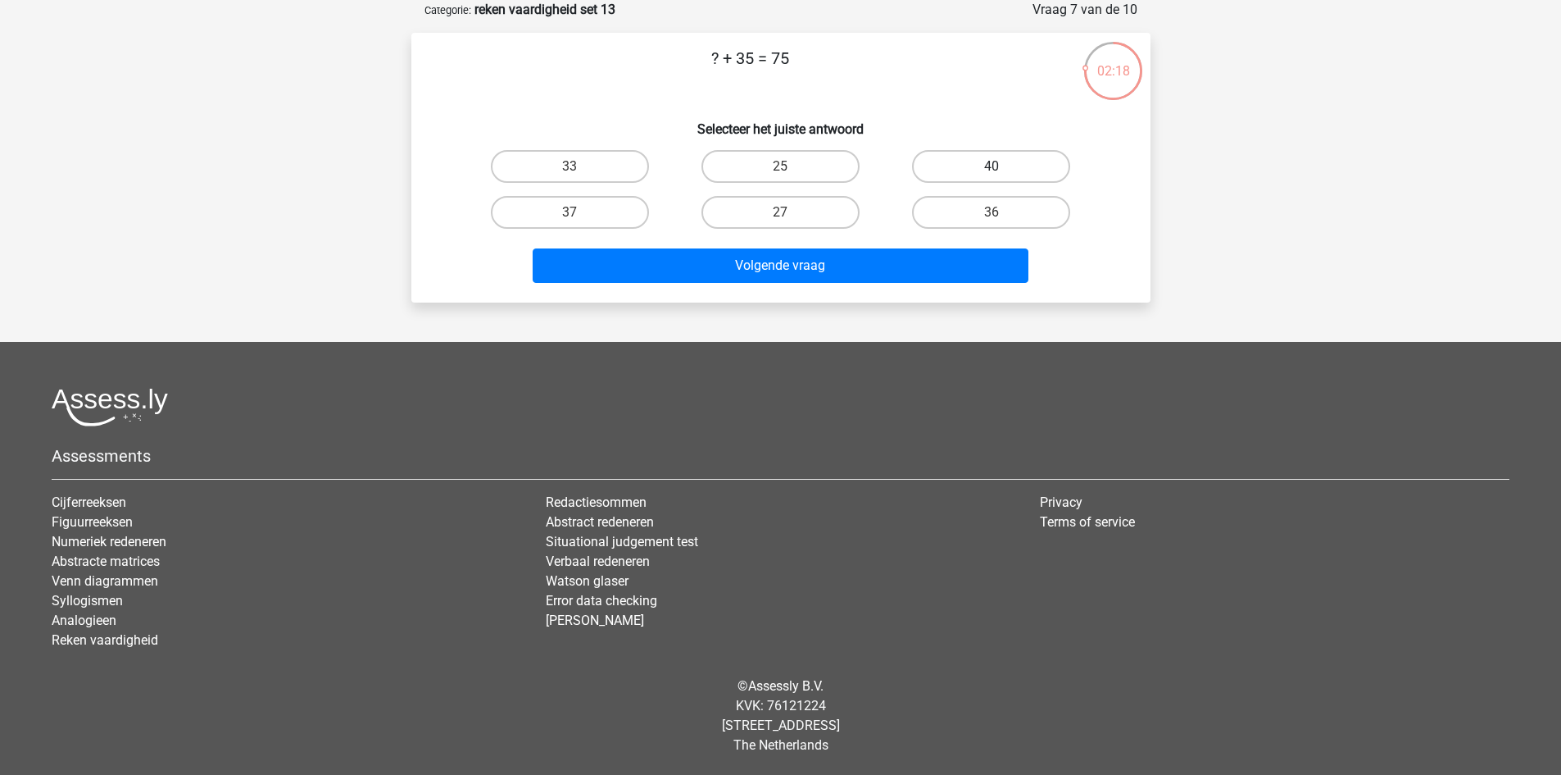
click at [942, 182] on label "40" at bounding box center [991, 166] width 158 height 33
click at [992, 177] on input "40" at bounding box center [997, 171] width 11 height 11
radio input "true"
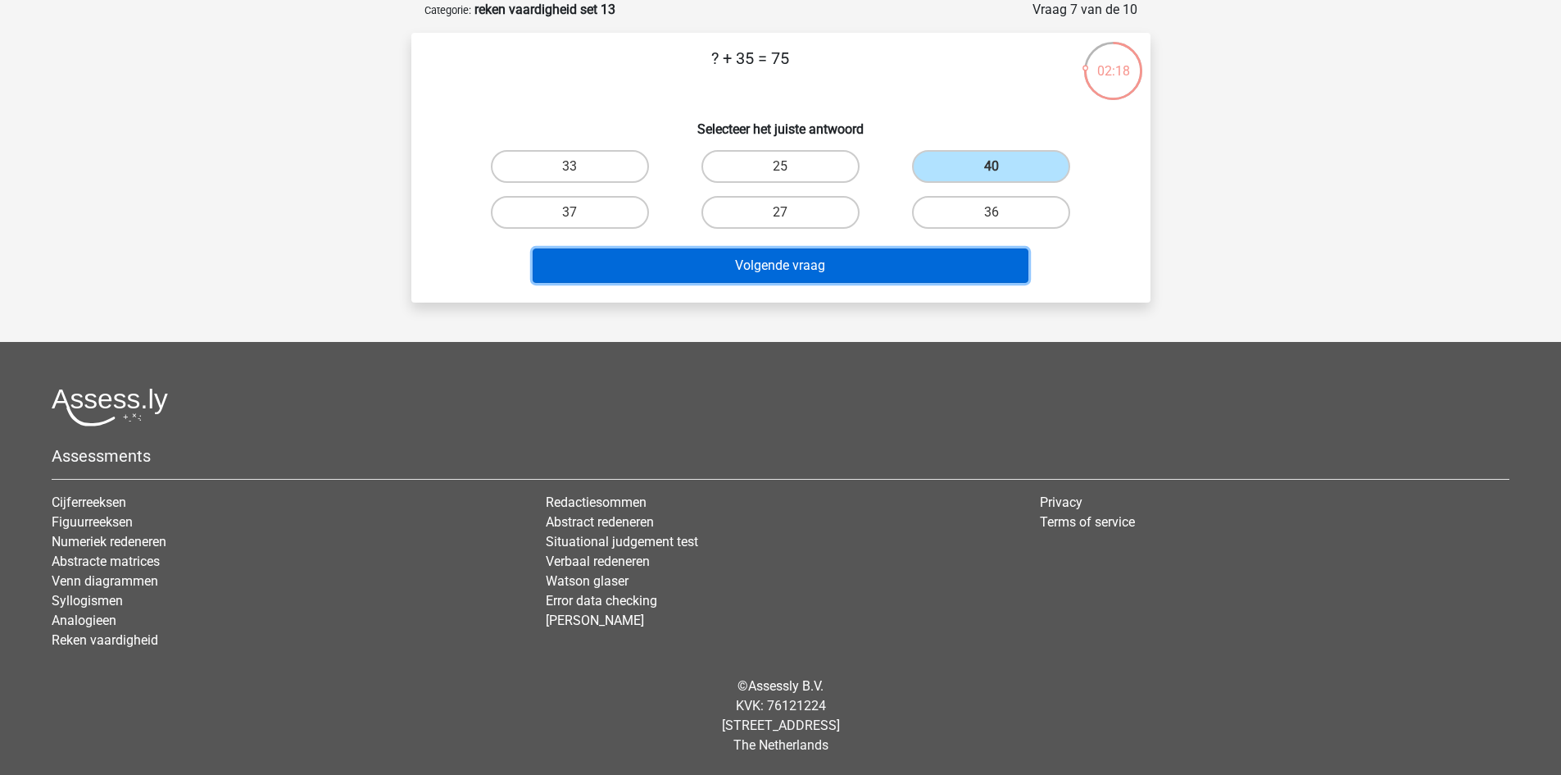
click at [894, 275] on button "Volgende vraag" at bounding box center [781, 265] width 496 height 34
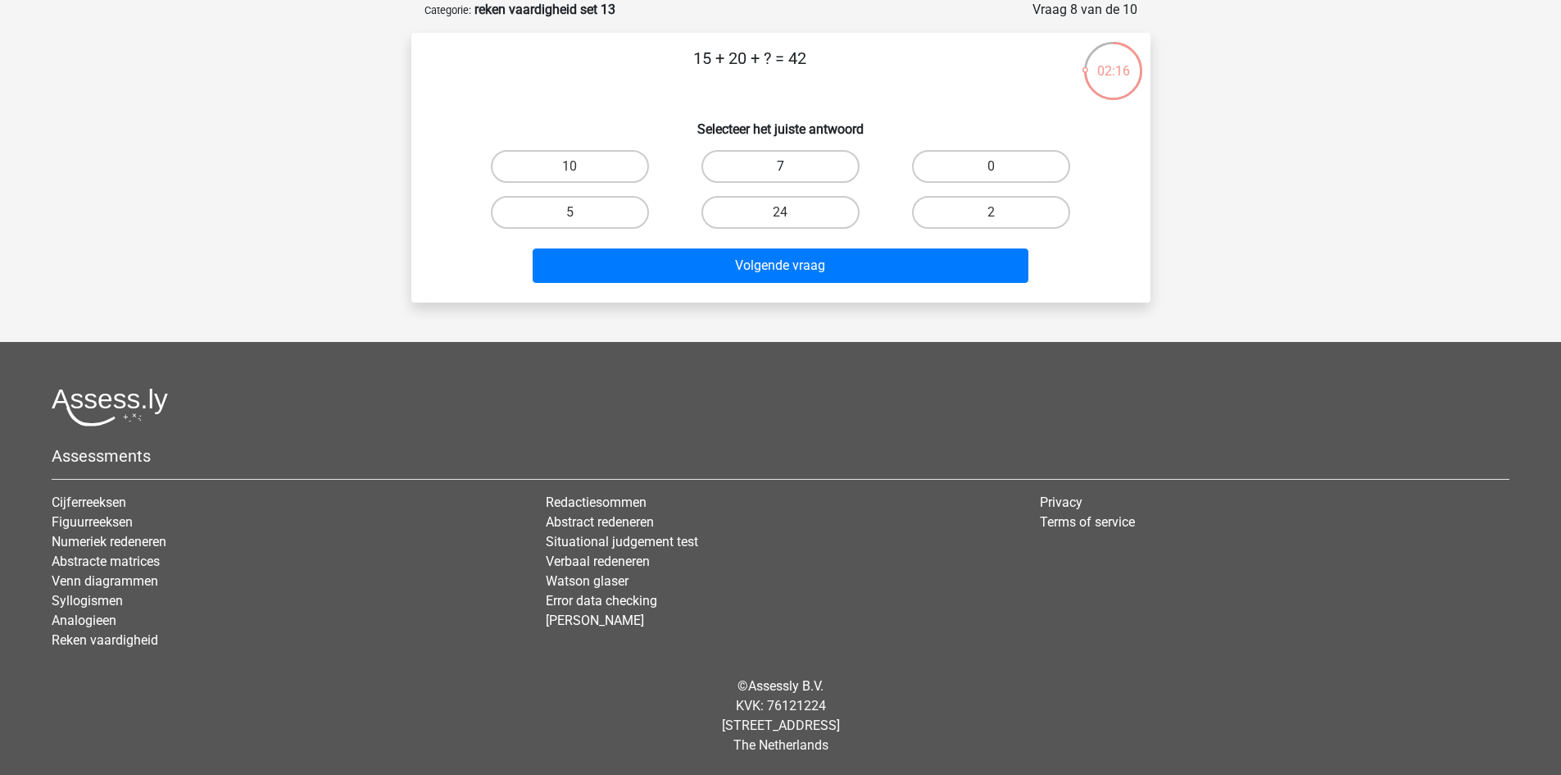
drag, startPoint x: 804, startPoint y: 167, endPoint x: 810, endPoint y: 251, distance: 83.8
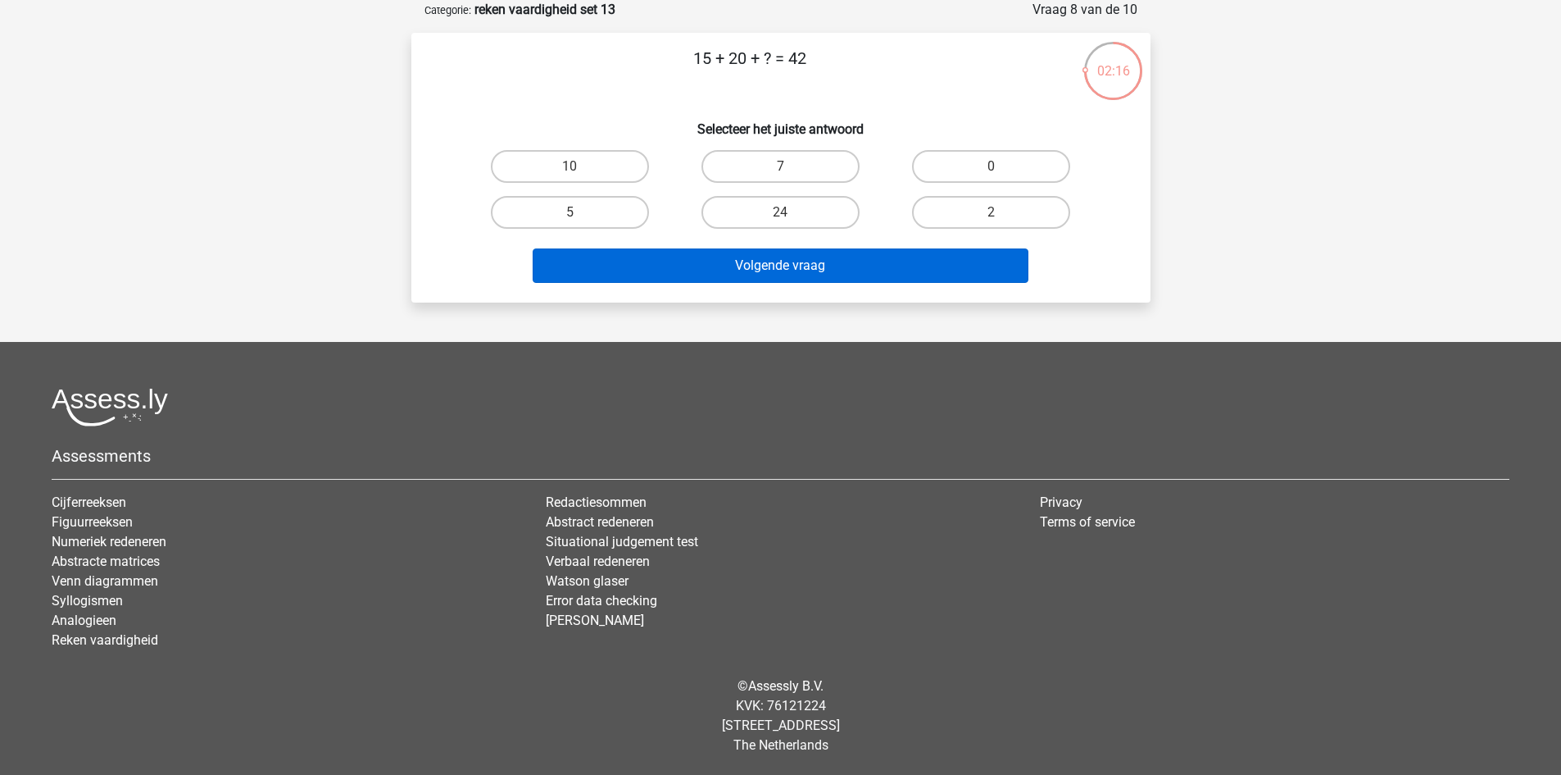
click at [804, 168] on label "7" at bounding box center [781, 166] width 158 height 33
click at [791, 168] on input "7" at bounding box center [785, 171] width 11 height 11
radio input "true"
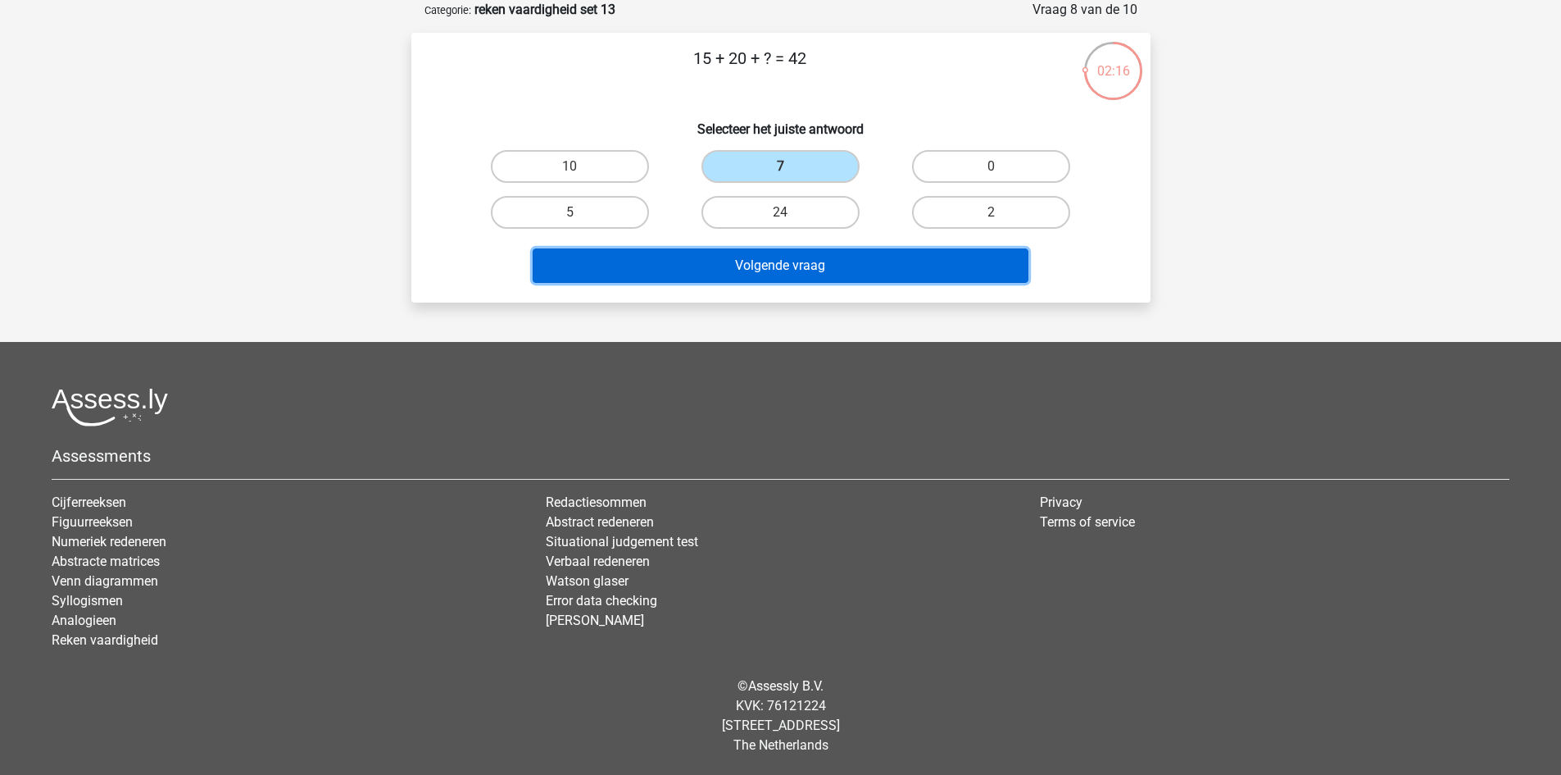
click at [808, 259] on button "Volgende vraag" at bounding box center [781, 265] width 496 height 34
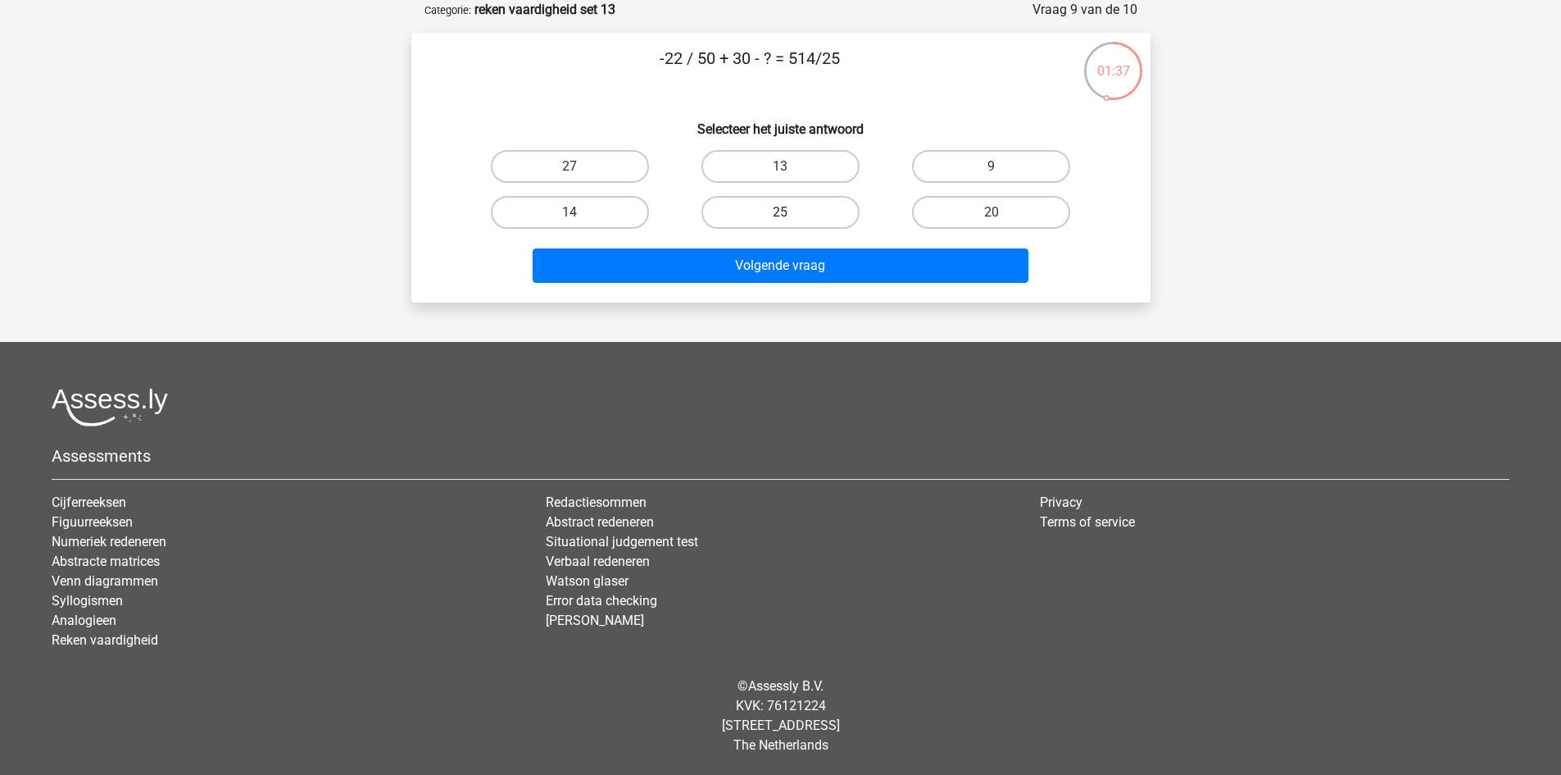
click at [809, 218] on label "25" at bounding box center [781, 212] width 158 height 33
click at [791, 218] on input "25" at bounding box center [785, 217] width 11 height 11
radio input "true"
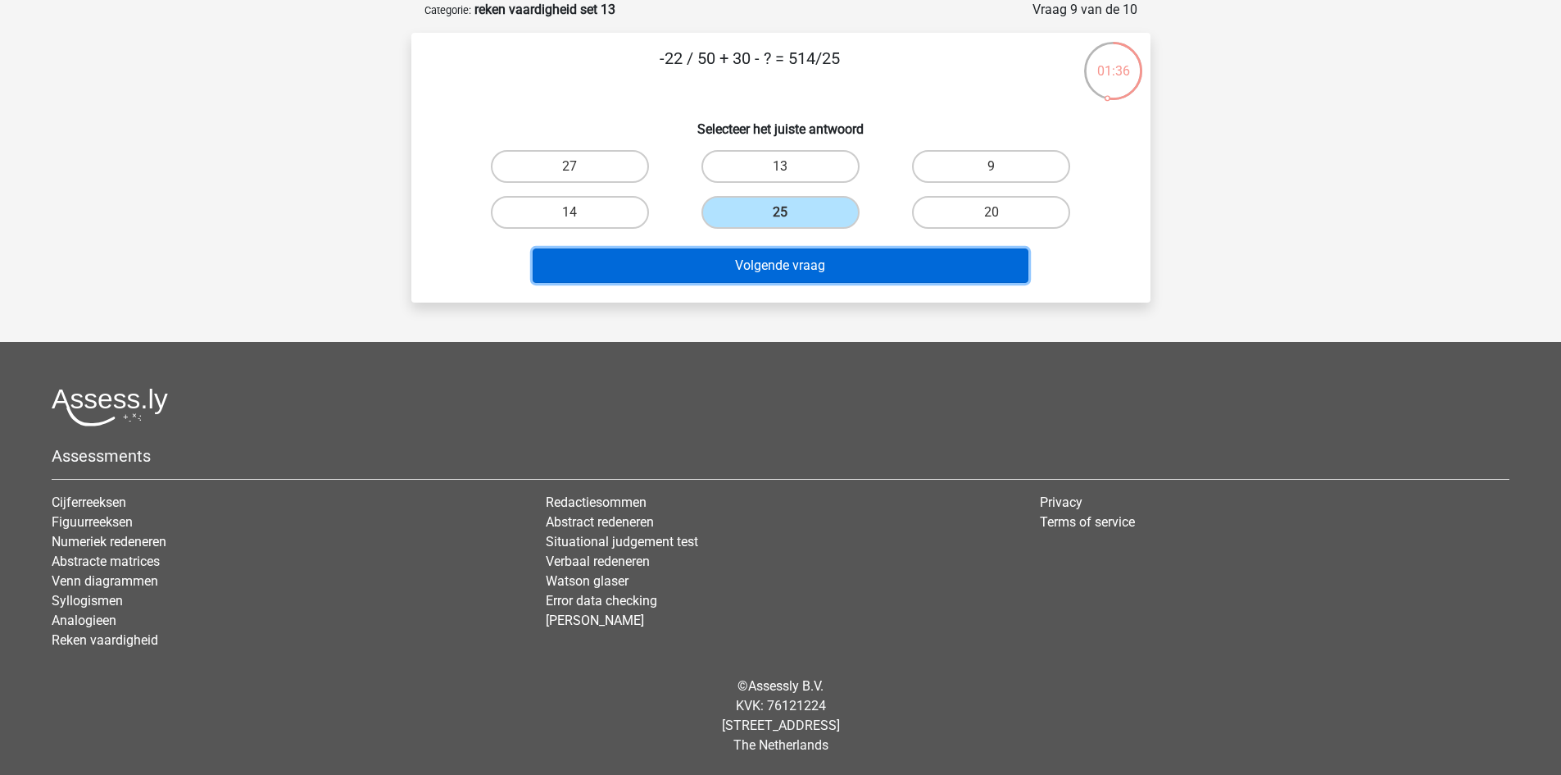
click at [817, 270] on button "Volgende vraag" at bounding box center [781, 265] width 496 height 34
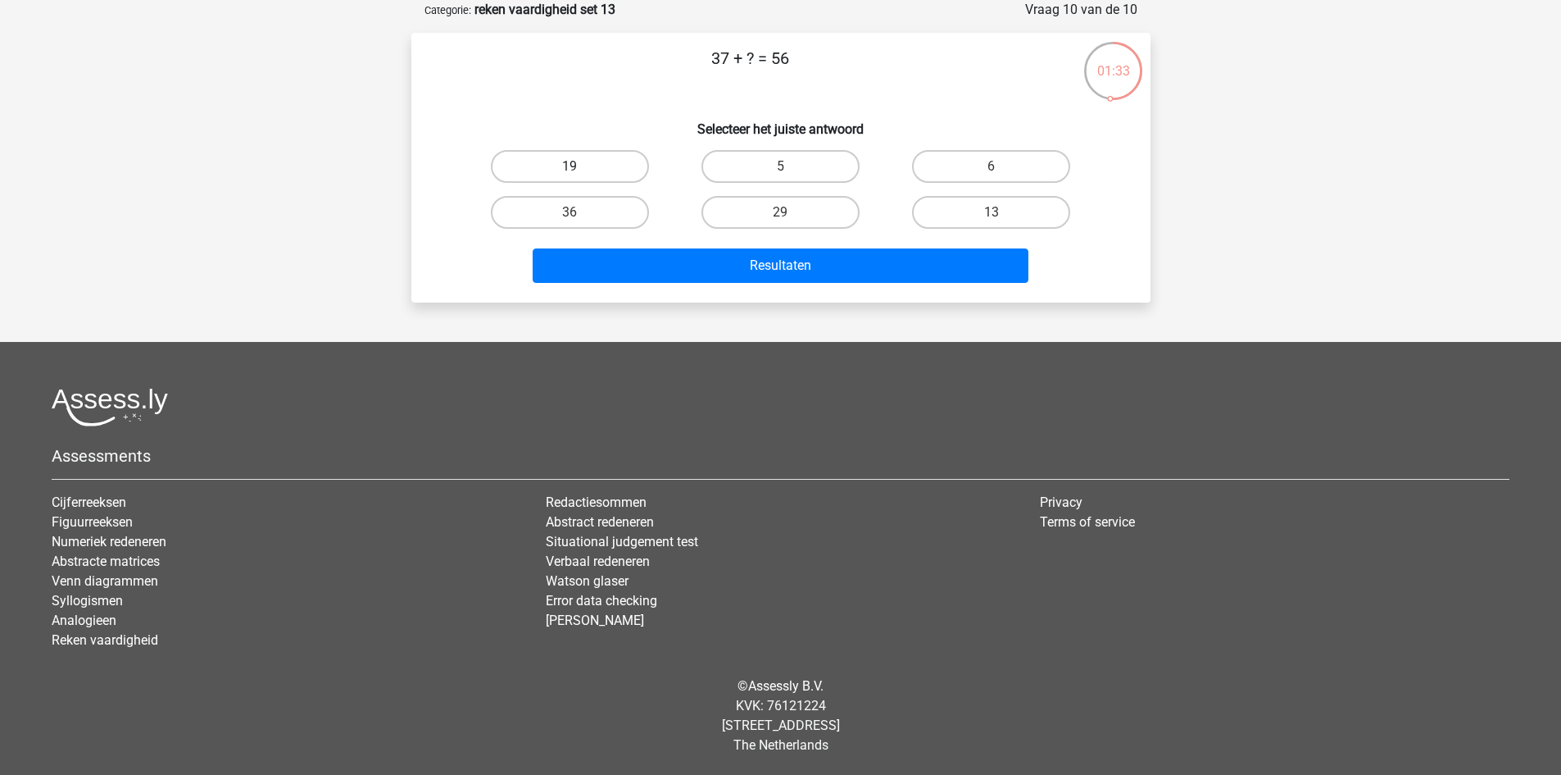
click at [618, 170] on label "19" at bounding box center [570, 166] width 158 height 33
click at [580, 170] on input "19" at bounding box center [575, 171] width 11 height 11
radio input "true"
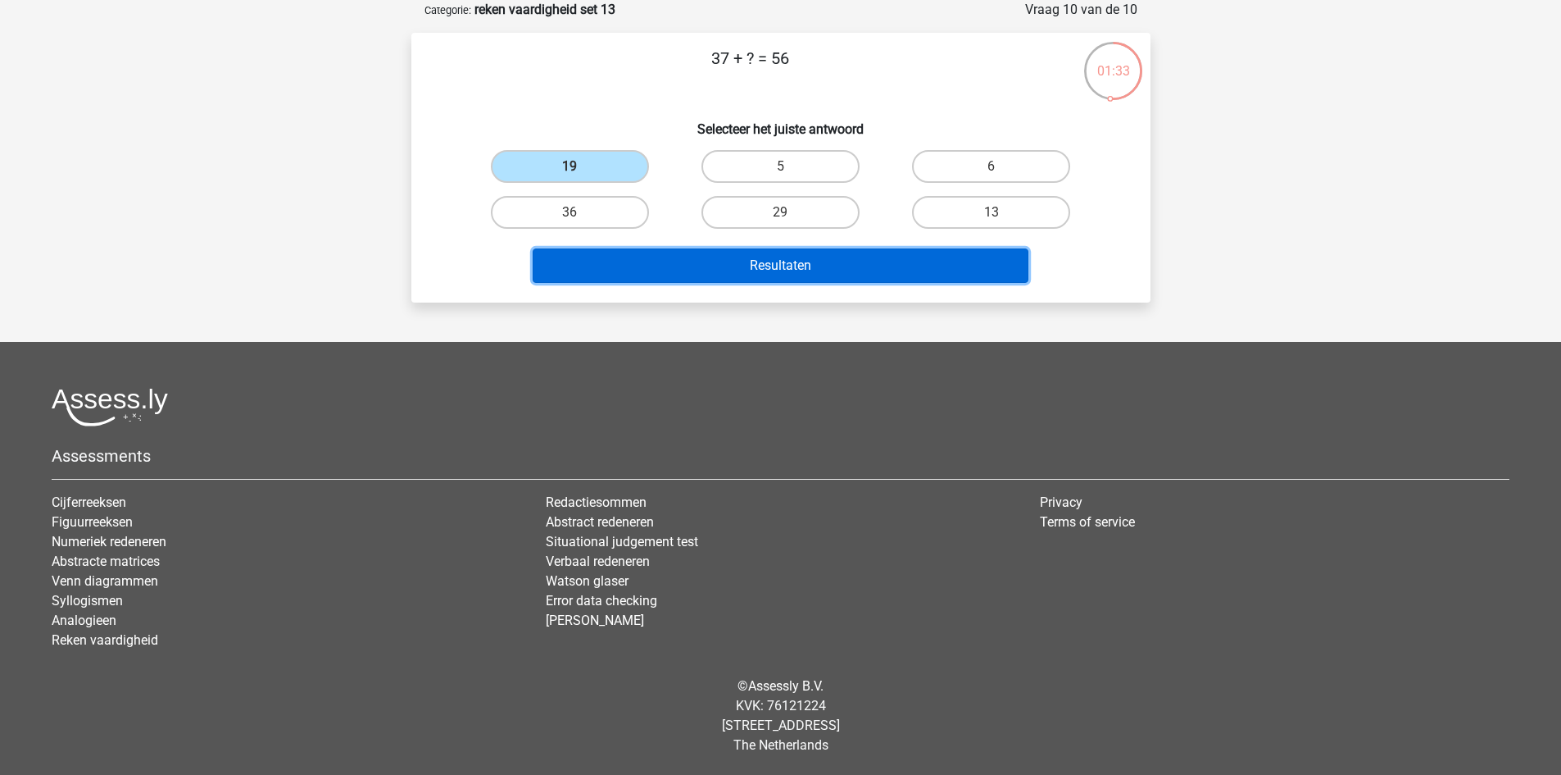
click at [680, 266] on button "Resultaten" at bounding box center [781, 265] width 496 height 34
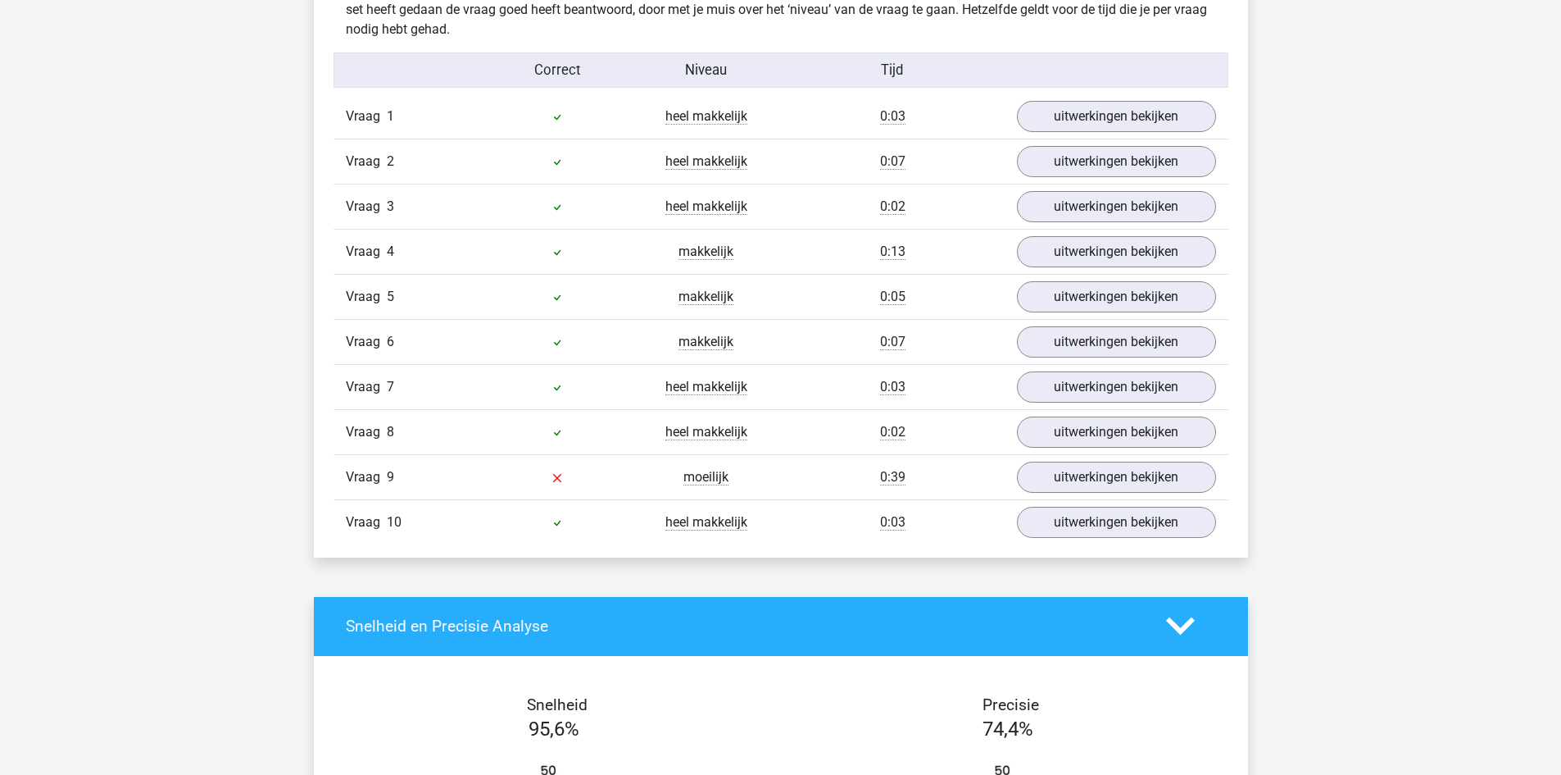
scroll to position [1066, 0]
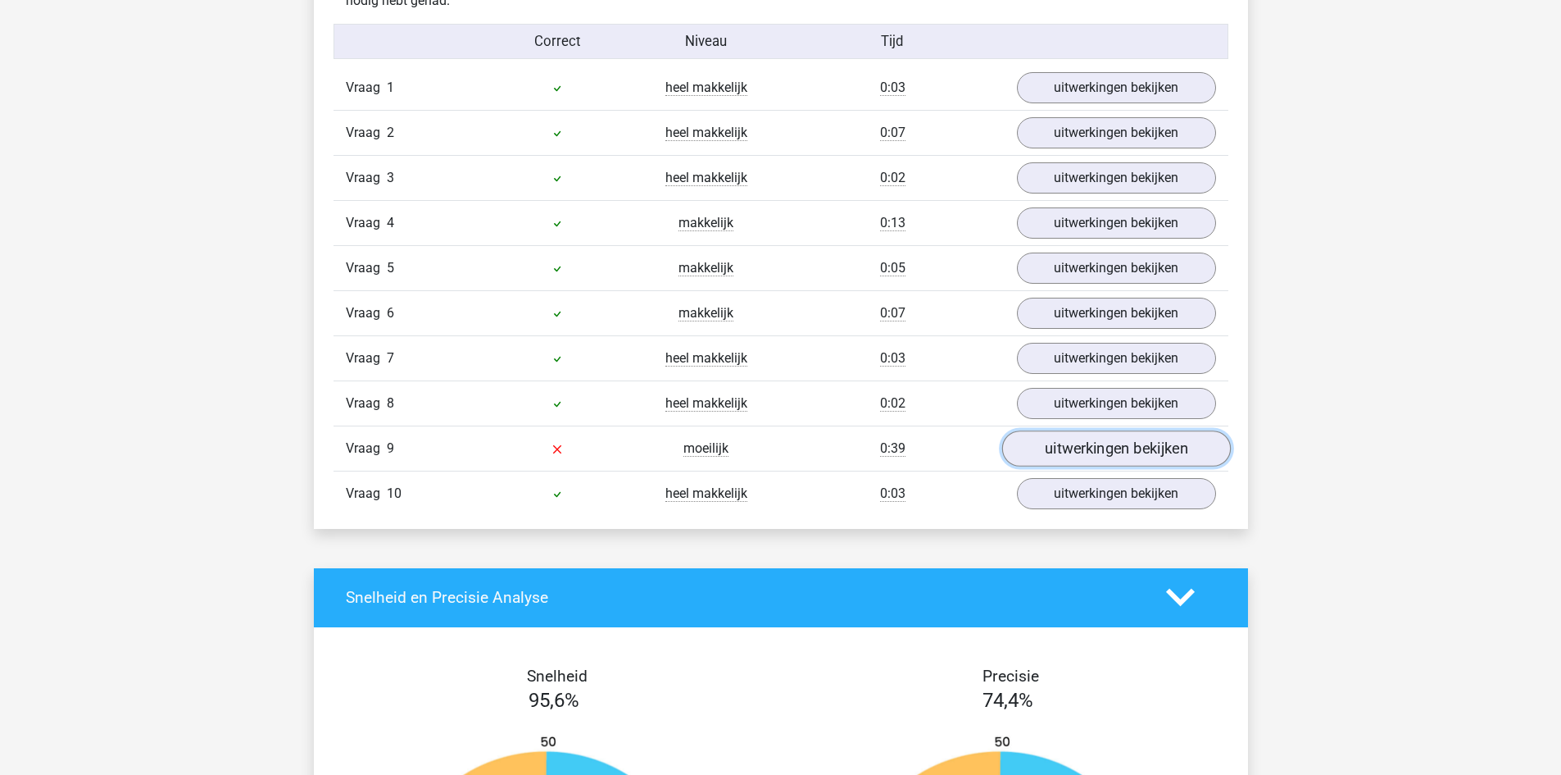
click at [1082, 440] on link "uitwerkingen bekijken" at bounding box center [1116, 448] width 229 height 36
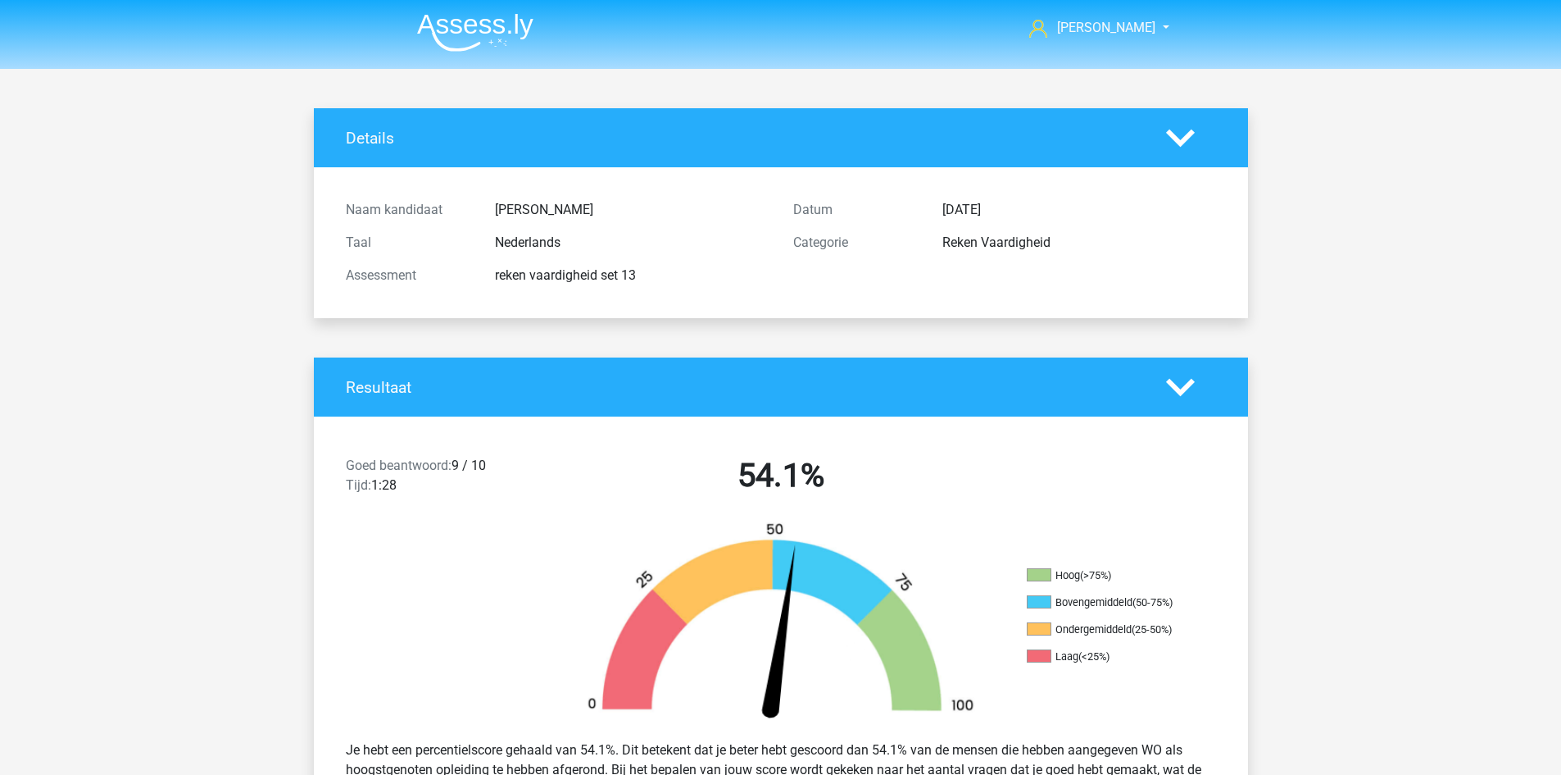
scroll to position [492, 0]
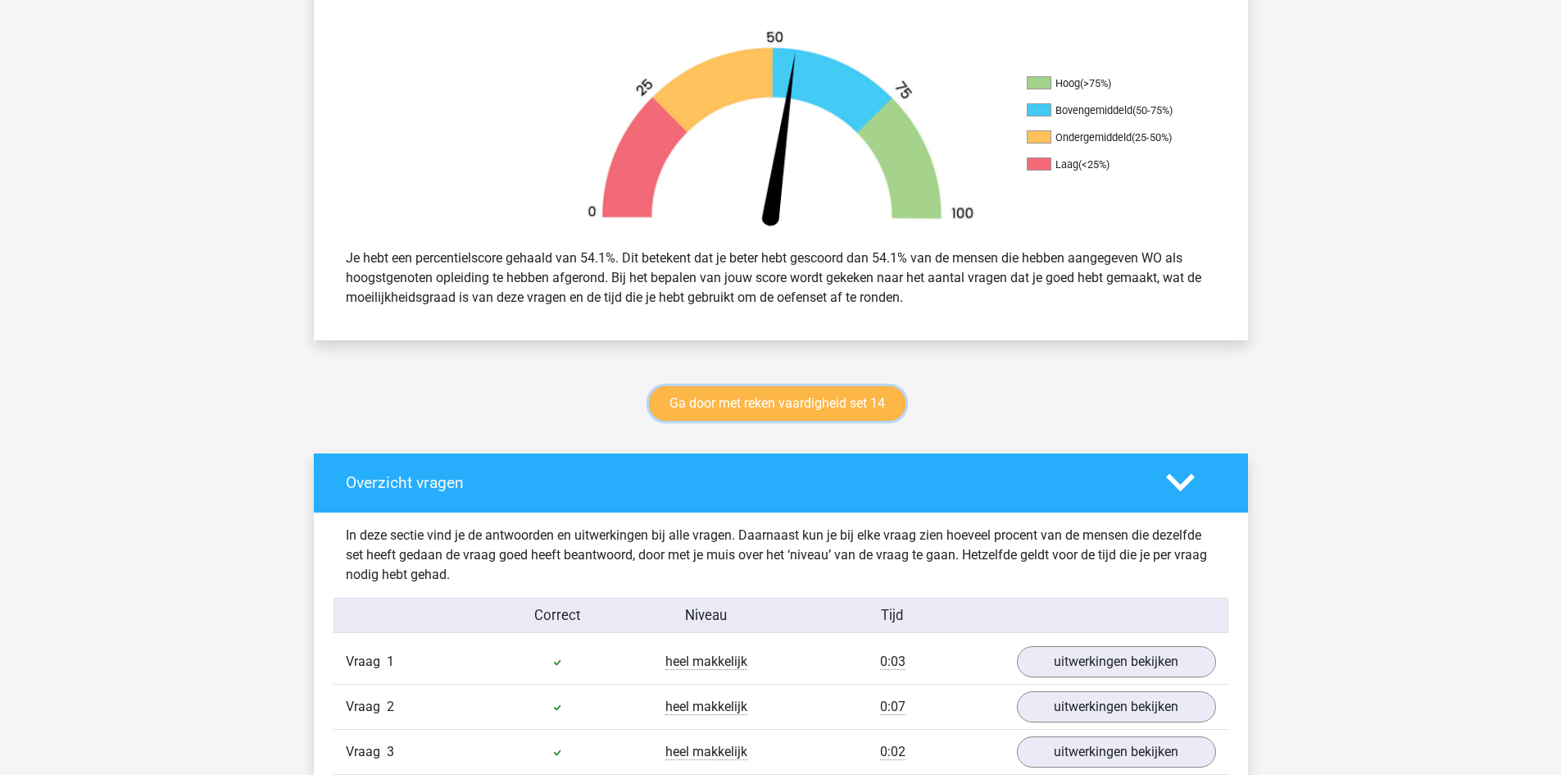
click at [766, 409] on link "Ga door met reken vaardigheid set 14" at bounding box center [777, 403] width 257 height 34
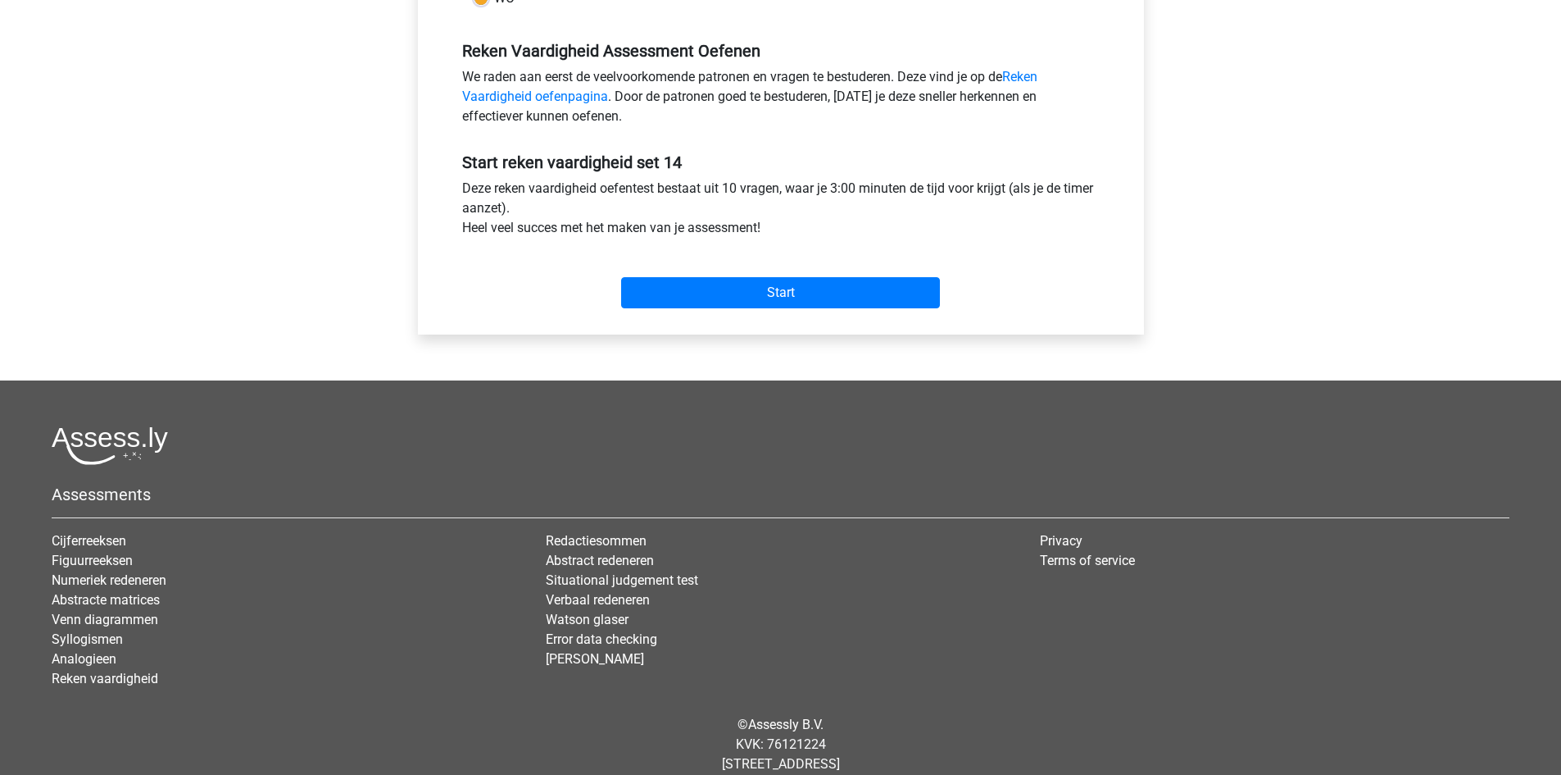
scroll to position [492, 0]
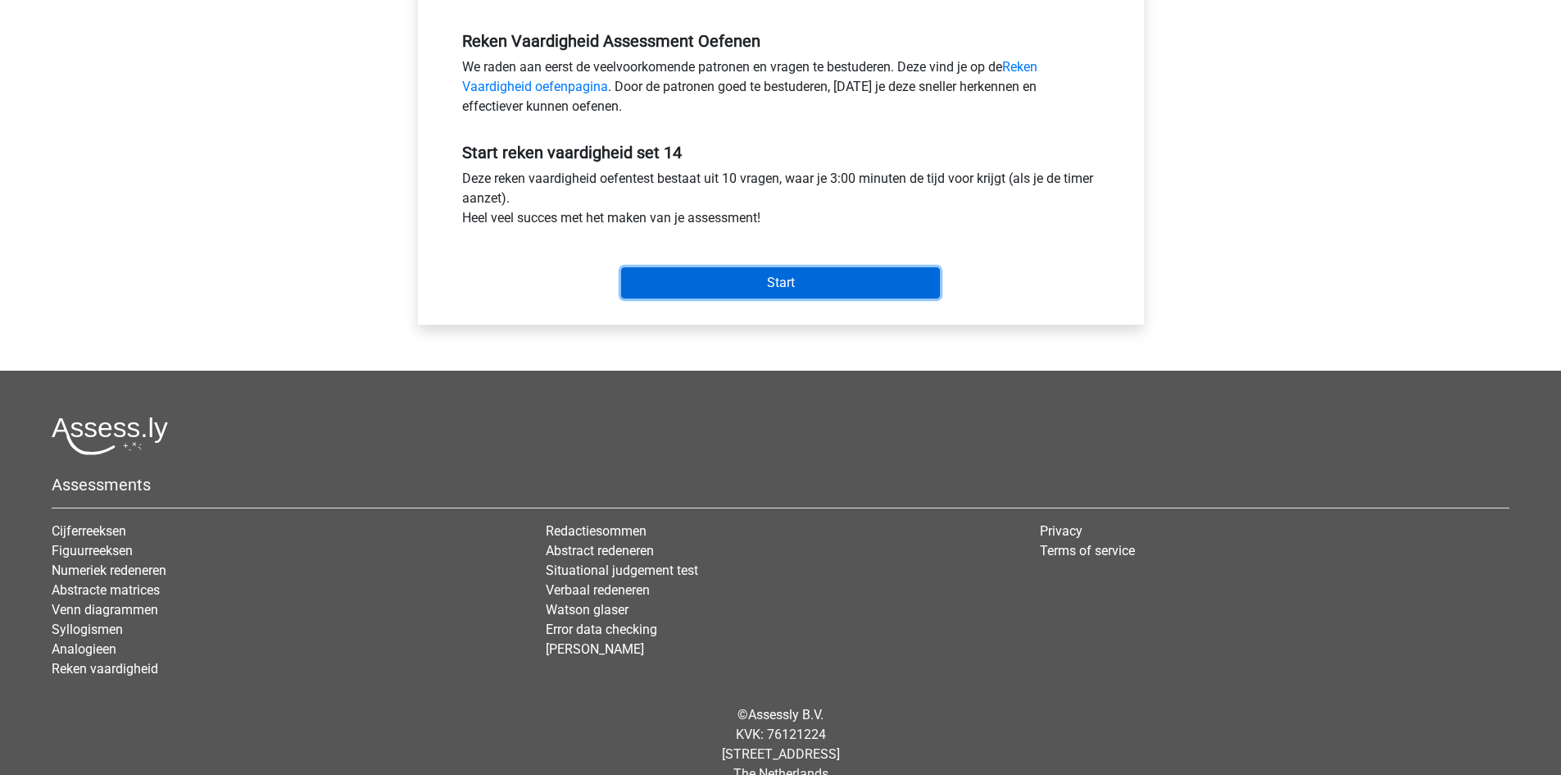
click at [725, 290] on input "Start" at bounding box center [780, 282] width 319 height 31
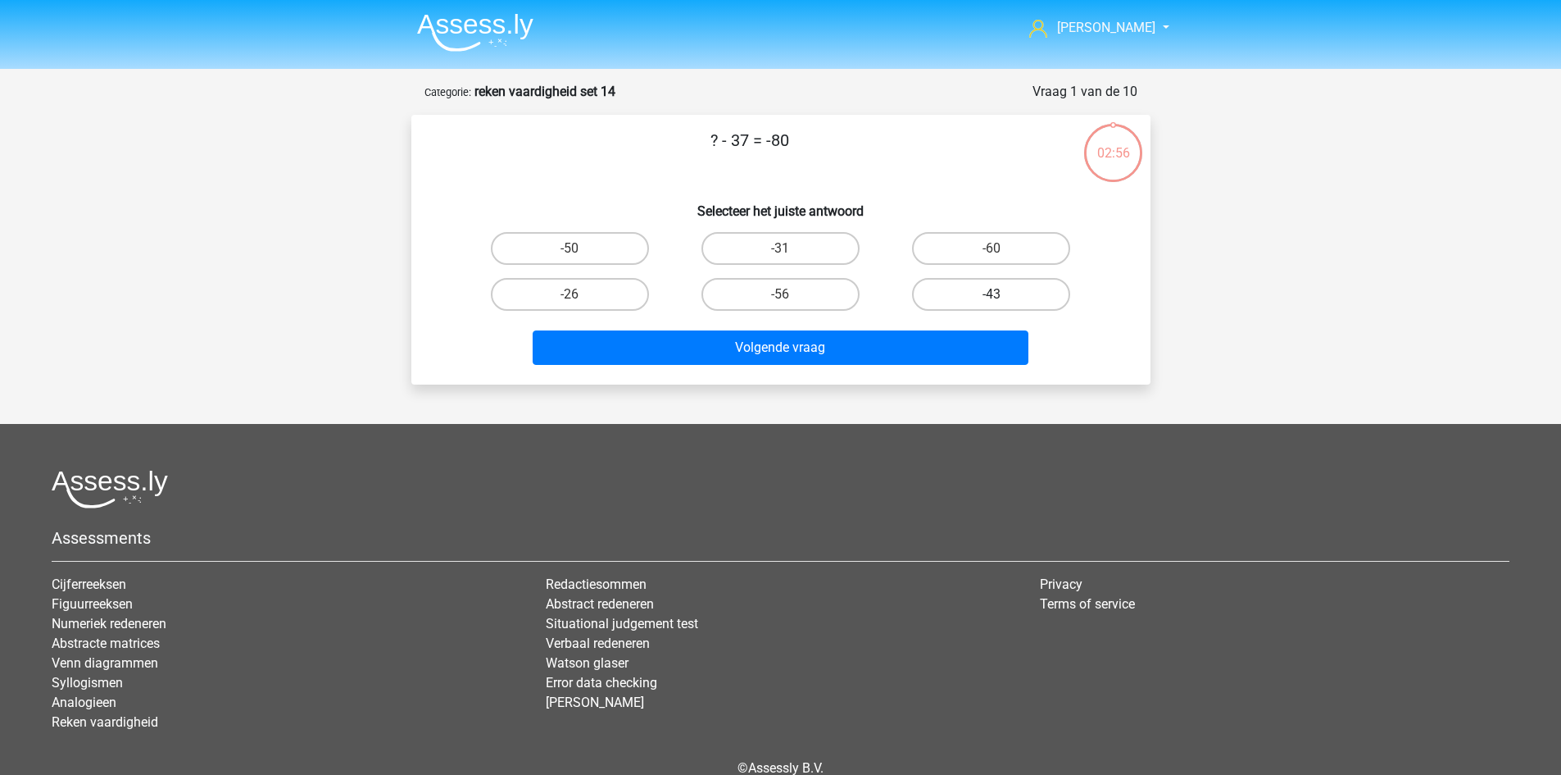
click at [932, 299] on label "-43" at bounding box center [991, 294] width 158 height 33
click at [992, 299] on input "-43" at bounding box center [997, 299] width 11 height 11
radio input "true"
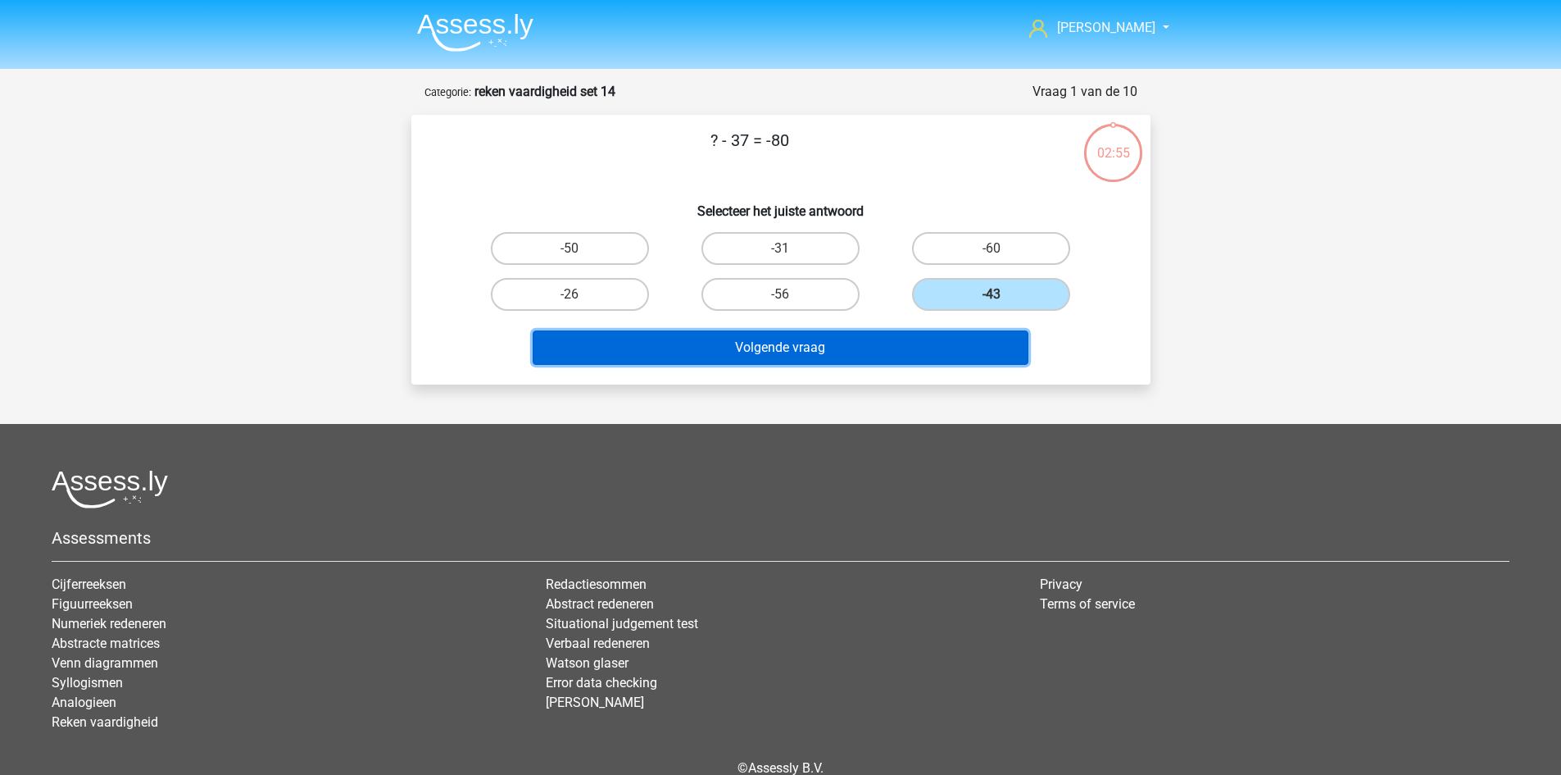
click at [911, 342] on button "Volgende vraag" at bounding box center [781, 347] width 496 height 34
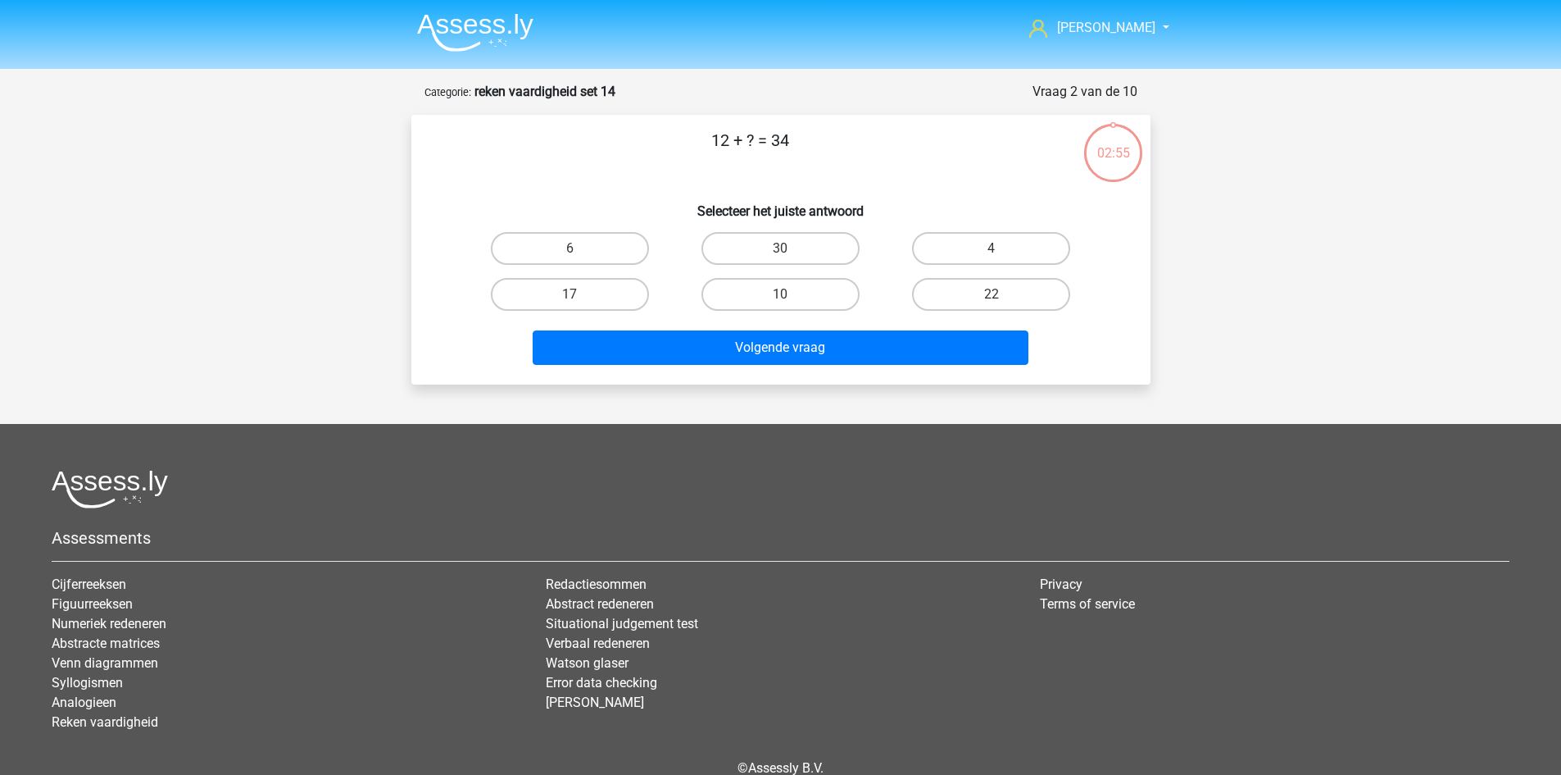
scroll to position [82, 0]
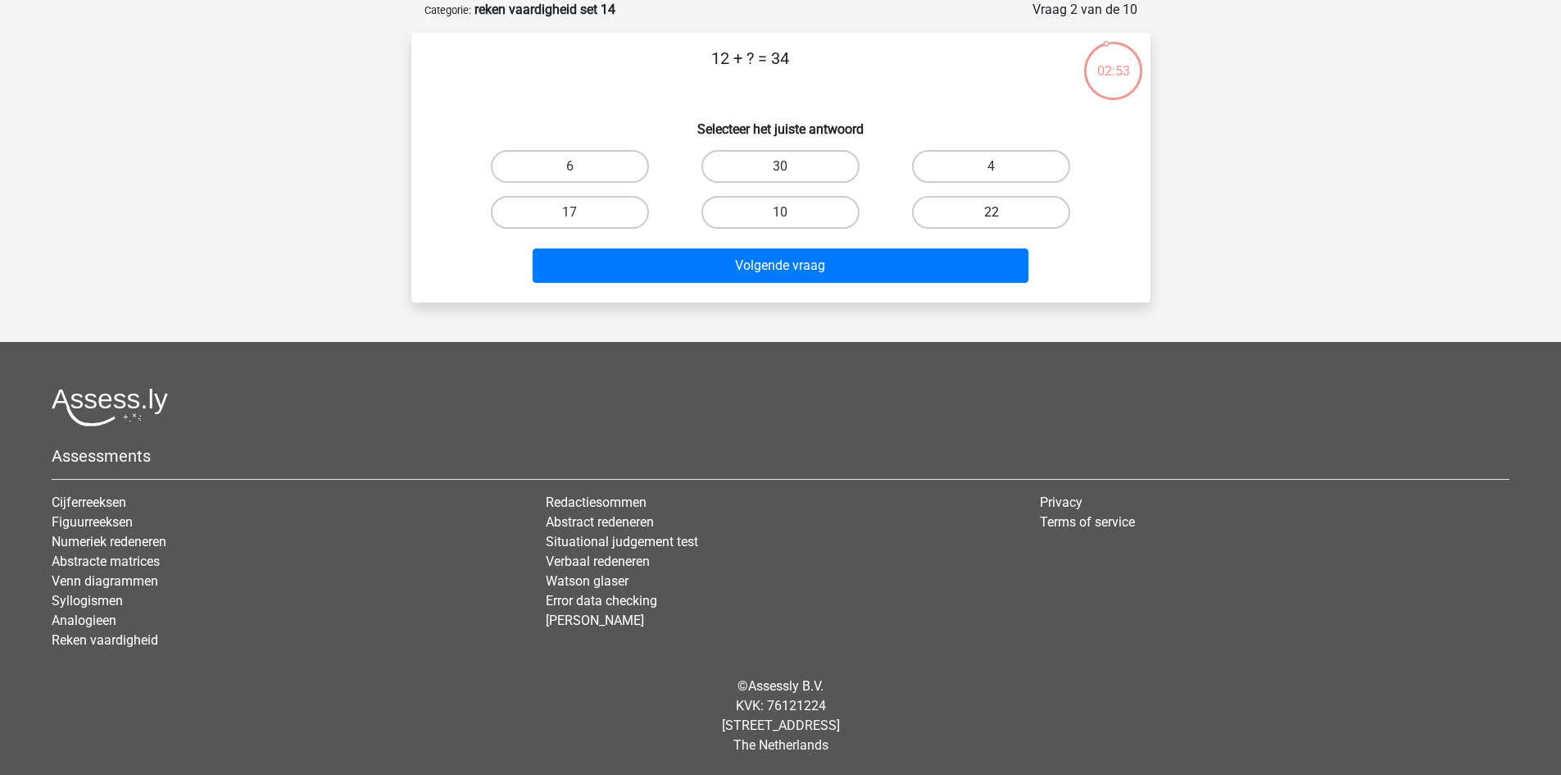
click at [1030, 224] on label "22" at bounding box center [991, 212] width 158 height 33
click at [1002, 223] on input "22" at bounding box center [997, 217] width 11 height 11
radio input "true"
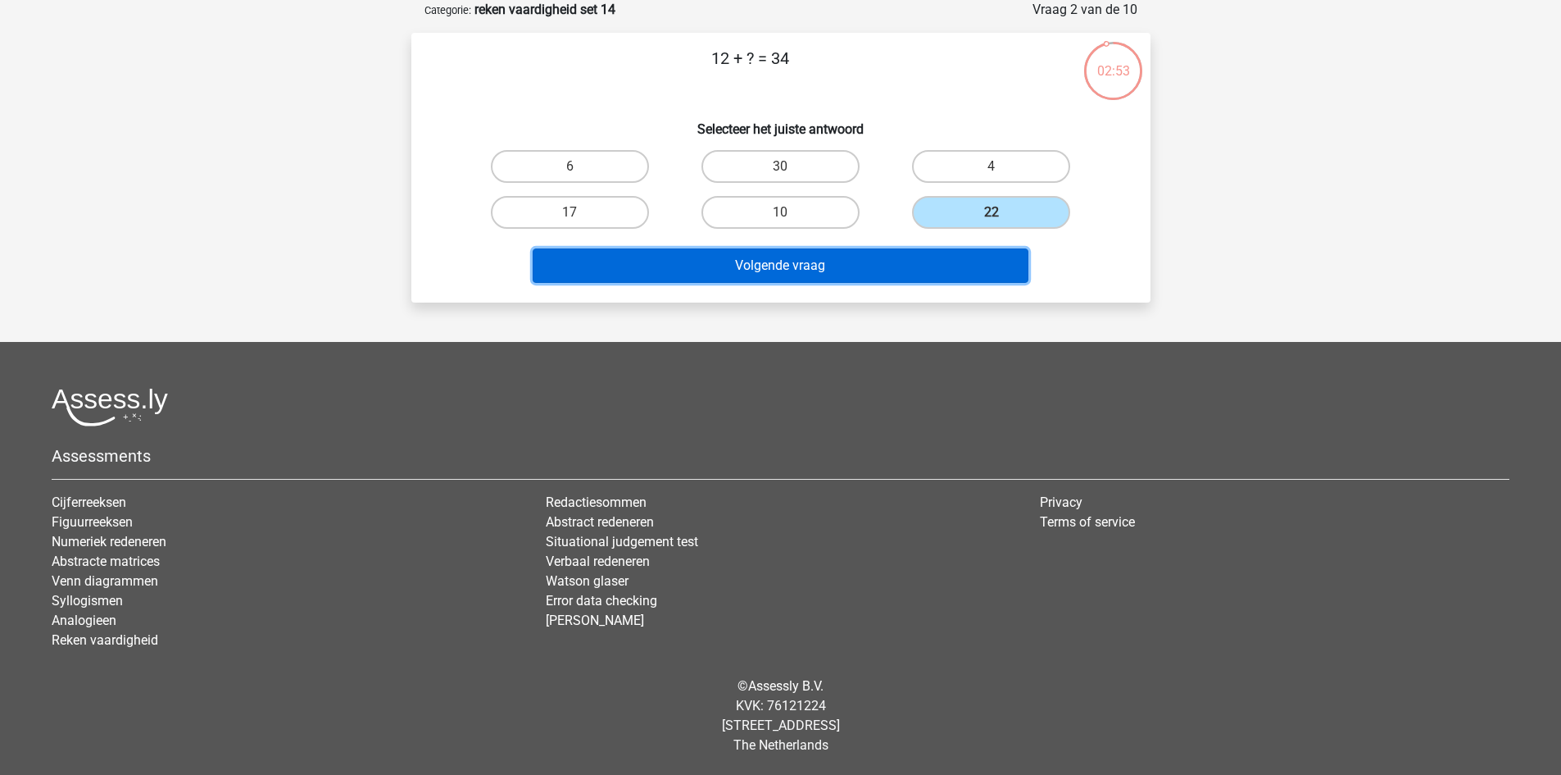
click at [957, 266] on button "Volgende vraag" at bounding box center [781, 265] width 496 height 34
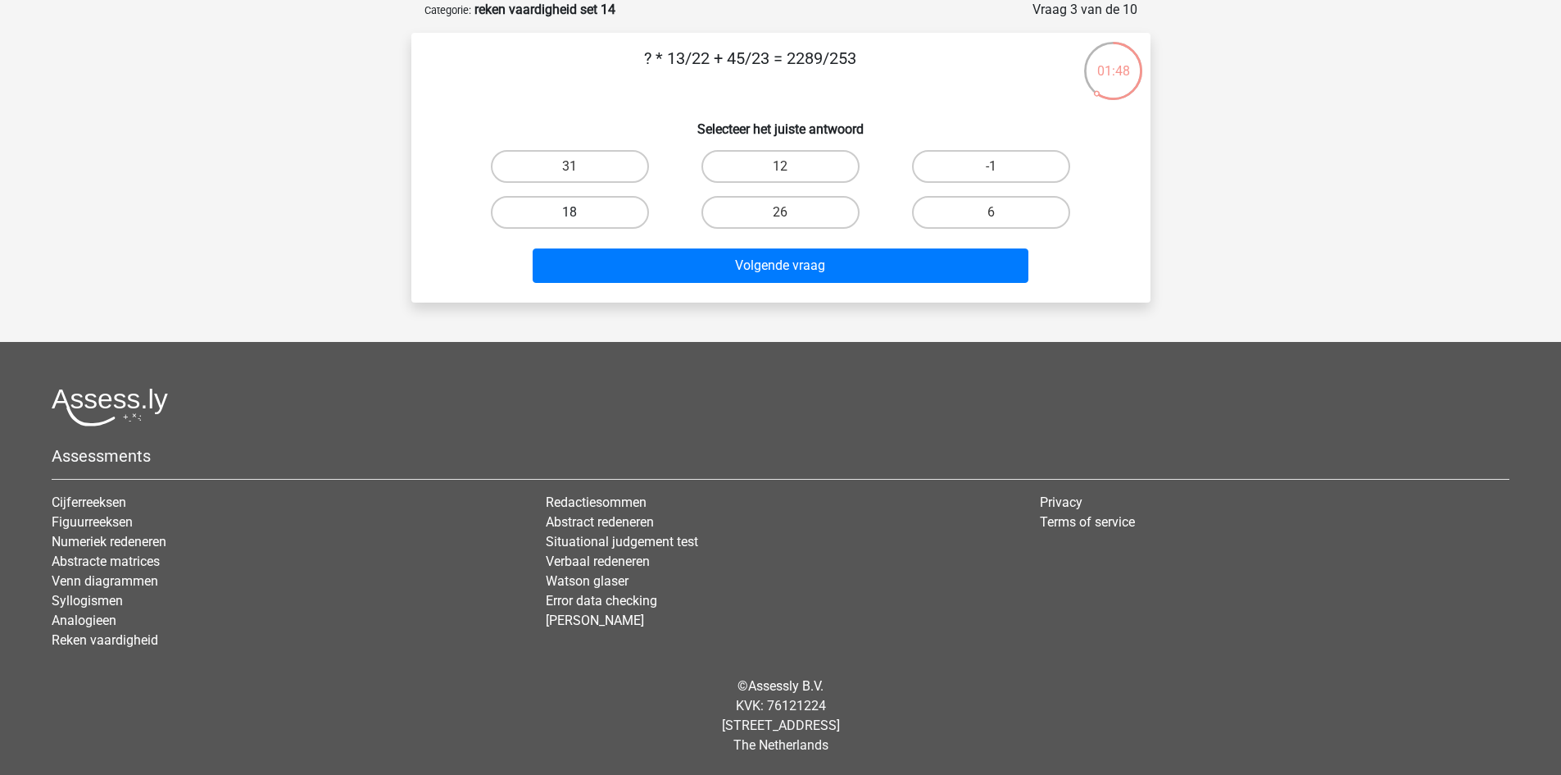
click at [598, 199] on label "18" at bounding box center [570, 212] width 158 height 33
click at [580, 212] on input "18" at bounding box center [575, 217] width 11 height 11
radio input "true"
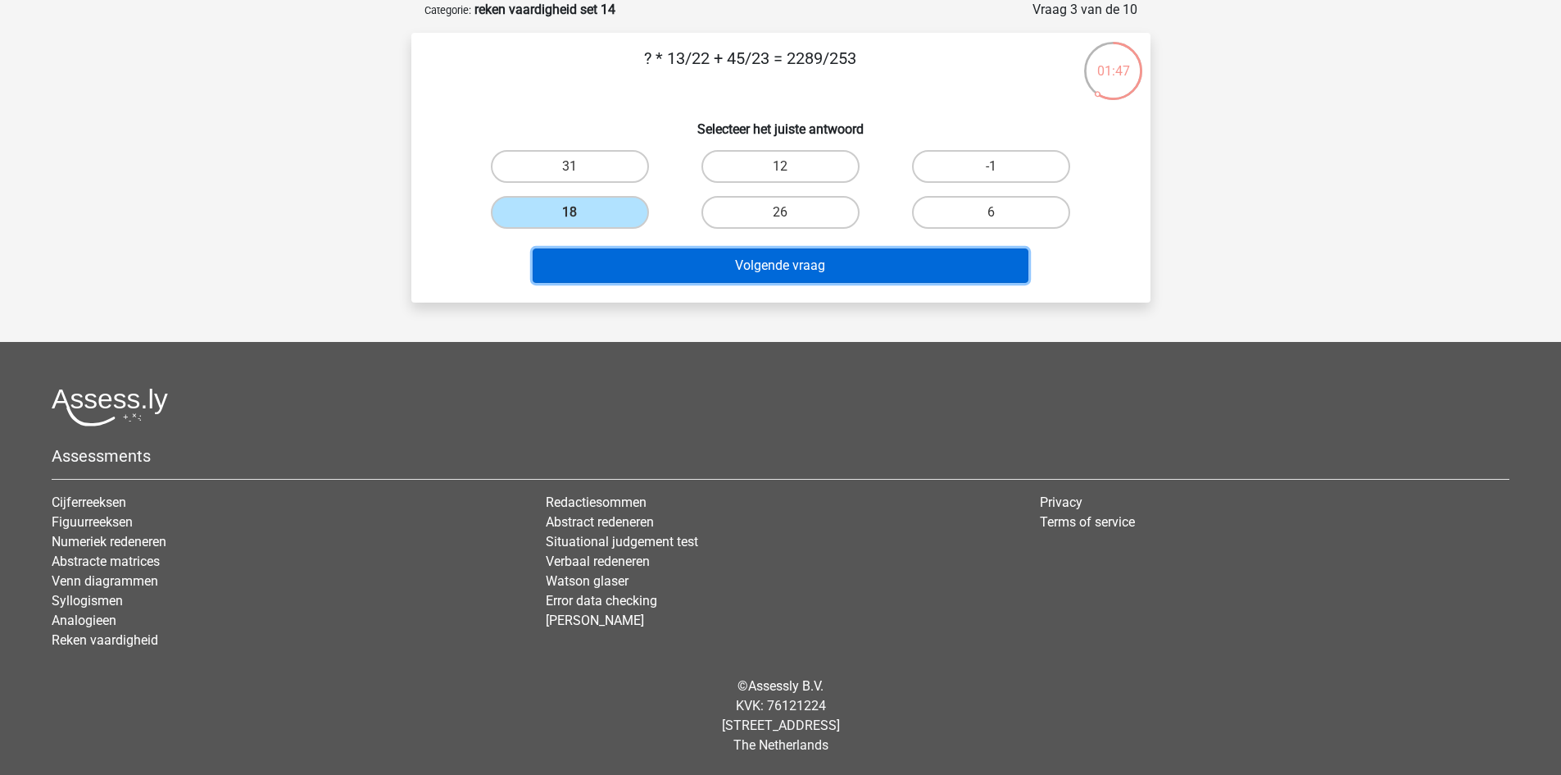
click at [764, 260] on button "Volgende vraag" at bounding box center [781, 265] width 496 height 34
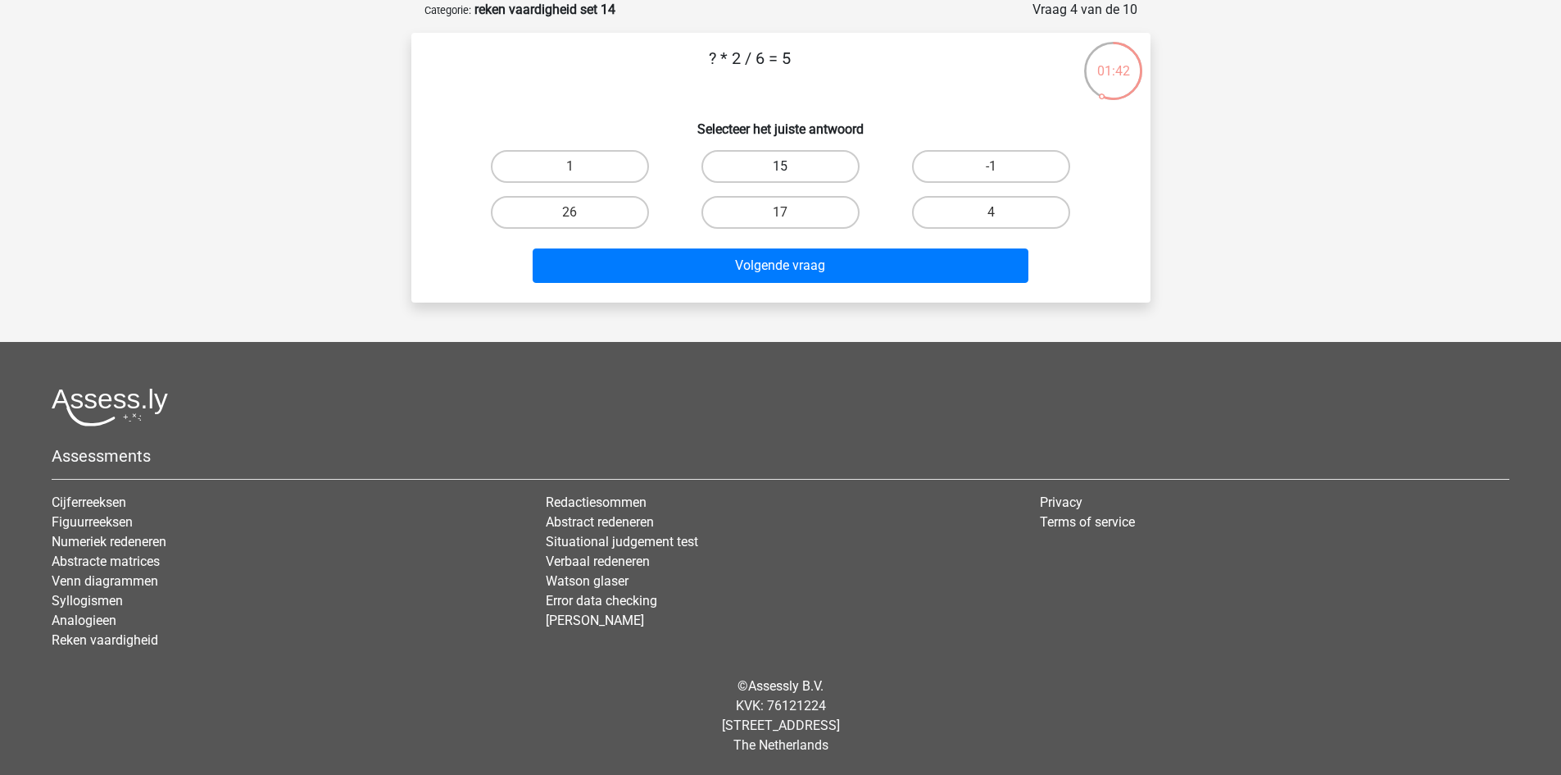
click at [758, 167] on label "15" at bounding box center [781, 166] width 158 height 33
click at [780, 167] on input "15" at bounding box center [785, 171] width 11 height 11
radio input "true"
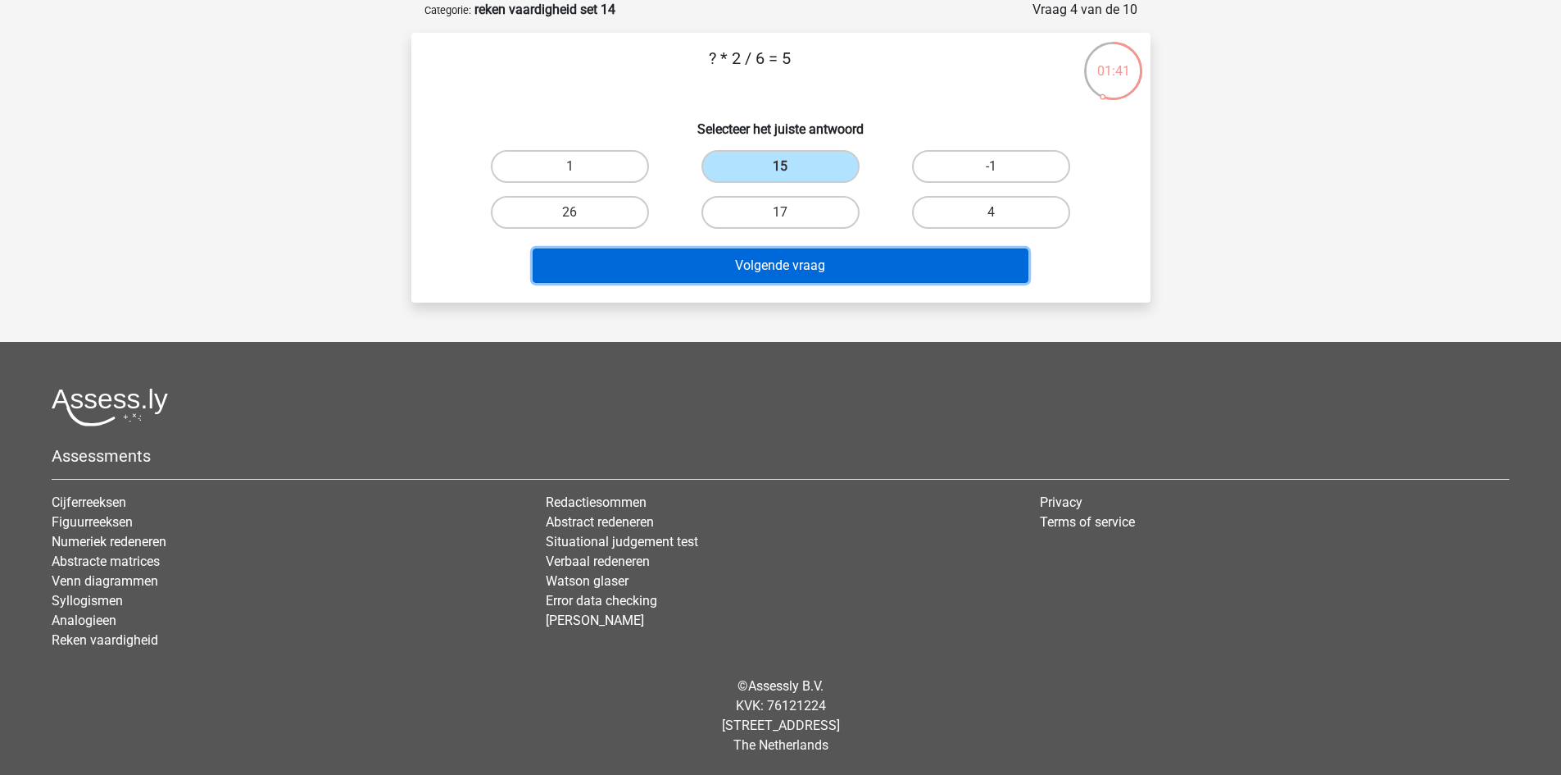
click at [779, 275] on button "Volgende vraag" at bounding box center [781, 265] width 496 height 34
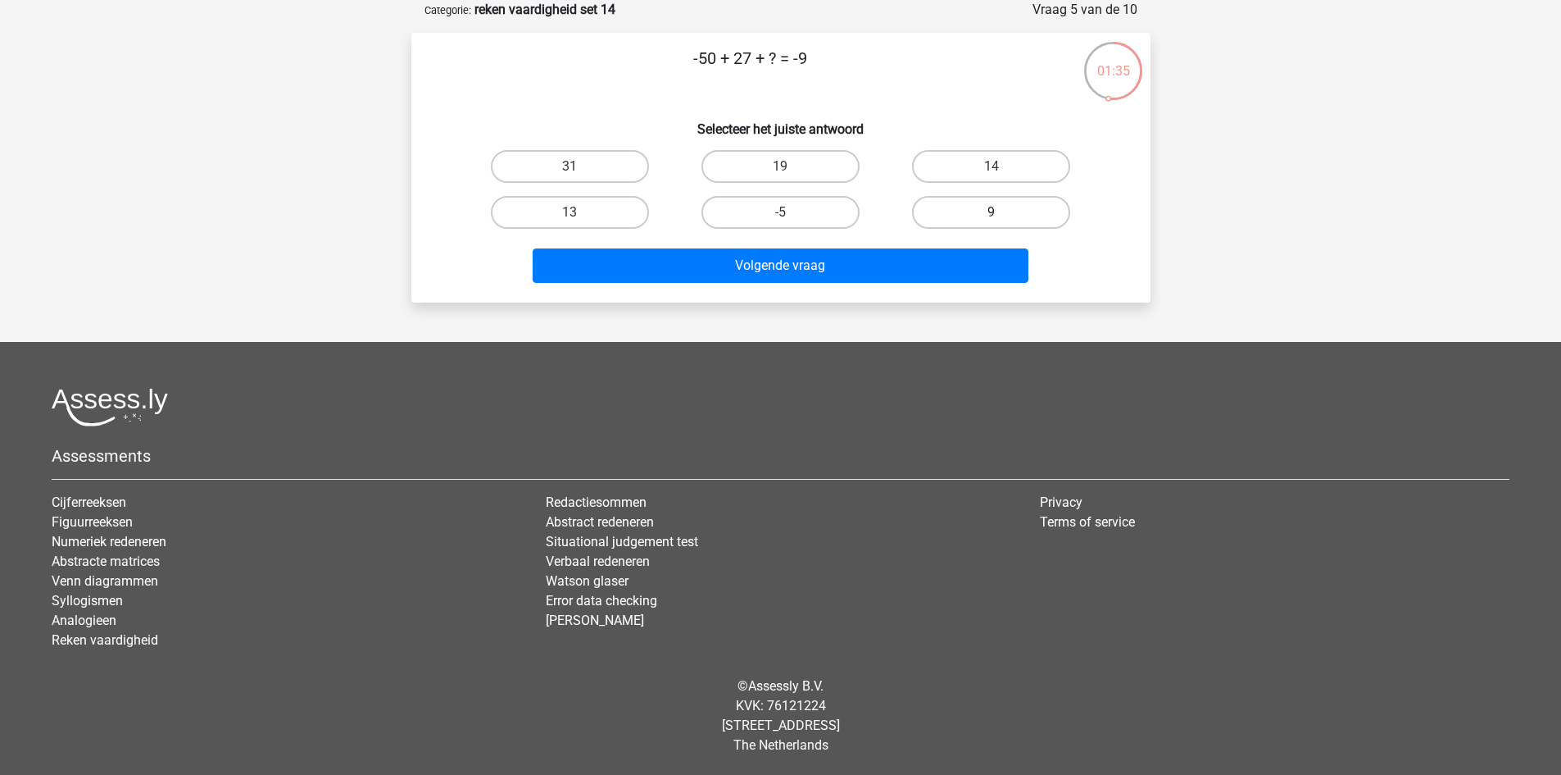
click at [957, 211] on label "9" at bounding box center [991, 212] width 158 height 33
click at [992, 212] on input "9" at bounding box center [997, 217] width 11 height 11
radio input "true"
click at [957, 163] on label "14" at bounding box center [991, 166] width 158 height 33
click at [992, 166] on input "14" at bounding box center [997, 171] width 11 height 11
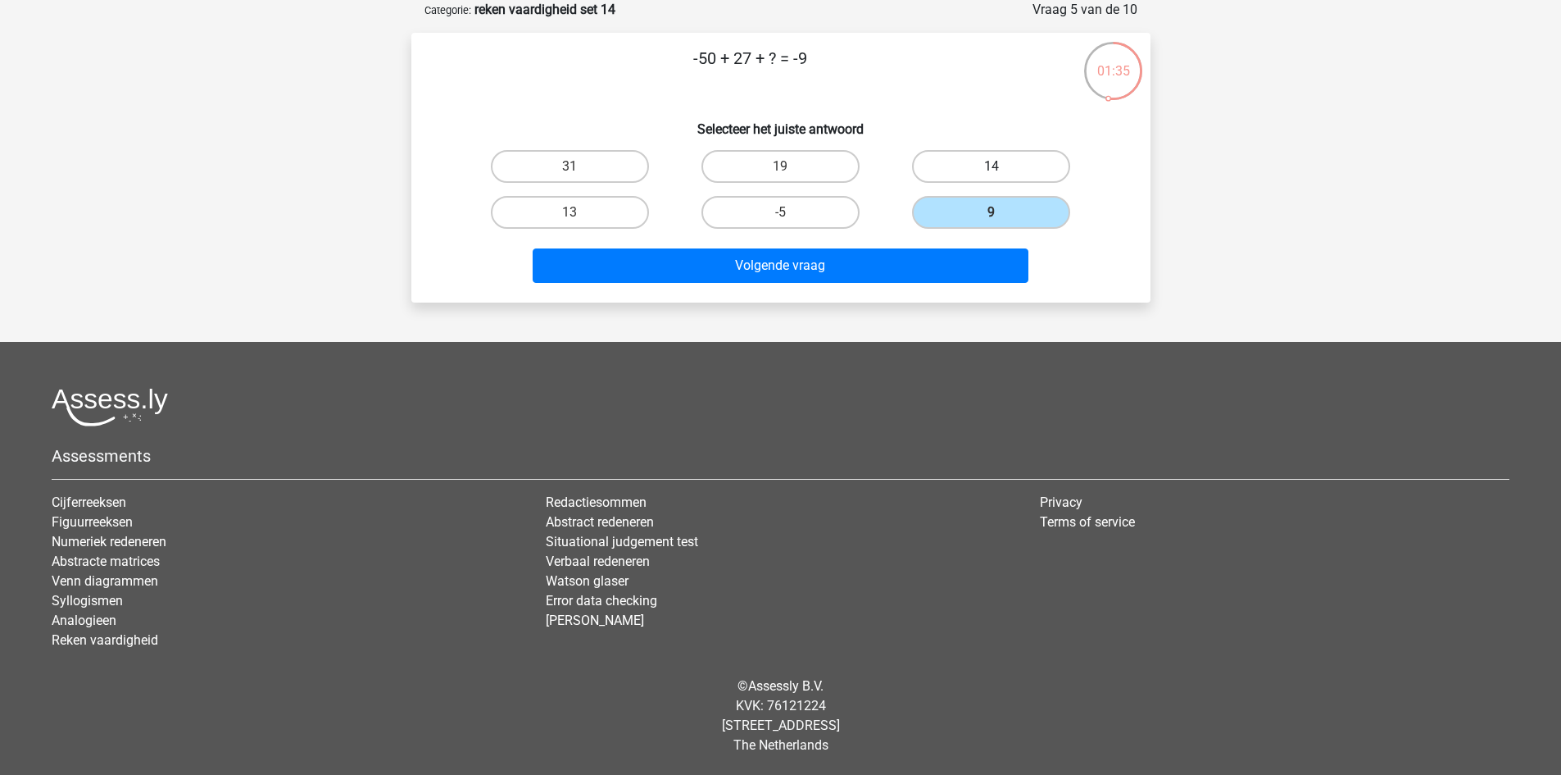
radio input "true"
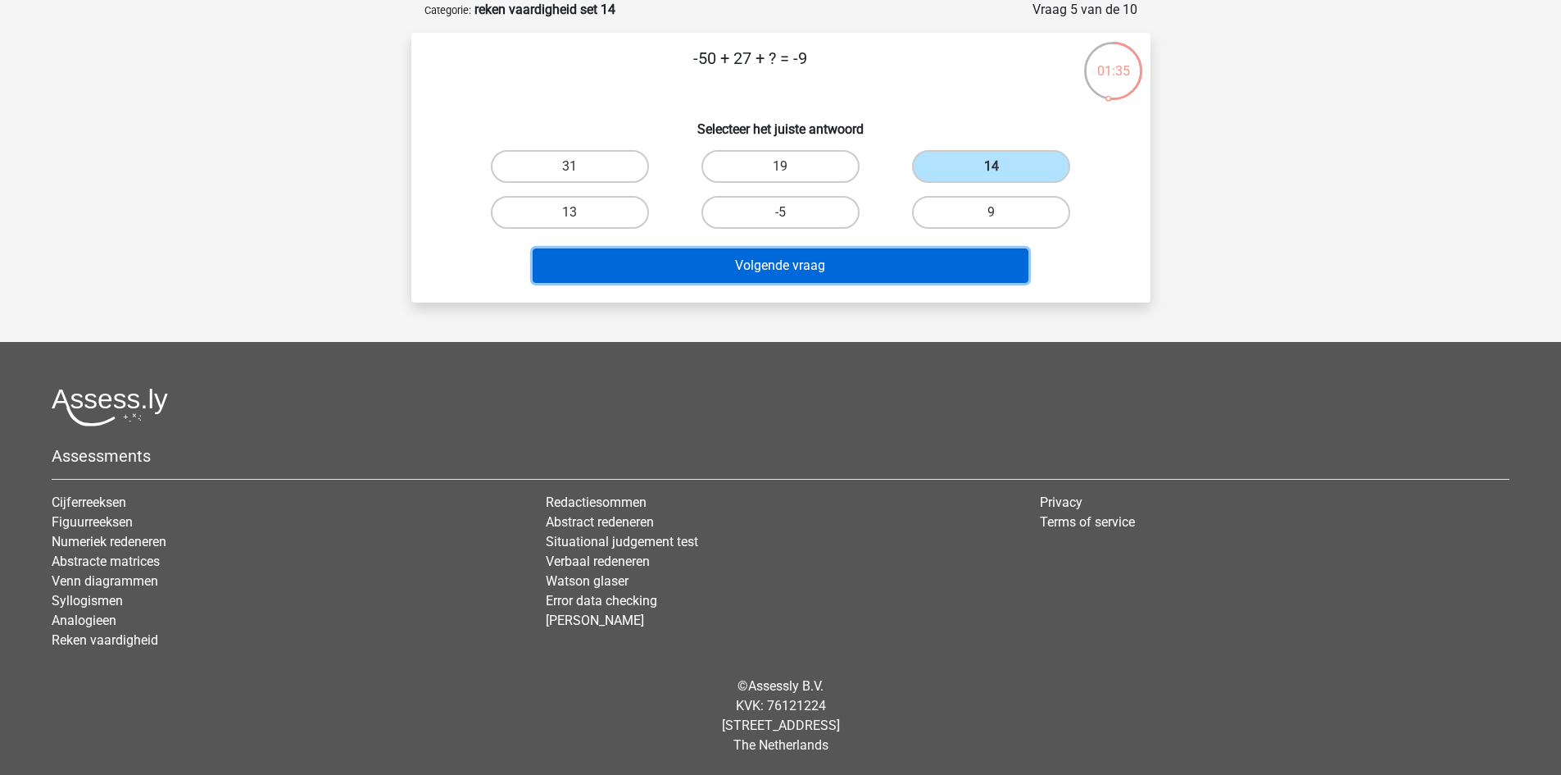
click at [885, 268] on button "Volgende vraag" at bounding box center [781, 265] width 496 height 34
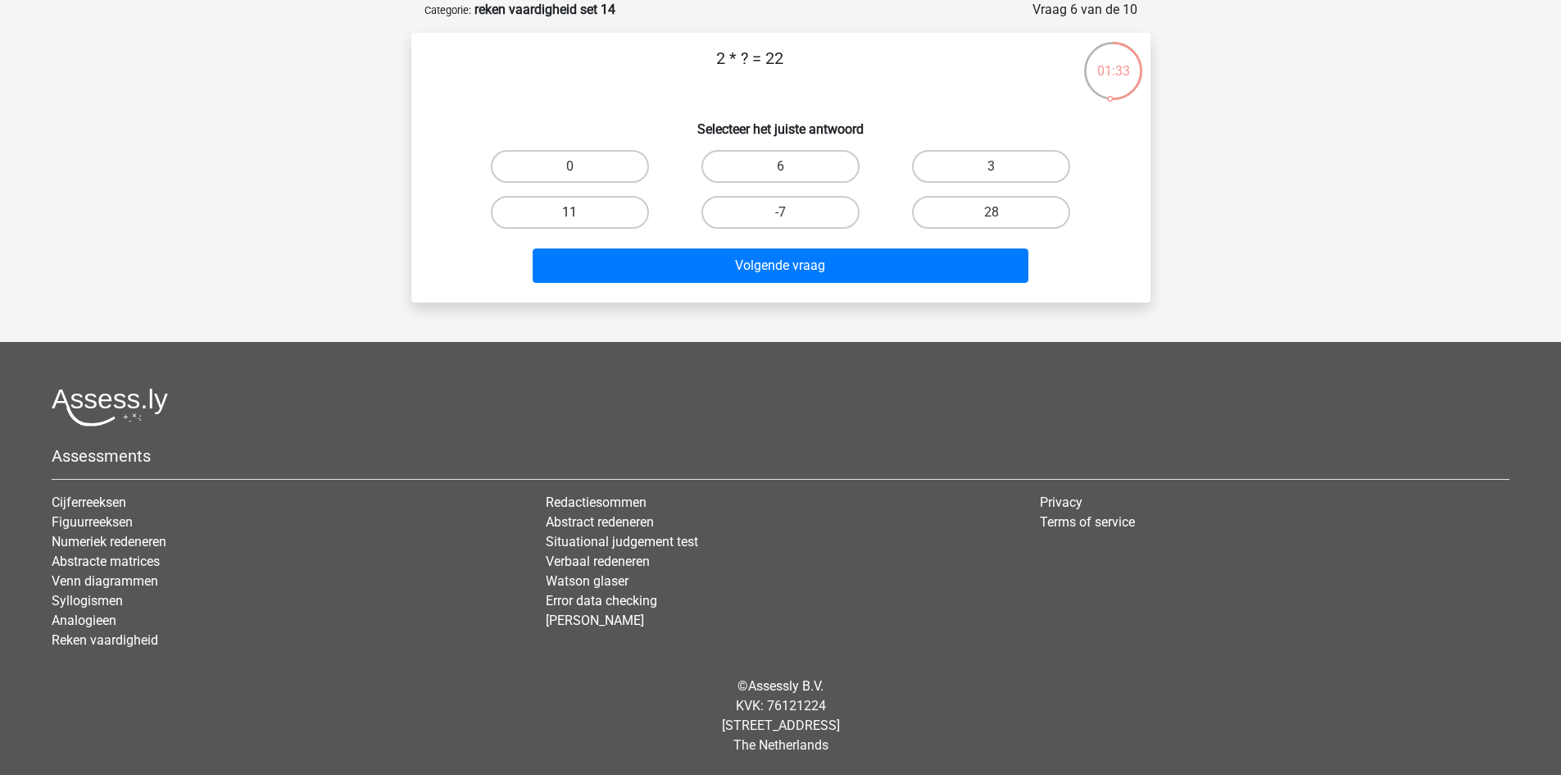
click at [620, 214] on label "11" at bounding box center [570, 212] width 158 height 33
click at [580, 214] on input "11" at bounding box center [575, 217] width 11 height 11
radio input "true"
click at [693, 243] on div "Volgende vraag" at bounding box center [781, 262] width 687 height 54
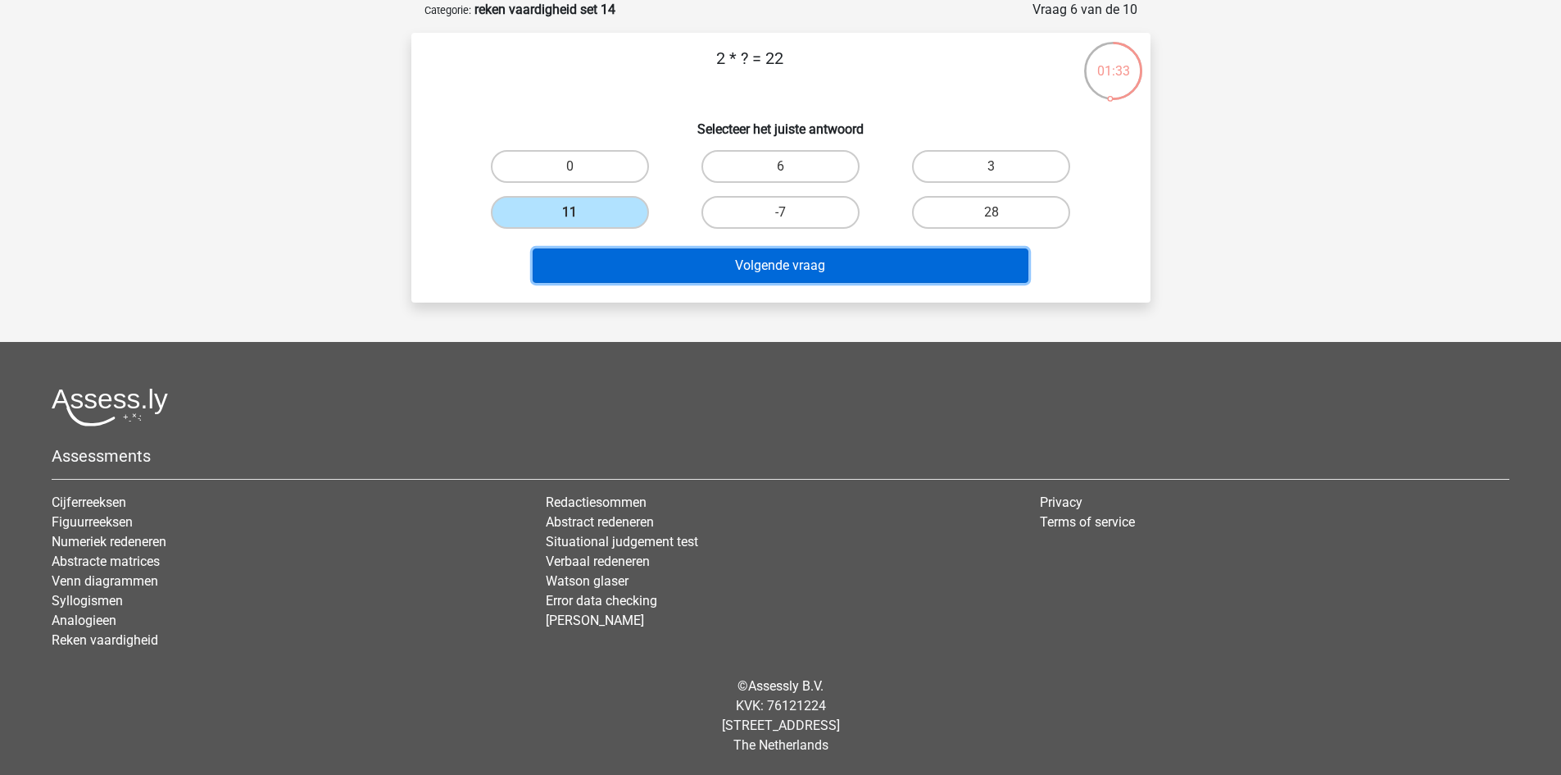
click at [697, 265] on button "Volgende vraag" at bounding box center [781, 265] width 496 height 34
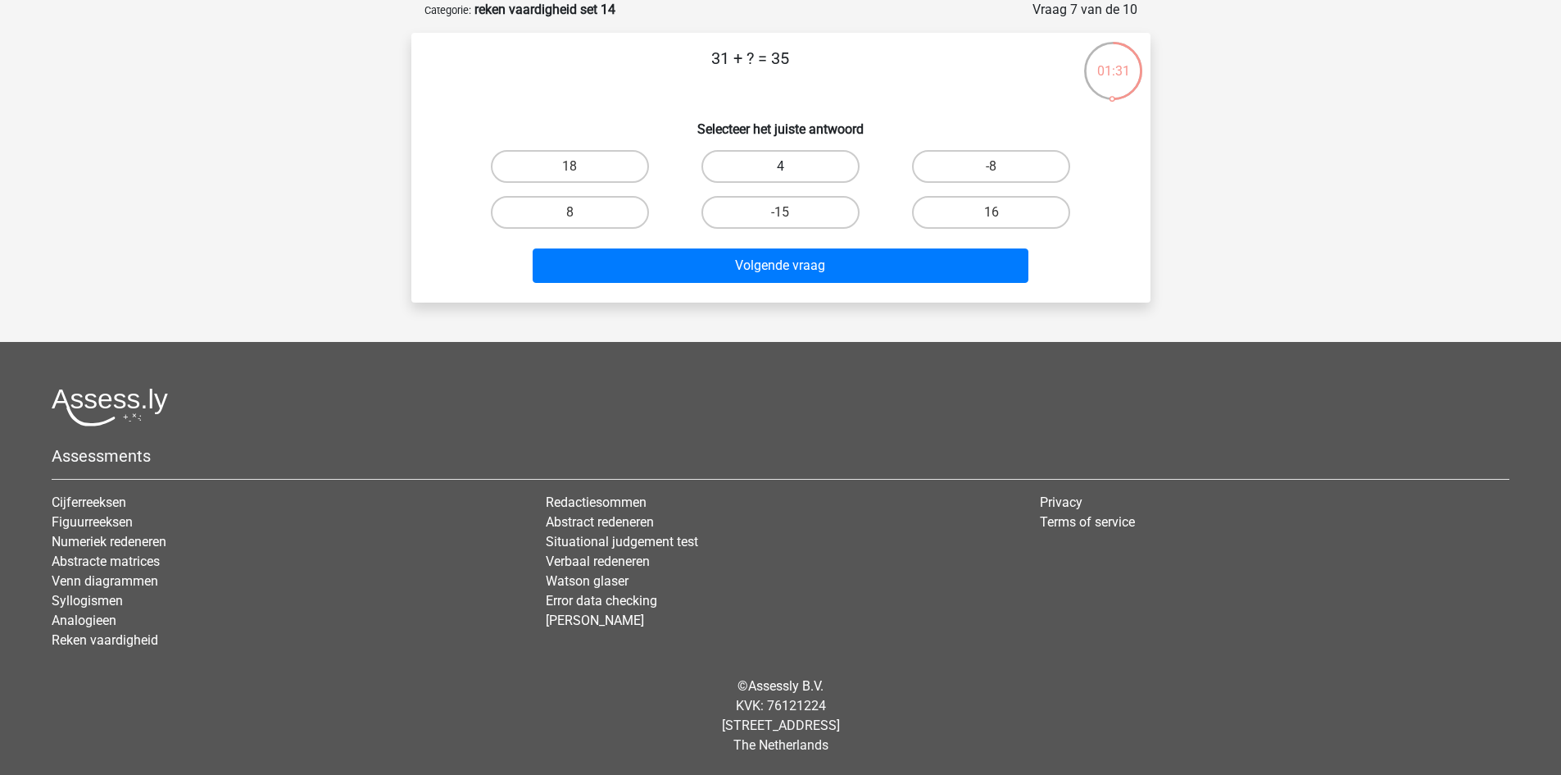
click at [764, 167] on label "4" at bounding box center [781, 166] width 158 height 33
click at [780, 167] on input "4" at bounding box center [785, 171] width 11 height 11
radio input "true"
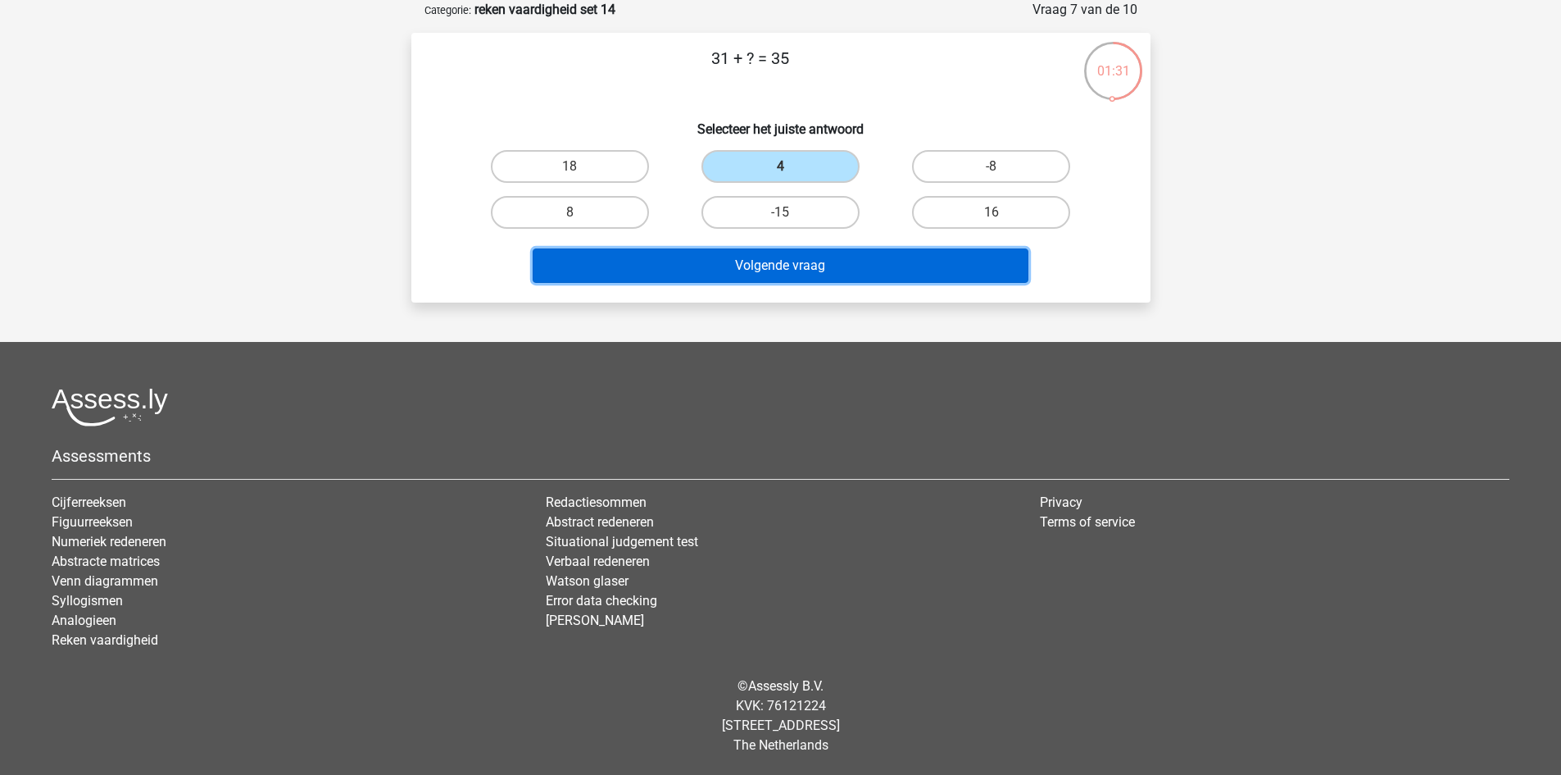
click at [758, 275] on button "Volgende vraag" at bounding box center [781, 265] width 496 height 34
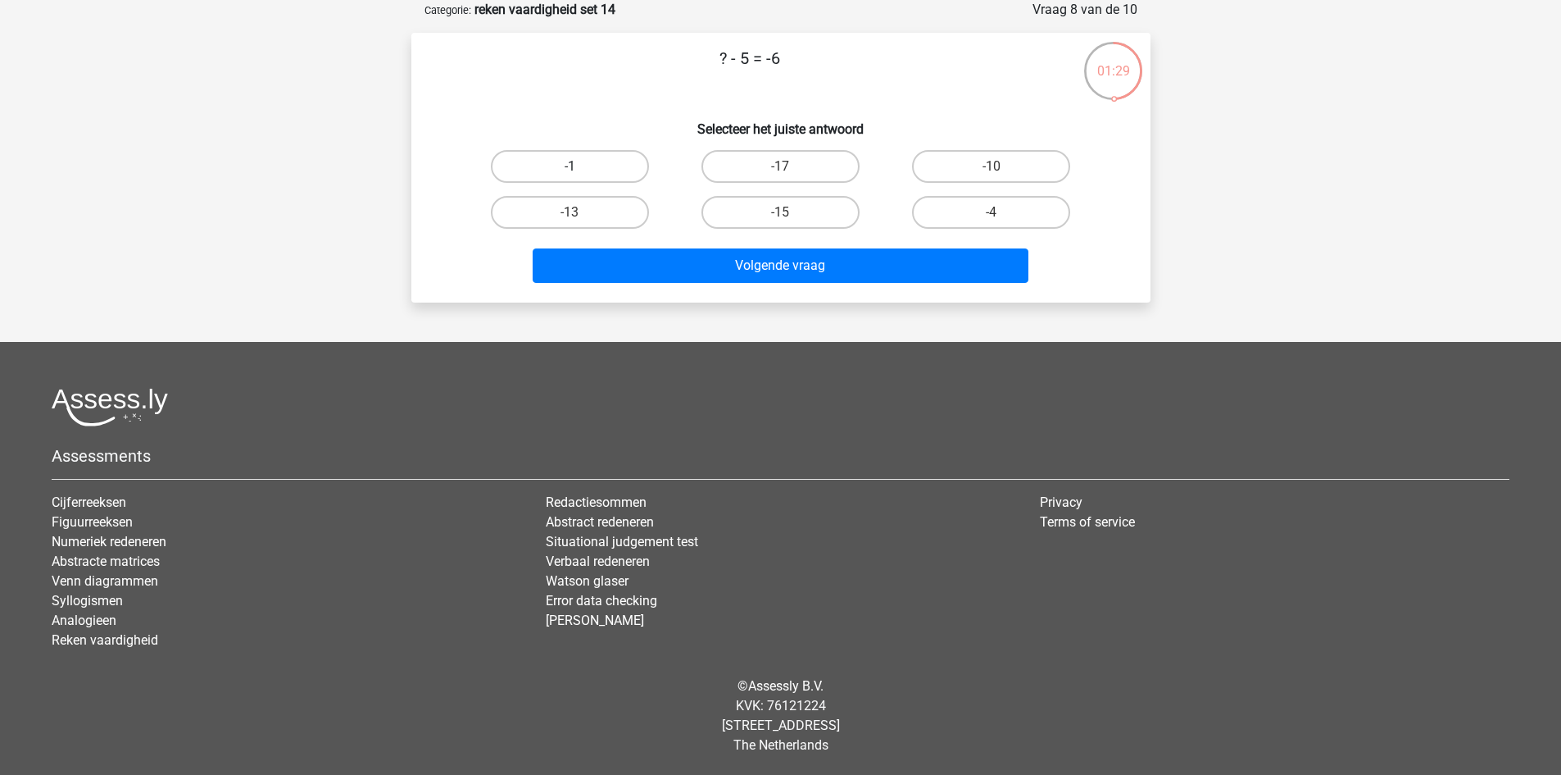
drag, startPoint x: 612, startPoint y: 166, endPoint x: 634, endPoint y: 209, distance: 47.7
click at [612, 167] on label "-1" at bounding box center [570, 166] width 158 height 33
click at [580, 167] on input "-1" at bounding box center [575, 171] width 11 height 11
radio input "true"
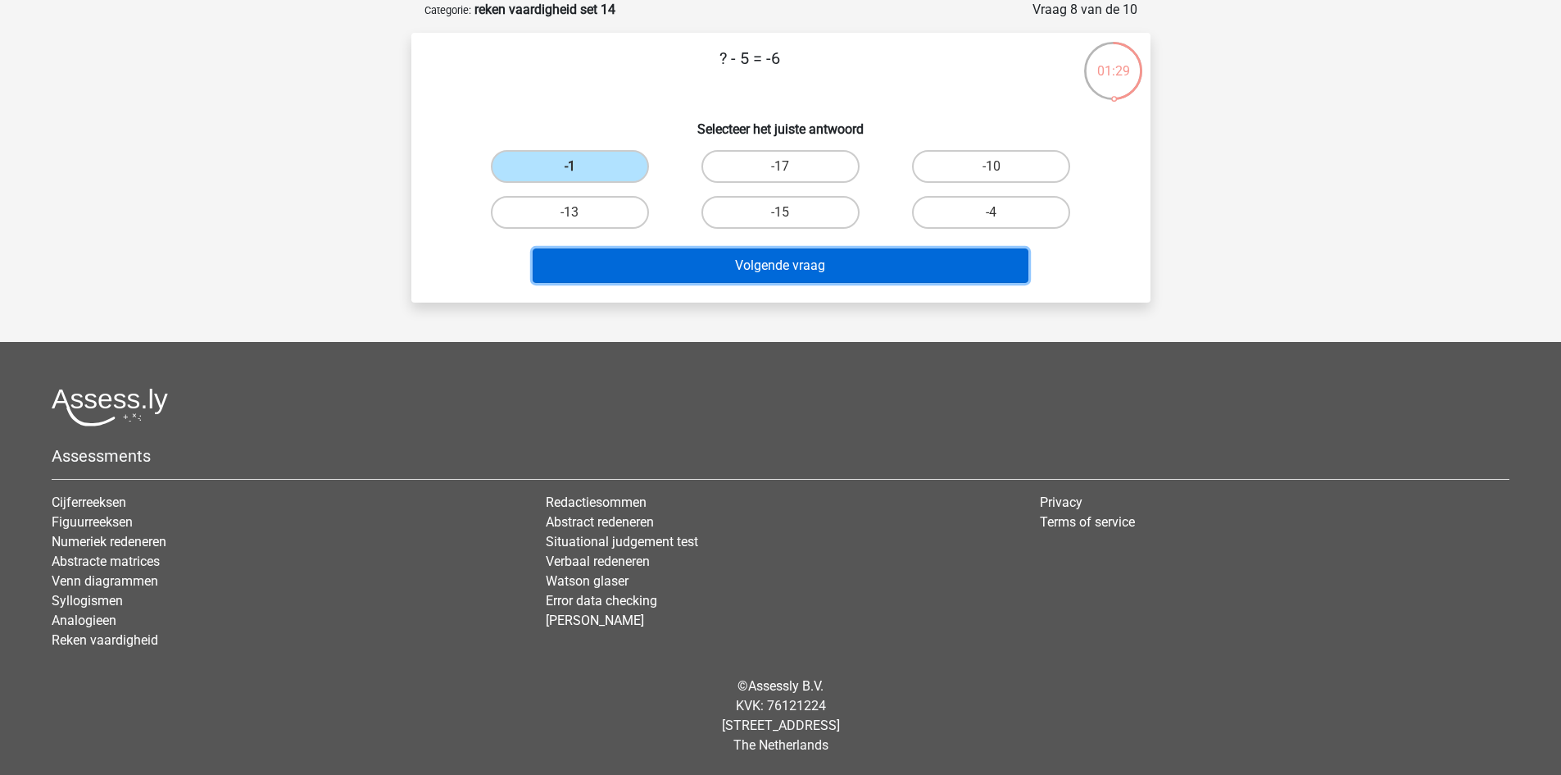
click at [665, 266] on button "Volgende vraag" at bounding box center [781, 265] width 496 height 34
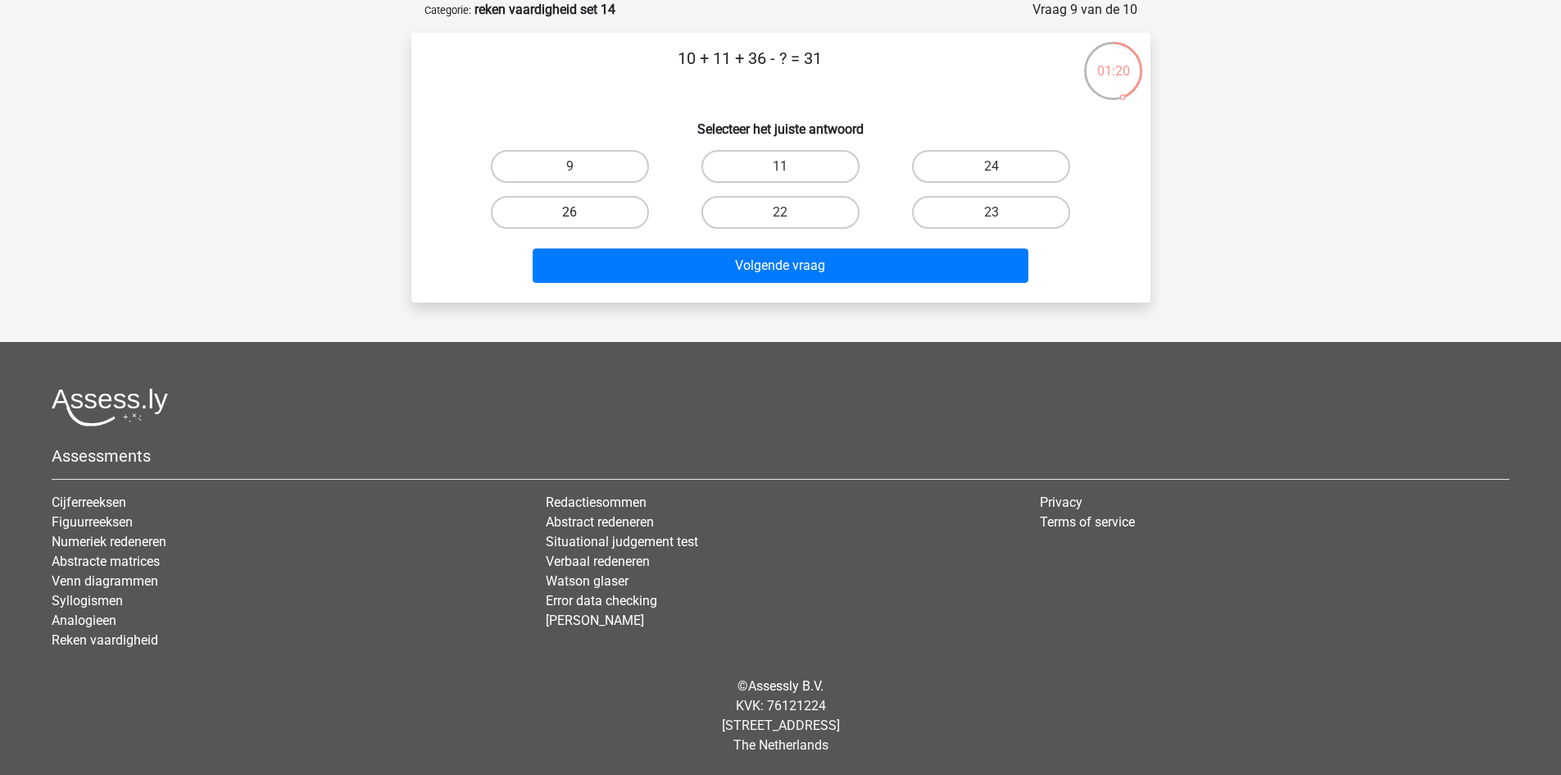
click at [561, 202] on label "26" at bounding box center [570, 212] width 158 height 33
click at [570, 212] on input "26" at bounding box center [575, 217] width 11 height 11
radio input "true"
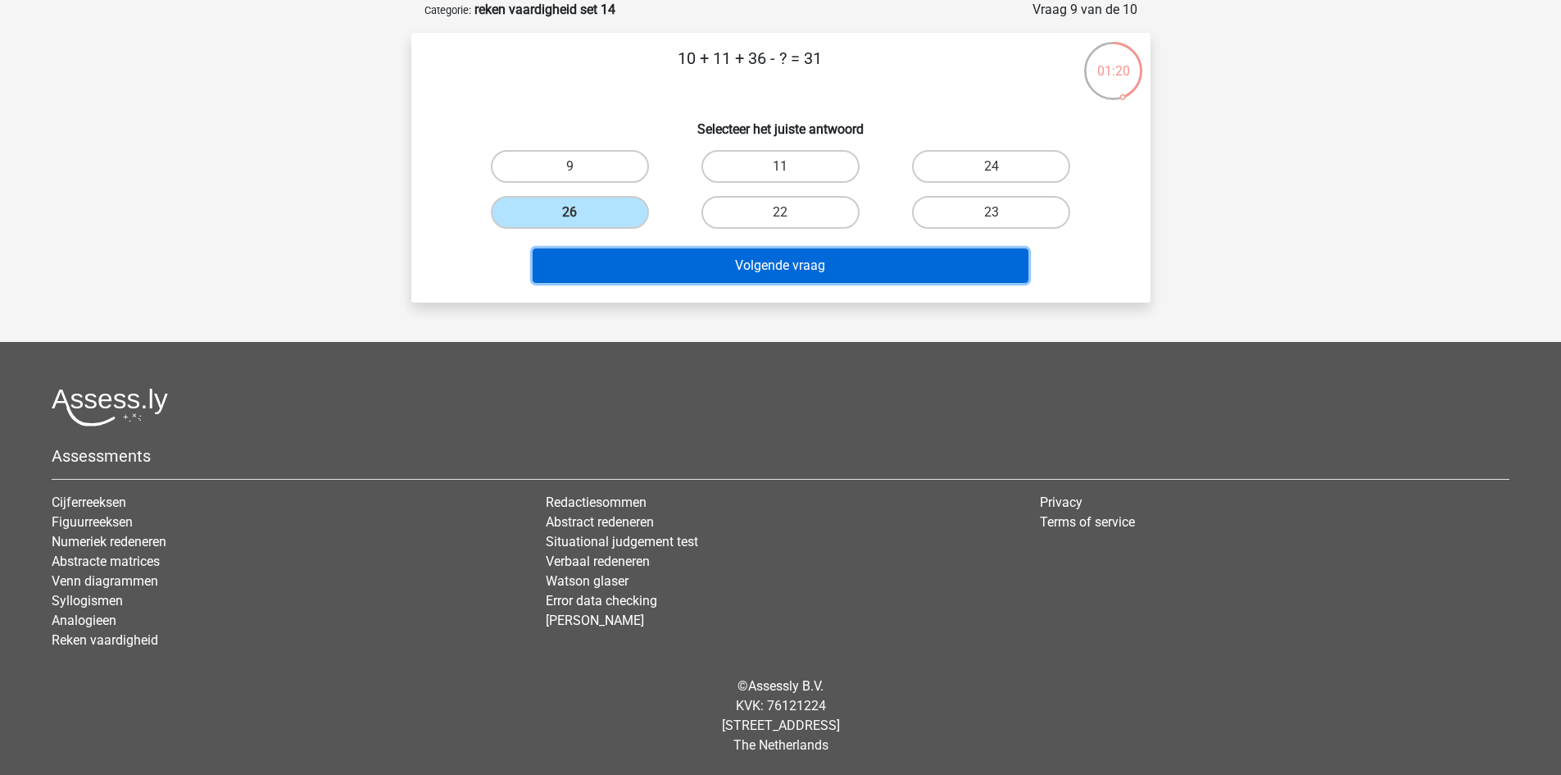
click at [698, 252] on button "Volgende vraag" at bounding box center [781, 265] width 496 height 34
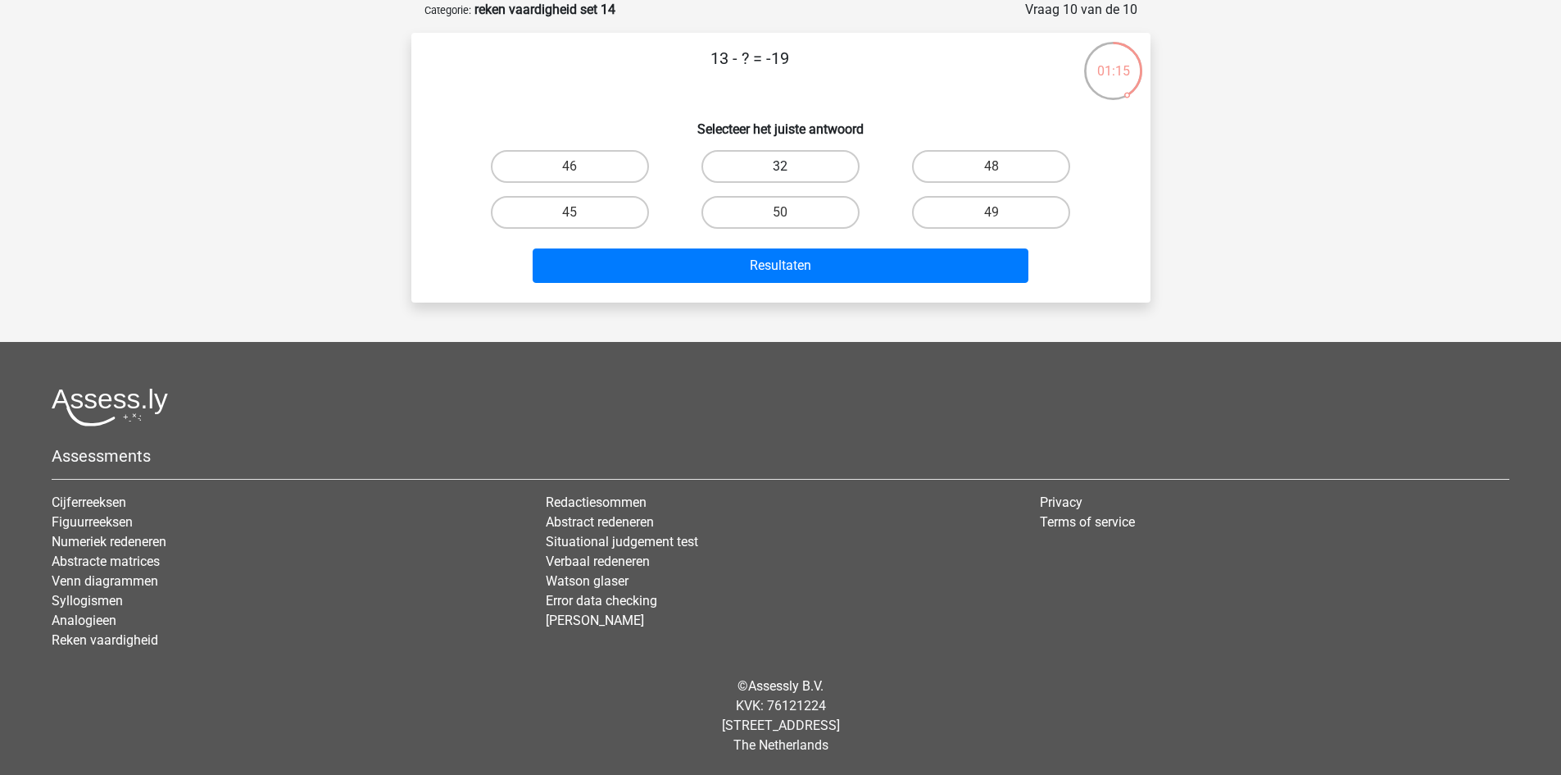
click at [816, 165] on label "32" at bounding box center [781, 166] width 158 height 33
click at [791, 166] on input "32" at bounding box center [785, 171] width 11 height 11
radio input "true"
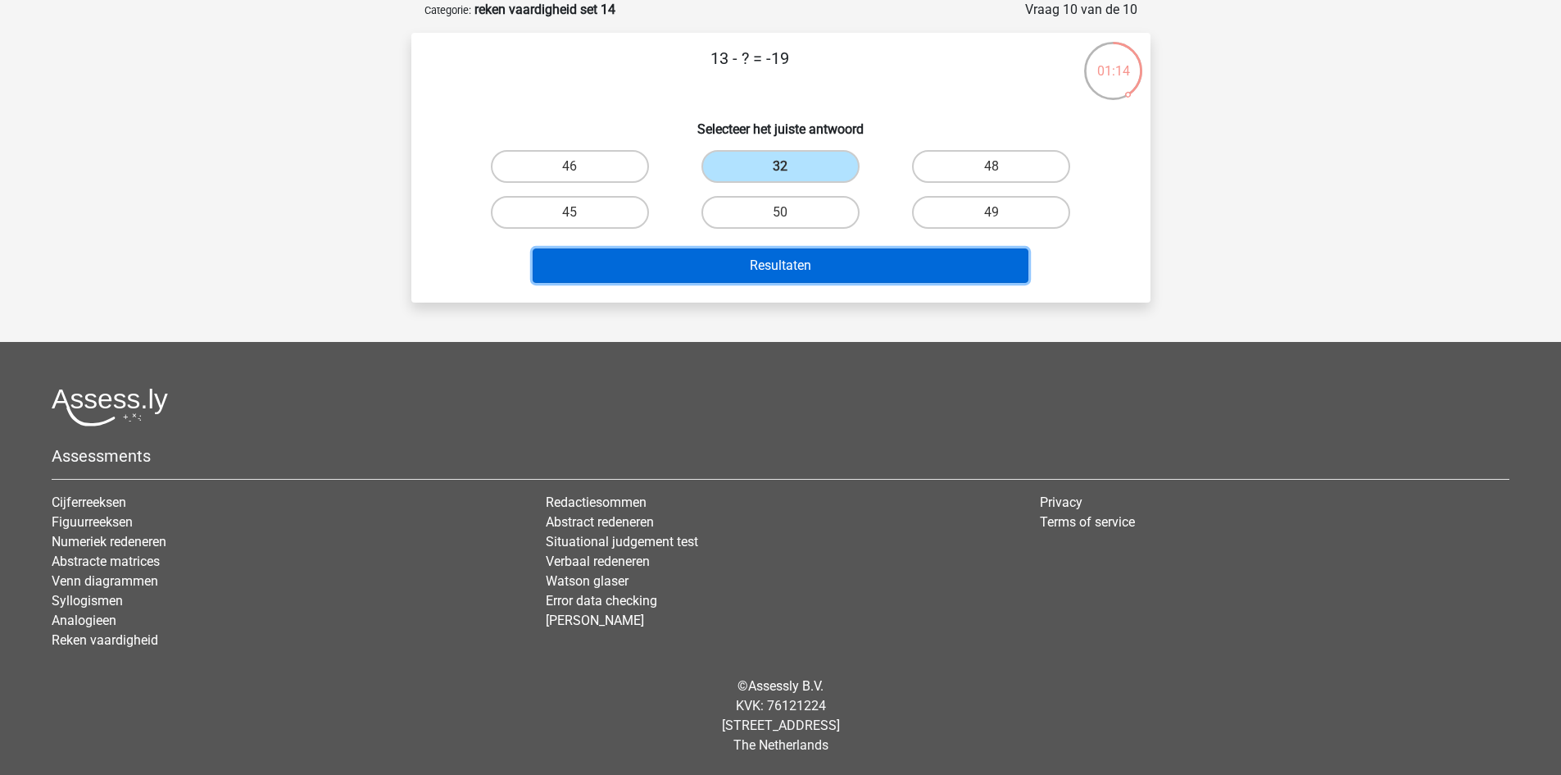
click at [818, 252] on button "Resultaten" at bounding box center [781, 265] width 496 height 34
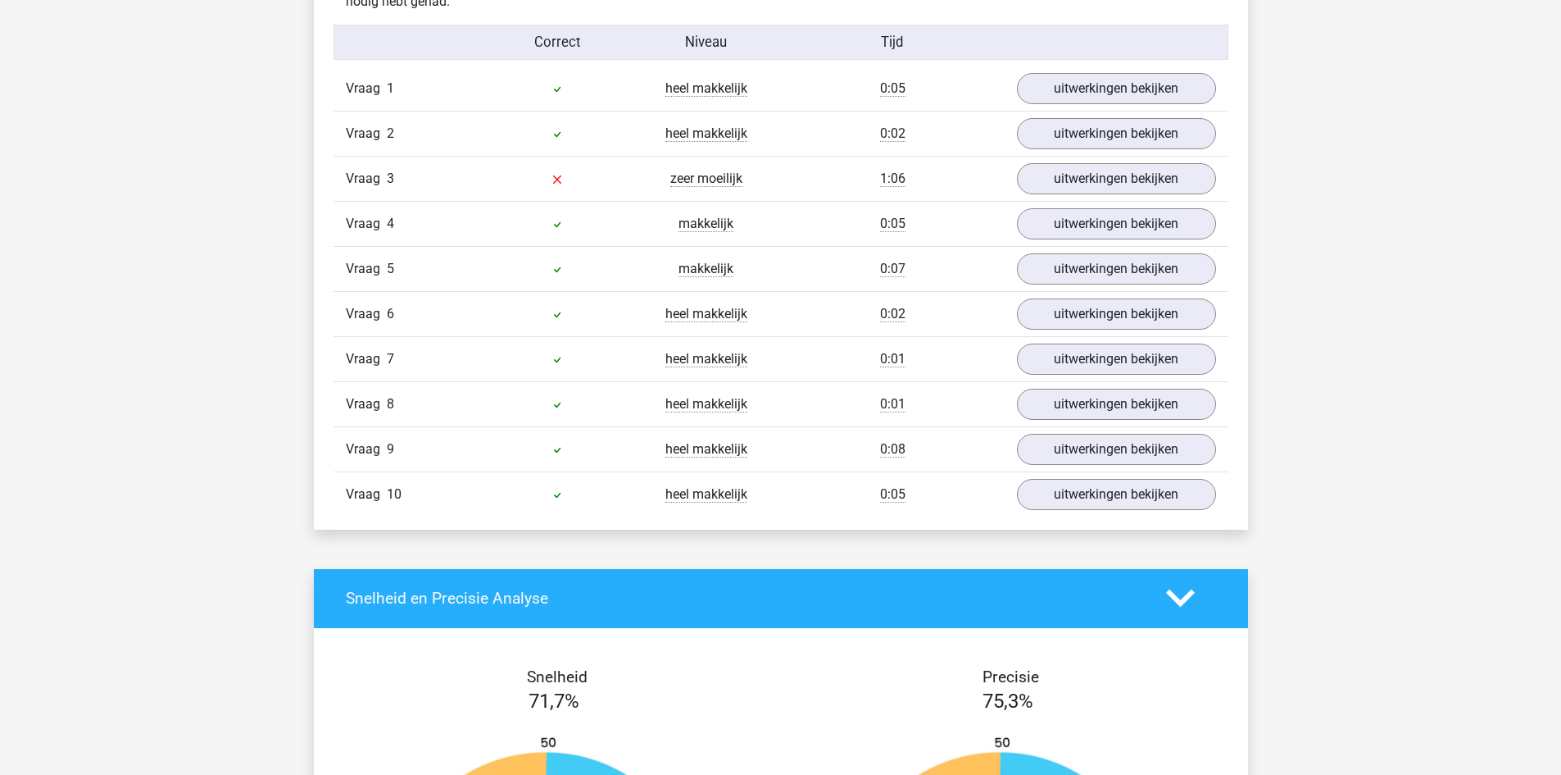
scroll to position [1066, 0]
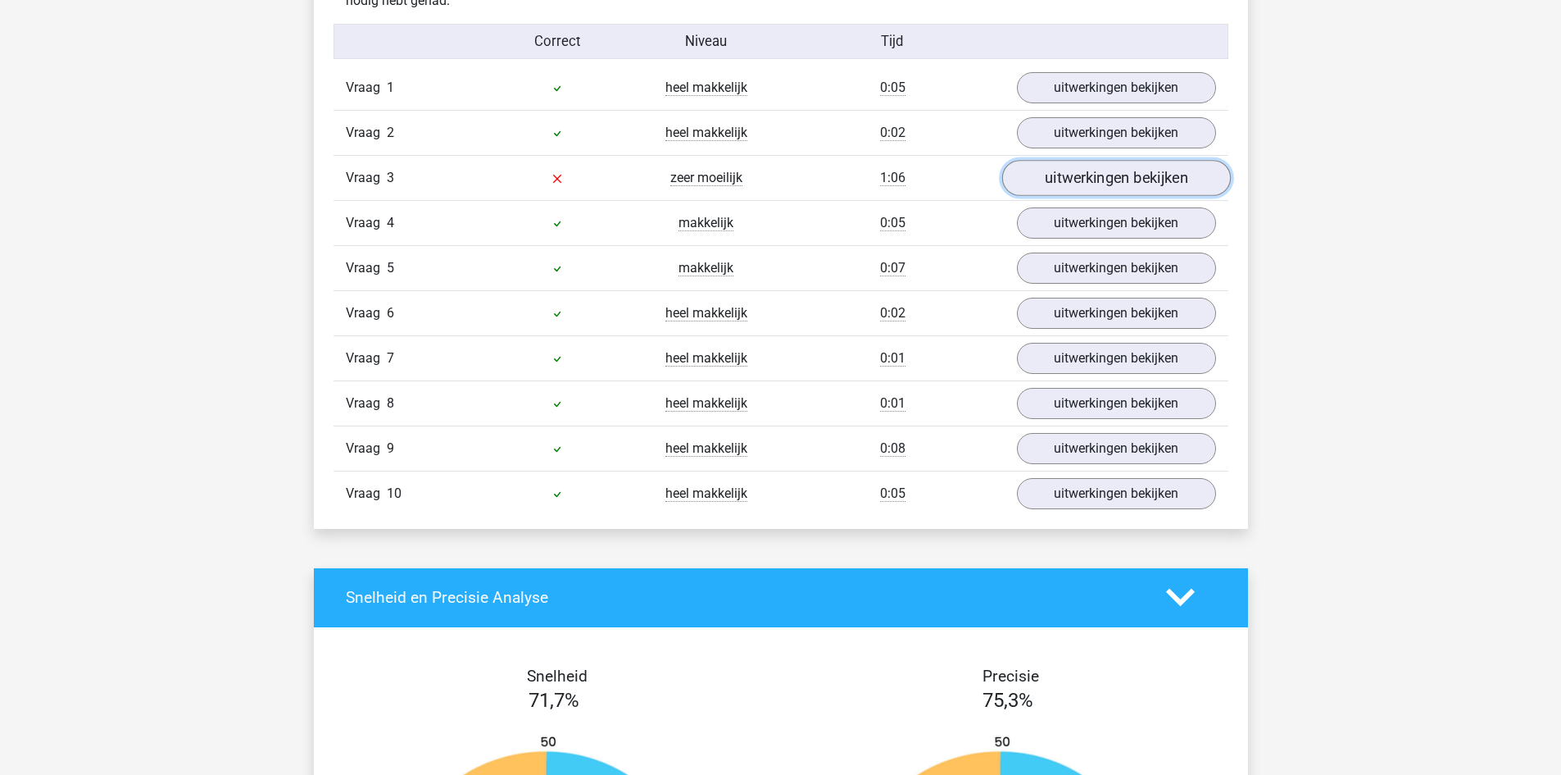
click at [1059, 184] on link "uitwerkingen bekijken" at bounding box center [1116, 178] width 229 height 36
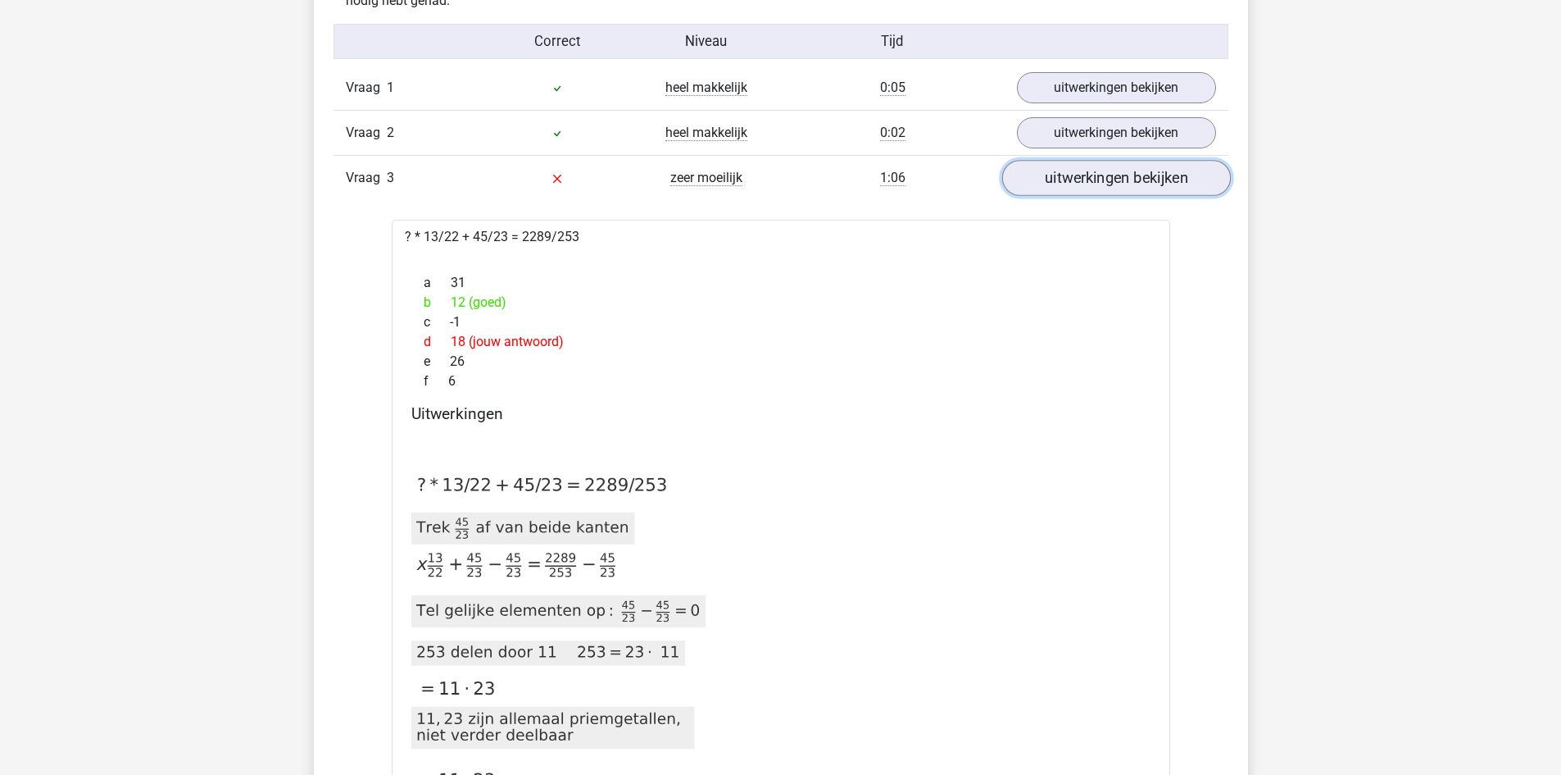
click at [1075, 184] on link "uitwerkingen bekijken" at bounding box center [1116, 178] width 229 height 36
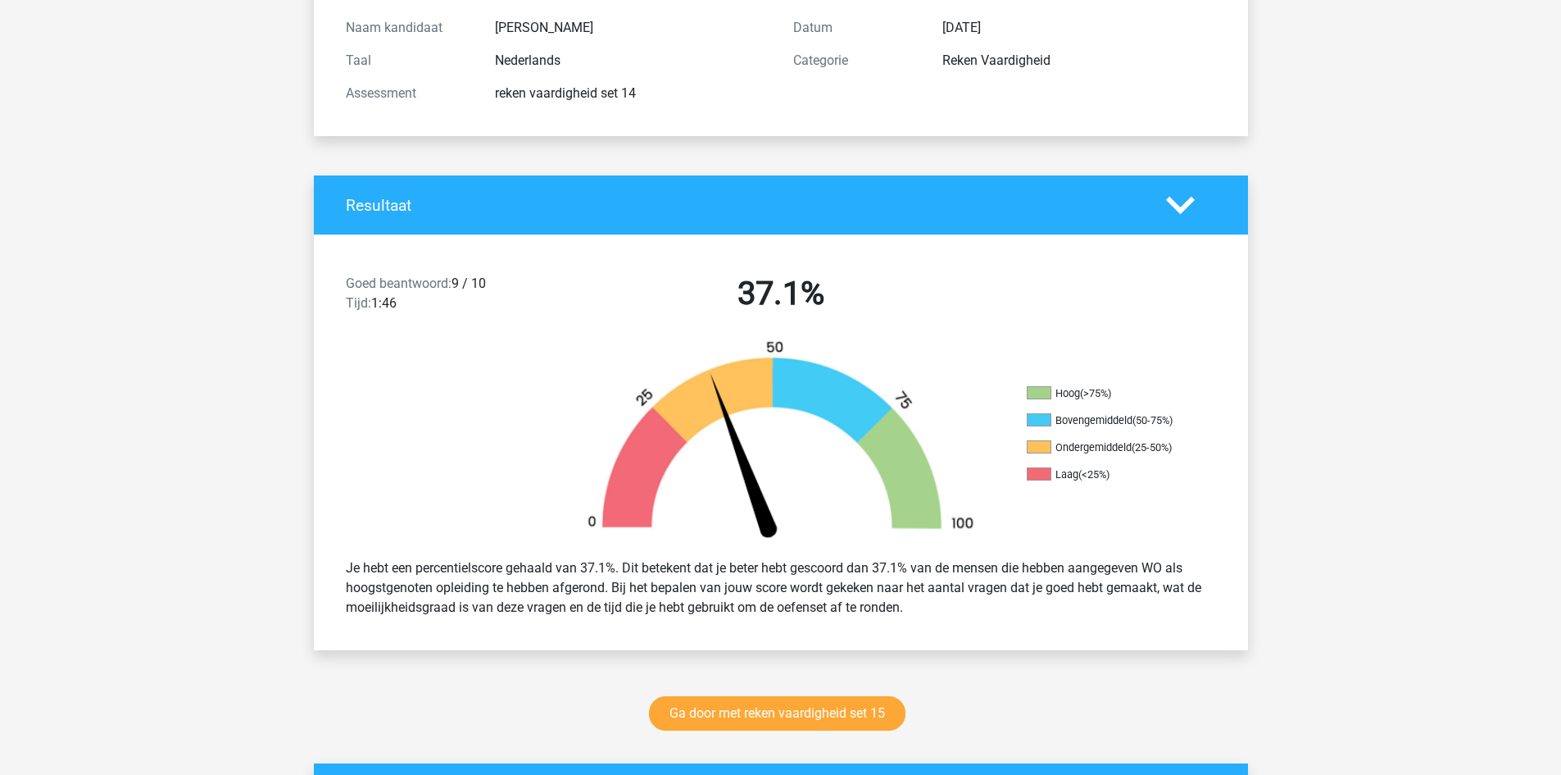
scroll to position [492, 0]
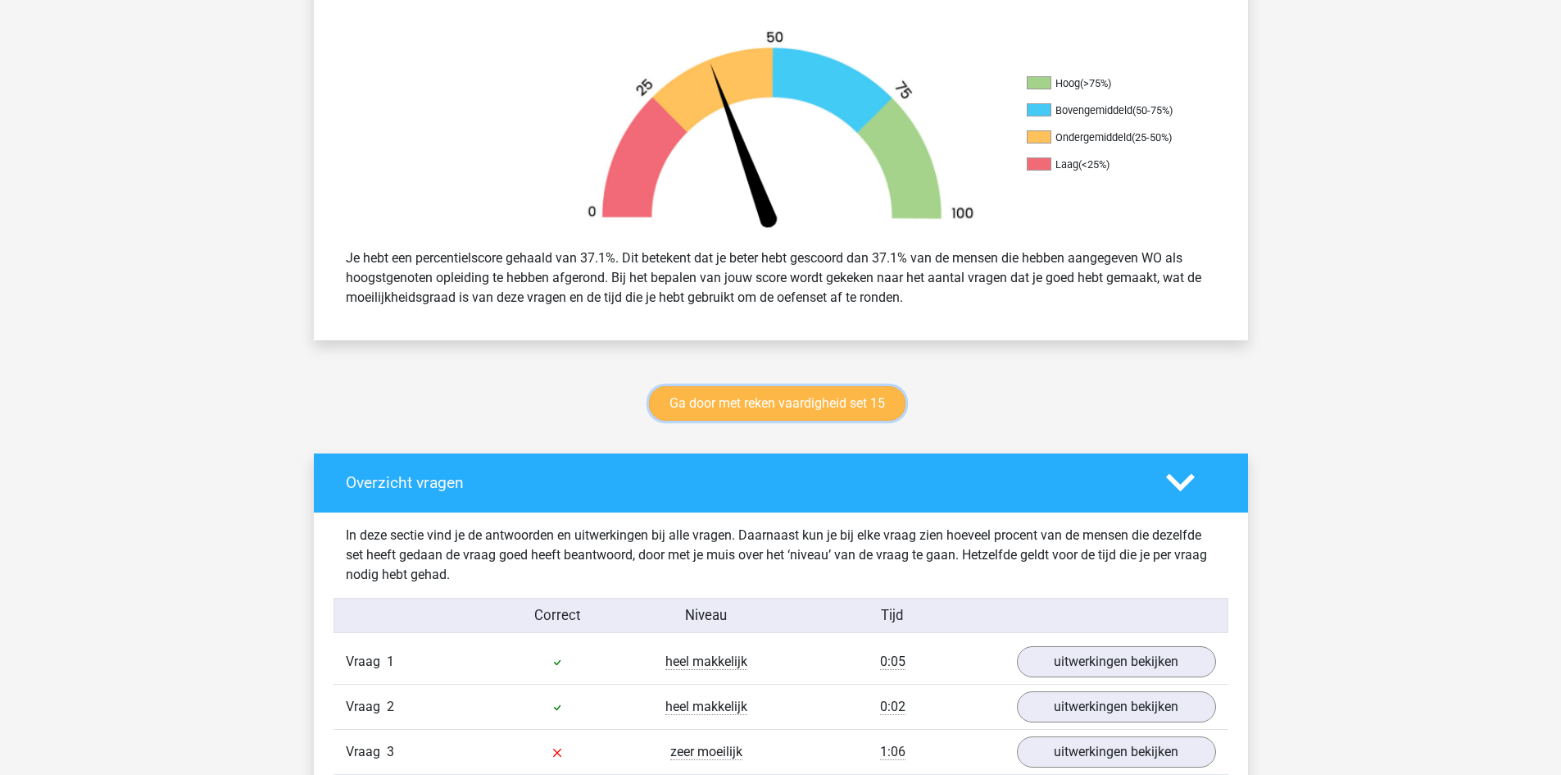
click at [848, 402] on link "Ga door met reken vaardigheid set 15" at bounding box center [777, 403] width 257 height 34
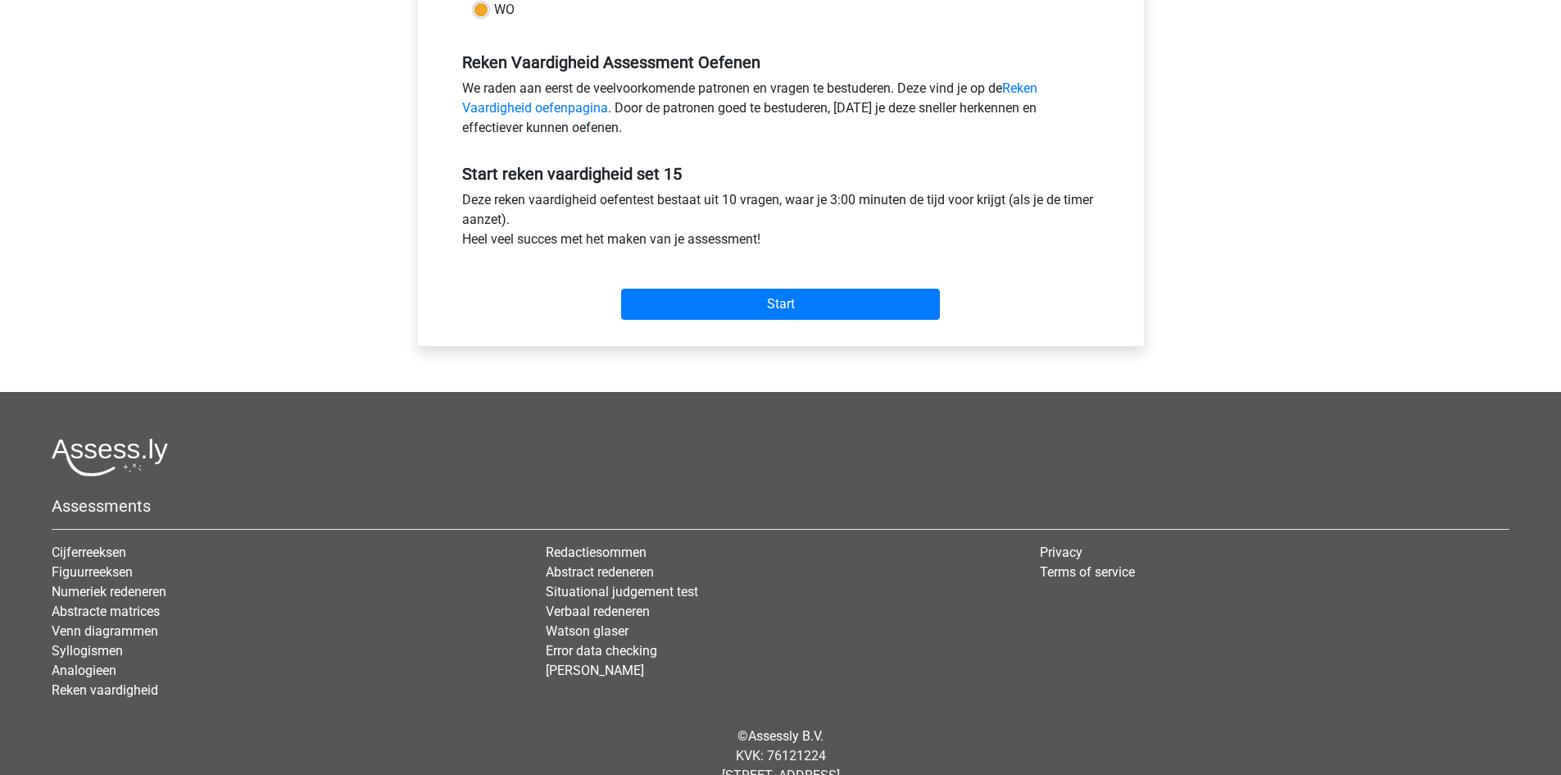
scroll to position [492, 0]
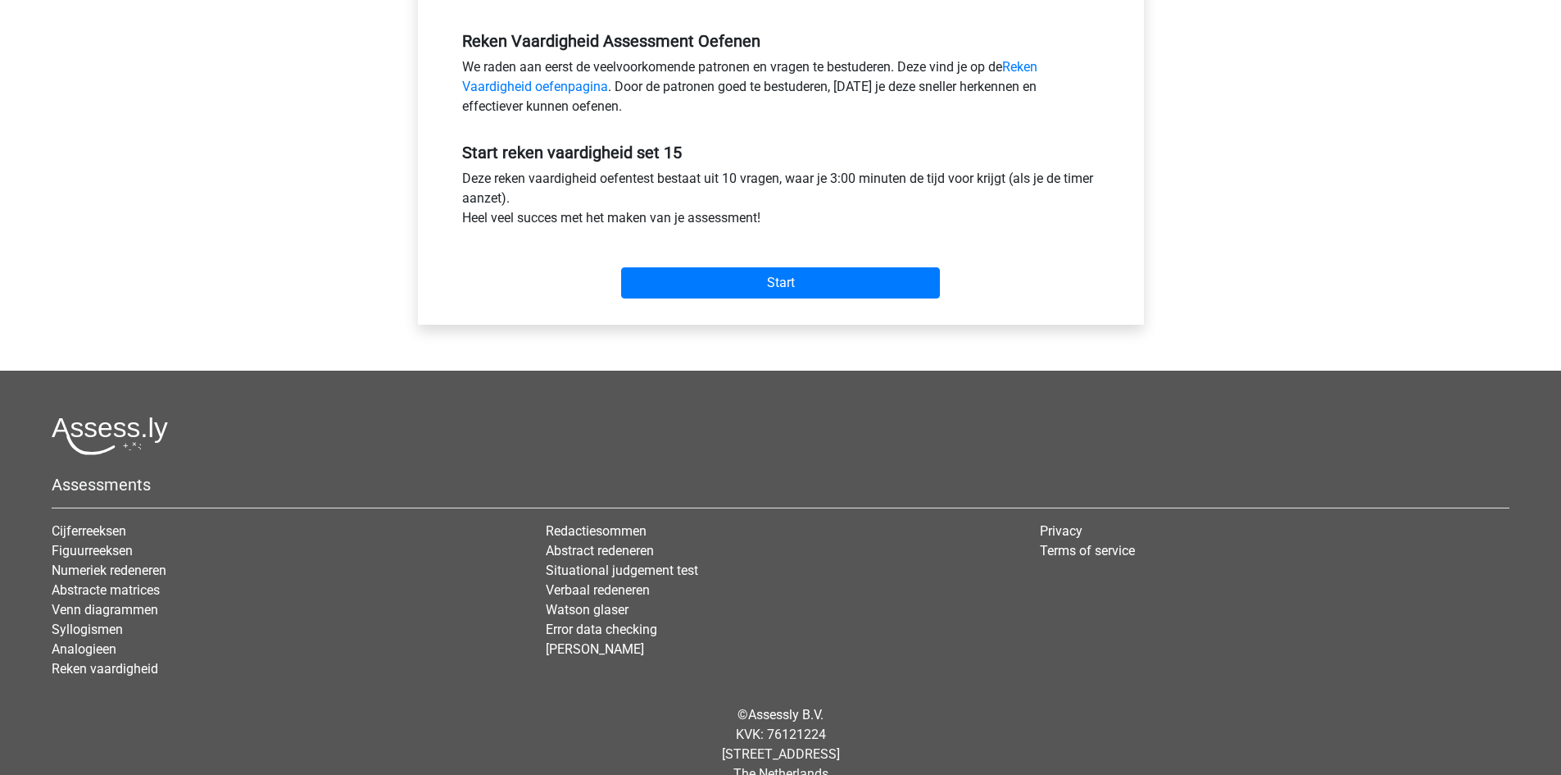
click at [849, 261] on div "Start" at bounding box center [781, 269] width 662 height 57
click at [840, 274] on input "Start" at bounding box center [780, 282] width 319 height 31
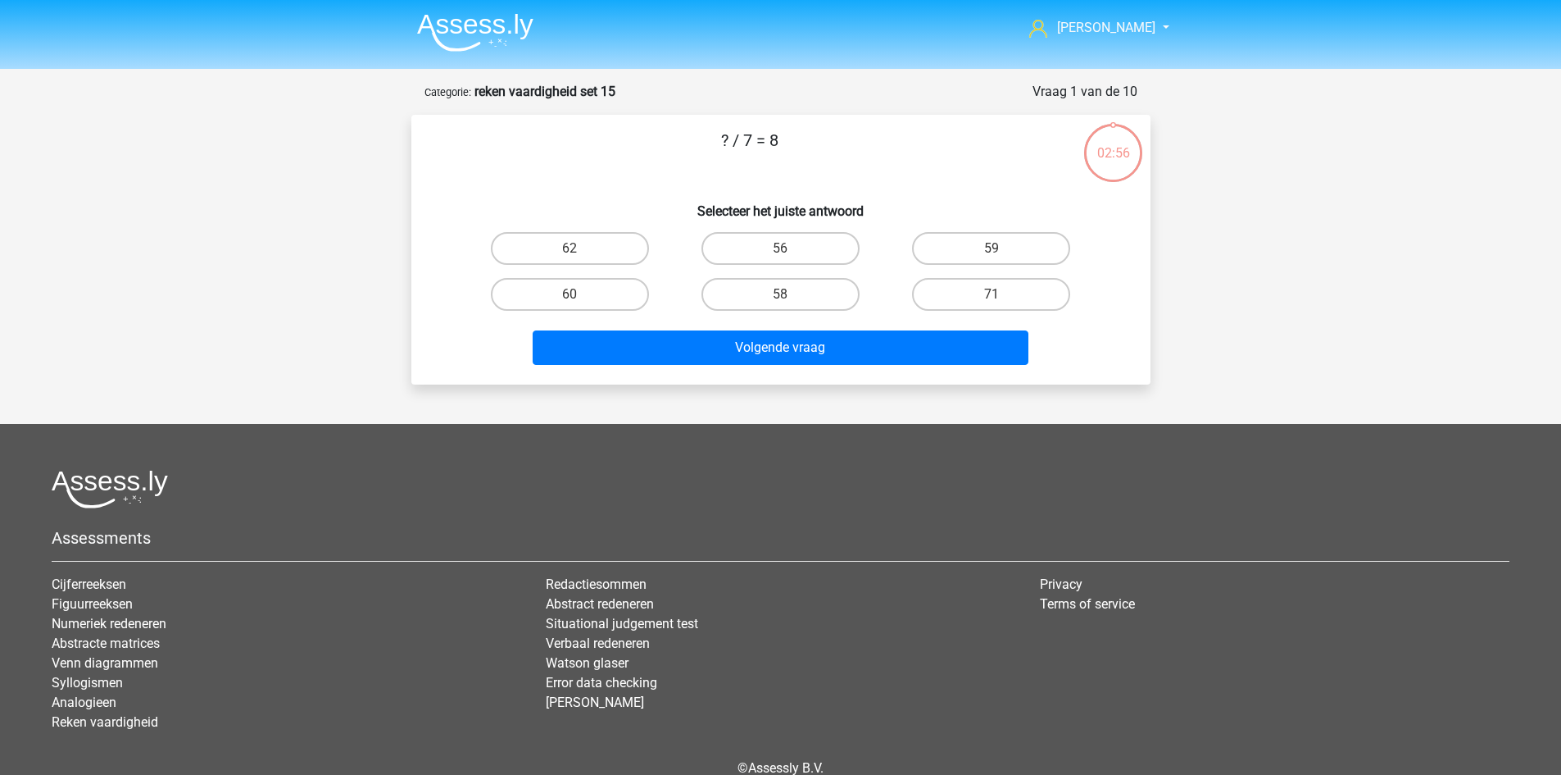
drag, startPoint x: 816, startPoint y: 249, endPoint x: 823, endPoint y: 271, distance: 23.1
click at [817, 248] on label "56" at bounding box center [781, 248] width 158 height 33
click at [791, 248] on input "56" at bounding box center [785, 253] width 11 height 11
radio input "true"
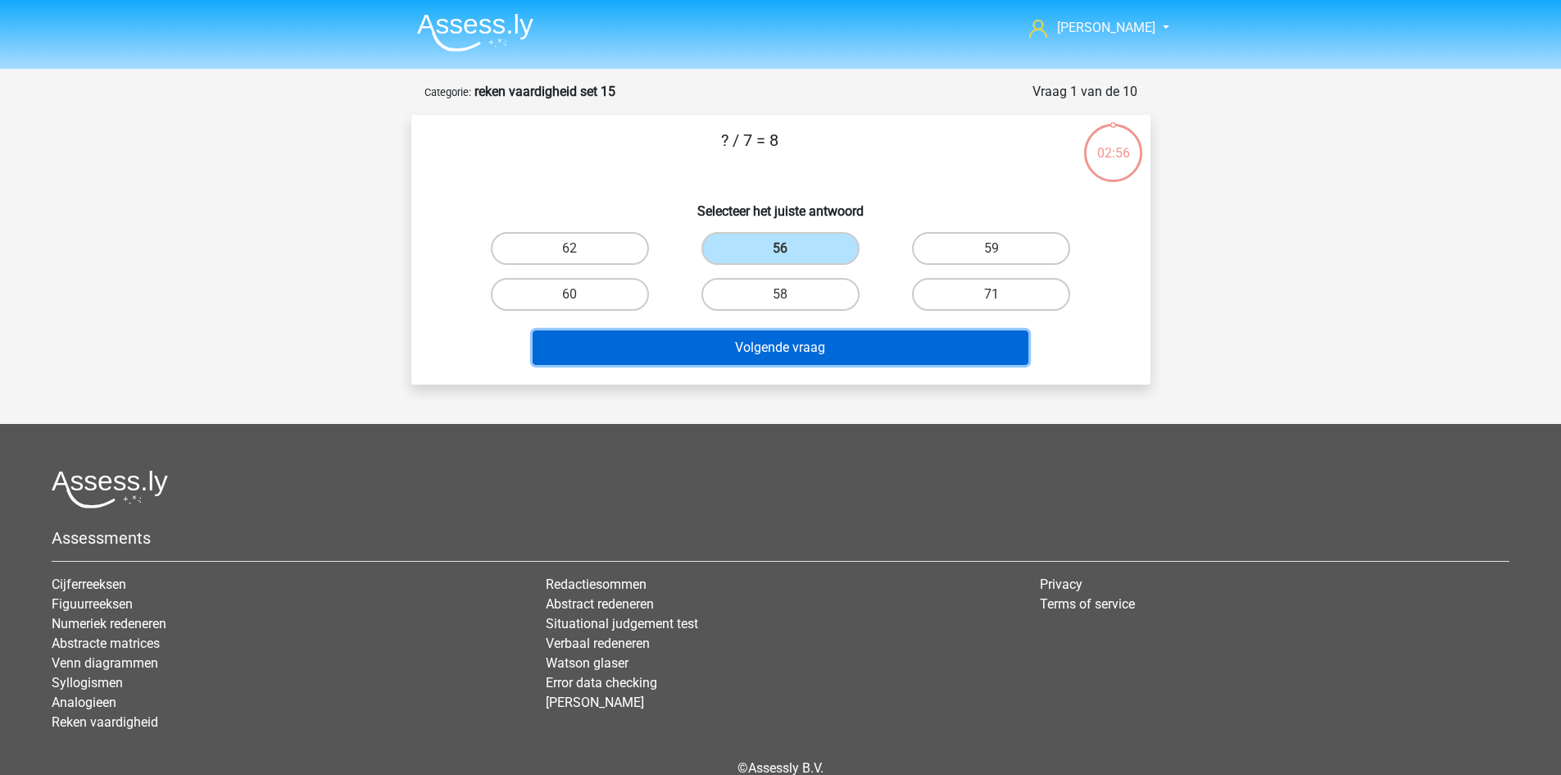
click at [852, 336] on button "Volgende vraag" at bounding box center [781, 347] width 496 height 34
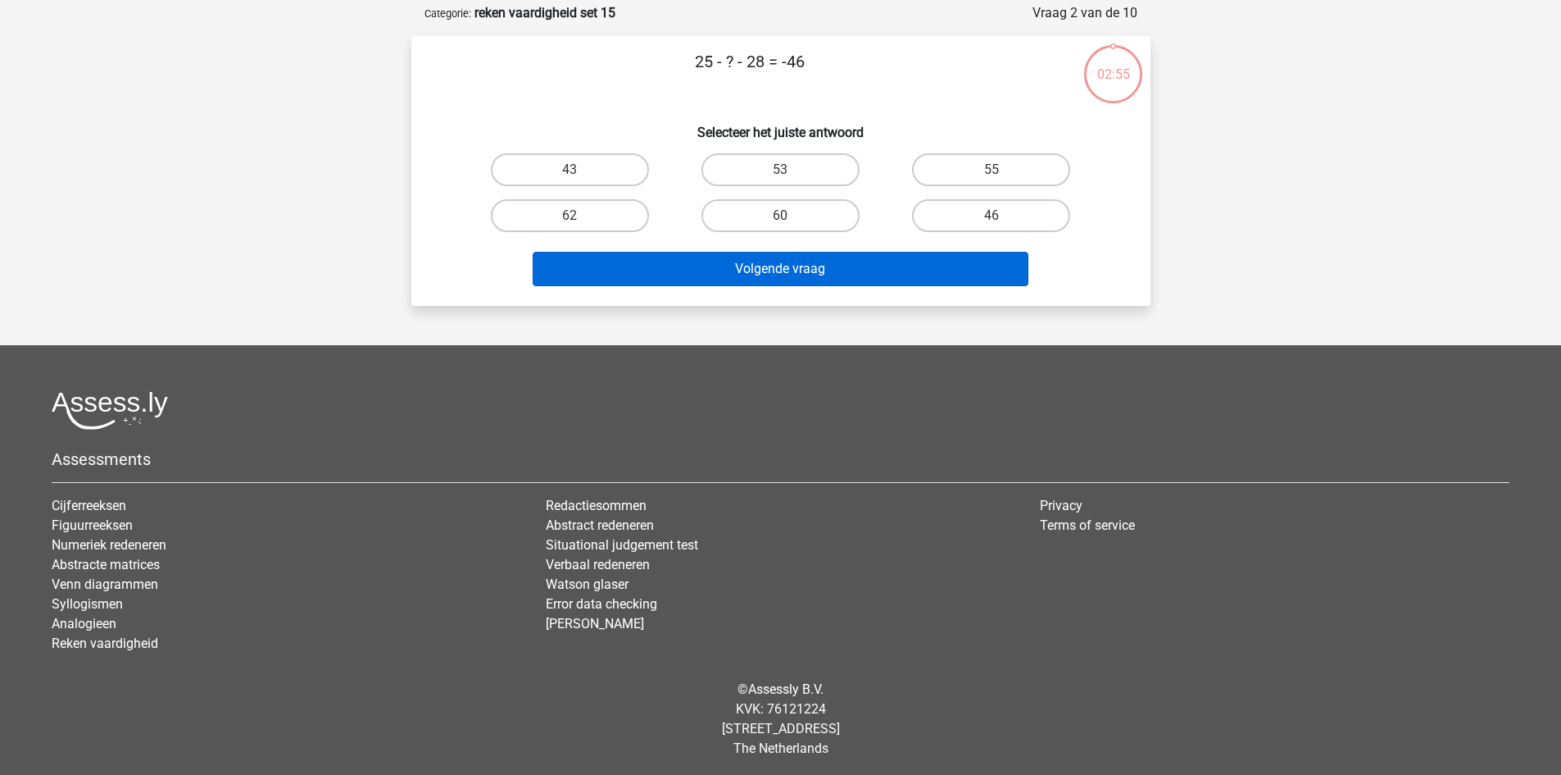
scroll to position [82, 0]
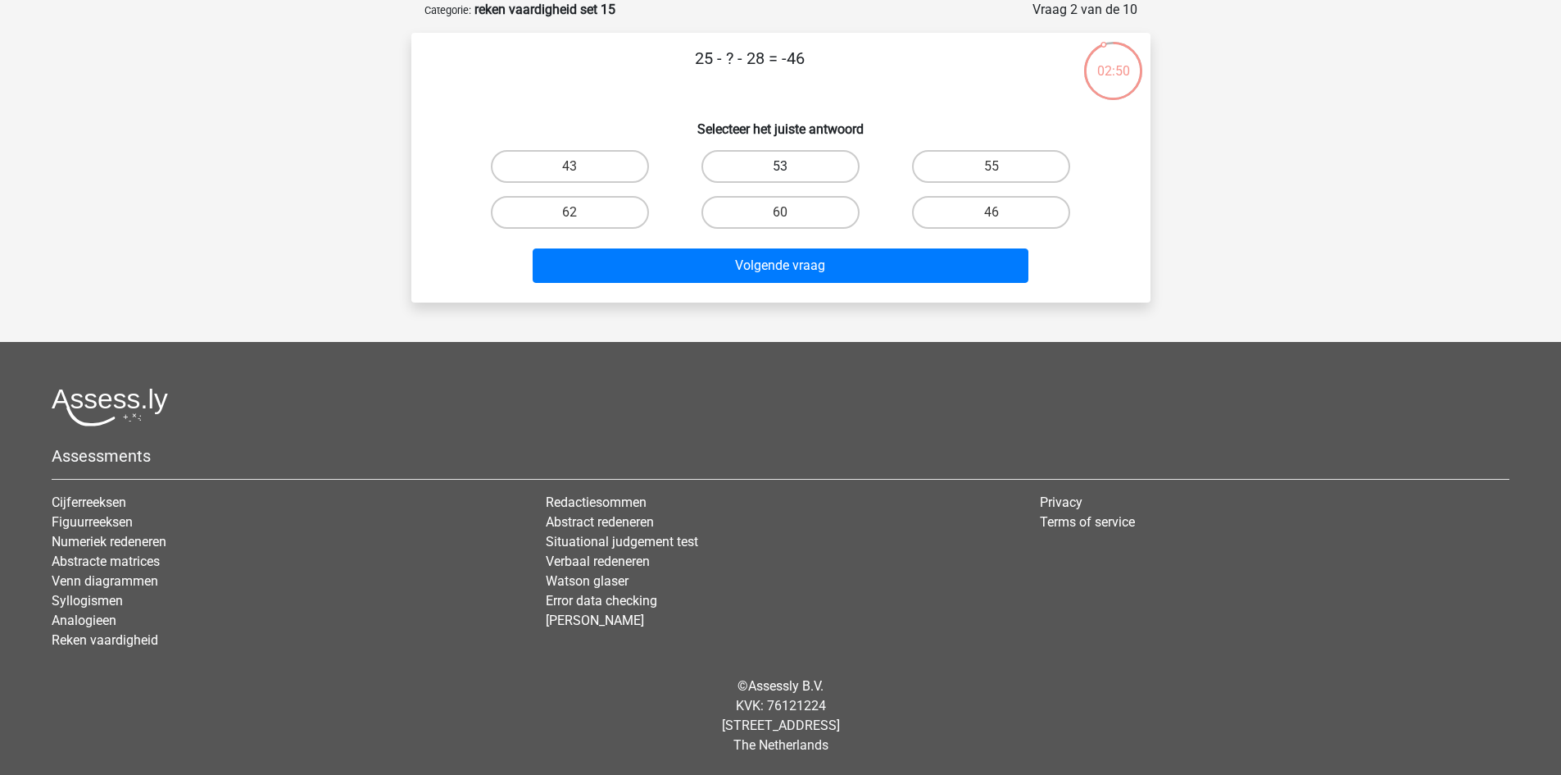
click at [823, 164] on label "53" at bounding box center [781, 166] width 158 height 33
click at [791, 166] on input "53" at bounding box center [785, 171] width 11 height 11
radio input "true"
click at [587, 157] on label "43" at bounding box center [570, 166] width 158 height 33
click at [580, 166] on input "43" at bounding box center [575, 171] width 11 height 11
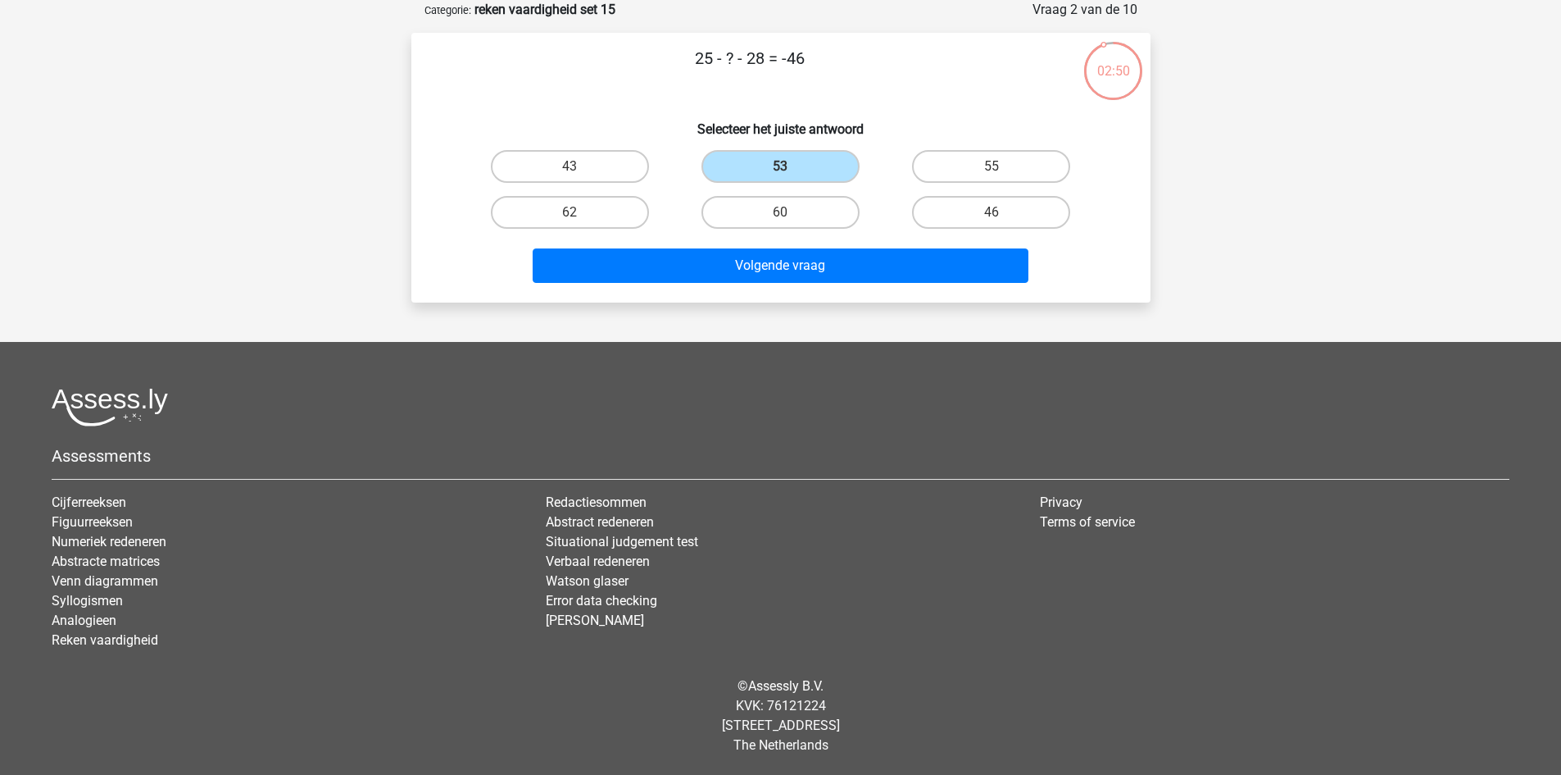
radio input "true"
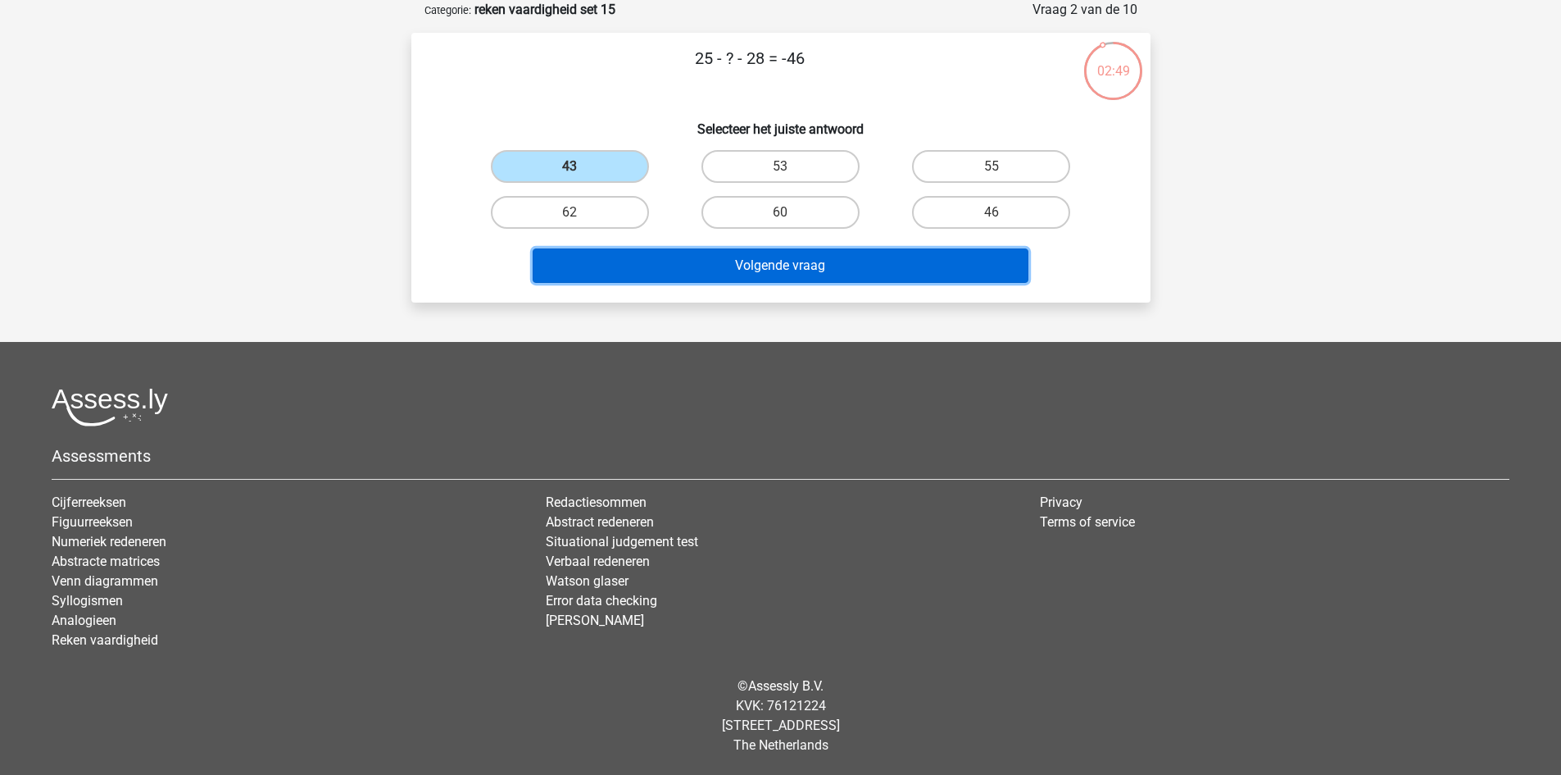
click at [720, 253] on button "Volgende vraag" at bounding box center [781, 265] width 496 height 34
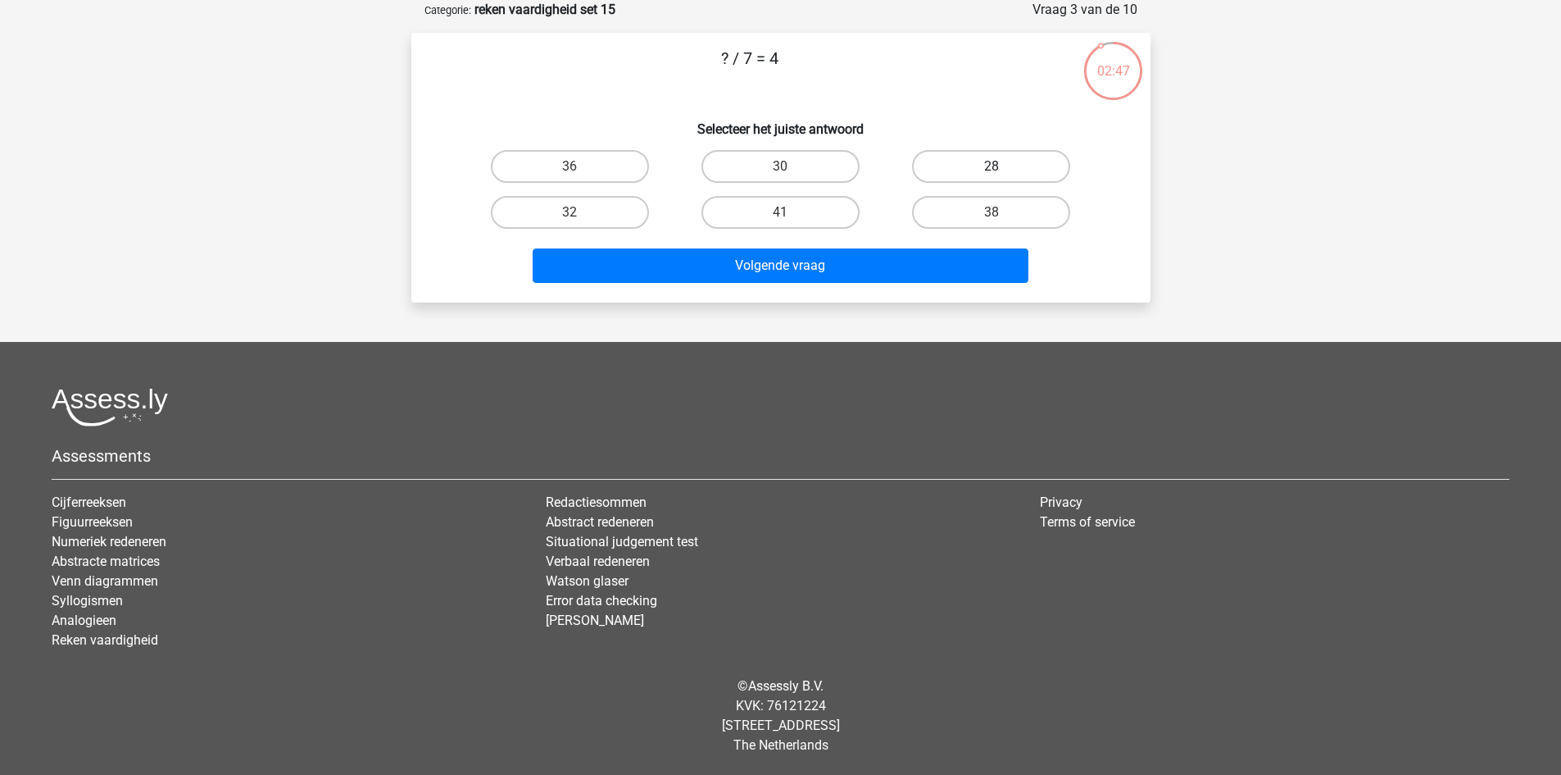
click at [998, 167] on input "28" at bounding box center [997, 171] width 11 height 11
radio input "true"
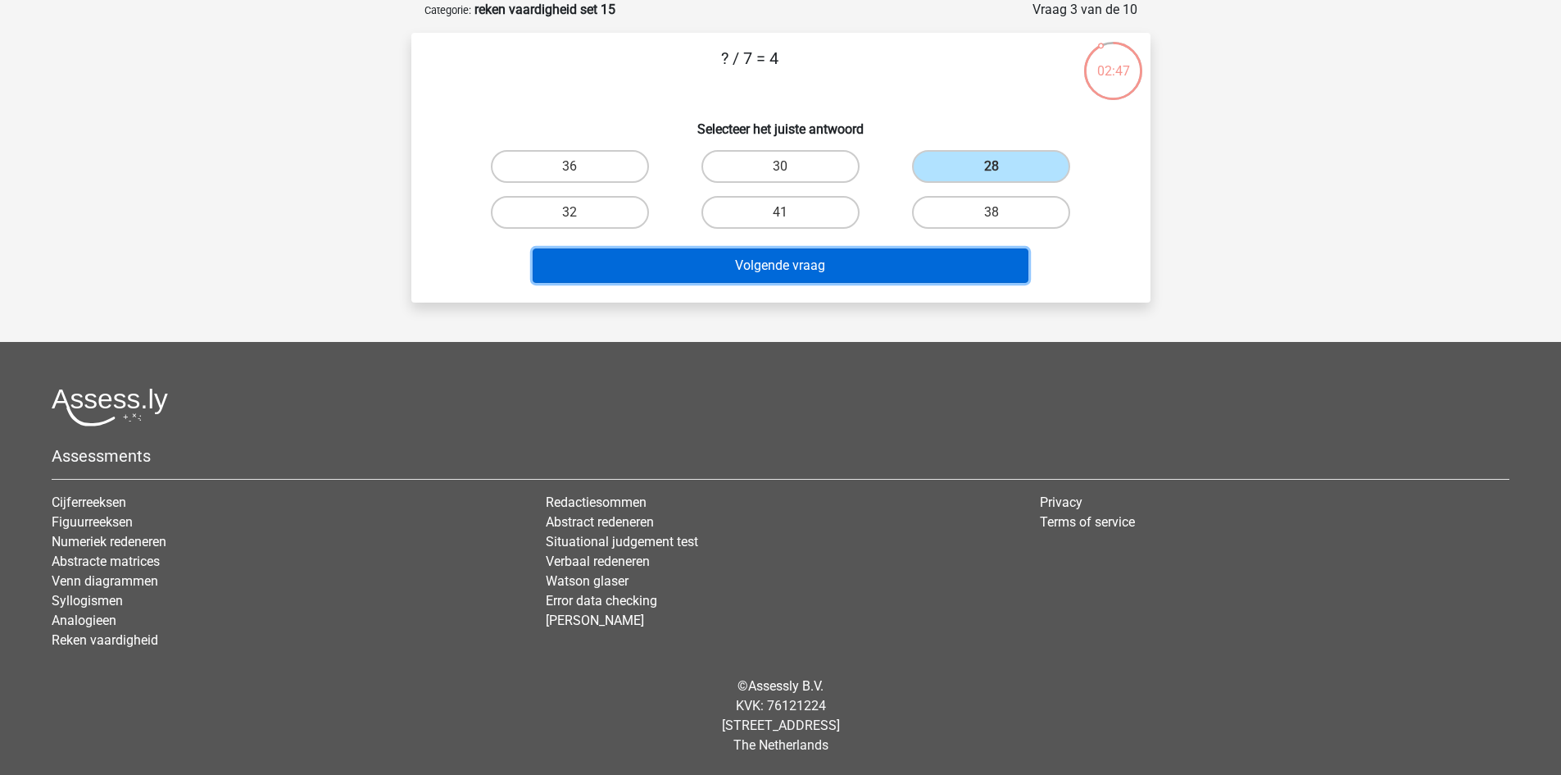
click at [953, 253] on button "Volgende vraag" at bounding box center [781, 265] width 496 height 34
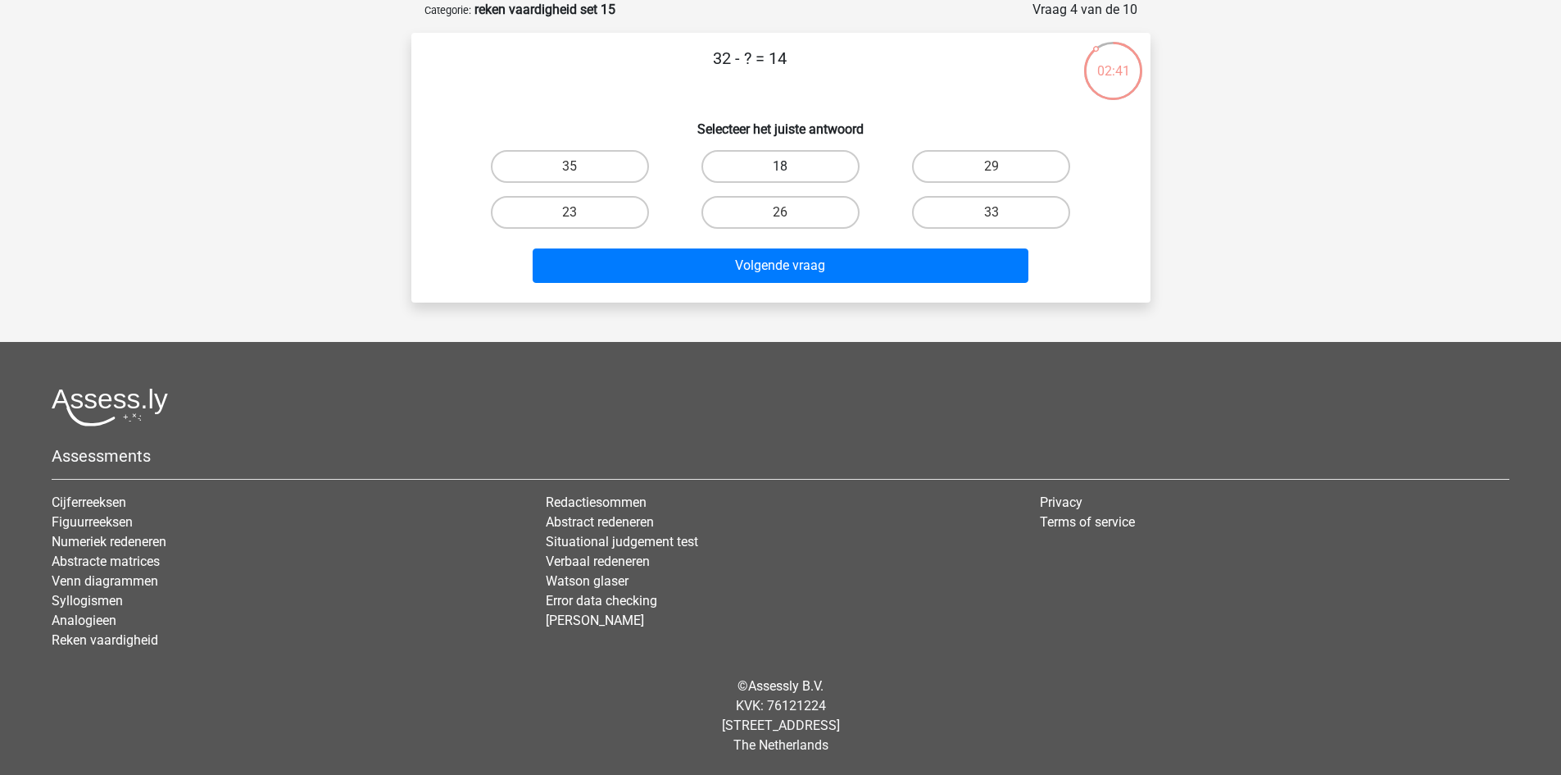
click at [841, 161] on label "18" at bounding box center [781, 166] width 158 height 33
click at [791, 166] on input "18" at bounding box center [785, 171] width 11 height 11
radio input "true"
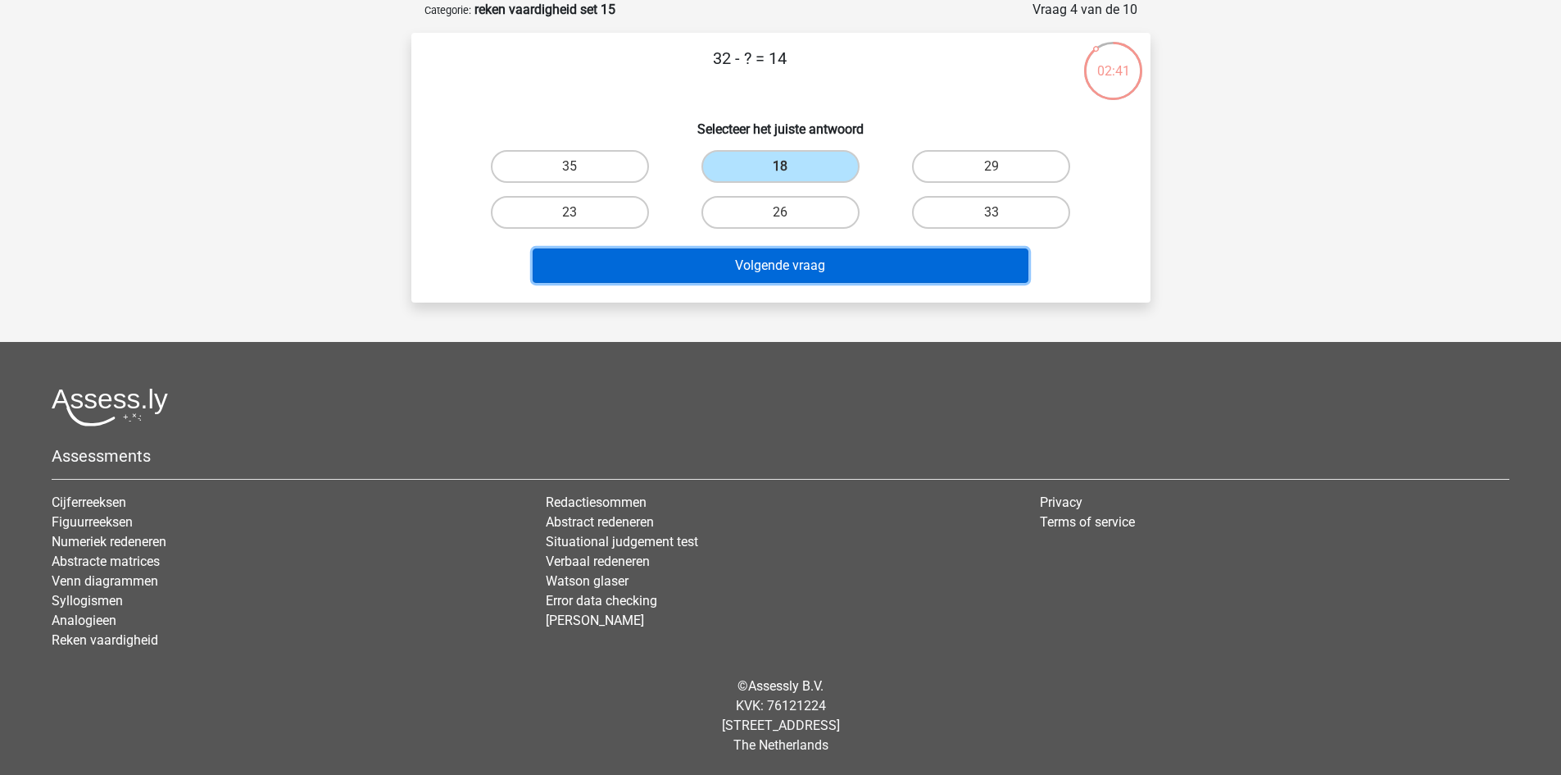
click at [863, 270] on button "Volgende vraag" at bounding box center [781, 265] width 496 height 34
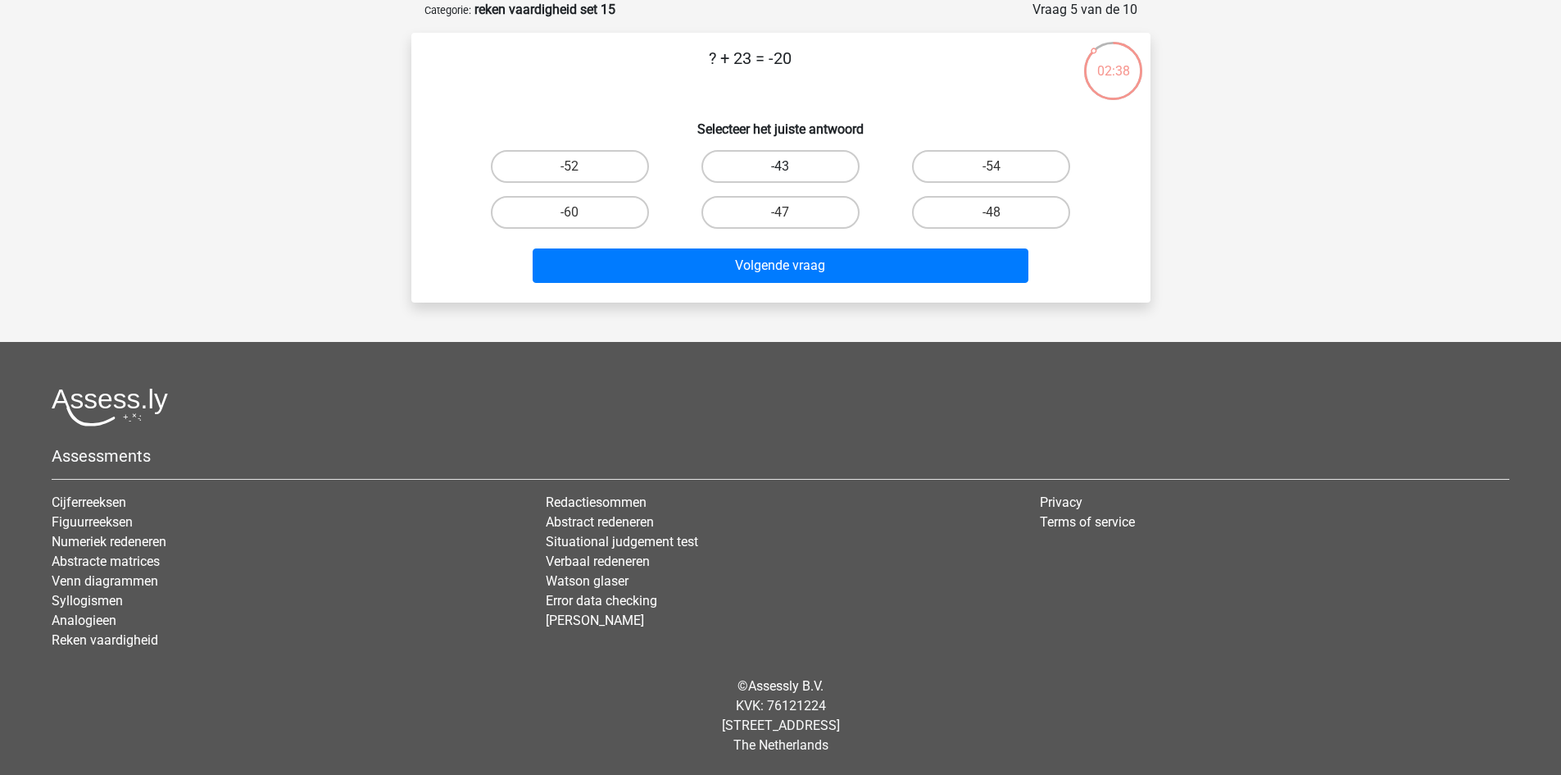
drag, startPoint x: 830, startPoint y: 161, endPoint x: 832, endPoint y: 178, distance: 16.6
click at [830, 161] on label "-43" at bounding box center [781, 166] width 158 height 33
click at [791, 166] on input "-43" at bounding box center [785, 171] width 11 height 11
radio input "true"
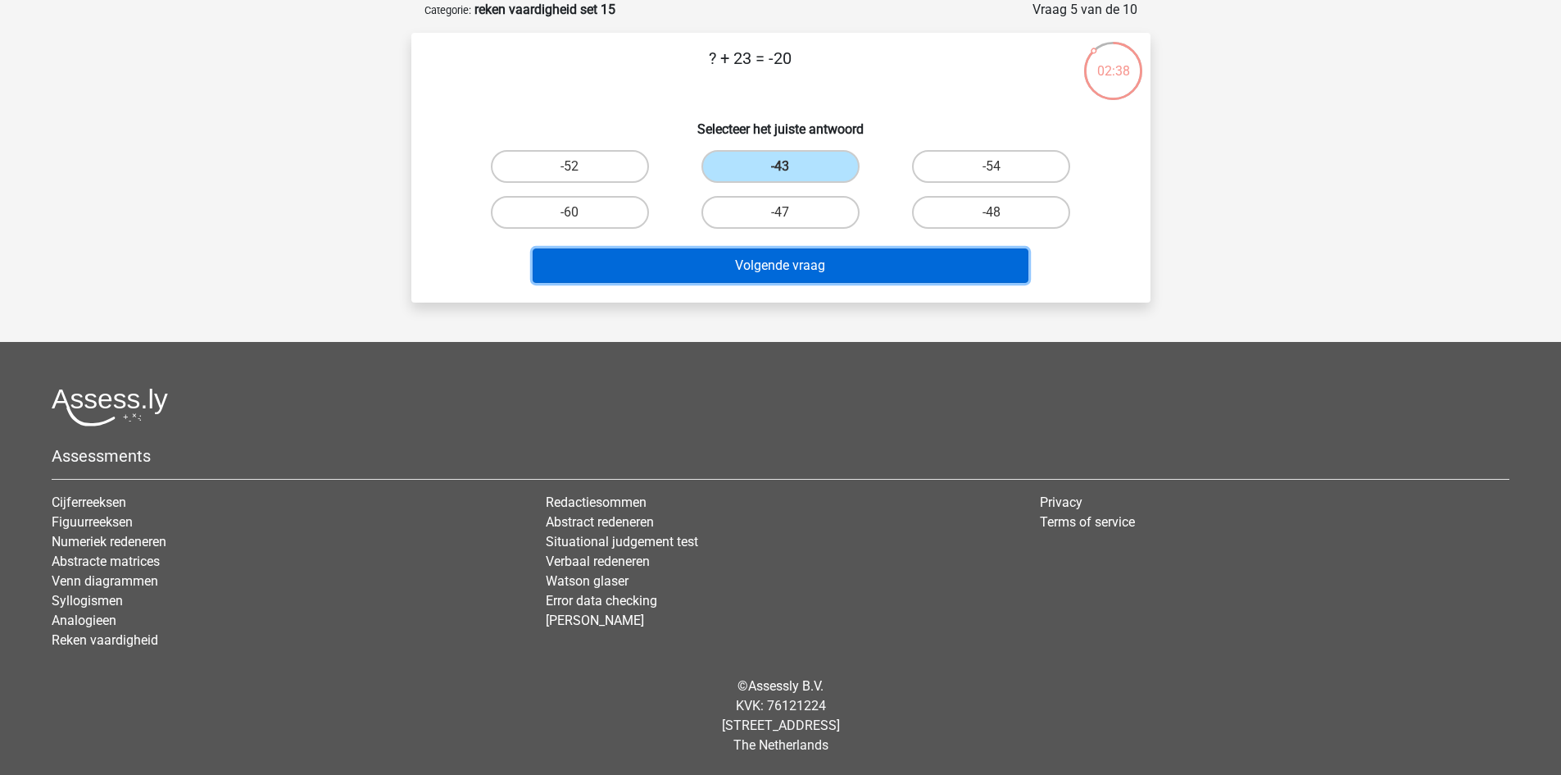
click at [857, 267] on button "Volgende vraag" at bounding box center [781, 265] width 496 height 34
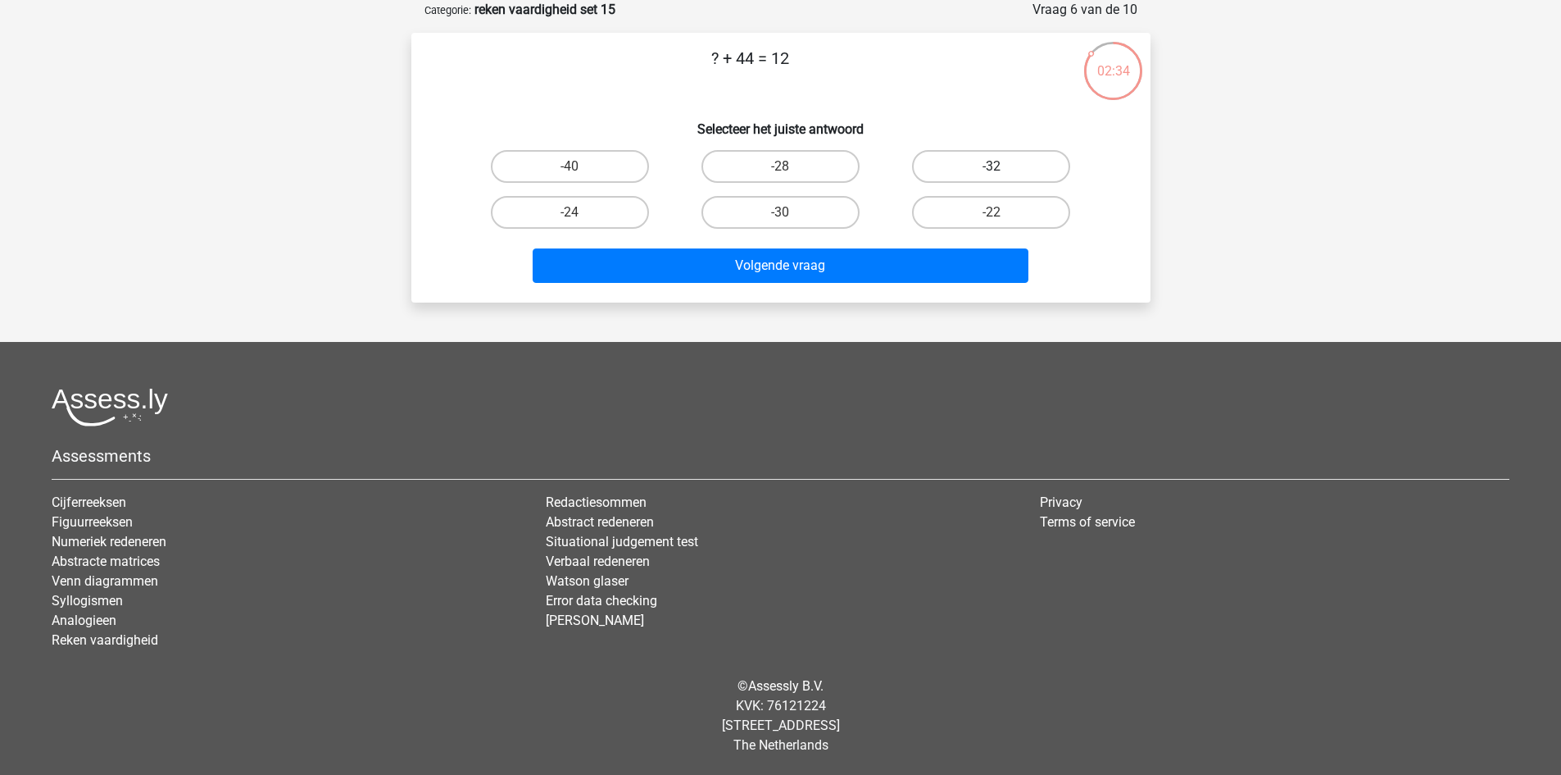
click at [965, 170] on label "-32" at bounding box center [991, 166] width 158 height 33
click at [992, 170] on input "-32" at bounding box center [997, 171] width 11 height 11
radio input "true"
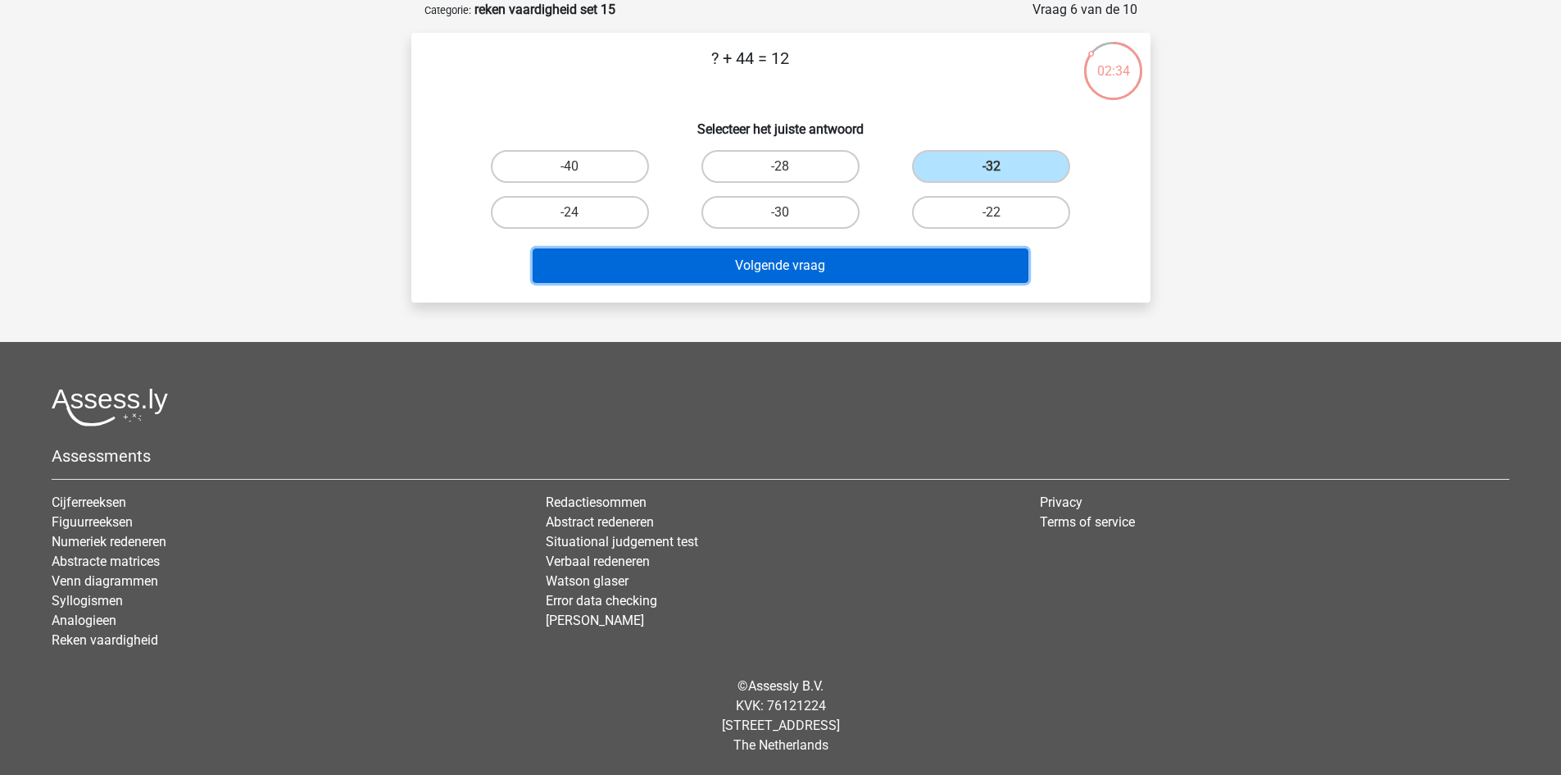
click at [916, 257] on button "Volgende vraag" at bounding box center [781, 265] width 496 height 34
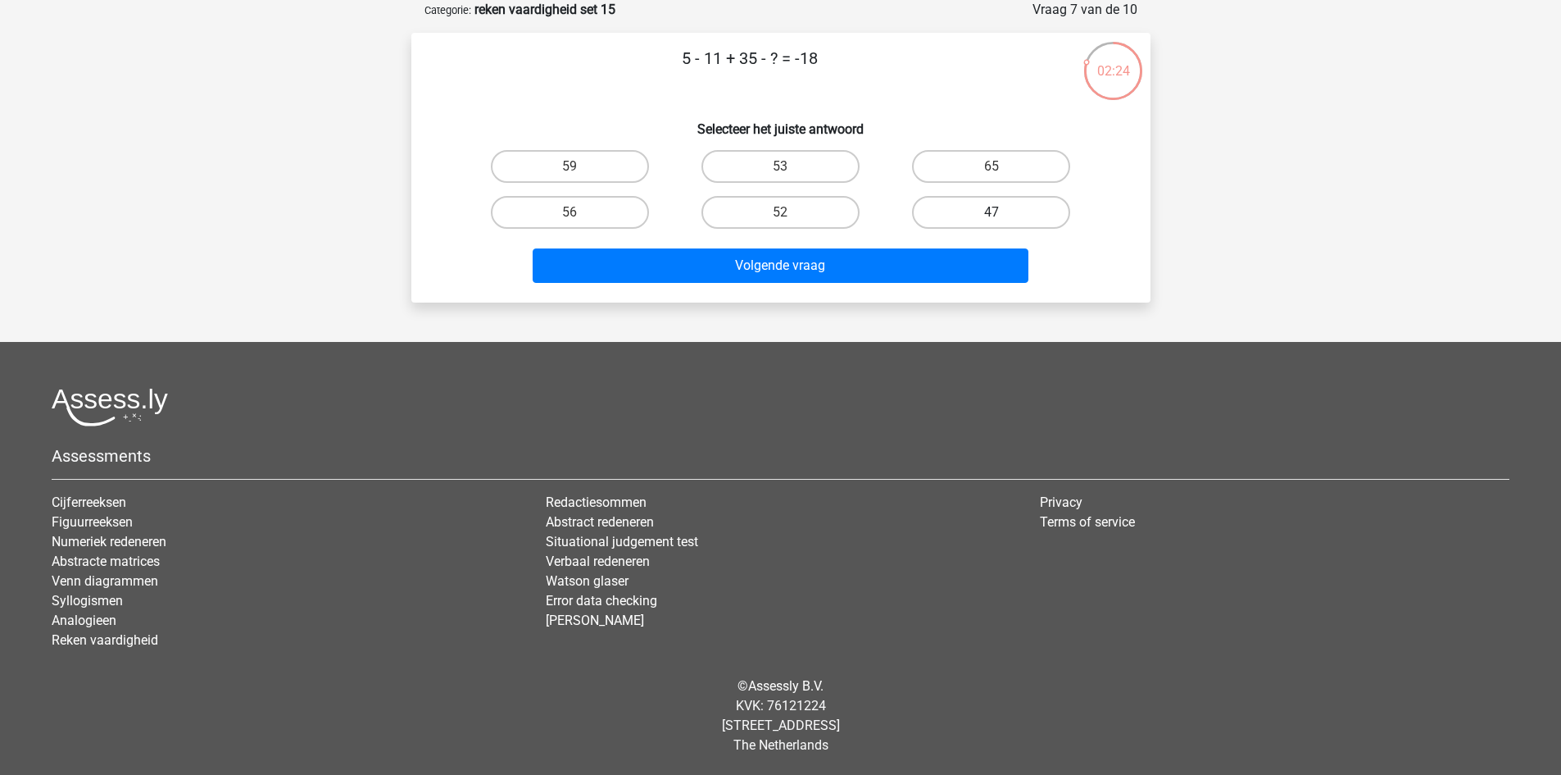
click at [932, 209] on label "47" at bounding box center [991, 212] width 158 height 33
click at [992, 212] on input "47" at bounding box center [997, 217] width 11 height 11
radio input "true"
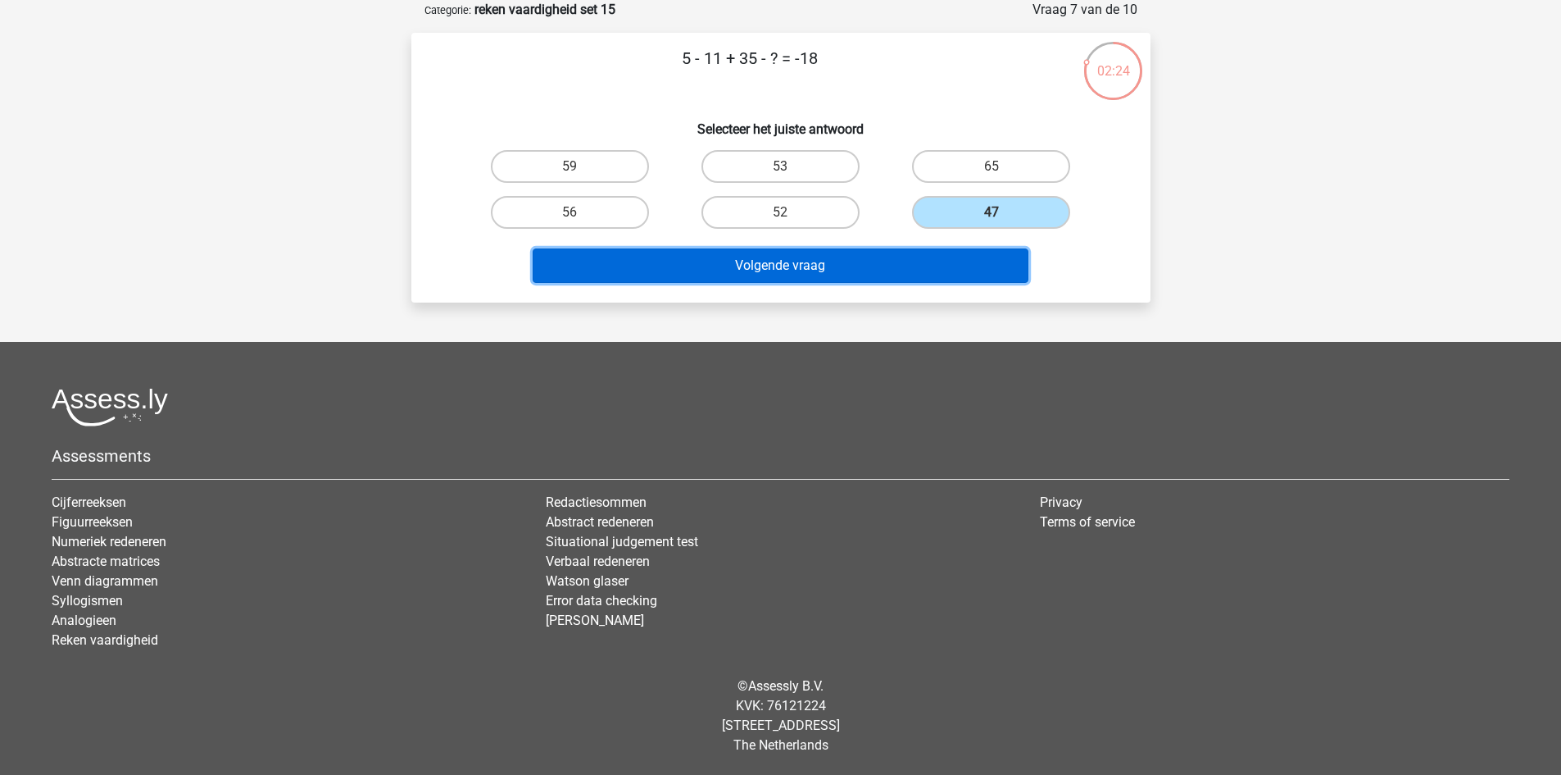
click at [906, 253] on button "Volgende vraag" at bounding box center [781, 265] width 496 height 34
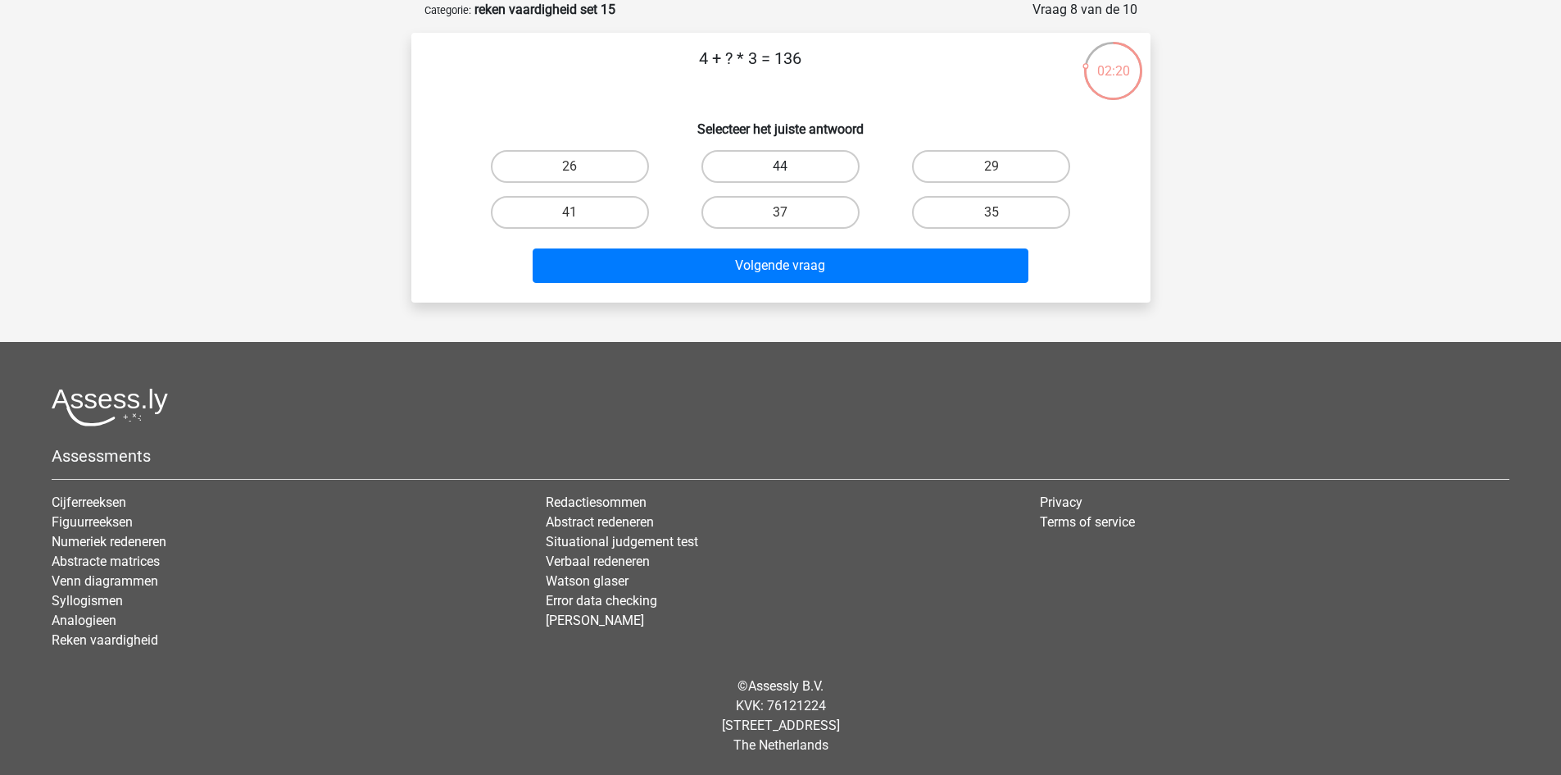
click at [740, 170] on label "44" at bounding box center [781, 166] width 158 height 33
click at [780, 170] on input "44" at bounding box center [785, 171] width 11 height 11
radio input "true"
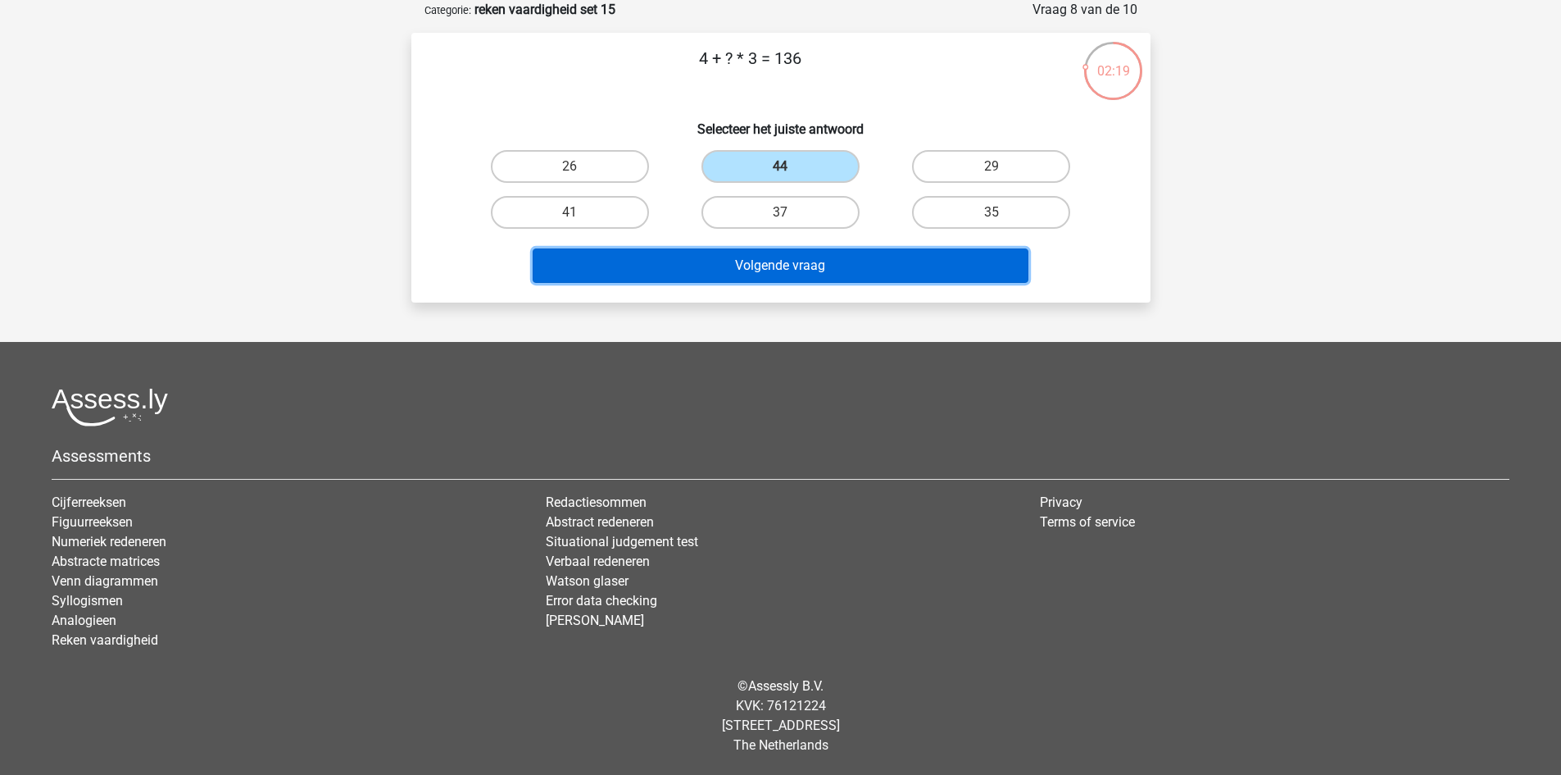
click at [739, 257] on button "Volgende vraag" at bounding box center [781, 265] width 496 height 34
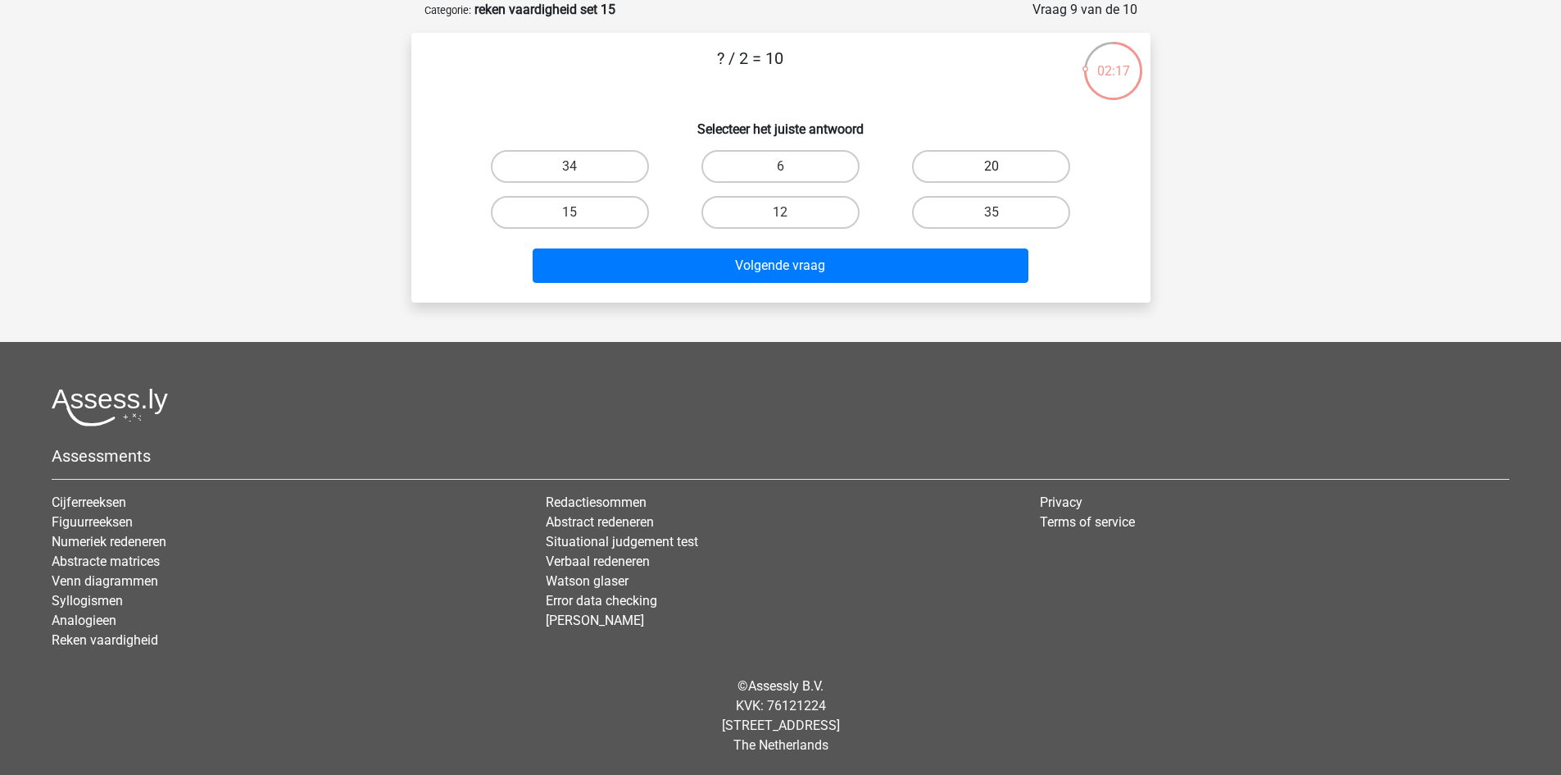
click at [955, 167] on label "20" at bounding box center [991, 166] width 158 height 33
click at [992, 167] on input "20" at bounding box center [997, 171] width 11 height 11
radio input "true"
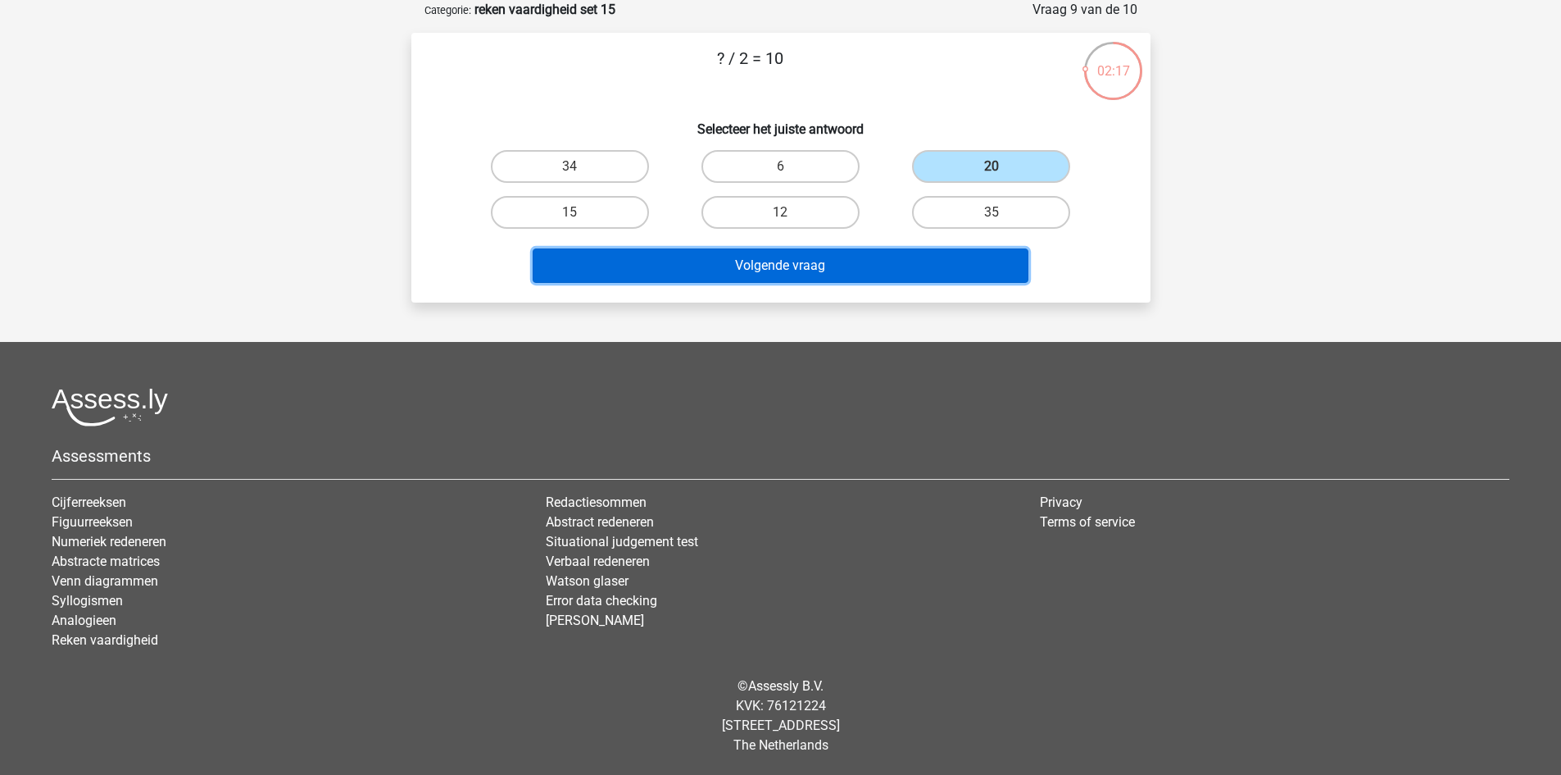
click at [893, 266] on button "Volgende vraag" at bounding box center [781, 265] width 496 height 34
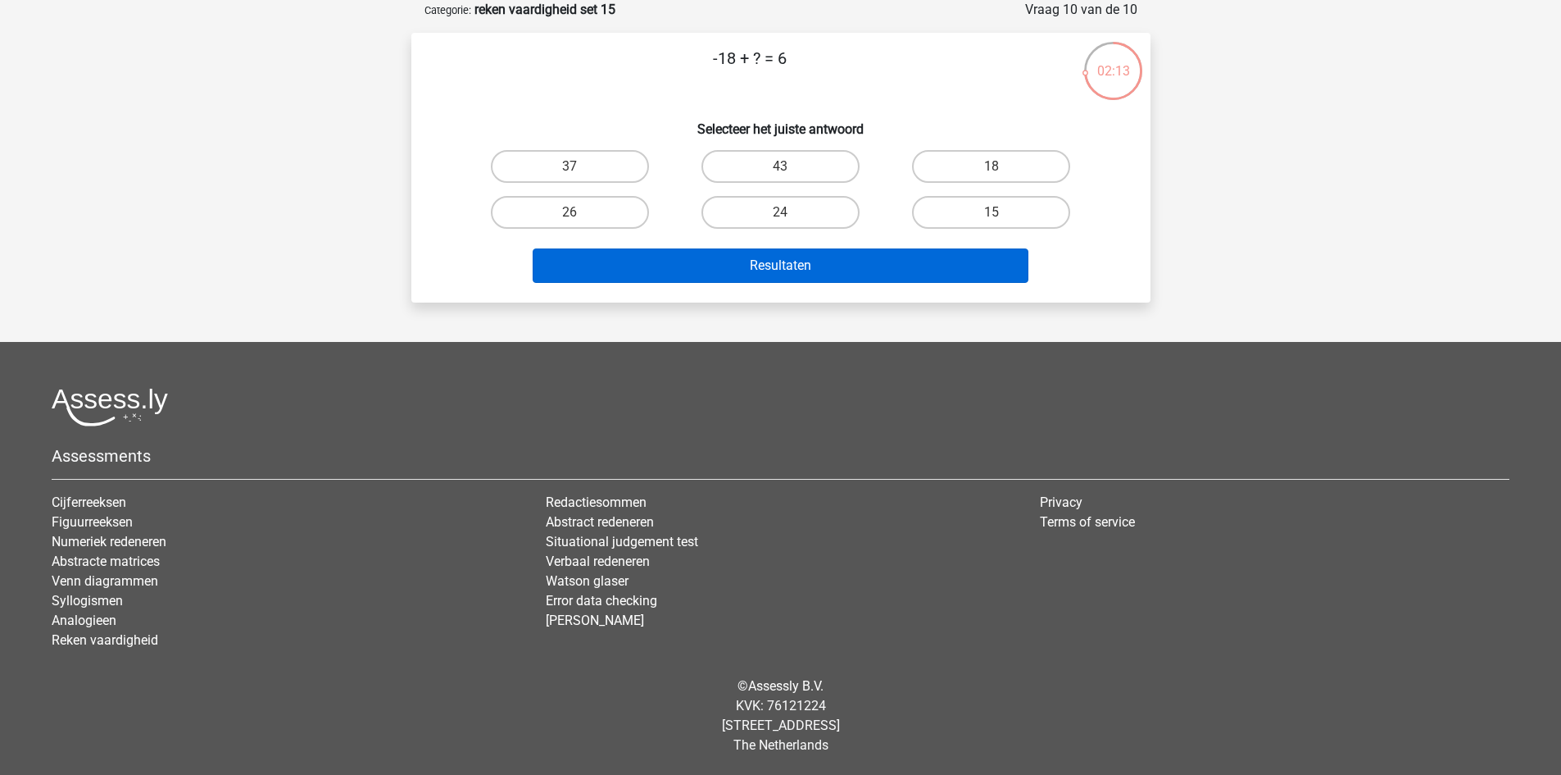
drag, startPoint x: 737, startPoint y: 214, endPoint x: 725, endPoint y: 257, distance: 45.1
click at [737, 213] on label "24" at bounding box center [781, 212] width 158 height 33
click at [780, 213] on input "24" at bounding box center [785, 217] width 11 height 11
radio input "true"
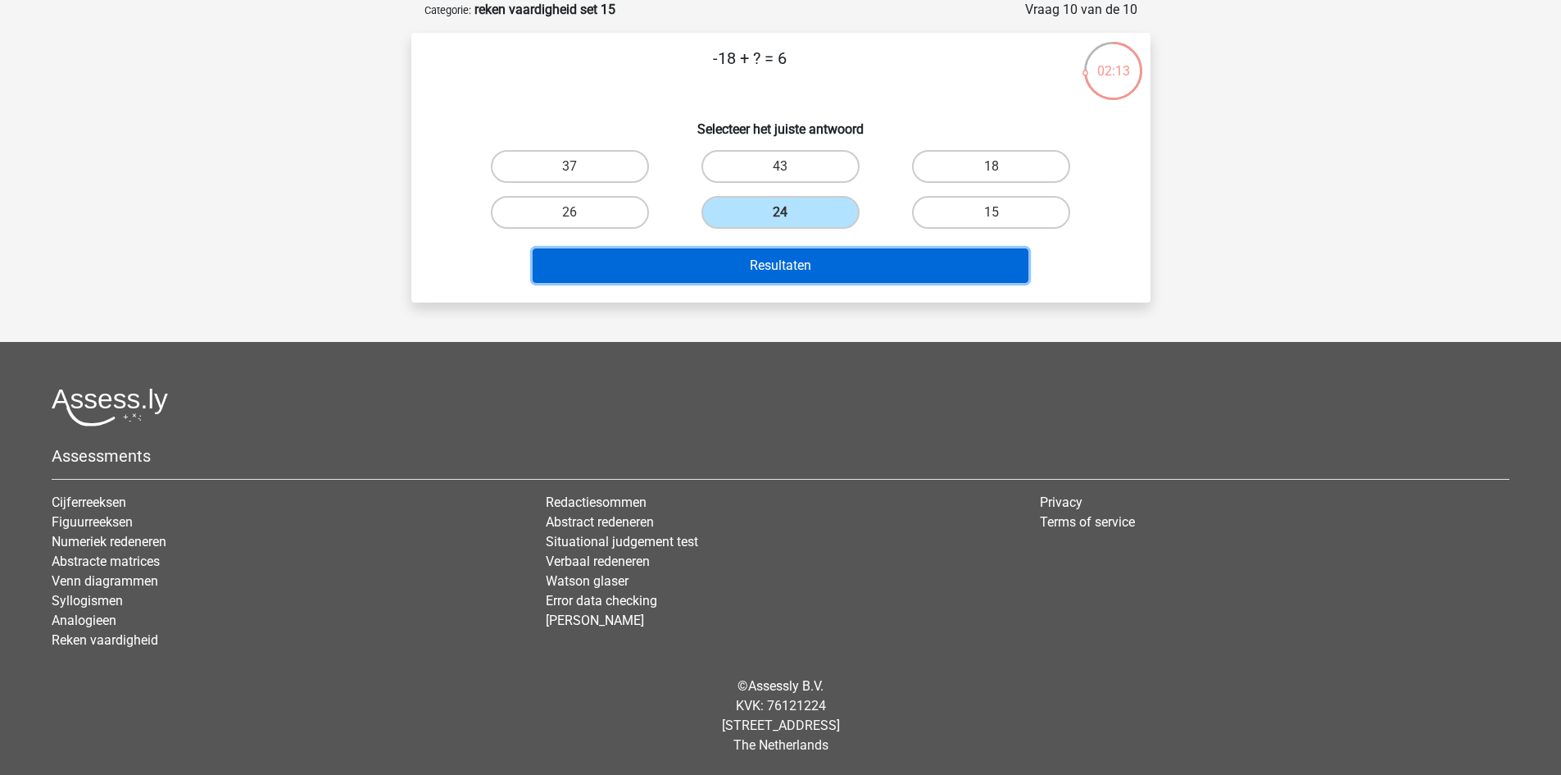
click at [725, 269] on button "Resultaten" at bounding box center [781, 265] width 496 height 34
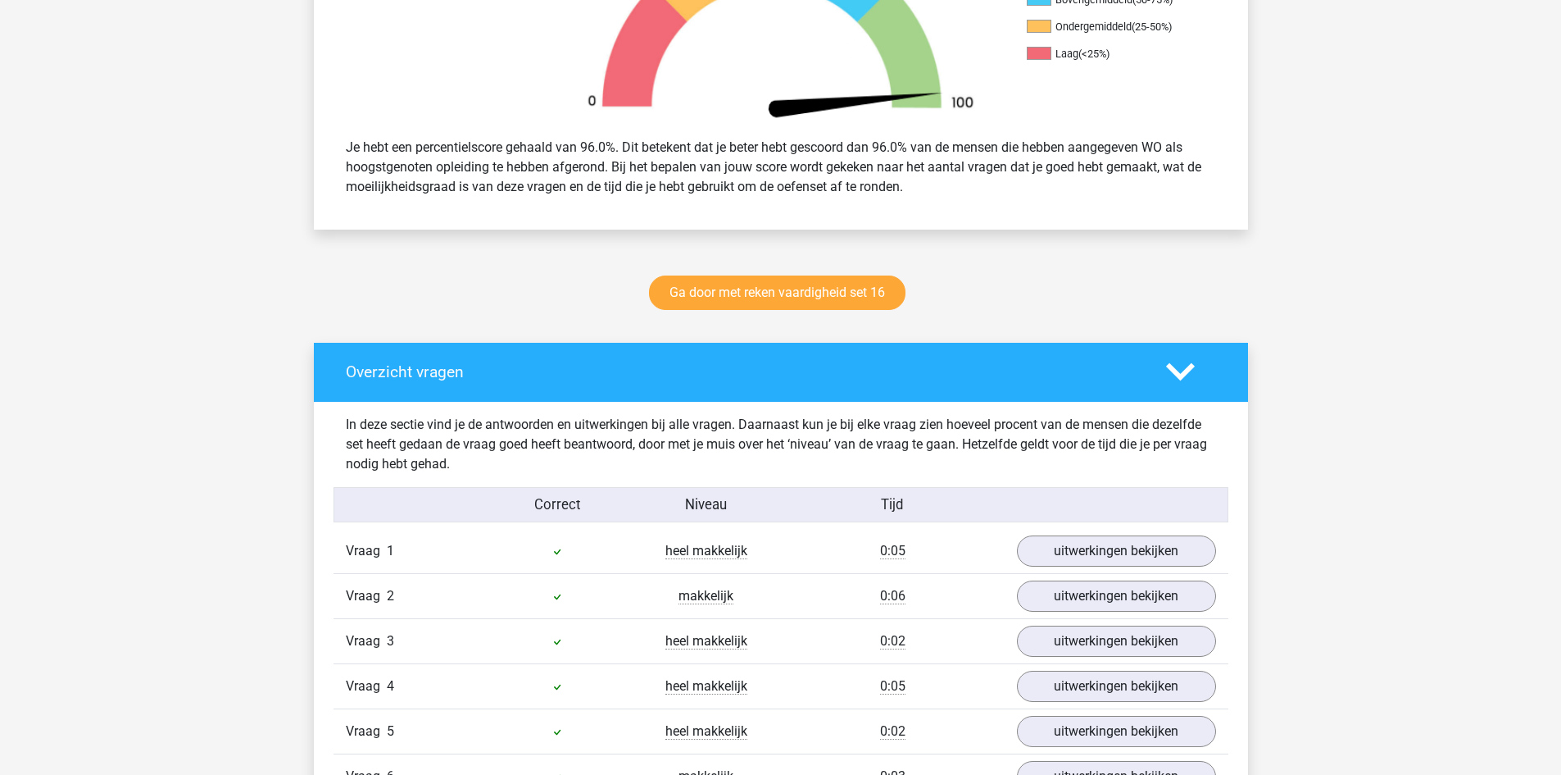
scroll to position [656, 0]
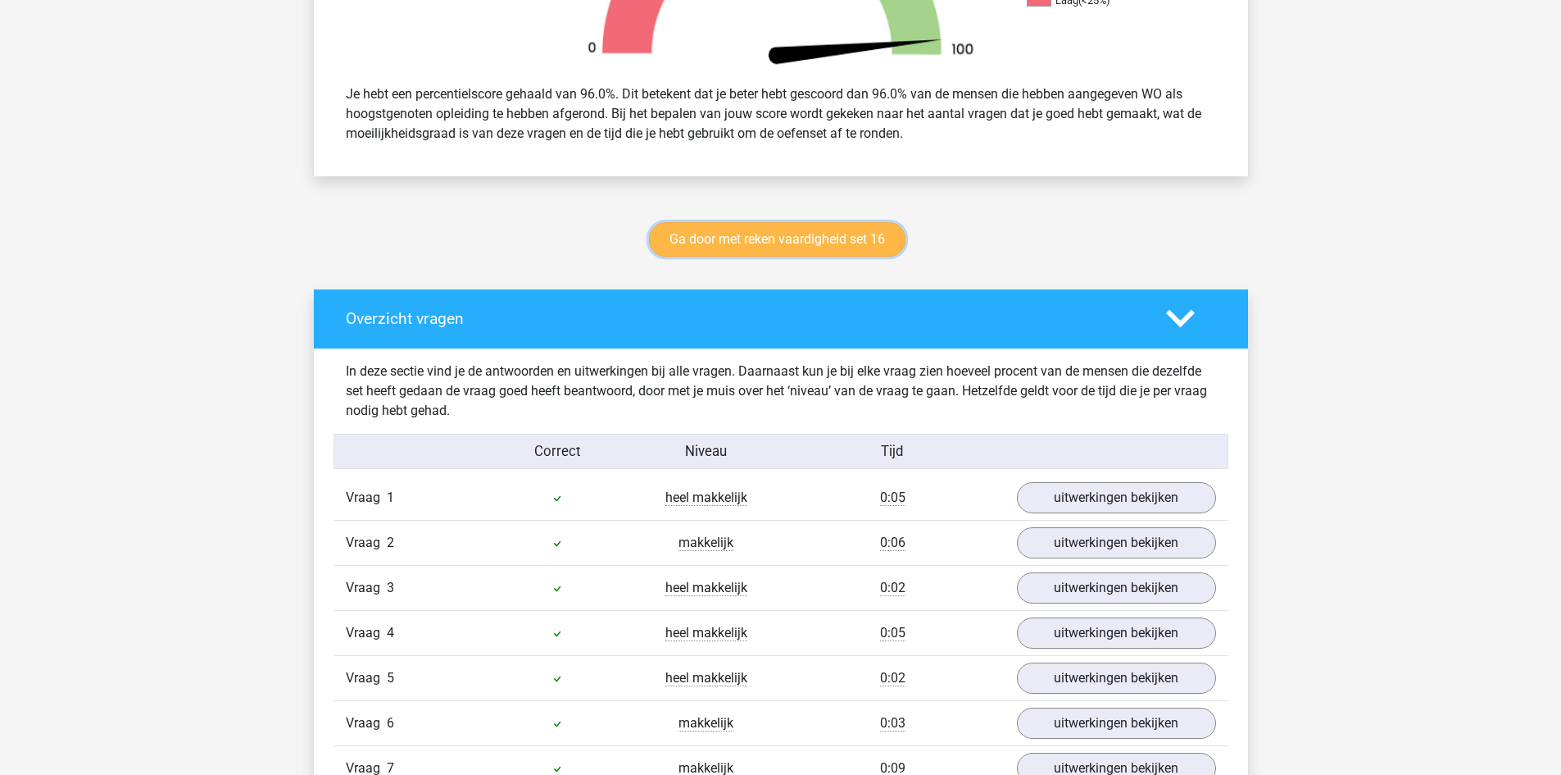
click at [798, 243] on link "Ga door met reken vaardigheid set 16" at bounding box center [777, 239] width 257 height 34
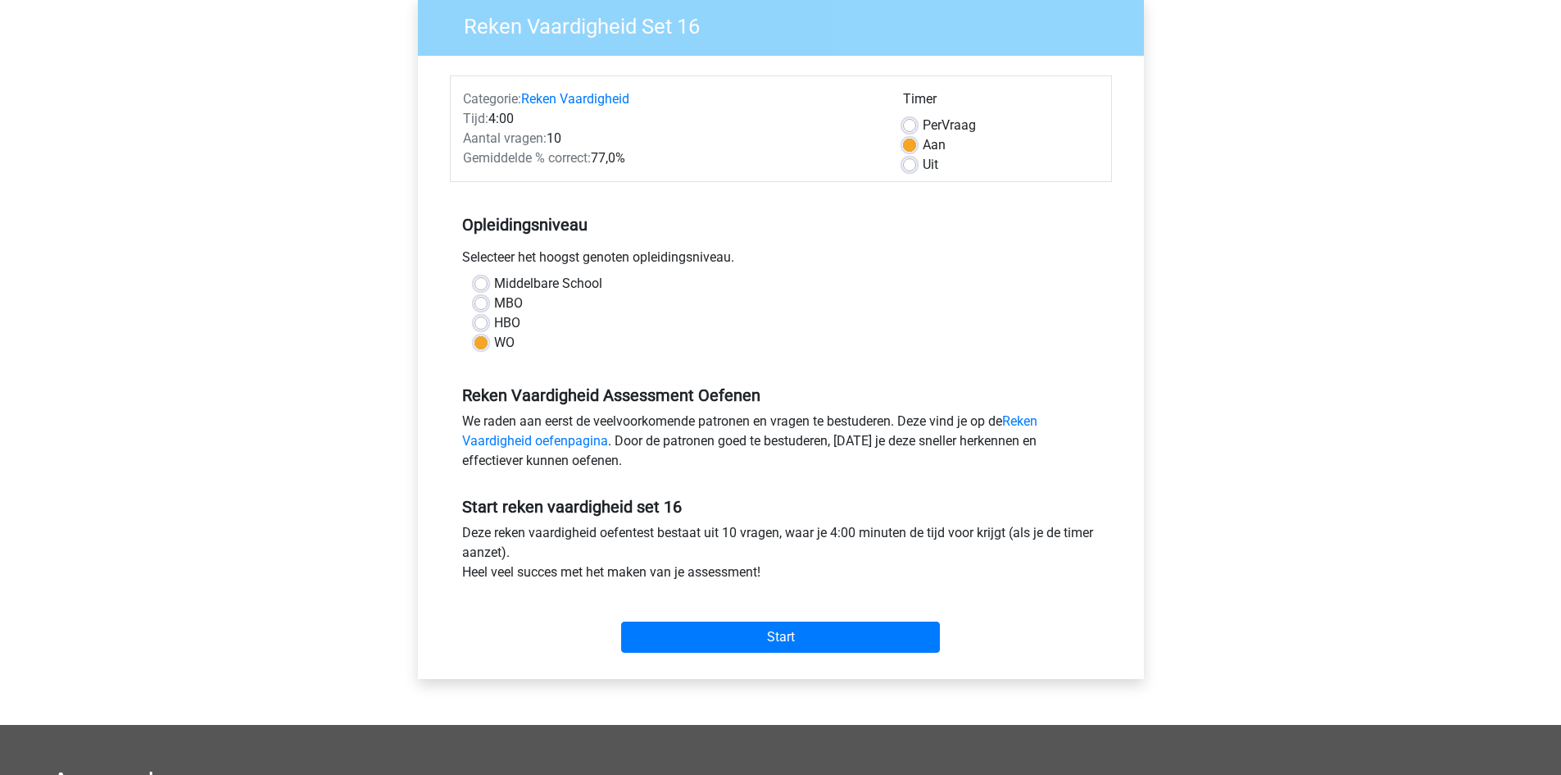
scroll to position [246, 0]
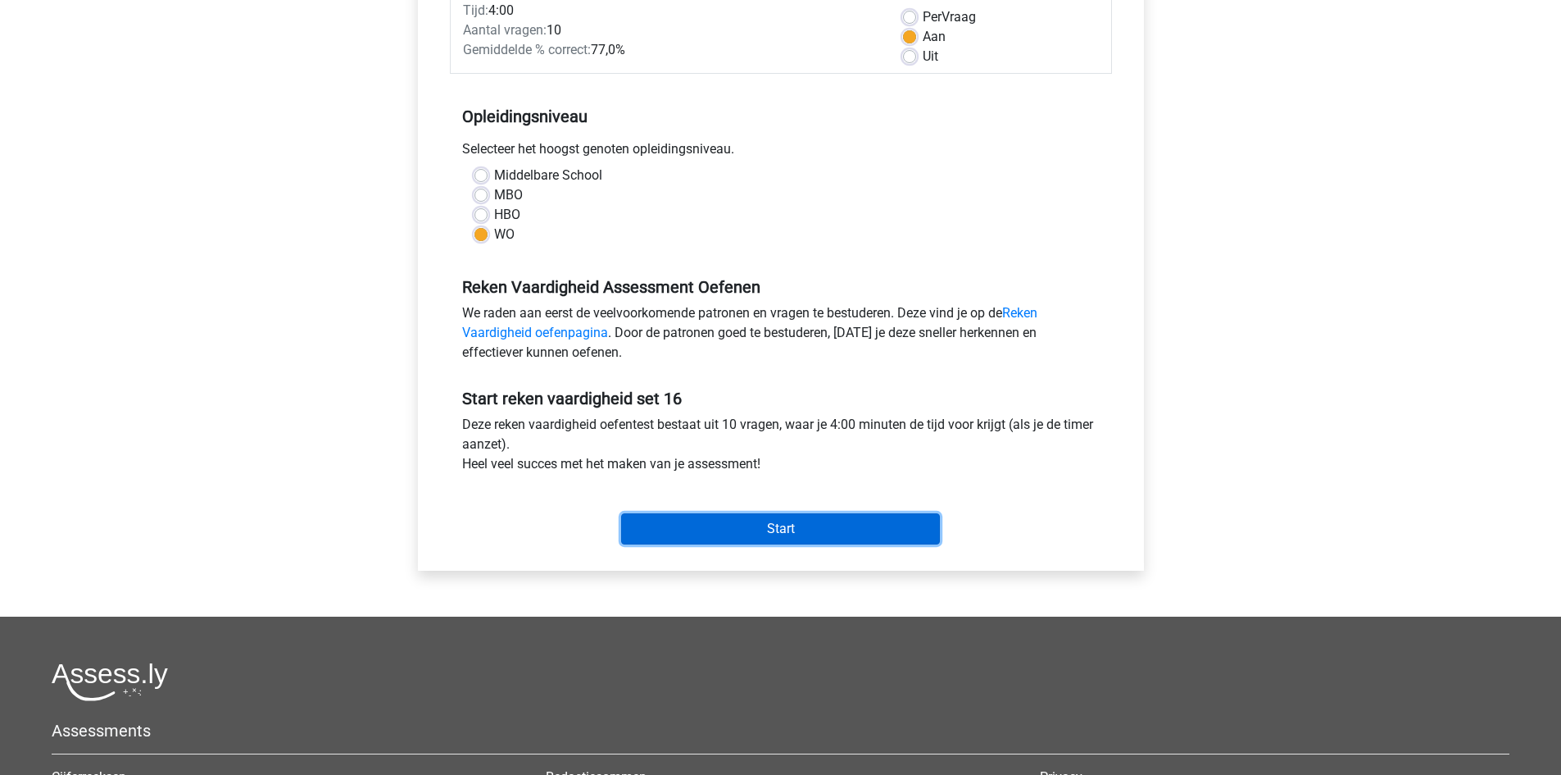
click at [820, 528] on input "Start" at bounding box center [780, 528] width 319 height 31
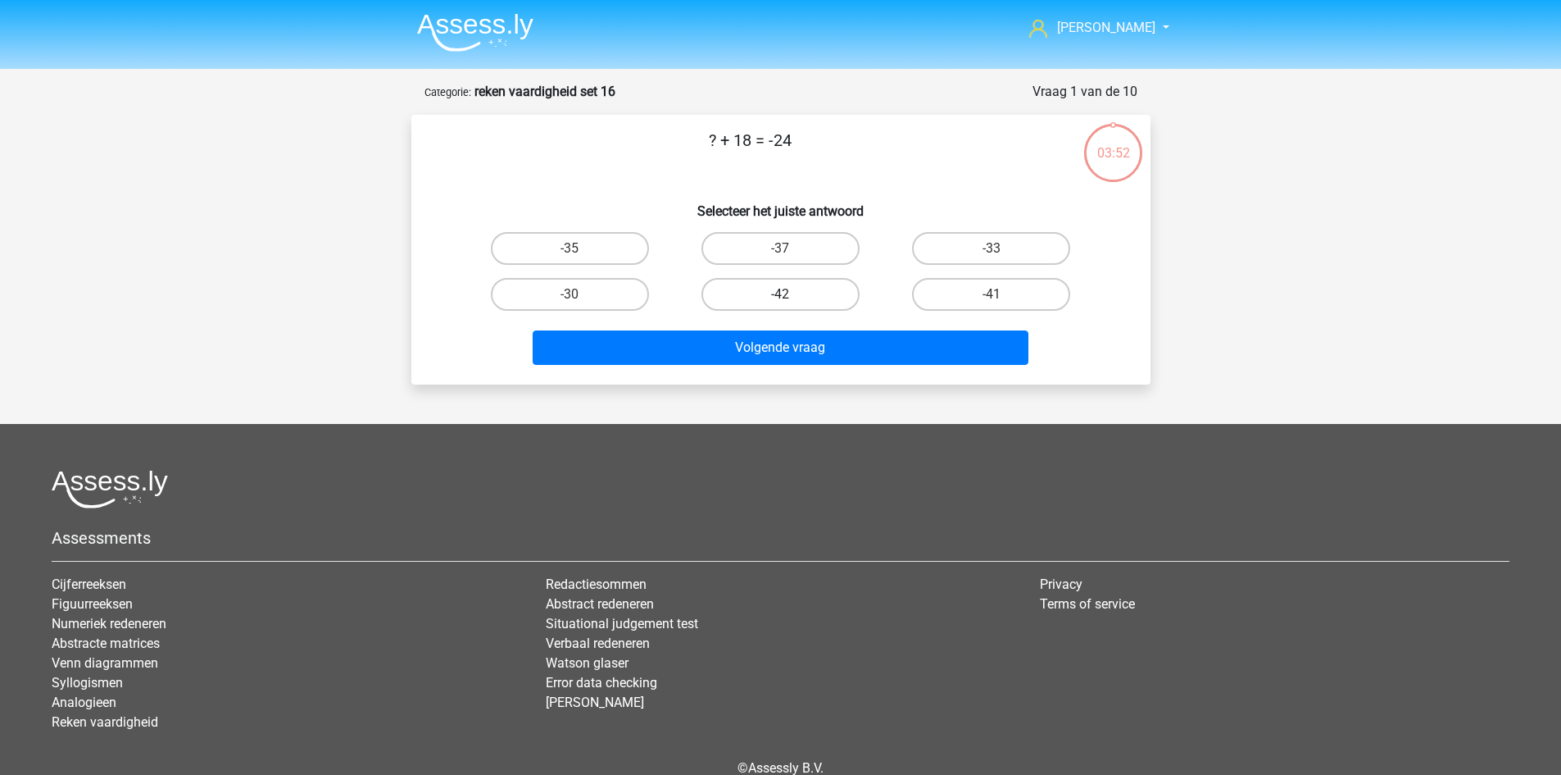
click at [763, 297] on label "-42" at bounding box center [781, 294] width 158 height 33
click at [780, 297] on input "-42" at bounding box center [785, 299] width 11 height 11
radio input "true"
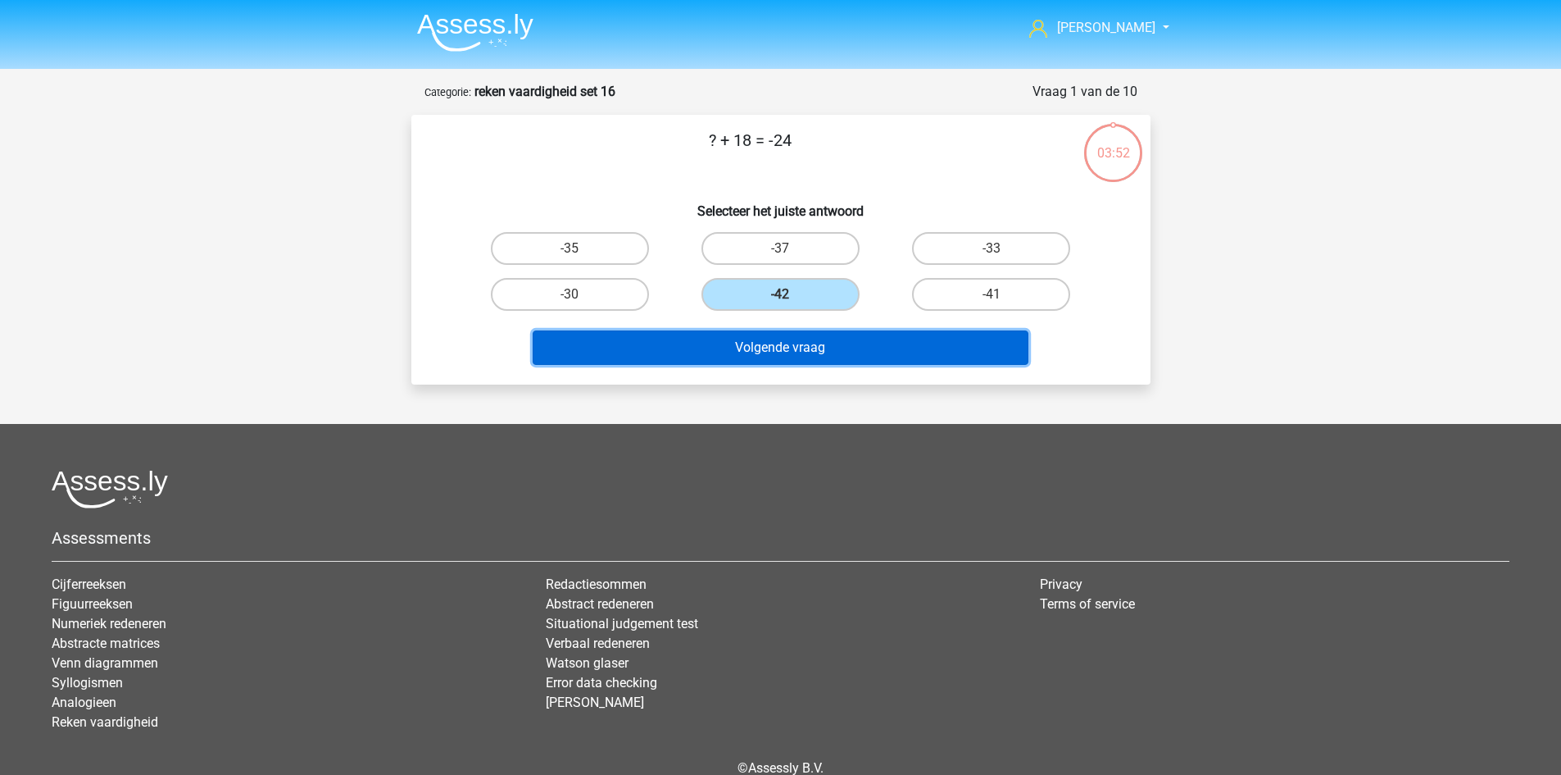
click at [756, 348] on button "Volgende vraag" at bounding box center [781, 347] width 496 height 34
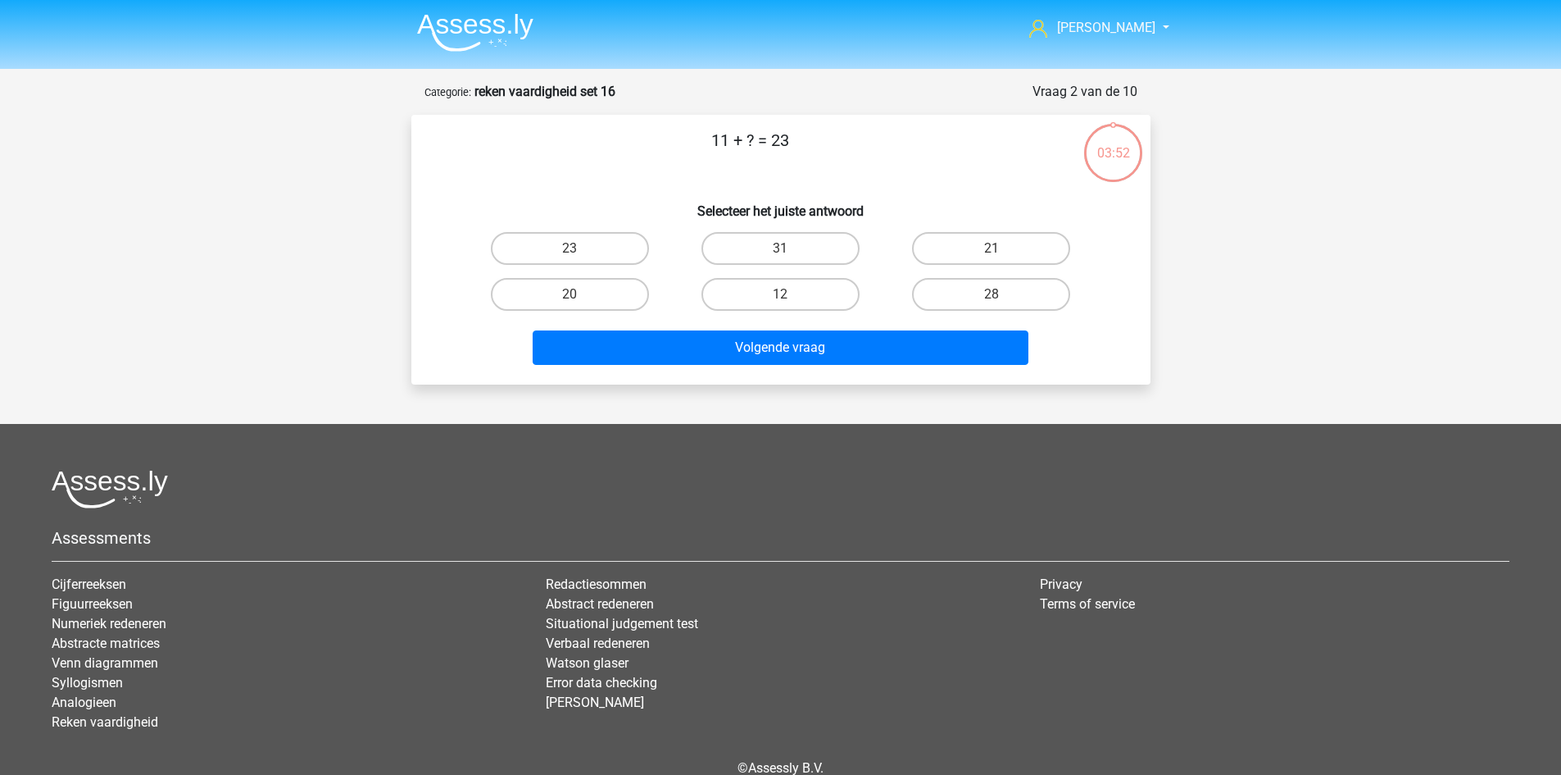
scroll to position [82, 0]
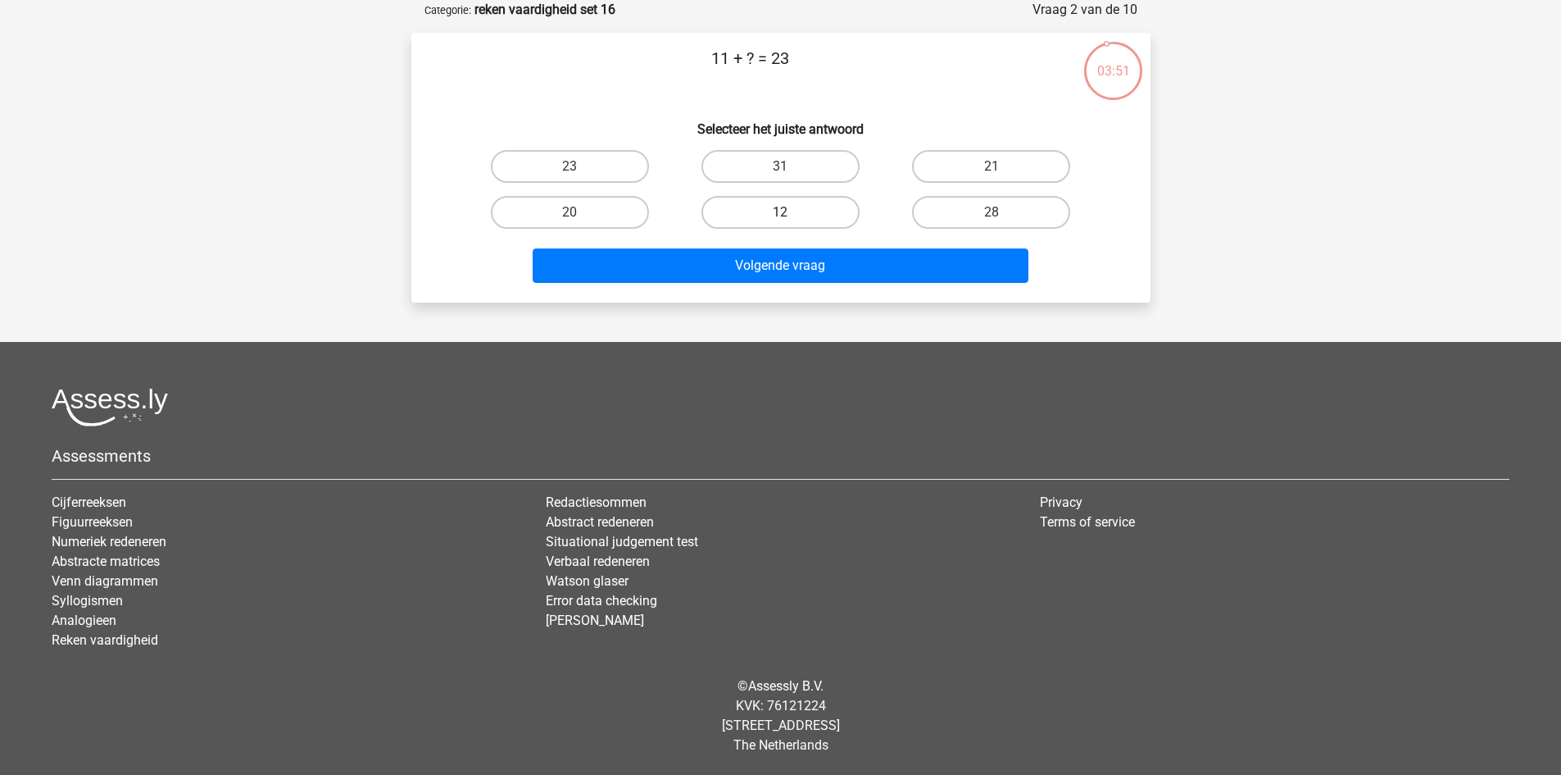
click at [807, 212] on label "12" at bounding box center [781, 212] width 158 height 33
click at [791, 212] on input "12" at bounding box center [785, 217] width 11 height 11
radio input "true"
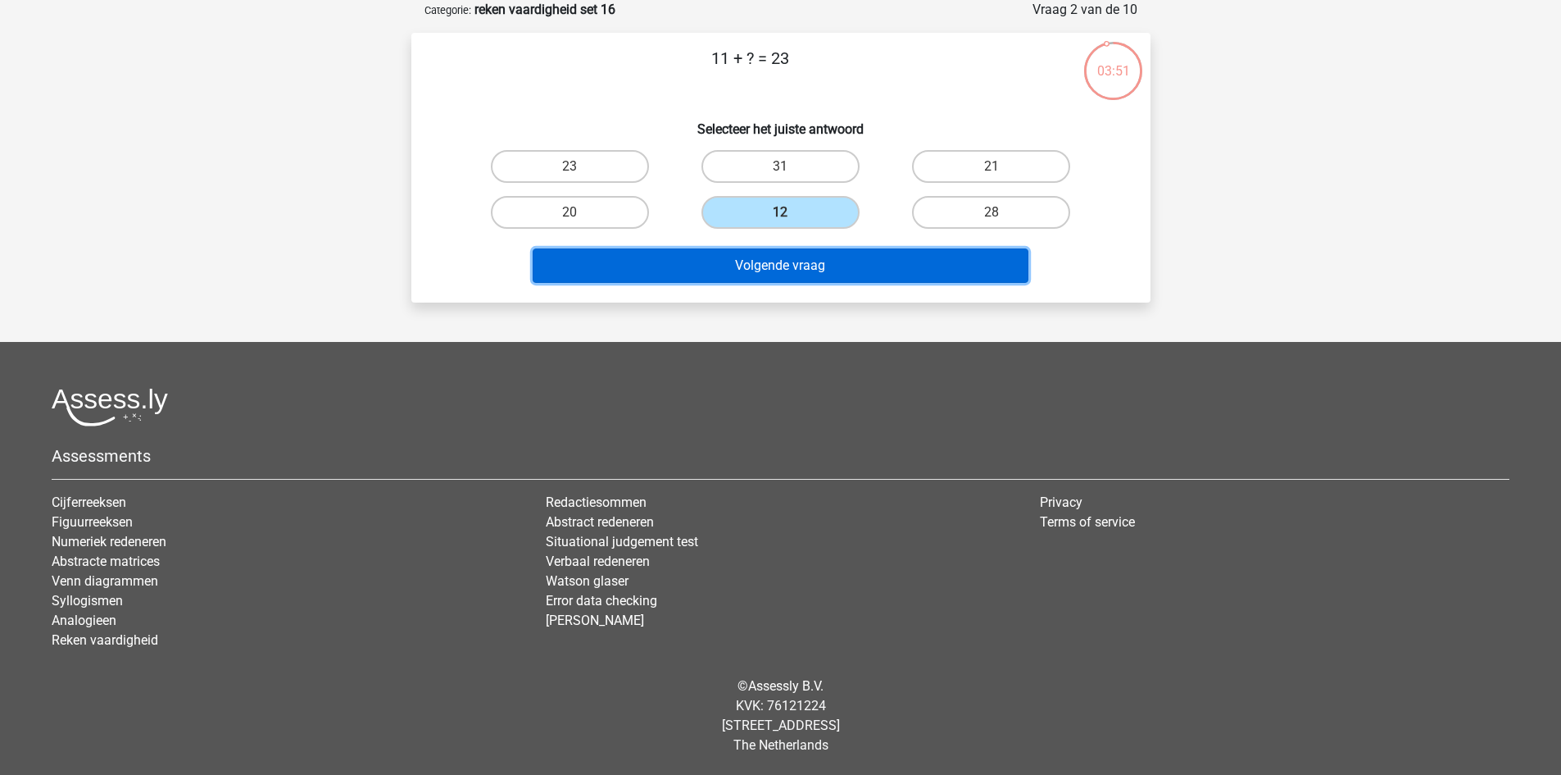
click at [825, 267] on button "Volgende vraag" at bounding box center [781, 265] width 496 height 34
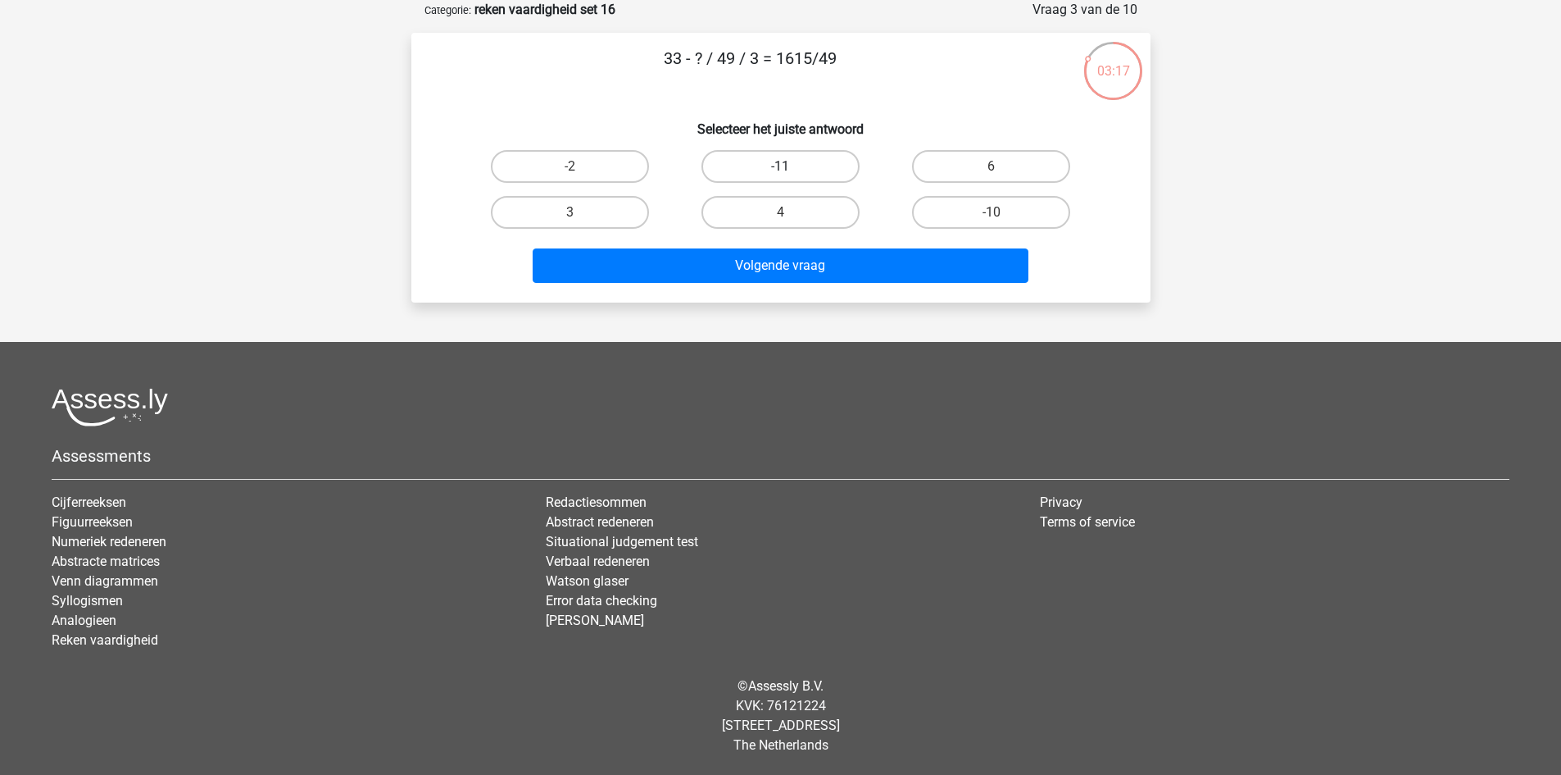
click at [825, 165] on label "-11" at bounding box center [781, 166] width 158 height 33
click at [791, 166] on input "-11" at bounding box center [785, 171] width 11 height 11
radio input "true"
click at [941, 216] on label "-10" at bounding box center [991, 212] width 158 height 33
click at [992, 216] on input "-10" at bounding box center [997, 217] width 11 height 11
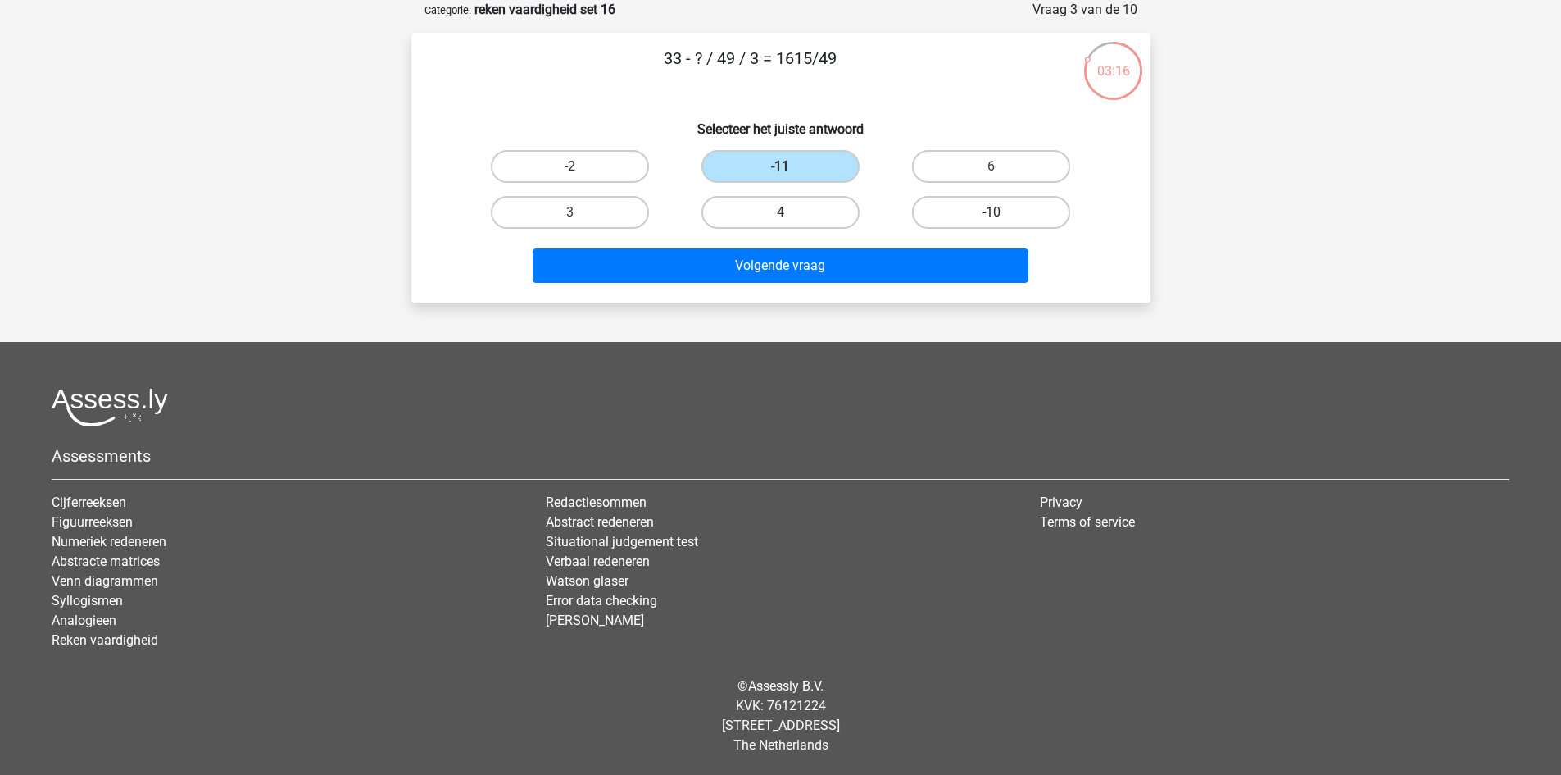
radio input "true"
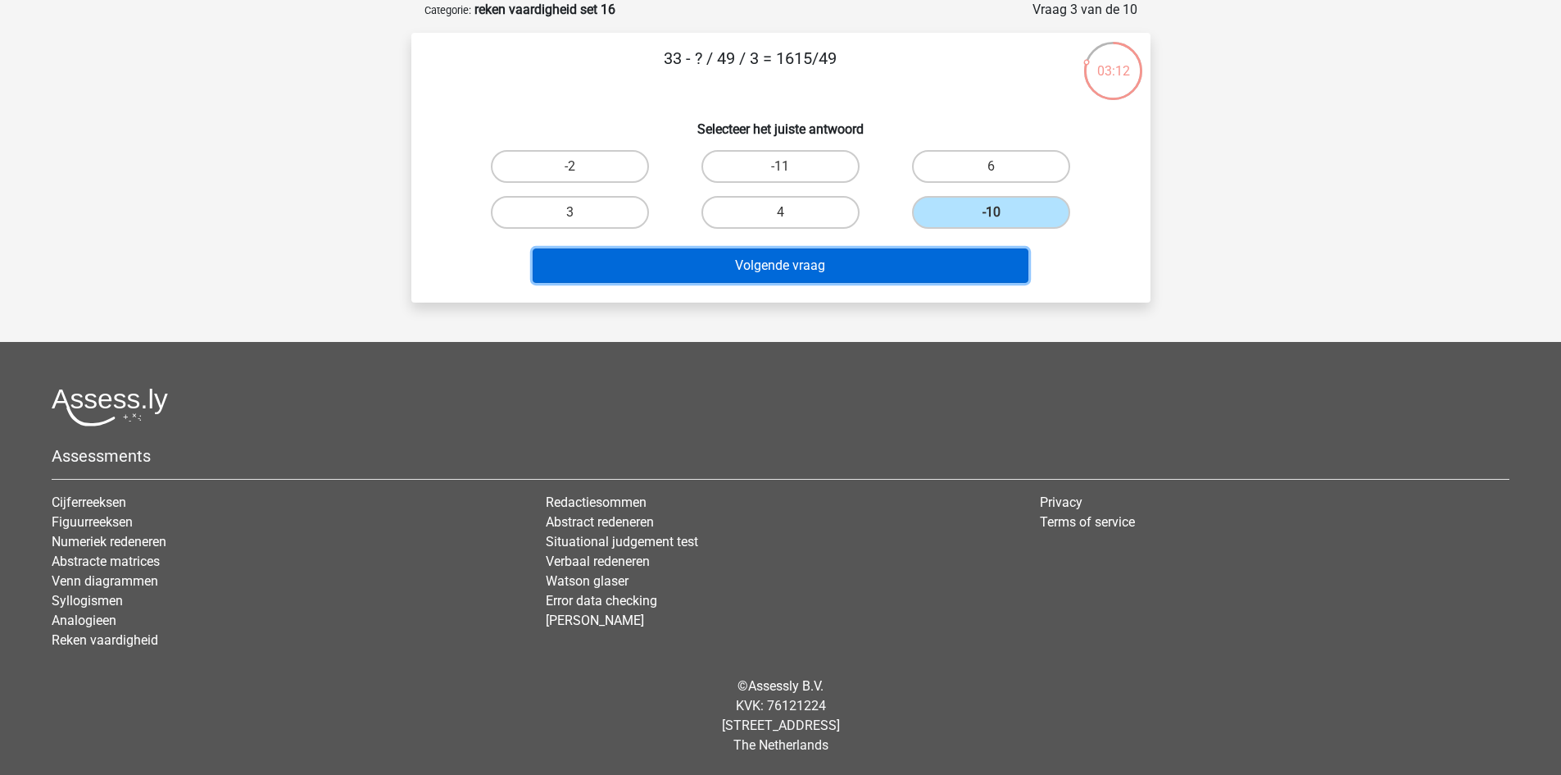
click at [848, 264] on button "Volgende vraag" at bounding box center [781, 265] width 496 height 34
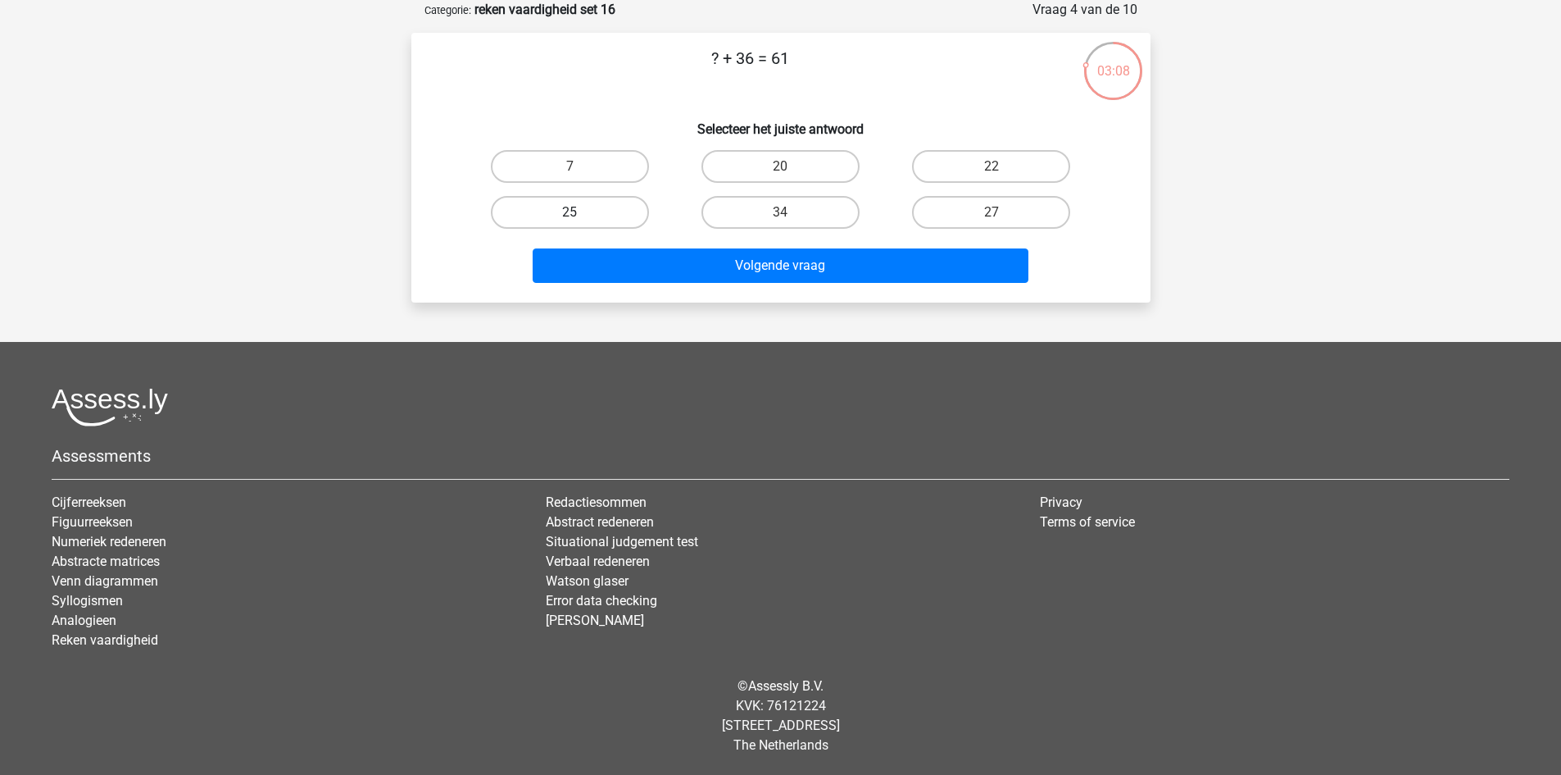
click at [622, 205] on label "25" at bounding box center [570, 212] width 158 height 33
click at [580, 212] on input "25" at bounding box center [575, 217] width 11 height 11
radio input "true"
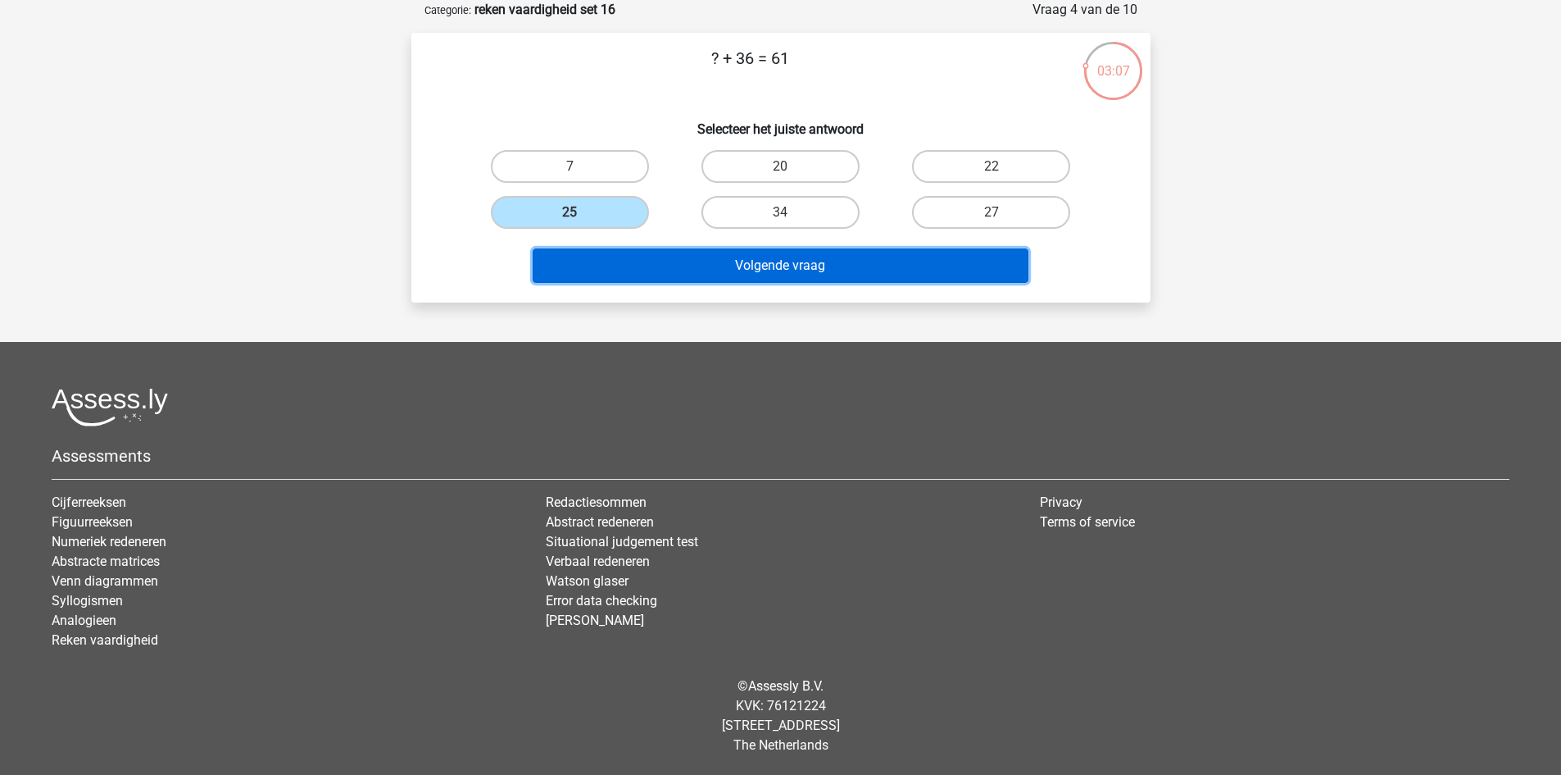
click at [670, 254] on button "Volgende vraag" at bounding box center [781, 265] width 496 height 34
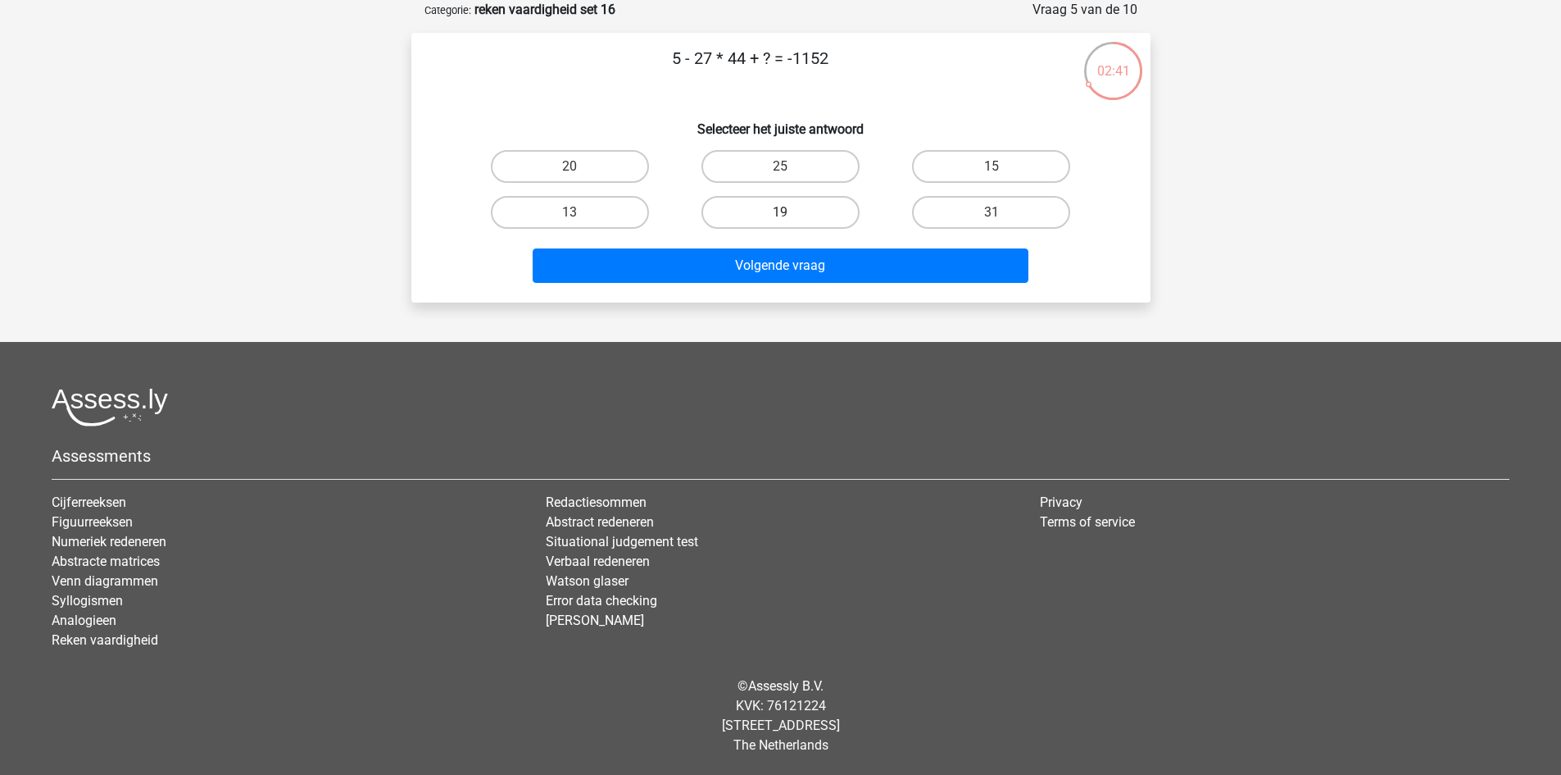
click at [807, 219] on label "19" at bounding box center [781, 212] width 158 height 33
click at [791, 219] on input "19" at bounding box center [785, 217] width 11 height 11
radio input "true"
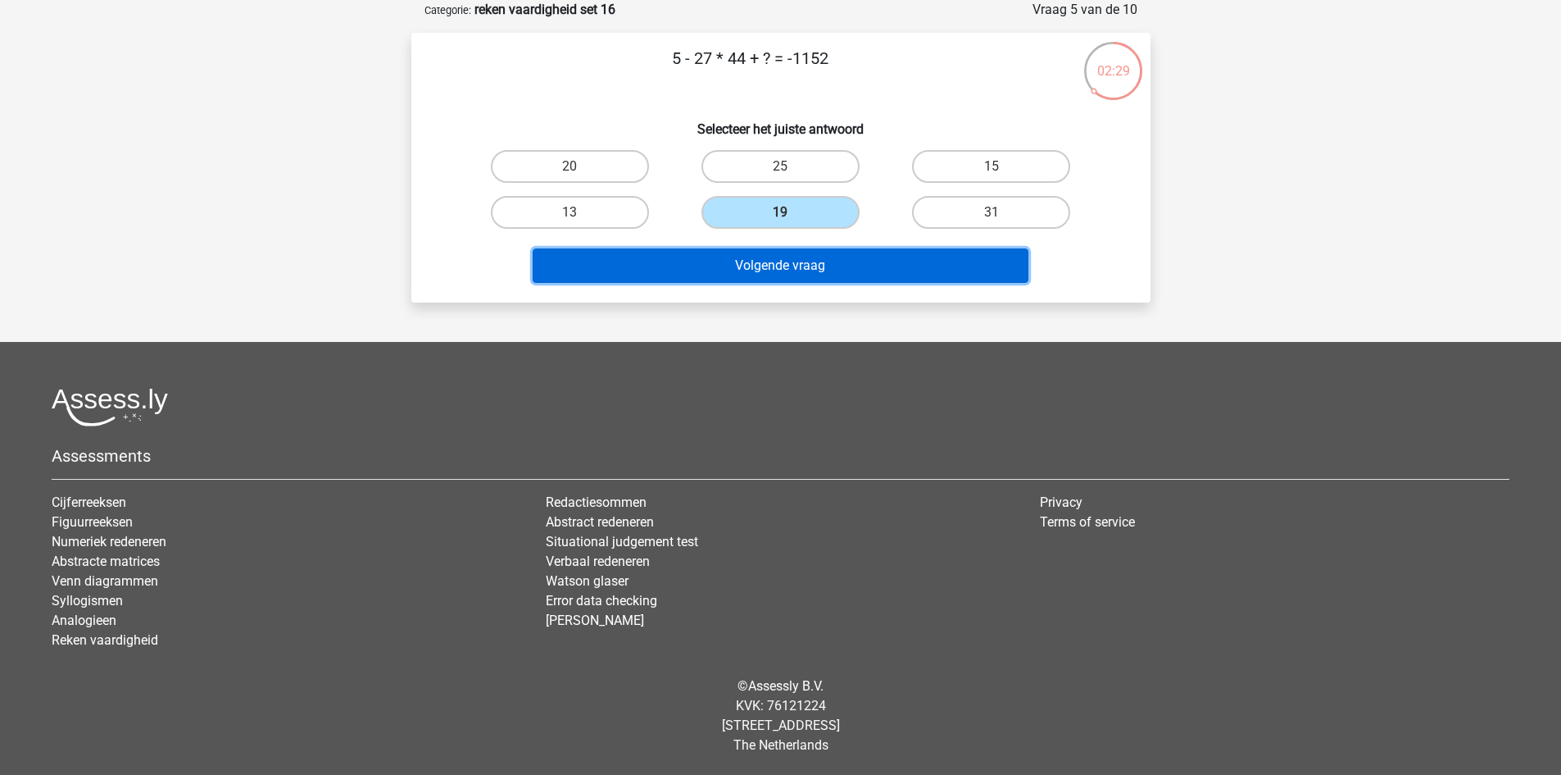
click at [808, 261] on button "Volgende vraag" at bounding box center [781, 265] width 496 height 34
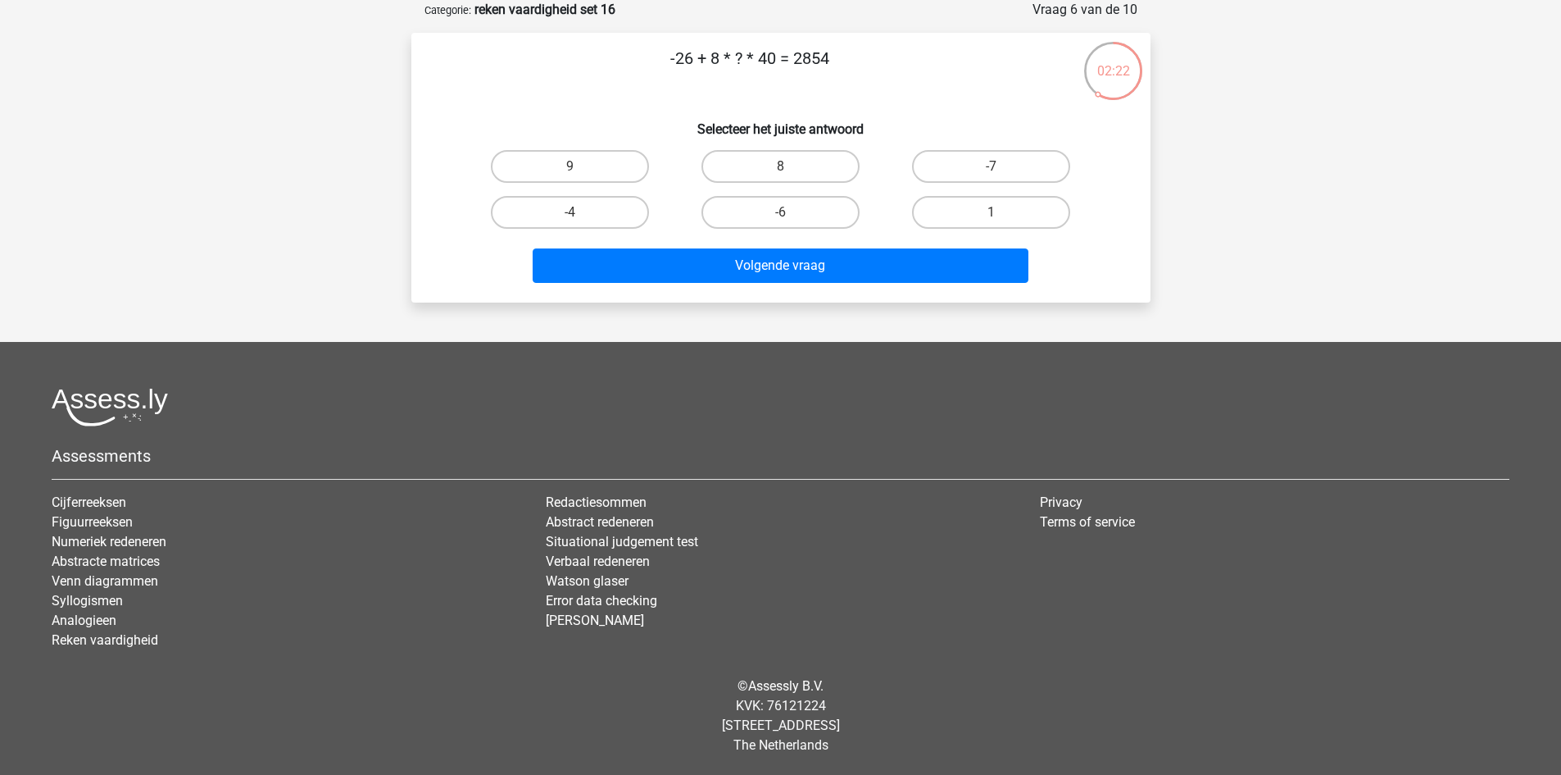
click at [782, 169] on input "8" at bounding box center [785, 171] width 11 height 11
radio input "true"
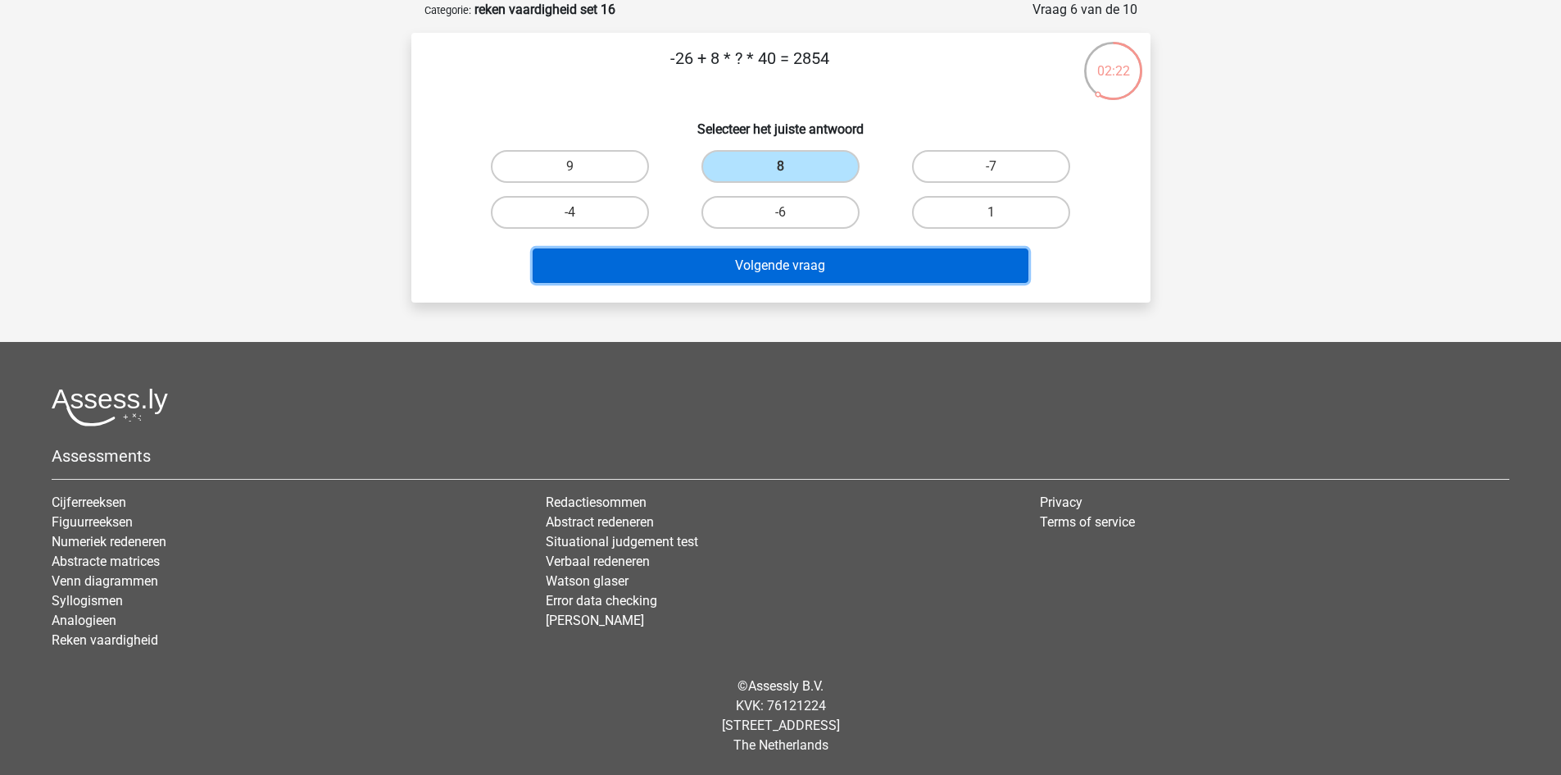
click at [802, 261] on button "Volgende vraag" at bounding box center [781, 265] width 496 height 34
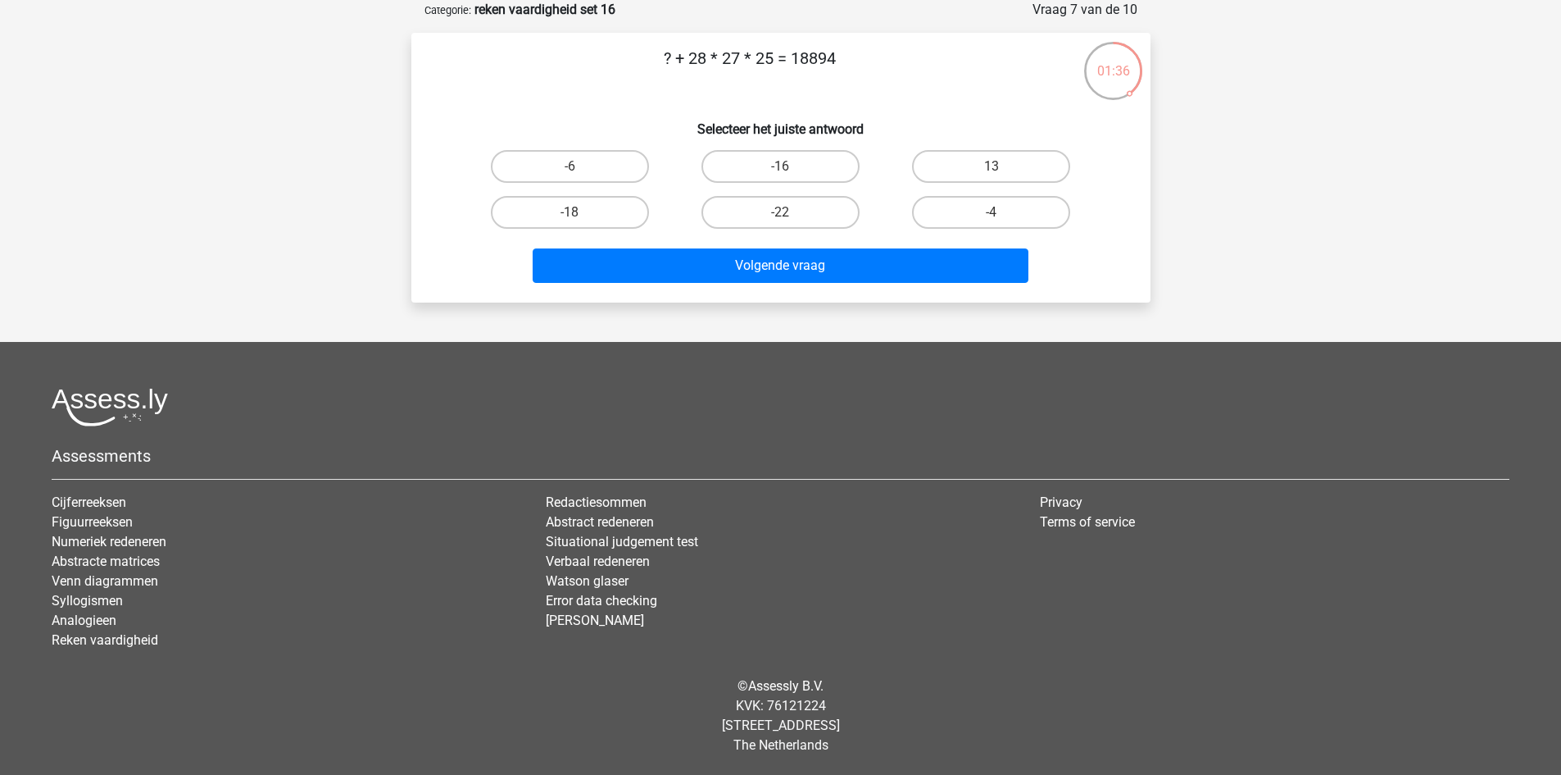
click at [784, 220] on input "-22" at bounding box center [785, 217] width 11 height 11
radio input "true"
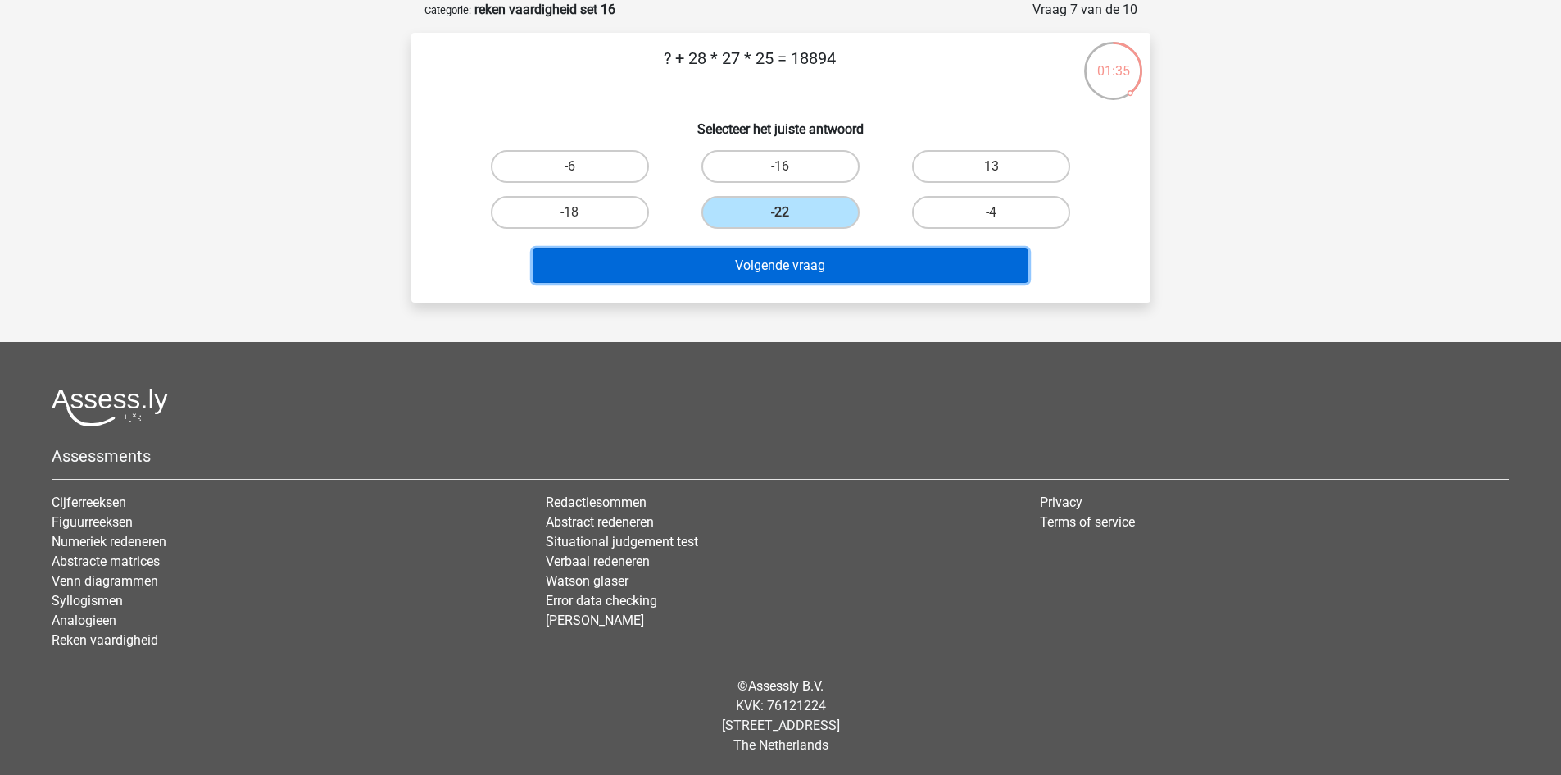
click at [807, 262] on button "Volgende vraag" at bounding box center [781, 265] width 496 height 34
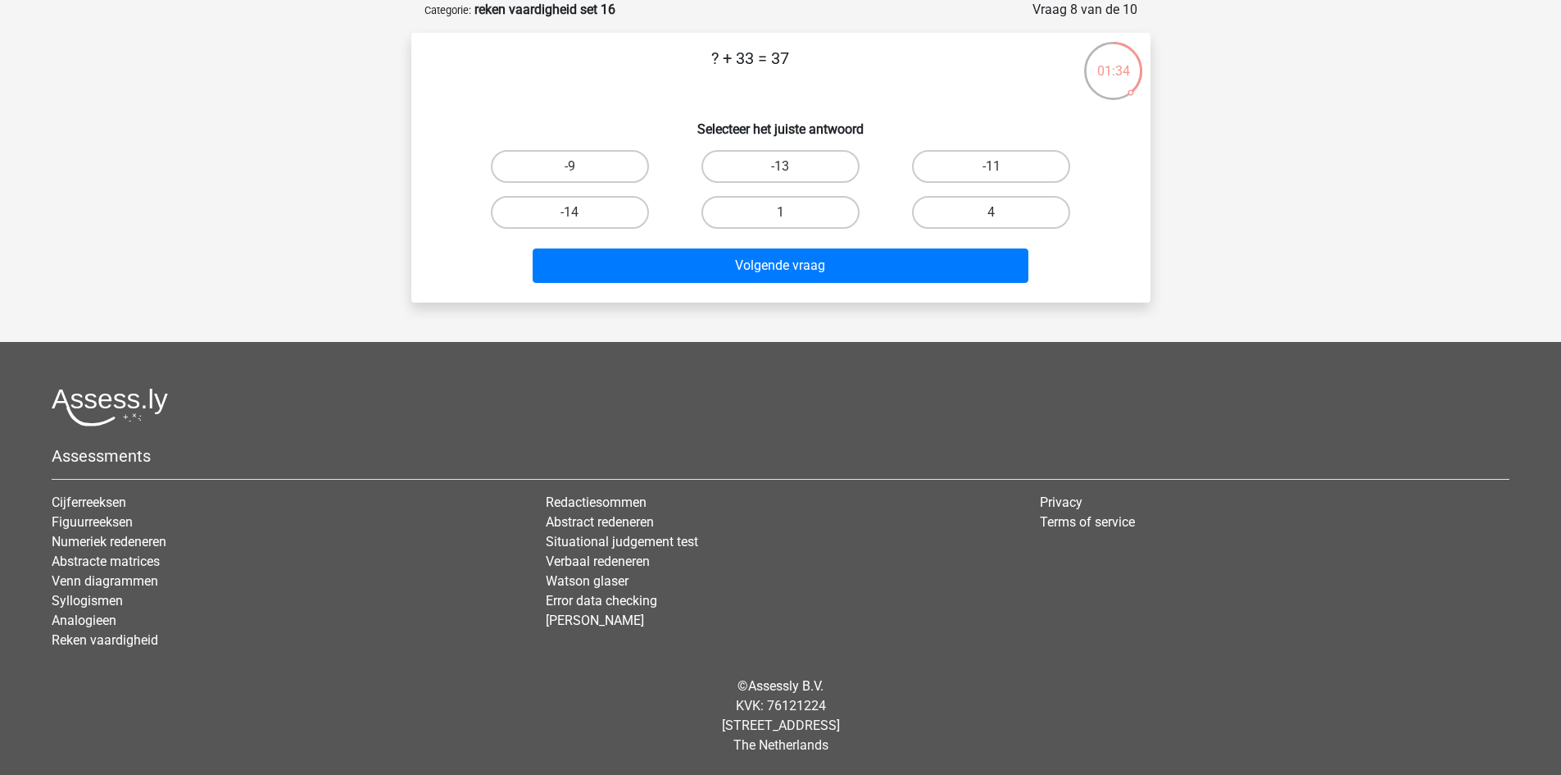
click at [993, 213] on input "4" at bounding box center [997, 217] width 11 height 11
radio input "true"
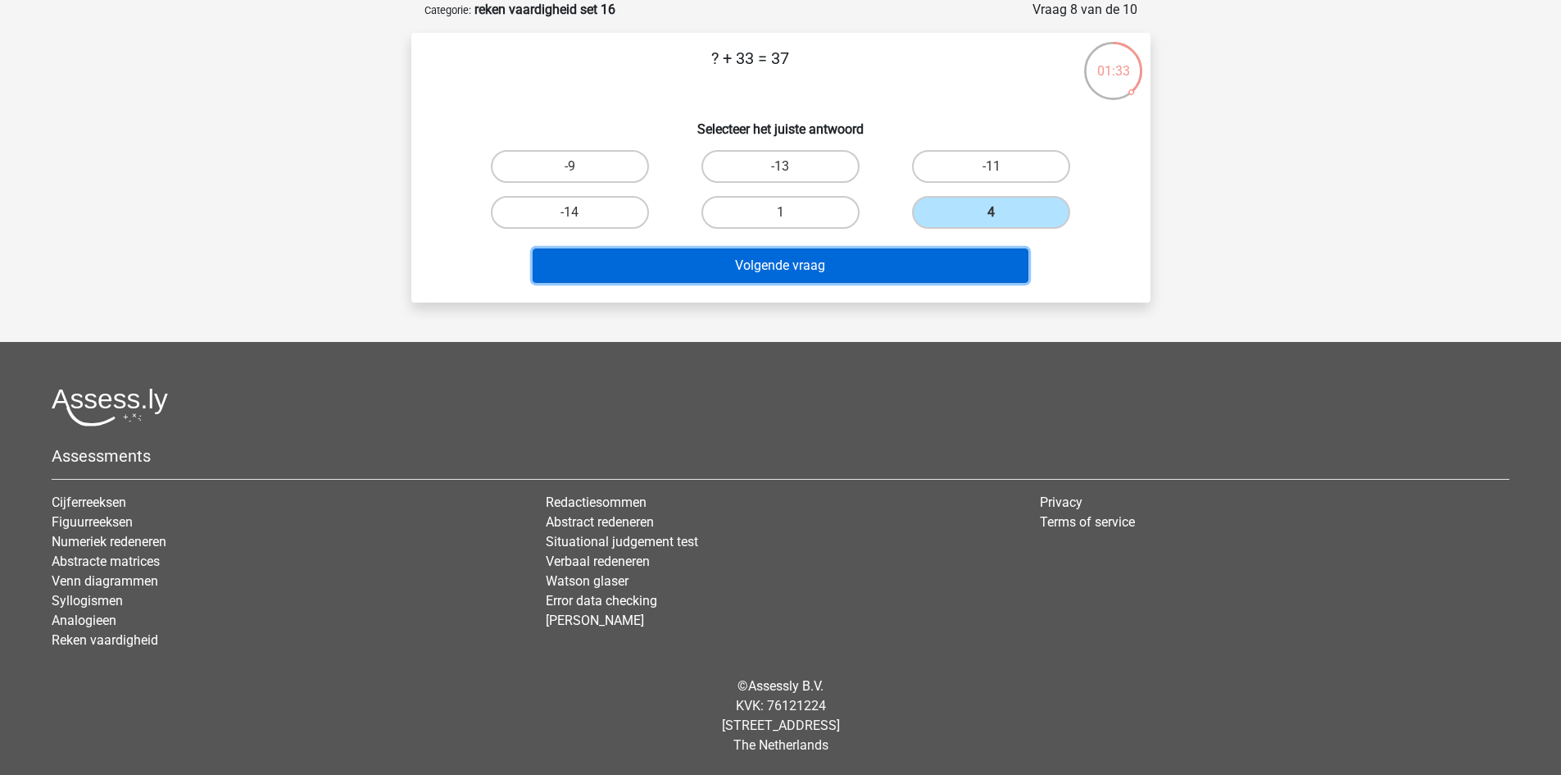
click at [949, 267] on button "Volgende vraag" at bounding box center [781, 265] width 496 height 34
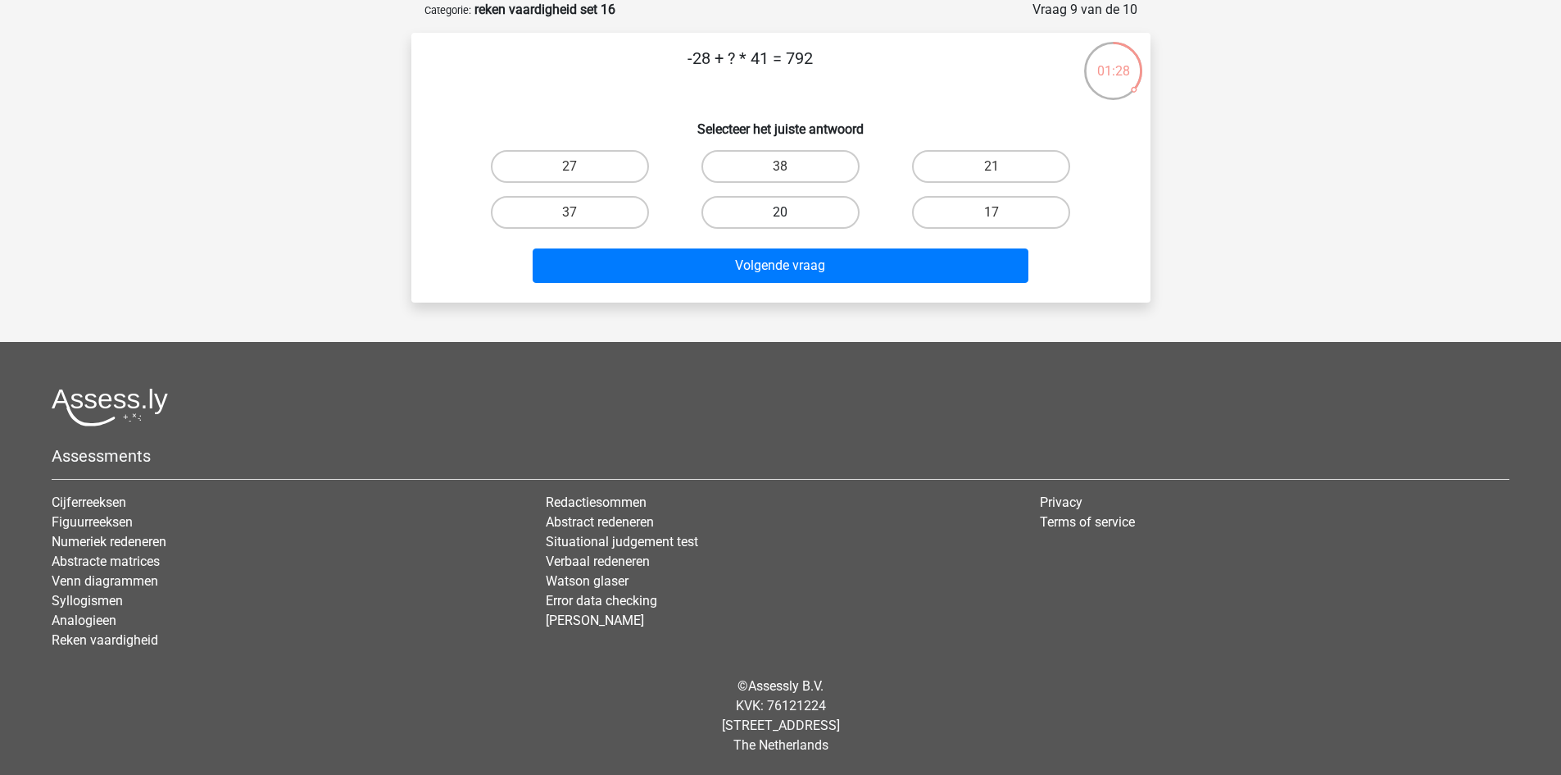
click at [777, 202] on label "20" at bounding box center [781, 212] width 158 height 33
click at [780, 212] on input "20" at bounding box center [785, 217] width 11 height 11
radio input "true"
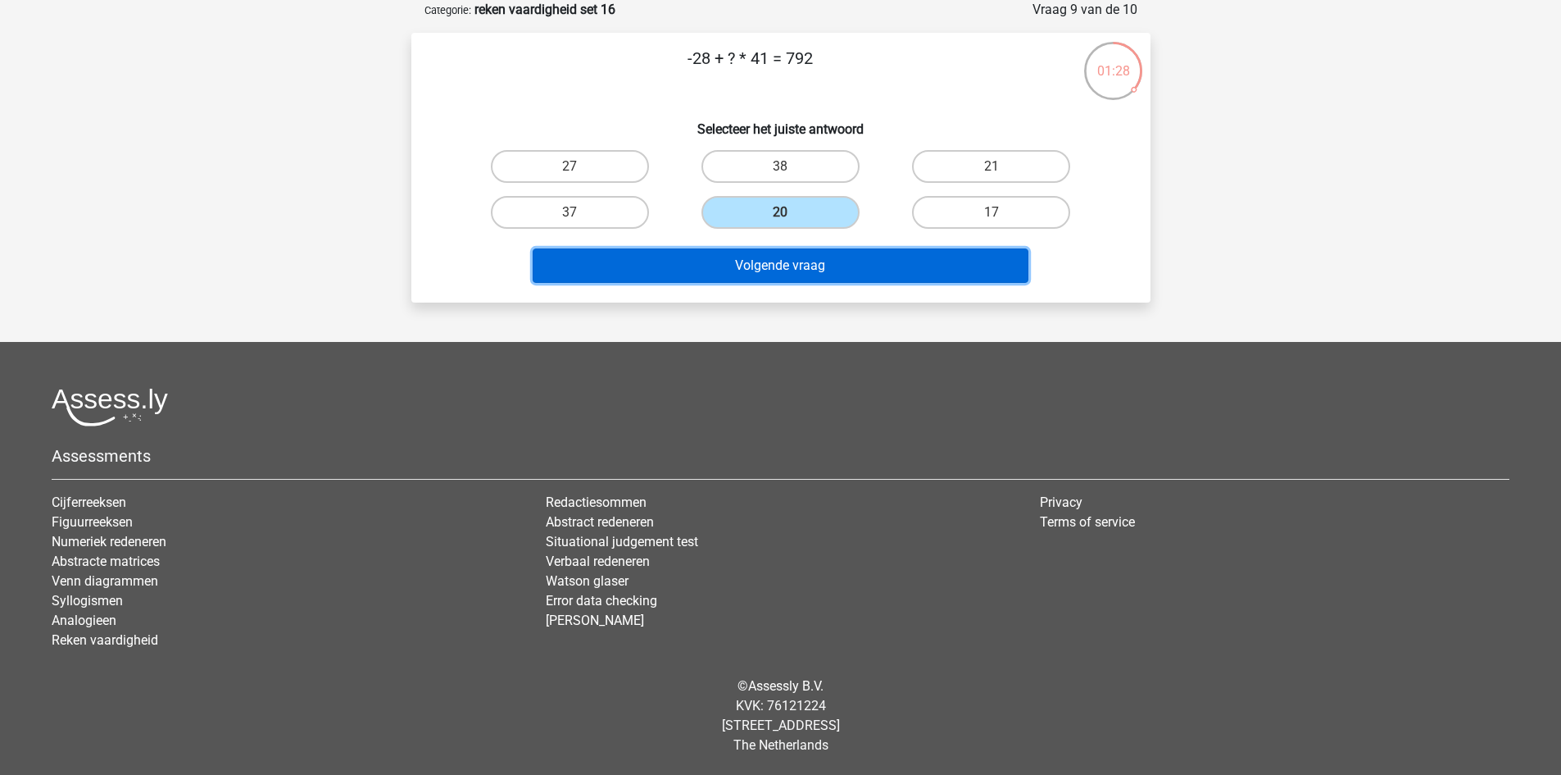
click at [783, 262] on button "Volgende vraag" at bounding box center [781, 265] width 496 height 34
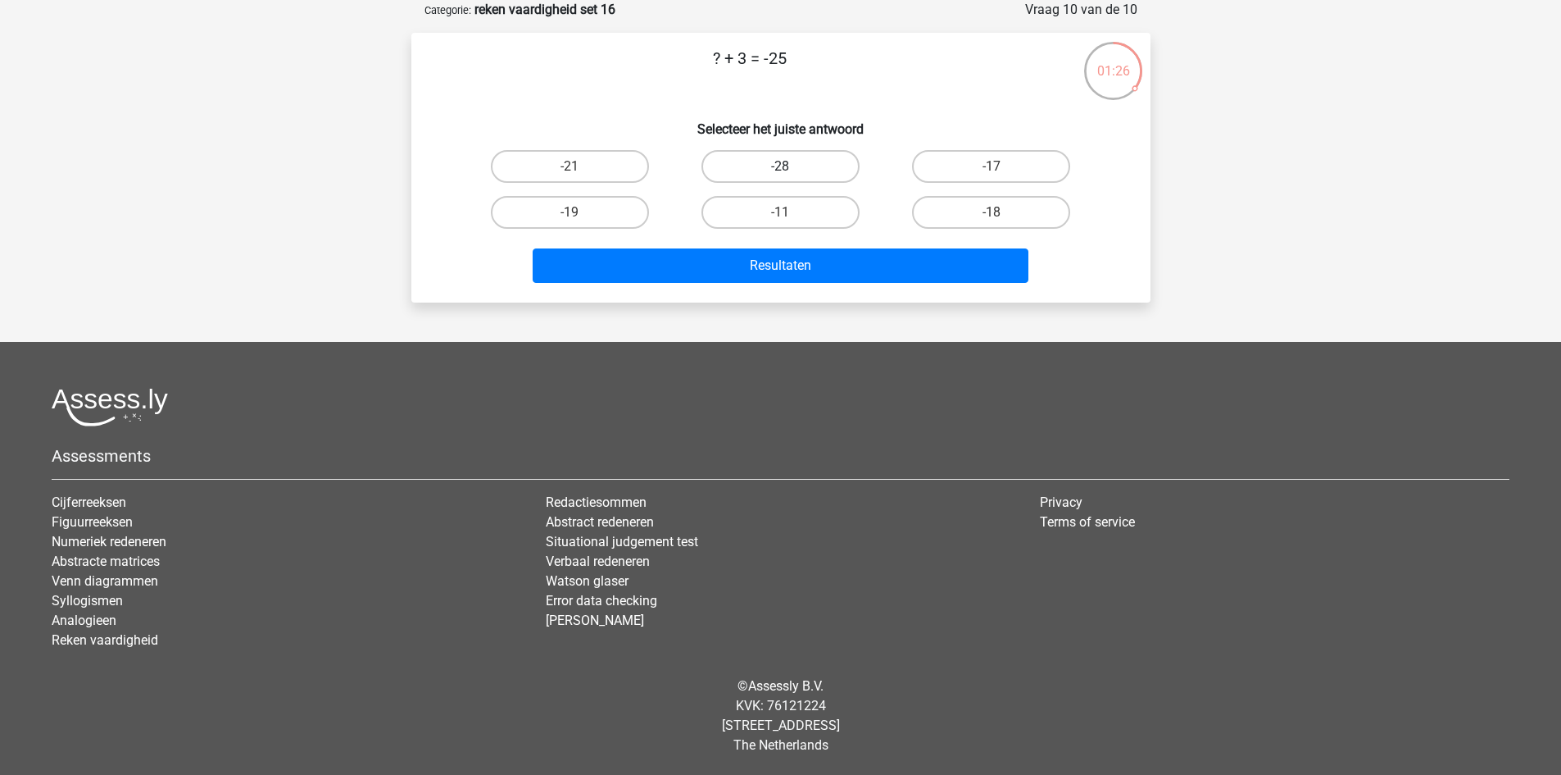
click at [795, 169] on label "-28" at bounding box center [781, 166] width 158 height 33
click at [791, 169] on input "-28" at bounding box center [785, 171] width 11 height 11
radio input "true"
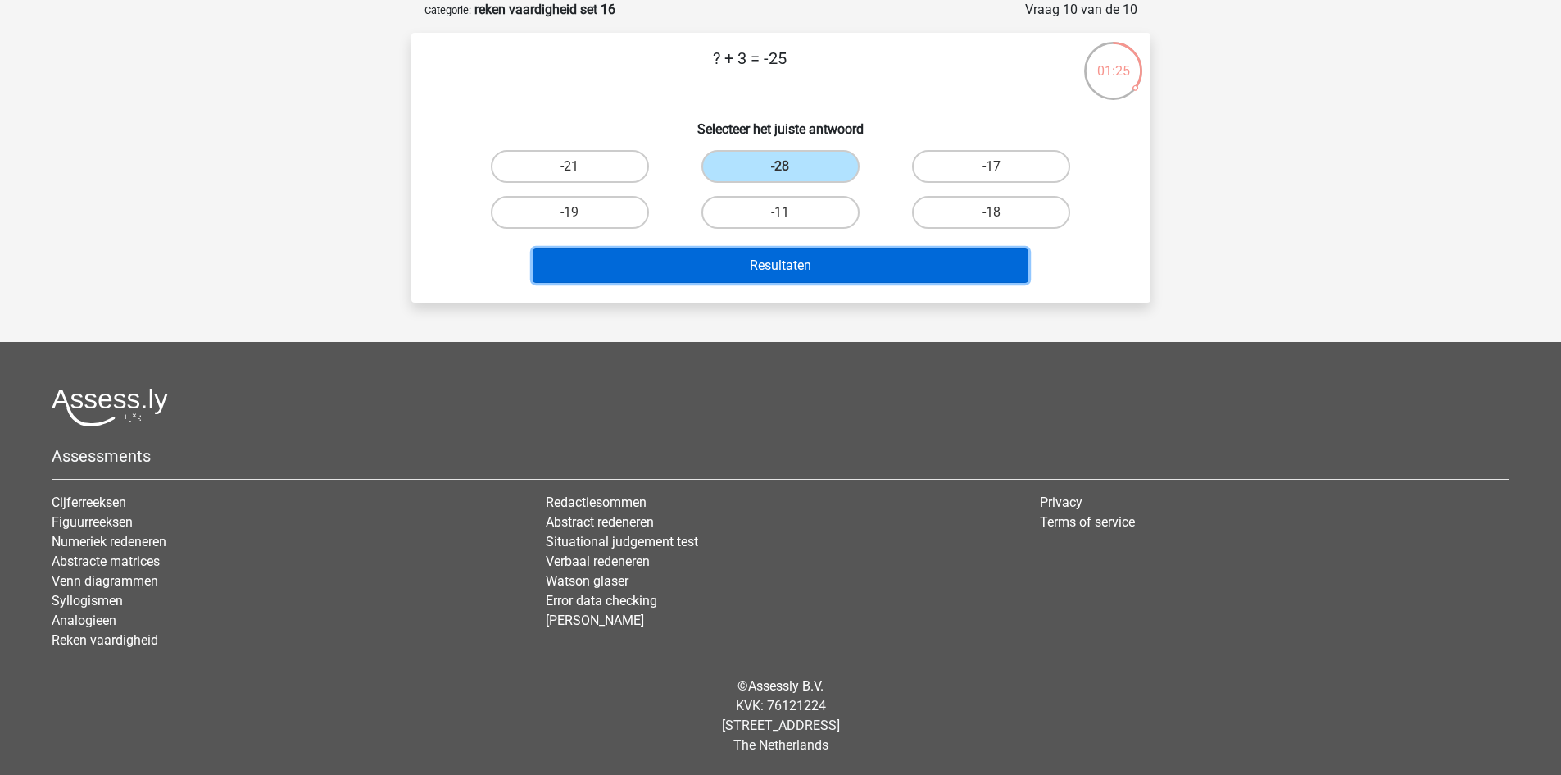
click at [797, 275] on button "Resultaten" at bounding box center [781, 265] width 496 height 34
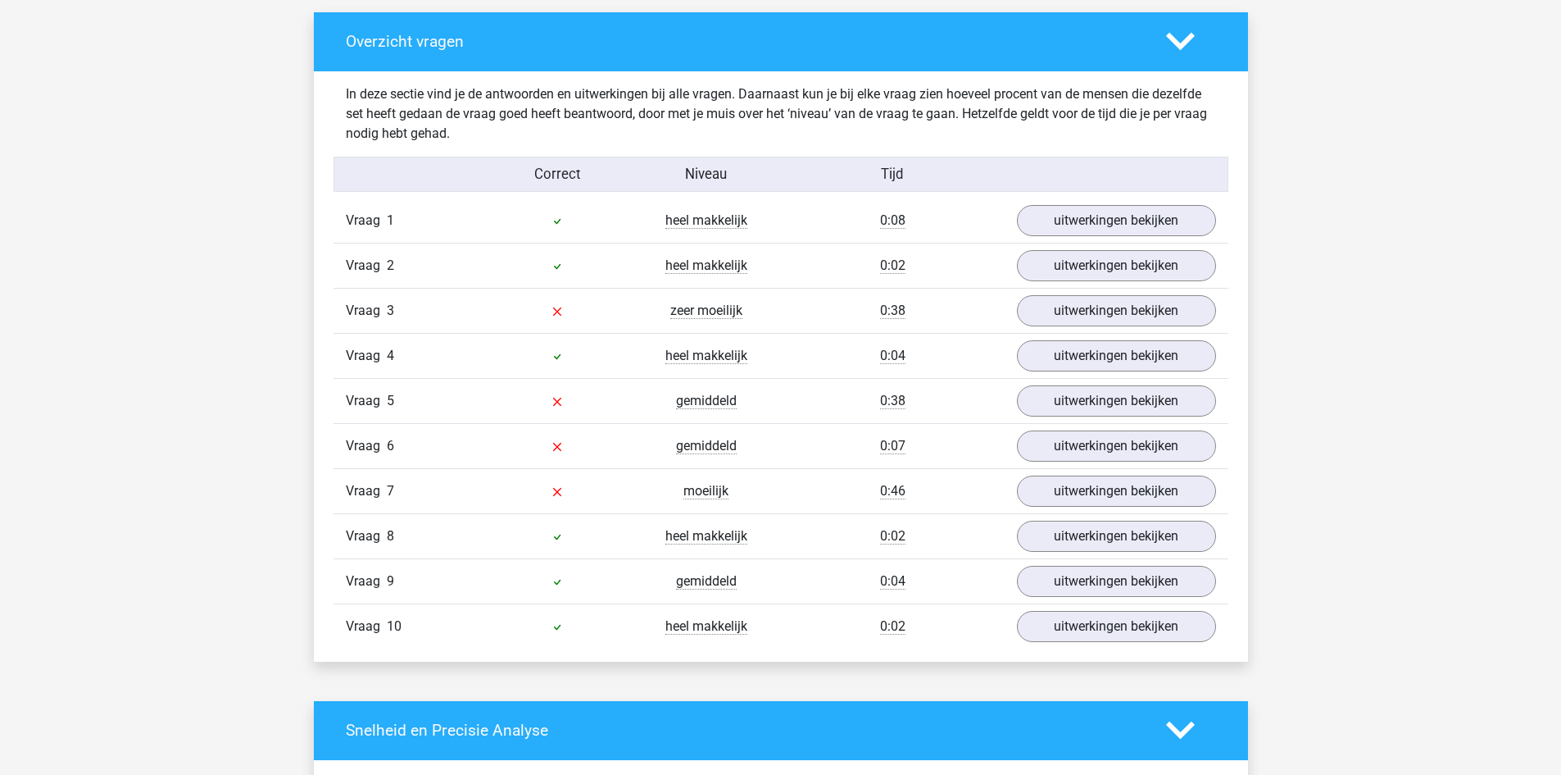
scroll to position [984, 0]
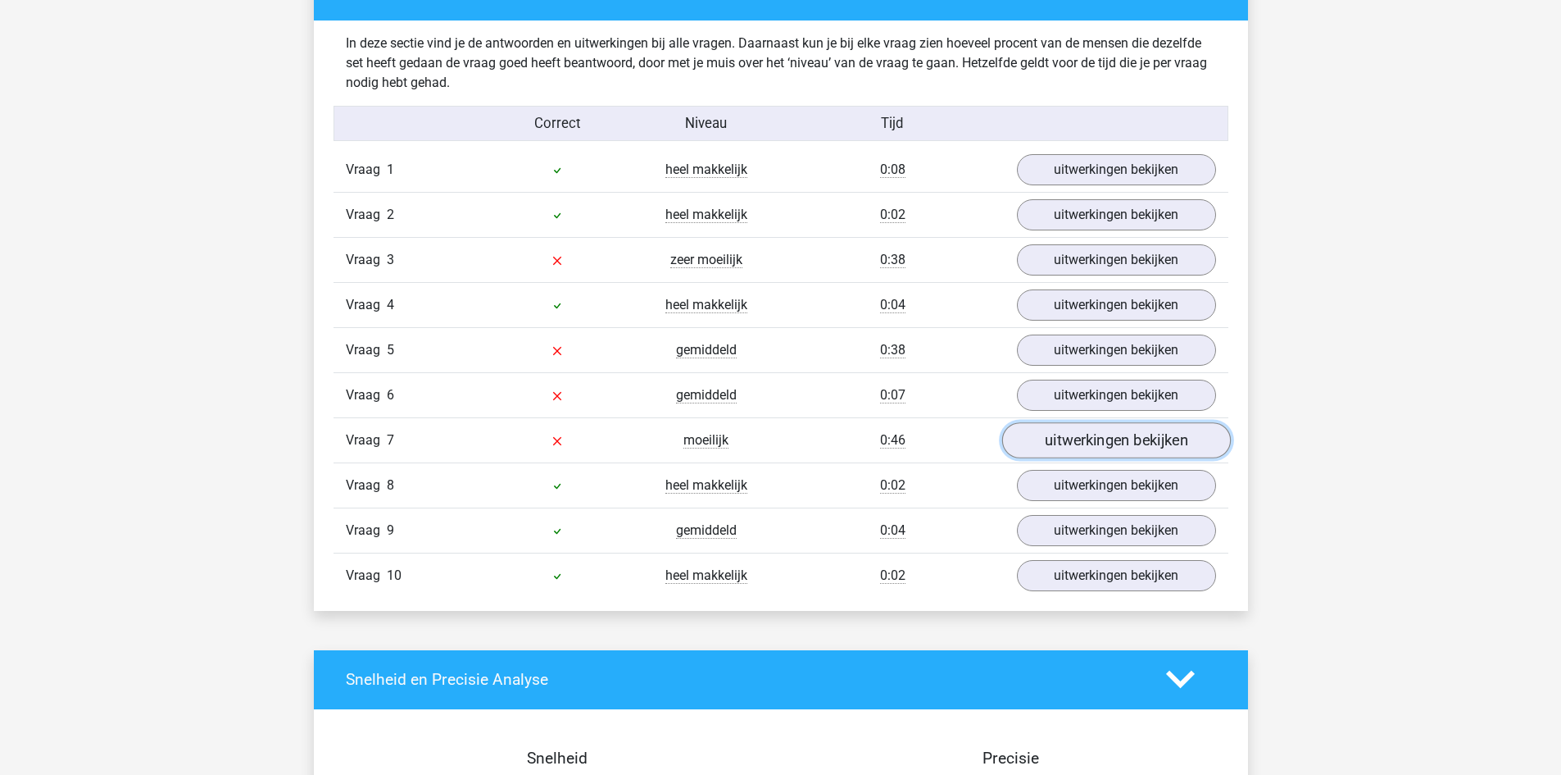
click at [1063, 437] on link "uitwerkingen bekijken" at bounding box center [1116, 440] width 229 height 36
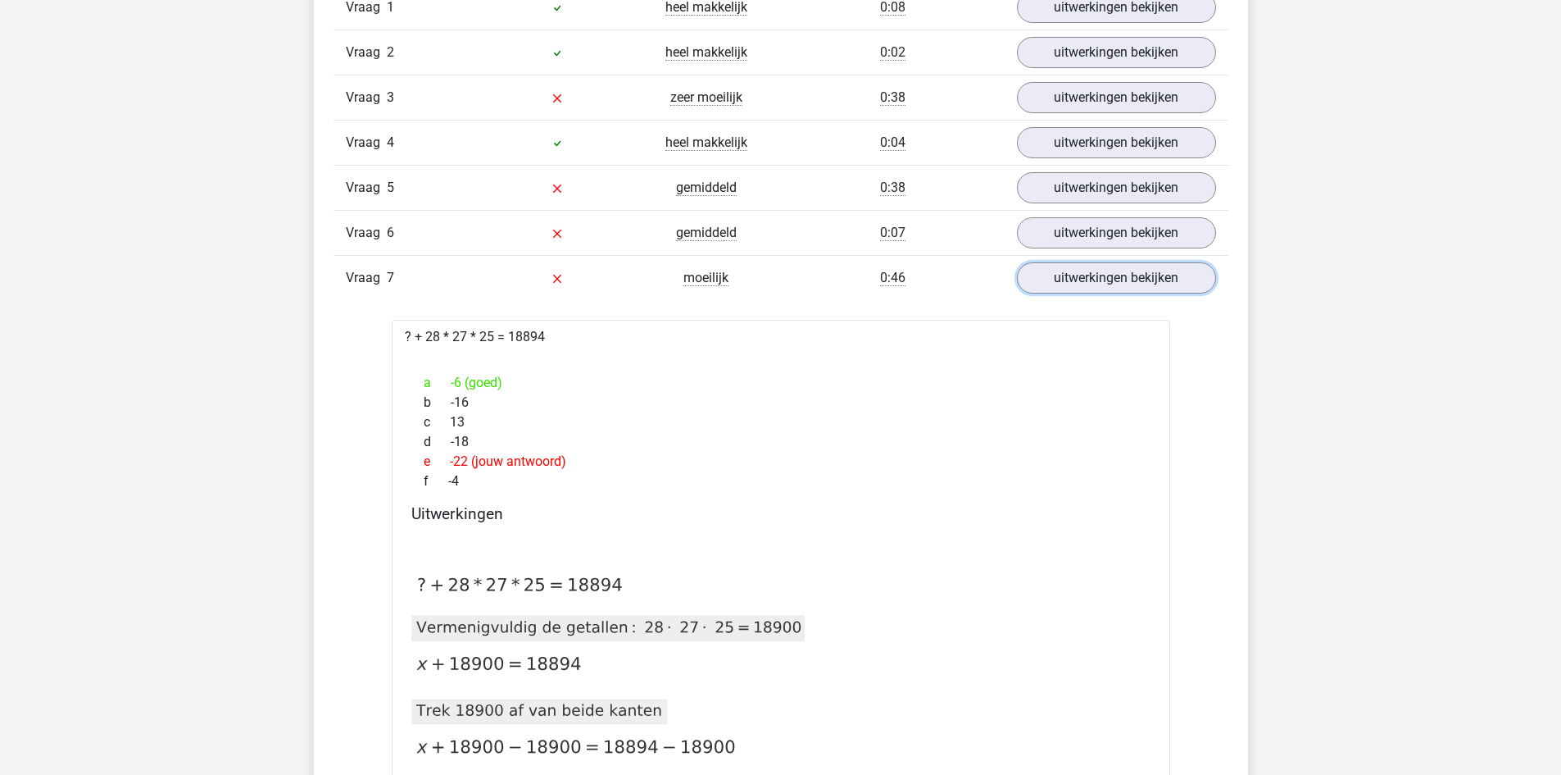
scroll to position [1148, 0]
click at [1040, 228] on link "uitwerkingen bekijken" at bounding box center [1116, 231] width 229 height 36
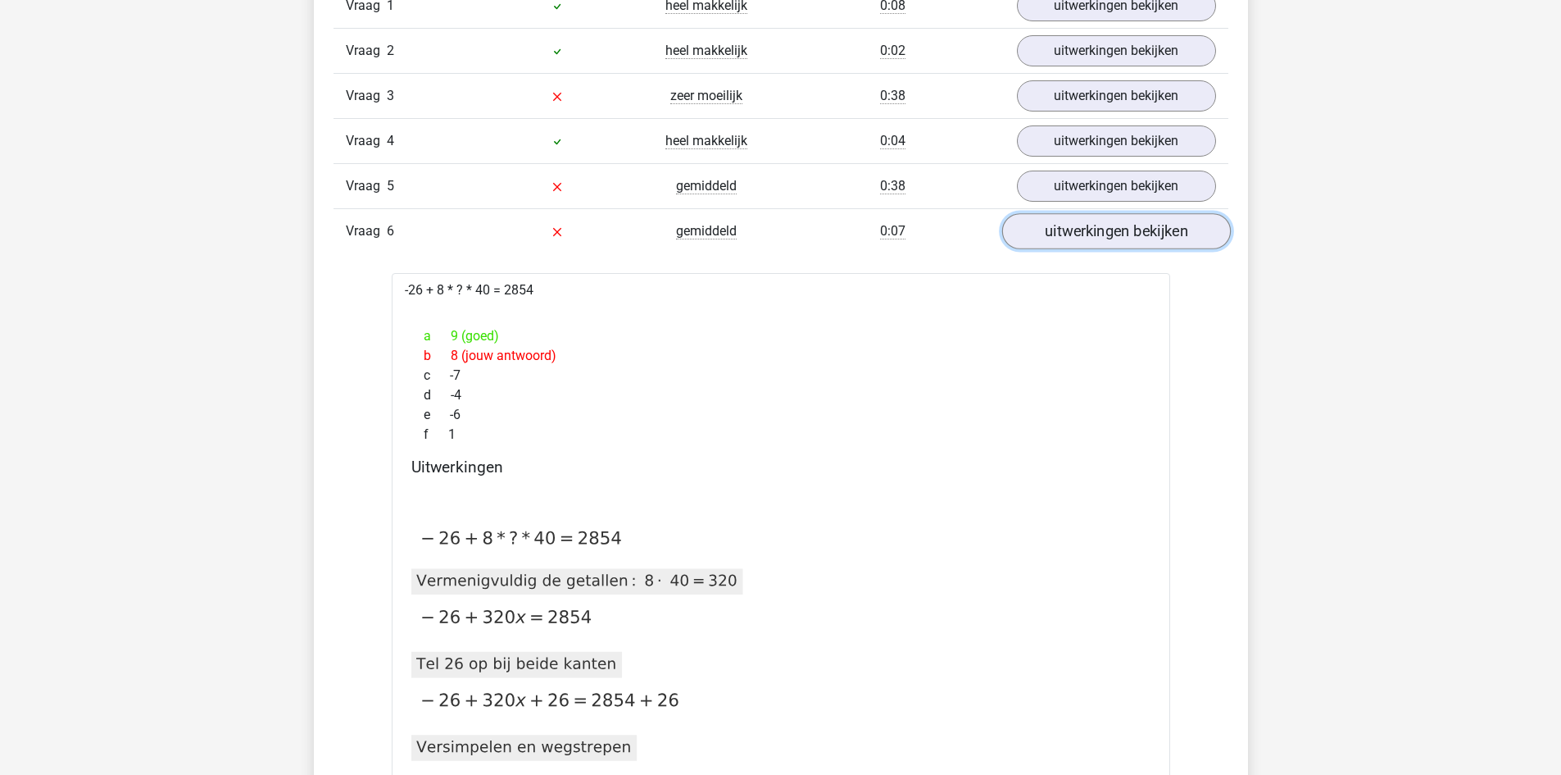
click at [1030, 229] on link "uitwerkingen bekijken" at bounding box center [1116, 231] width 229 height 36
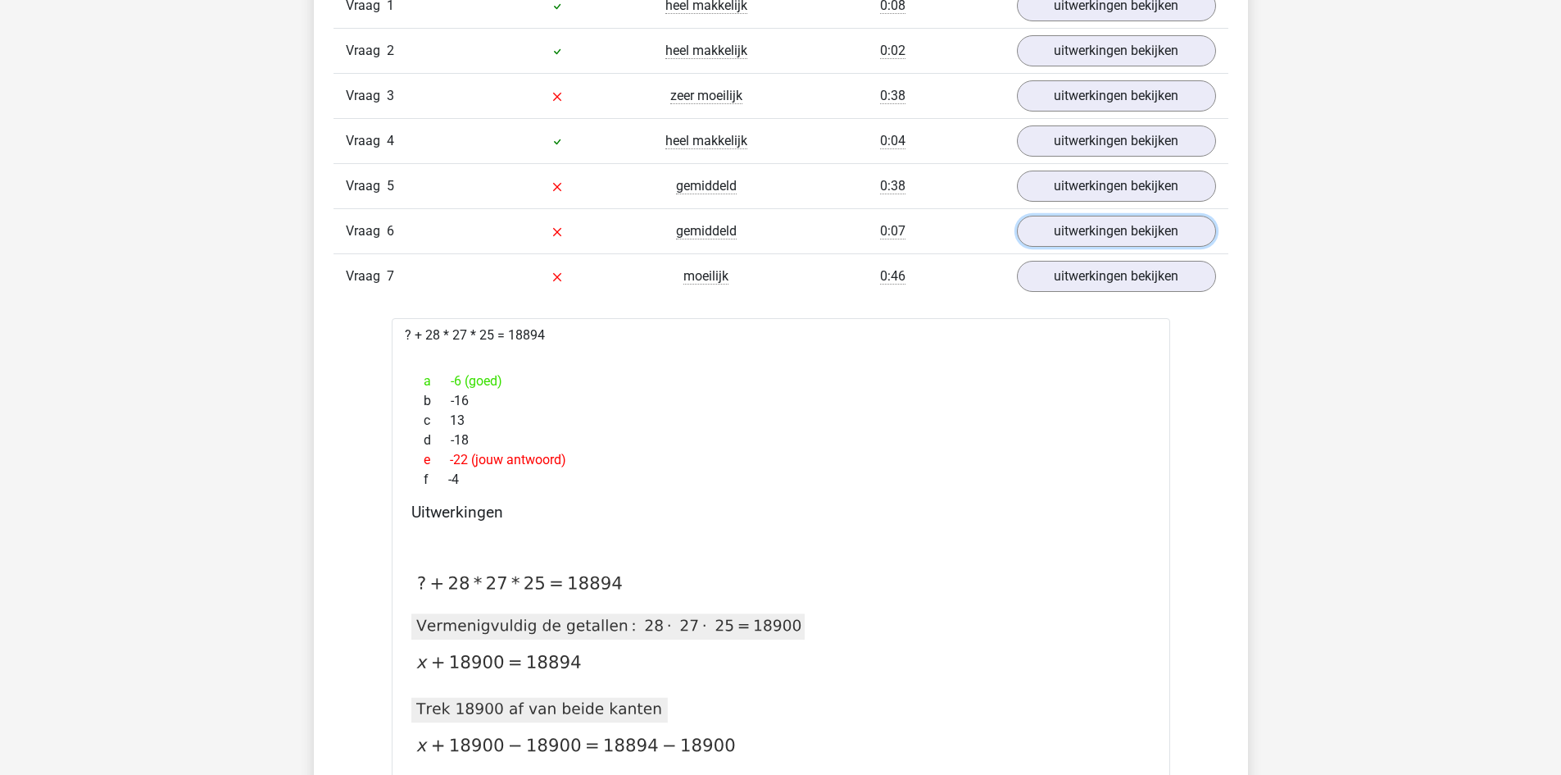
scroll to position [492, 0]
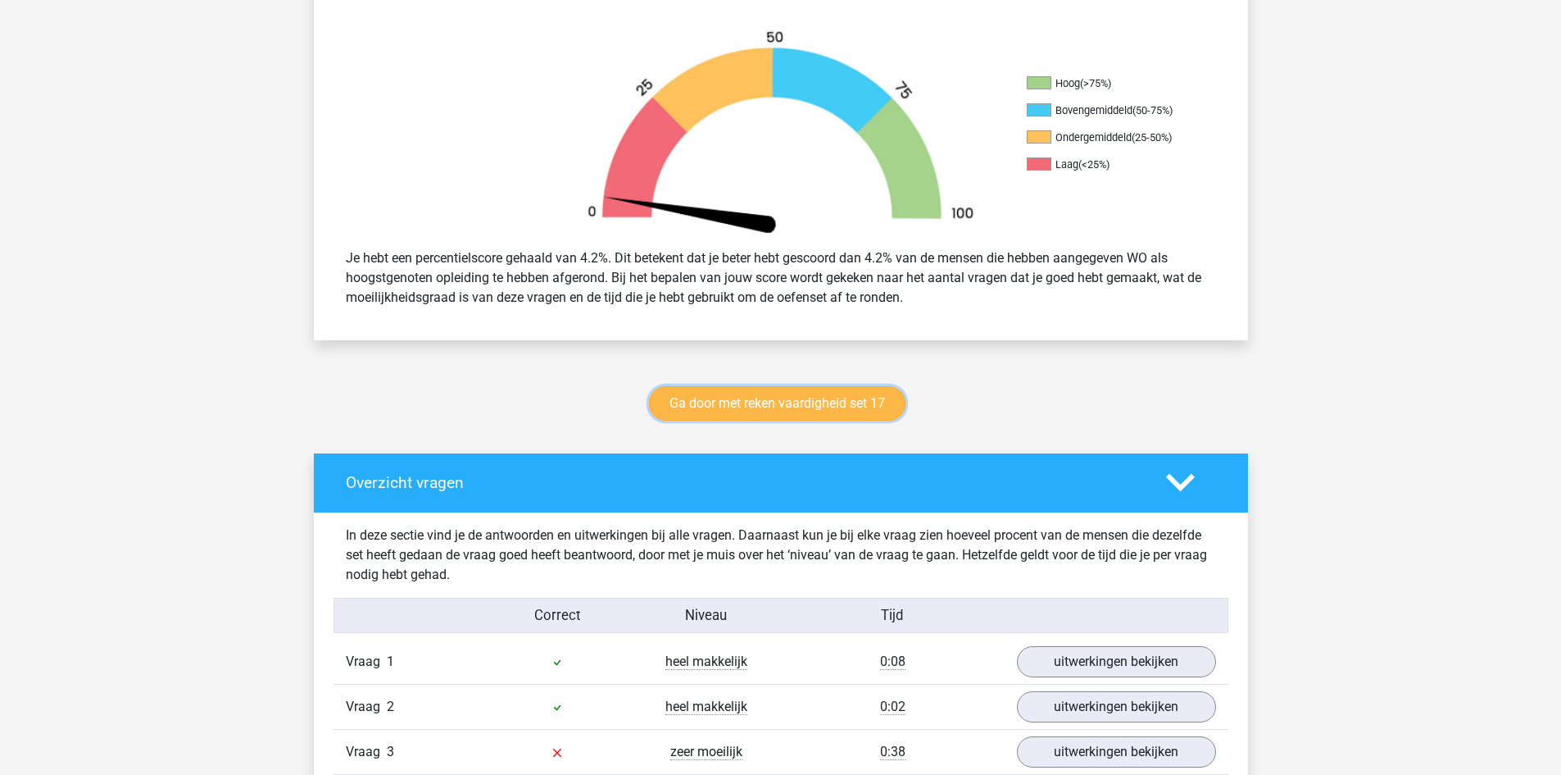
click at [834, 394] on link "Ga door met reken vaardigheid set 17" at bounding box center [777, 403] width 257 height 34
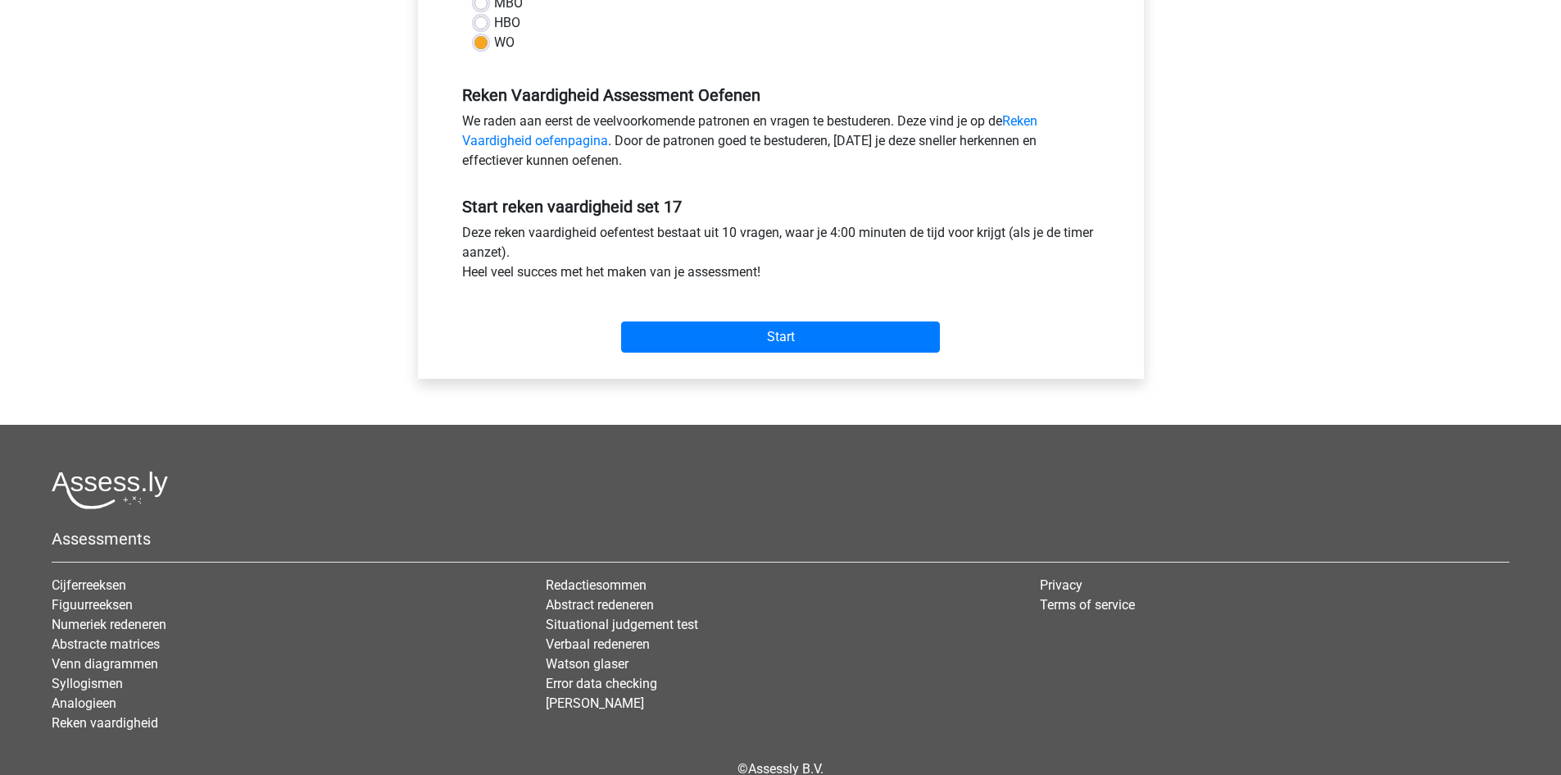
scroll to position [492, 0]
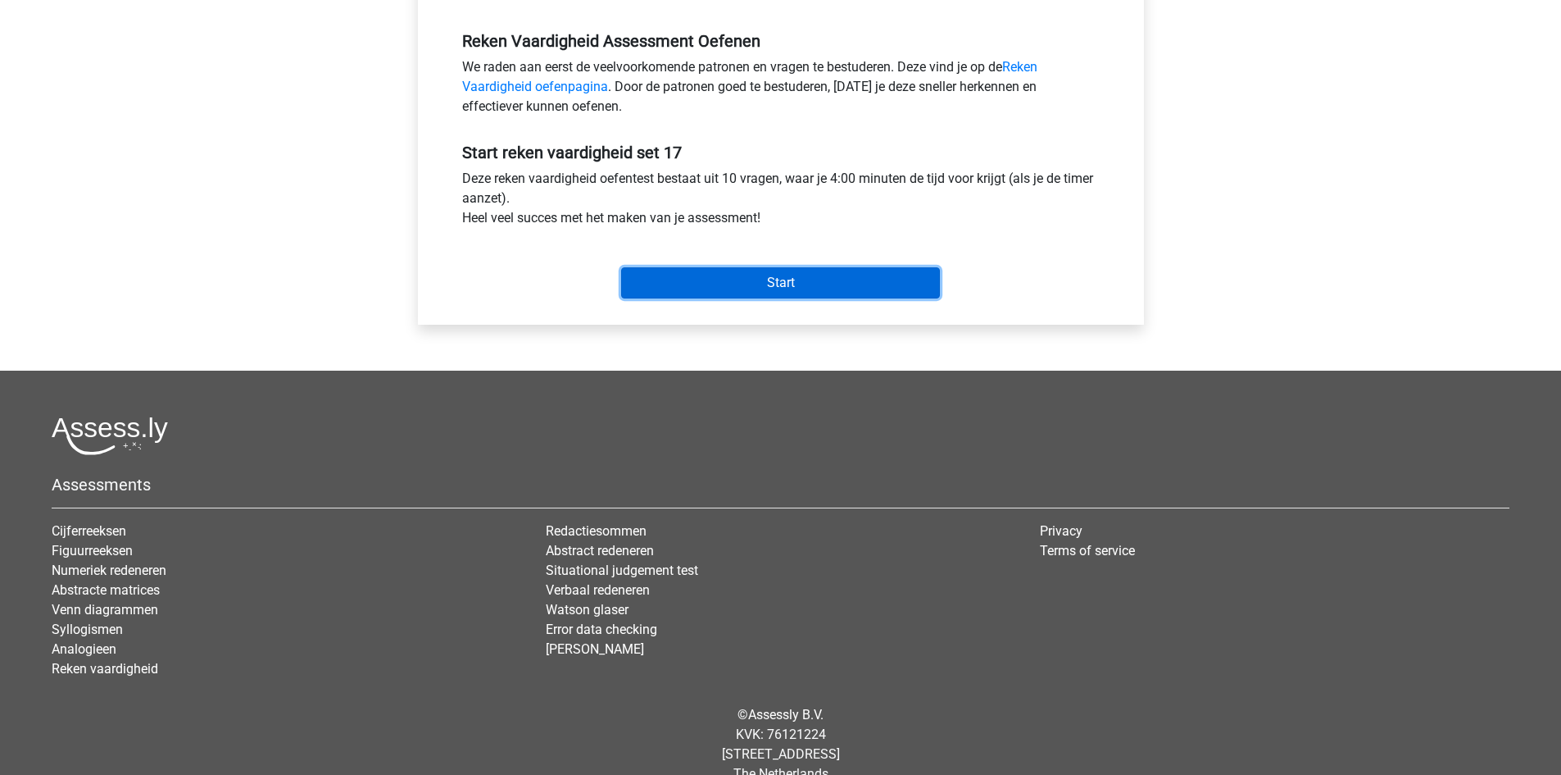
click at [807, 284] on input "Start" at bounding box center [780, 282] width 319 height 31
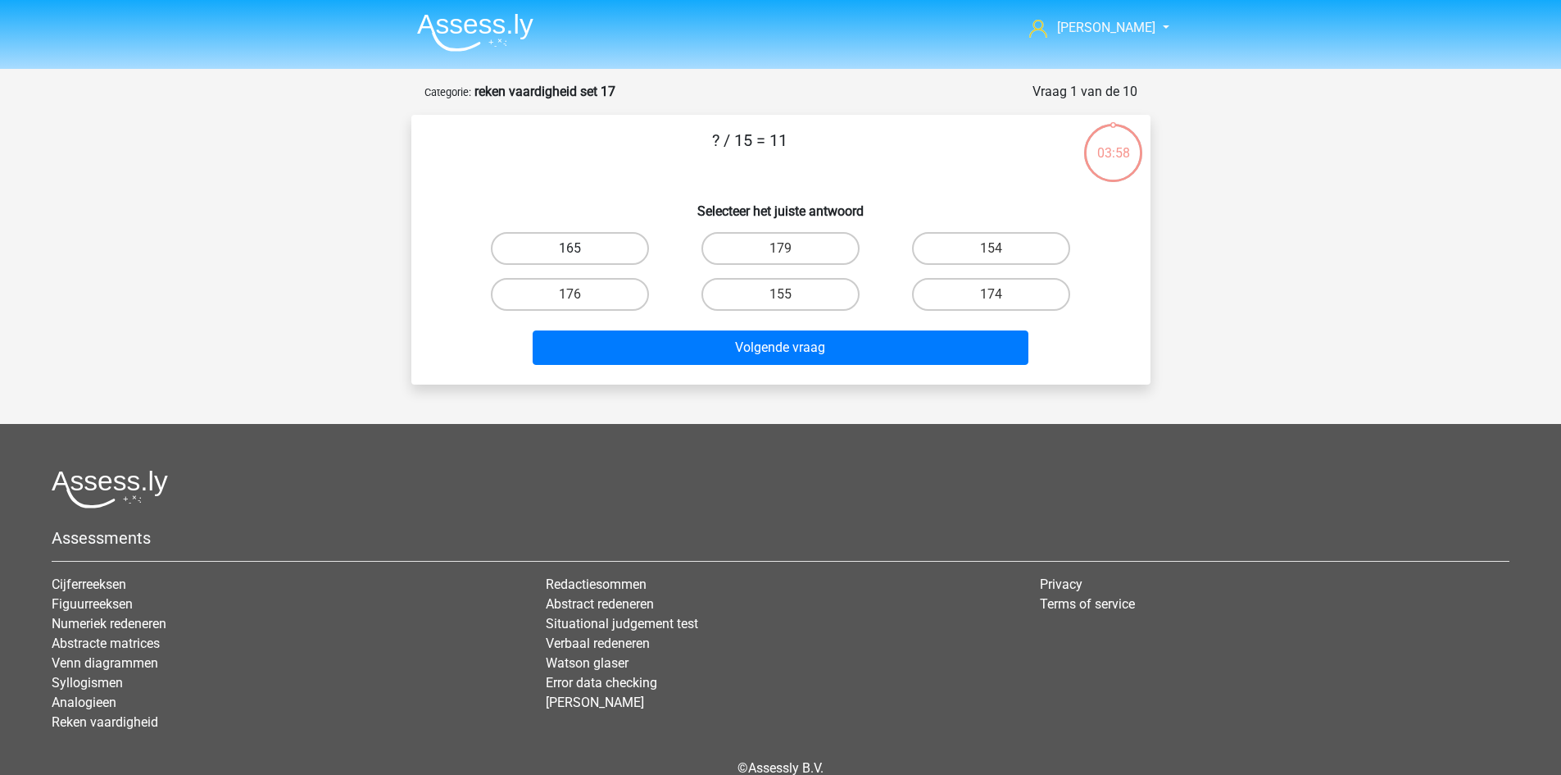
click at [610, 248] on label "165" at bounding box center [570, 248] width 158 height 33
click at [580, 248] on input "165" at bounding box center [575, 253] width 11 height 11
radio input "true"
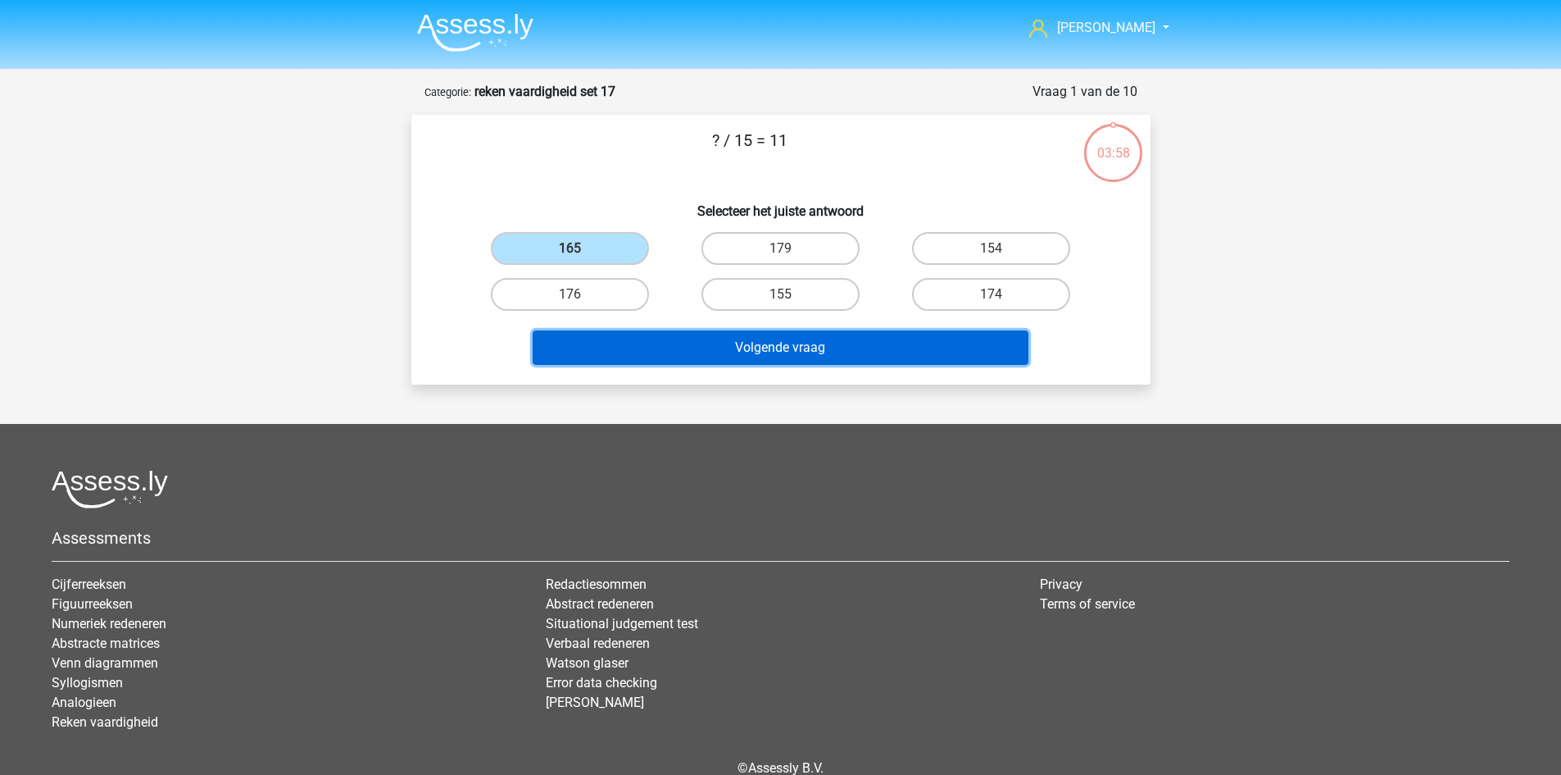
click at [693, 356] on button "Volgende vraag" at bounding box center [781, 347] width 496 height 34
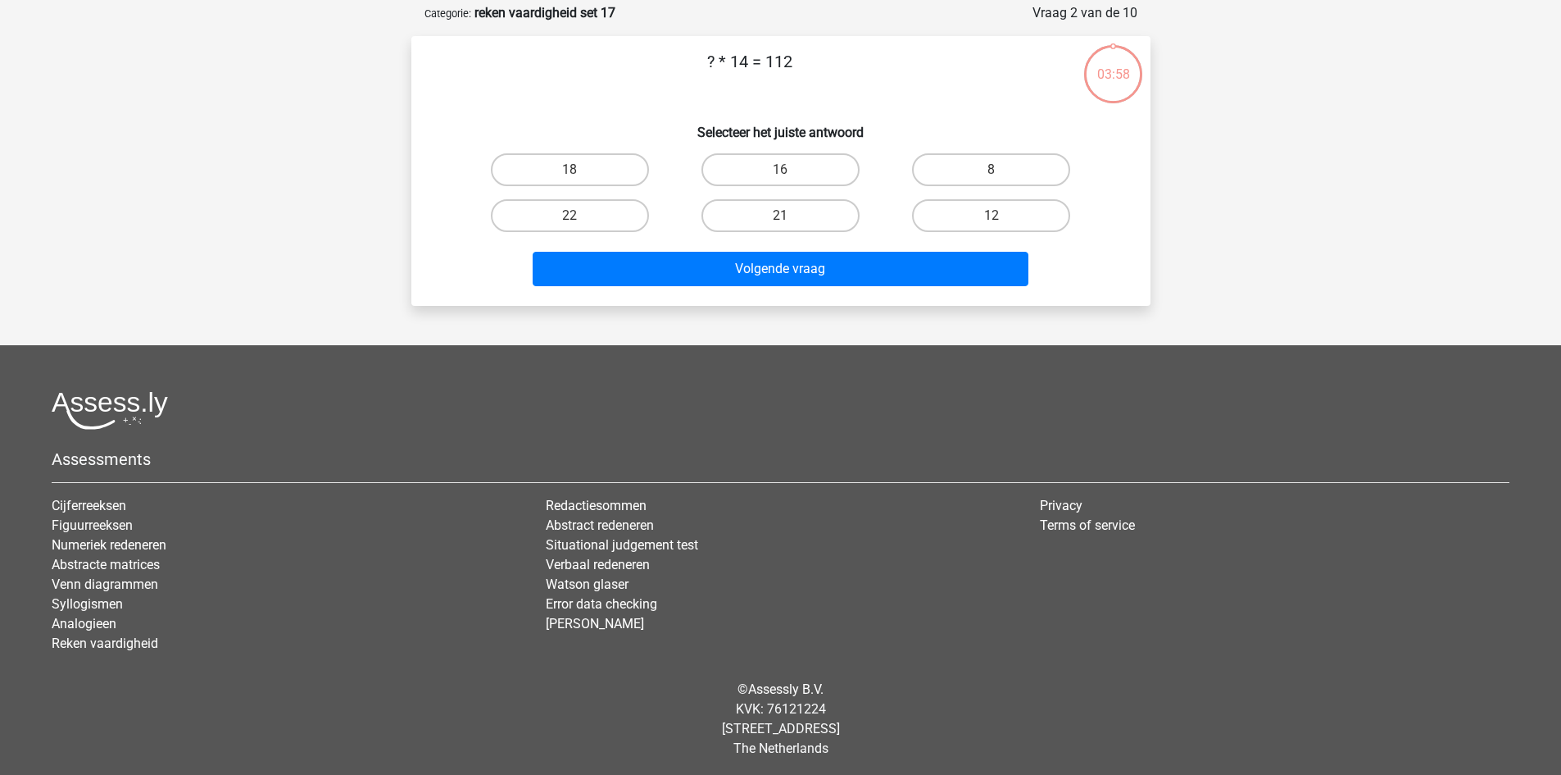
scroll to position [82, 0]
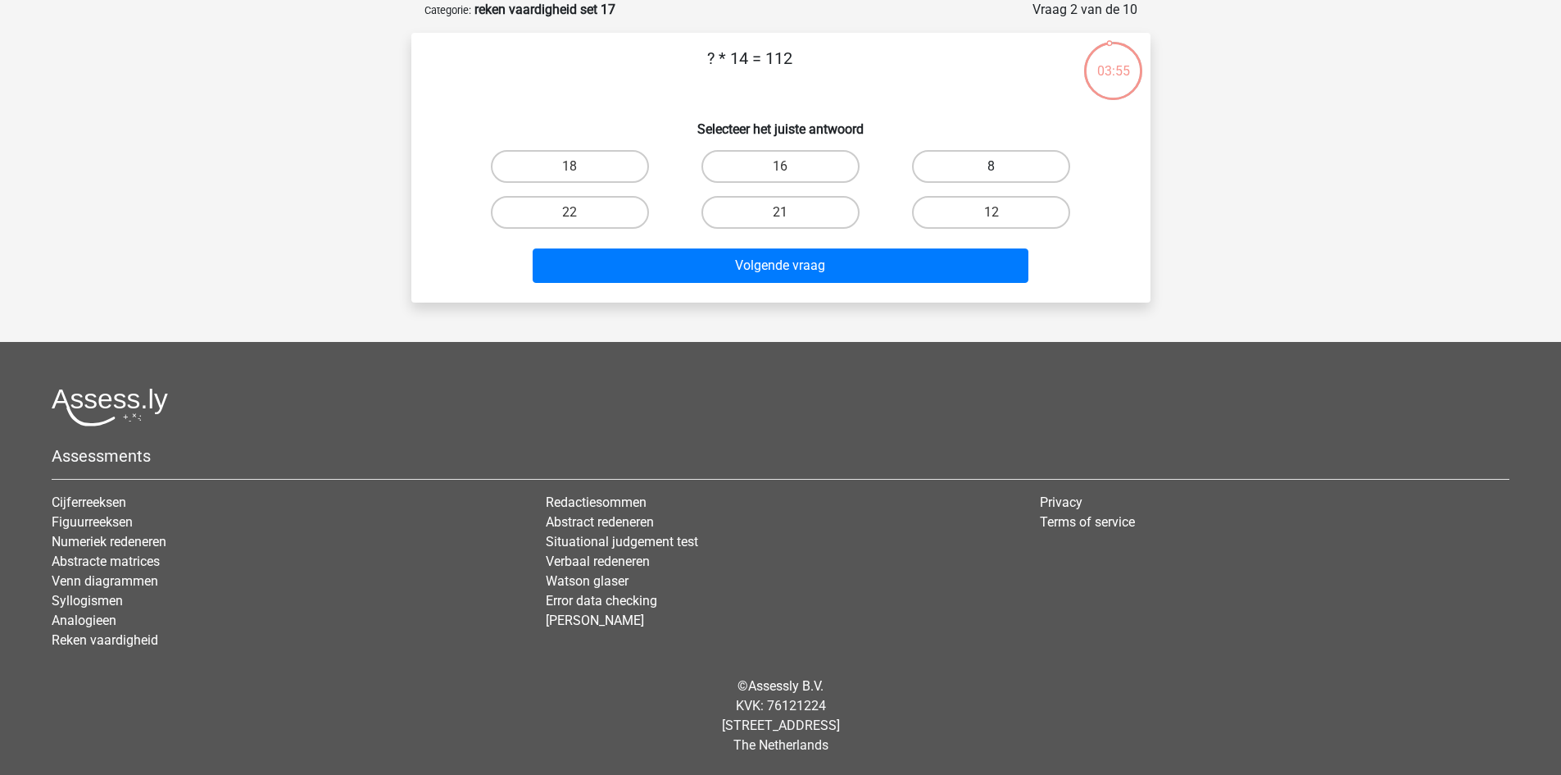
drag, startPoint x: 966, startPoint y: 162, endPoint x: 943, endPoint y: 264, distance: 104.4
click at [966, 163] on label "8" at bounding box center [991, 166] width 158 height 33
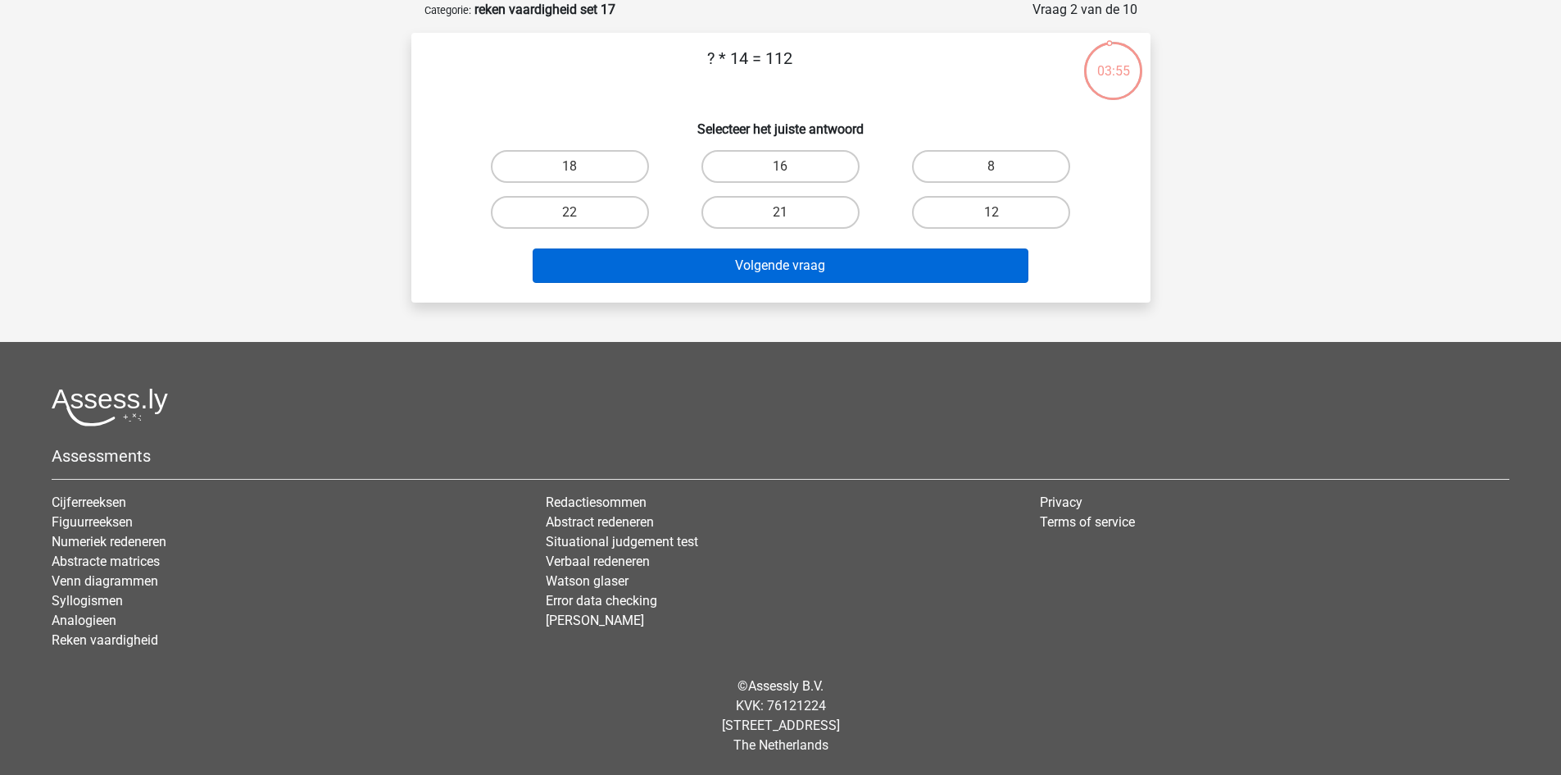
click at [992, 166] on input "8" at bounding box center [997, 171] width 11 height 11
radio input "true"
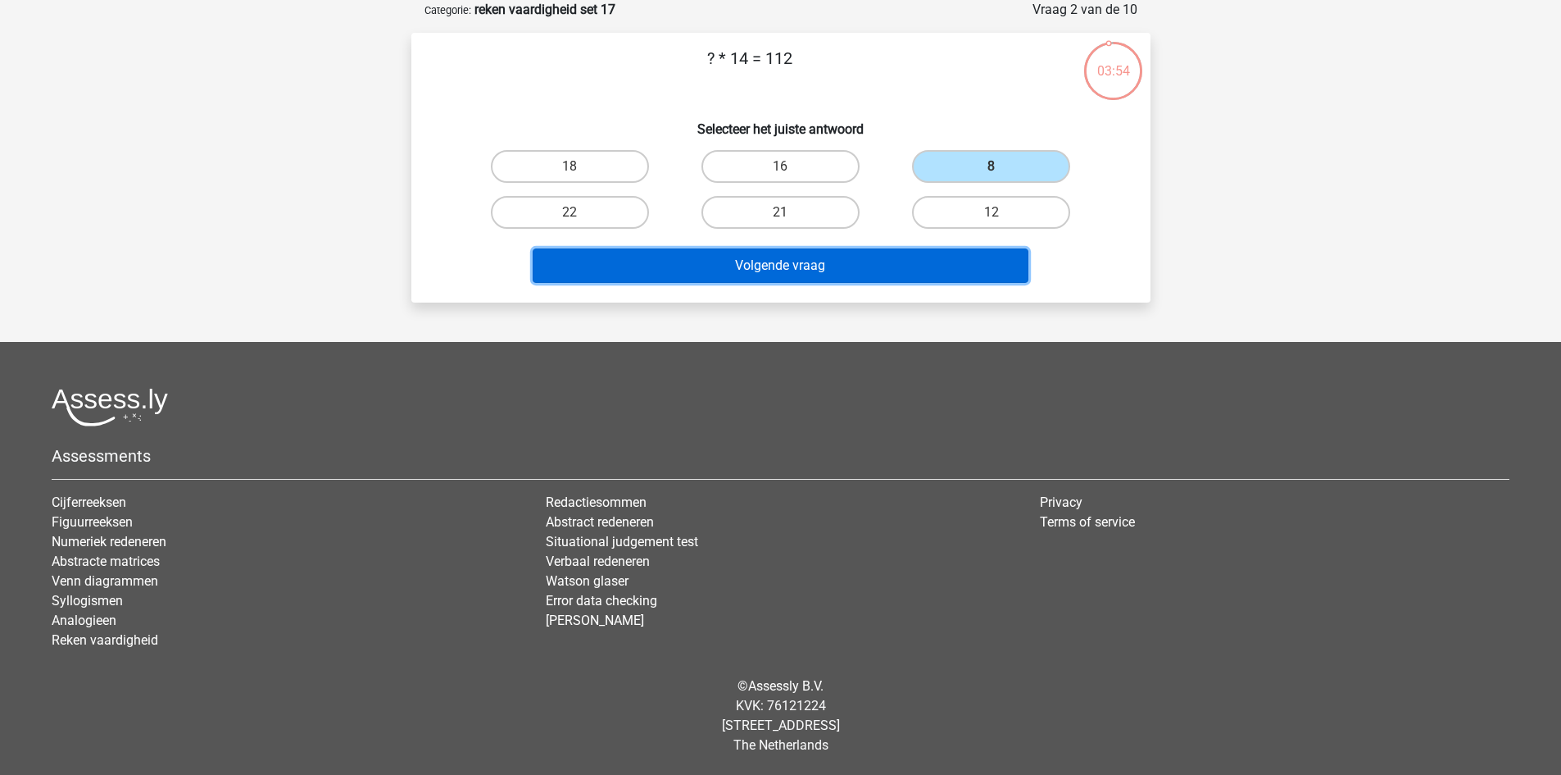
click at [936, 282] on button "Volgende vraag" at bounding box center [781, 265] width 496 height 34
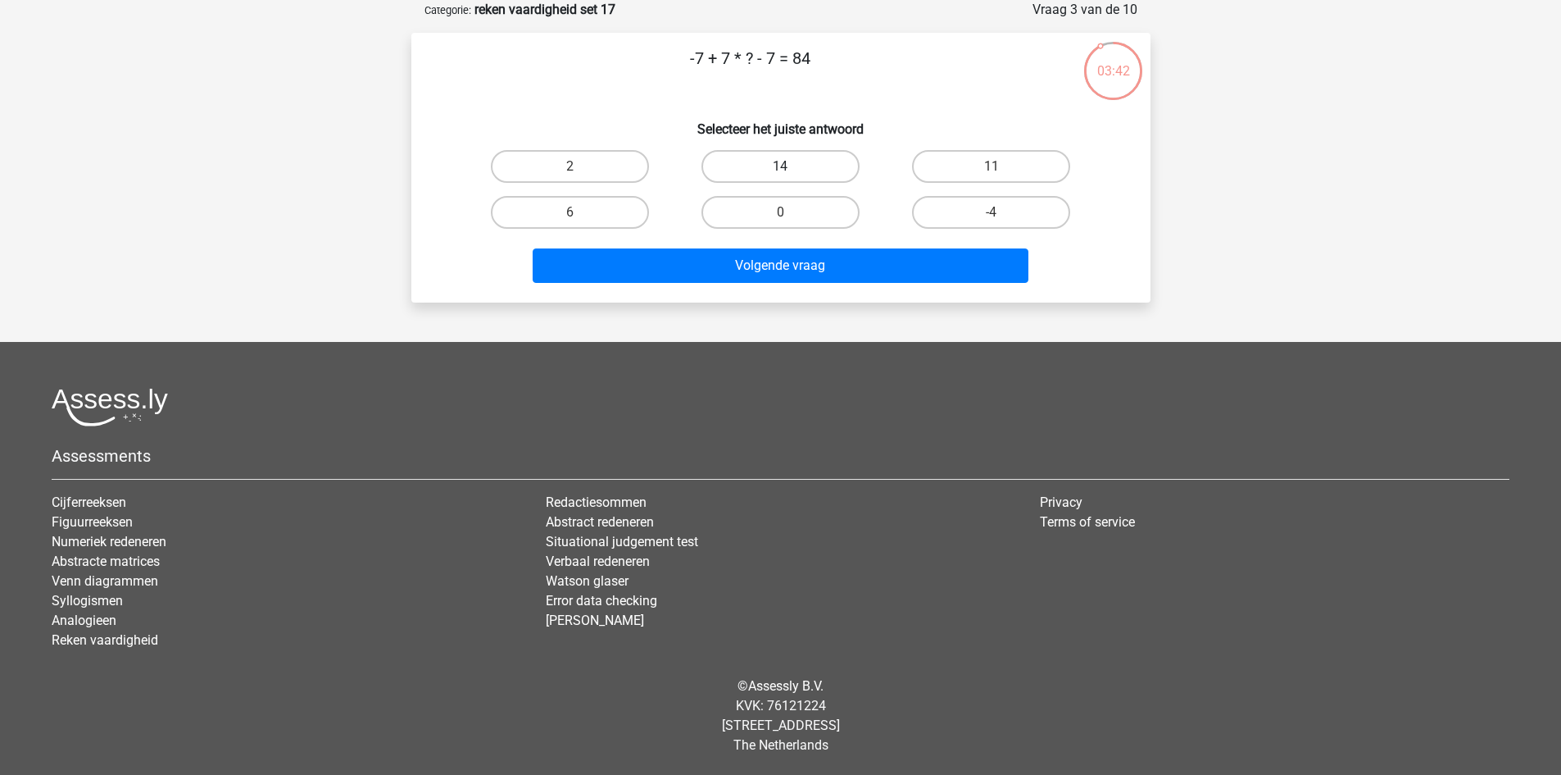
click at [817, 166] on label "14" at bounding box center [781, 166] width 158 height 33
click at [791, 166] on input "14" at bounding box center [785, 171] width 11 height 11
radio input "true"
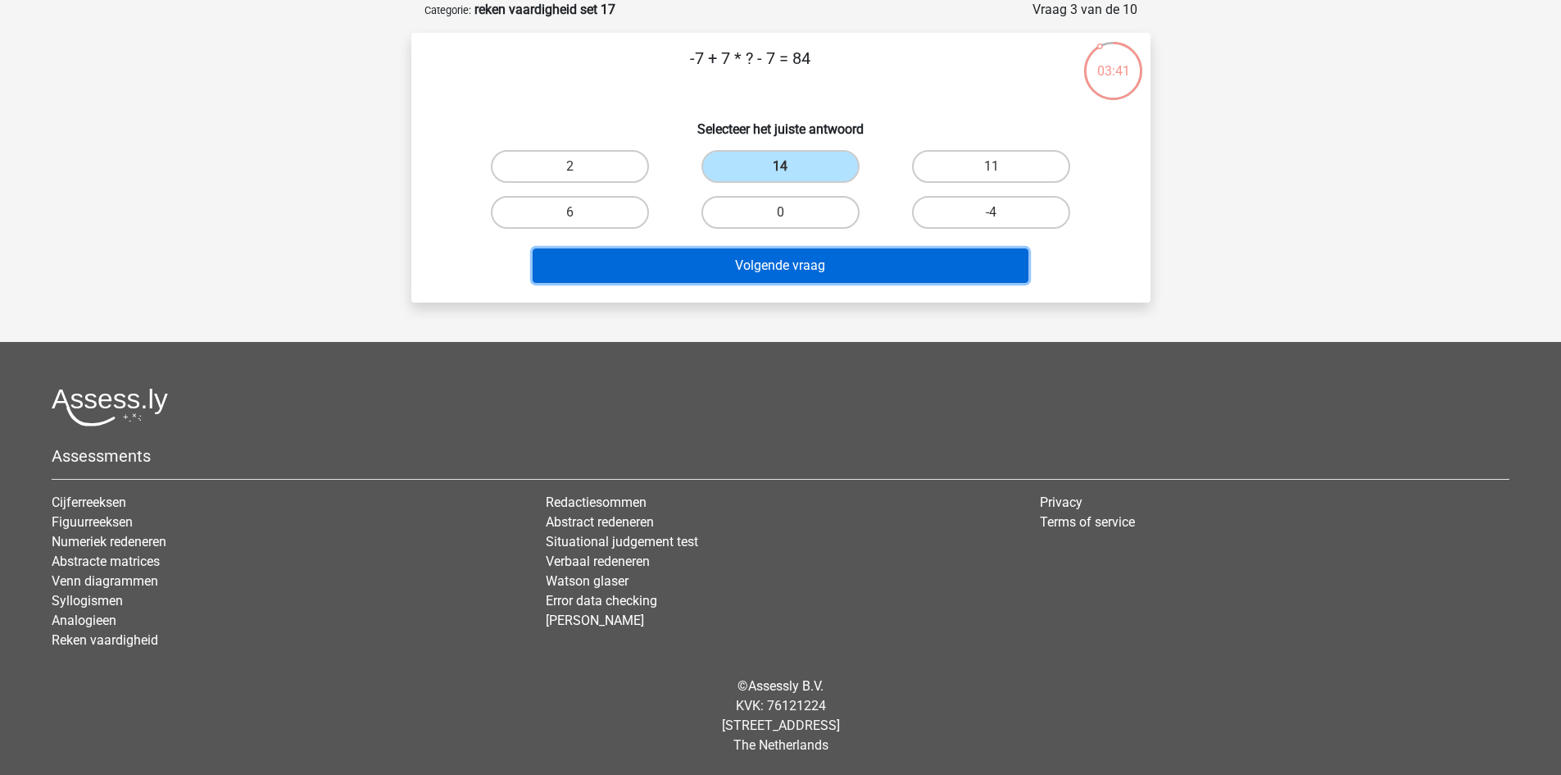
click at [840, 270] on button "Volgende vraag" at bounding box center [781, 265] width 496 height 34
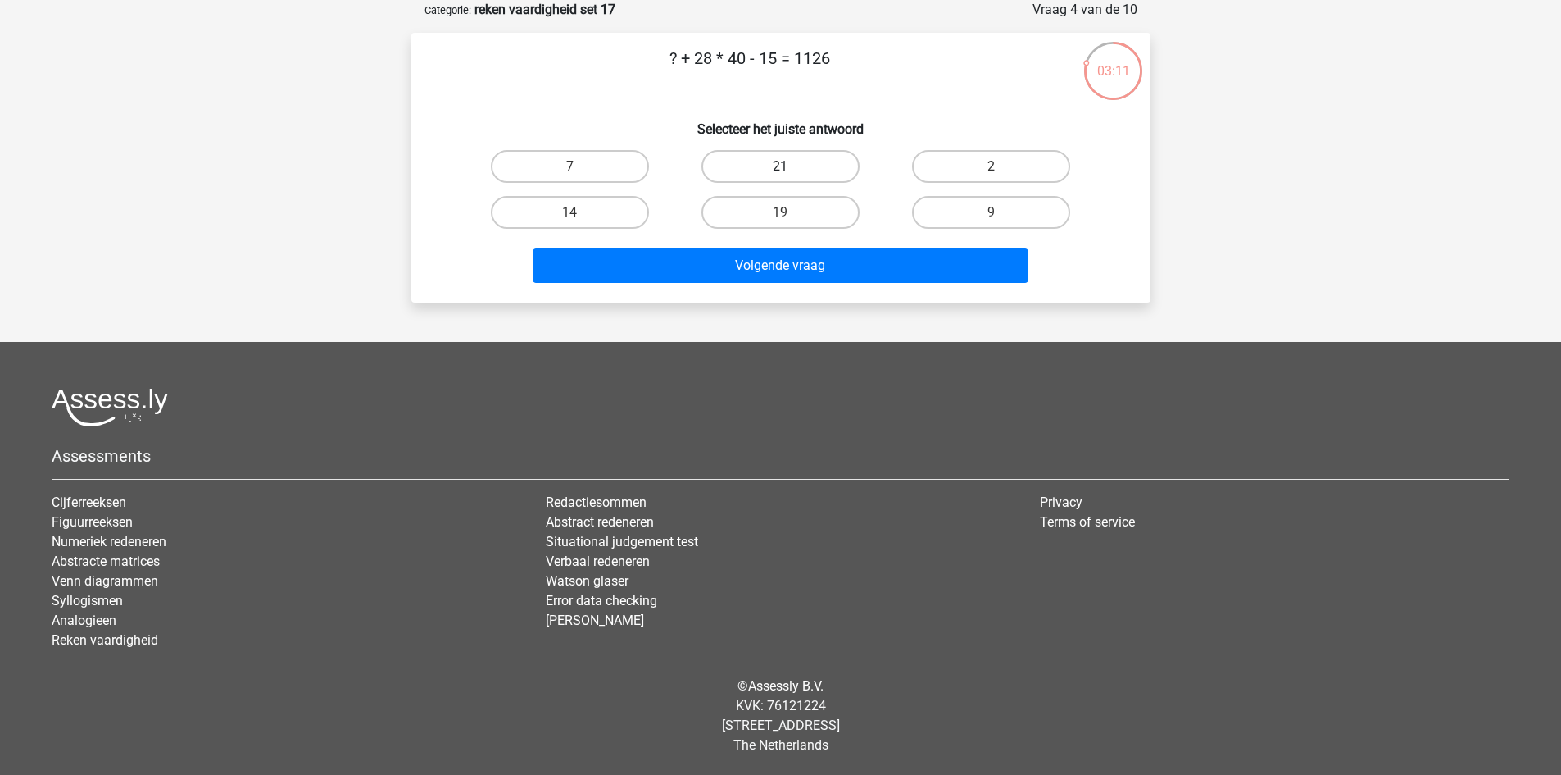
click at [749, 158] on label "21" at bounding box center [781, 166] width 158 height 33
click at [780, 166] on input "21" at bounding box center [785, 171] width 11 height 11
radio input "true"
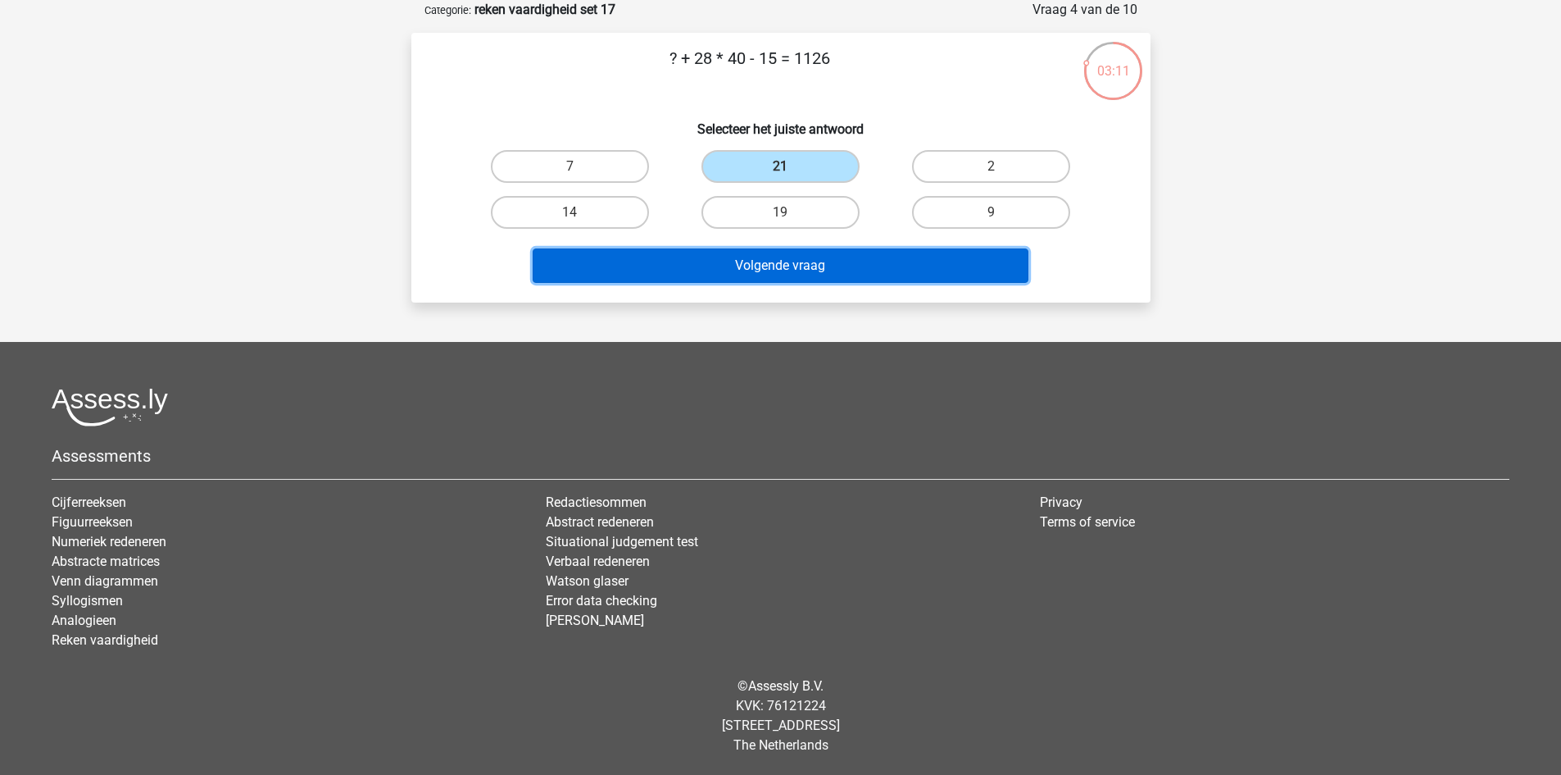
click at [762, 261] on button "Volgende vraag" at bounding box center [781, 265] width 496 height 34
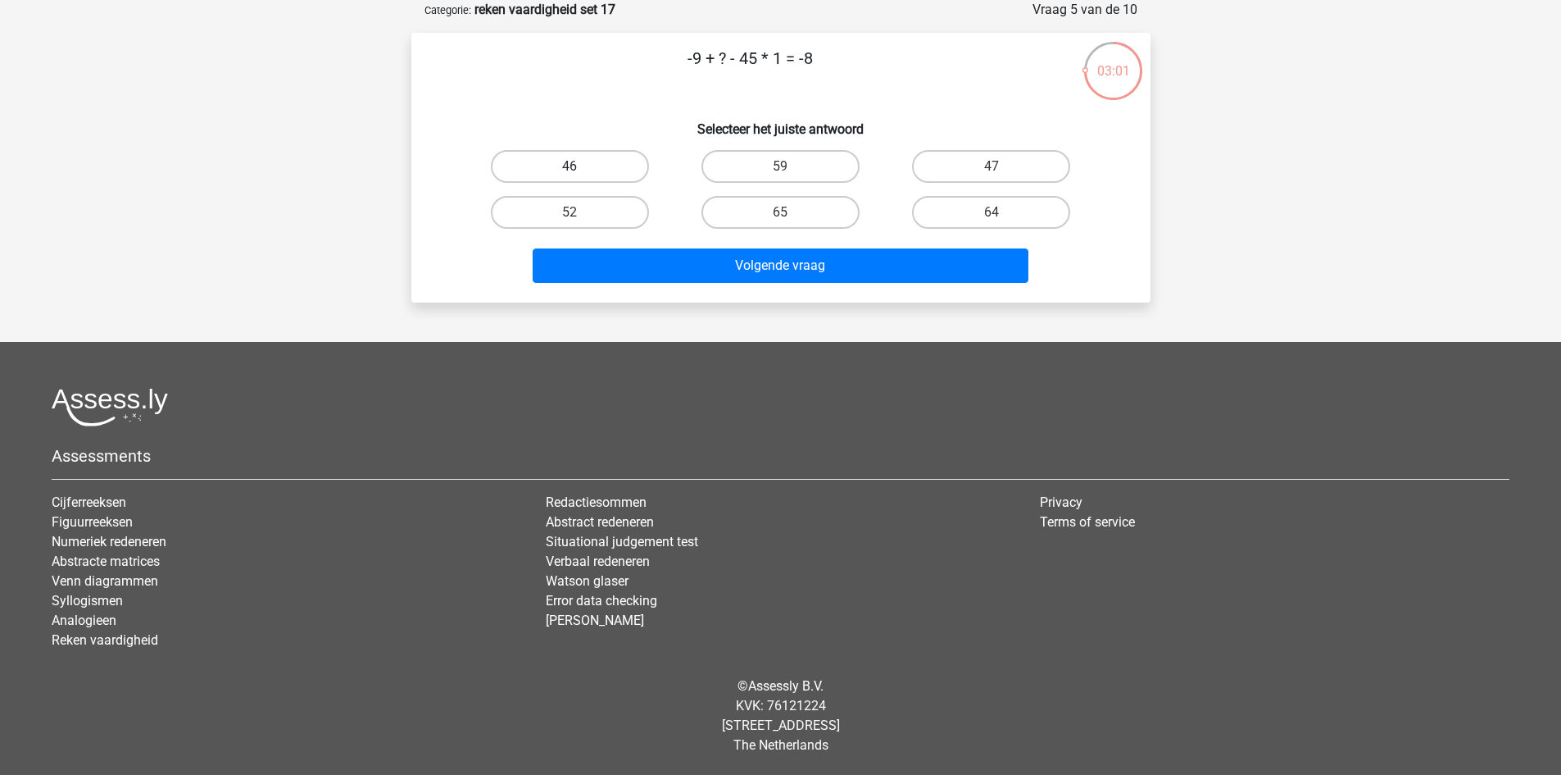
click at [630, 161] on label "46" at bounding box center [570, 166] width 158 height 33
click at [580, 166] on input "46" at bounding box center [575, 171] width 11 height 11
radio input "true"
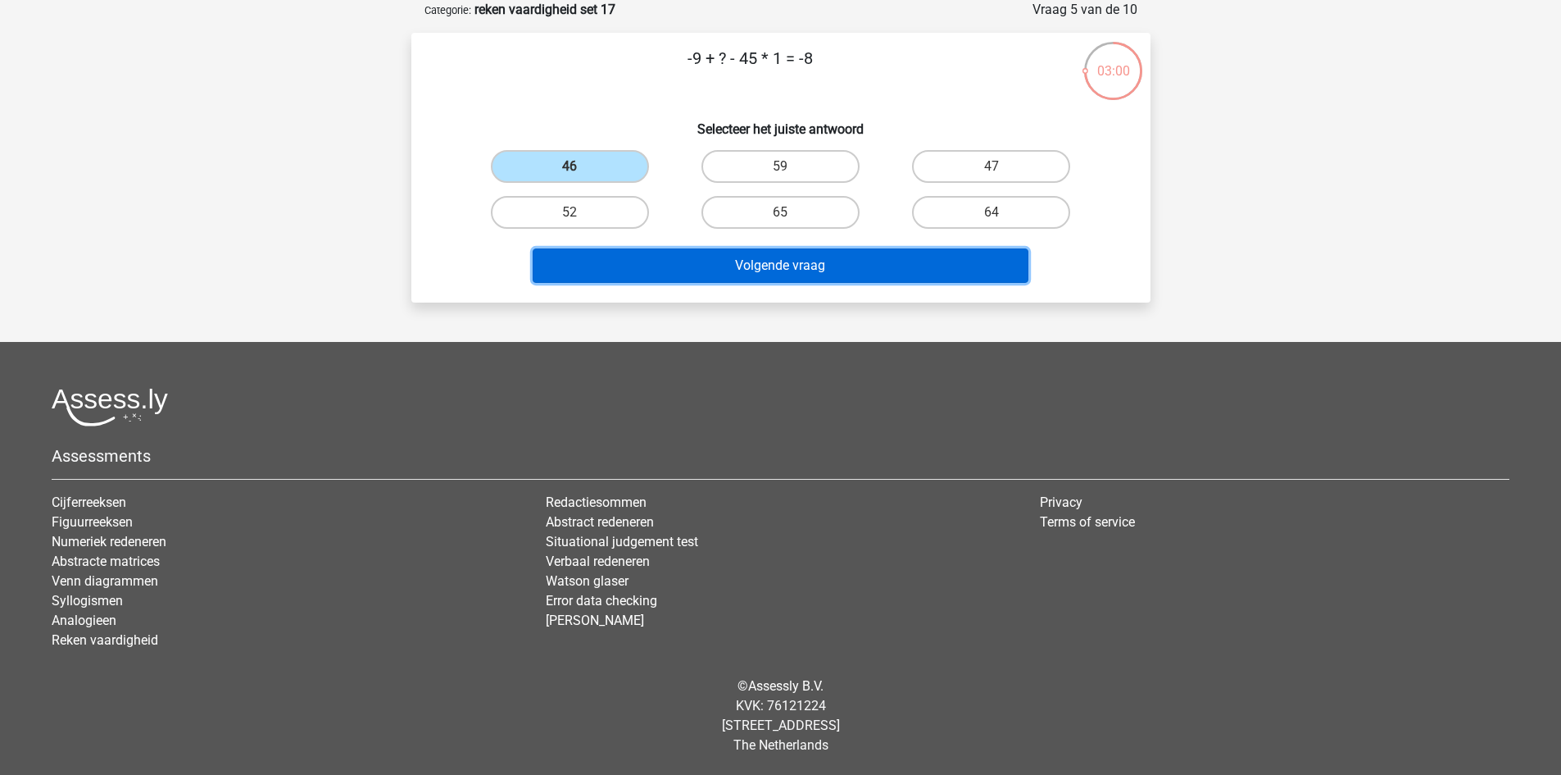
click at [702, 251] on button "Volgende vraag" at bounding box center [781, 265] width 496 height 34
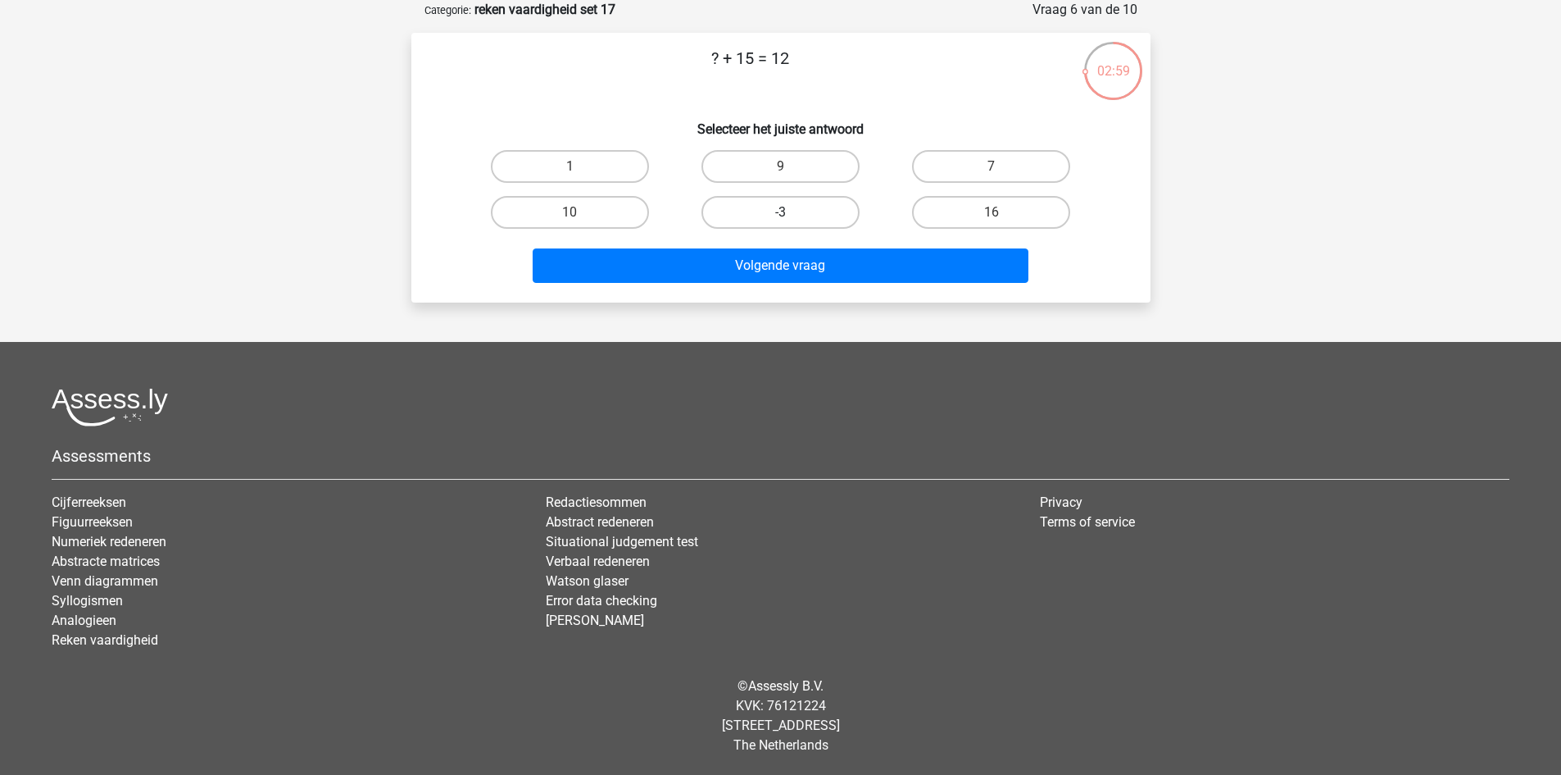
click at [779, 212] on label "-3" at bounding box center [781, 212] width 158 height 33
click at [780, 212] on input "-3" at bounding box center [785, 217] width 11 height 11
radio input "true"
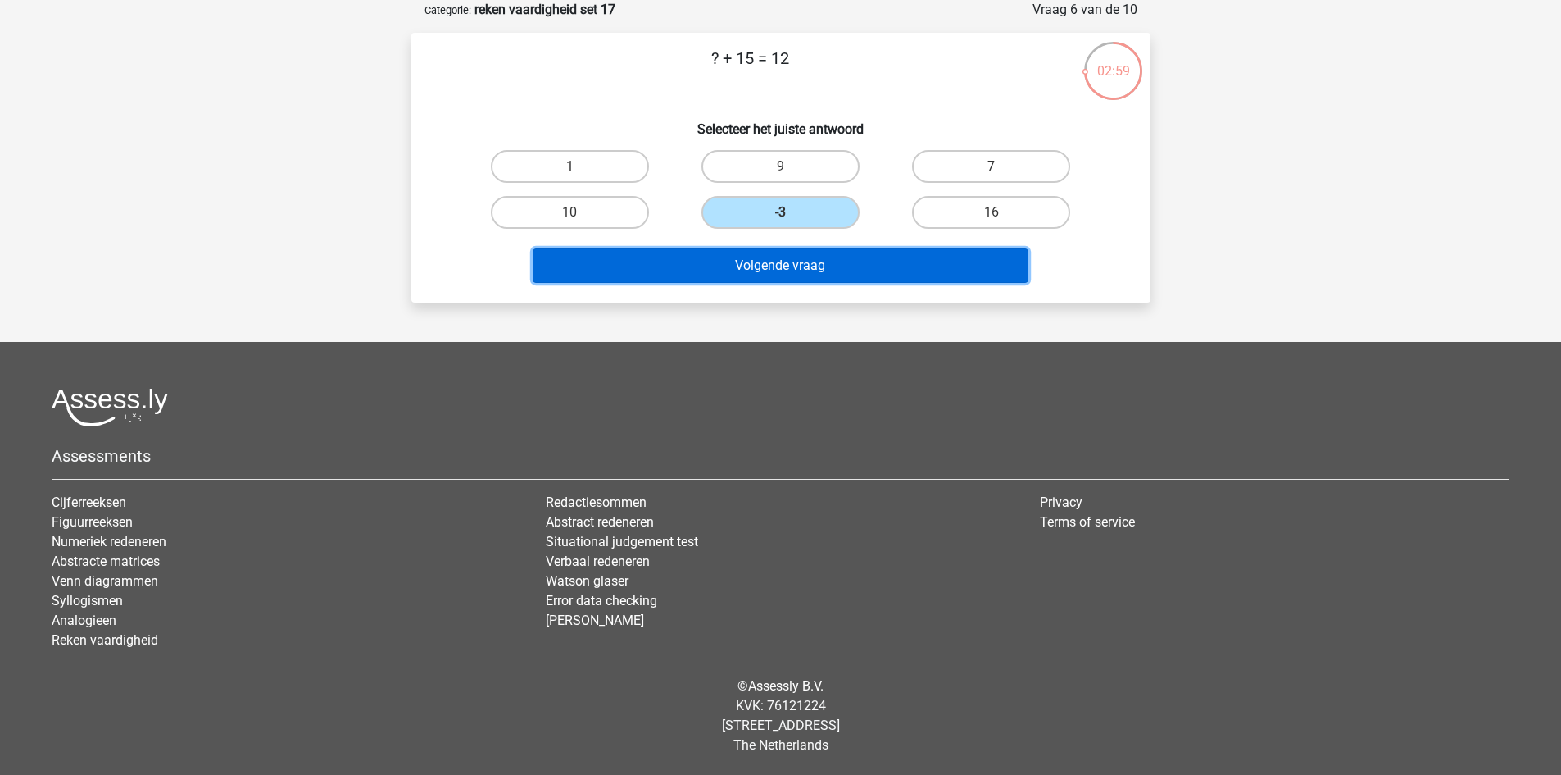
click at [791, 269] on button "Volgende vraag" at bounding box center [781, 265] width 496 height 34
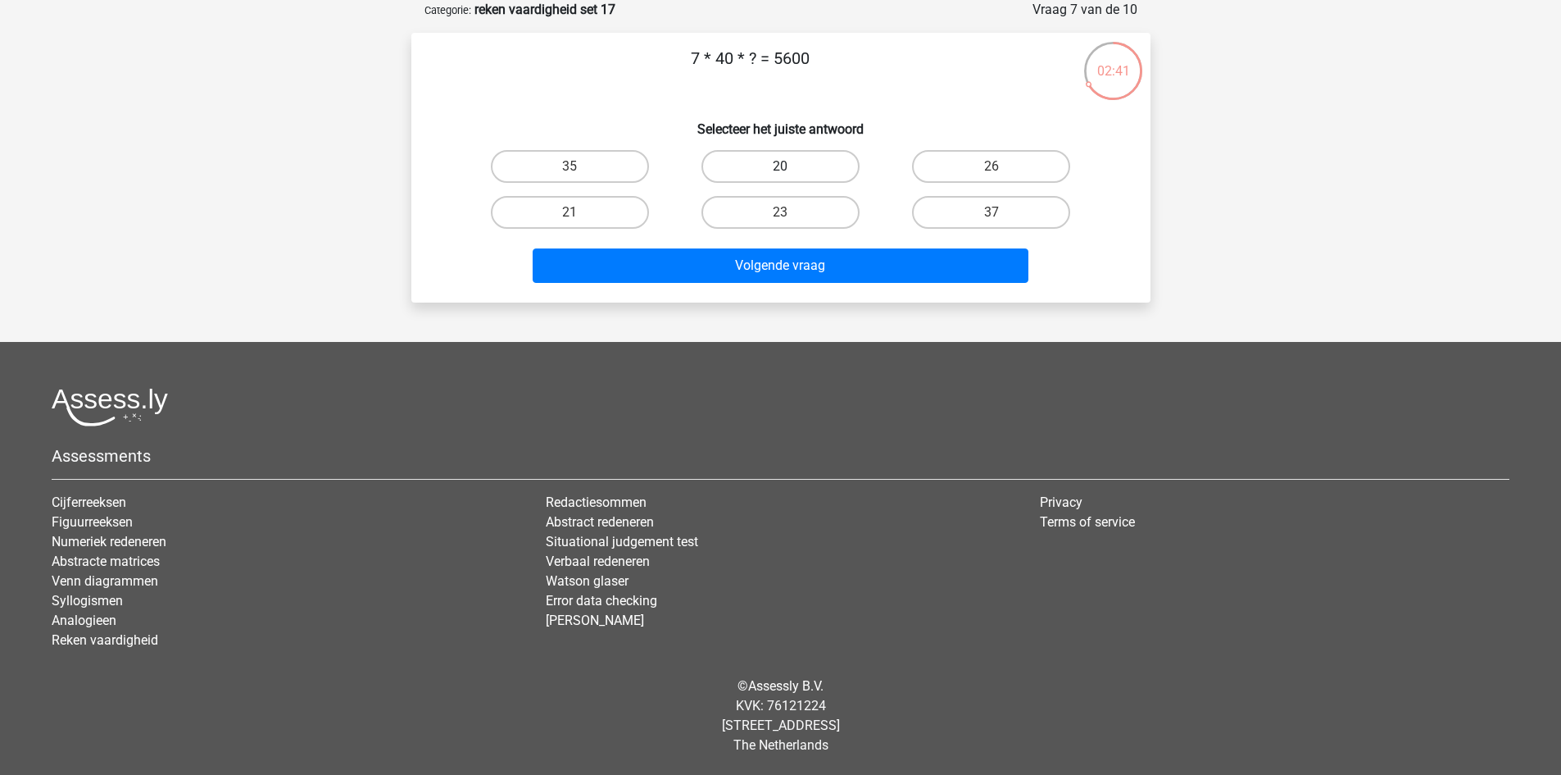
click at [784, 179] on label "20" at bounding box center [781, 166] width 158 height 33
click at [784, 177] on input "20" at bounding box center [785, 171] width 11 height 11
radio input "true"
click at [803, 243] on div "Volgende vraag" at bounding box center [781, 262] width 687 height 54
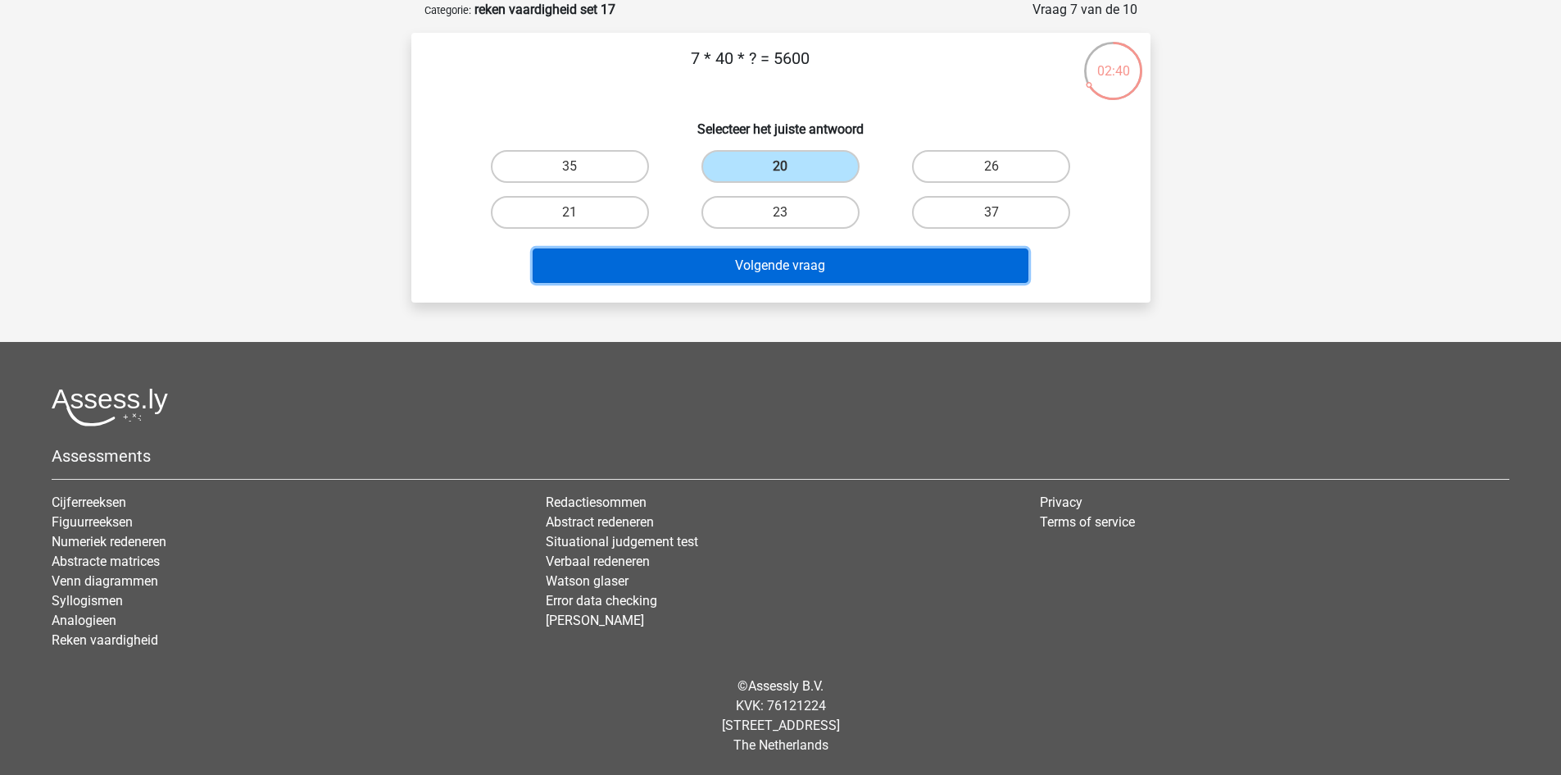
click at [807, 259] on button "Volgende vraag" at bounding box center [781, 265] width 496 height 34
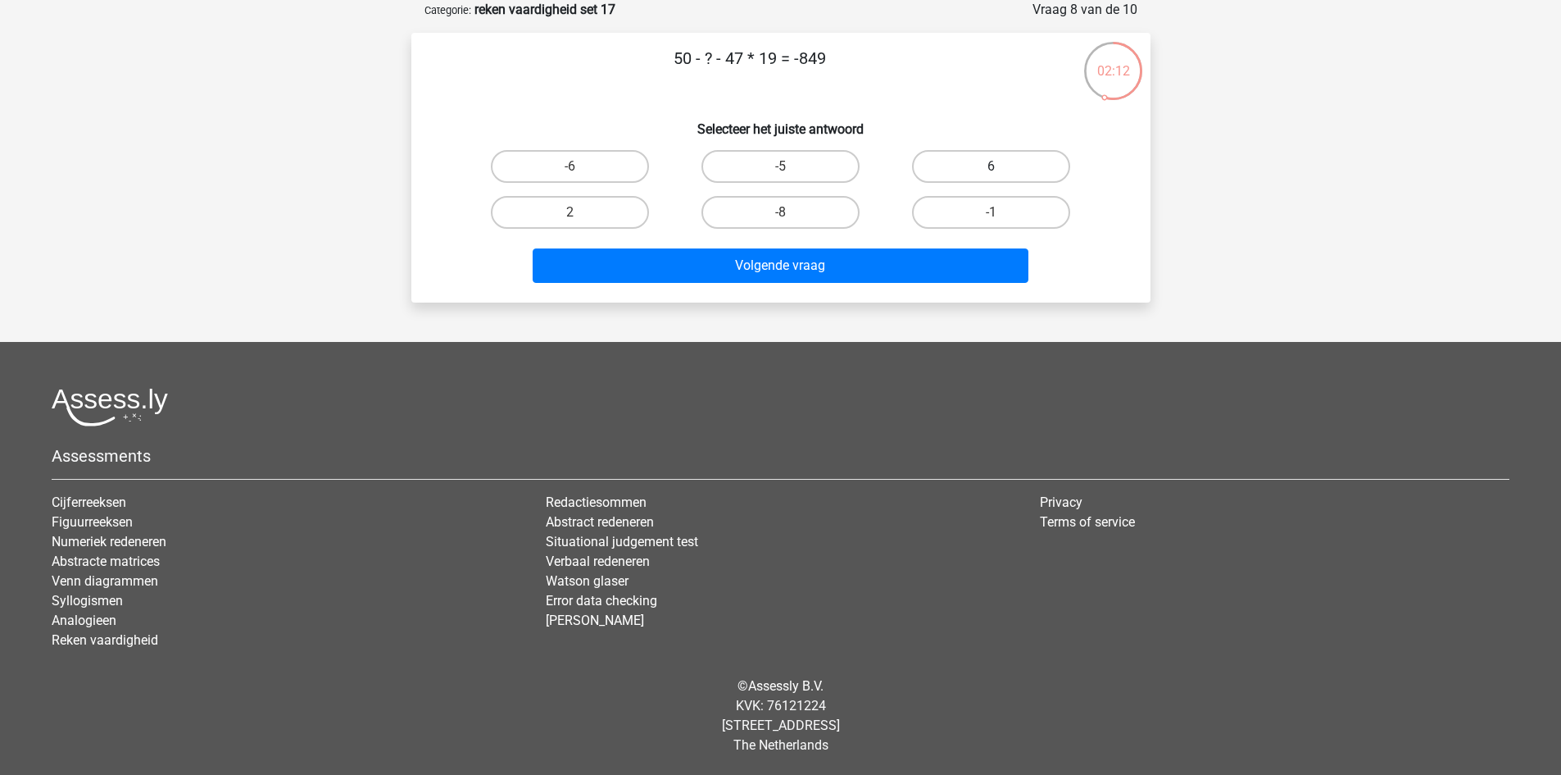
click at [939, 162] on label "6" at bounding box center [991, 166] width 158 height 33
click at [992, 166] on input "6" at bounding box center [997, 171] width 11 height 11
radio input "true"
click at [619, 164] on label "-6" at bounding box center [570, 166] width 158 height 33
click at [580, 166] on input "-6" at bounding box center [575, 171] width 11 height 11
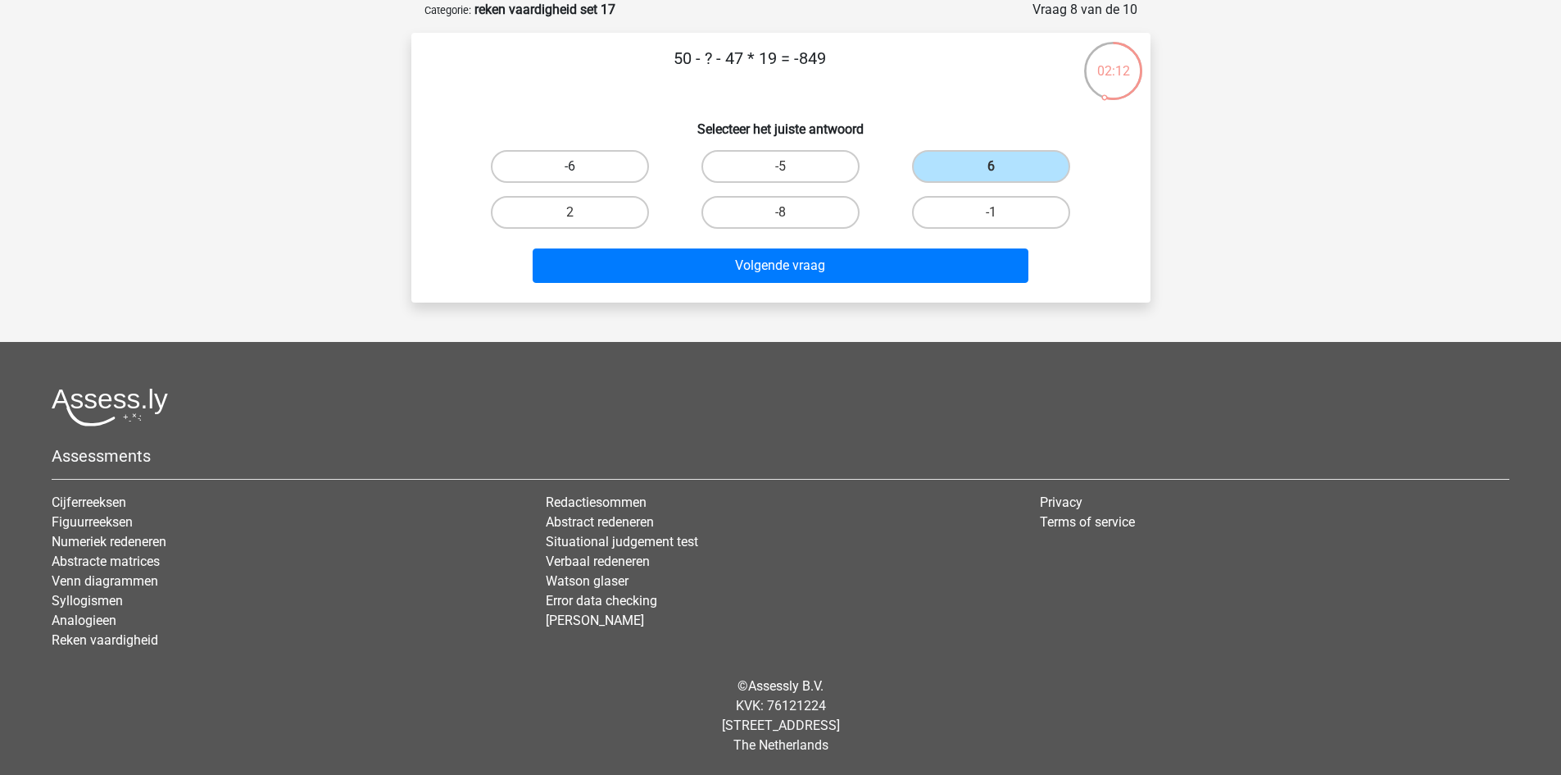
radio input "true"
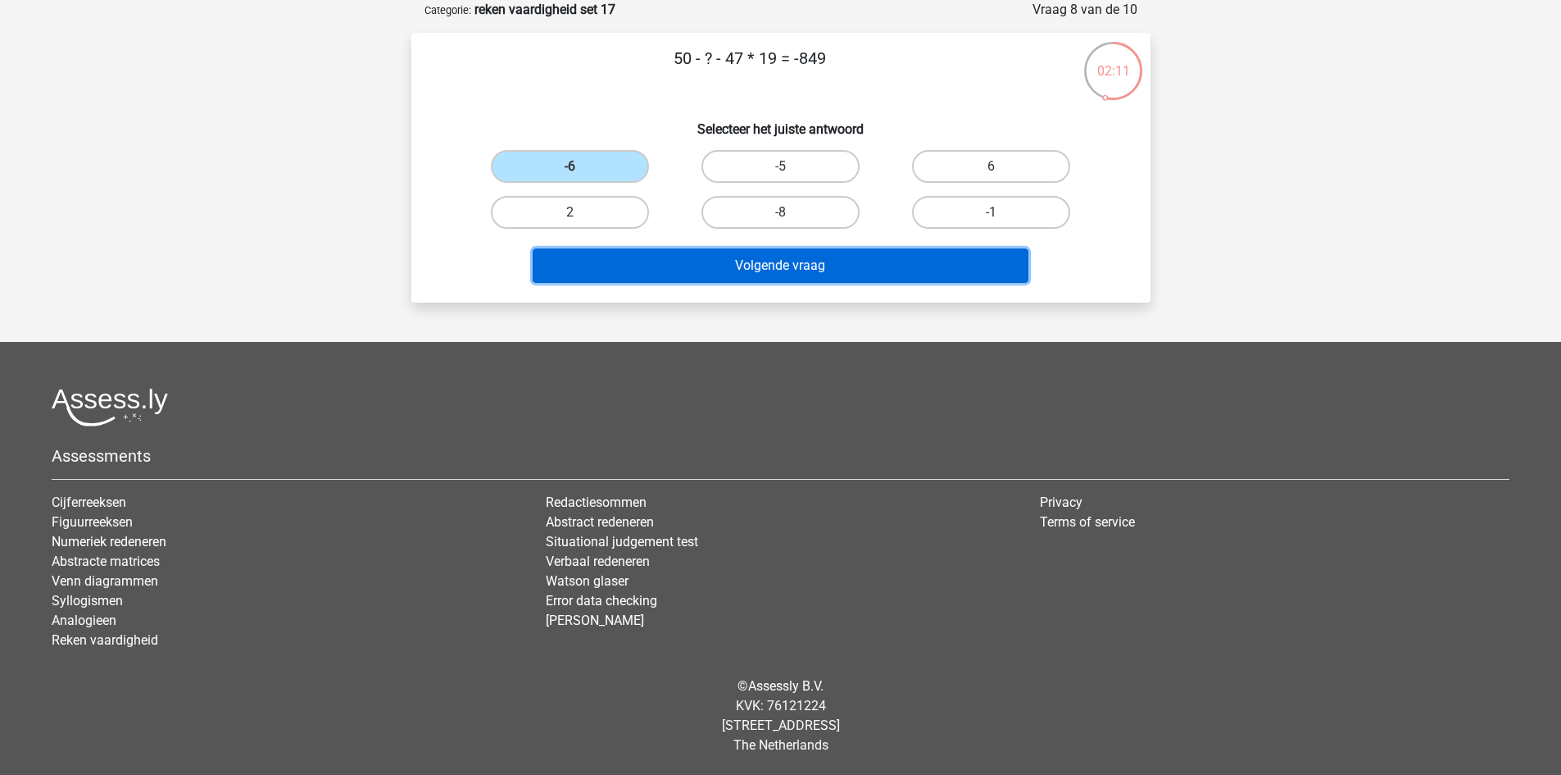
click at [670, 264] on button "Volgende vraag" at bounding box center [781, 265] width 496 height 34
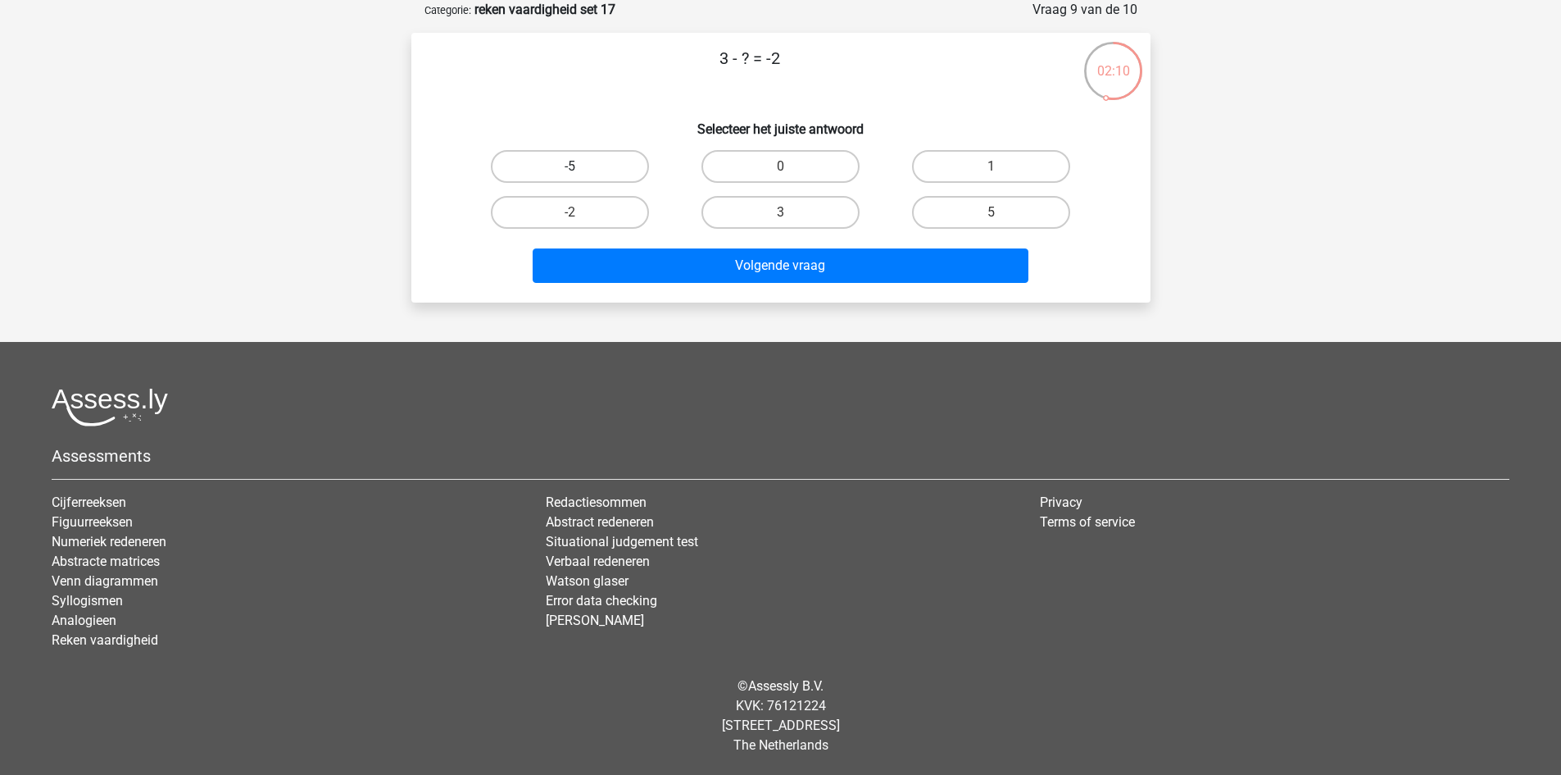
click at [624, 165] on label "-5" at bounding box center [570, 166] width 158 height 33
click at [580, 166] on input "-5" at bounding box center [575, 171] width 11 height 11
radio input "true"
click at [938, 233] on div "5" at bounding box center [991, 212] width 211 height 46
click at [945, 216] on label "5" at bounding box center [991, 212] width 158 height 33
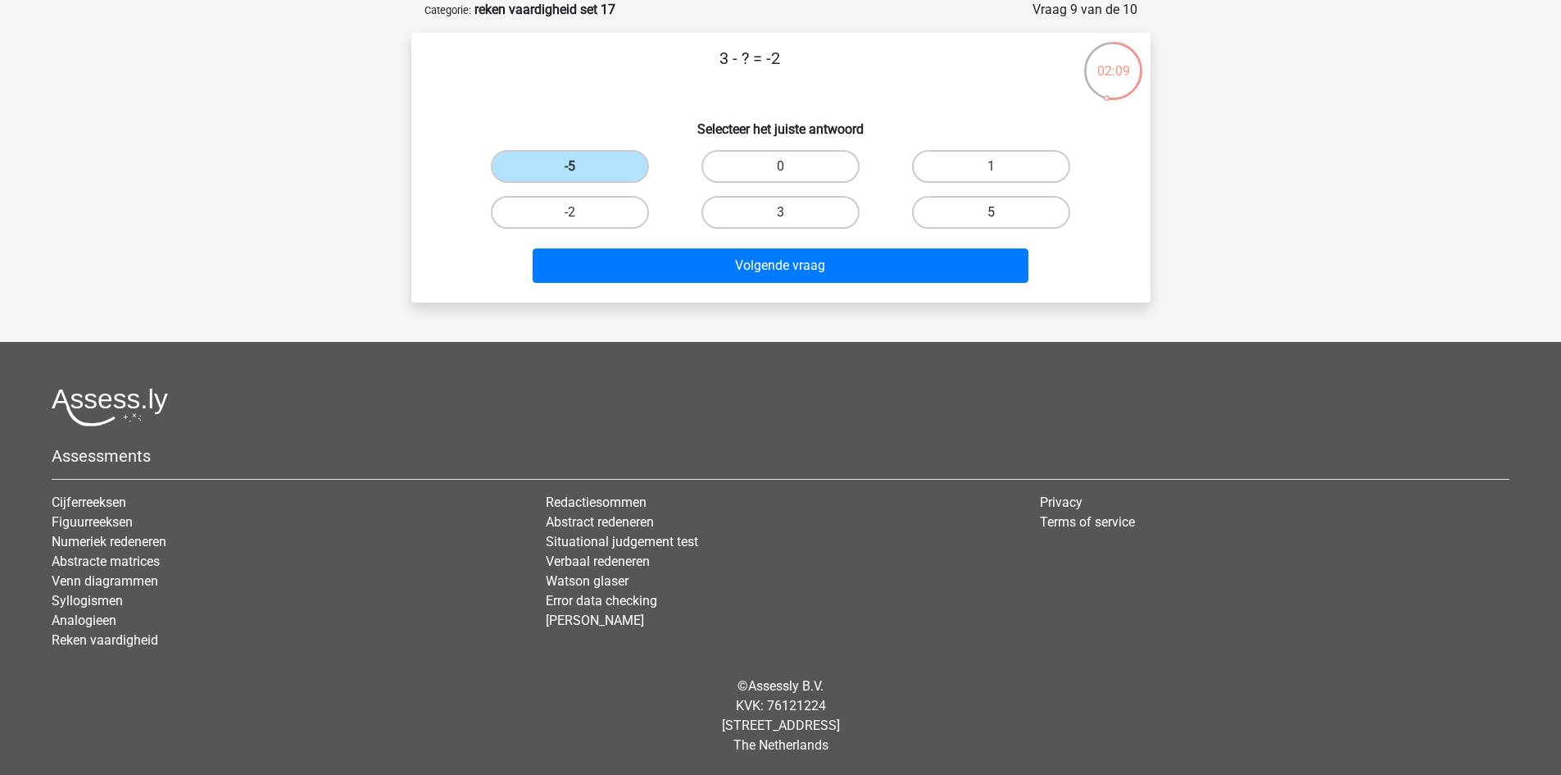
click at [992, 216] on input "5" at bounding box center [997, 217] width 11 height 11
radio input "true"
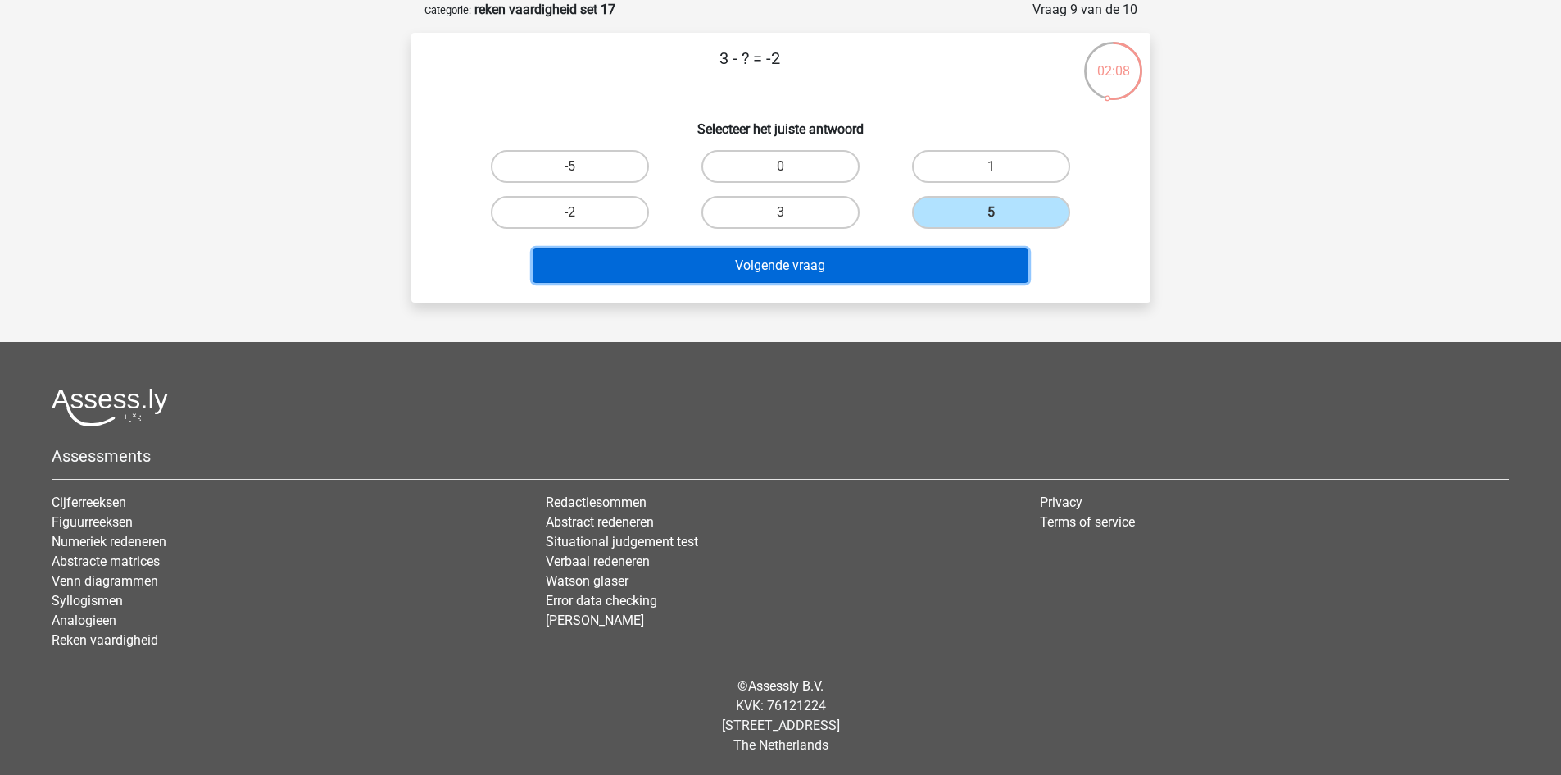
click at [924, 269] on button "Volgende vraag" at bounding box center [781, 265] width 496 height 34
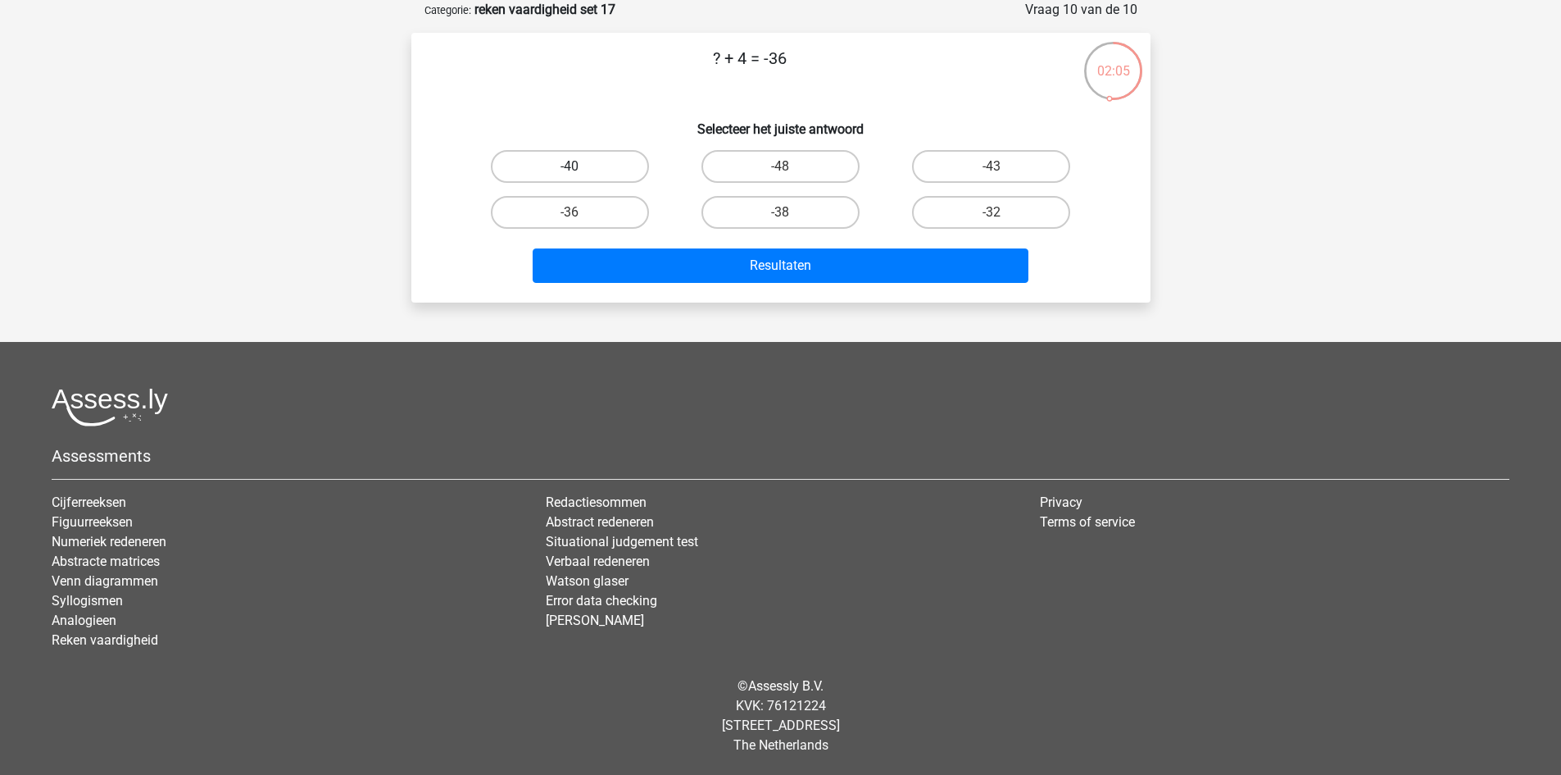
click at [618, 171] on label "-40" at bounding box center [570, 166] width 158 height 33
click at [580, 171] on input "-40" at bounding box center [575, 171] width 11 height 11
radio input "true"
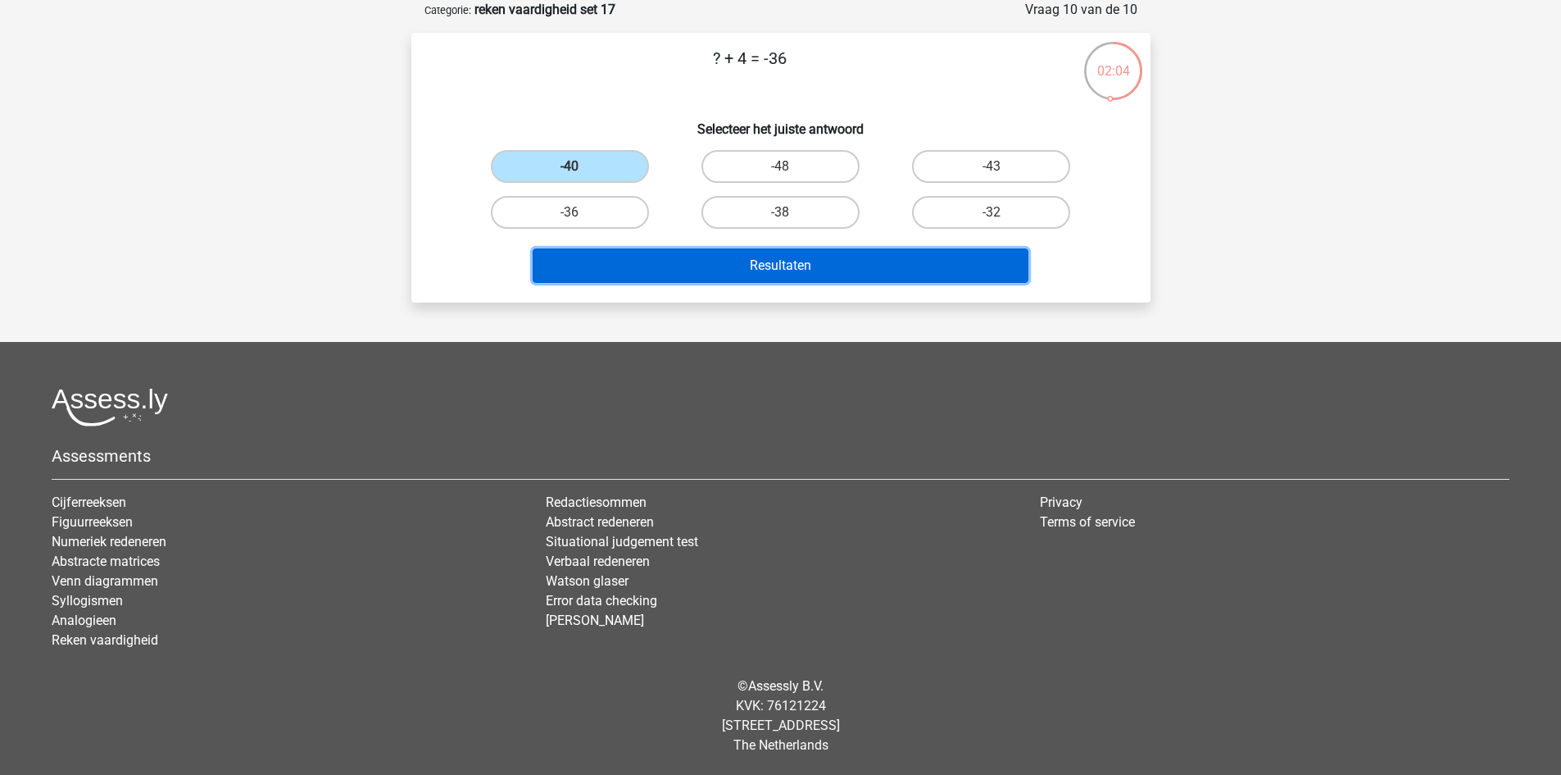
click at [690, 266] on button "Resultaten" at bounding box center [781, 265] width 496 height 34
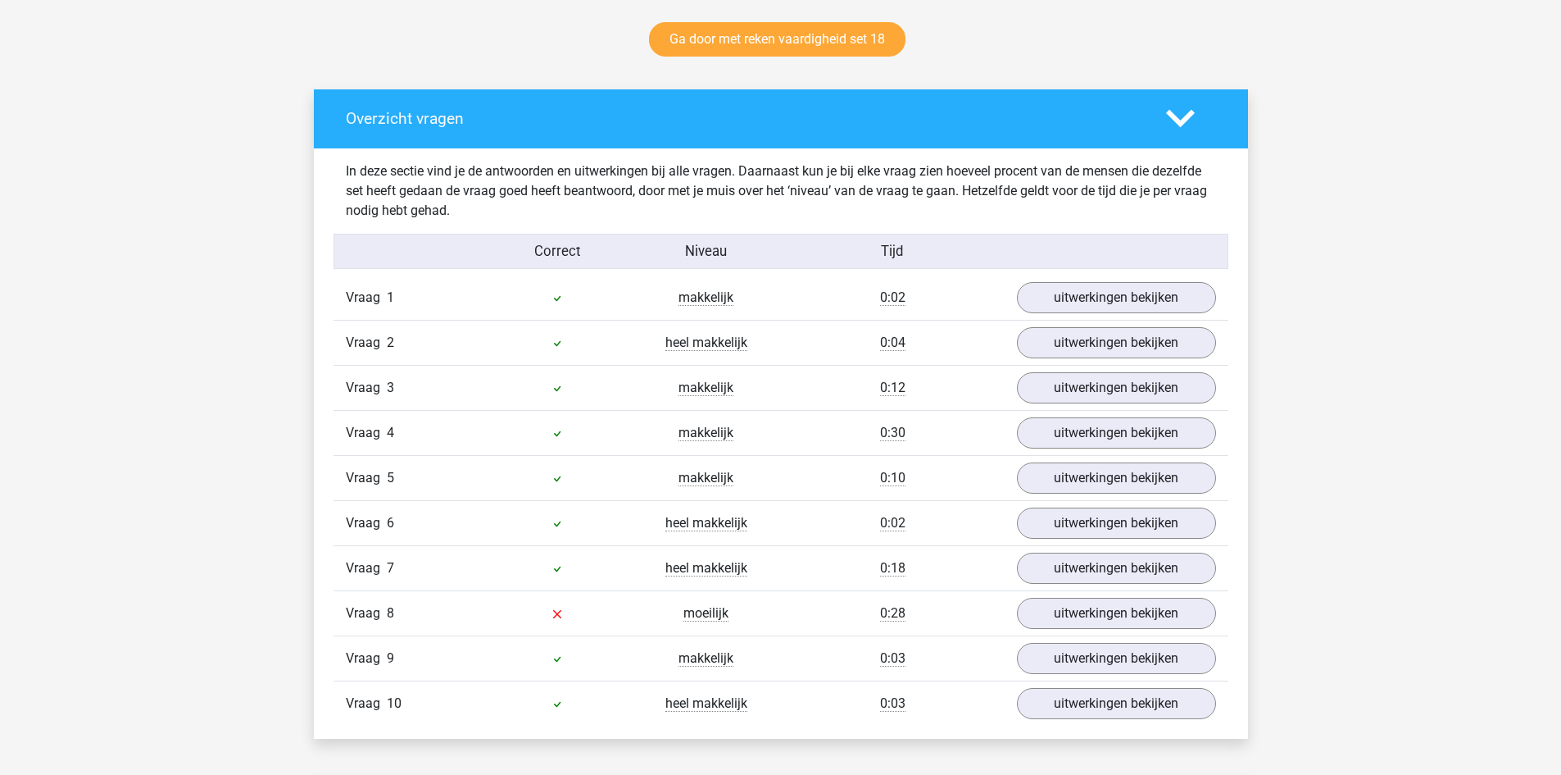
scroll to position [984, 0]
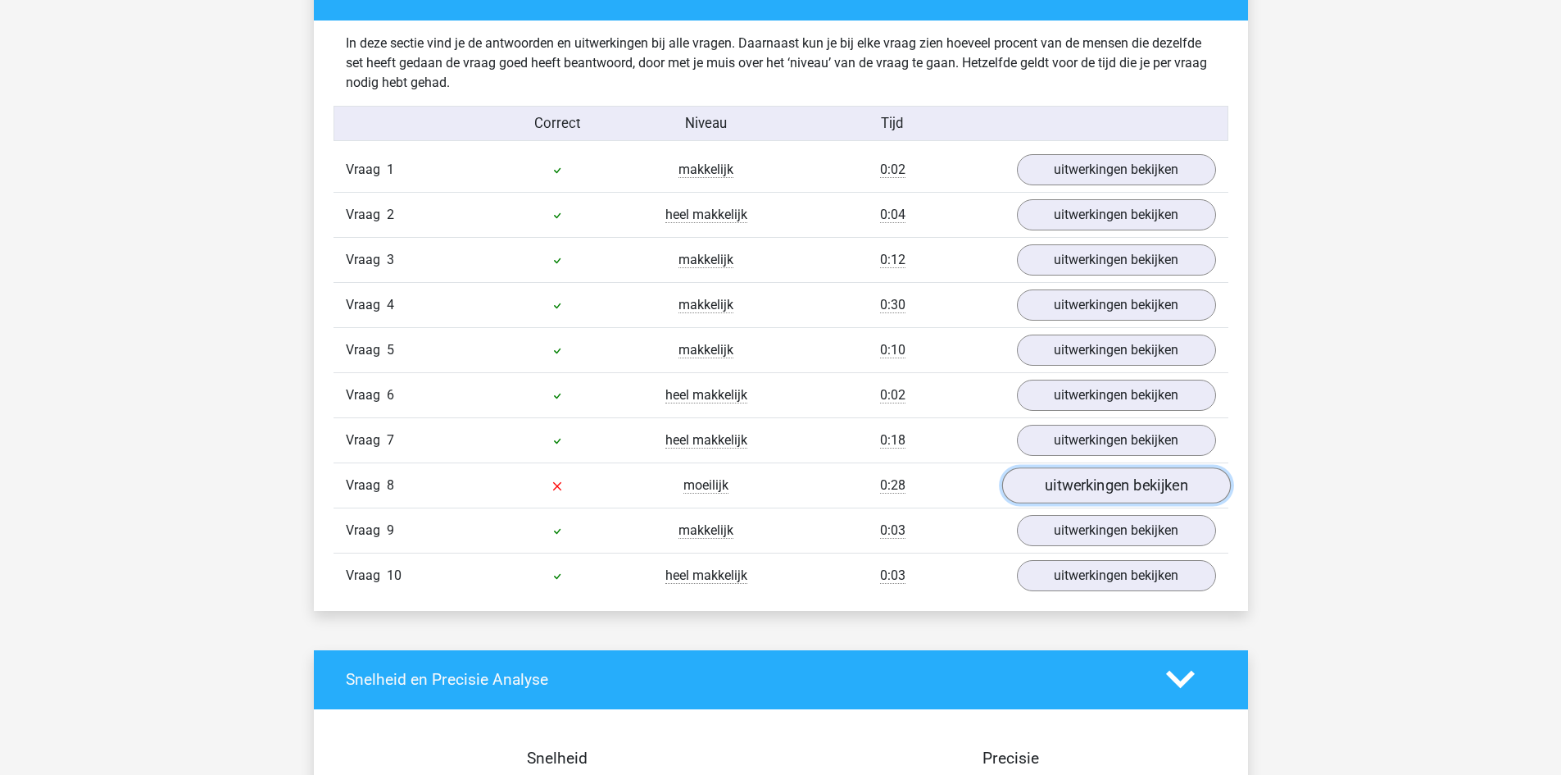
click at [1089, 494] on link "uitwerkingen bekijken" at bounding box center [1116, 485] width 229 height 36
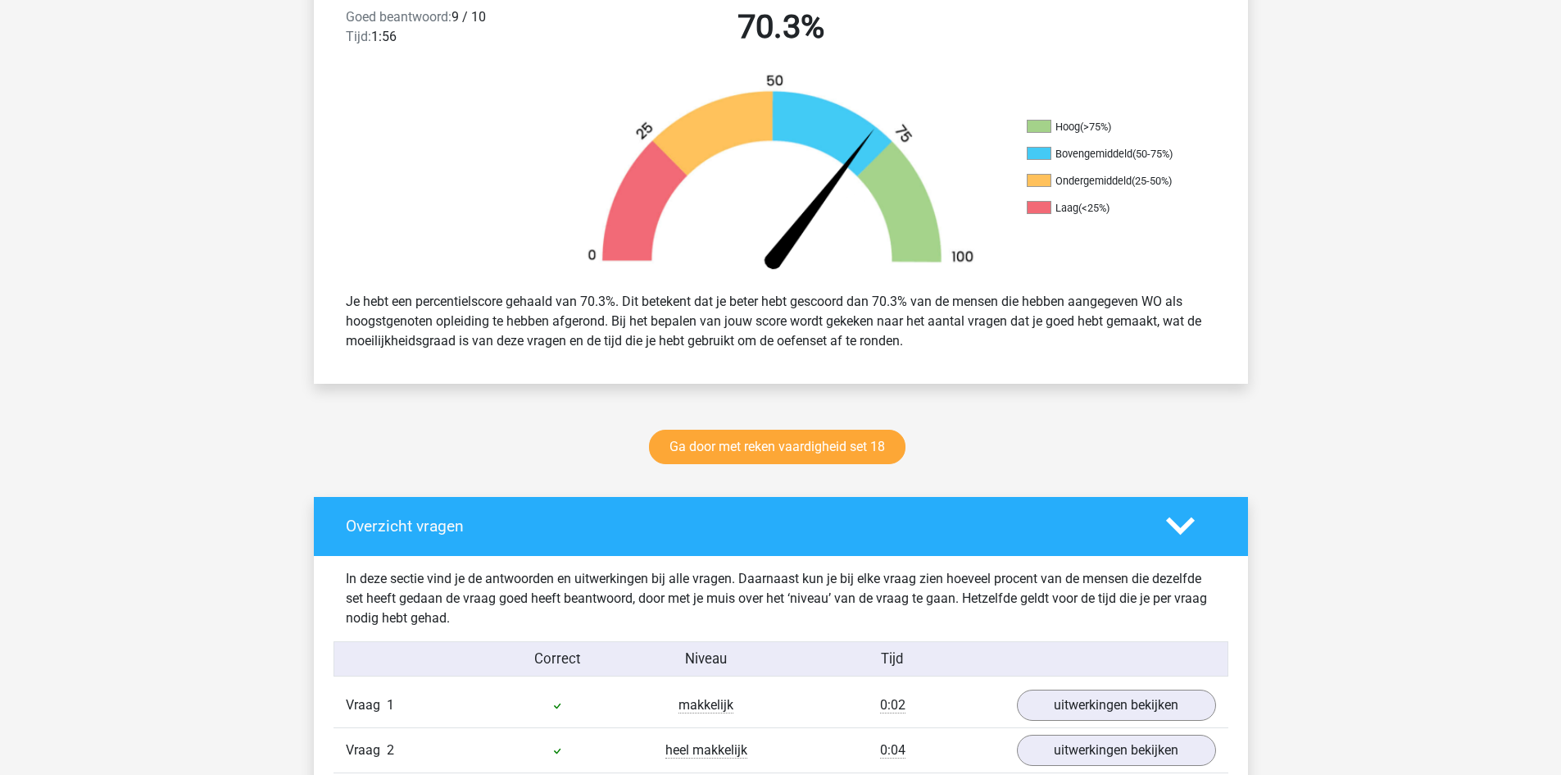
scroll to position [0, 0]
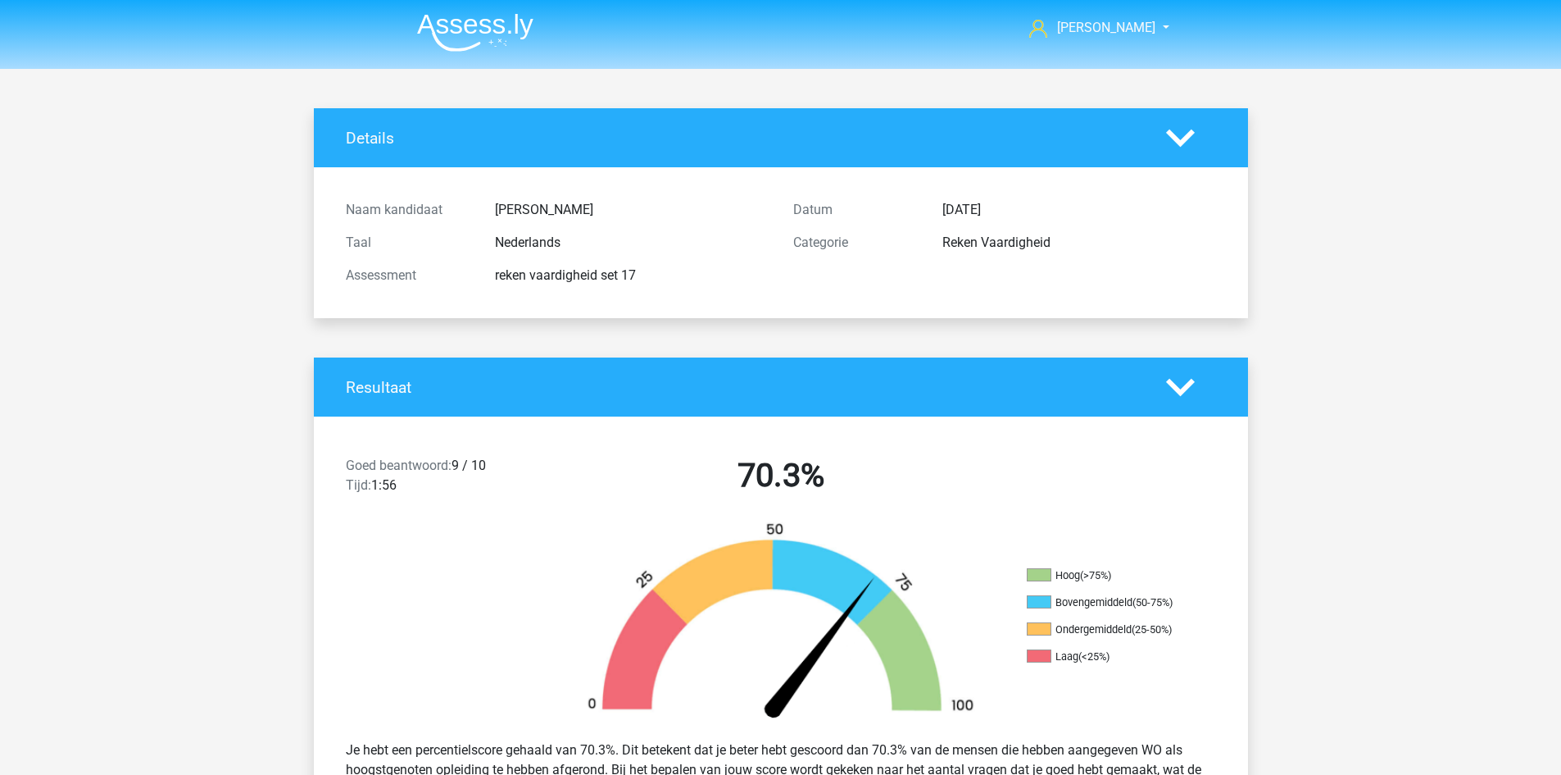
click at [483, 22] on img at bounding box center [475, 32] width 116 height 39
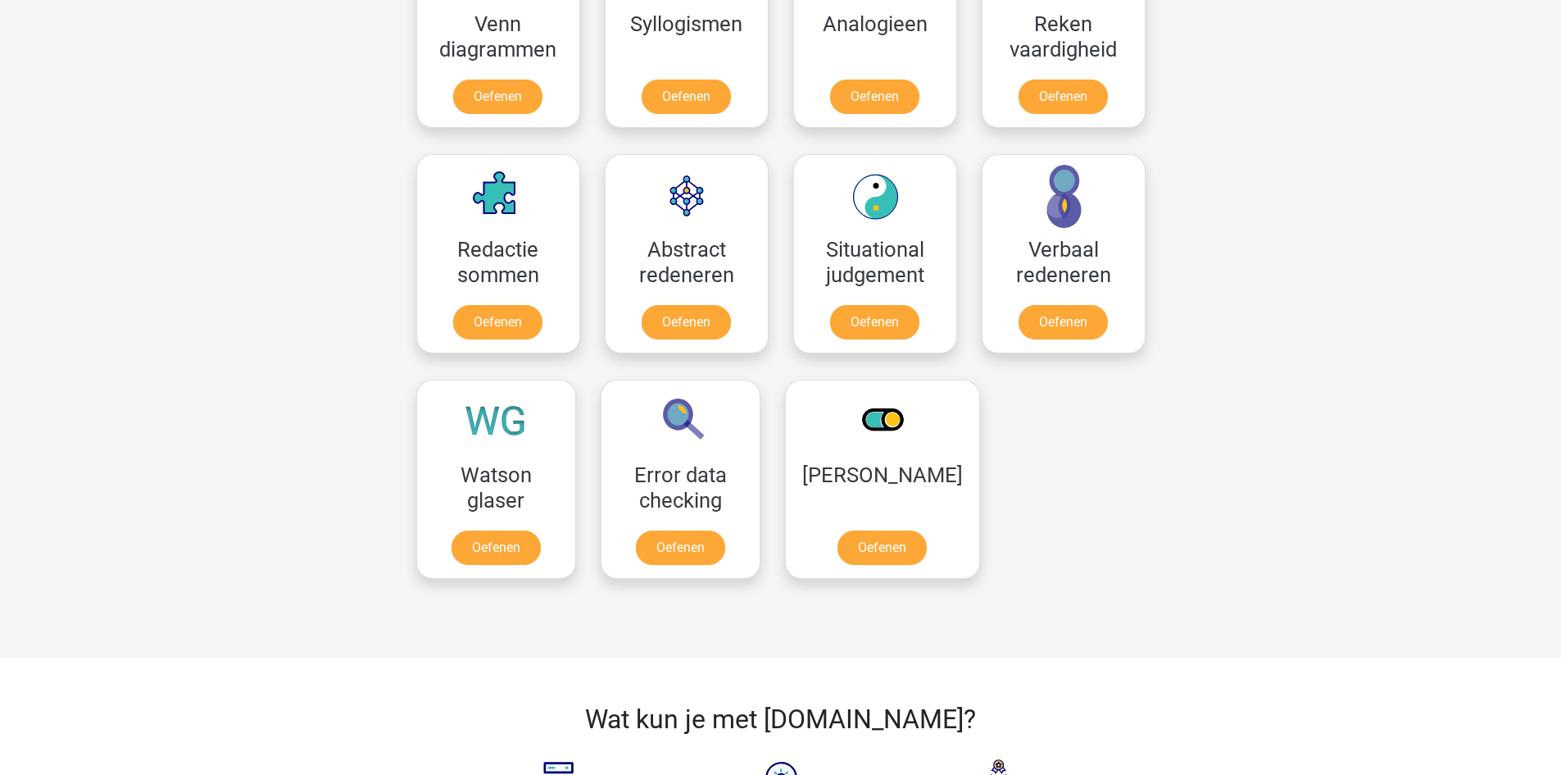
scroll to position [738, 0]
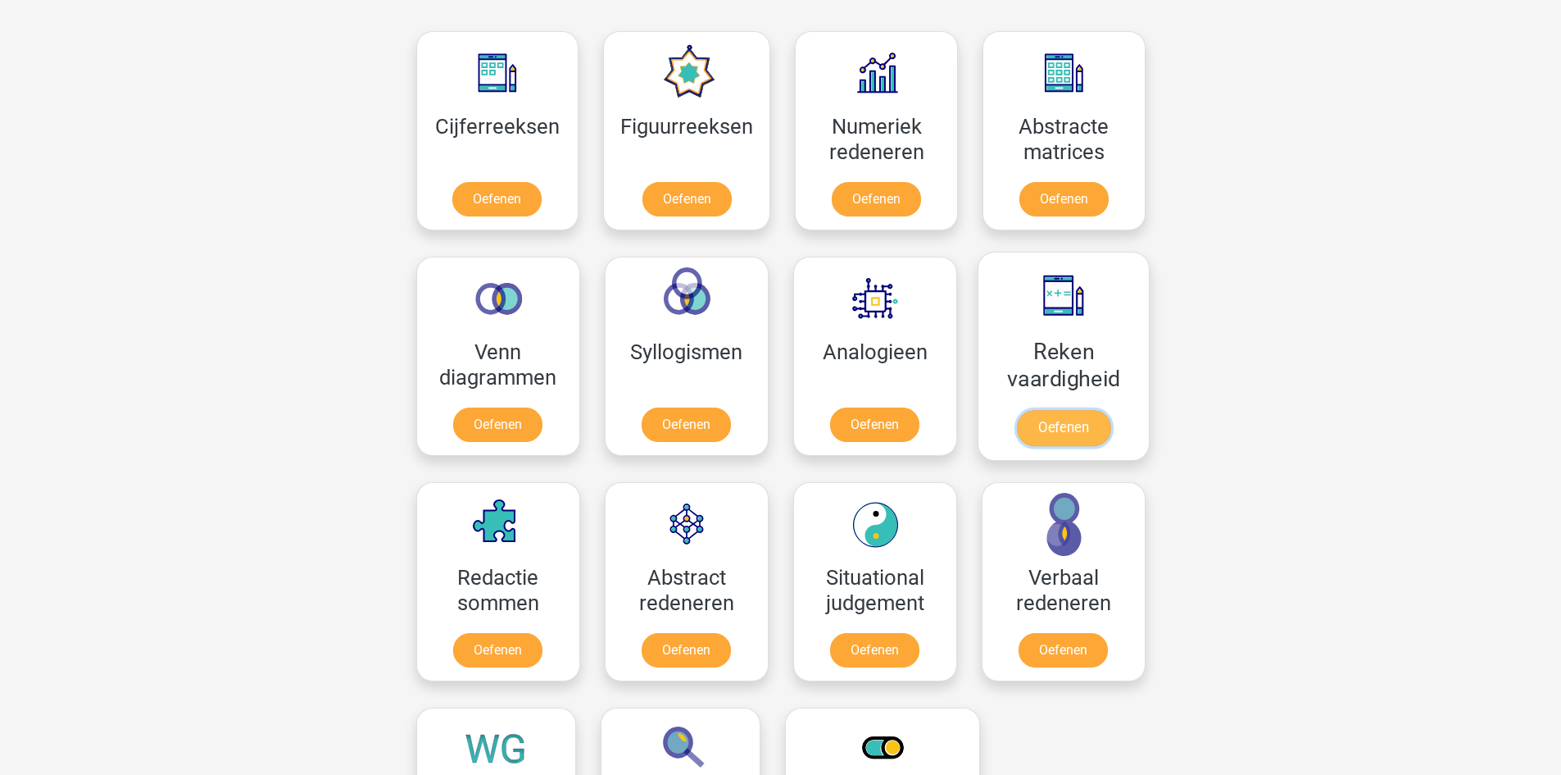
click at [1075, 410] on link "Oefenen" at bounding box center [1062, 428] width 93 height 36
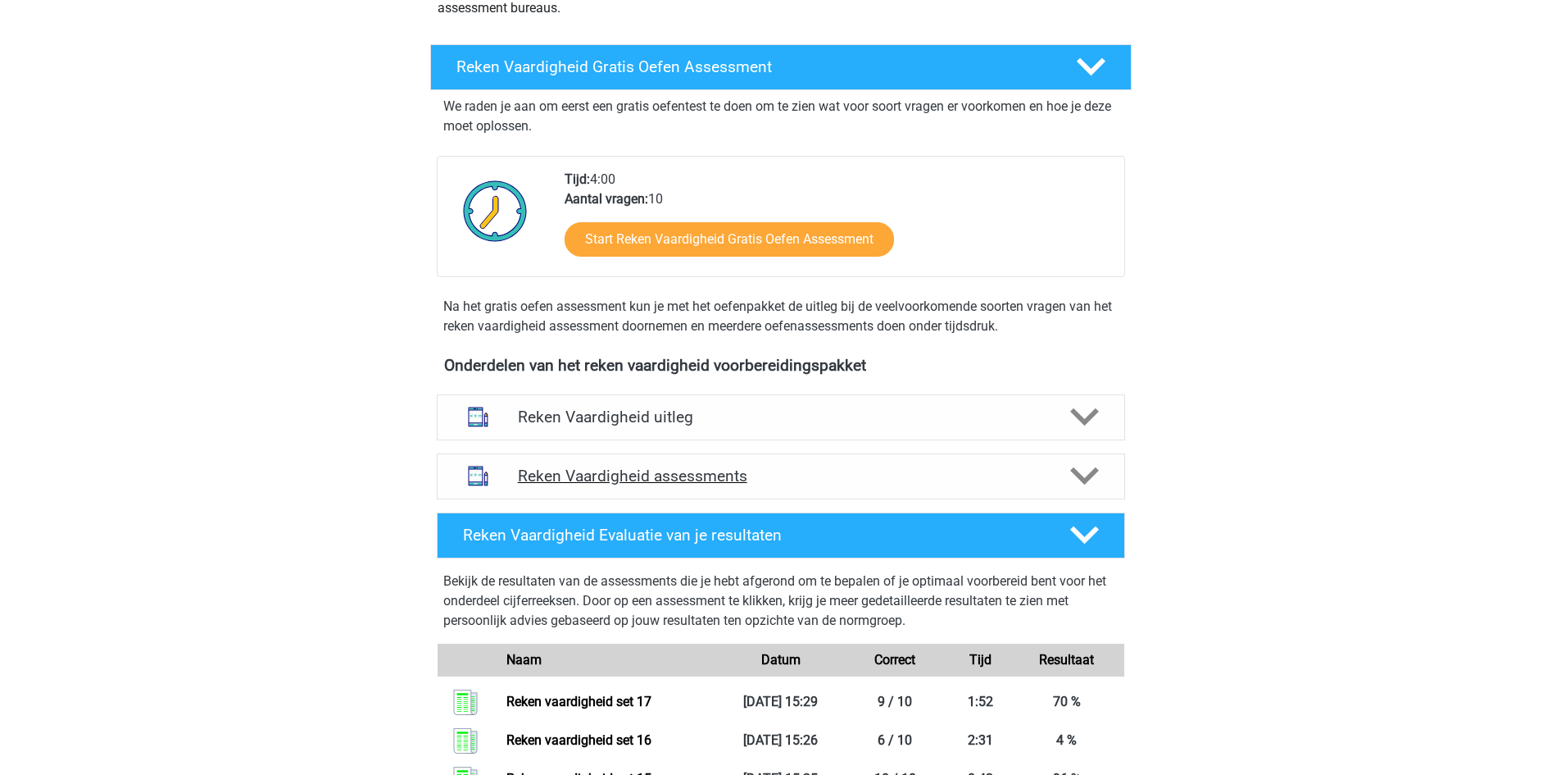
click at [626, 467] on div "Reken Vaardigheid assessments" at bounding box center [781, 476] width 689 height 46
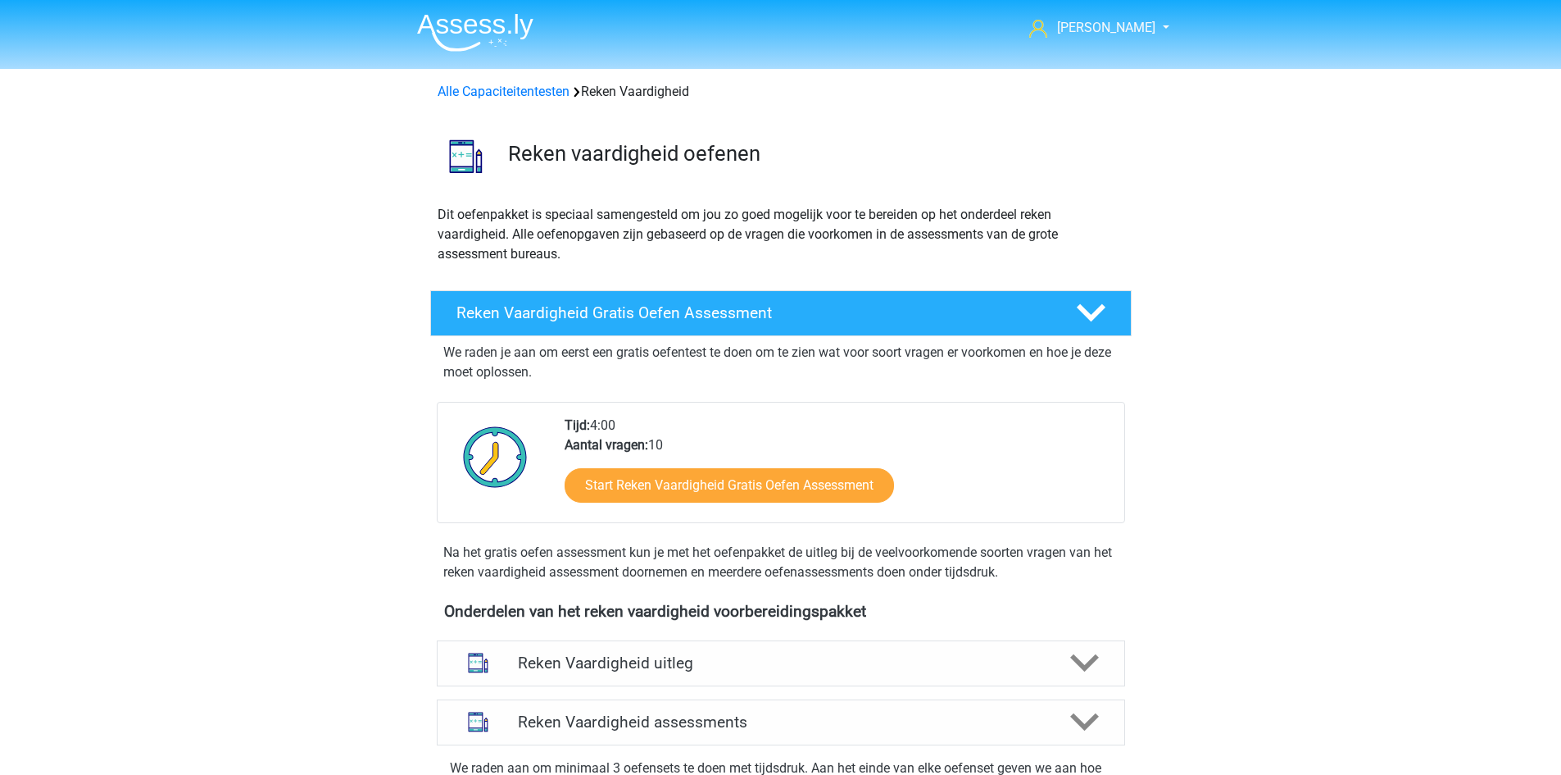
click at [492, 60] on header "[PERSON_NAME] [EMAIL_ADDRESS][DOMAIN_NAME] Nederlands English" at bounding box center [780, 34] width 1561 height 69
click at [498, 44] on img at bounding box center [475, 32] width 116 height 39
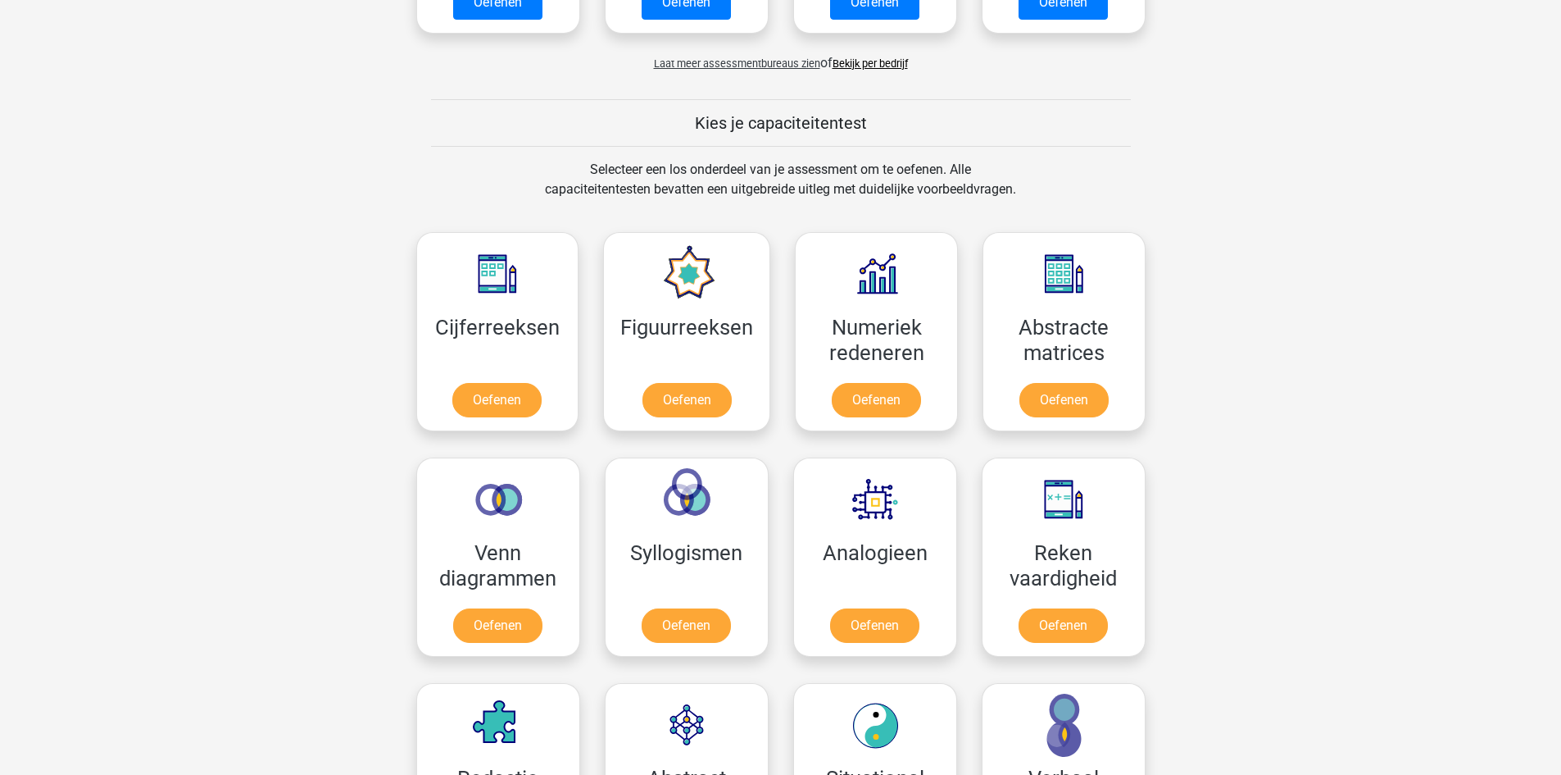
scroll to position [574, 0]
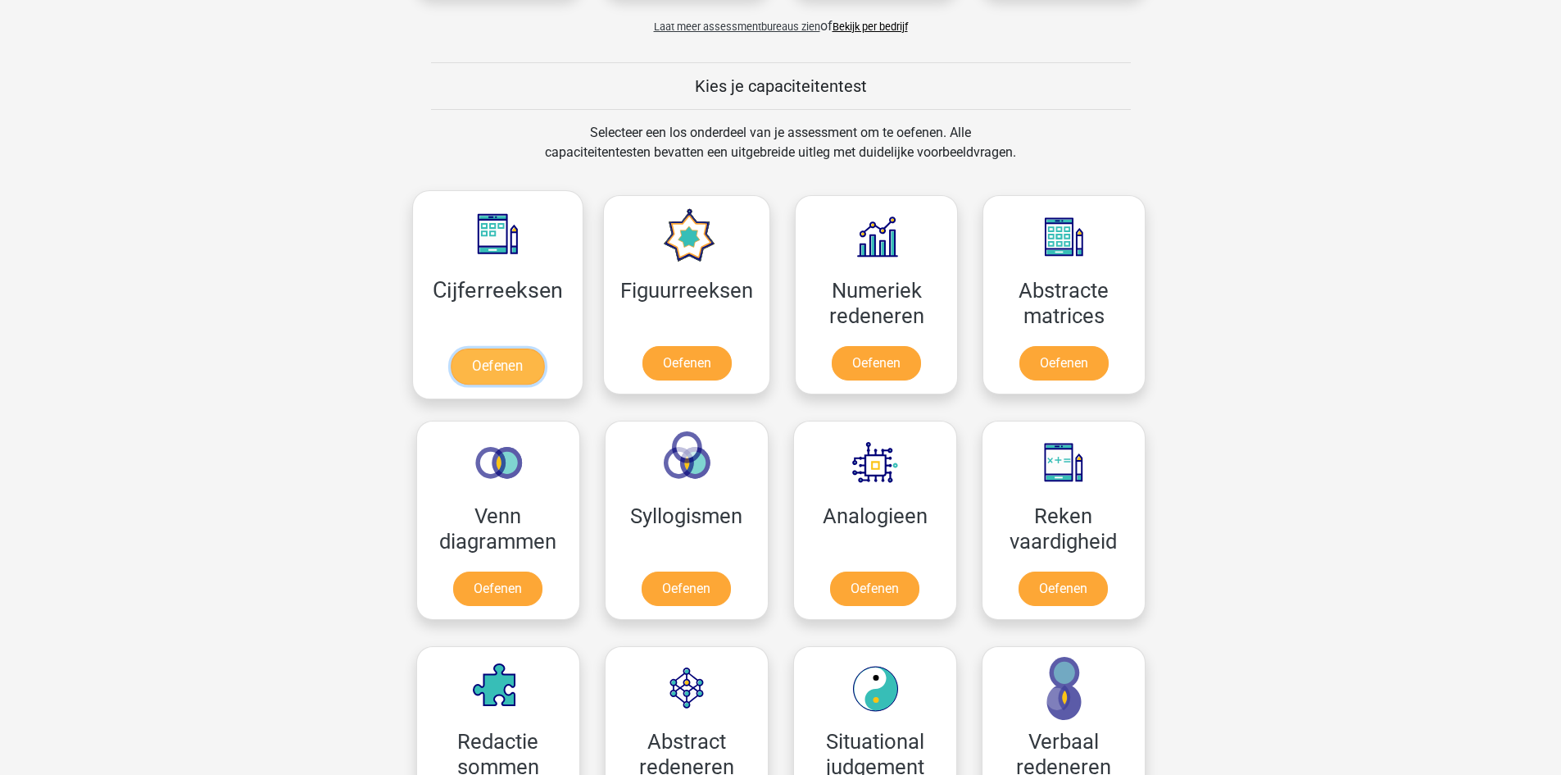
click at [487, 348] on link "Oefenen" at bounding box center [497, 366] width 93 height 36
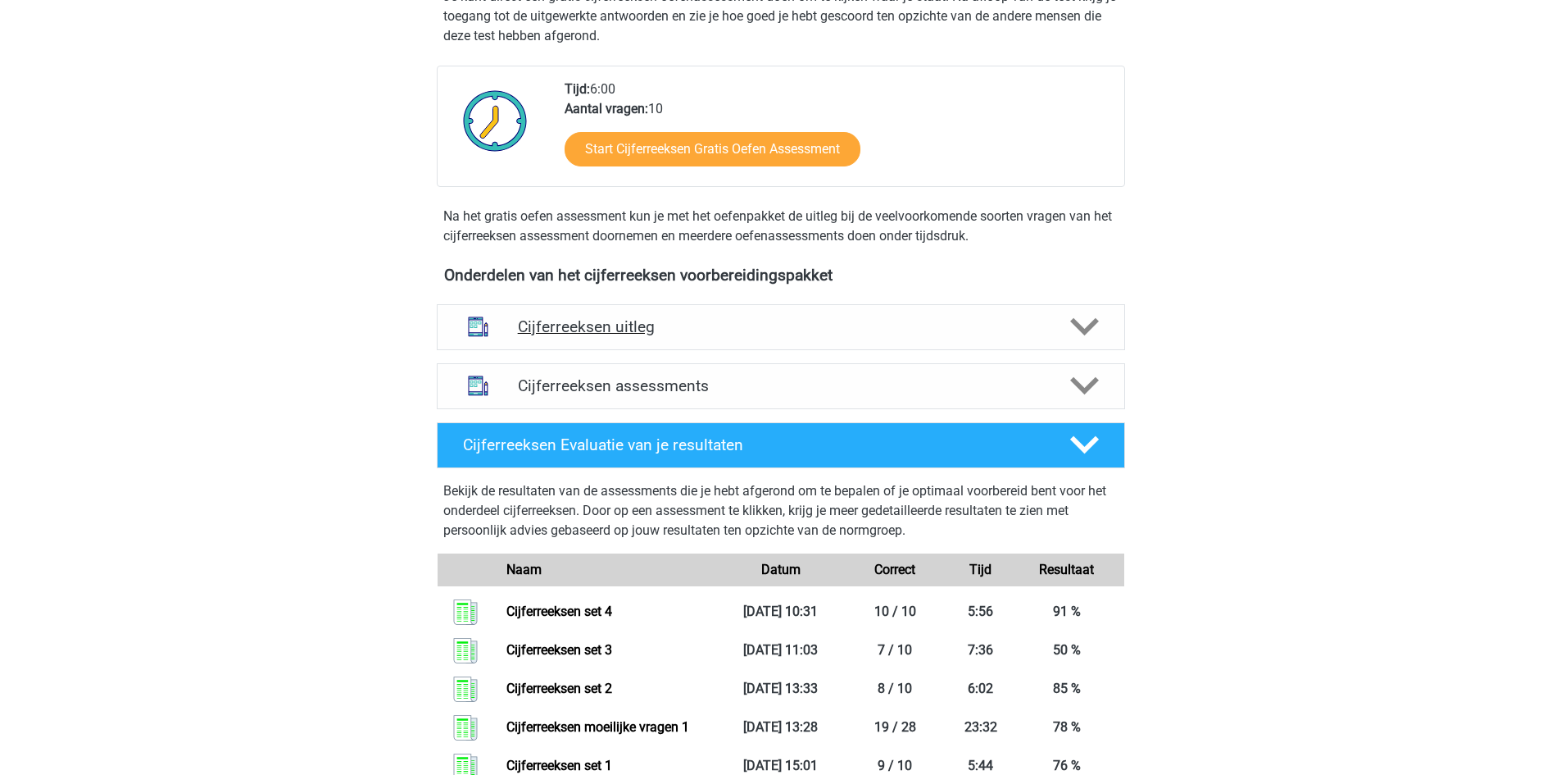
scroll to position [410, 0]
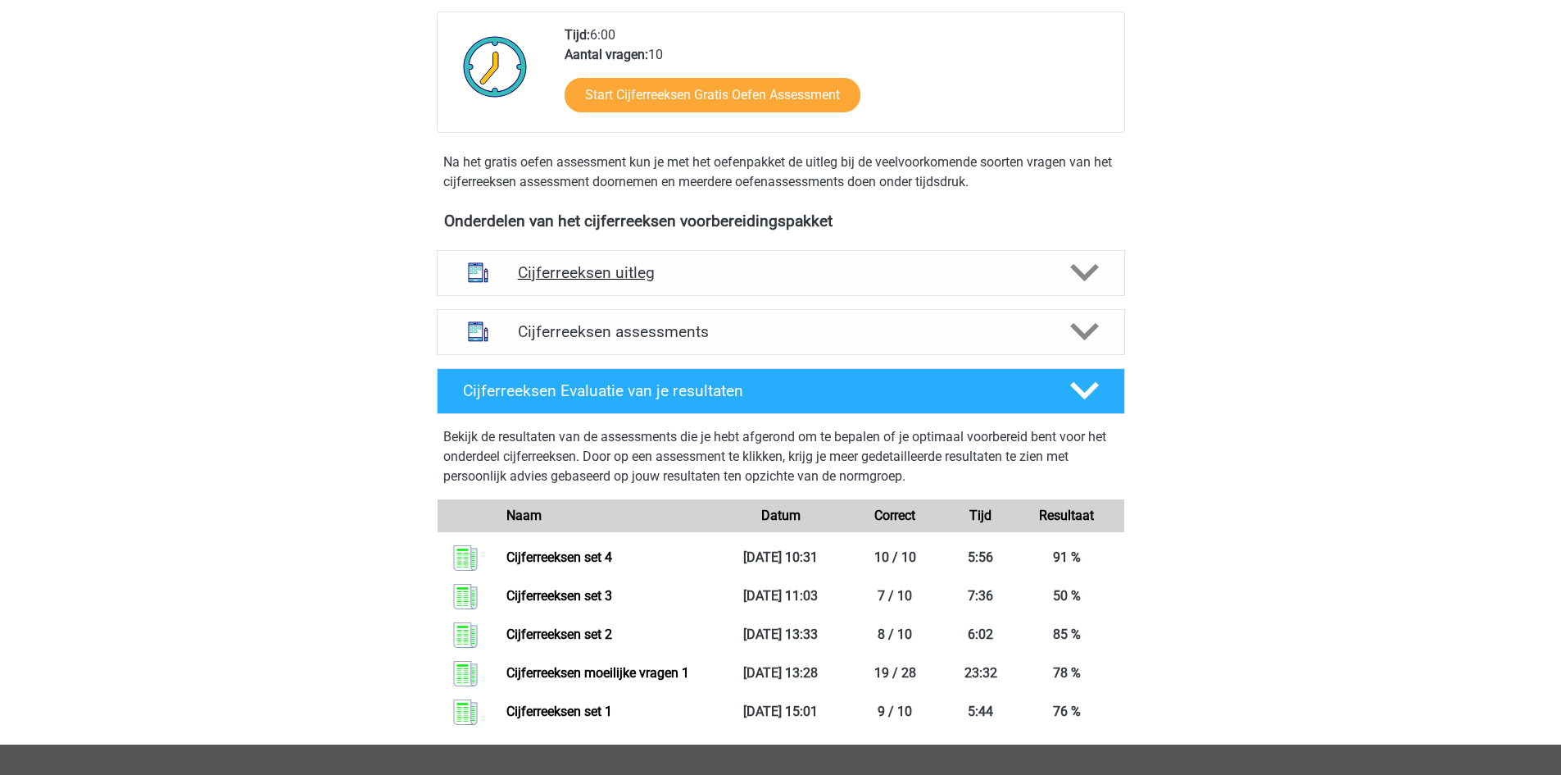
click at [602, 282] on h4 "Cijferreeksen uitleg" at bounding box center [781, 272] width 526 height 19
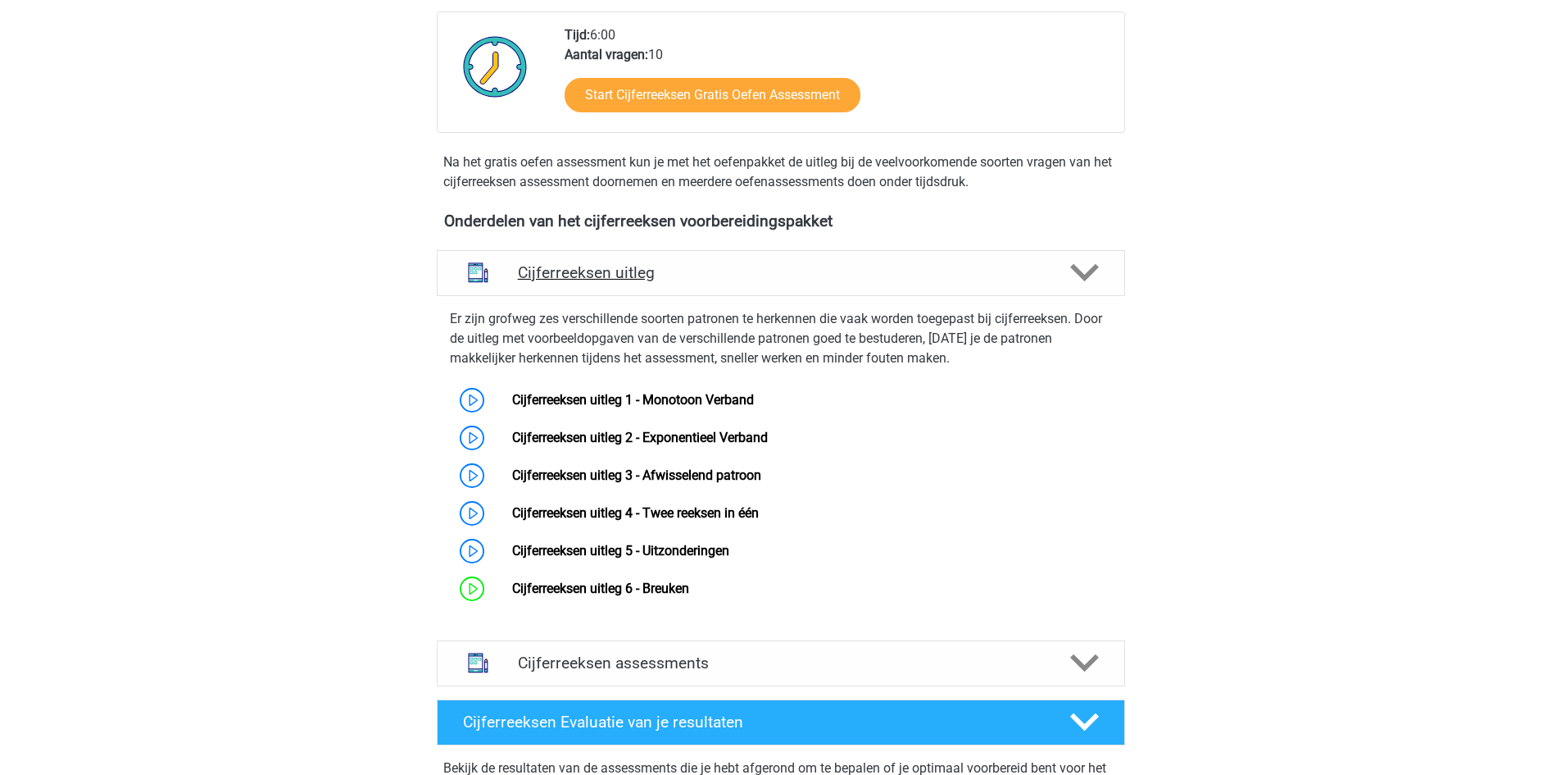
click at [602, 282] on h4 "Cijferreeksen uitleg" at bounding box center [781, 272] width 526 height 19
click at [641, 282] on h4 "Cijferreeksen uitleg" at bounding box center [781, 272] width 526 height 19
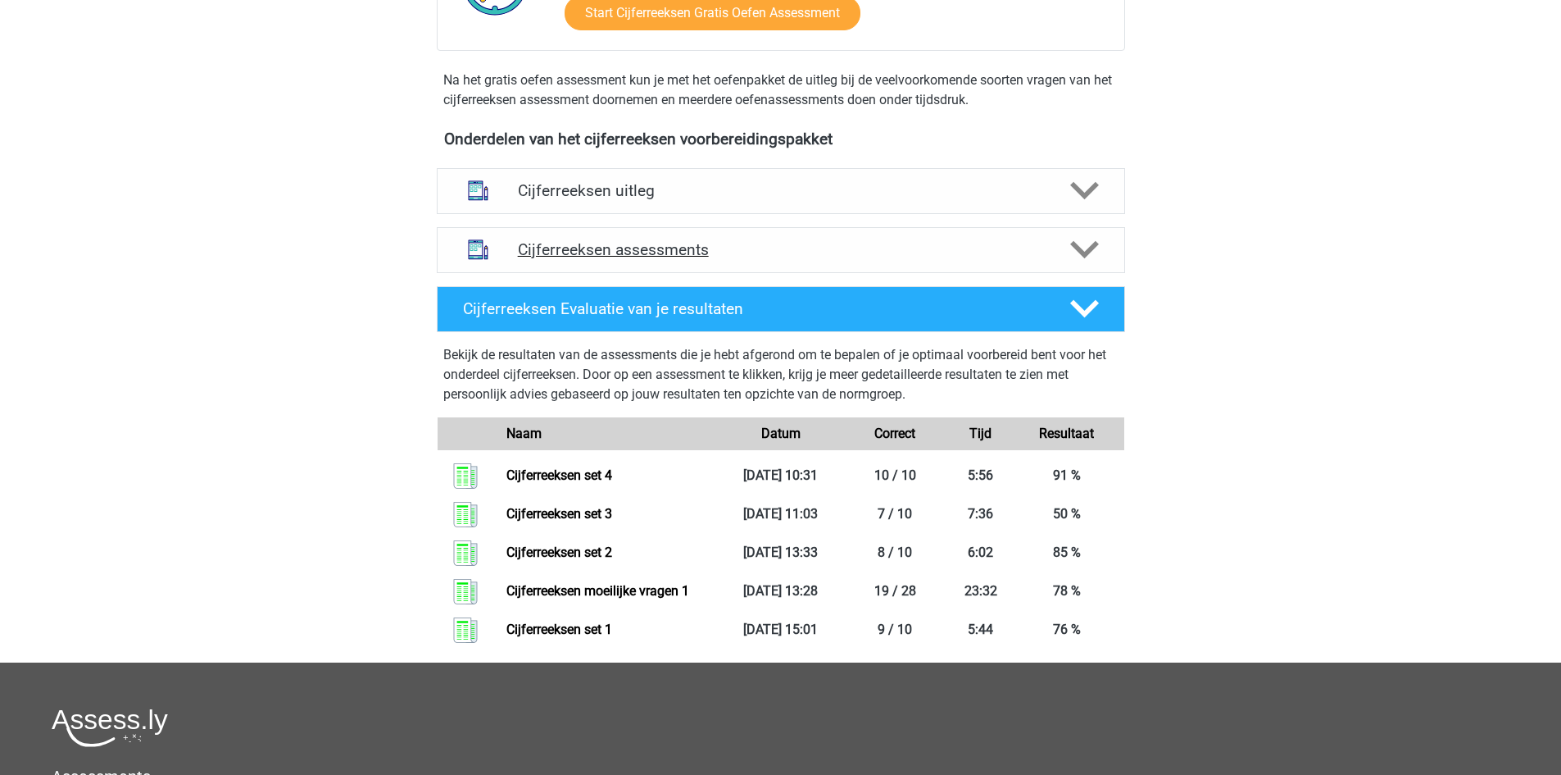
click at [668, 259] on h4 "Cijferreeksen assessments" at bounding box center [781, 249] width 526 height 19
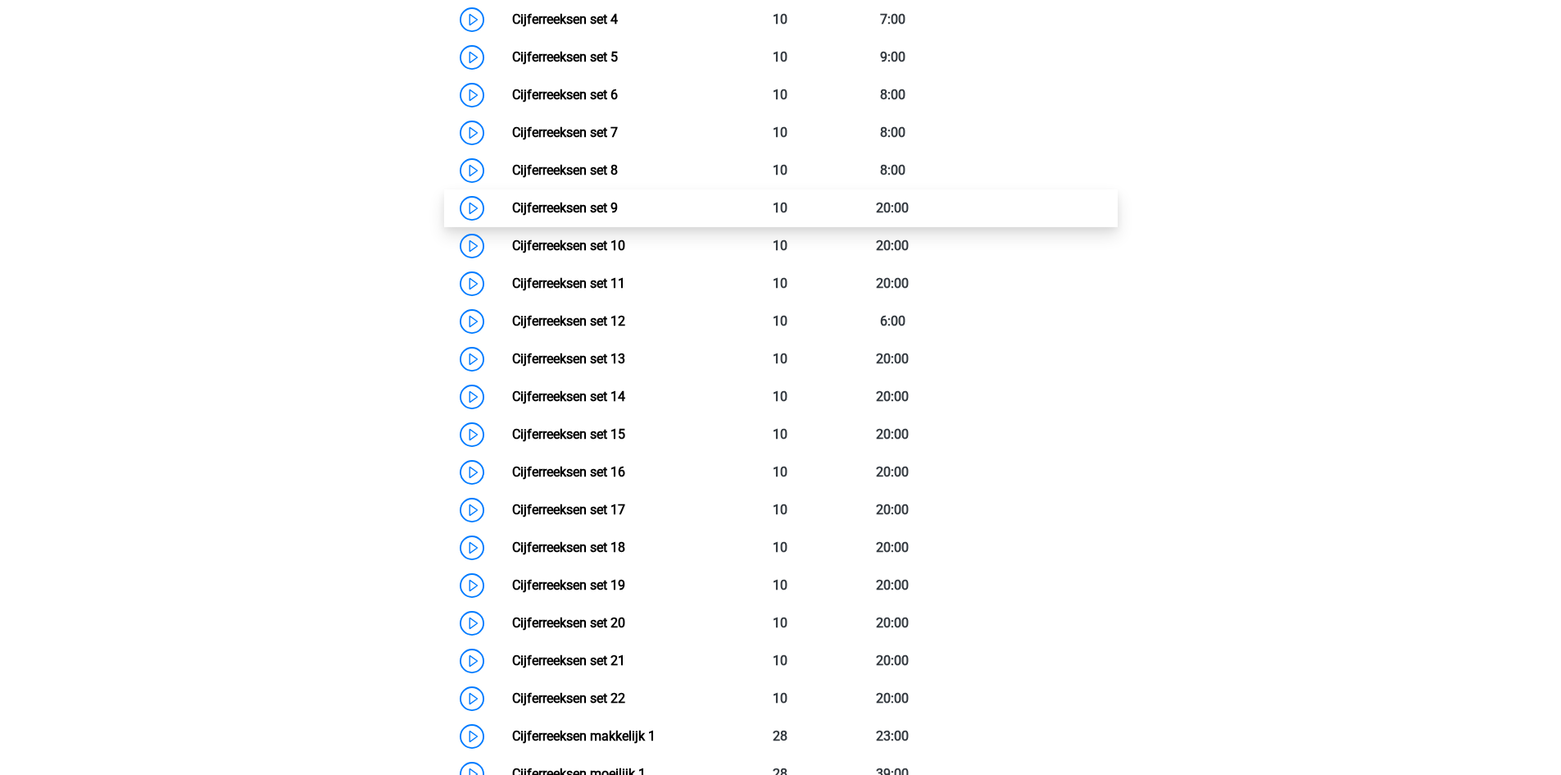
scroll to position [738, 0]
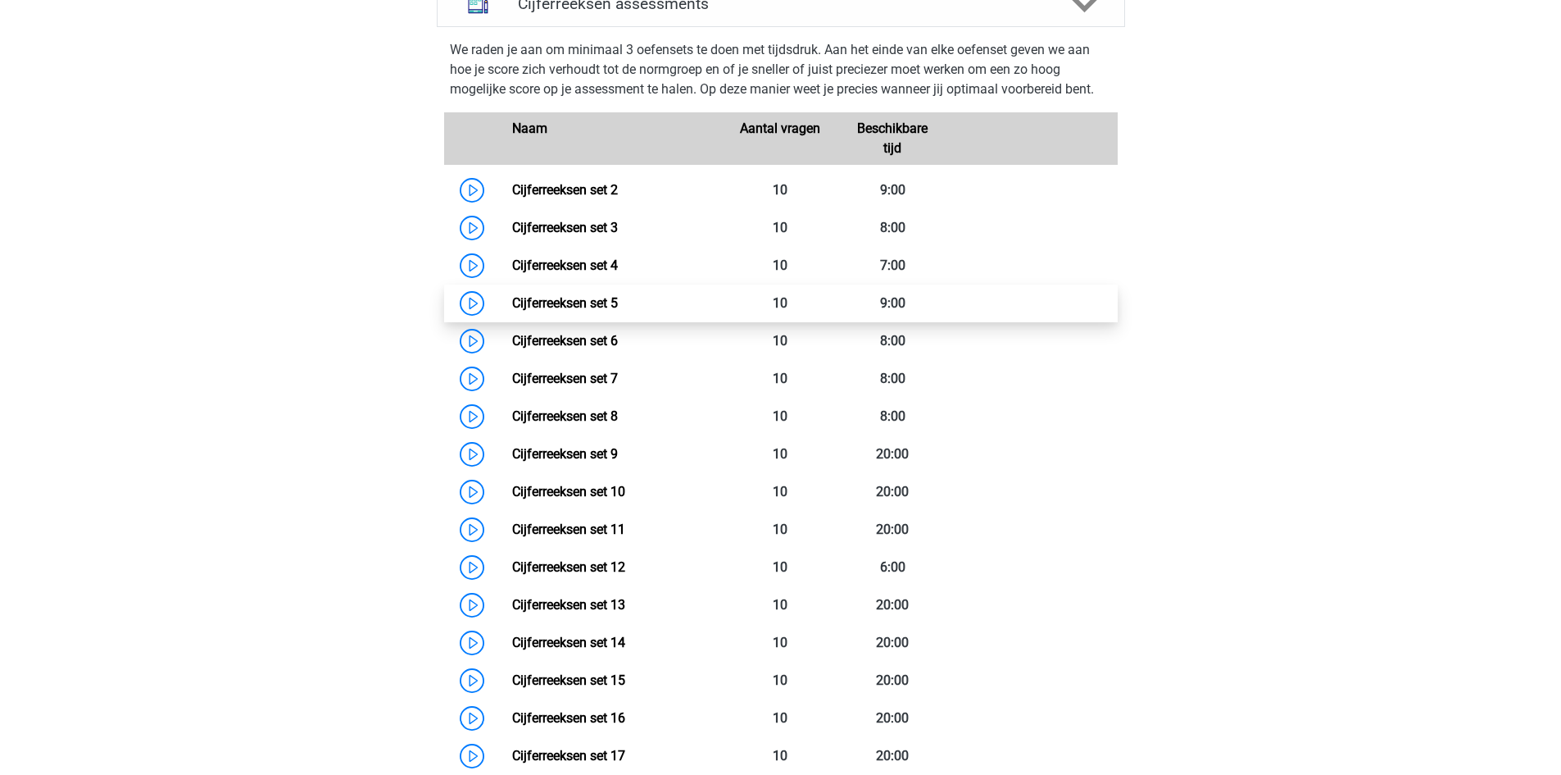
click at [618, 311] on link "Cijferreeksen set 5" at bounding box center [565, 303] width 106 height 16
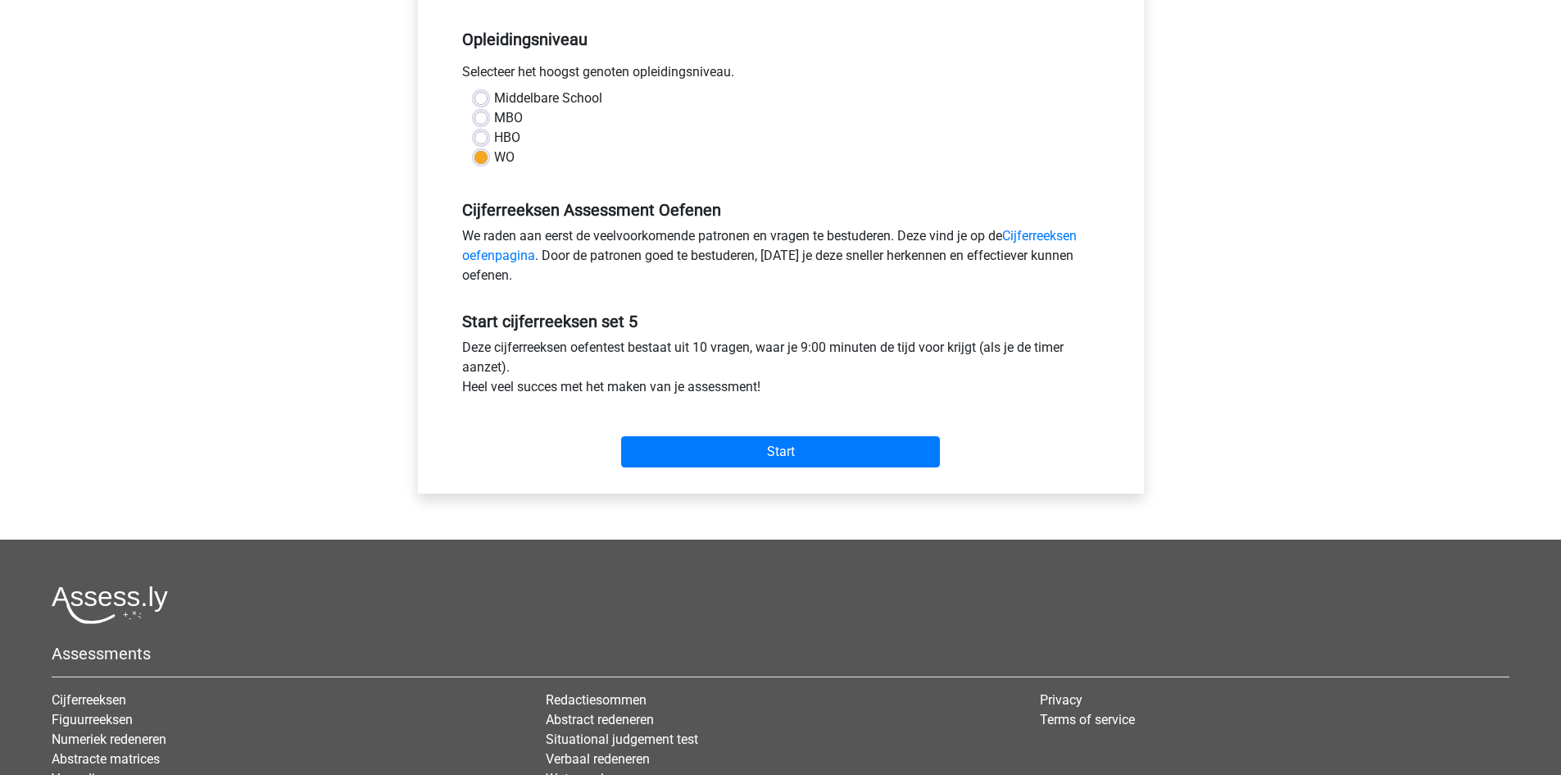
scroll to position [328, 0]
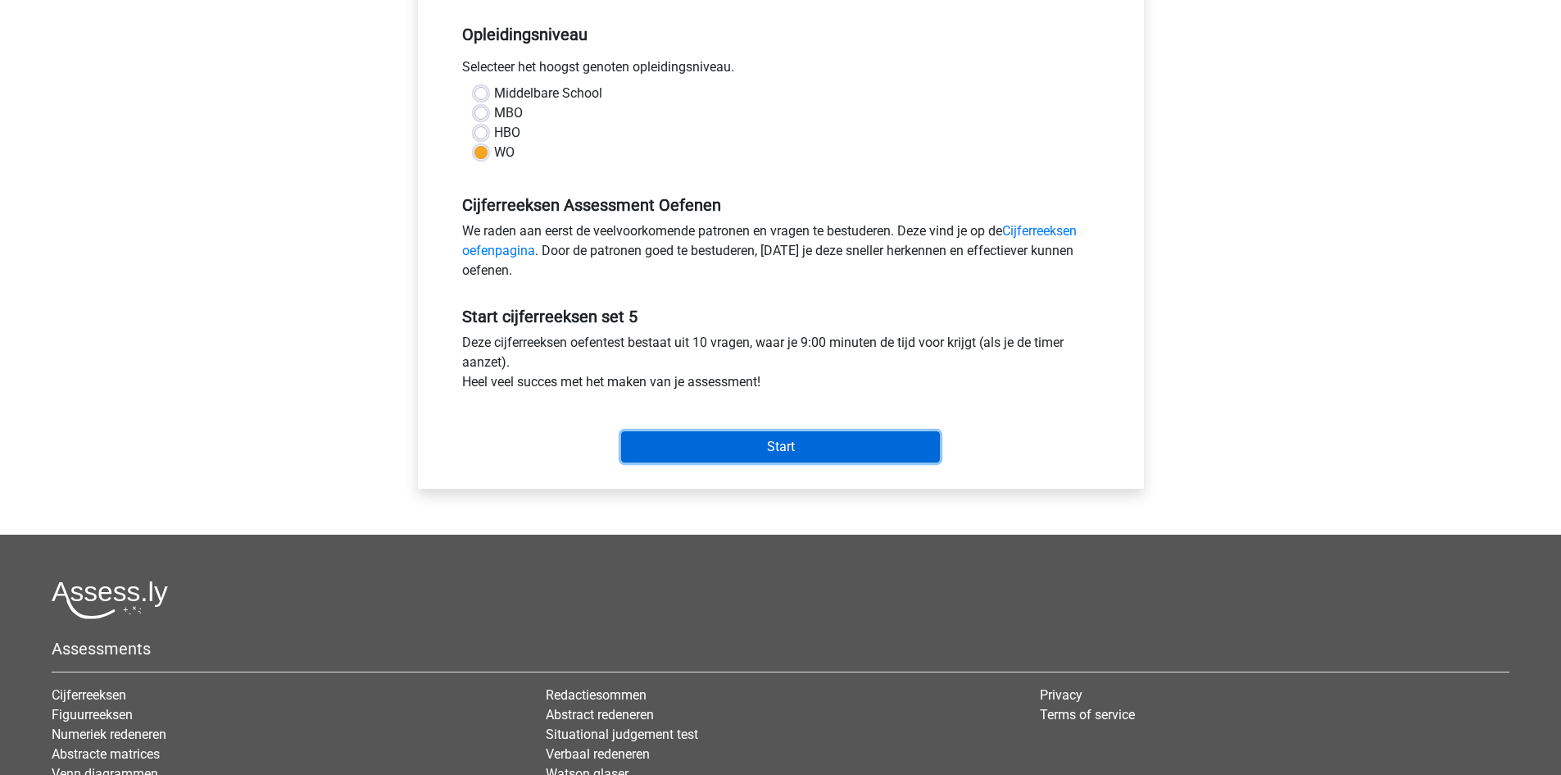
click at [702, 448] on input "Start" at bounding box center [780, 446] width 319 height 31
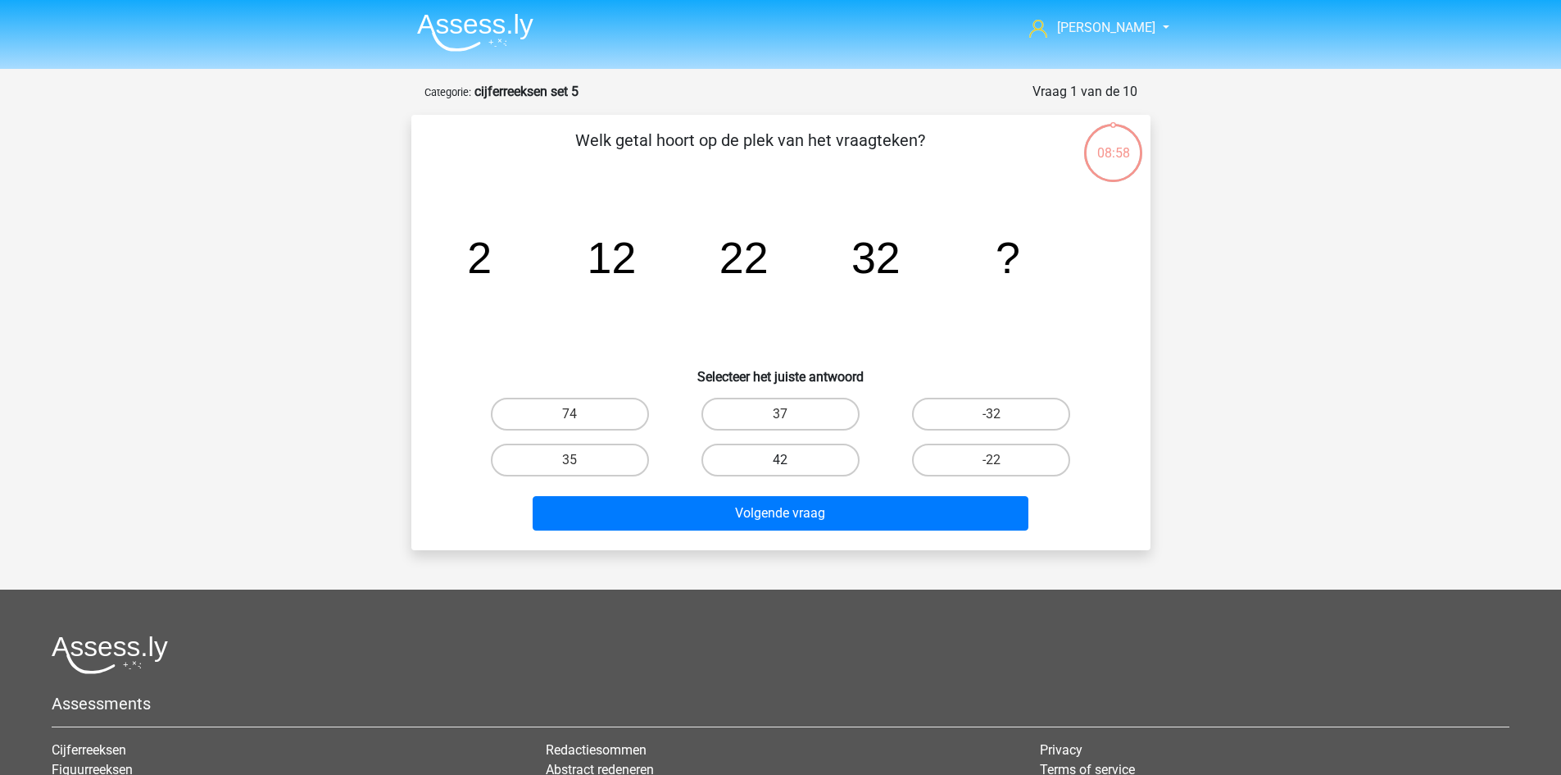
click at [820, 465] on label "42" at bounding box center [781, 459] width 158 height 33
click at [791, 465] on input "42" at bounding box center [785, 465] width 11 height 11
radio input "true"
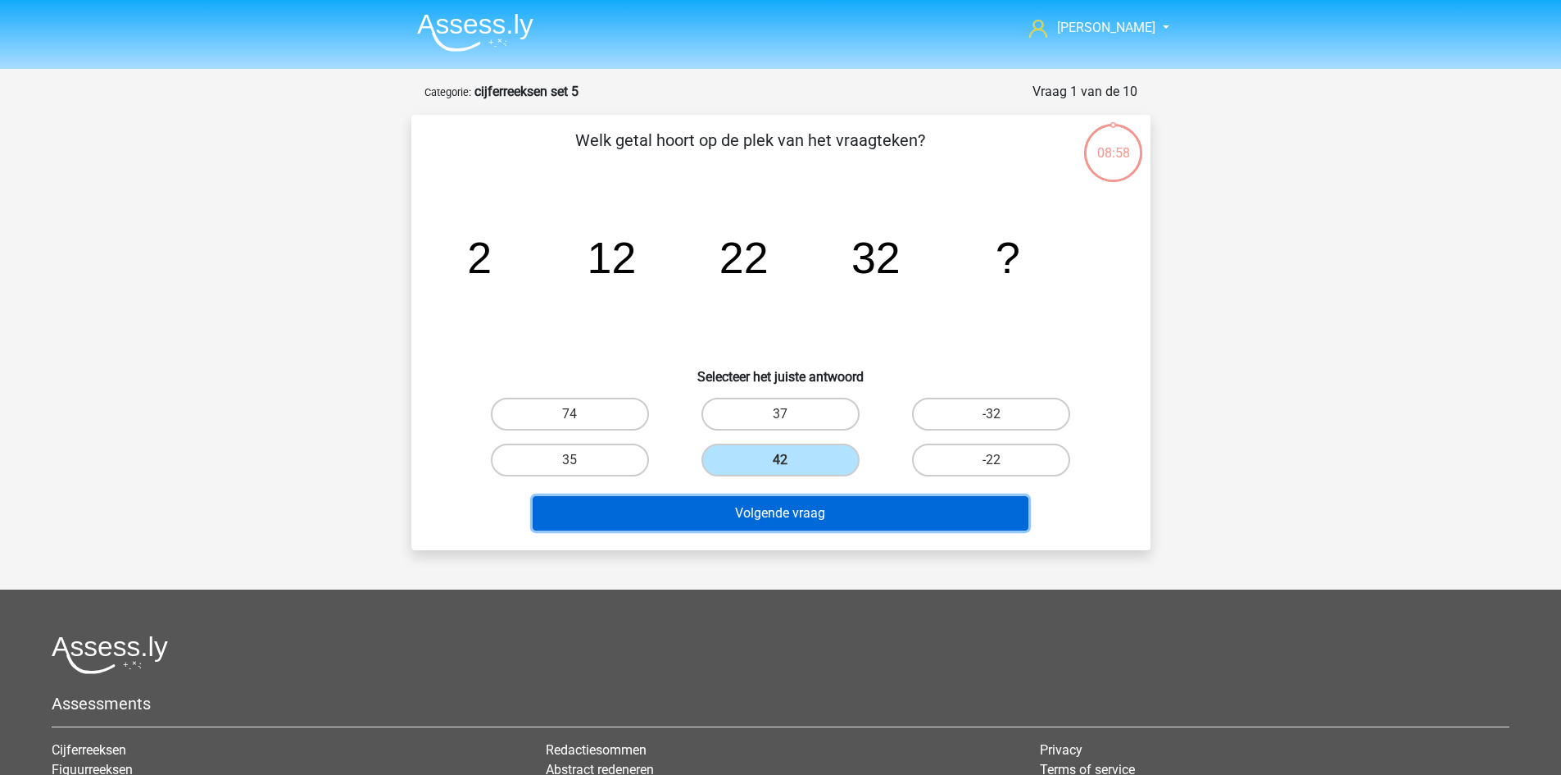
click at [818, 507] on button "Volgende vraag" at bounding box center [781, 513] width 496 height 34
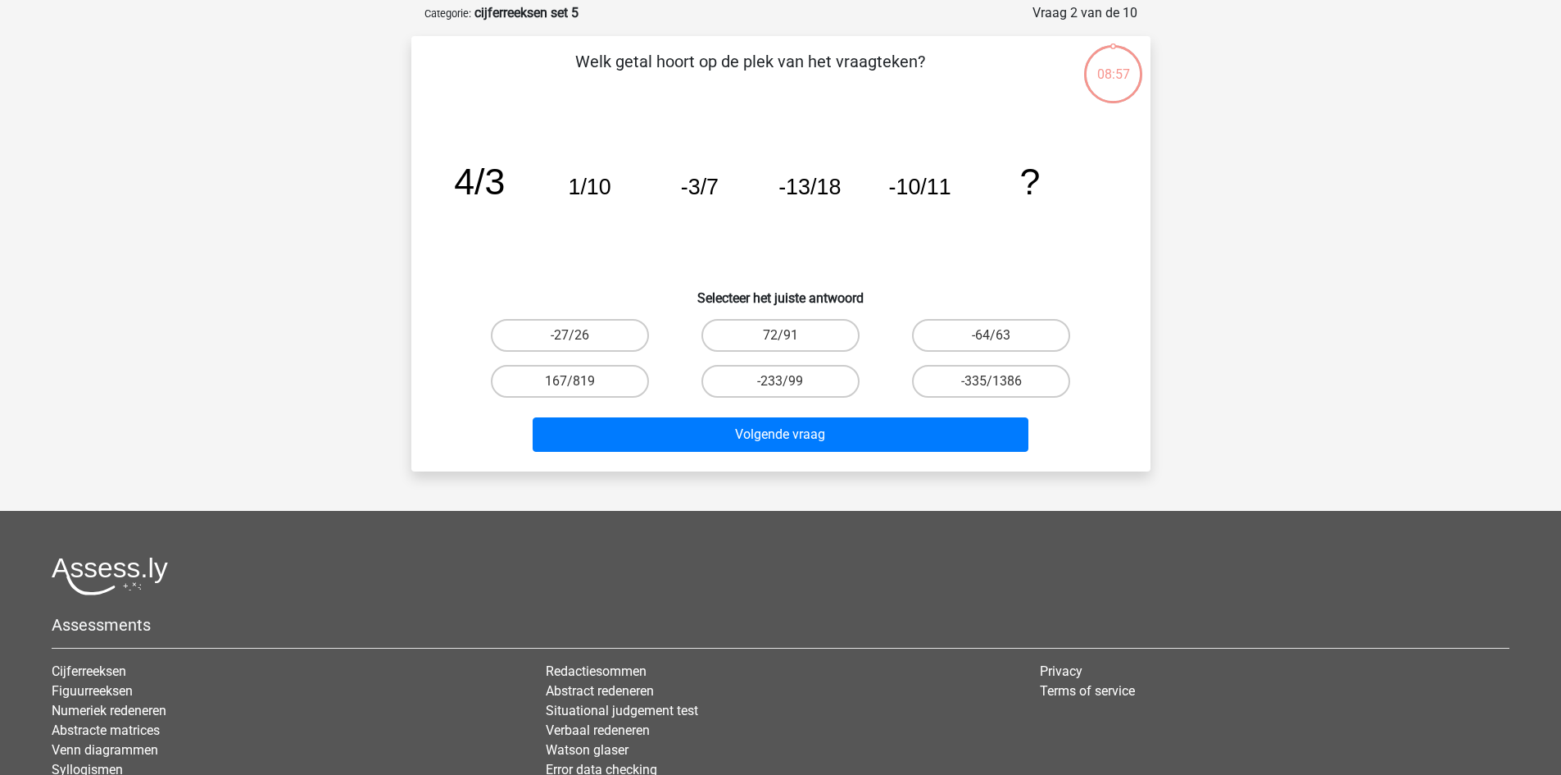
scroll to position [82, 0]
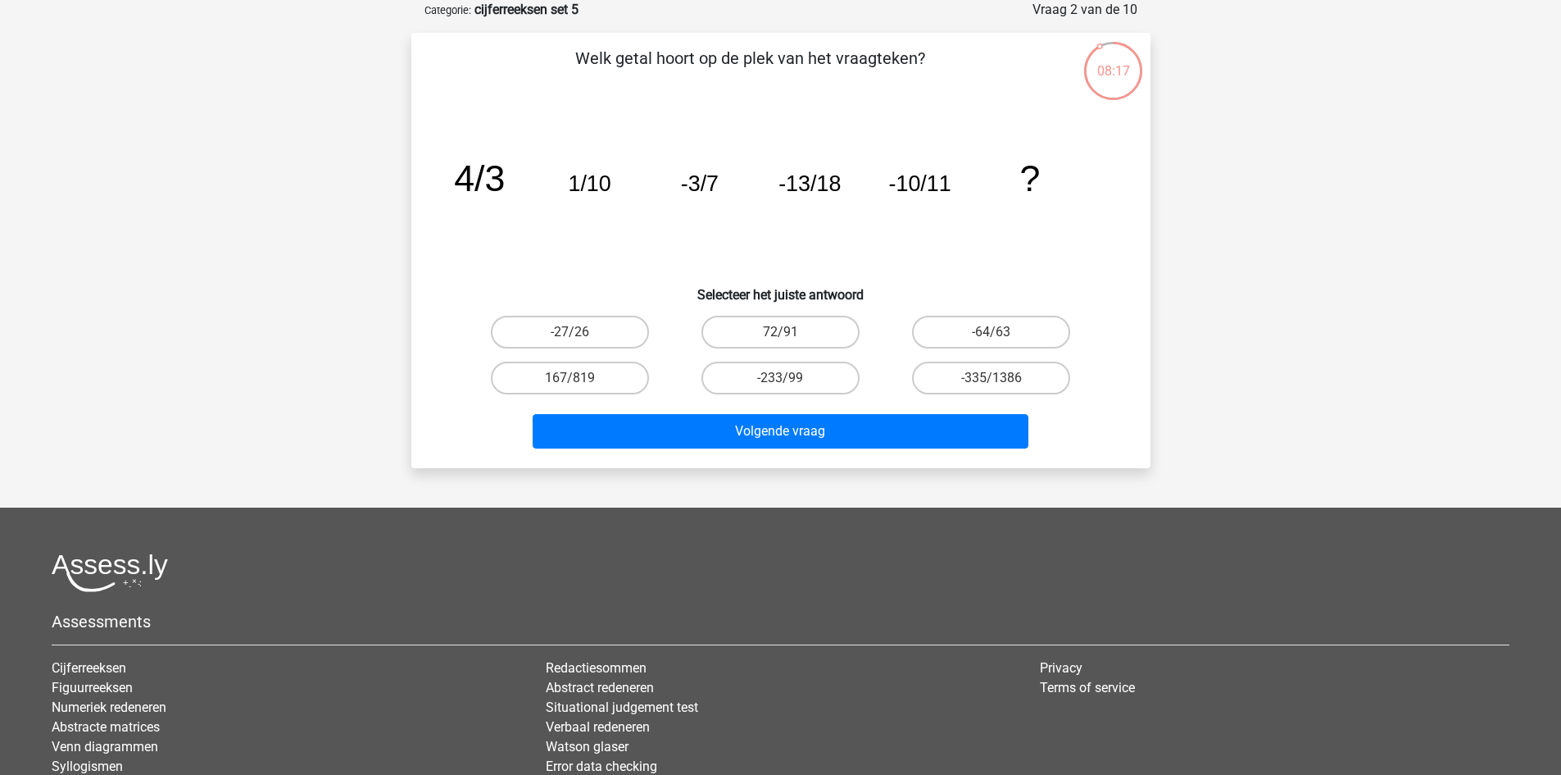
click at [608, 313] on div "-27/26" at bounding box center [570, 332] width 211 height 46
click at [614, 338] on label "-27/26" at bounding box center [570, 332] width 158 height 33
click at [580, 338] on input "-27/26" at bounding box center [575, 337] width 11 height 11
radio input "true"
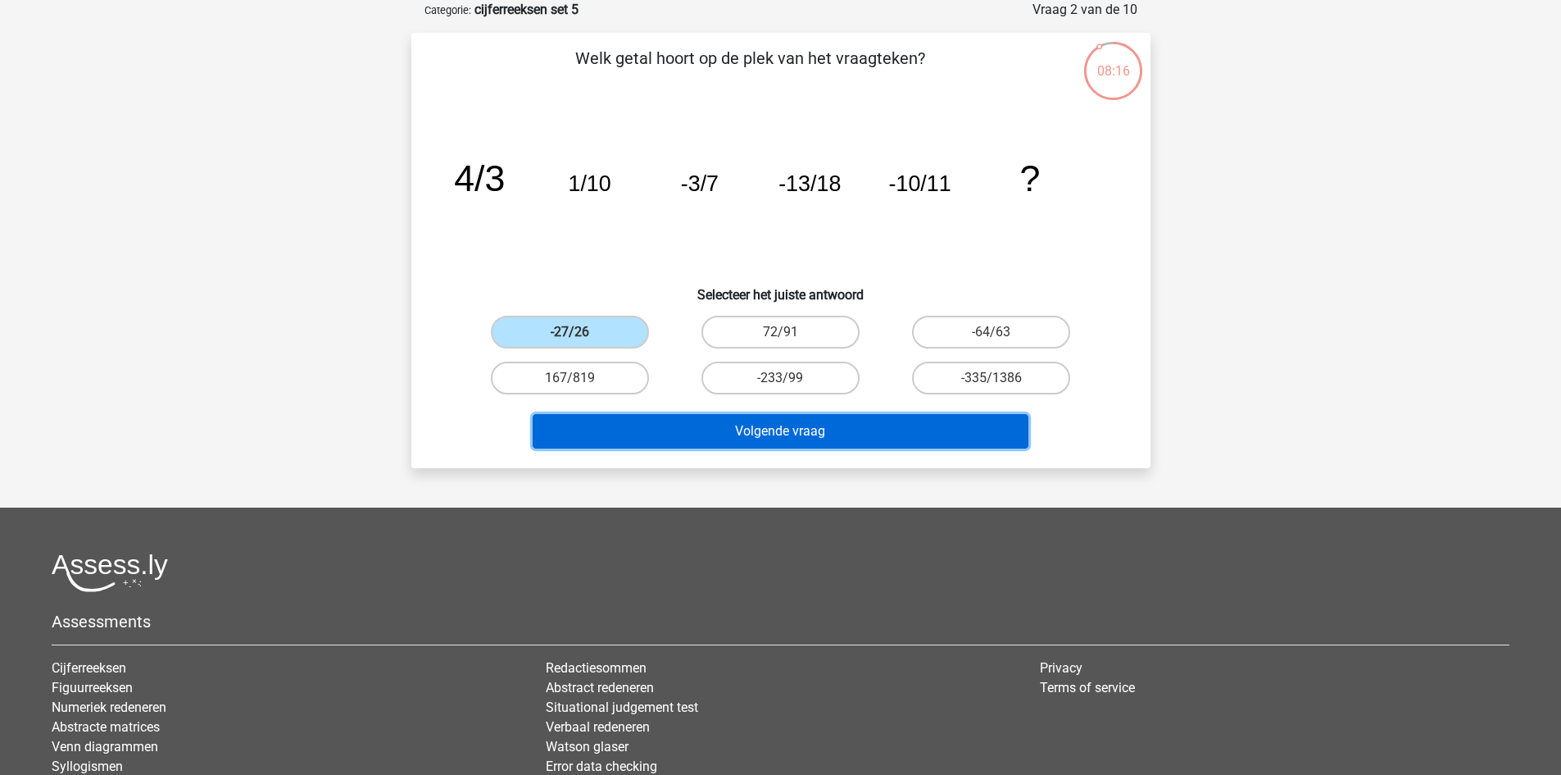
click at [692, 439] on button "Volgende vraag" at bounding box center [781, 431] width 496 height 34
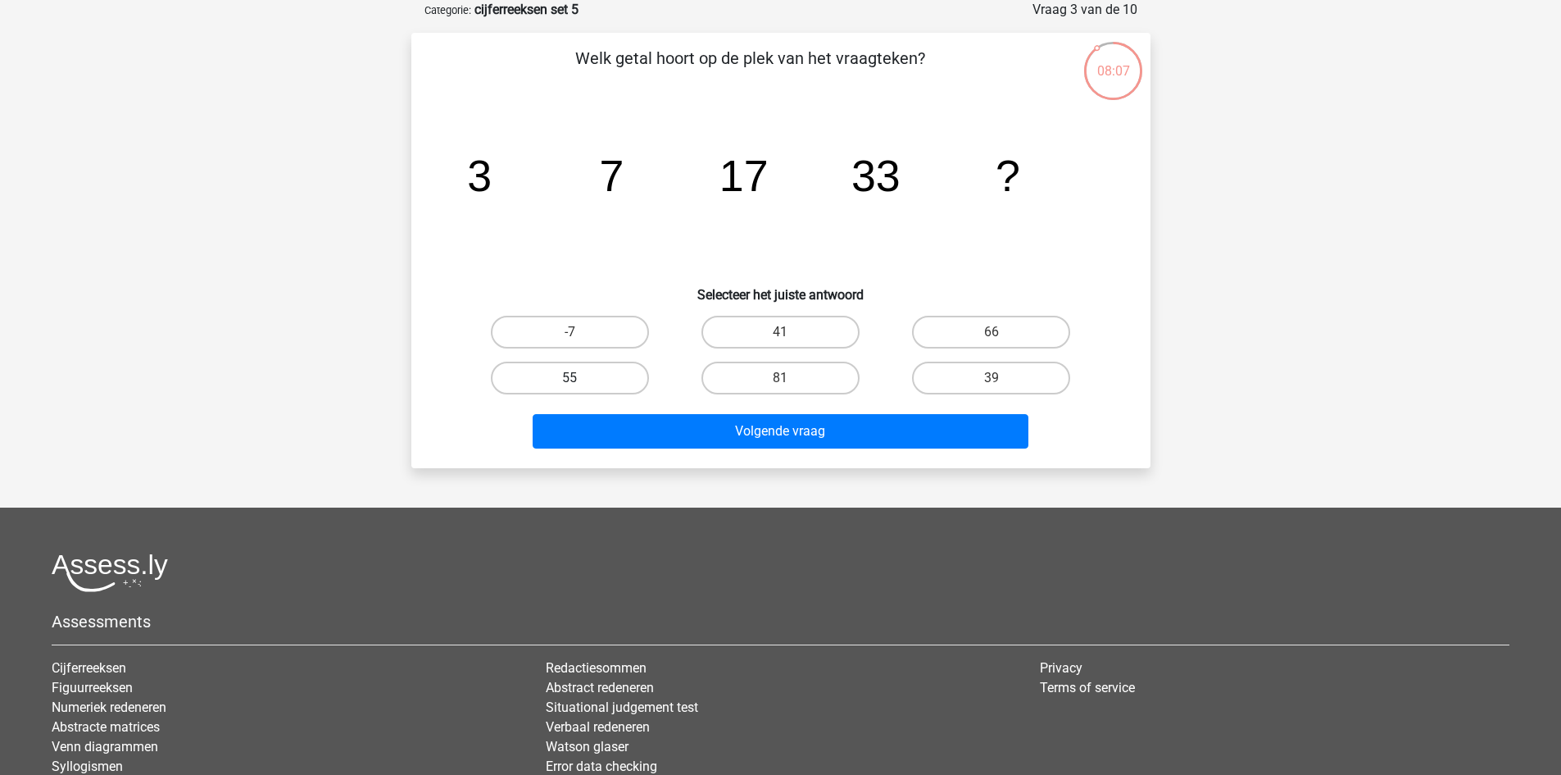
click at [633, 375] on label "55" at bounding box center [570, 377] width 158 height 33
click at [580, 378] on input "55" at bounding box center [575, 383] width 11 height 11
radio input "true"
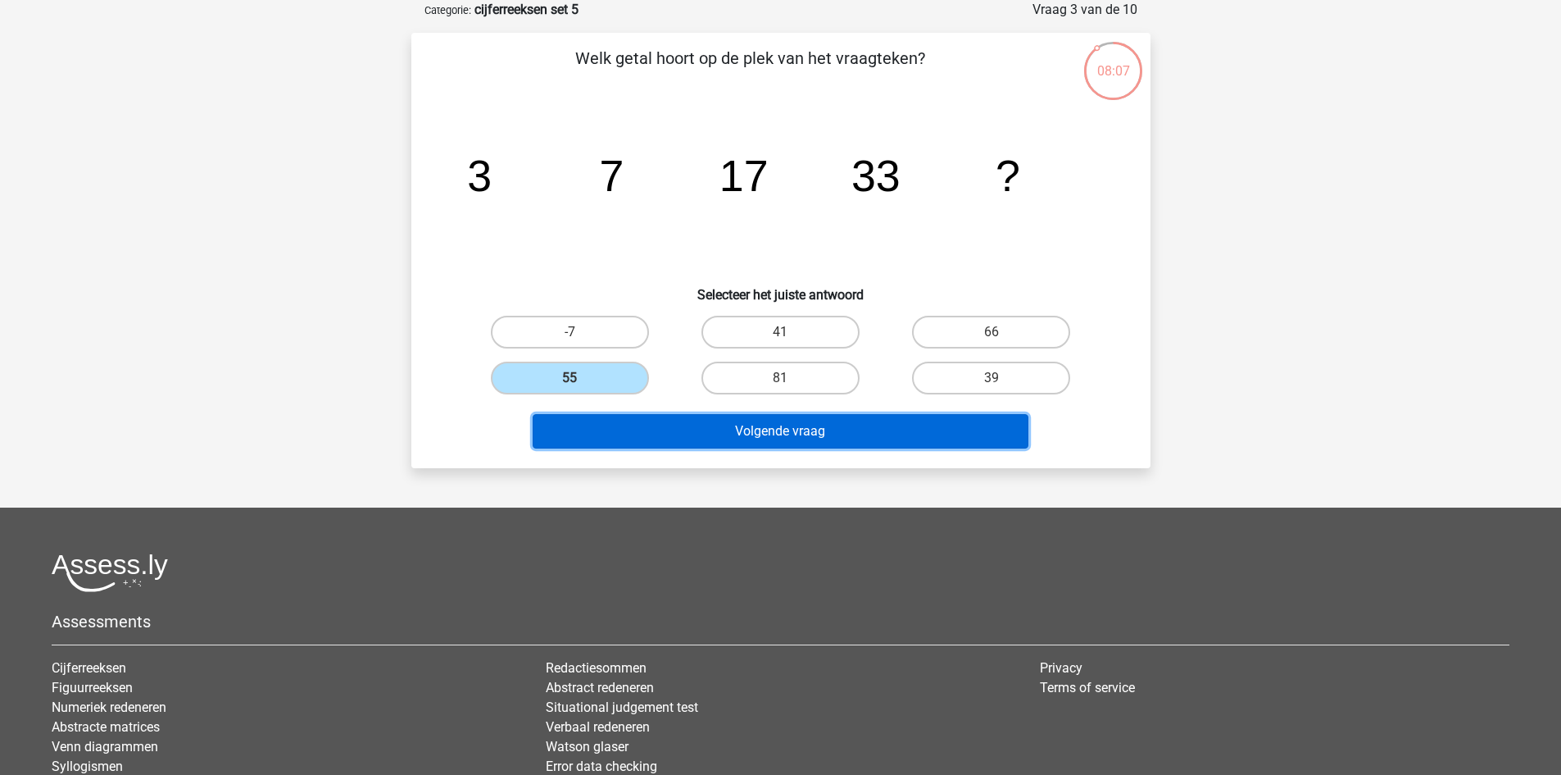
click at [686, 430] on button "Volgende vraag" at bounding box center [781, 431] width 496 height 34
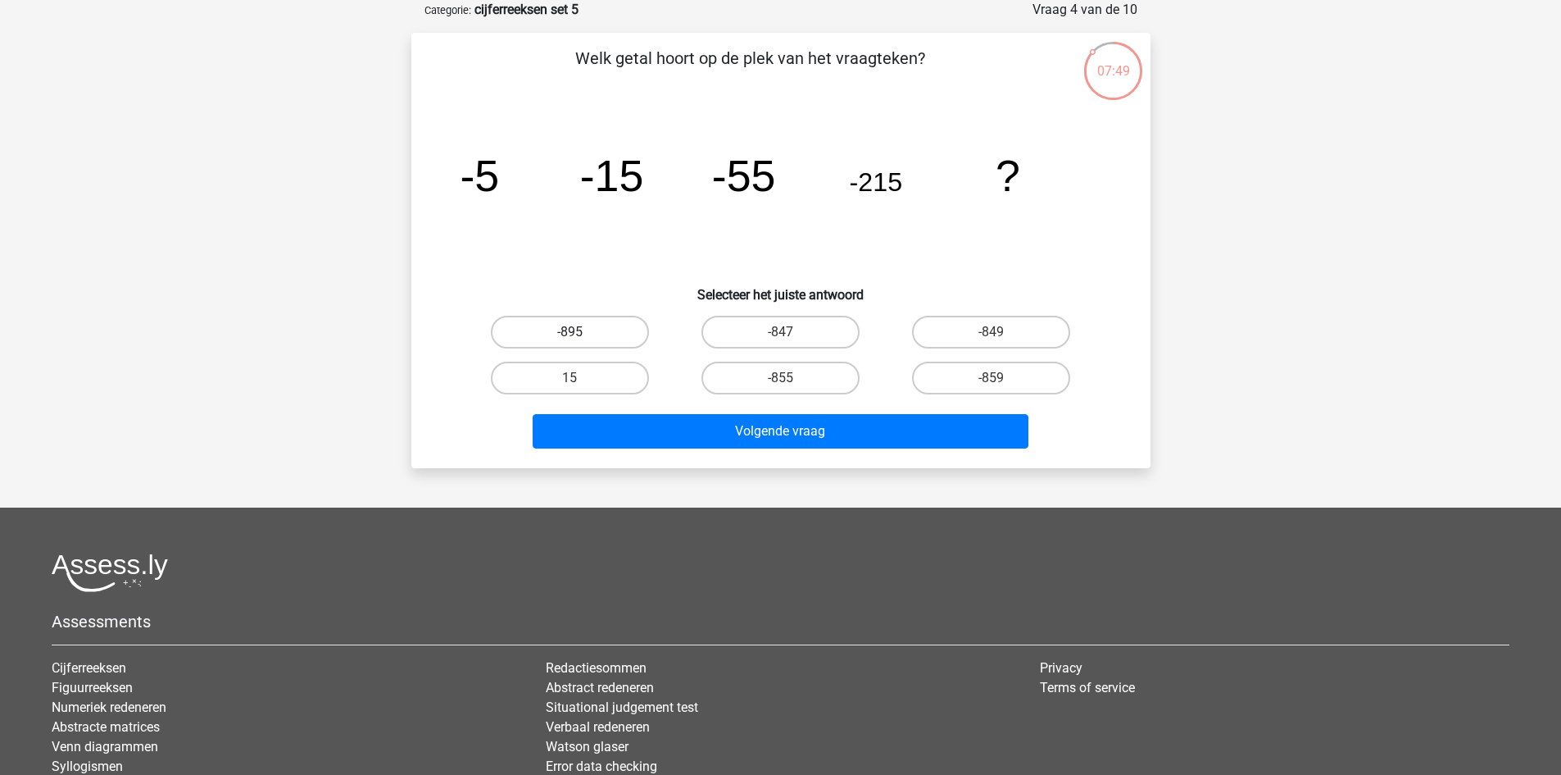
click at [636, 325] on label "-895" at bounding box center [570, 332] width 158 height 33
click at [580, 332] on input "-895" at bounding box center [575, 337] width 11 height 11
radio input "true"
click at [745, 373] on label "-855" at bounding box center [781, 377] width 158 height 33
click at [780, 378] on input "-855" at bounding box center [785, 383] width 11 height 11
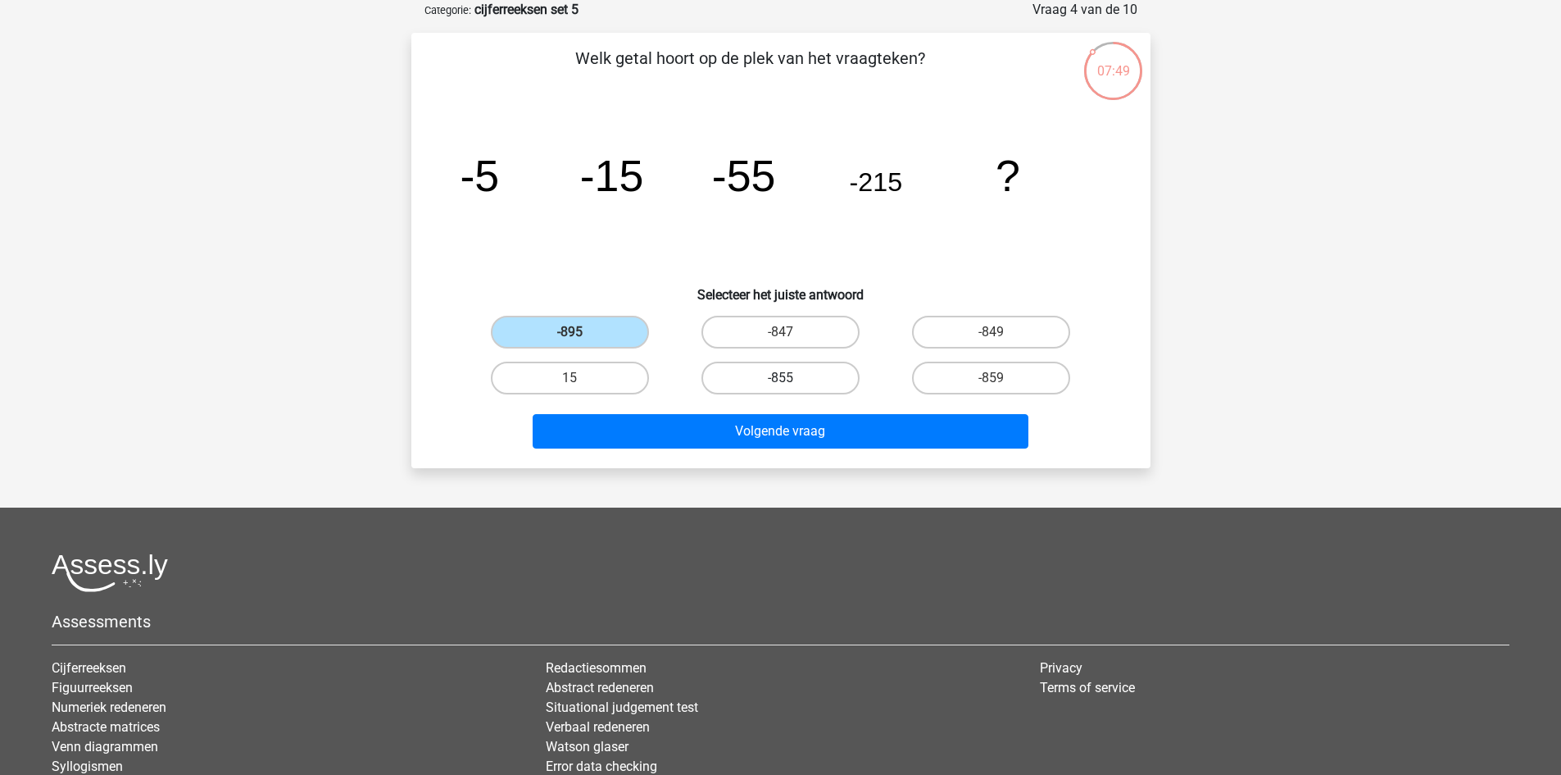
radio input "true"
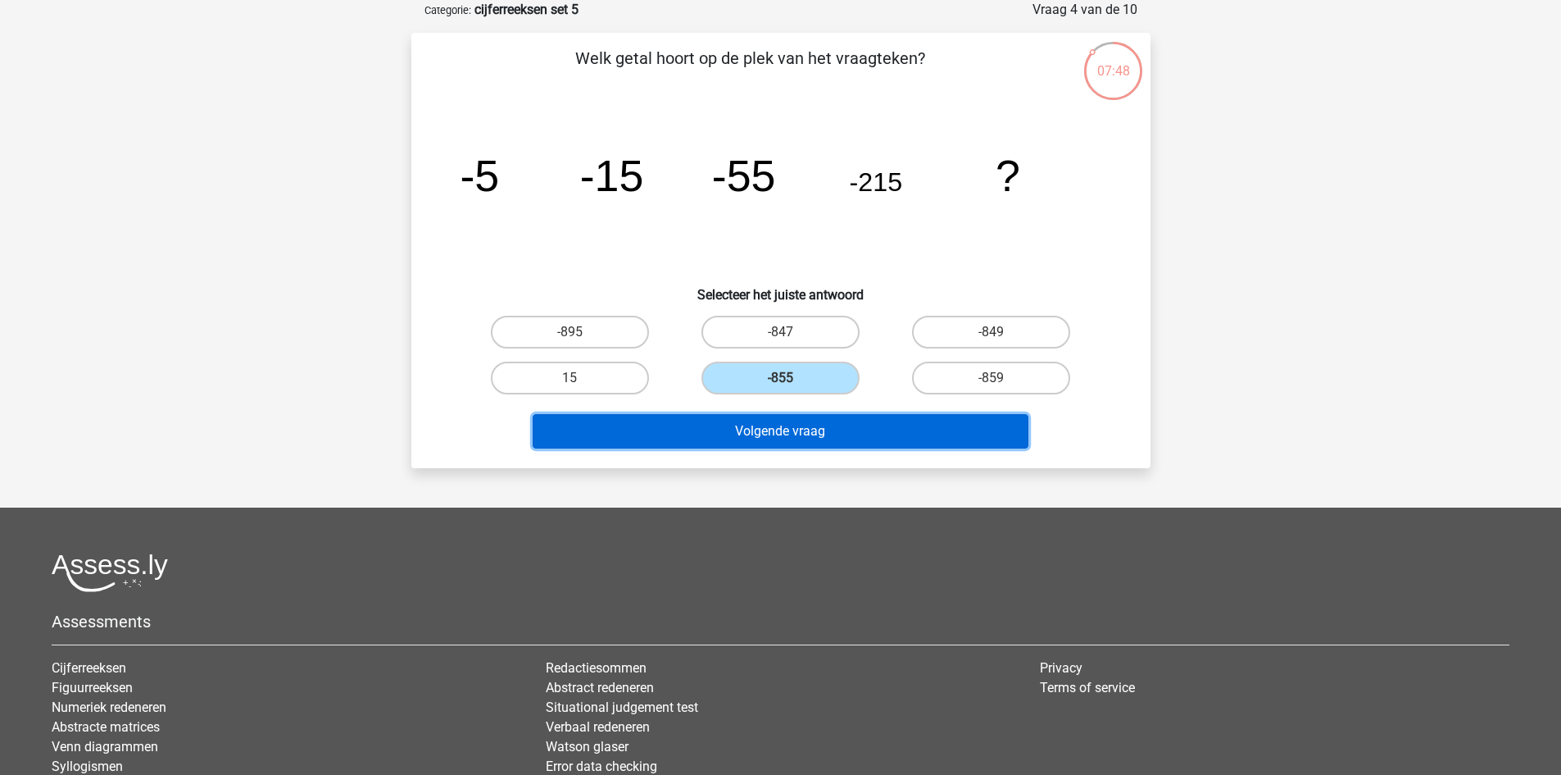
click at [770, 425] on button "Volgende vraag" at bounding box center [781, 431] width 496 height 34
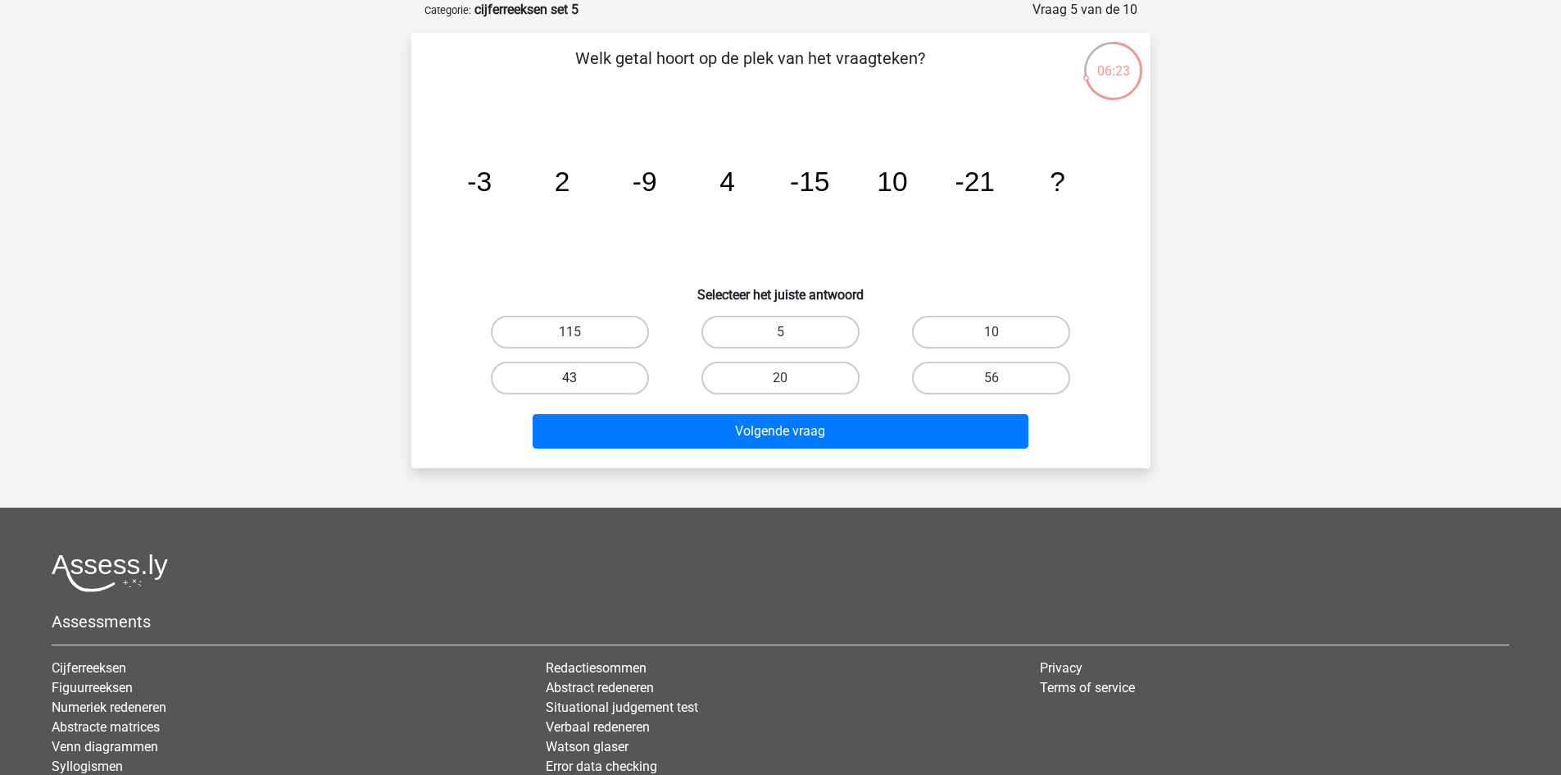
click at [595, 381] on label "43" at bounding box center [570, 377] width 158 height 33
click at [580, 381] on input "43" at bounding box center [575, 383] width 11 height 11
radio input "true"
click at [952, 389] on label "56" at bounding box center [991, 377] width 158 height 33
click at [992, 389] on input "56" at bounding box center [997, 383] width 11 height 11
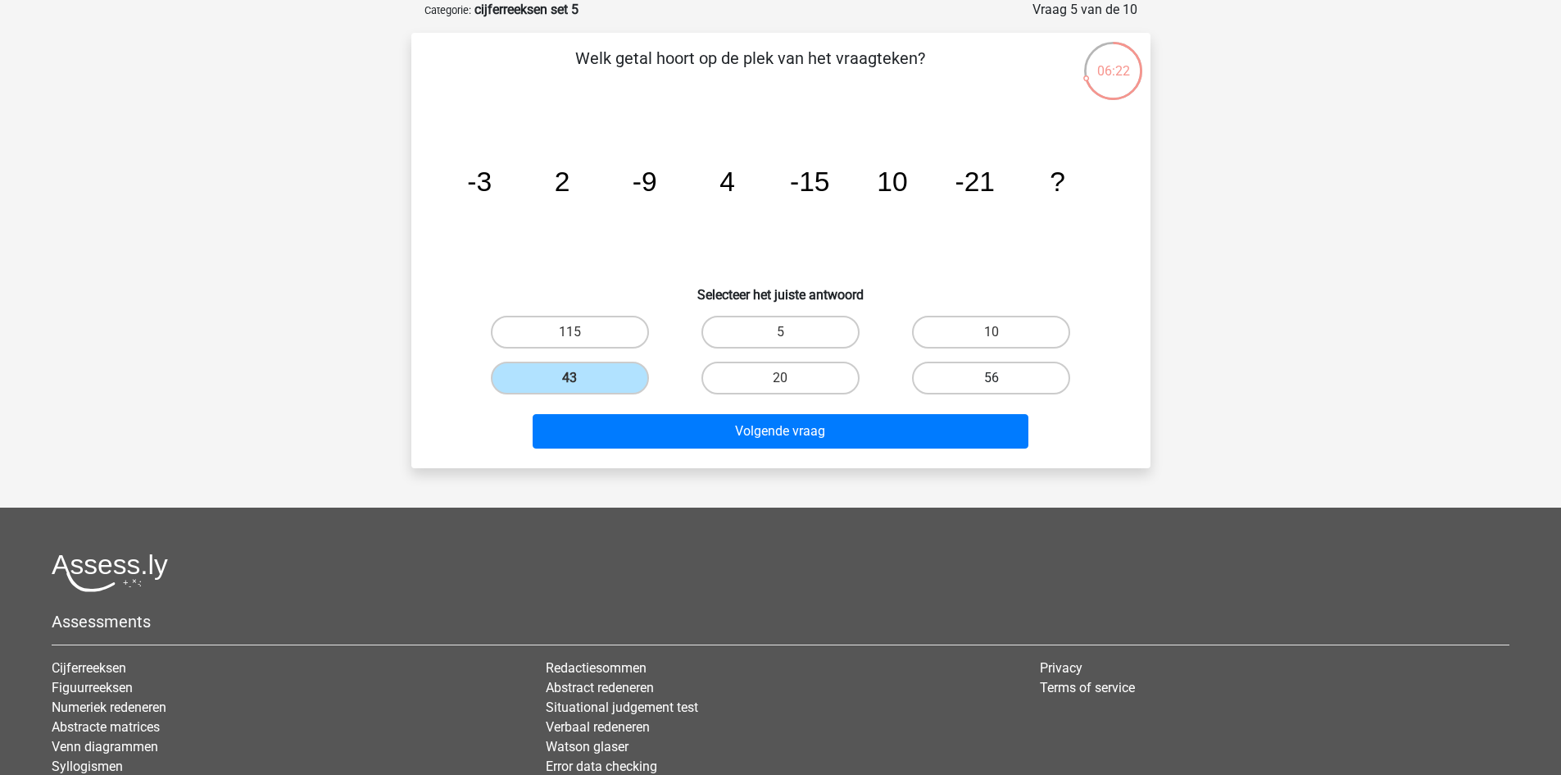
radio input "true"
click at [792, 384] on label "20" at bounding box center [781, 377] width 158 height 33
click at [791, 384] on input "20" at bounding box center [785, 383] width 11 height 11
radio input "true"
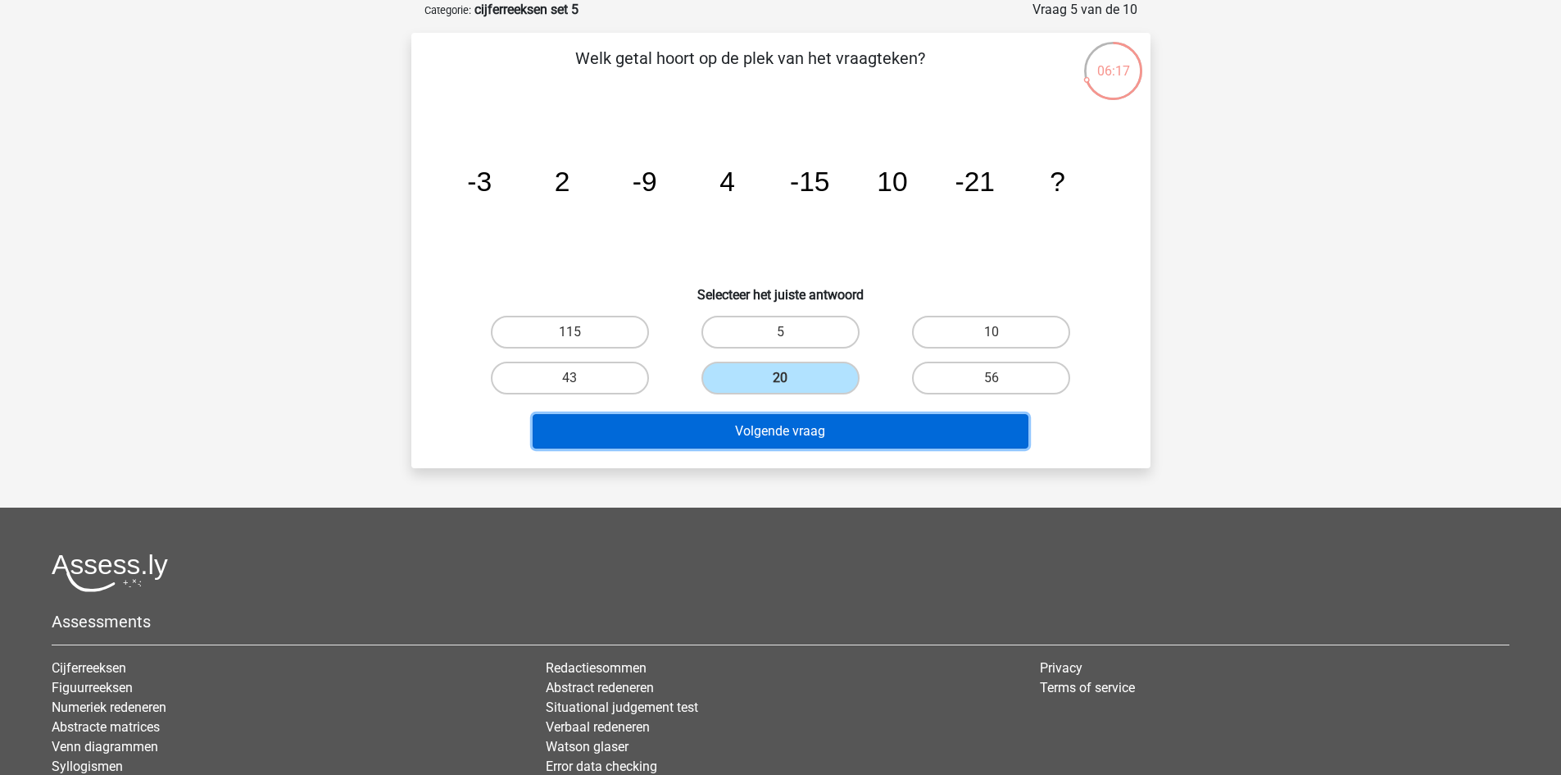
click at [820, 436] on button "Volgende vraag" at bounding box center [781, 431] width 496 height 34
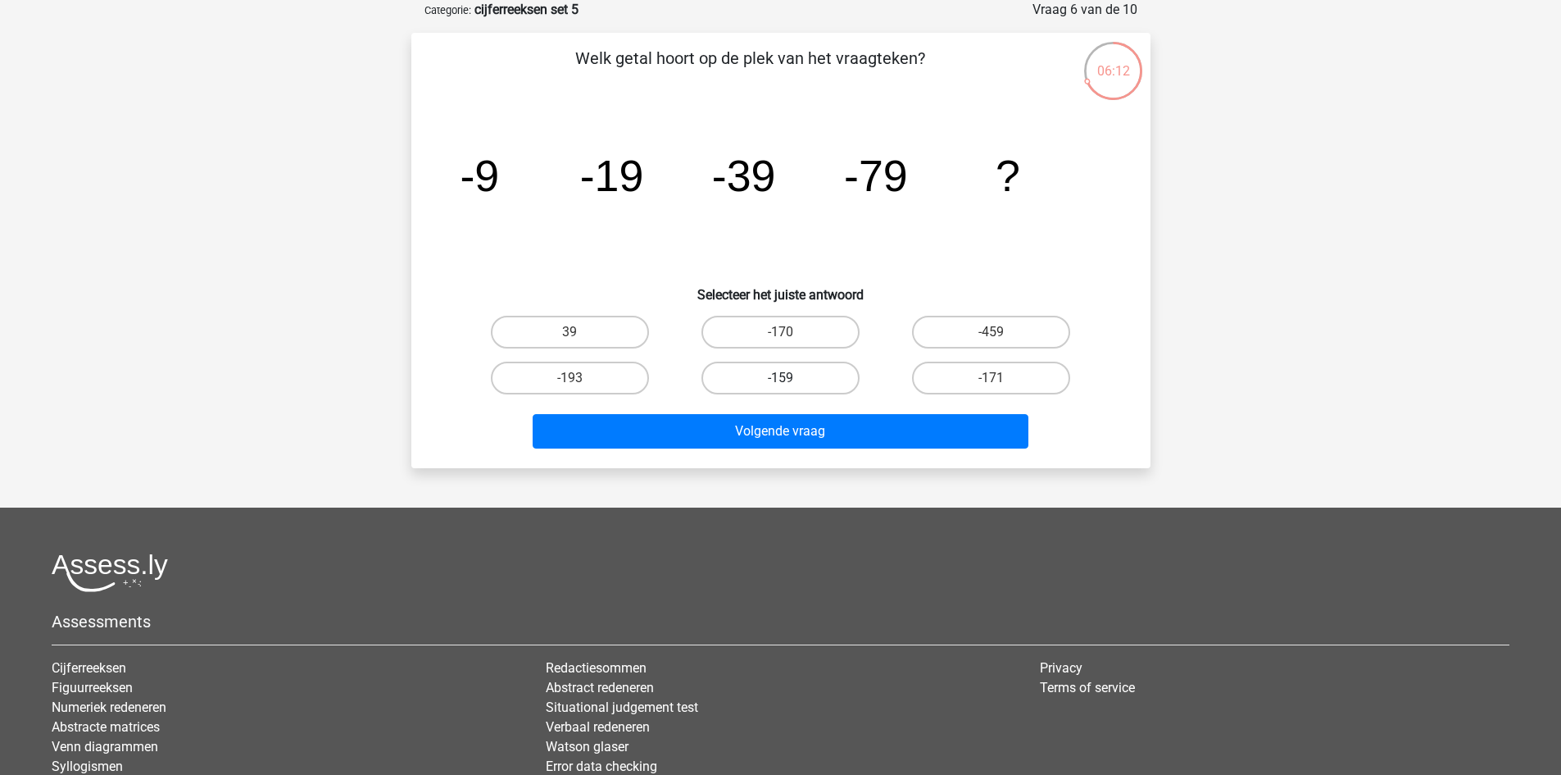
click at [789, 363] on label "-159" at bounding box center [781, 377] width 158 height 33
click at [789, 378] on input "-159" at bounding box center [785, 383] width 11 height 11
radio input "true"
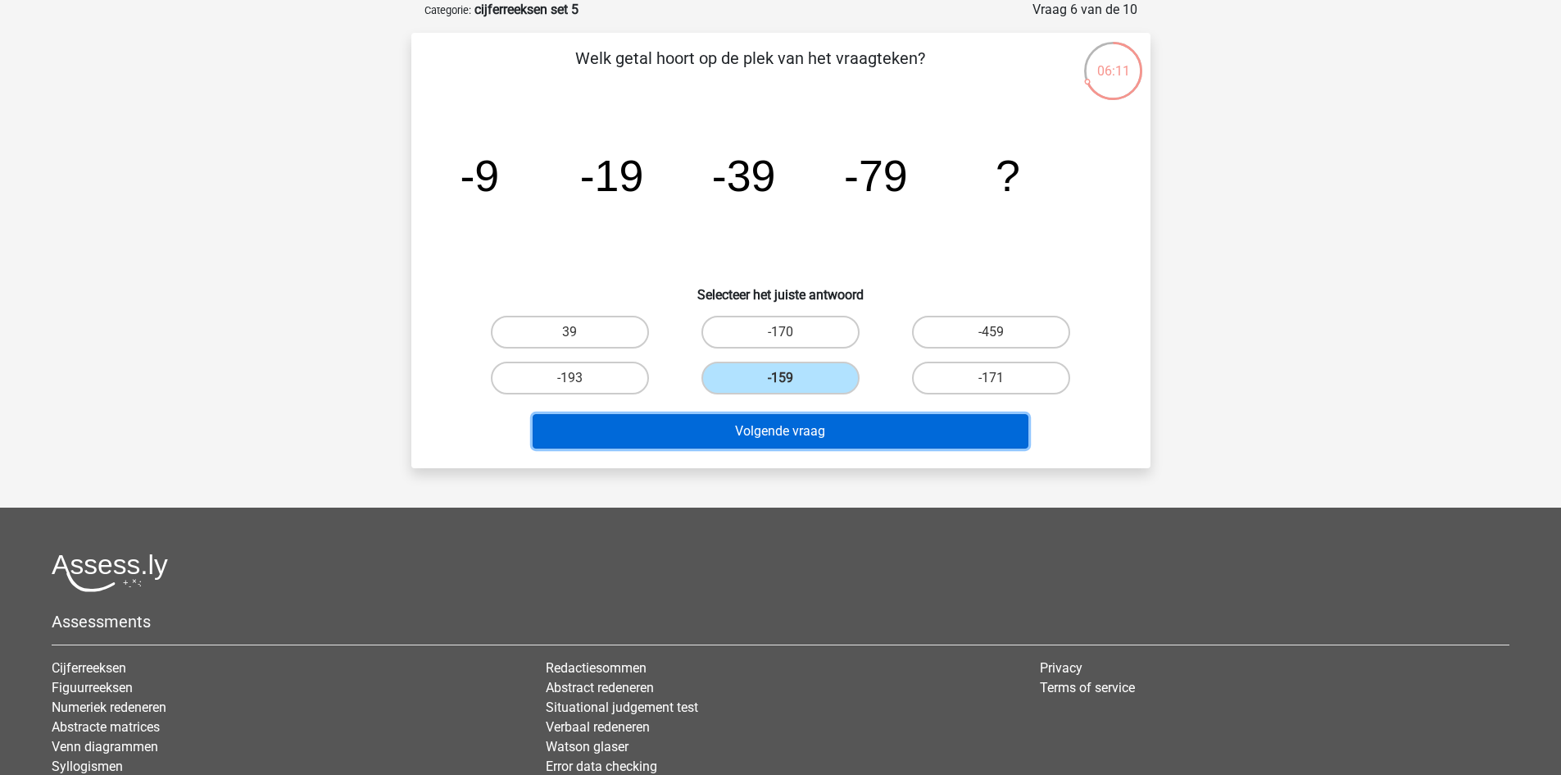
click at [787, 425] on button "Volgende vraag" at bounding box center [781, 431] width 496 height 34
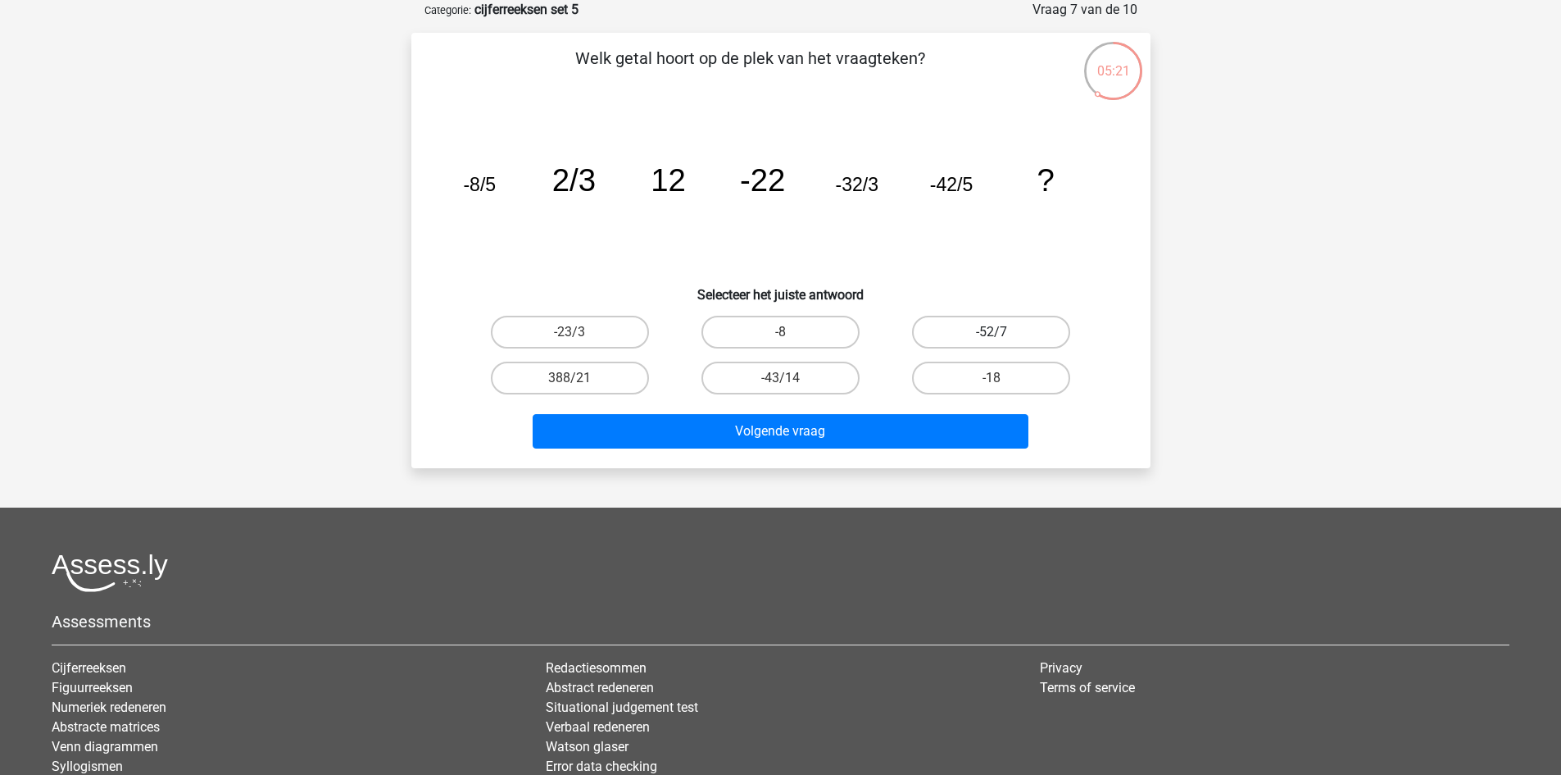
click at [957, 332] on label "-52/7" at bounding box center [991, 332] width 158 height 33
click at [992, 332] on input "-52/7" at bounding box center [997, 337] width 11 height 11
radio input "true"
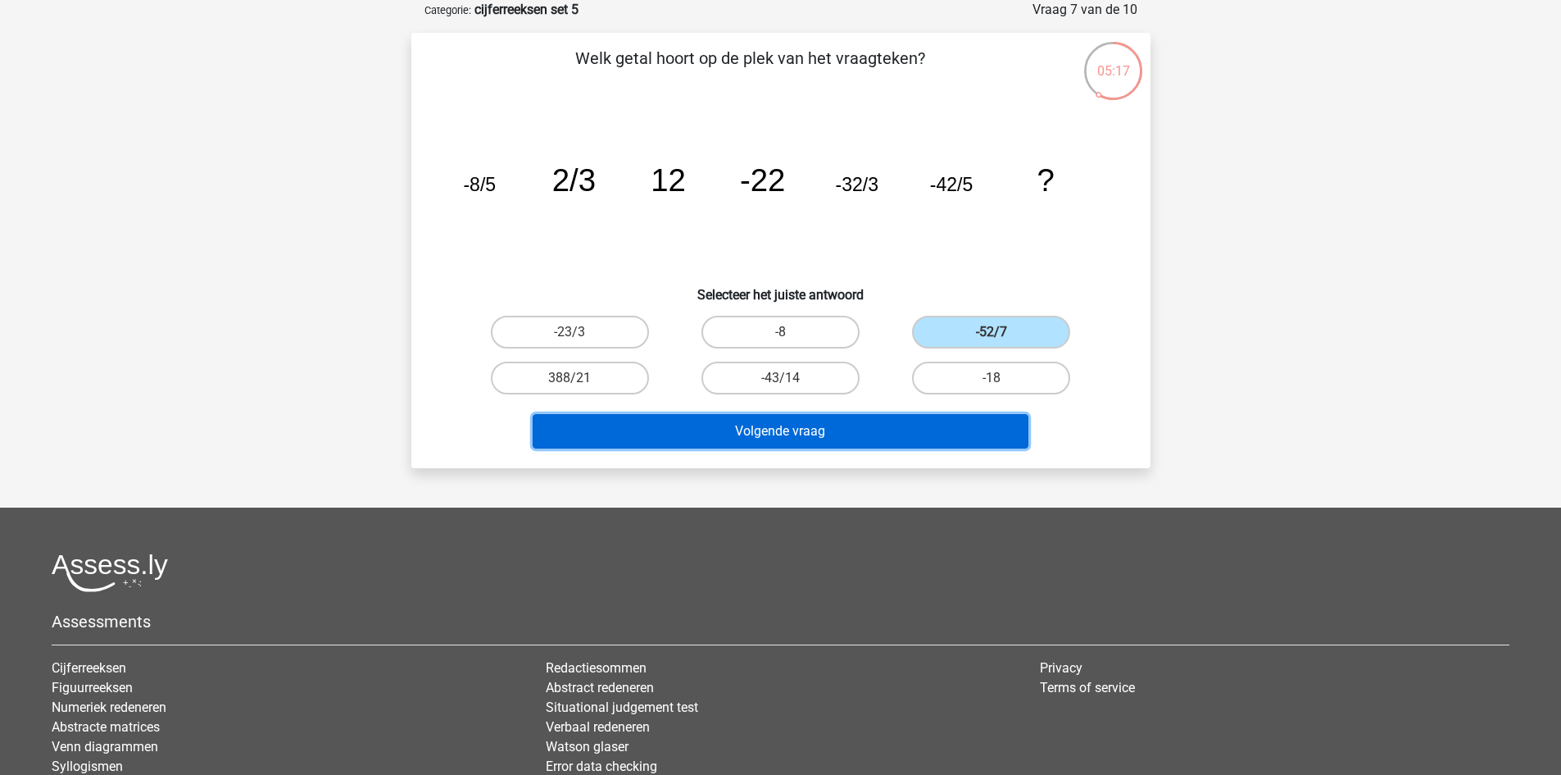
click at [912, 430] on button "Volgende vraag" at bounding box center [781, 431] width 496 height 34
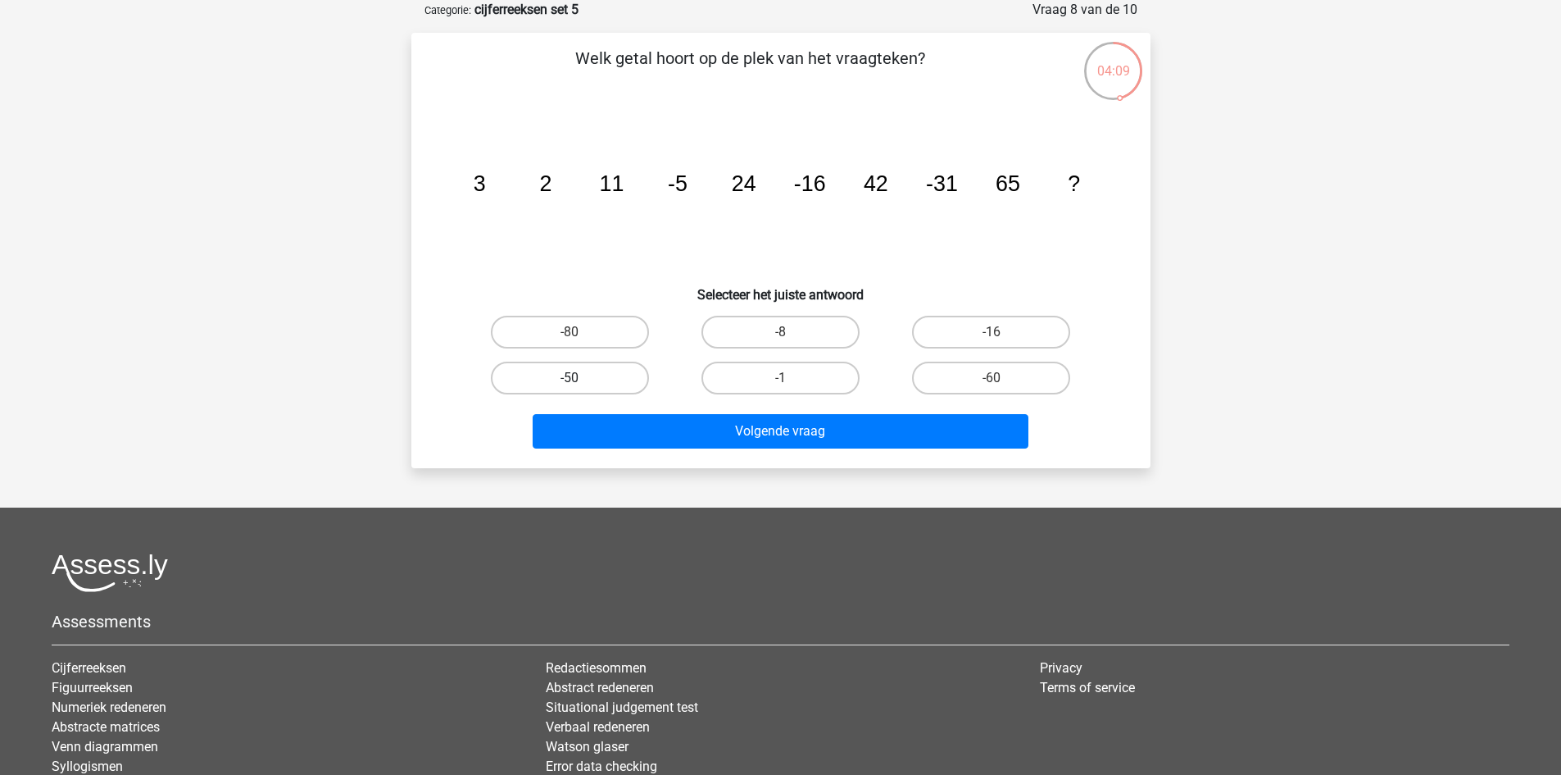
click at [599, 375] on label "-50" at bounding box center [570, 377] width 158 height 33
click at [580, 378] on input "-50" at bounding box center [575, 383] width 11 height 11
radio input "true"
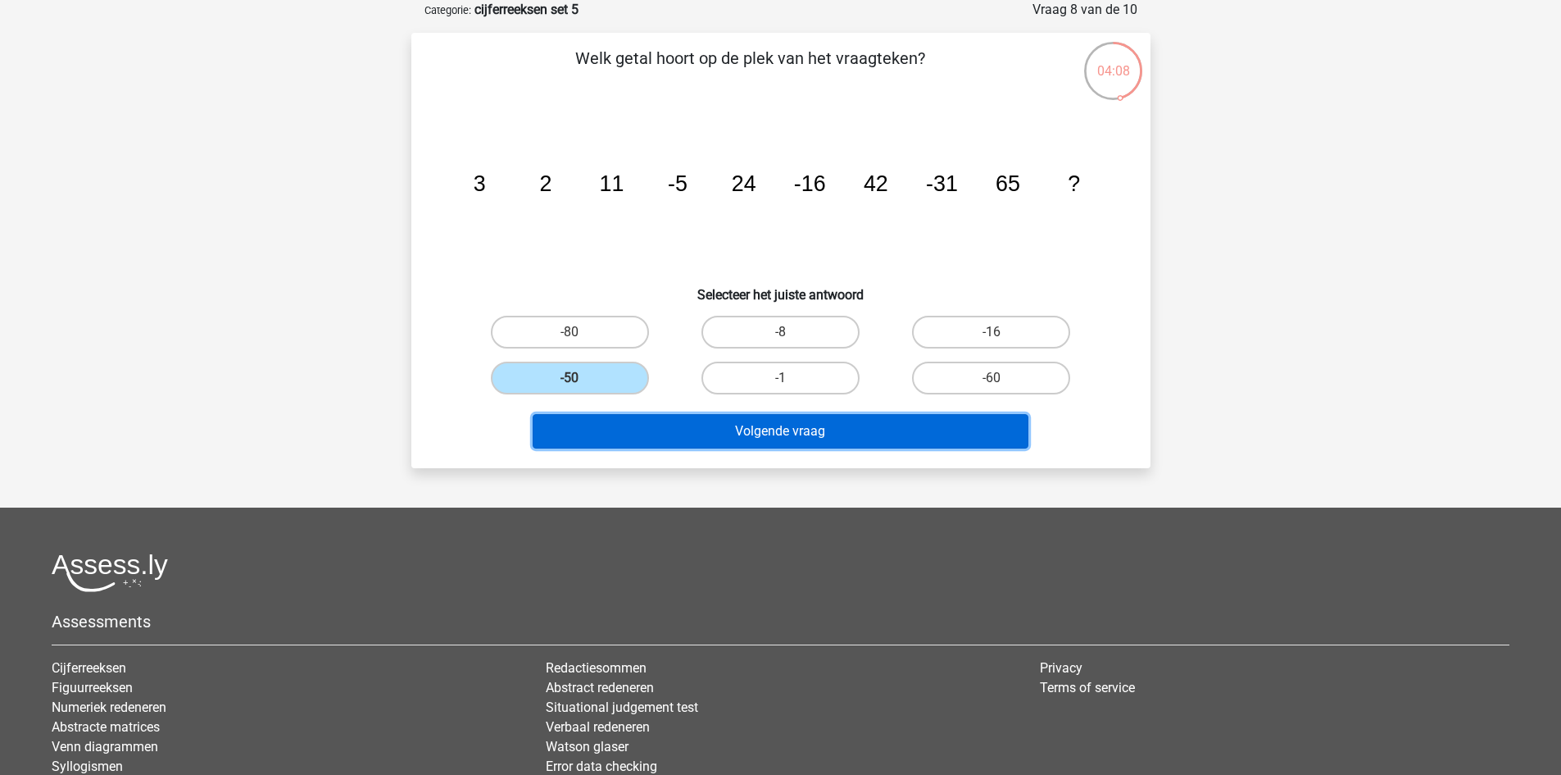
click at [822, 435] on button "Volgende vraag" at bounding box center [781, 431] width 496 height 34
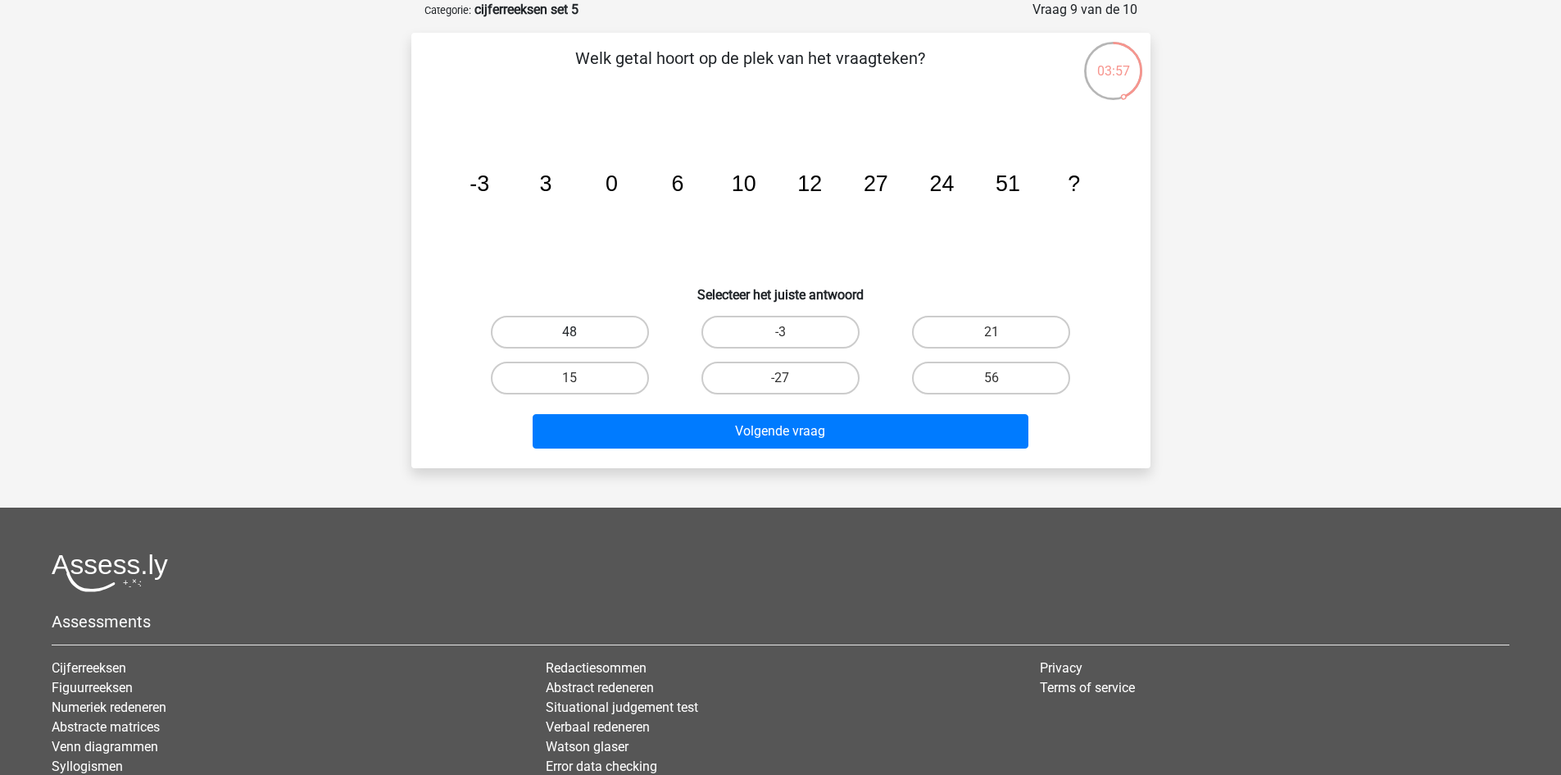
click at [630, 330] on label "48" at bounding box center [570, 332] width 158 height 33
click at [580, 332] on input "48" at bounding box center [575, 337] width 11 height 11
radio input "true"
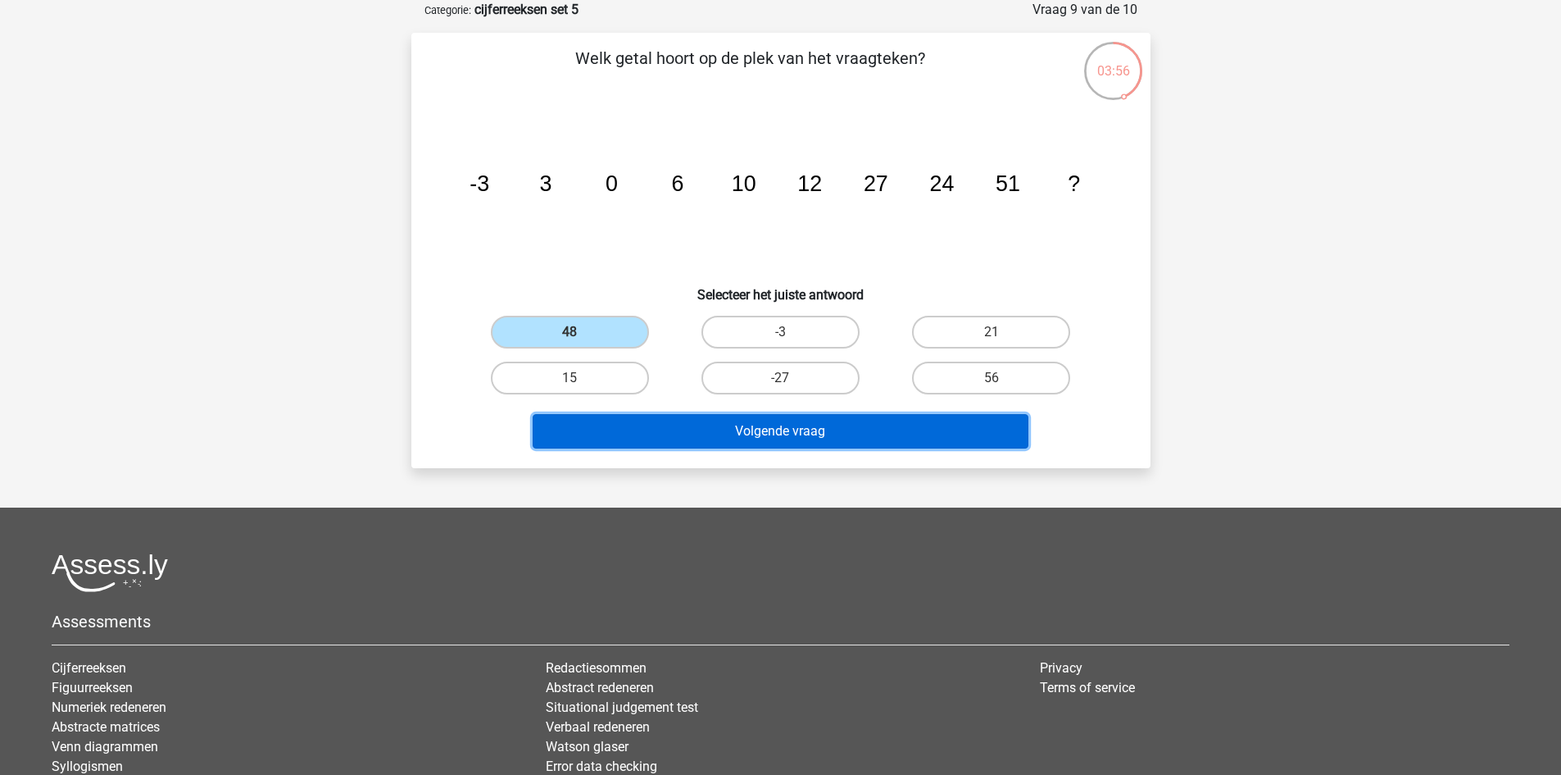
click at [688, 425] on button "Volgende vraag" at bounding box center [781, 431] width 496 height 34
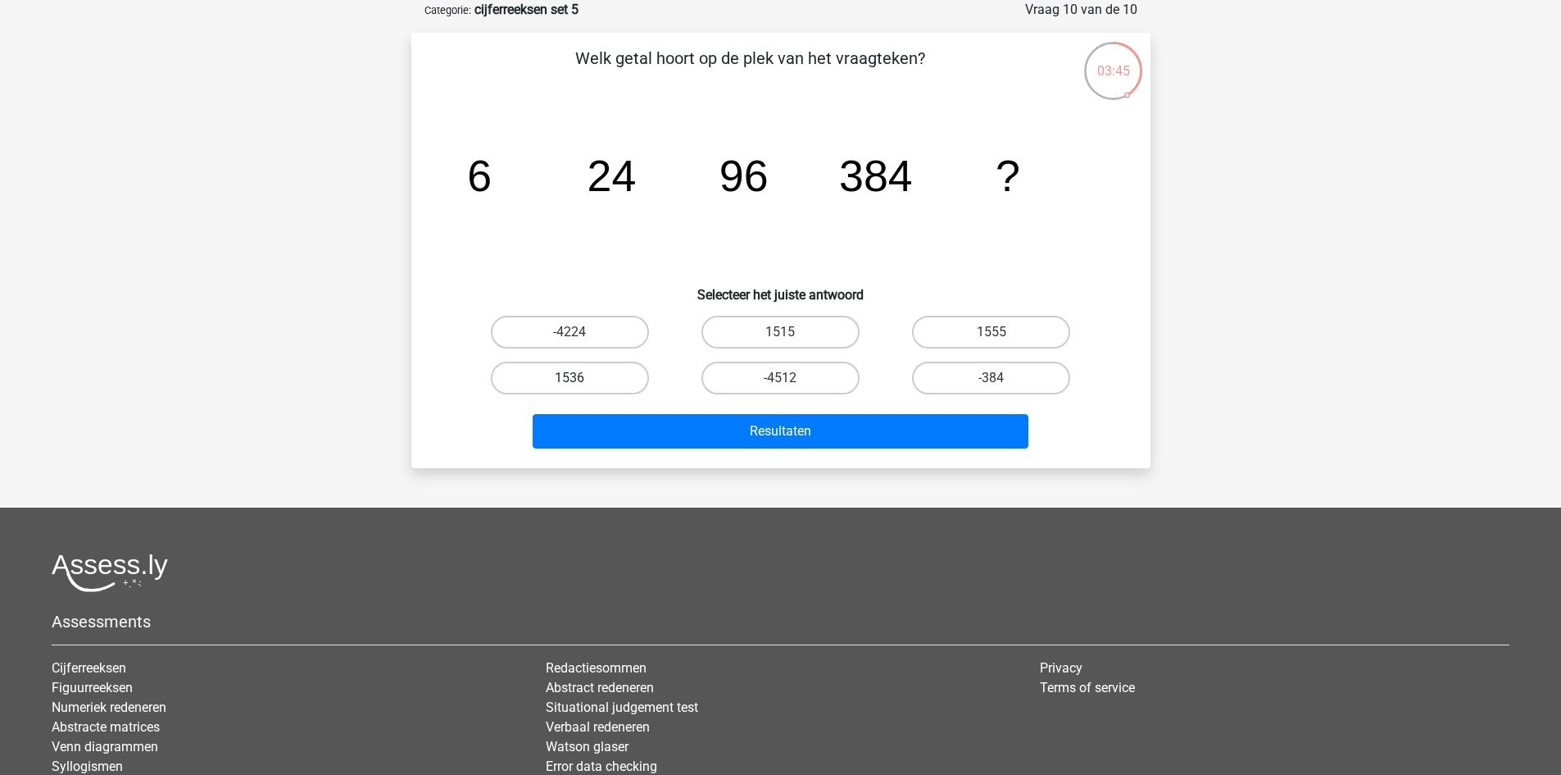
click at [607, 382] on label "1536" at bounding box center [570, 377] width 158 height 33
click at [580, 382] on input "1536" at bounding box center [575, 383] width 11 height 11
radio input "true"
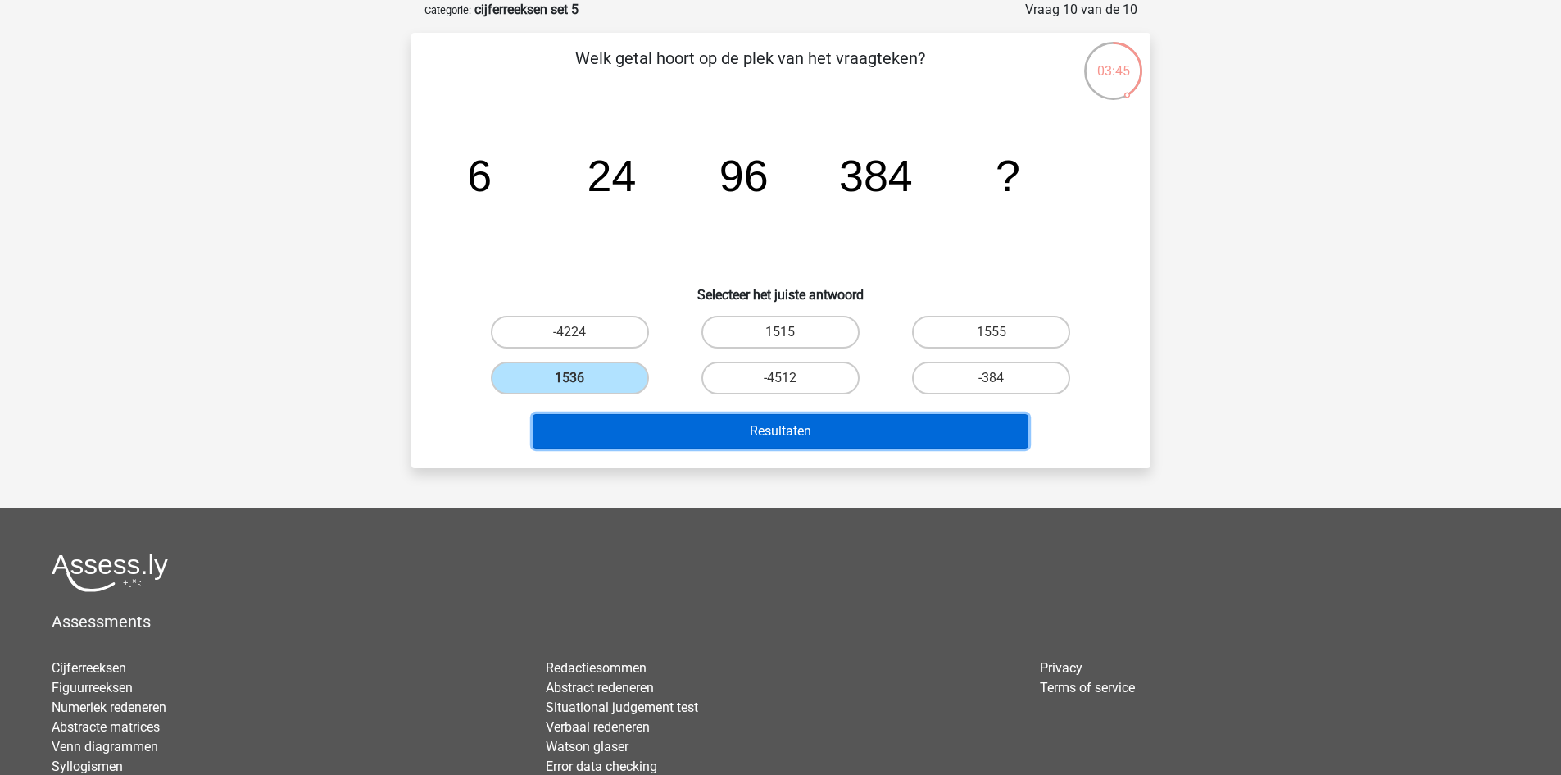
click at [694, 434] on button "Resultaten" at bounding box center [781, 431] width 496 height 34
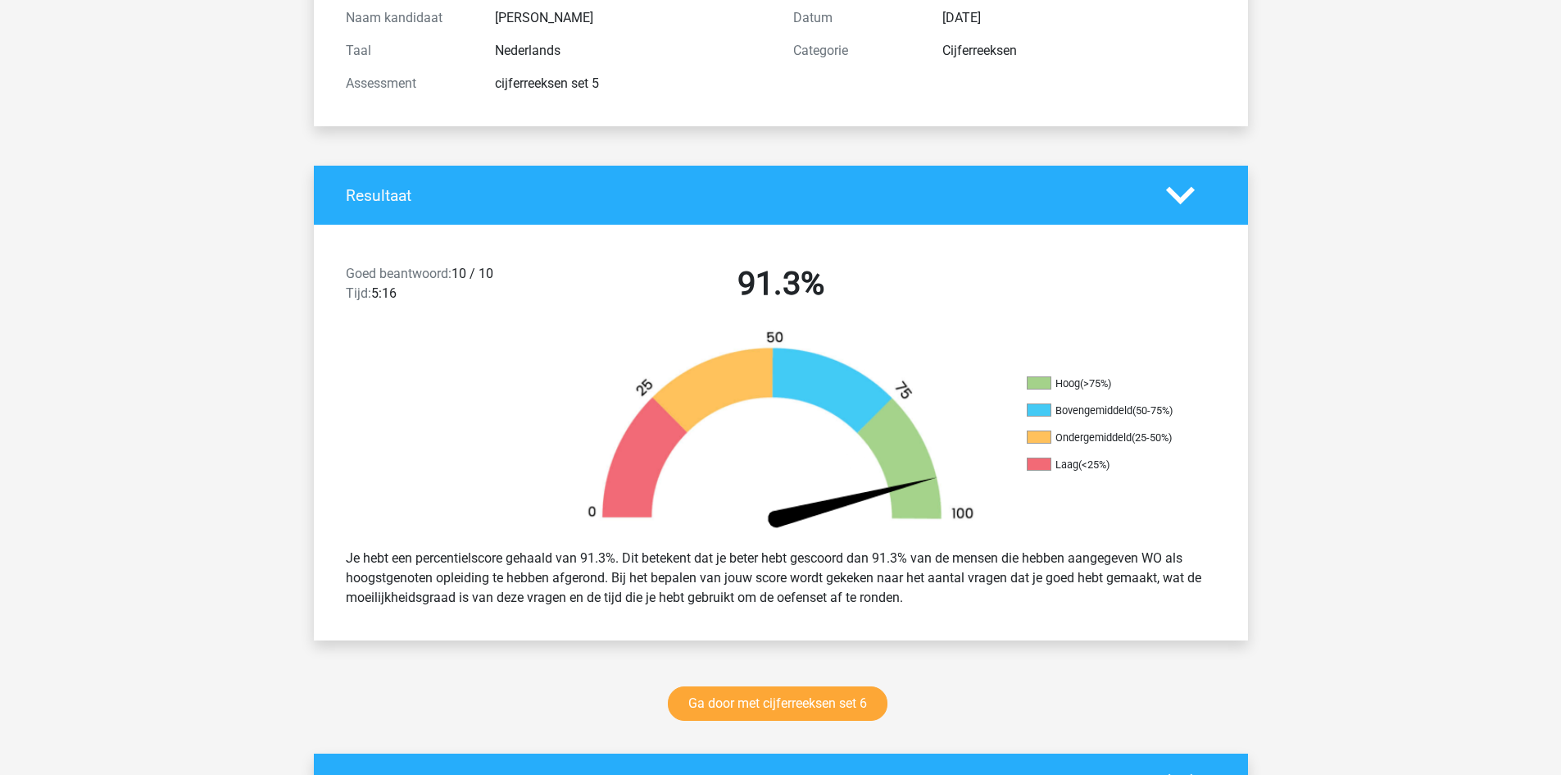
scroll to position [738, 0]
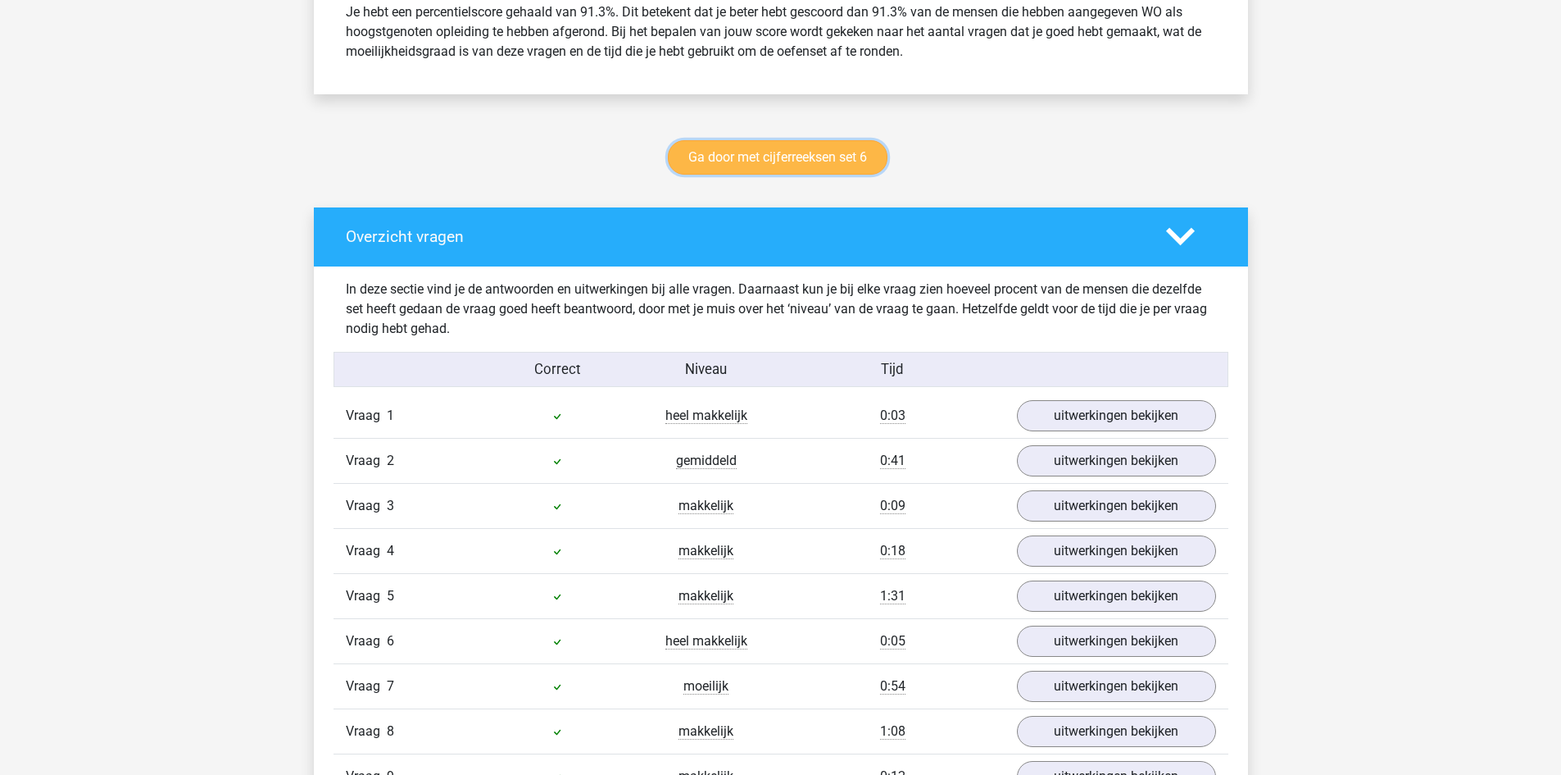
click at [844, 157] on link "Ga door met cijferreeksen set 6" at bounding box center [778, 157] width 220 height 34
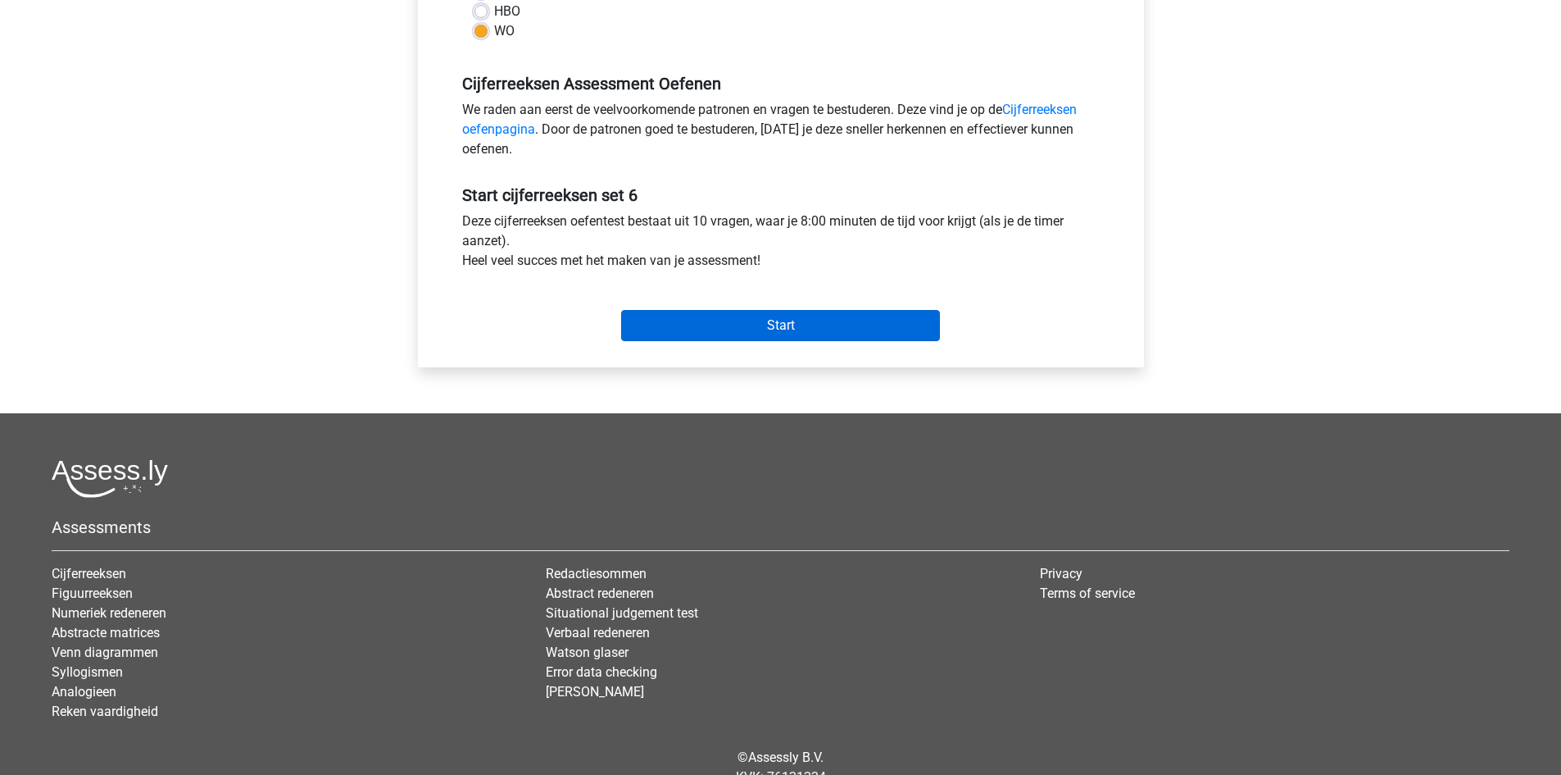
scroll to position [492, 0]
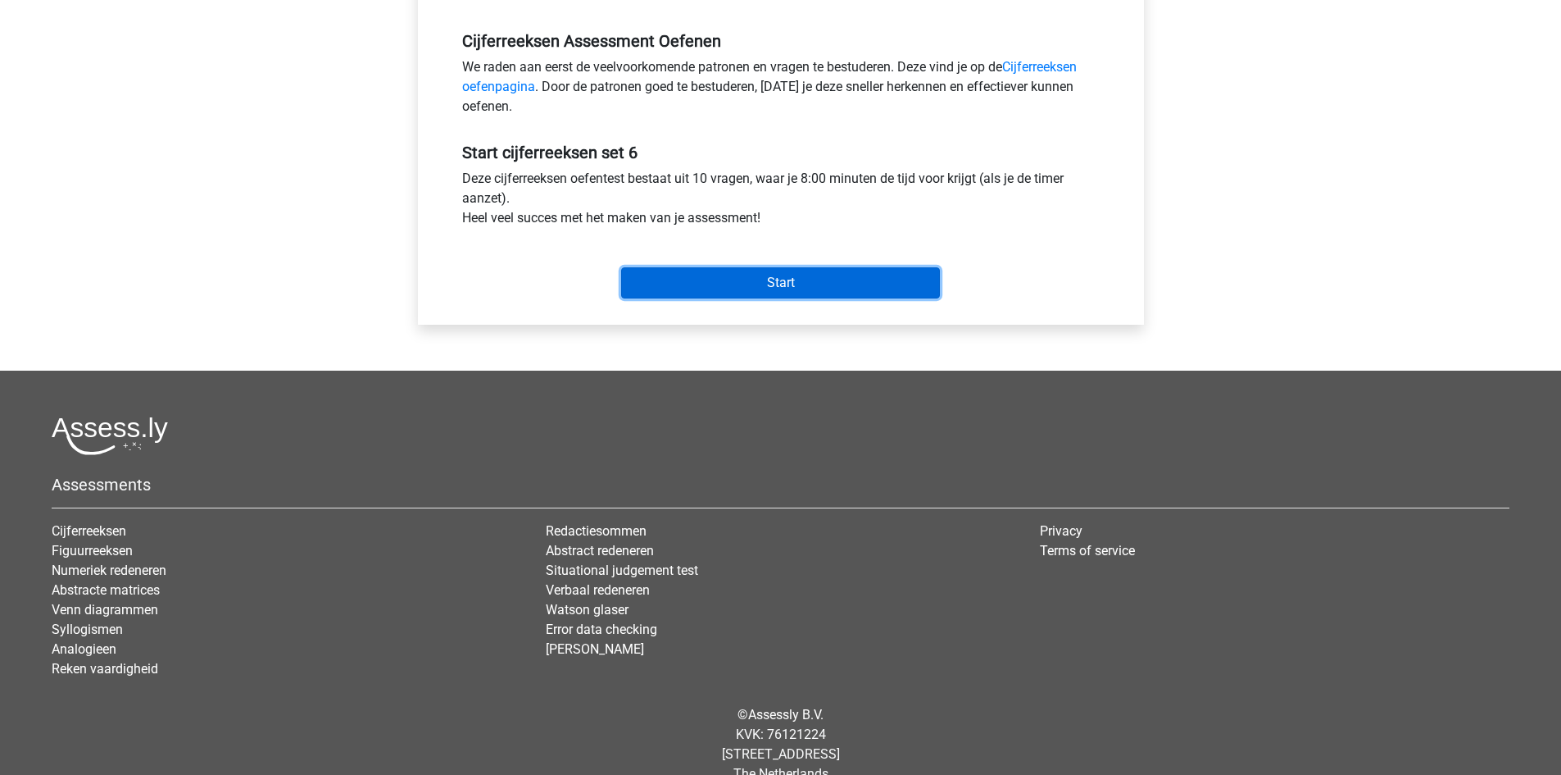
click at [847, 292] on input "Start" at bounding box center [780, 282] width 319 height 31
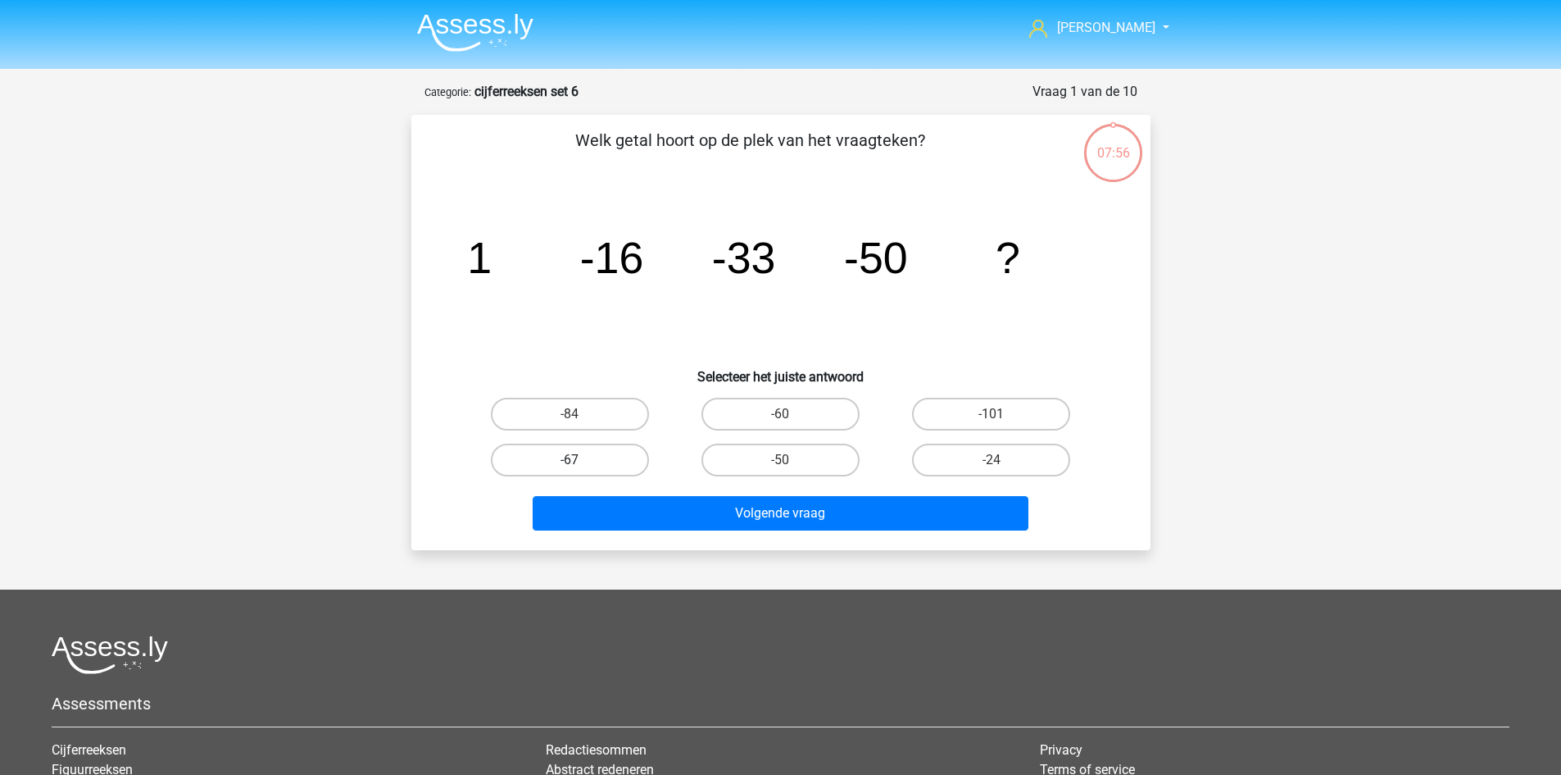
click at [609, 459] on label "-67" at bounding box center [570, 459] width 158 height 33
click at [580, 460] on input "-67" at bounding box center [575, 465] width 11 height 11
radio input "true"
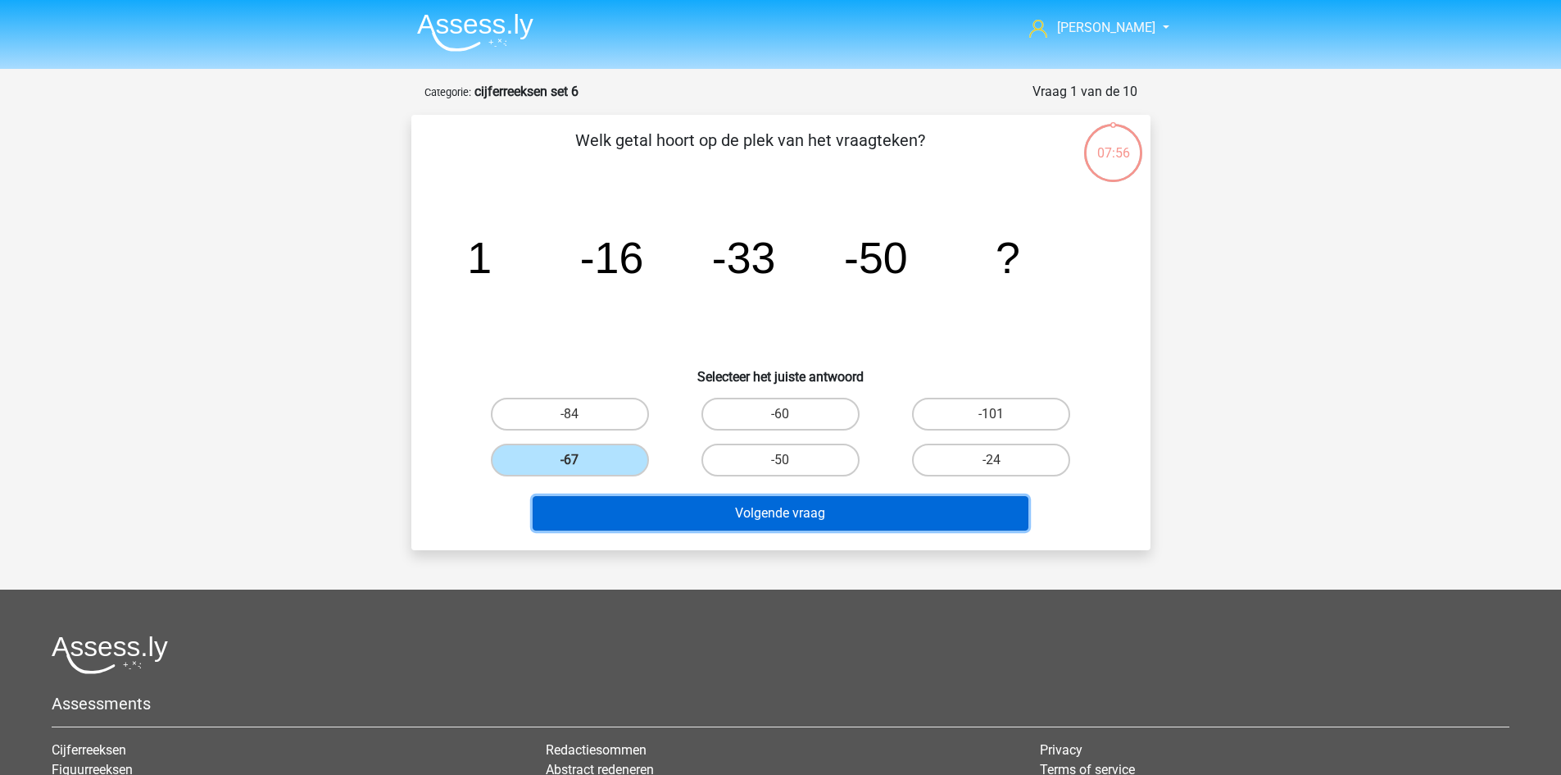
click at [695, 507] on button "Volgende vraag" at bounding box center [781, 513] width 496 height 34
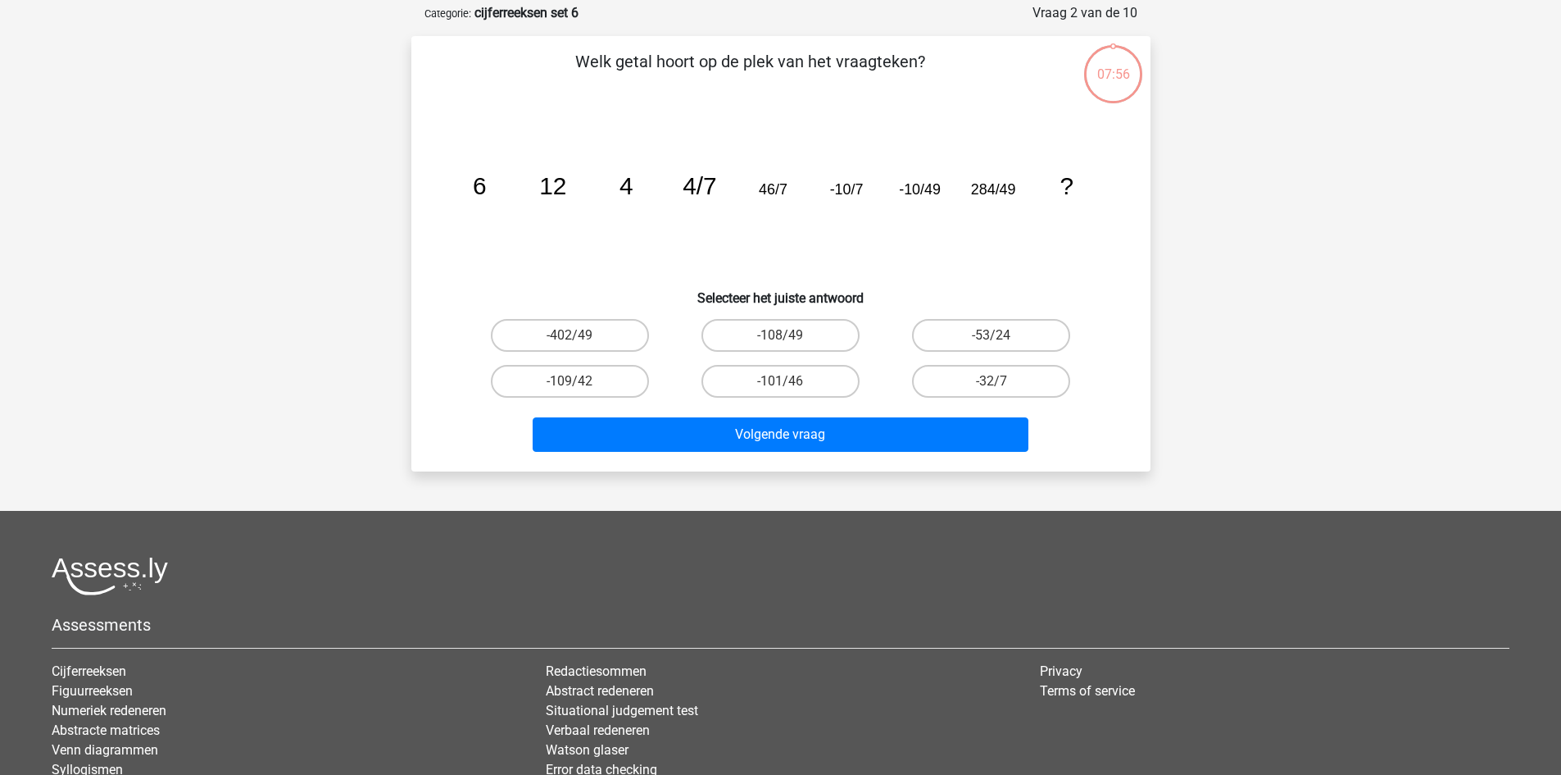
scroll to position [82, 0]
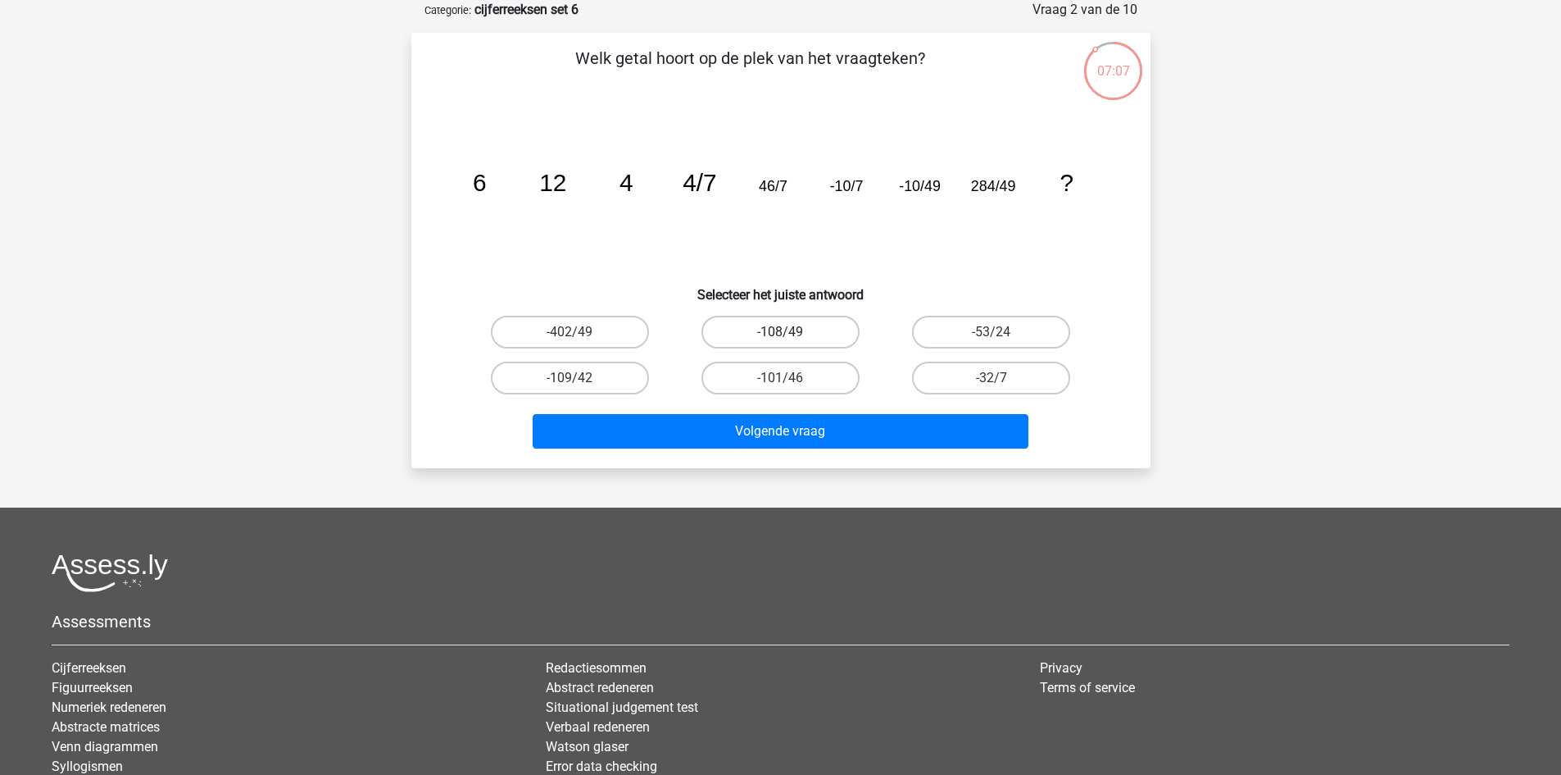
click at [745, 339] on label "-108/49" at bounding box center [781, 332] width 158 height 33
click at [780, 339] on input "-108/49" at bounding box center [785, 337] width 11 height 11
radio input "true"
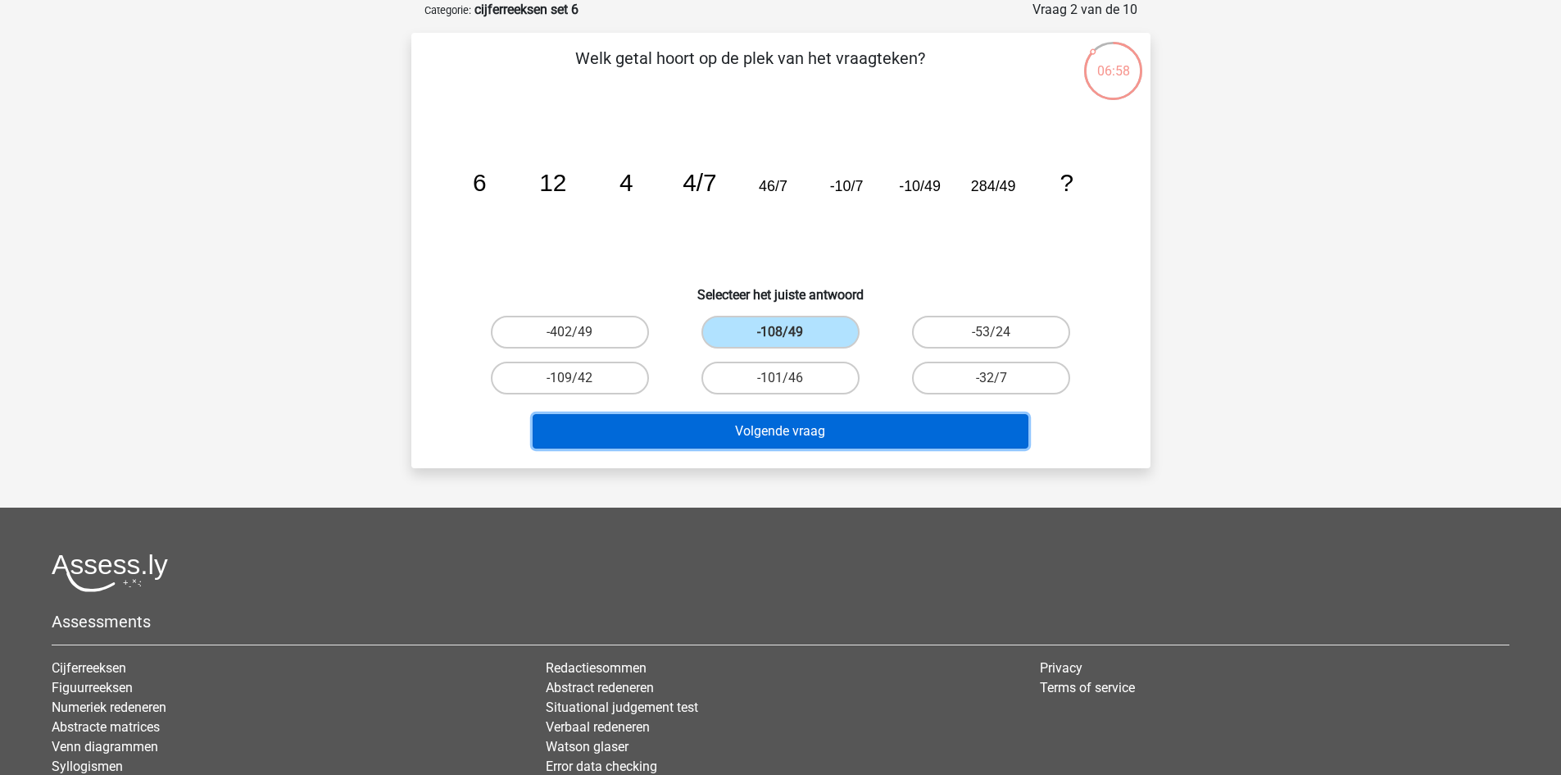
click at [811, 434] on button "Volgende vraag" at bounding box center [781, 431] width 496 height 34
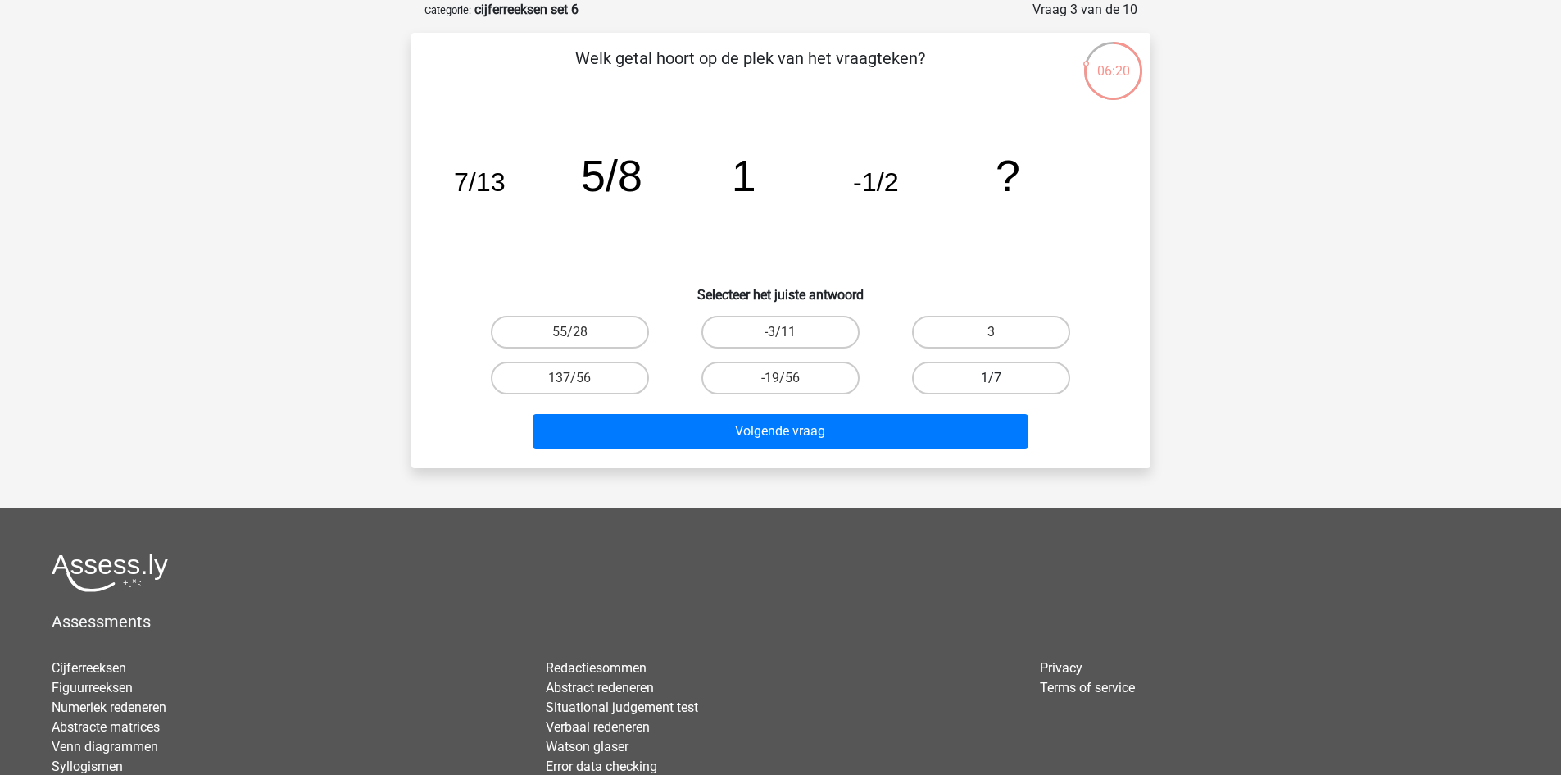
click at [964, 368] on label "1/7" at bounding box center [991, 377] width 158 height 33
click at [992, 378] on input "1/7" at bounding box center [997, 383] width 11 height 11
radio input "true"
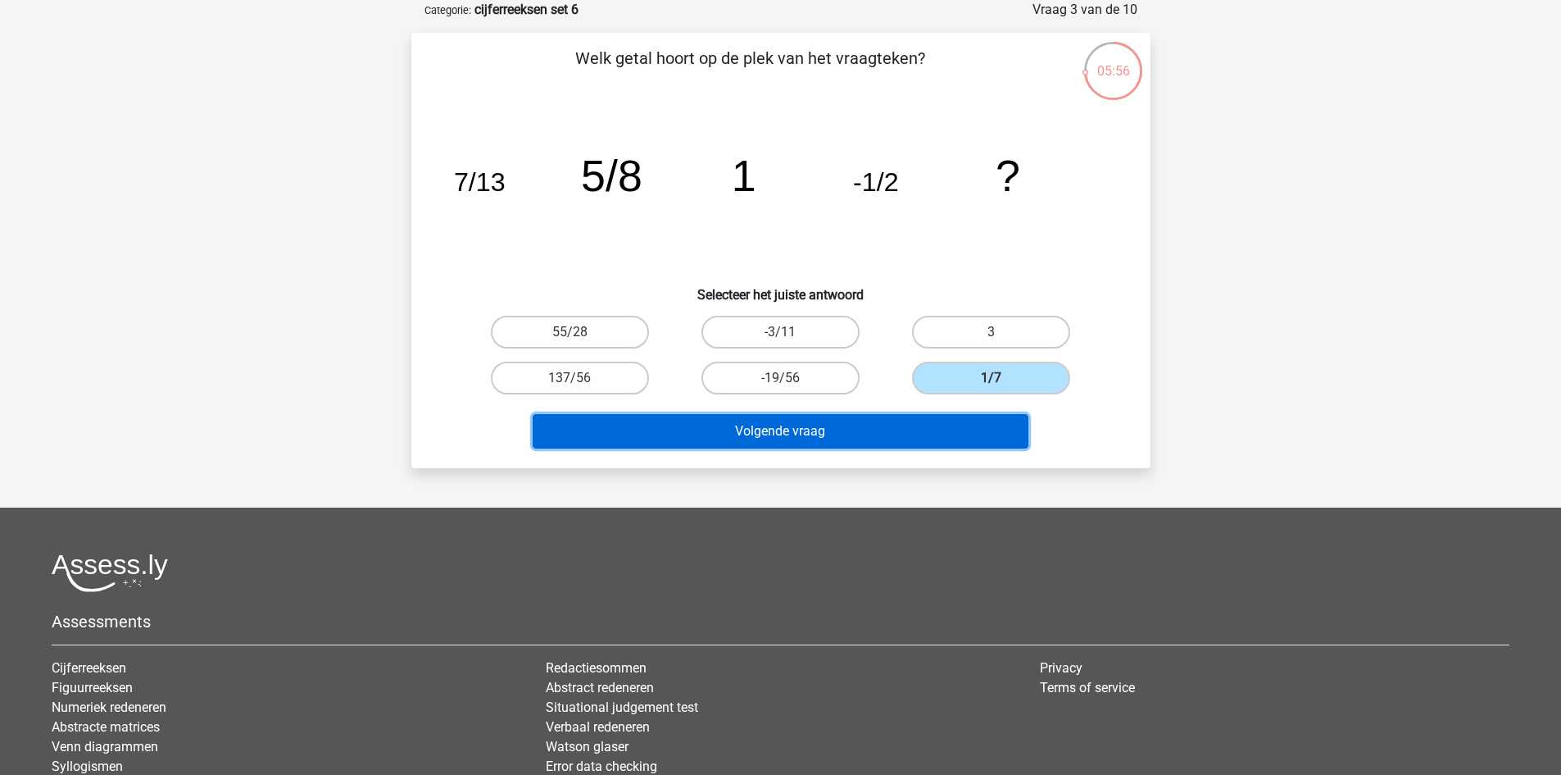
click at [901, 430] on button "Volgende vraag" at bounding box center [781, 431] width 496 height 34
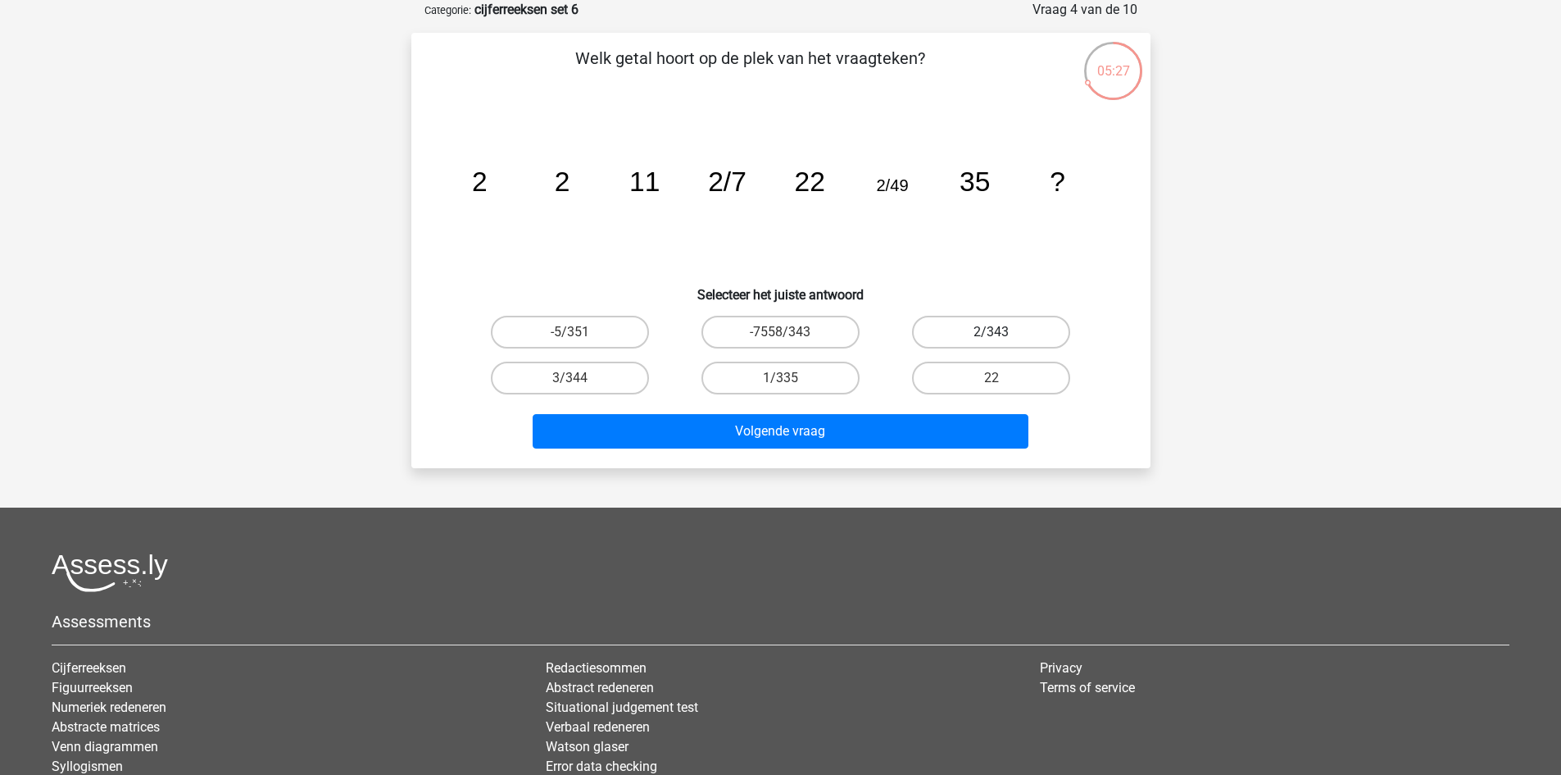
click at [960, 328] on label "2/343" at bounding box center [991, 332] width 158 height 33
click at [992, 332] on input "2/343" at bounding box center [997, 337] width 11 height 11
radio input "true"
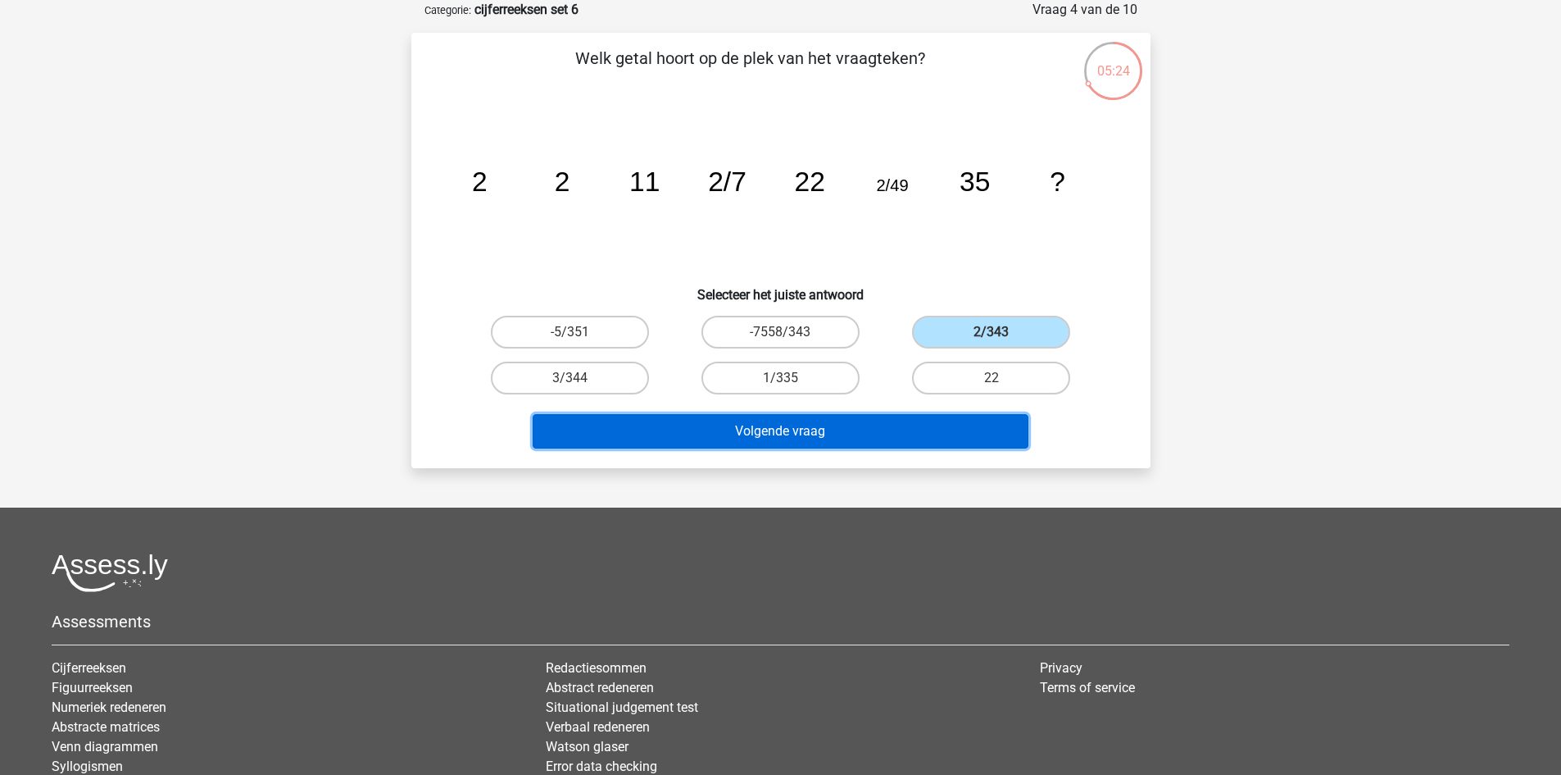
click at [893, 425] on button "Volgende vraag" at bounding box center [781, 431] width 496 height 34
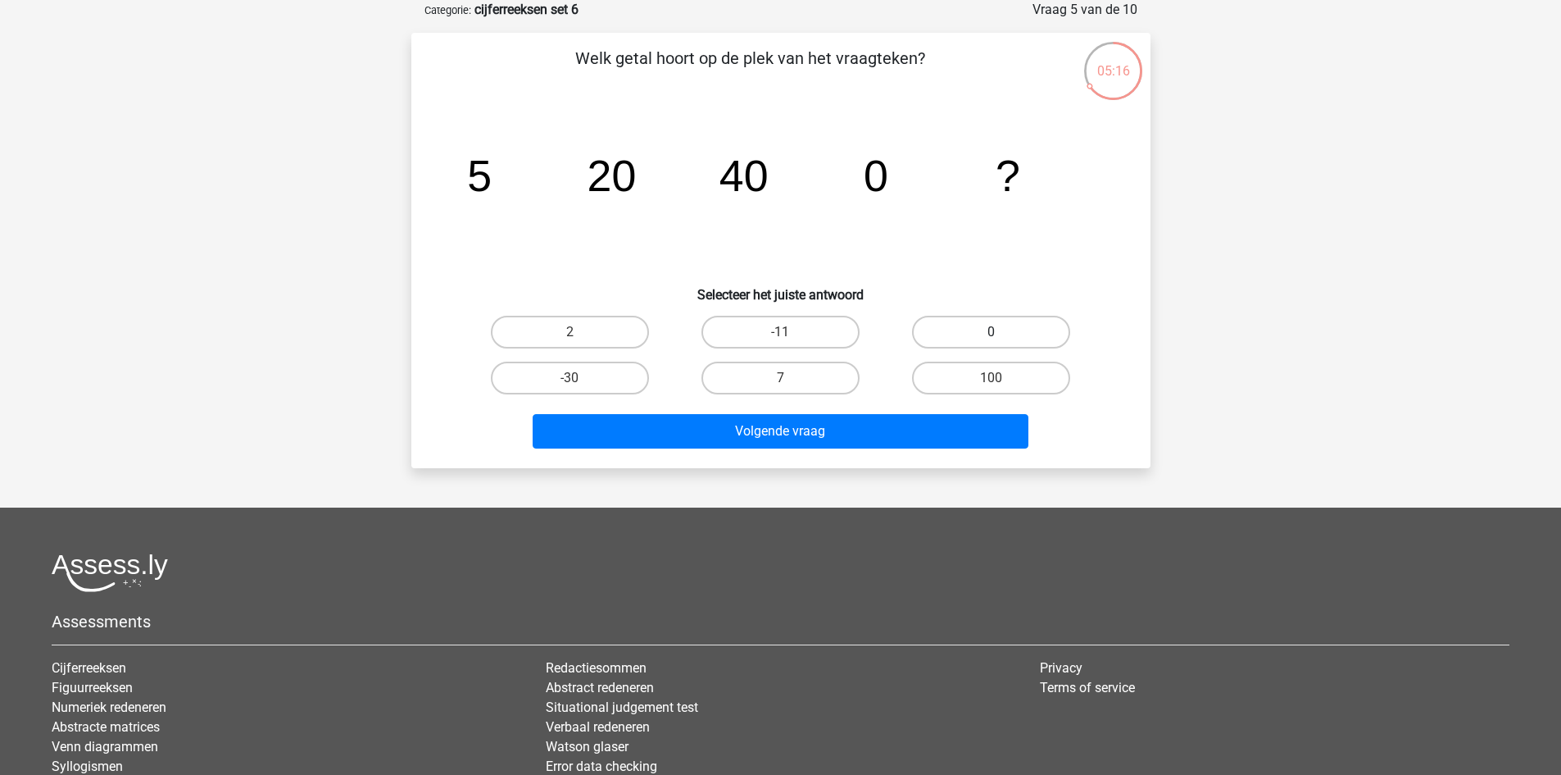
click at [942, 319] on label "0" at bounding box center [991, 332] width 158 height 33
click at [992, 332] on input "0" at bounding box center [997, 337] width 11 height 11
radio input "true"
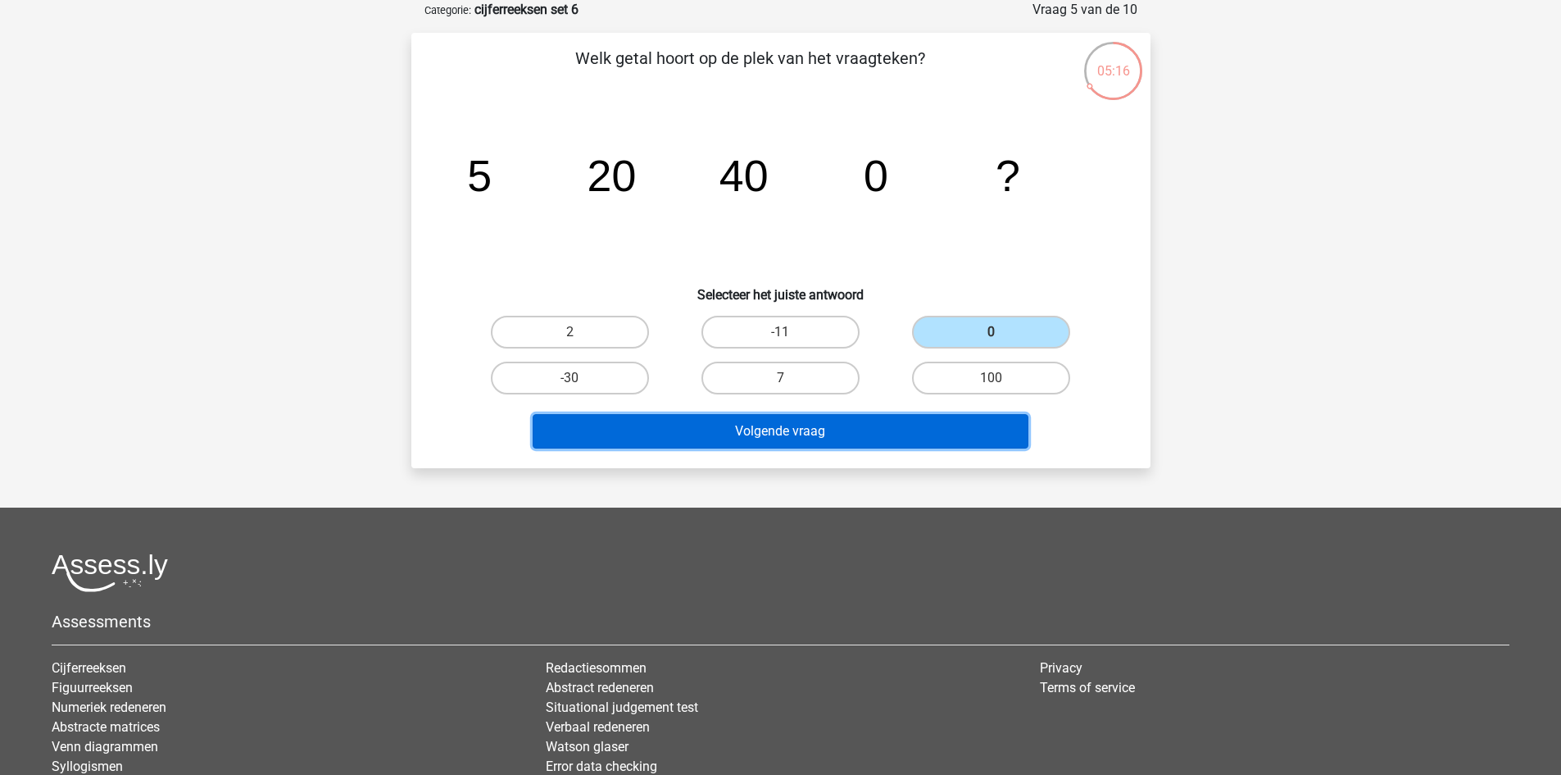
click at [897, 415] on button "Volgende vraag" at bounding box center [781, 431] width 496 height 34
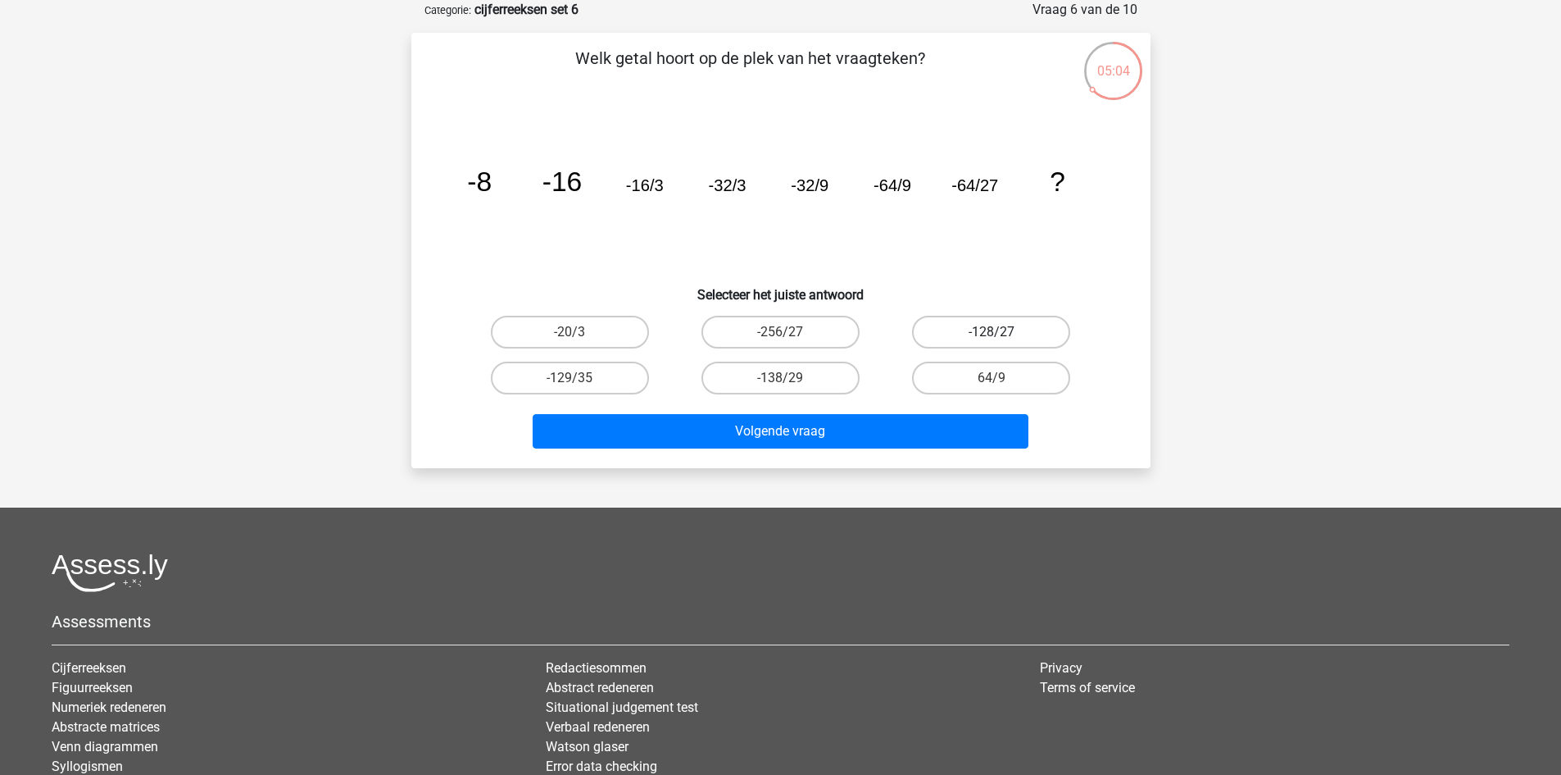
click at [934, 332] on label "-128/27" at bounding box center [991, 332] width 158 height 33
click at [992, 332] on input "-128/27" at bounding box center [997, 337] width 11 height 11
radio input "true"
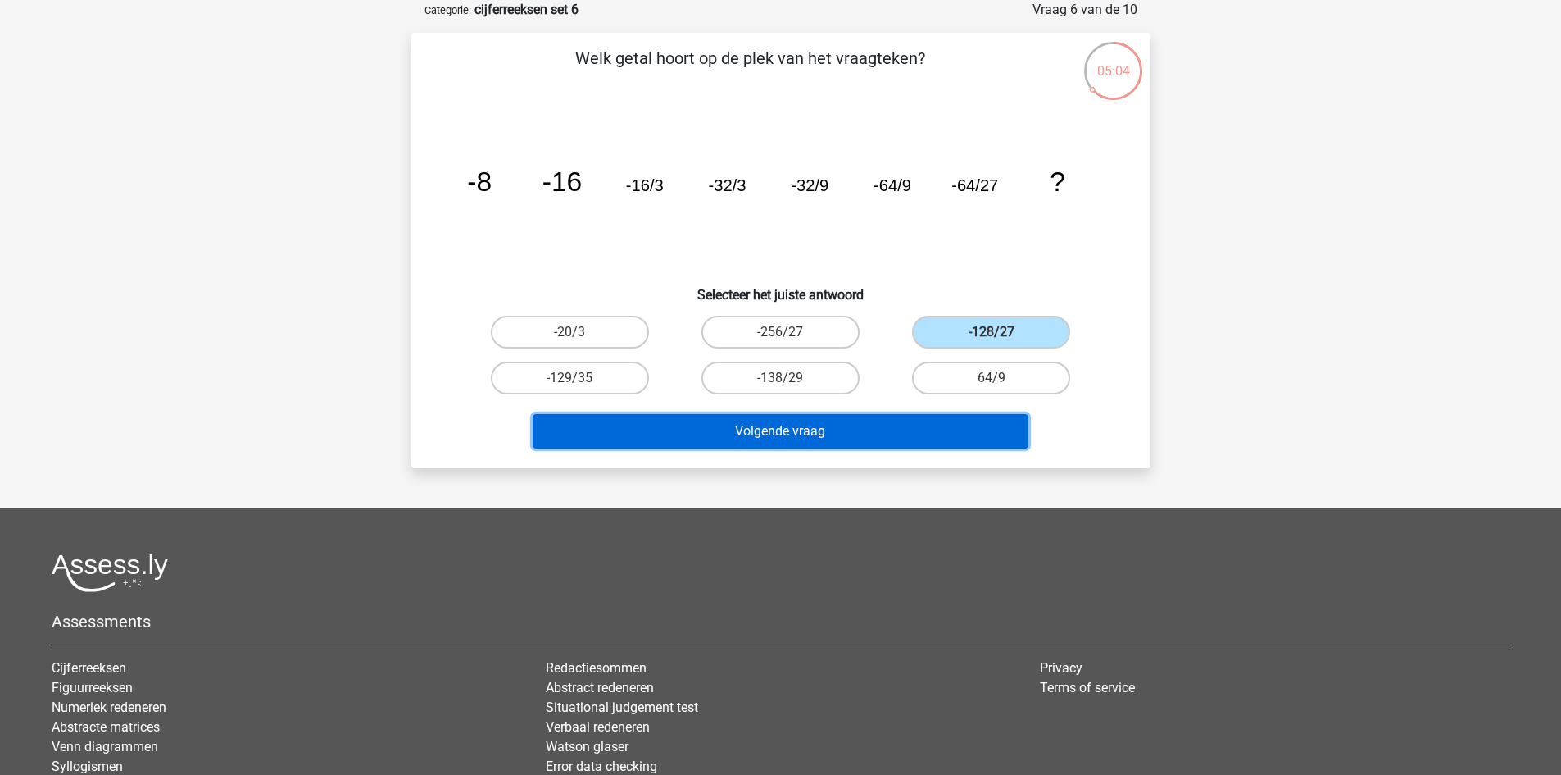
click at [896, 429] on button "Volgende vraag" at bounding box center [781, 431] width 496 height 34
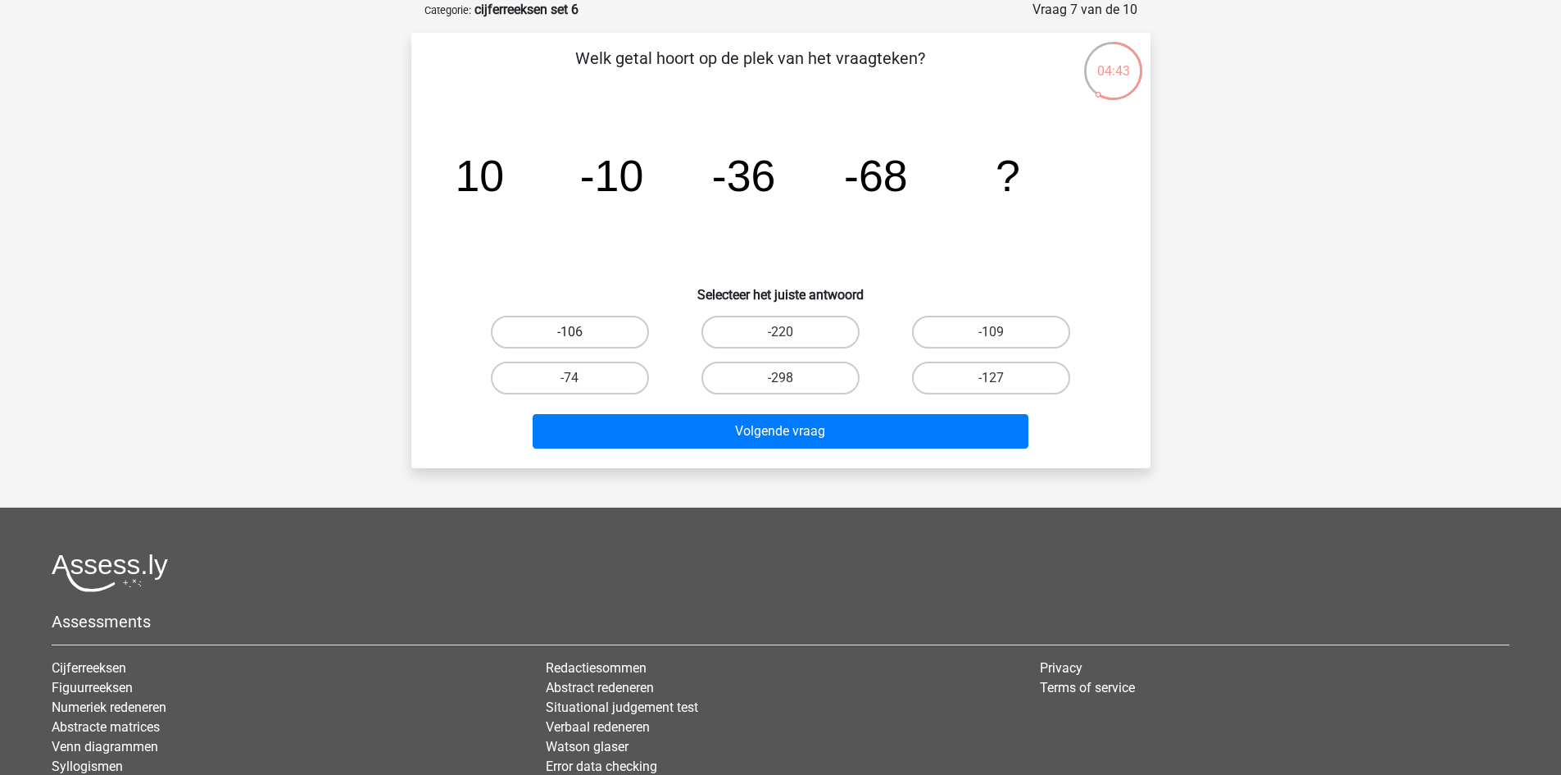
click at [607, 325] on label "-106" at bounding box center [570, 332] width 158 height 33
click at [580, 332] on input "-106" at bounding box center [575, 337] width 11 height 11
radio input "true"
click at [583, 330] on label "-106" at bounding box center [570, 332] width 158 height 33
click at [580, 332] on input "-106" at bounding box center [575, 337] width 11 height 11
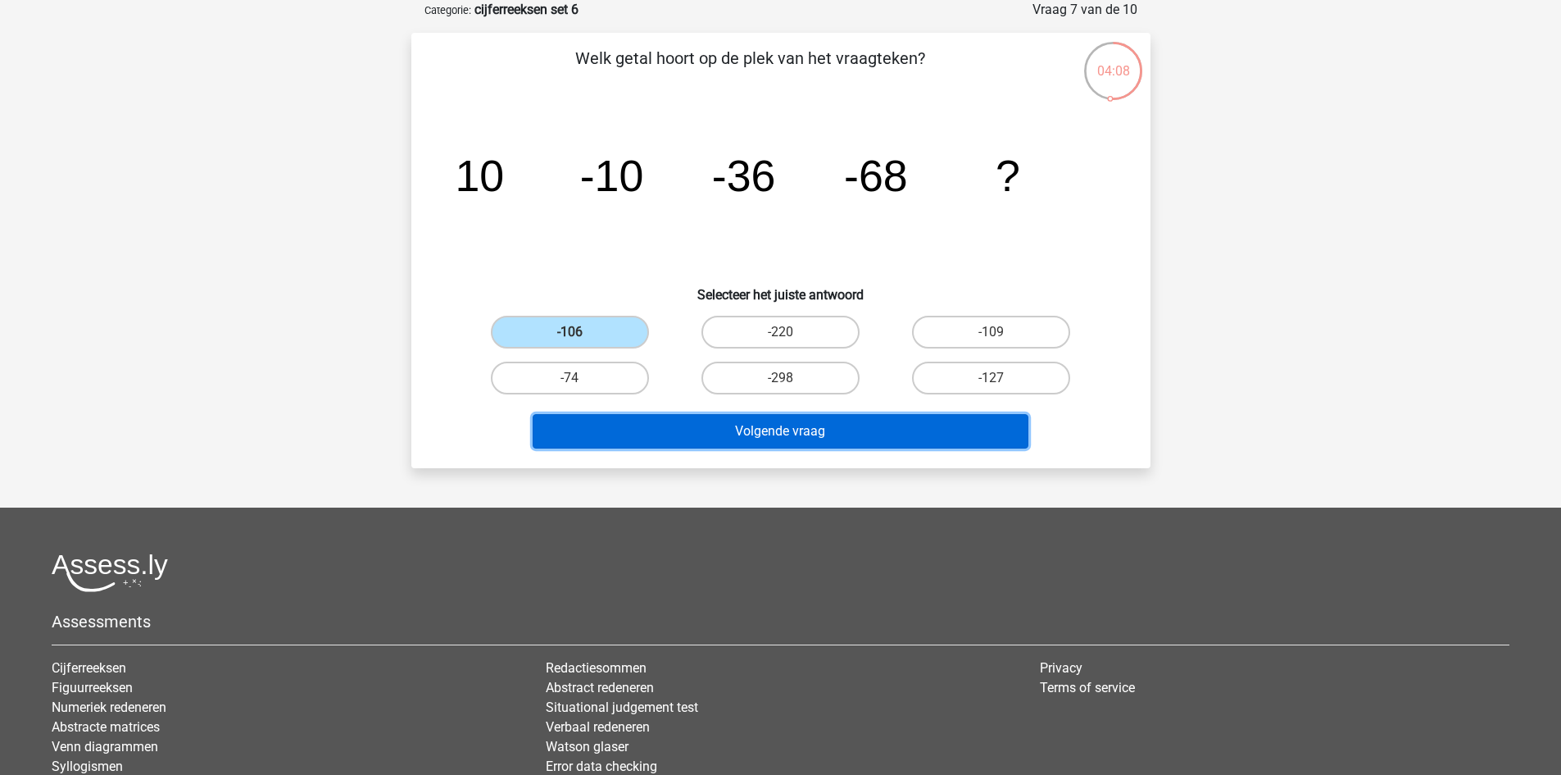
click at [784, 428] on button "Volgende vraag" at bounding box center [781, 431] width 496 height 34
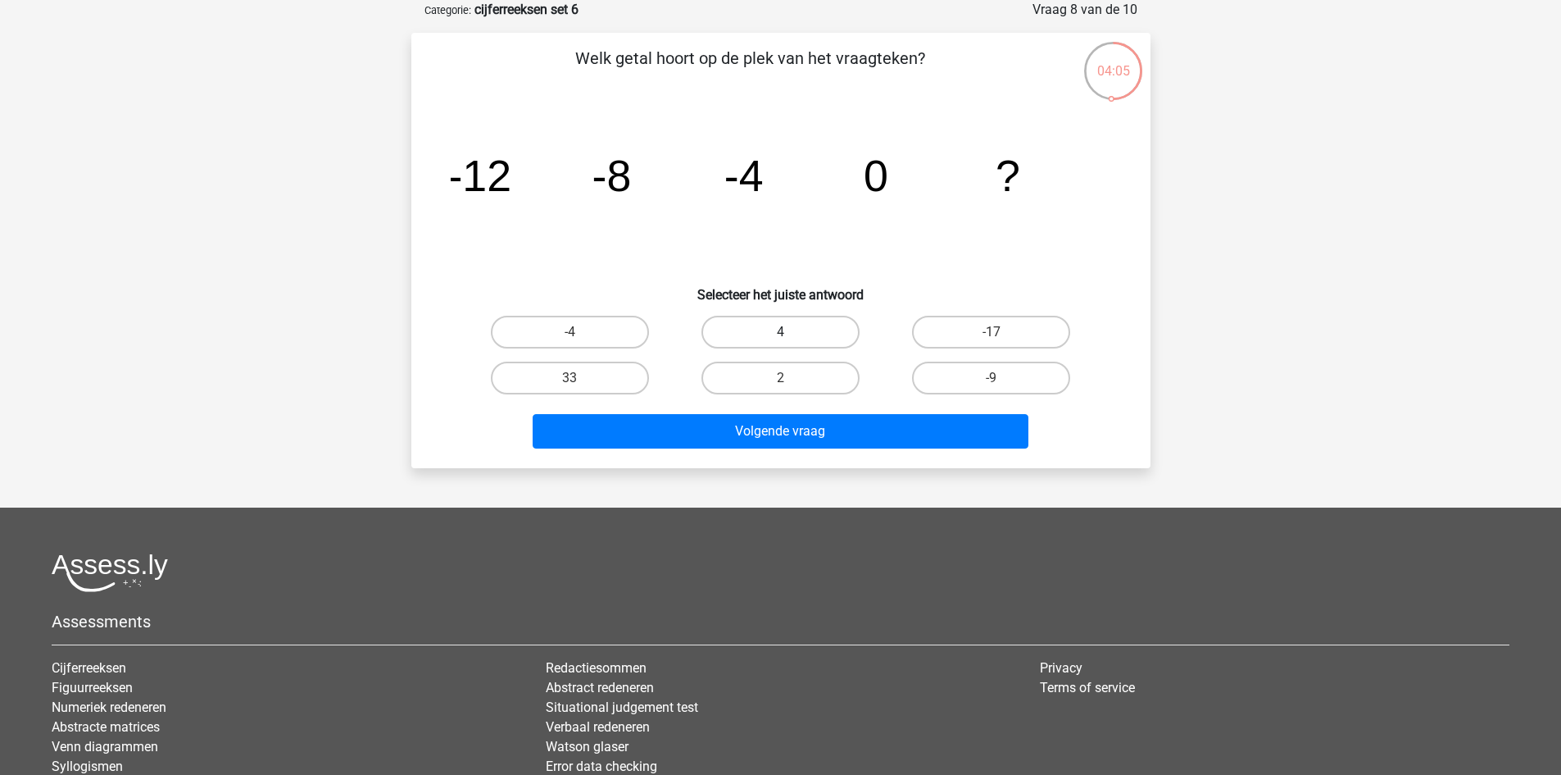
click at [734, 334] on label "4" at bounding box center [781, 332] width 158 height 33
click at [780, 334] on input "4" at bounding box center [785, 337] width 11 height 11
radio input "true"
click at [720, 453] on div "Volgende vraag" at bounding box center [781, 434] width 633 height 41
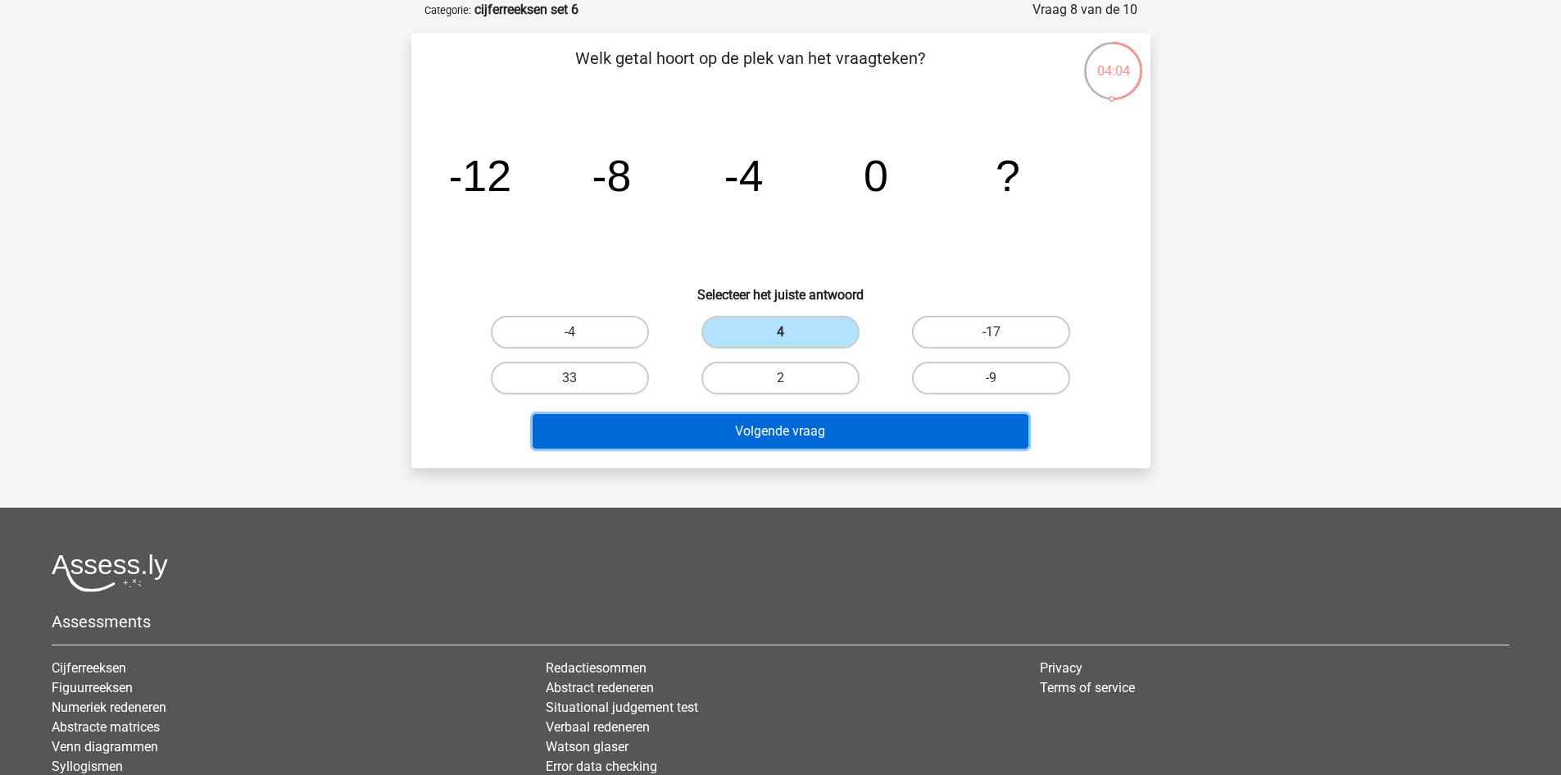
click at [722, 434] on button "Volgende vraag" at bounding box center [781, 431] width 496 height 34
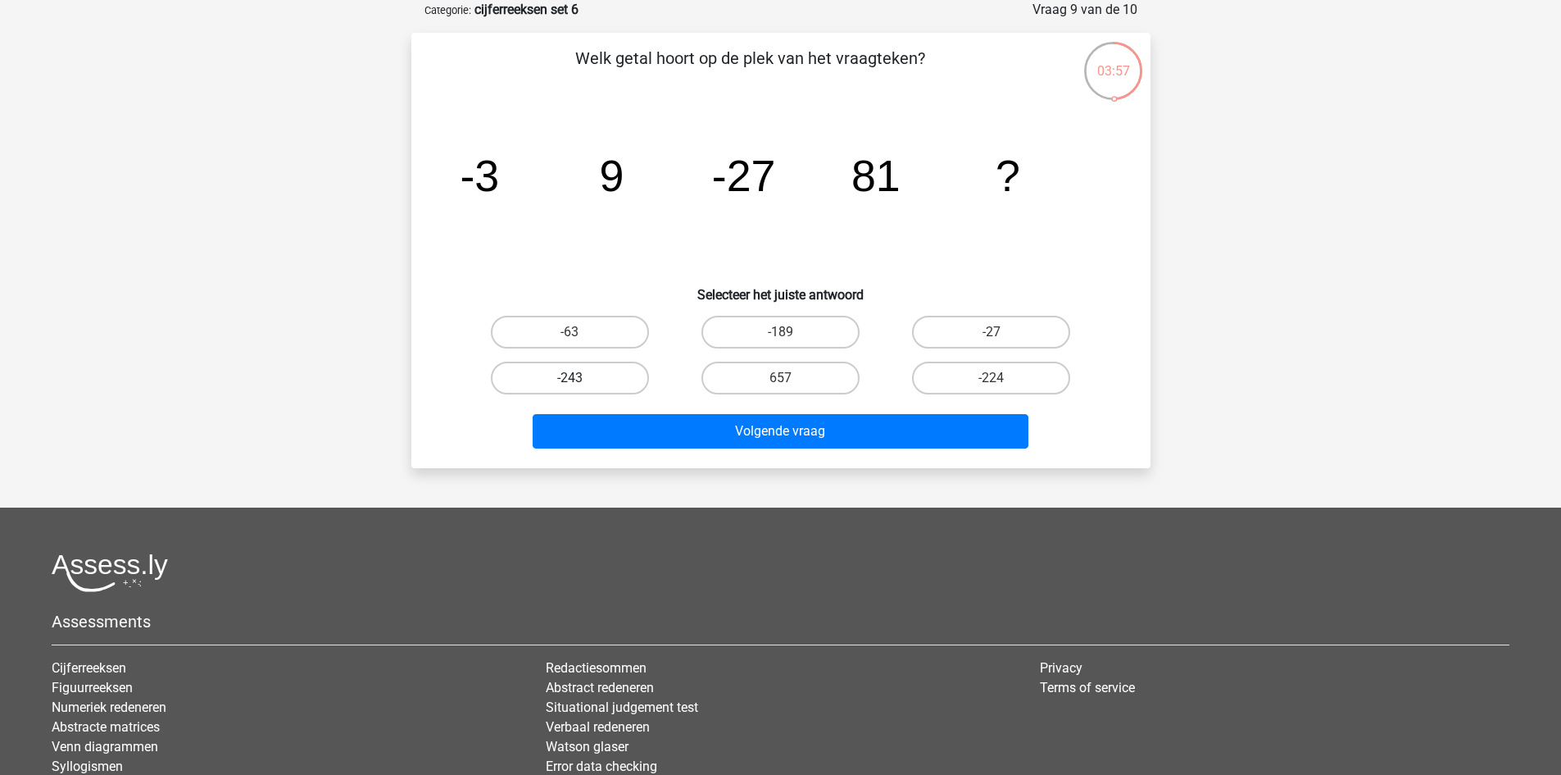
click at [583, 375] on label "-243" at bounding box center [570, 377] width 158 height 33
click at [580, 378] on input "-243" at bounding box center [575, 383] width 11 height 11
radio input "true"
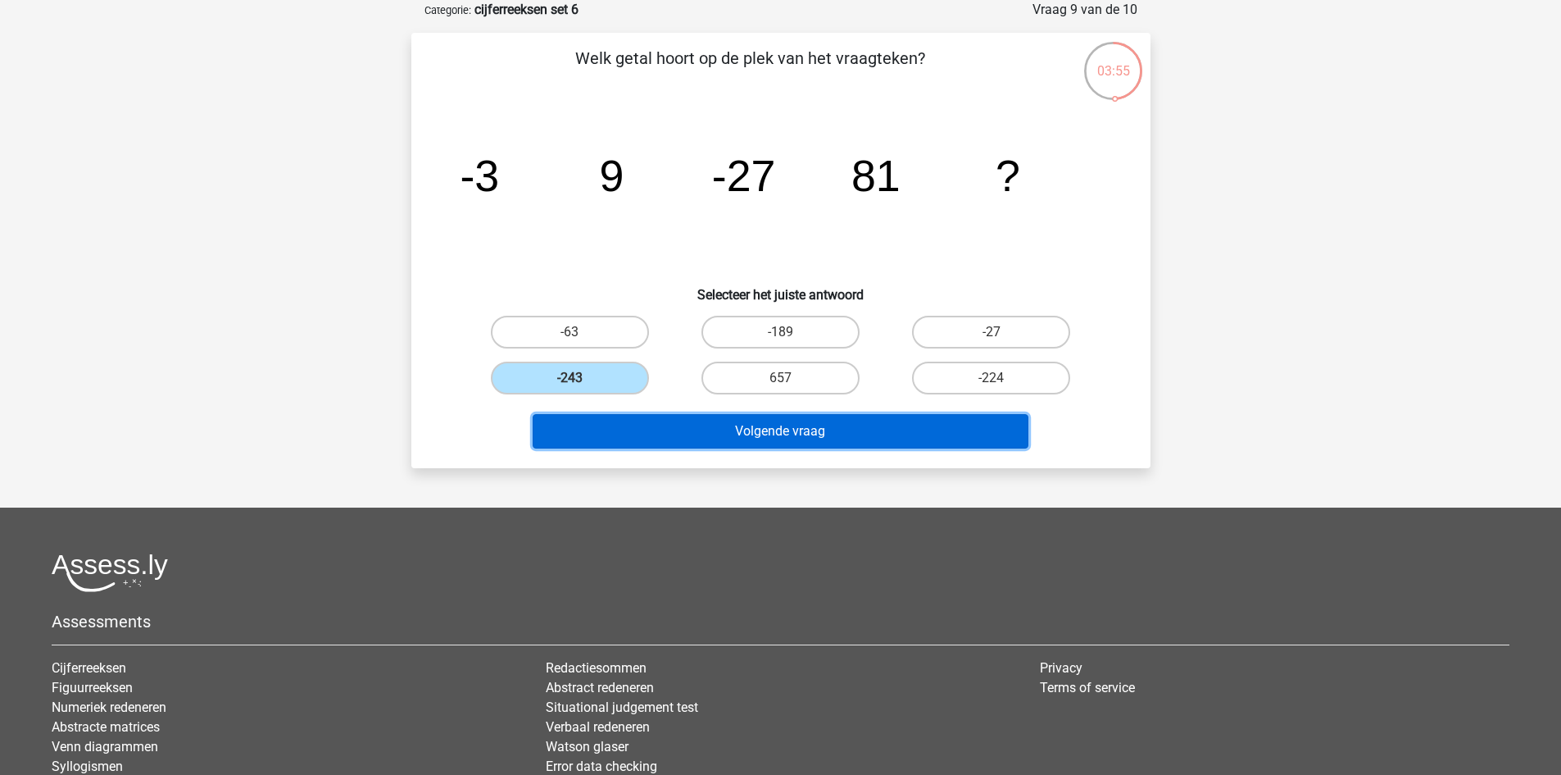
click at [839, 430] on button "Volgende vraag" at bounding box center [781, 431] width 496 height 34
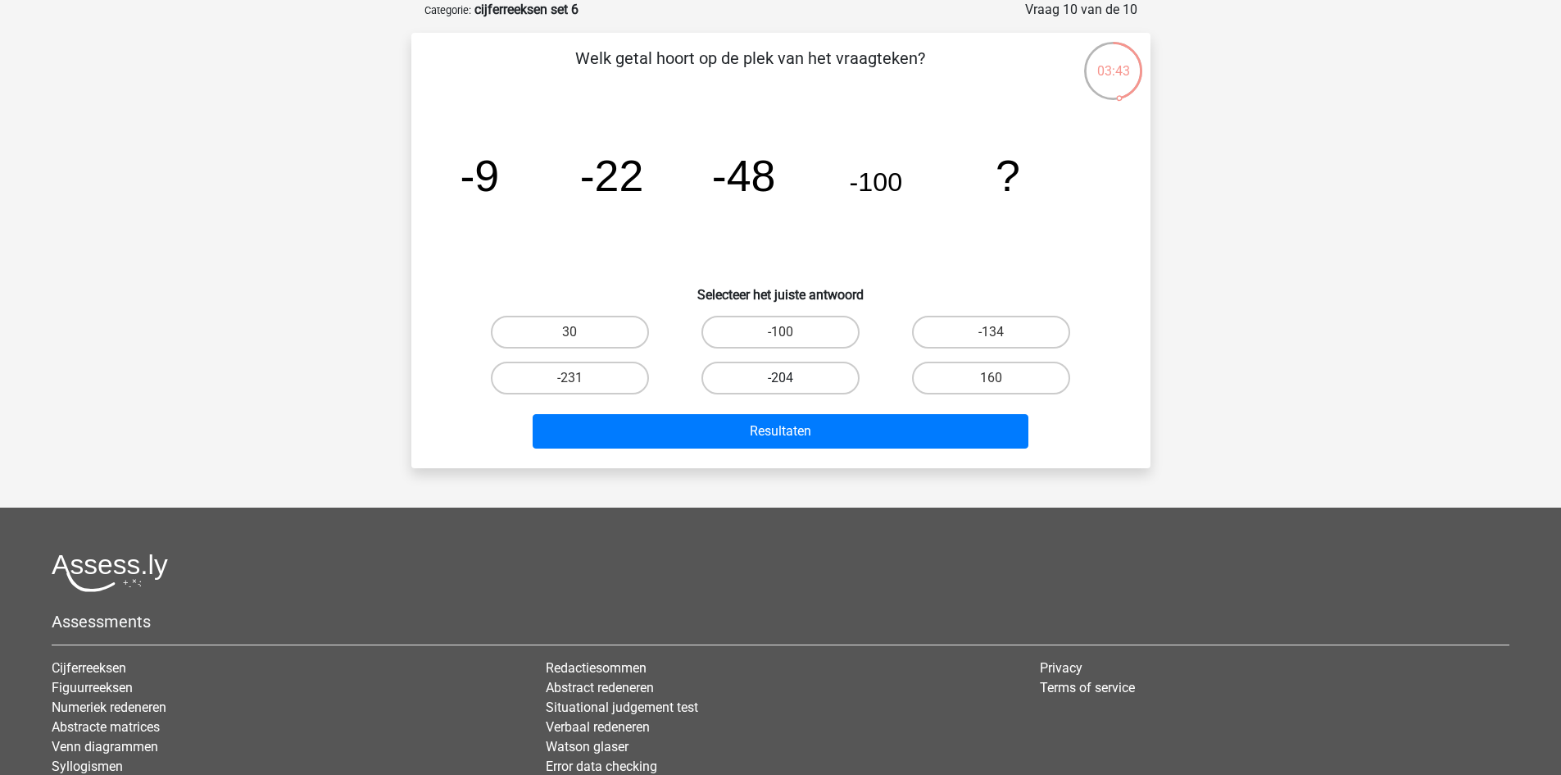
click at [775, 374] on label "-204" at bounding box center [781, 377] width 158 height 33
click at [780, 378] on input "-204" at bounding box center [785, 383] width 11 height 11
radio input "true"
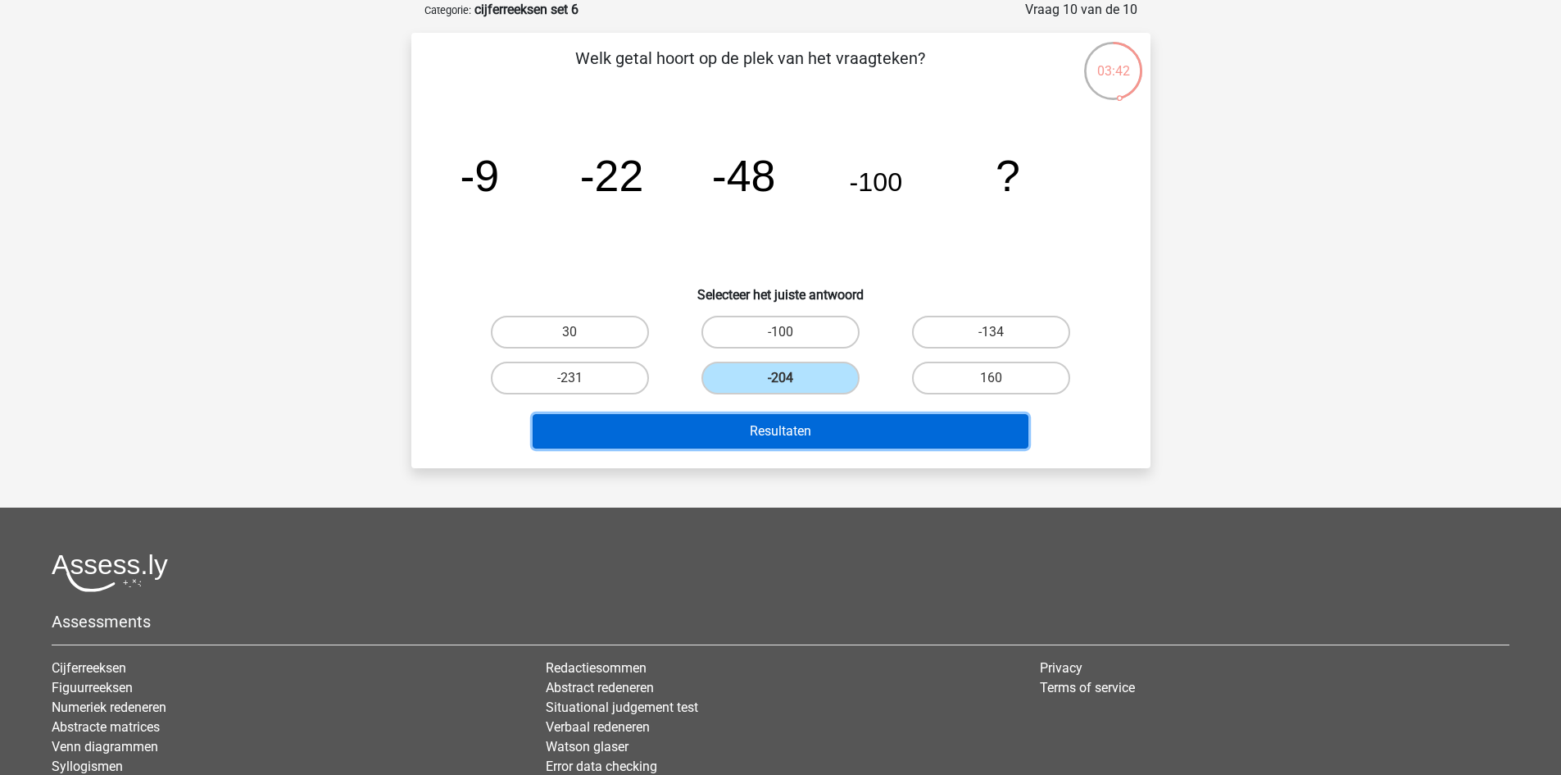
click at [780, 416] on button "Resultaten" at bounding box center [781, 431] width 496 height 34
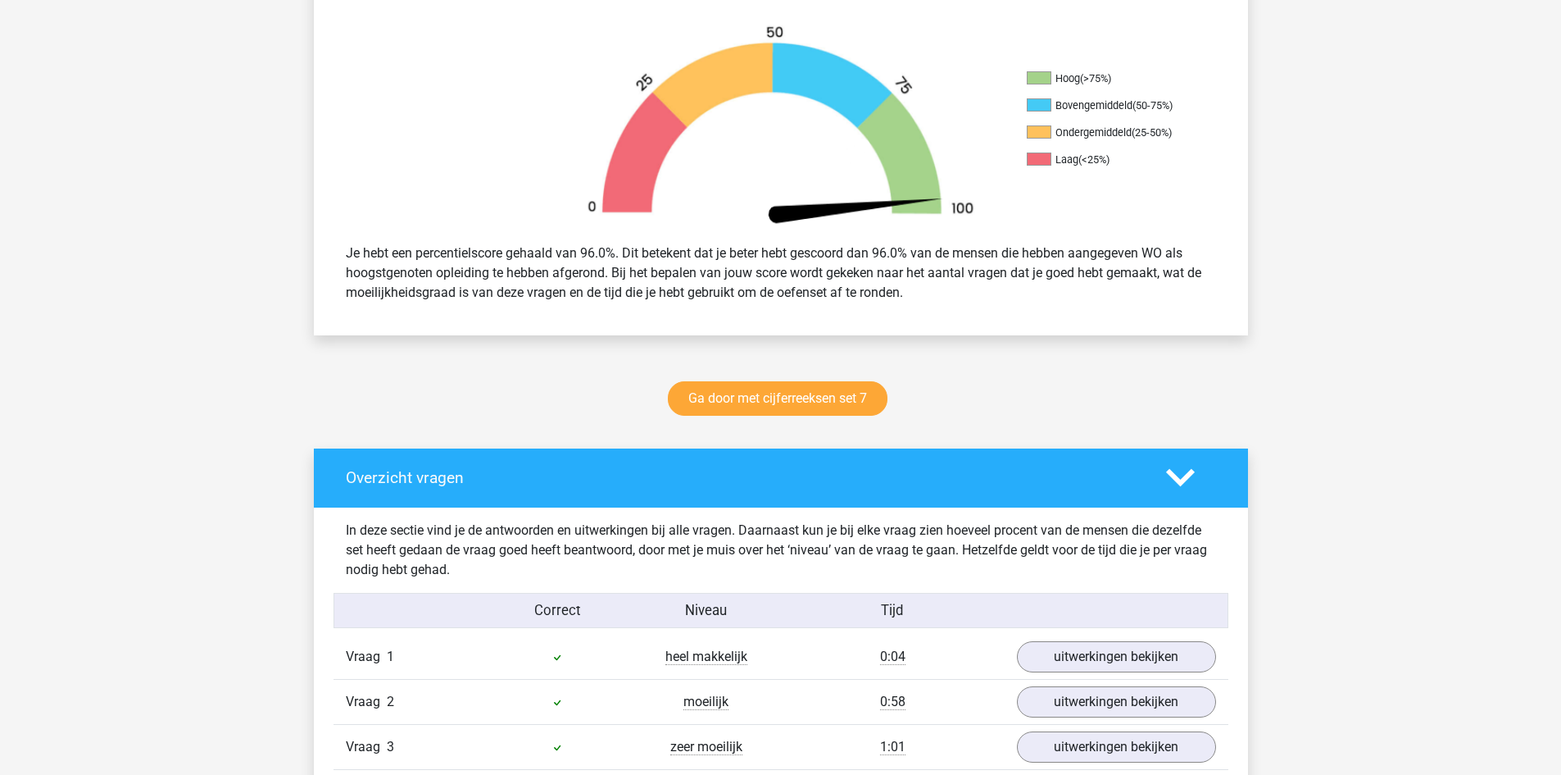
scroll to position [492, 0]
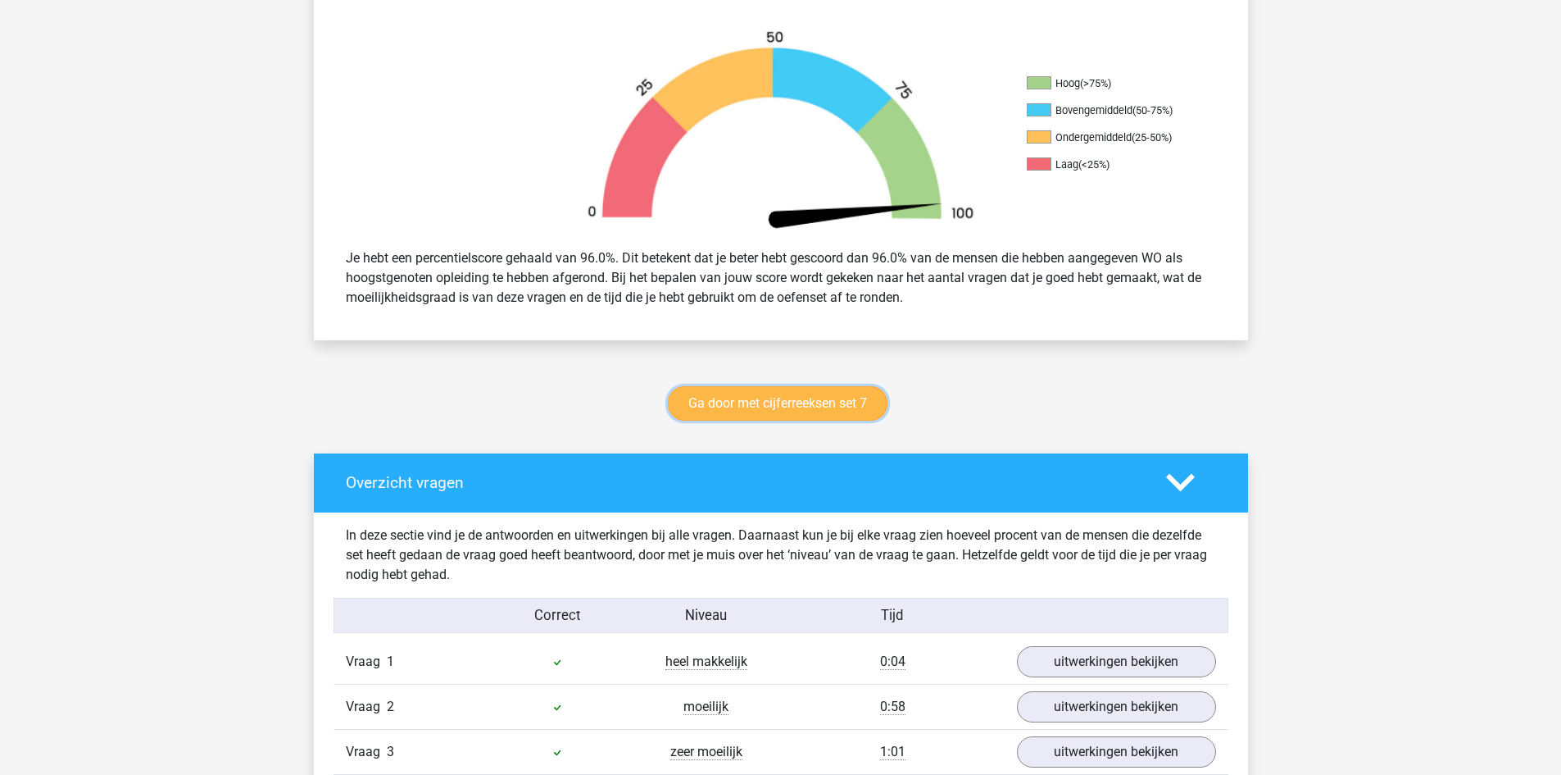
click at [762, 399] on link "Ga door met cijferreeksen set 7" at bounding box center [778, 403] width 220 height 34
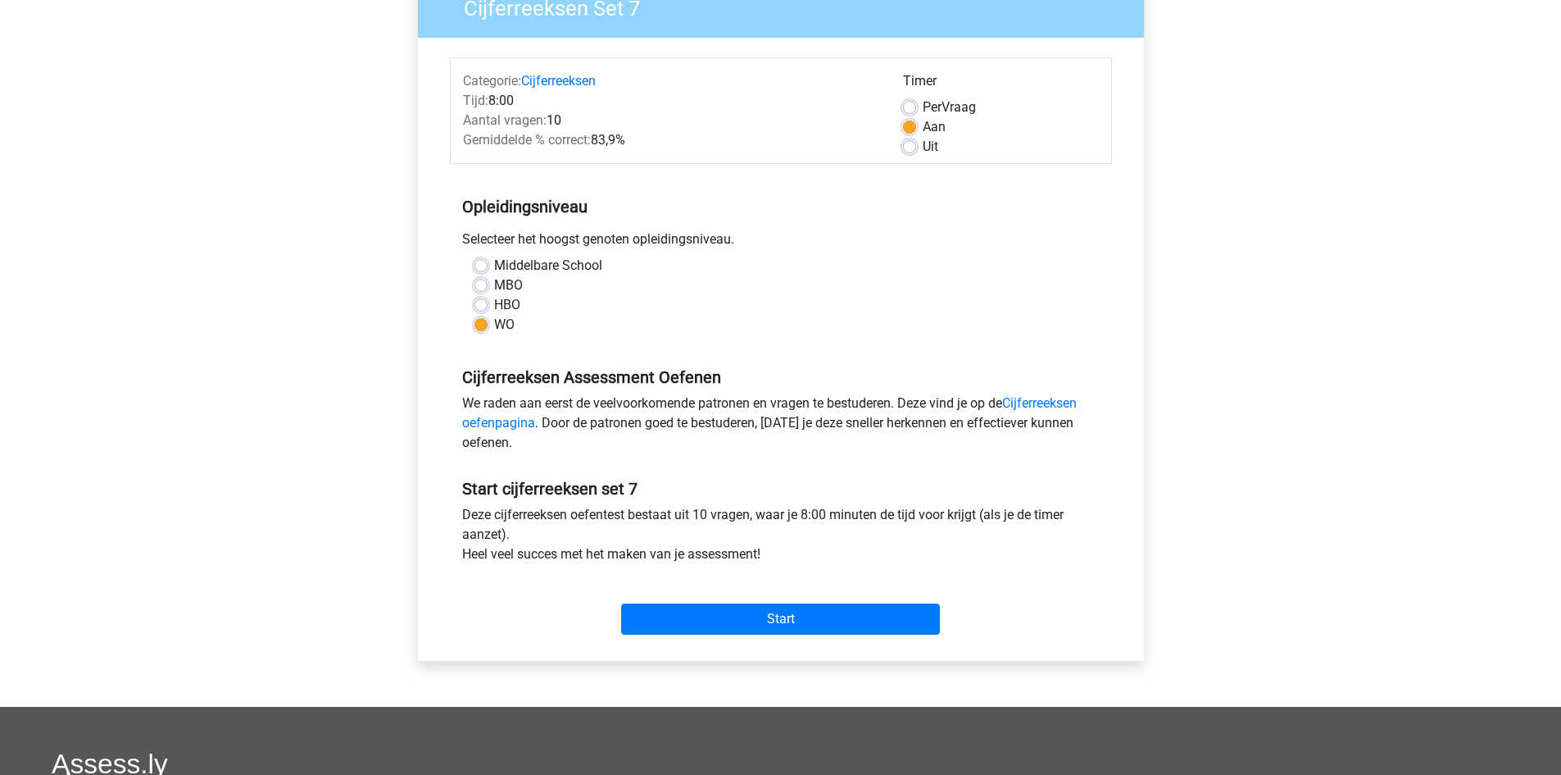
scroll to position [246, 0]
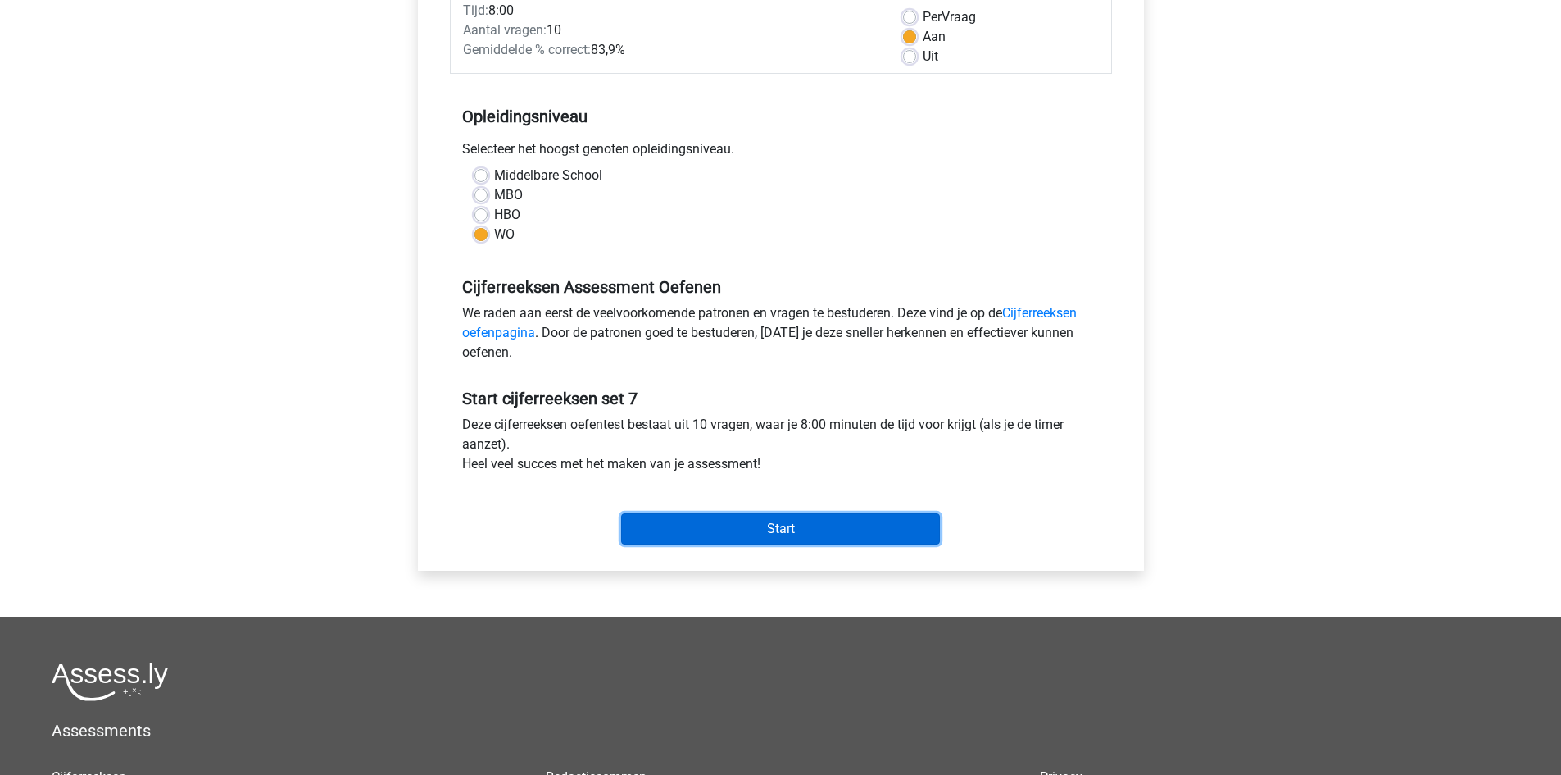
click at [795, 520] on input "Start" at bounding box center [780, 528] width 319 height 31
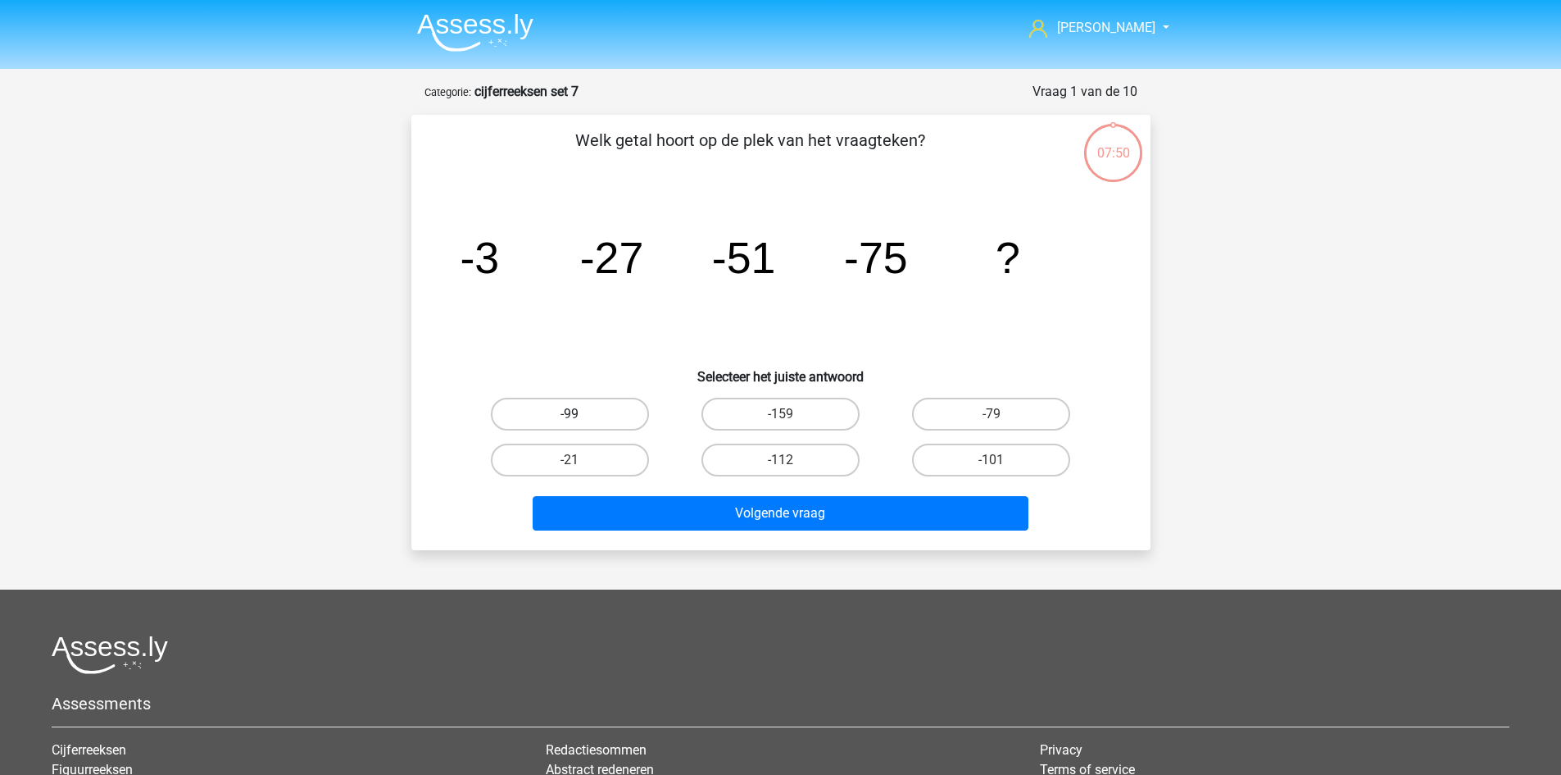
click at [620, 413] on label "-99" at bounding box center [570, 414] width 158 height 33
click at [580, 414] on input "-99" at bounding box center [575, 419] width 11 height 11
radio input "true"
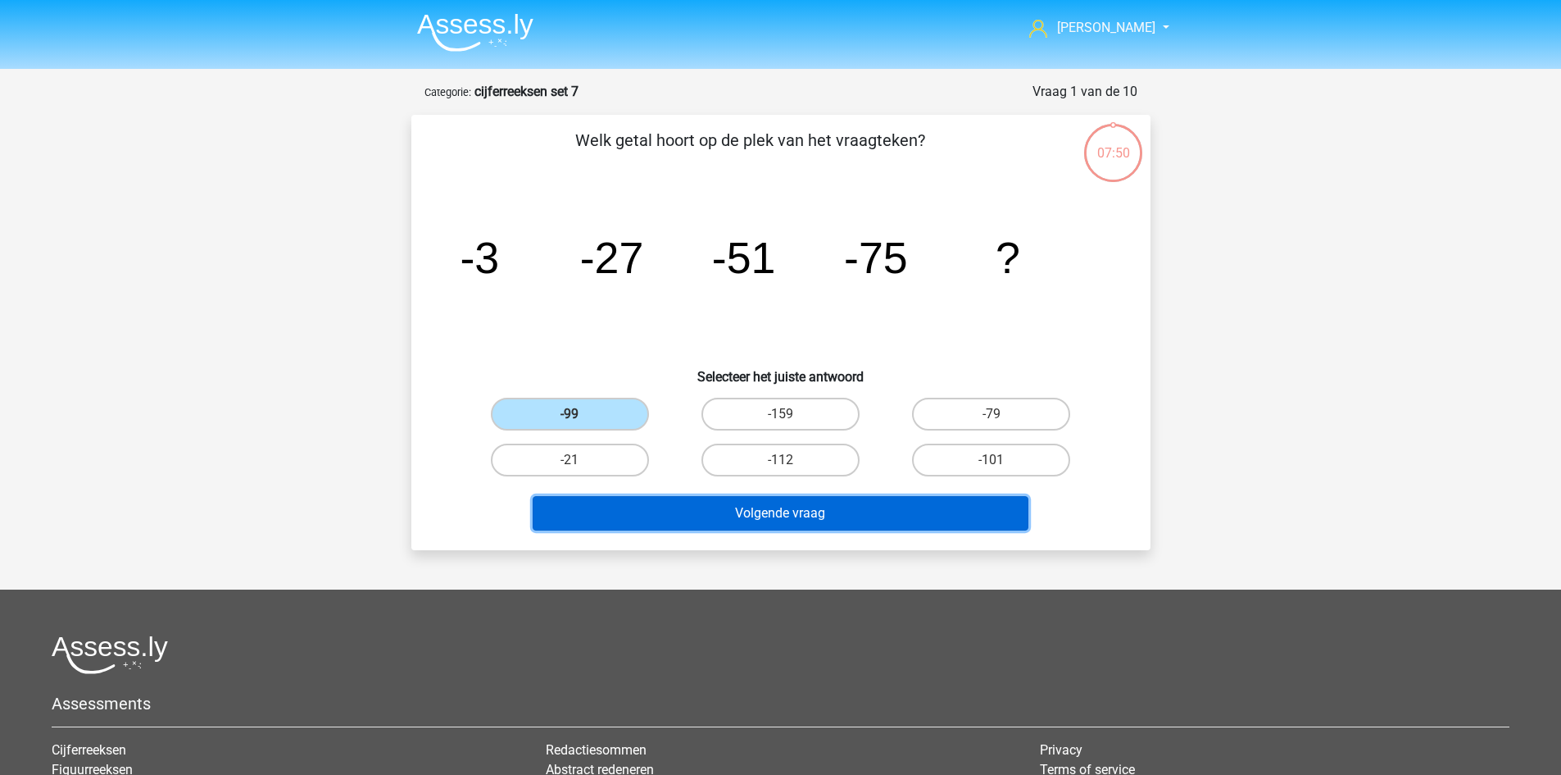
click at [740, 503] on button "Volgende vraag" at bounding box center [781, 513] width 496 height 34
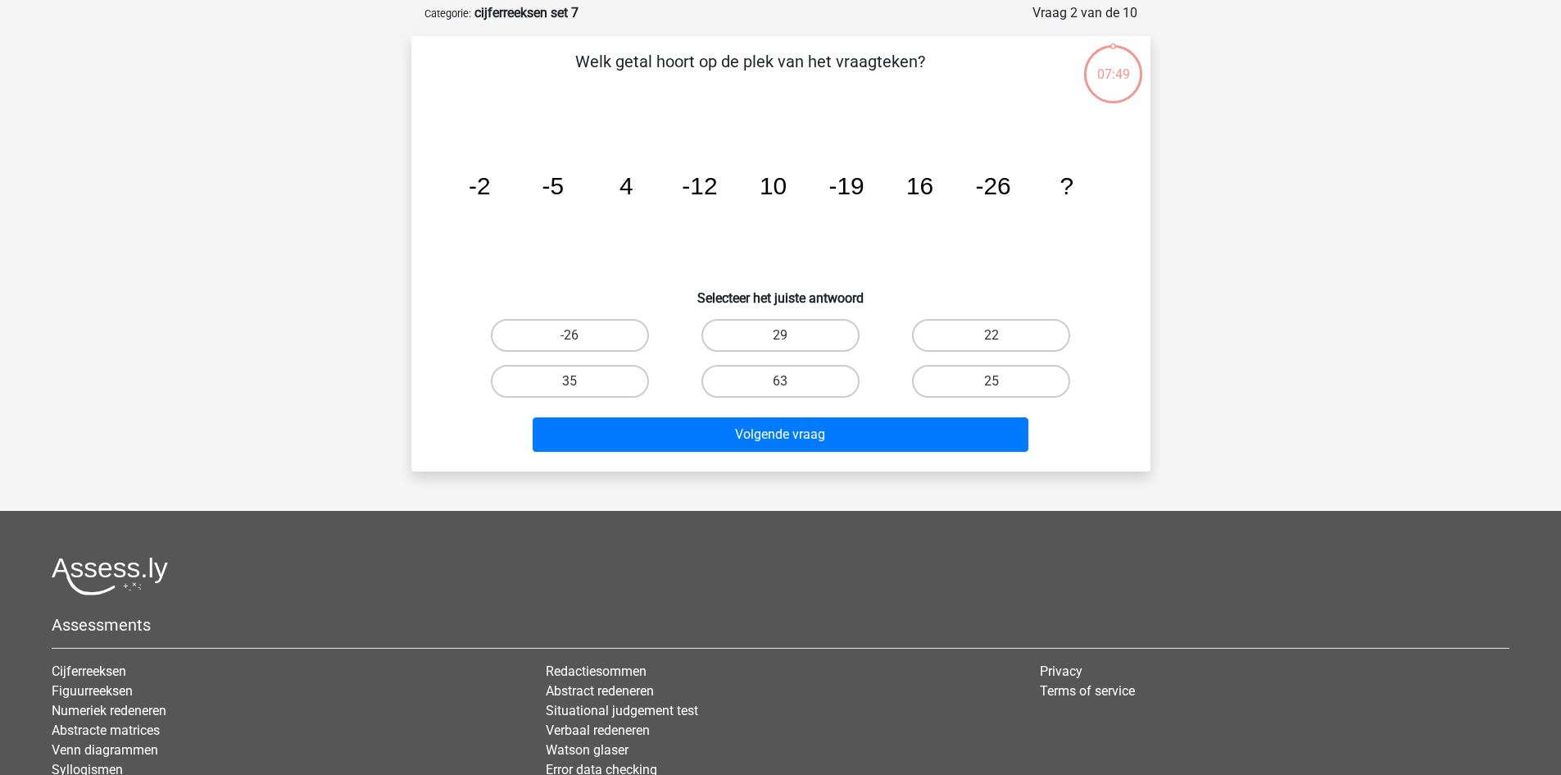
scroll to position [82, 0]
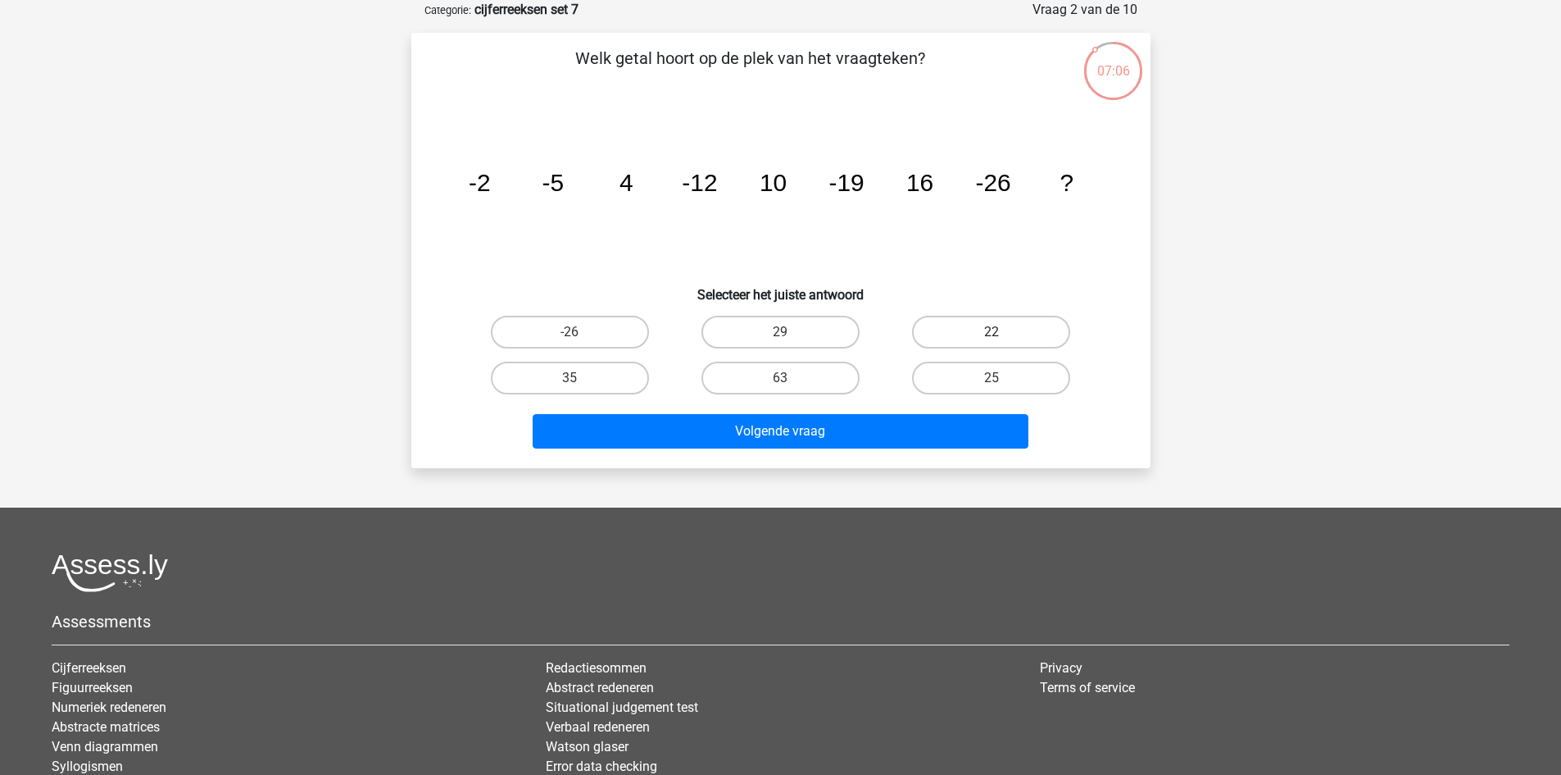
click at [949, 330] on label "22" at bounding box center [991, 332] width 158 height 33
click at [992, 332] on input "22" at bounding box center [997, 337] width 11 height 11
radio input "true"
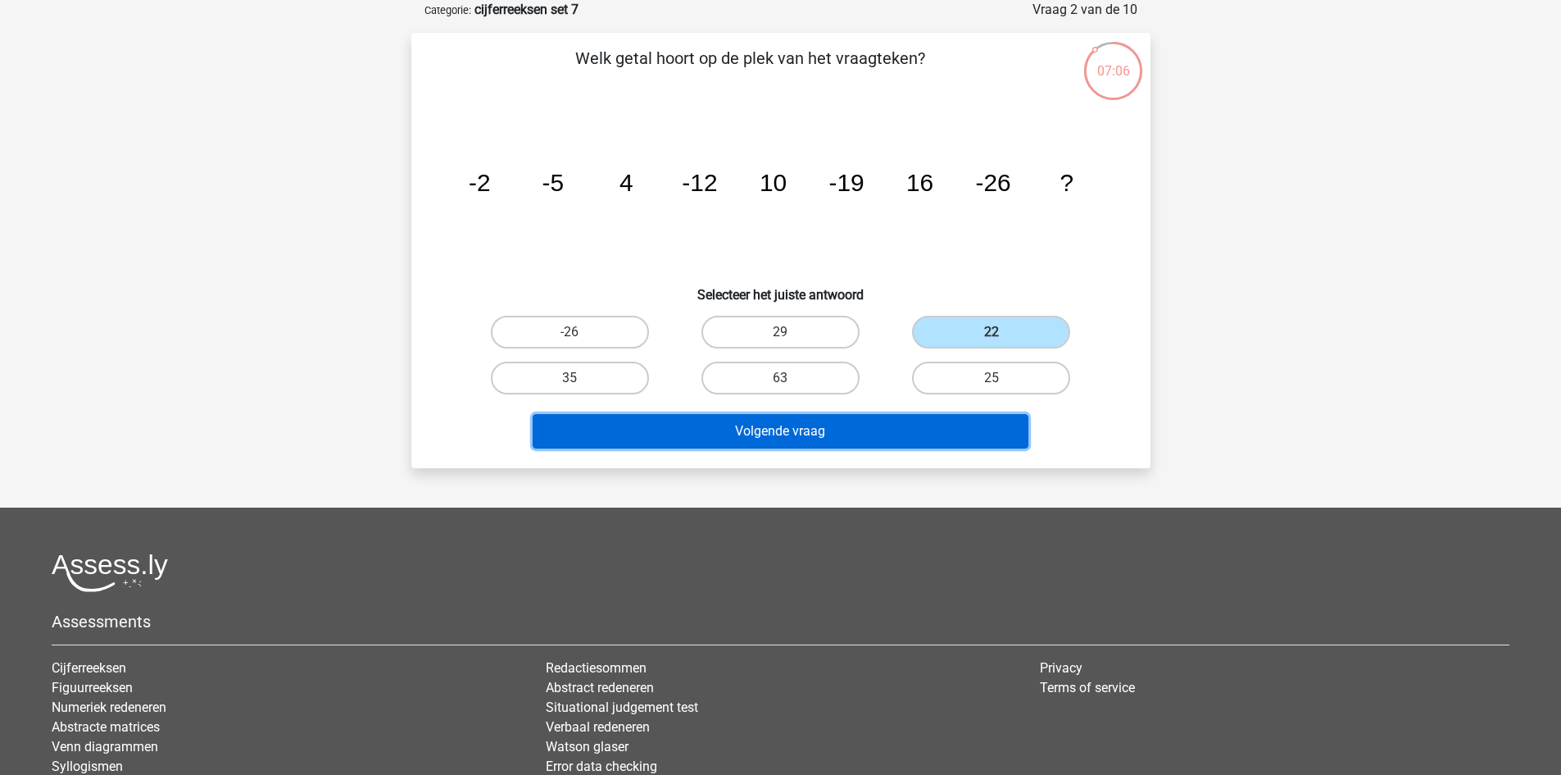
click at [925, 419] on button "Volgende vraag" at bounding box center [781, 431] width 496 height 34
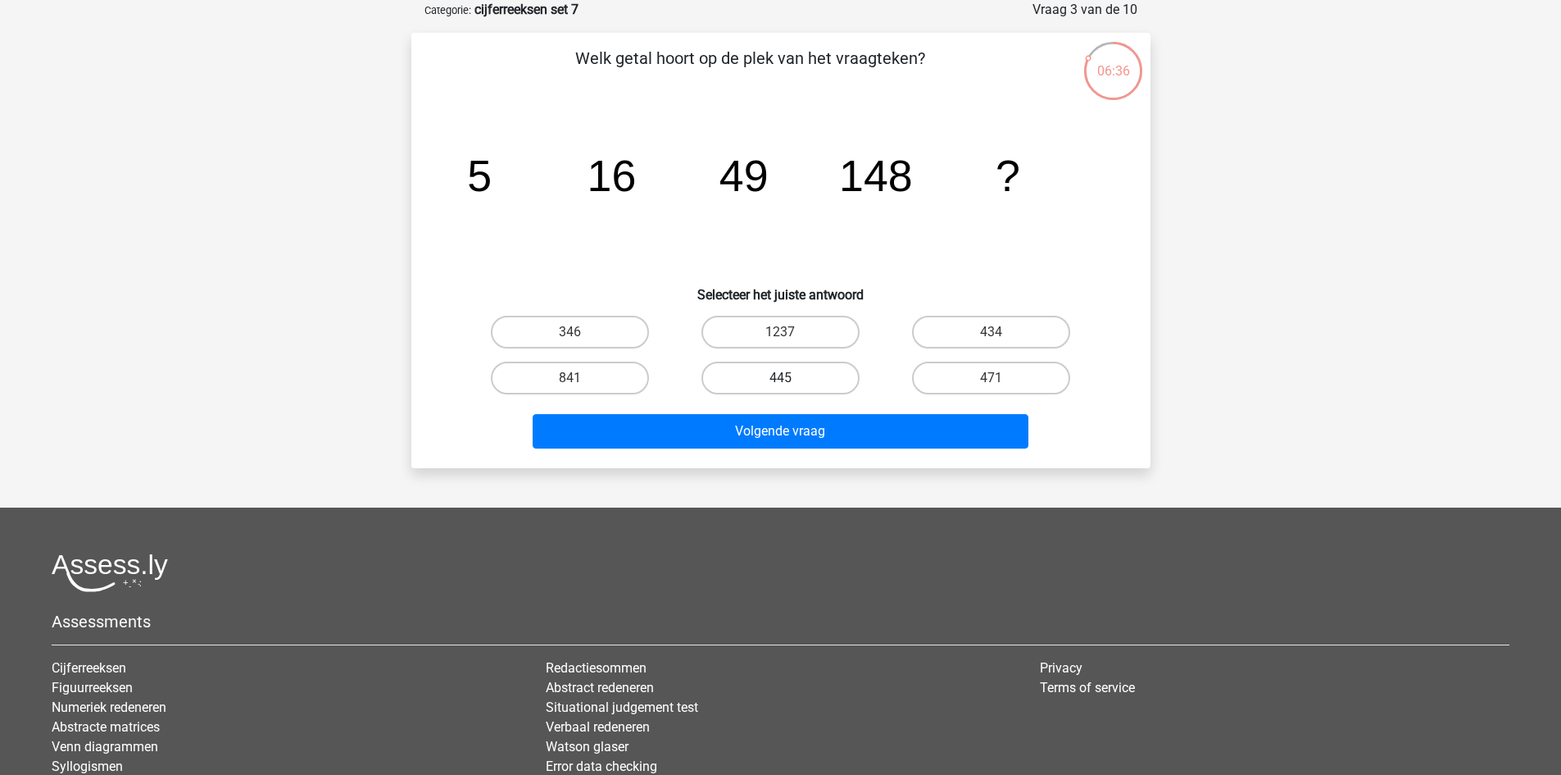
click at [775, 380] on label "445" at bounding box center [781, 377] width 158 height 33
click at [780, 380] on input "445" at bounding box center [785, 383] width 11 height 11
radio input "true"
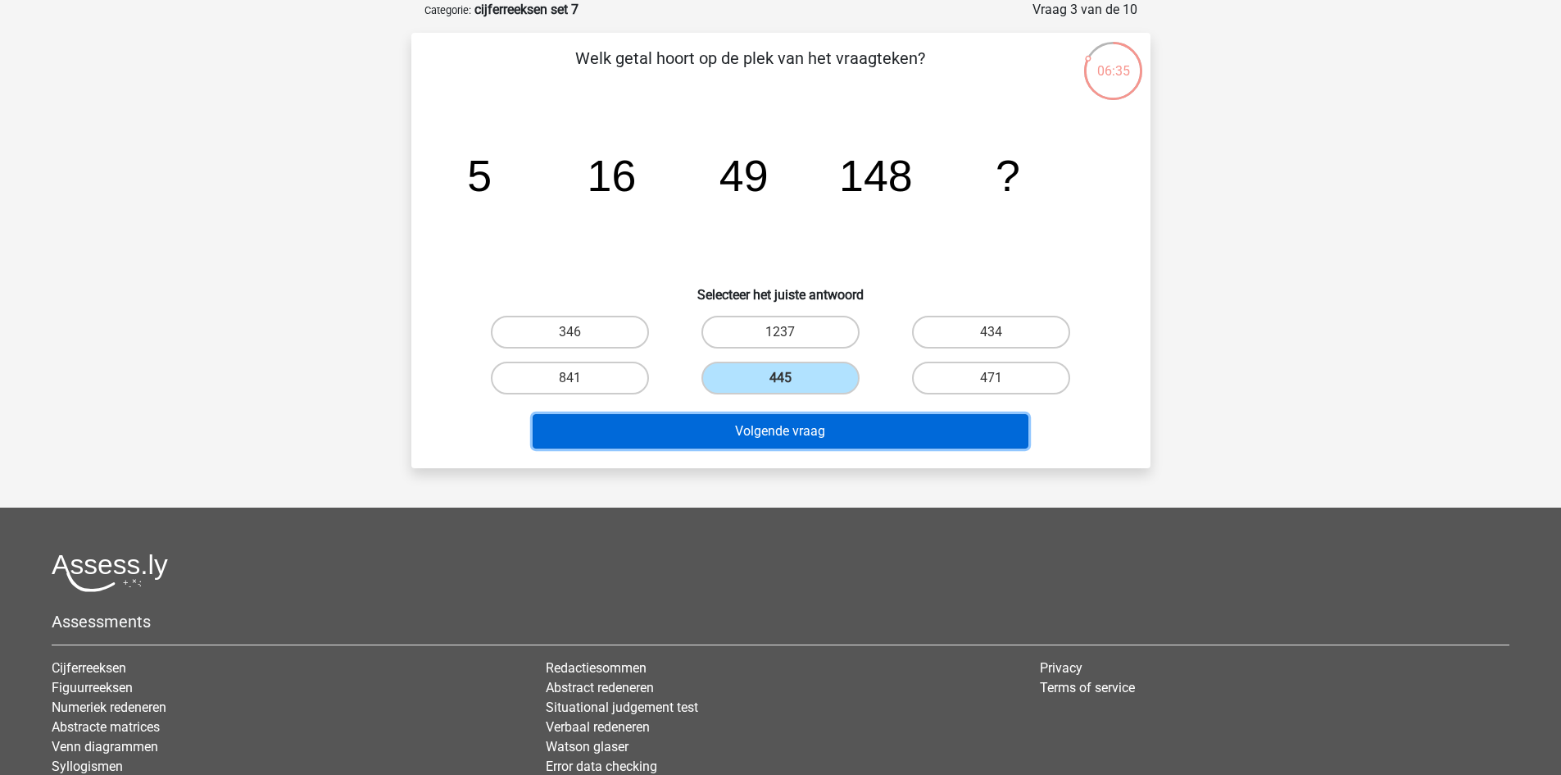
click at [807, 433] on button "Volgende vraag" at bounding box center [781, 431] width 496 height 34
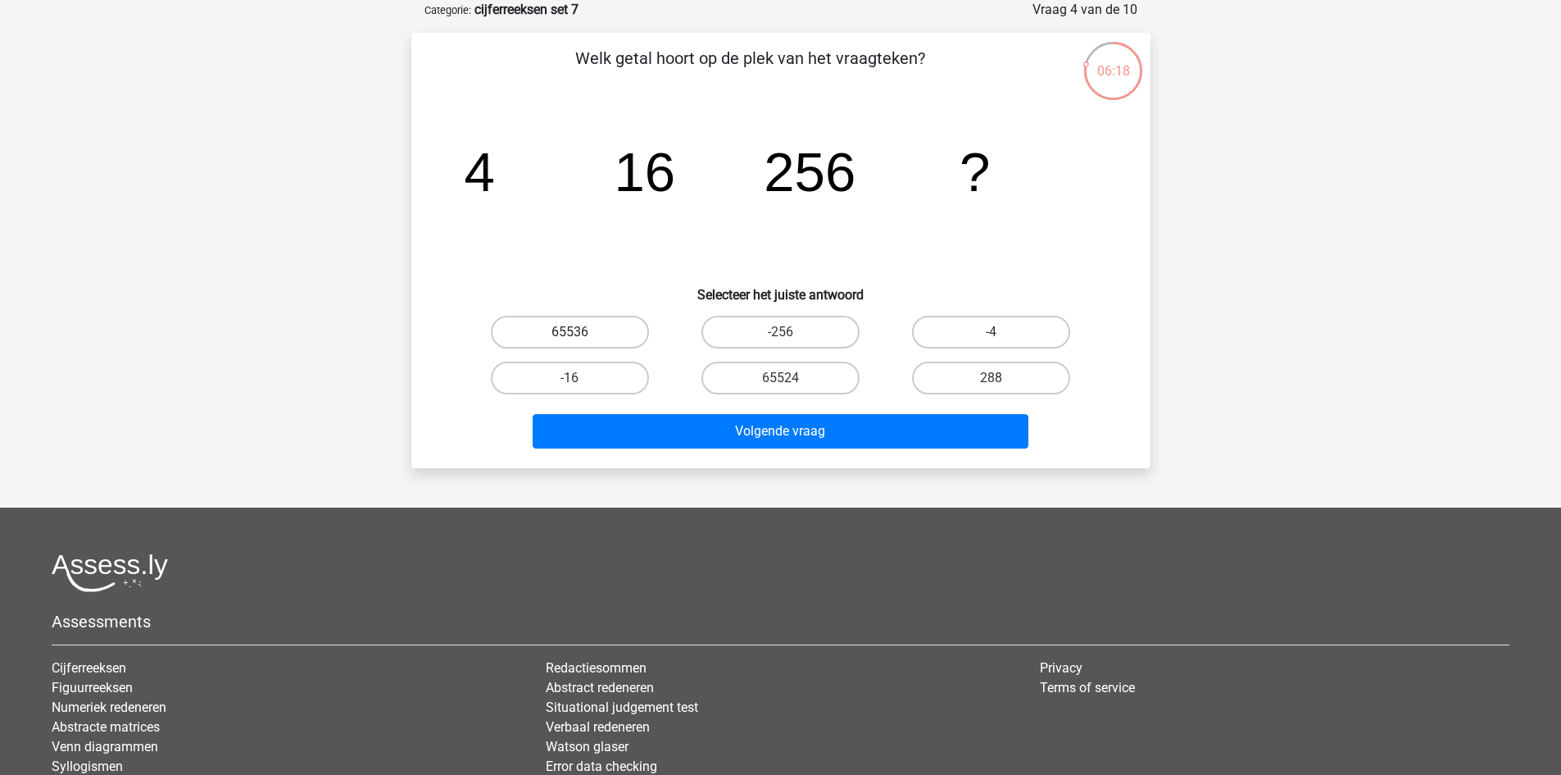
click at [602, 320] on label "65536" at bounding box center [570, 332] width 158 height 33
click at [580, 332] on input "65536" at bounding box center [575, 337] width 11 height 11
radio input "true"
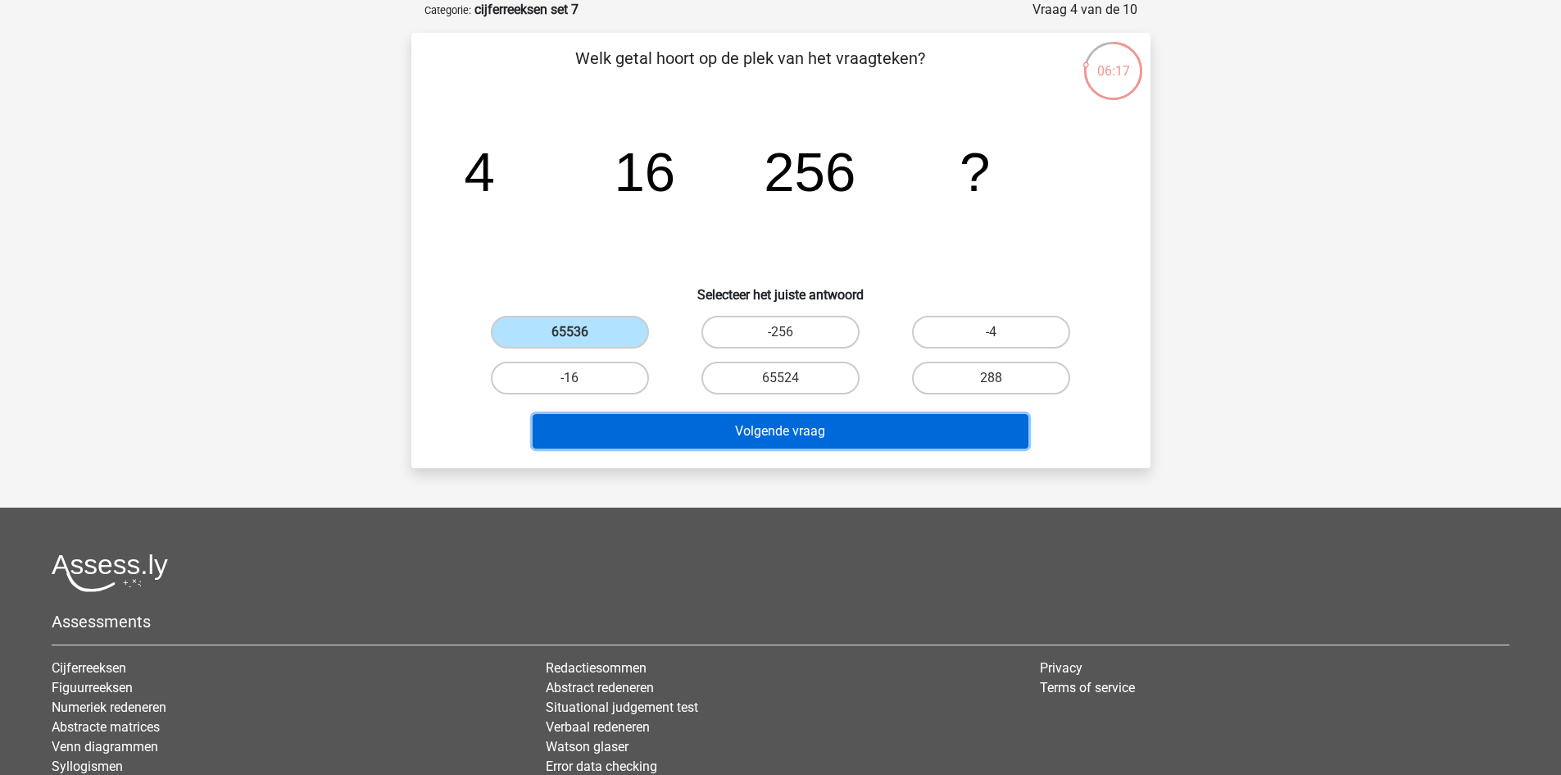
click at [834, 425] on button "Volgende vraag" at bounding box center [781, 431] width 496 height 34
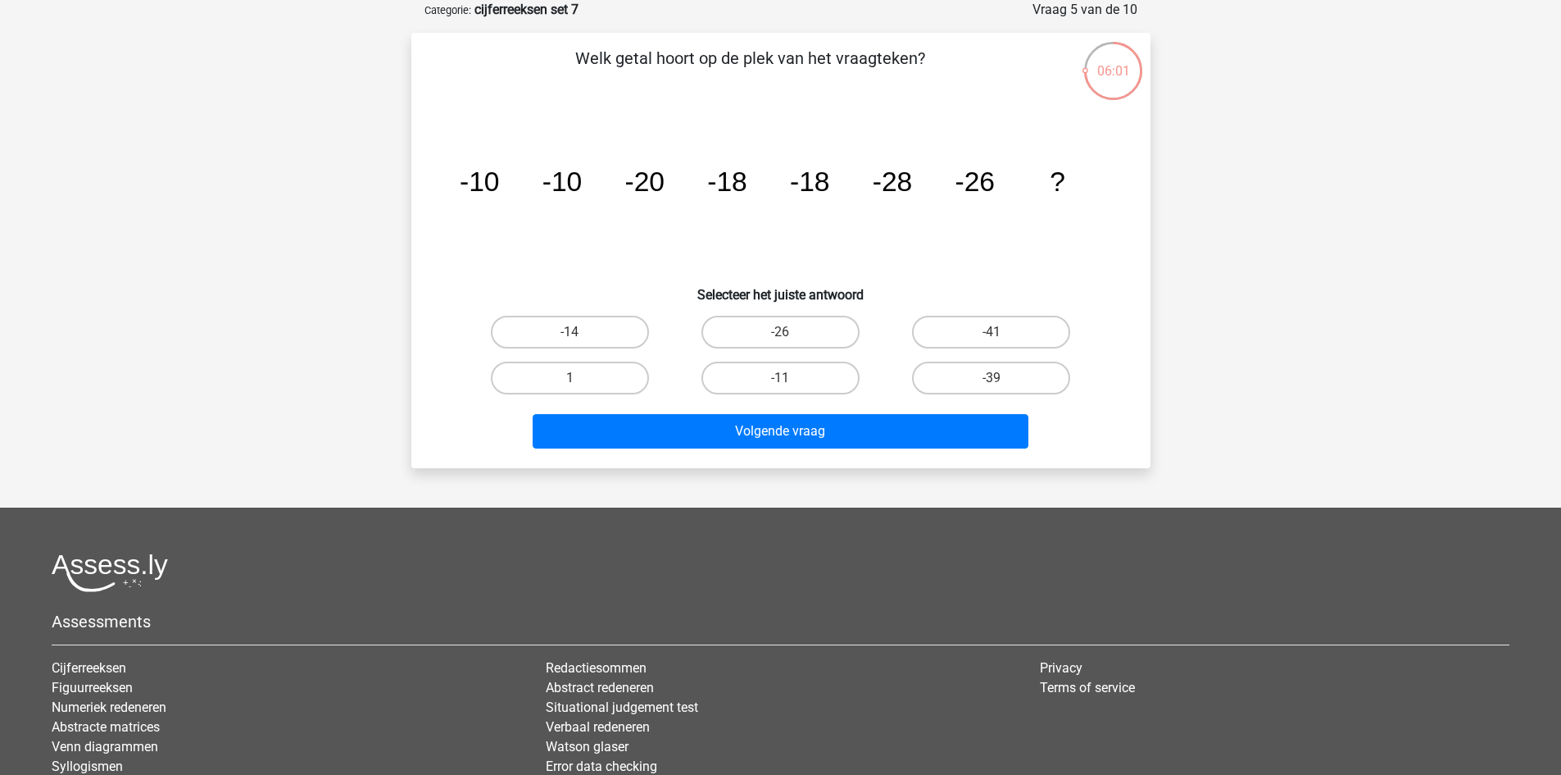
click at [784, 336] on input "-26" at bounding box center [785, 337] width 11 height 11
radio input "true"
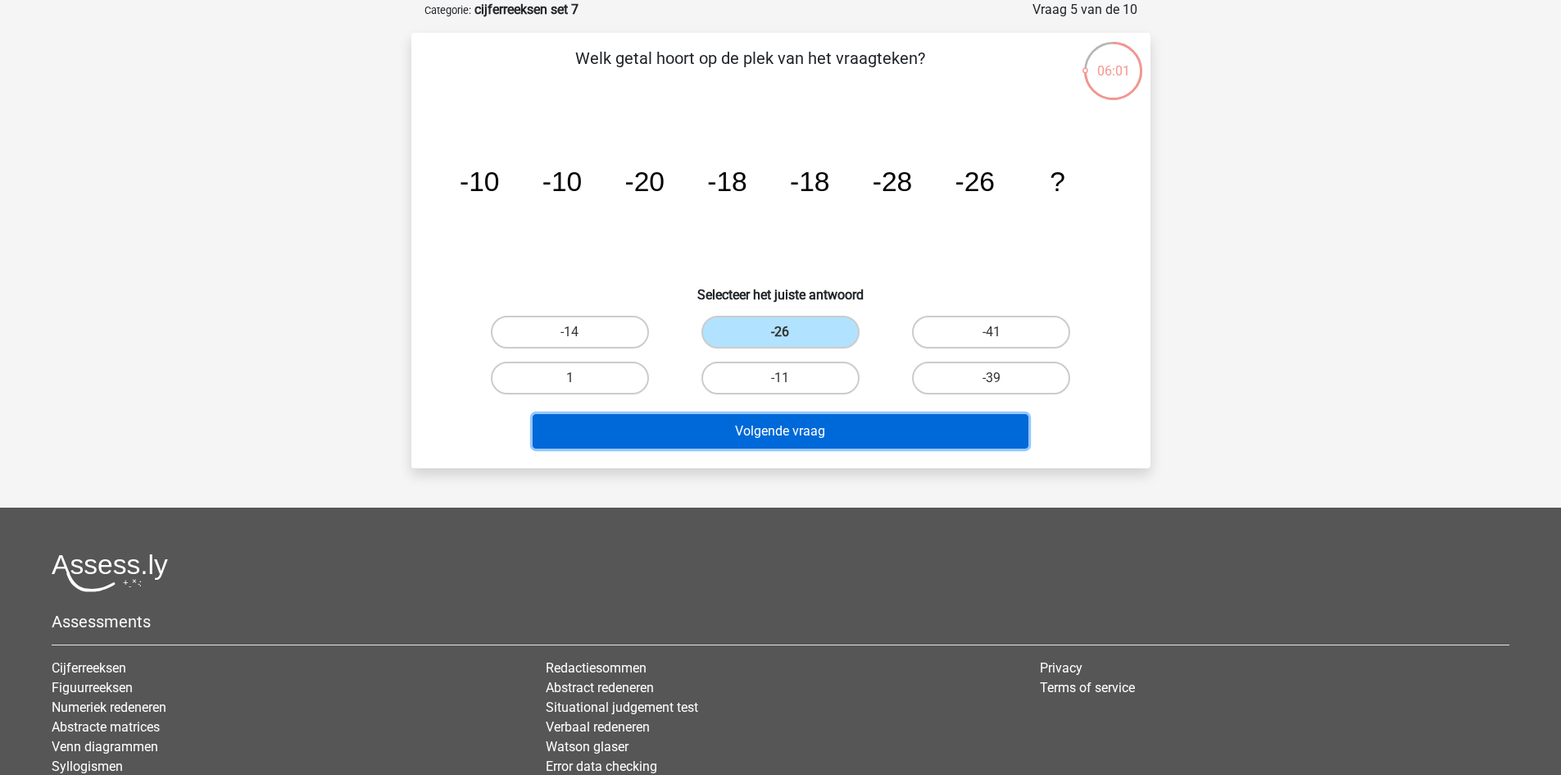
click at [799, 420] on button "Volgende vraag" at bounding box center [781, 431] width 496 height 34
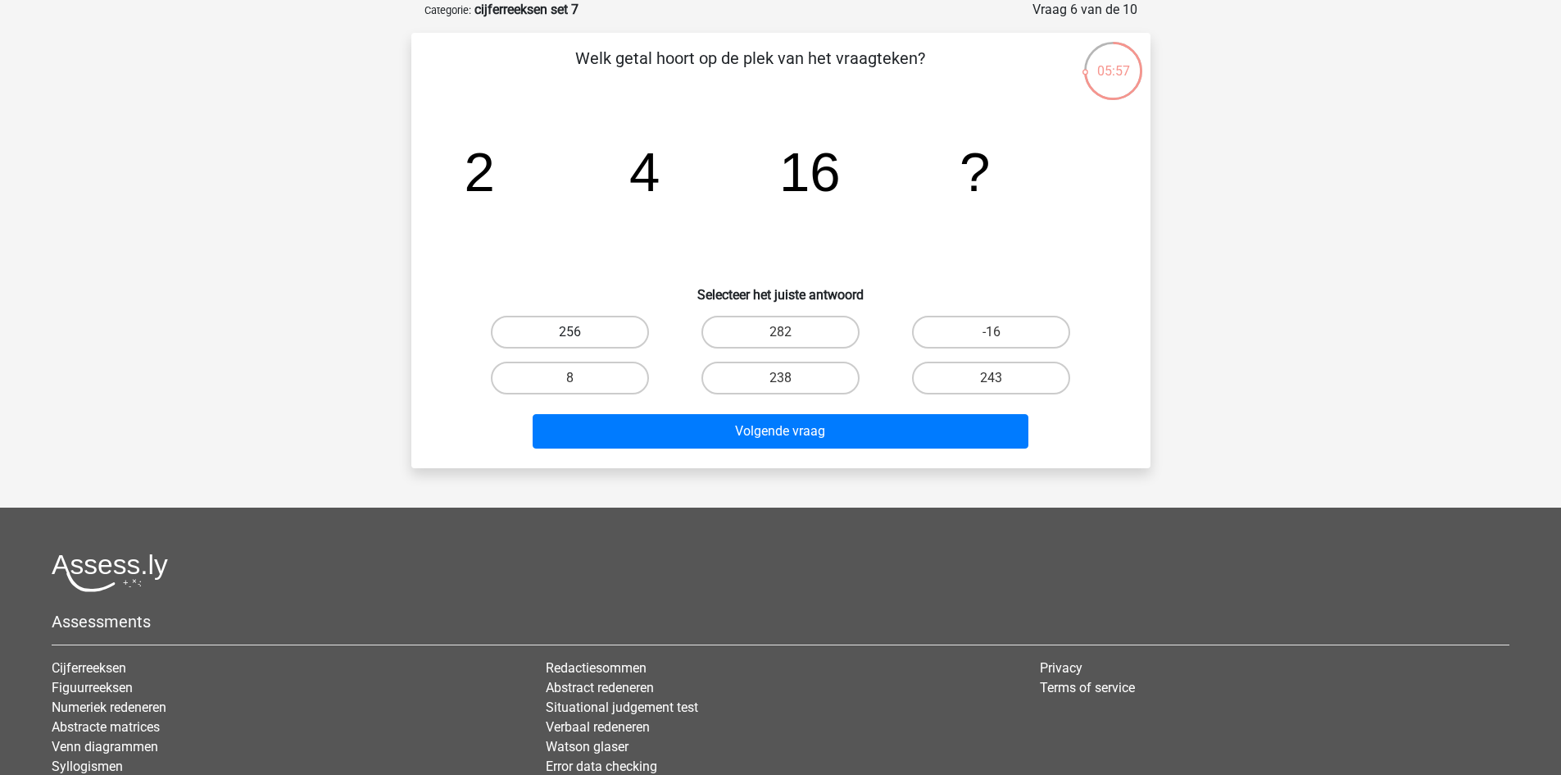
click at [605, 325] on label "256" at bounding box center [570, 332] width 158 height 33
click at [580, 332] on input "256" at bounding box center [575, 337] width 11 height 11
radio input "true"
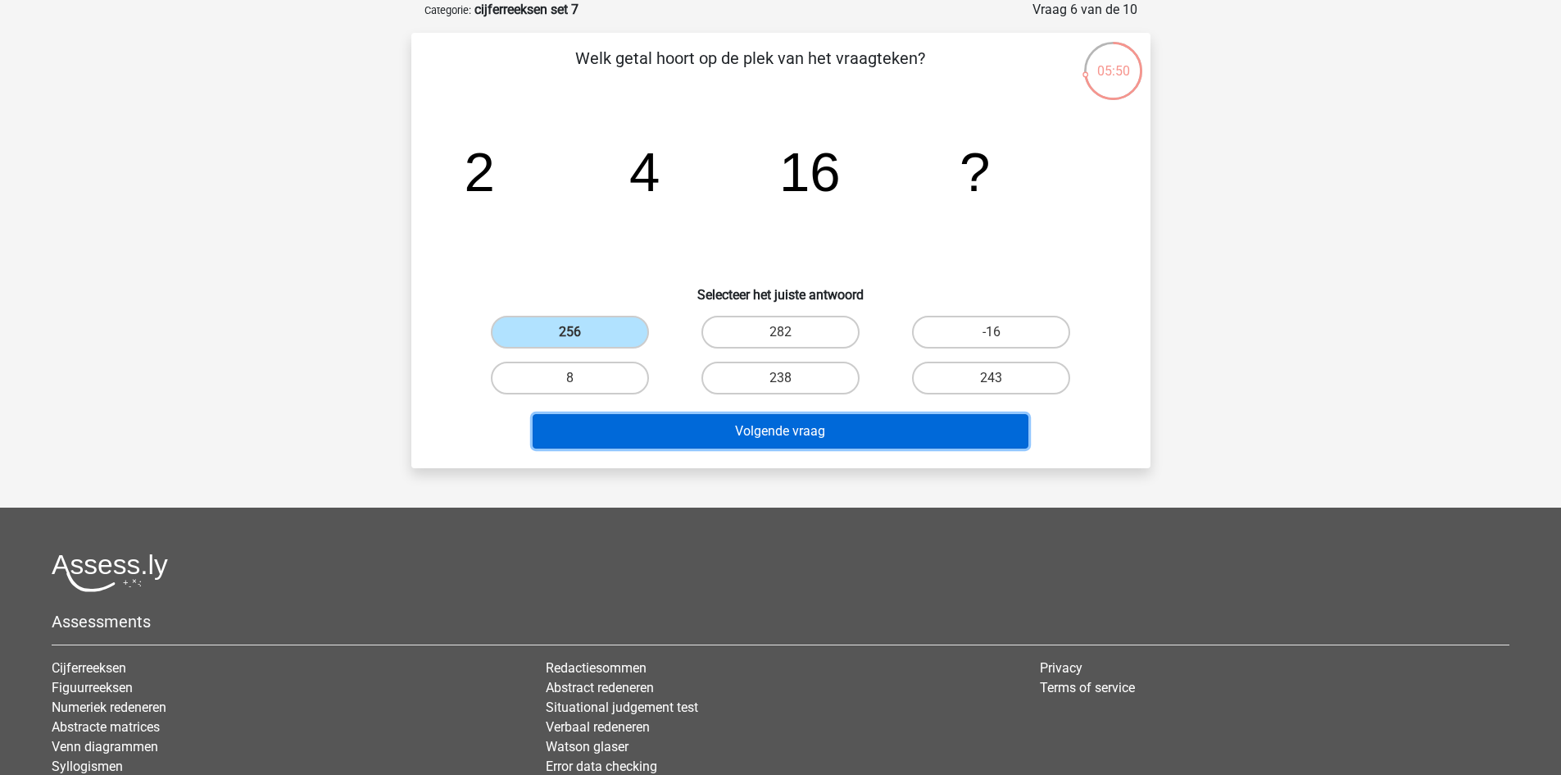
click at [848, 428] on button "Volgende vraag" at bounding box center [781, 431] width 496 height 34
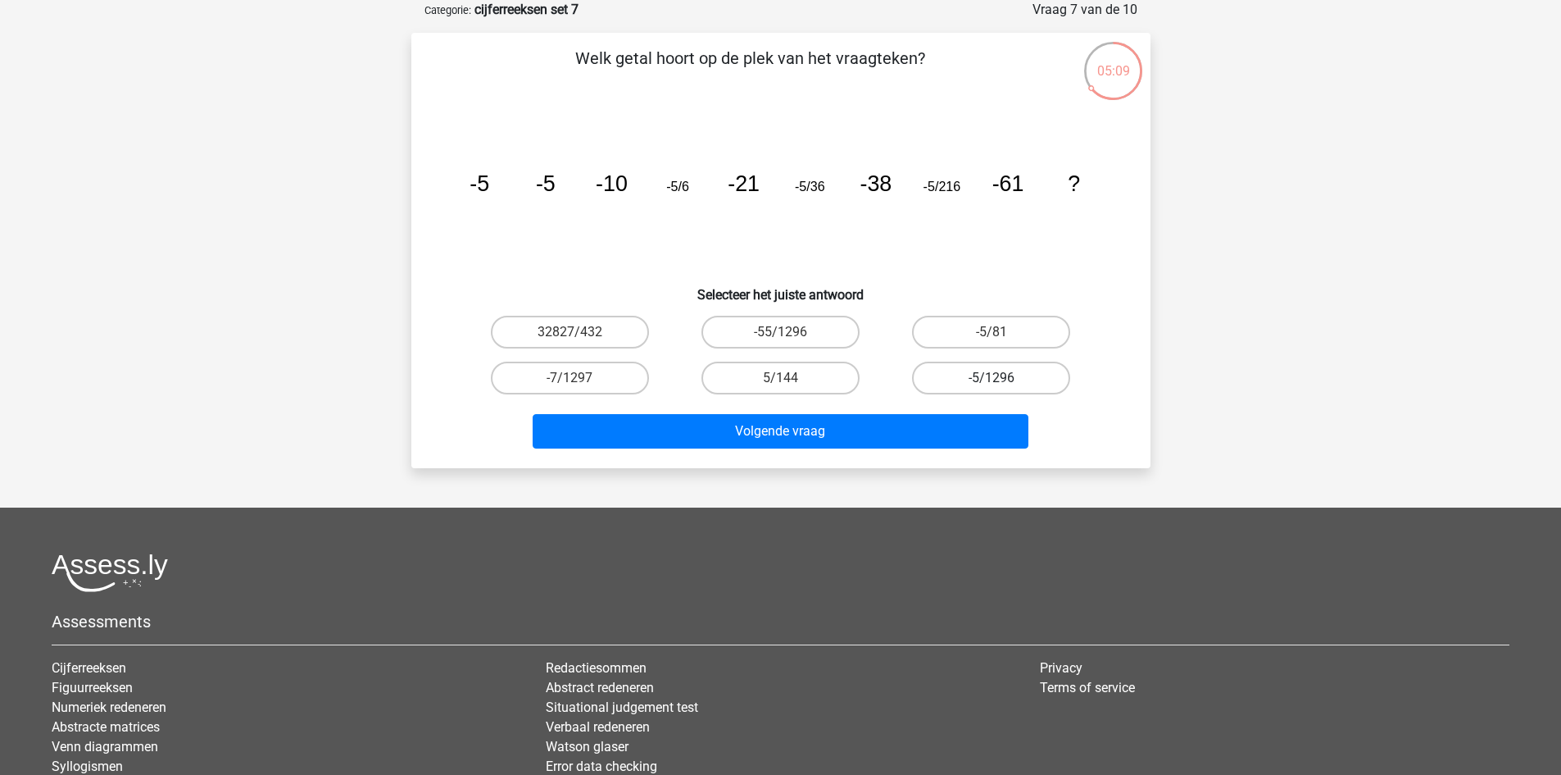
click at [977, 375] on label "-5/1296" at bounding box center [991, 377] width 158 height 33
click at [992, 378] on input "-5/1296" at bounding box center [997, 383] width 11 height 11
radio input "true"
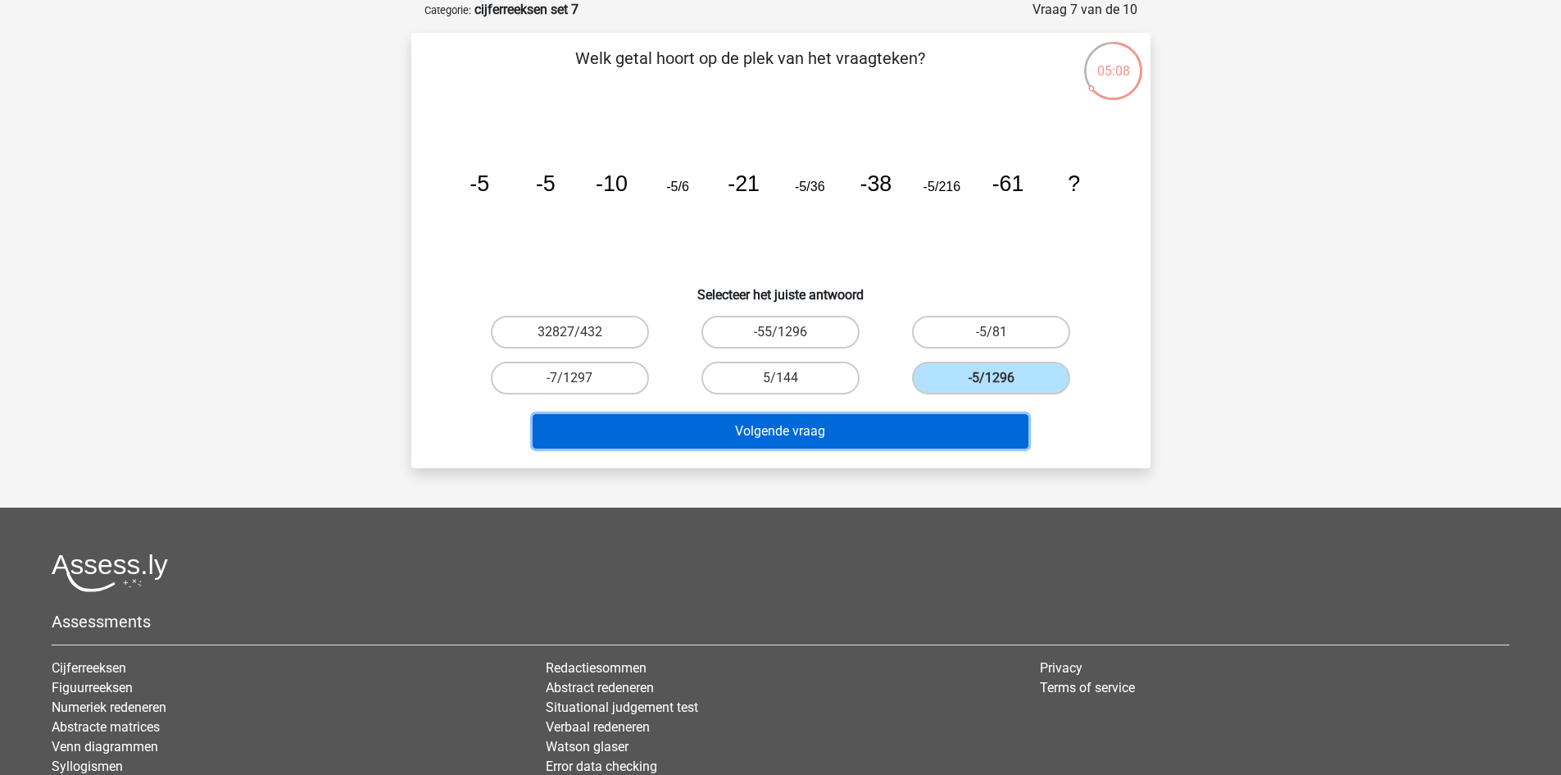
click at [885, 432] on button "Volgende vraag" at bounding box center [781, 431] width 496 height 34
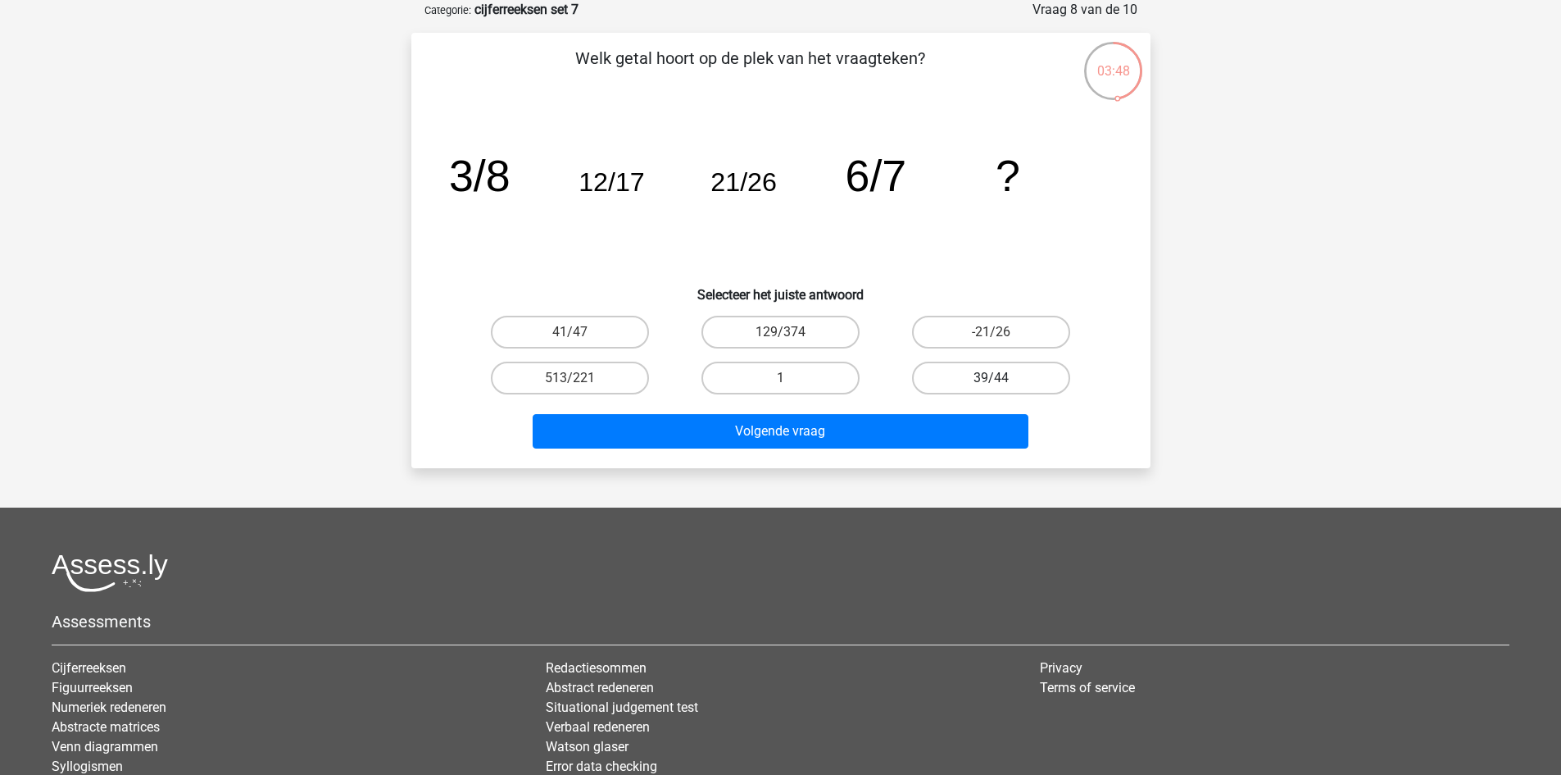
click at [975, 380] on label "39/44" at bounding box center [991, 377] width 158 height 33
click at [992, 380] on input "39/44" at bounding box center [997, 383] width 11 height 11
radio input "true"
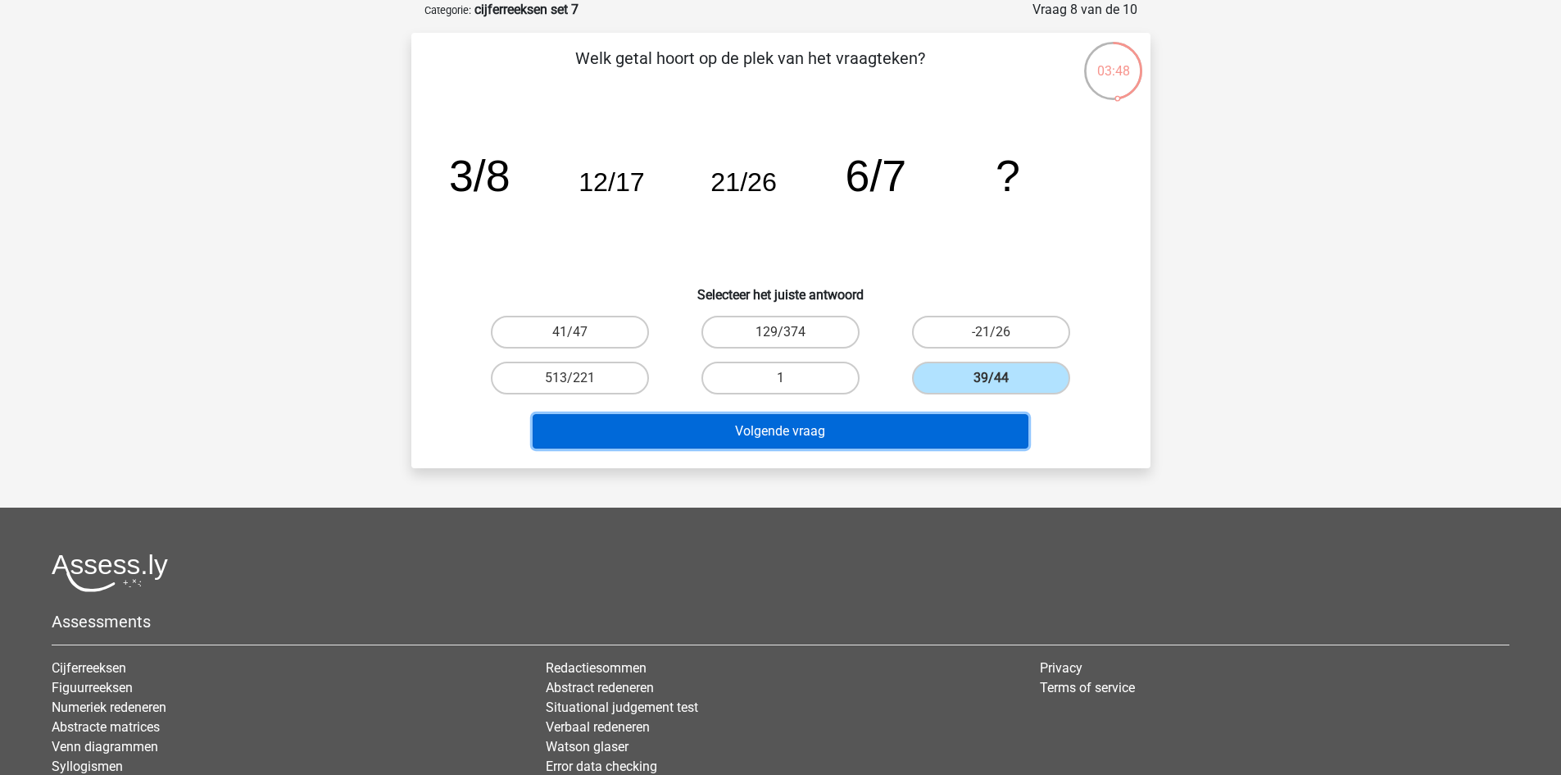
click at [931, 430] on button "Volgende vraag" at bounding box center [781, 431] width 496 height 34
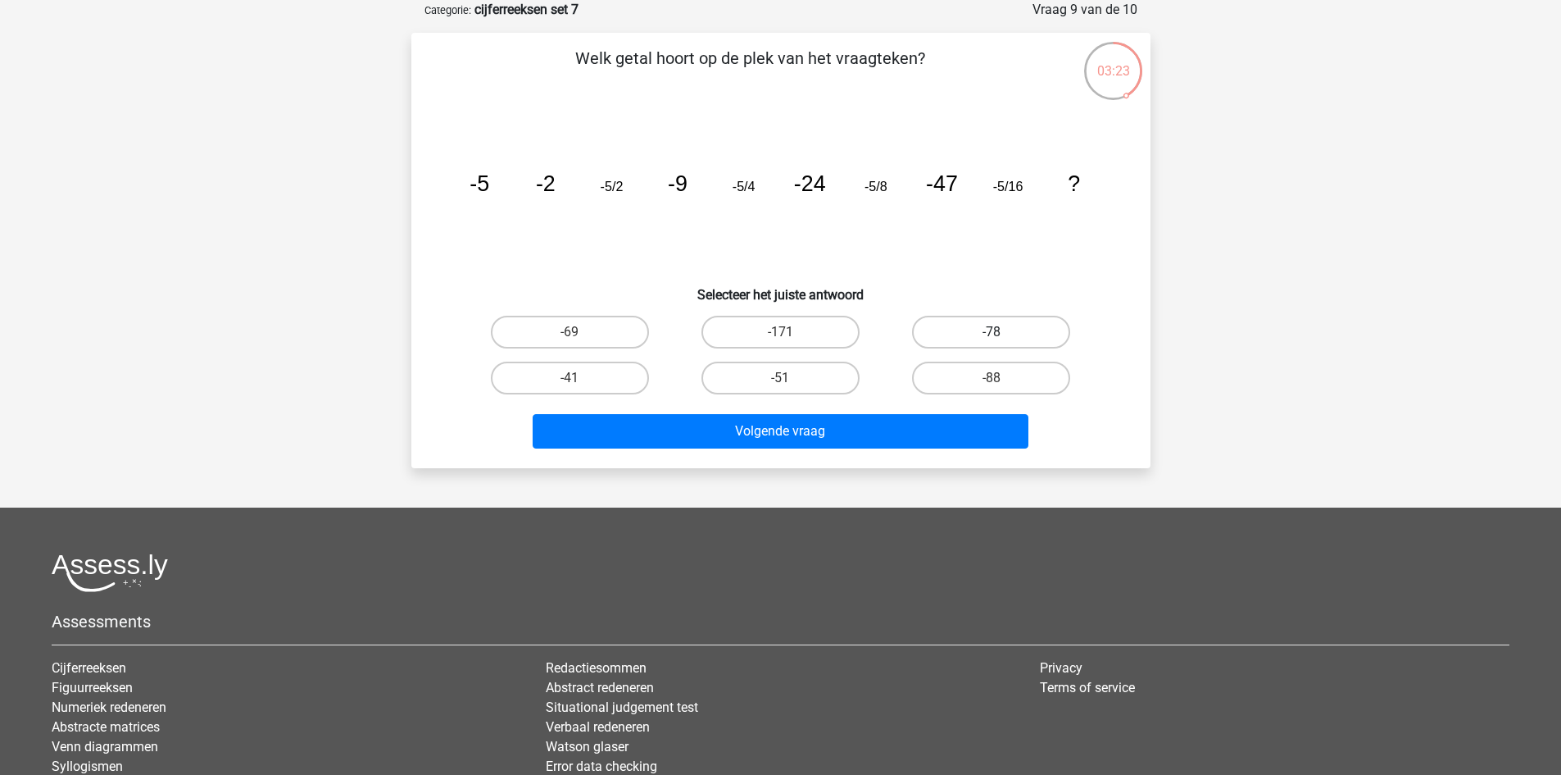
click at [979, 340] on label "-78" at bounding box center [991, 332] width 158 height 33
click at [992, 340] on input "-78" at bounding box center [997, 337] width 11 height 11
radio input "true"
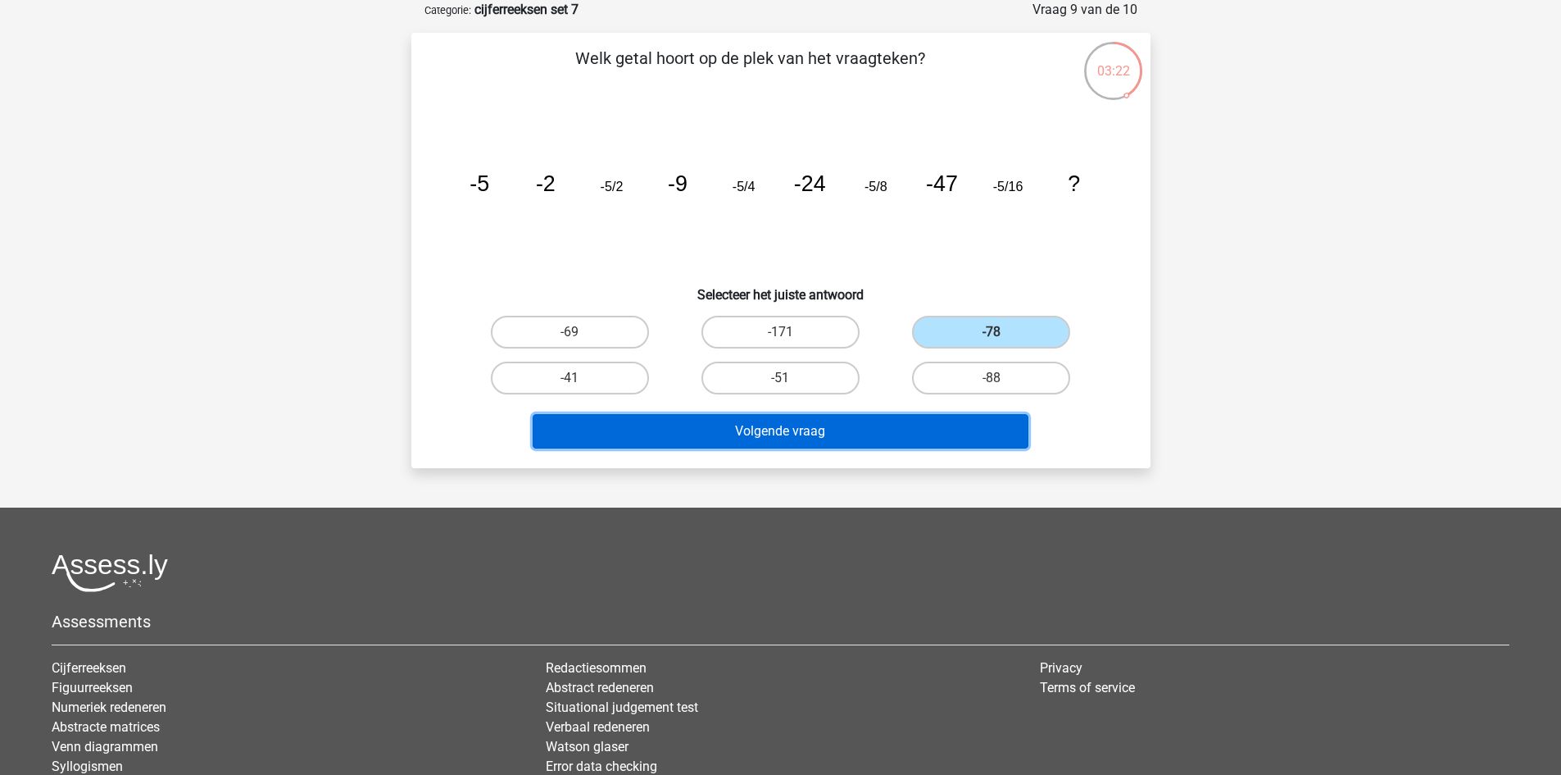
click at [933, 426] on button "Volgende vraag" at bounding box center [781, 431] width 496 height 34
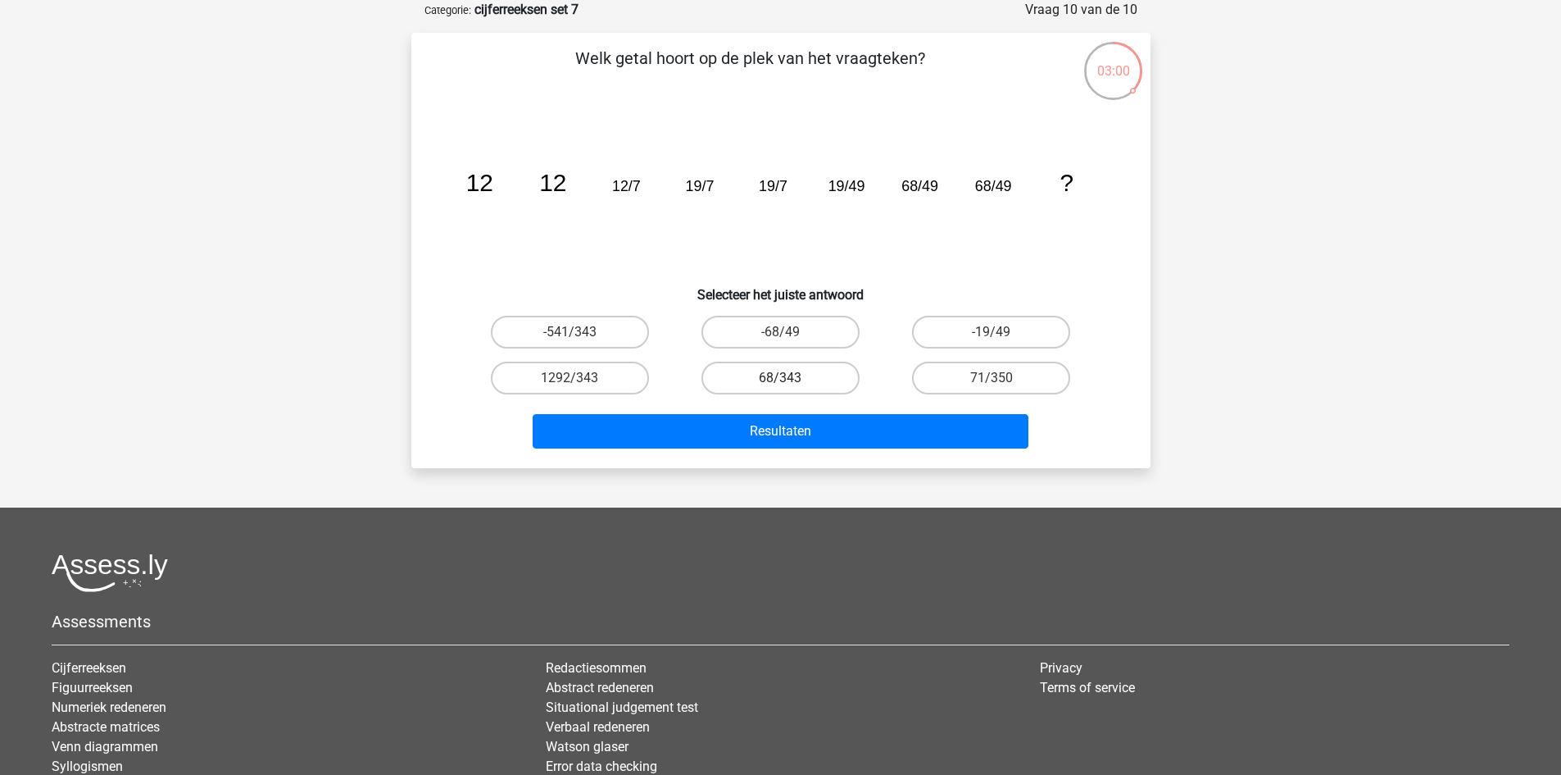
click at [820, 370] on label "68/343" at bounding box center [781, 377] width 158 height 33
click at [791, 378] on input "68/343" at bounding box center [785, 383] width 11 height 11
radio input "true"
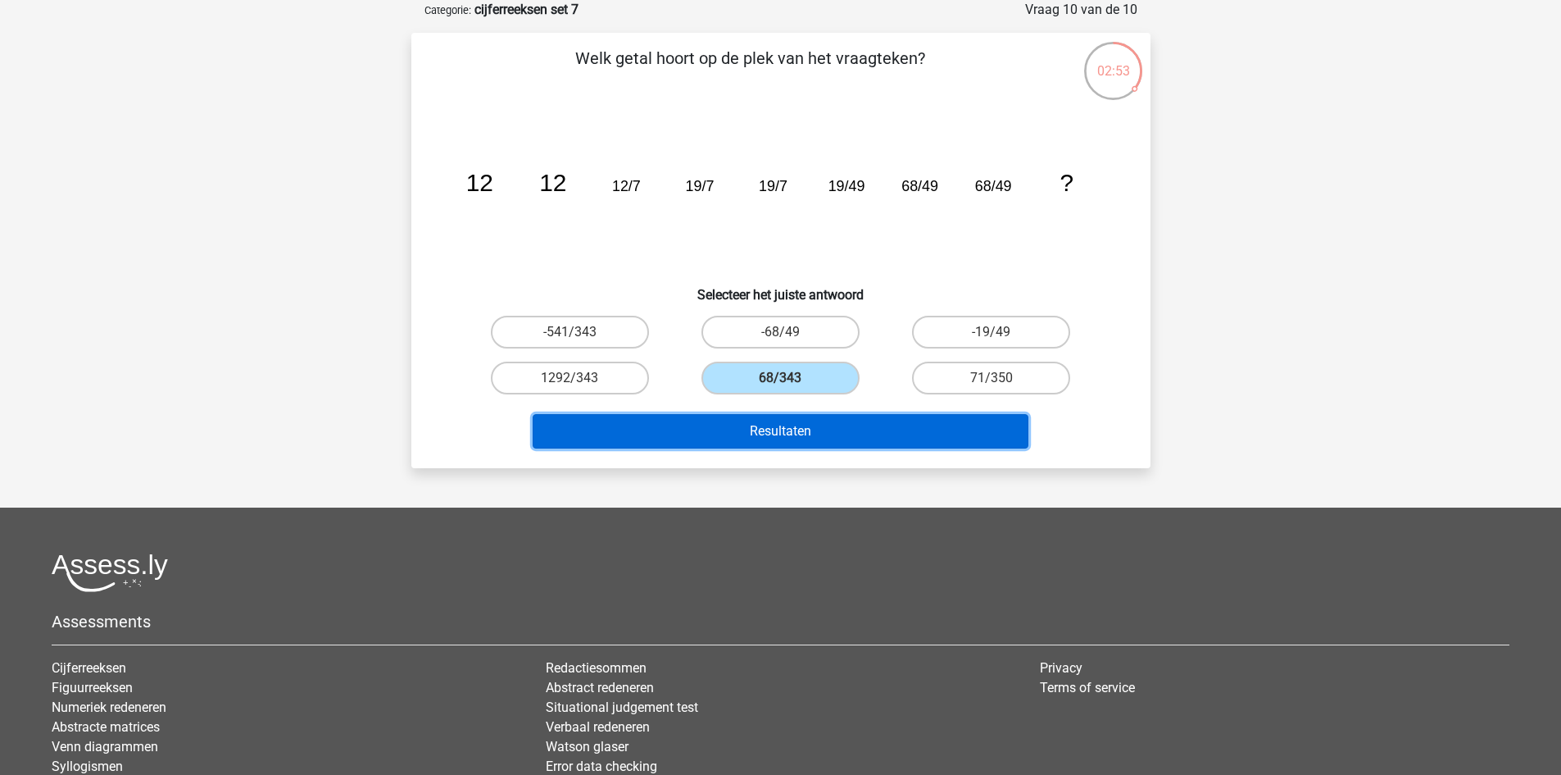
click at [758, 430] on button "Resultaten" at bounding box center [781, 431] width 496 height 34
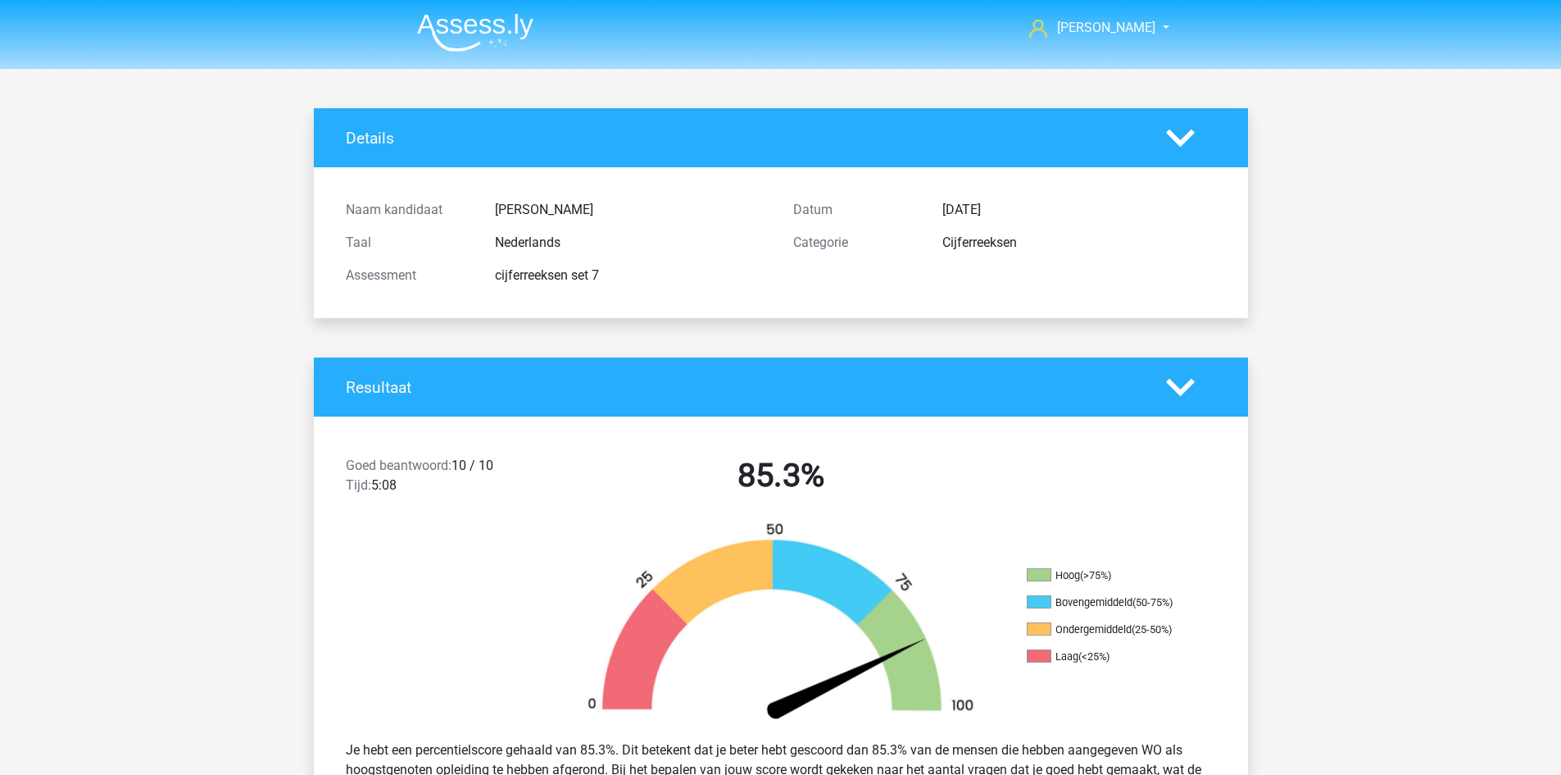
click at [516, 21] on img at bounding box center [475, 32] width 116 height 39
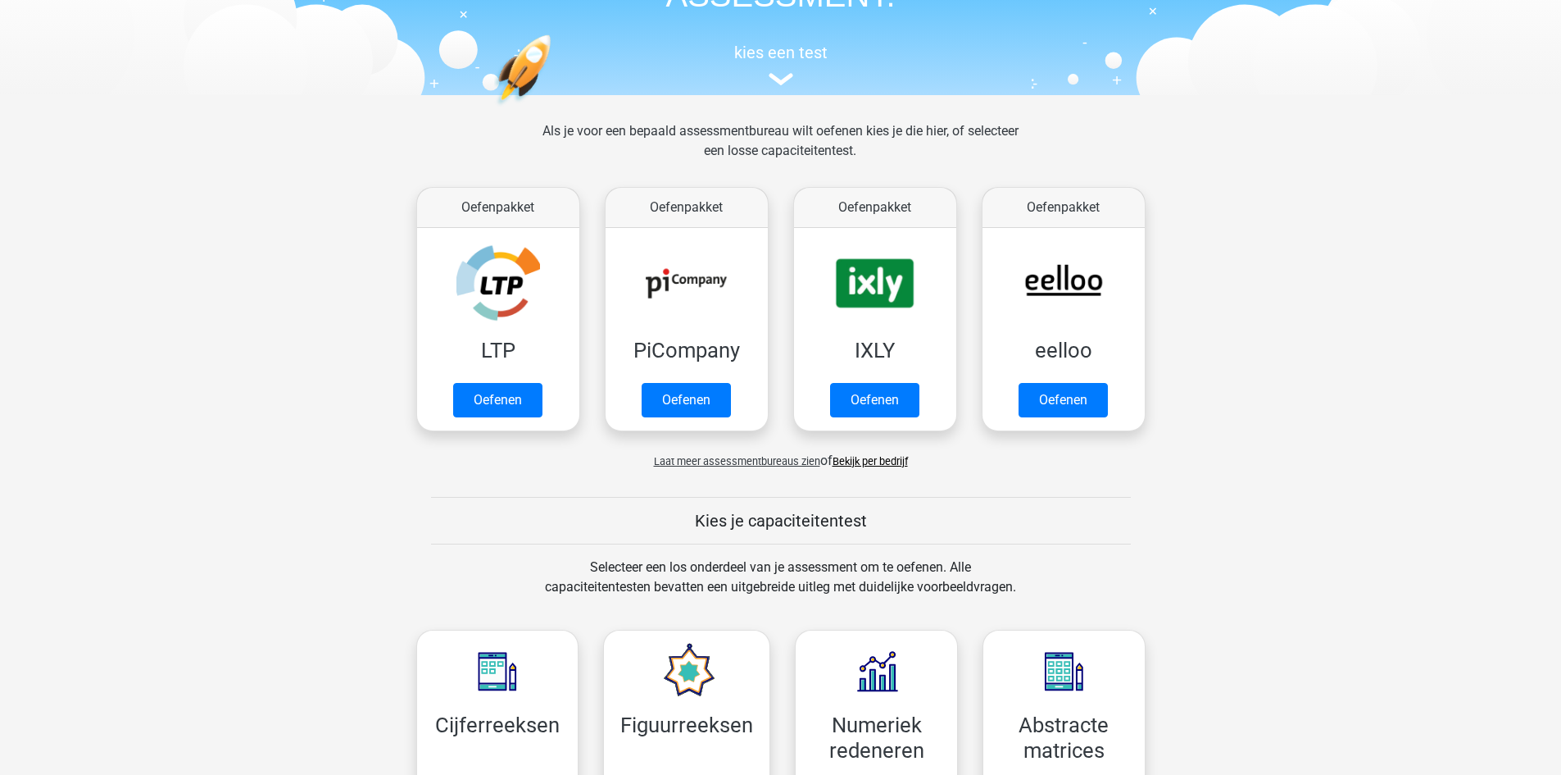
scroll to position [656, 0]
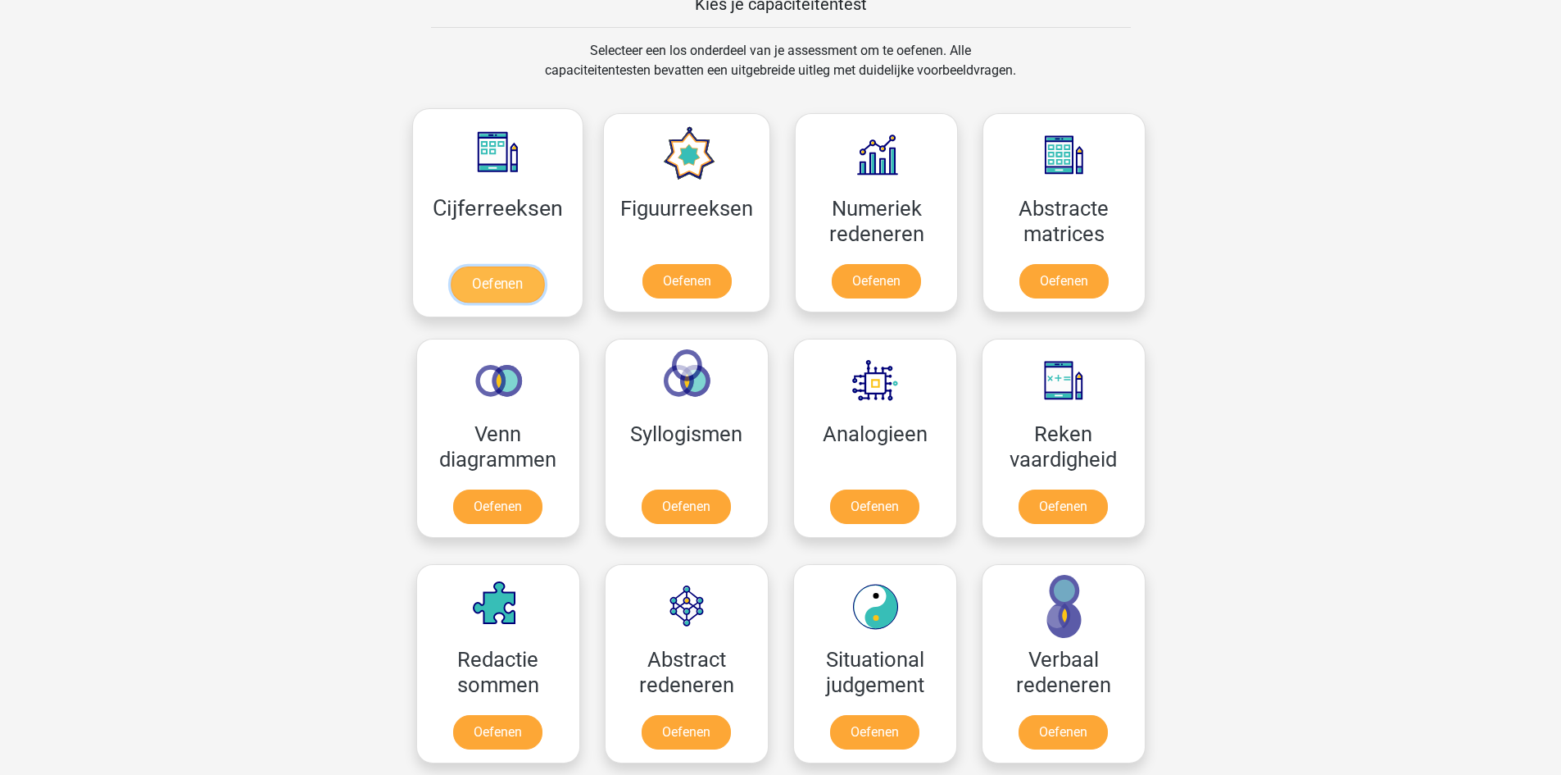
click at [498, 266] on link "Oefenen" at bounding box center [497, 284] width 93 height 36
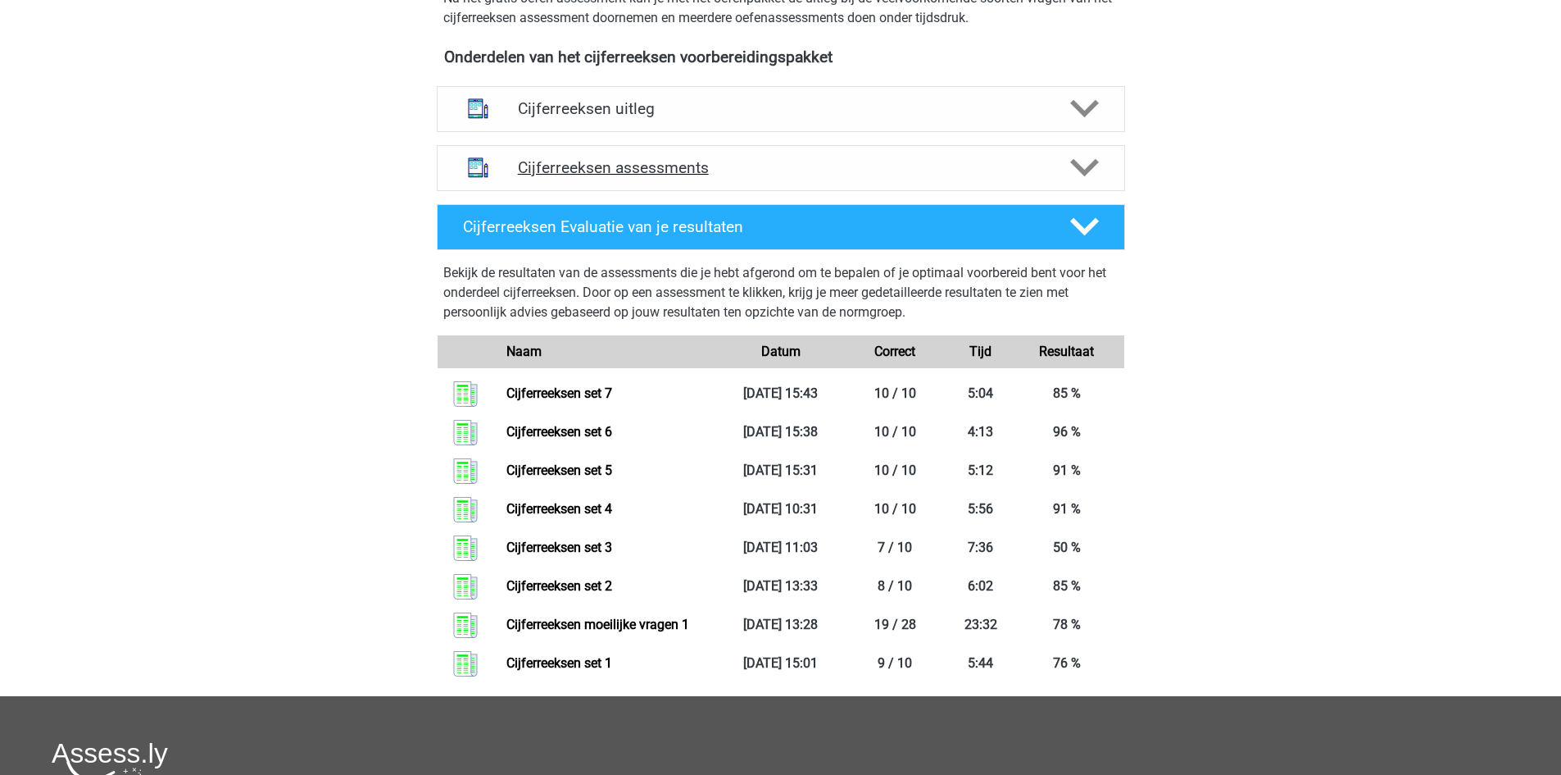
click at [594, 176] on div "Cijferreeksen assessments" at bounding box center [781, 168] width 689 height 46
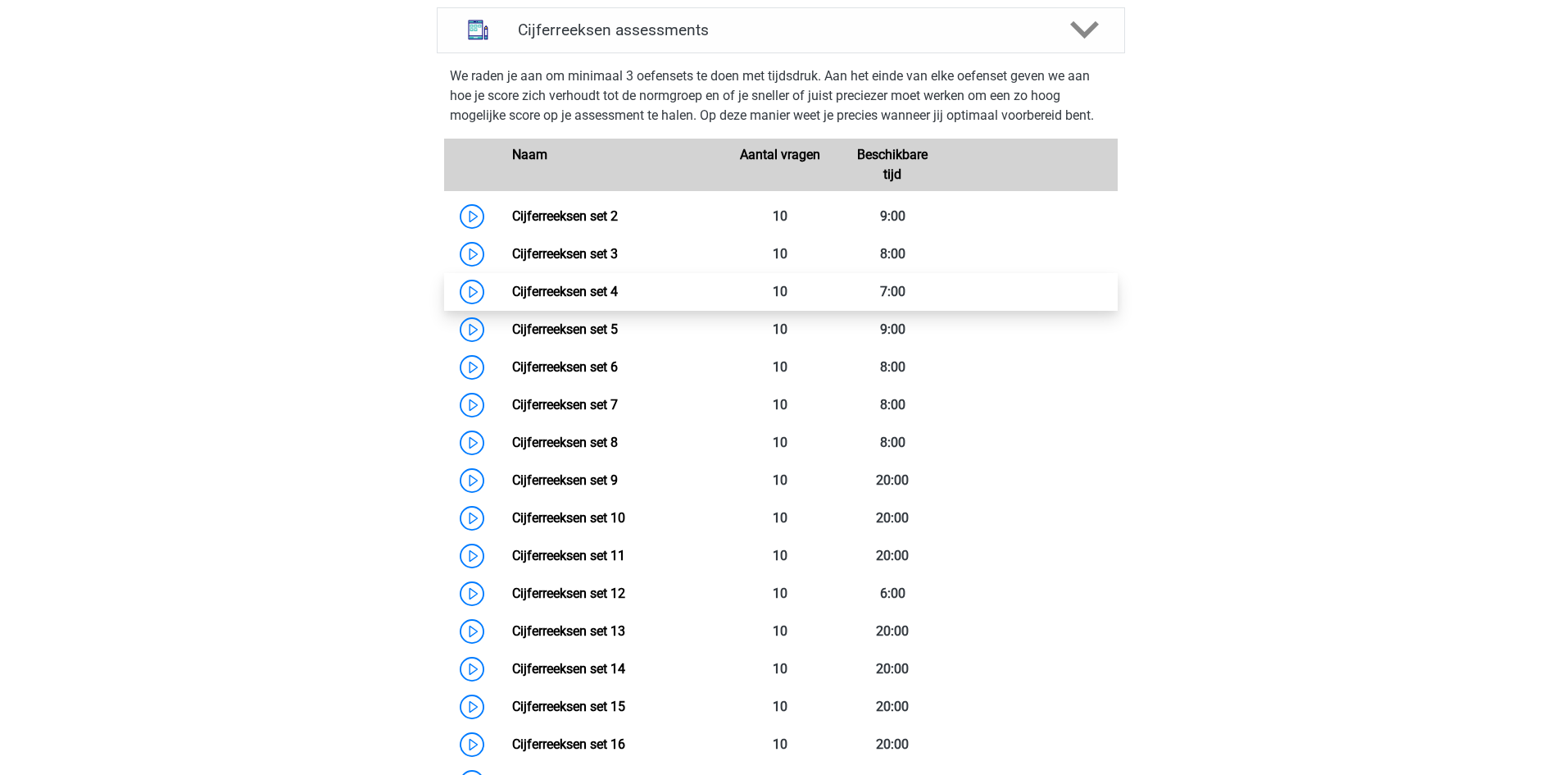
scroll to position [820, 0]
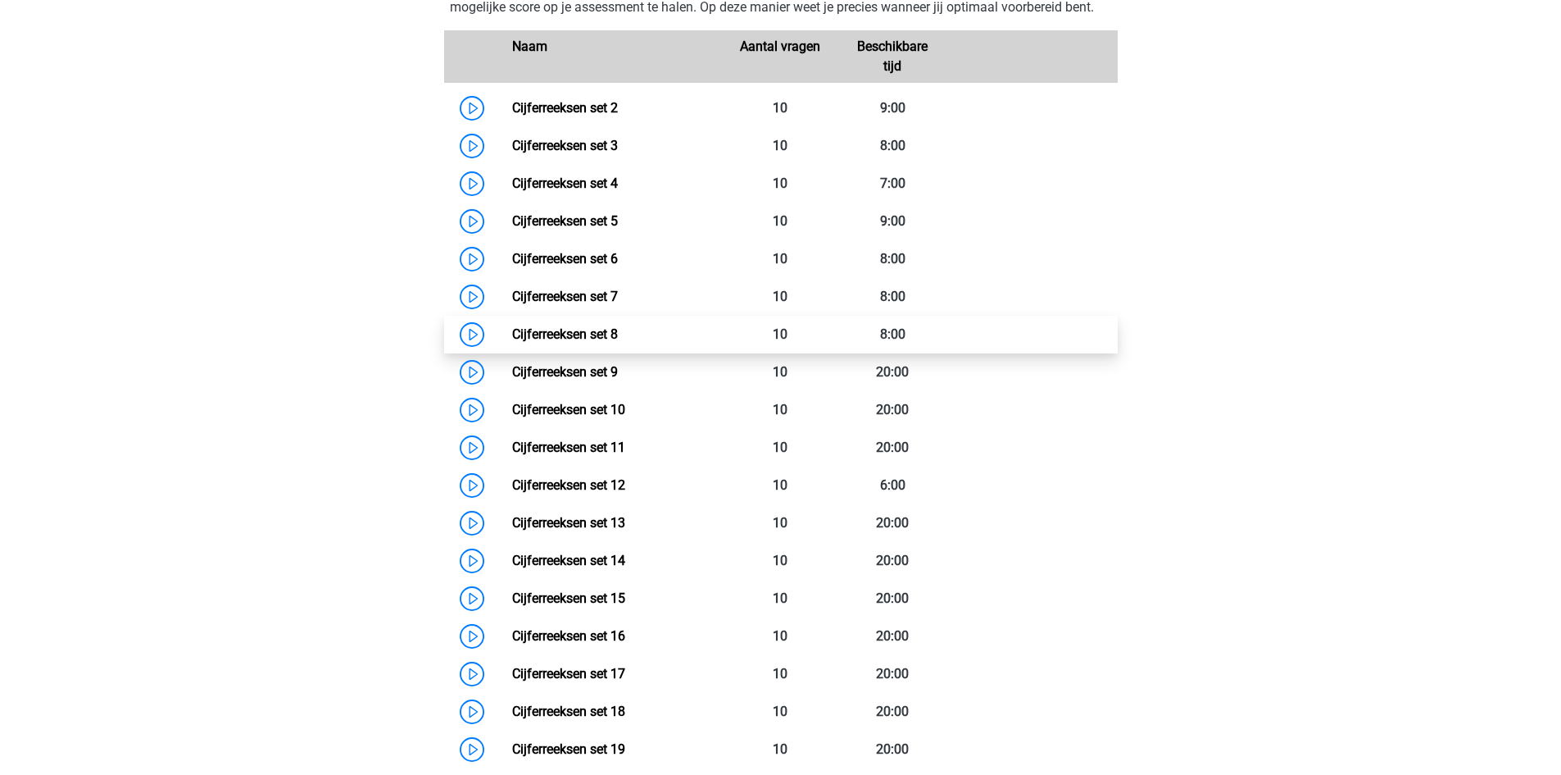
click at [618, 342] on link "Cijferreeksen set 8" at bounding box center [565, 334] width 106 height 16
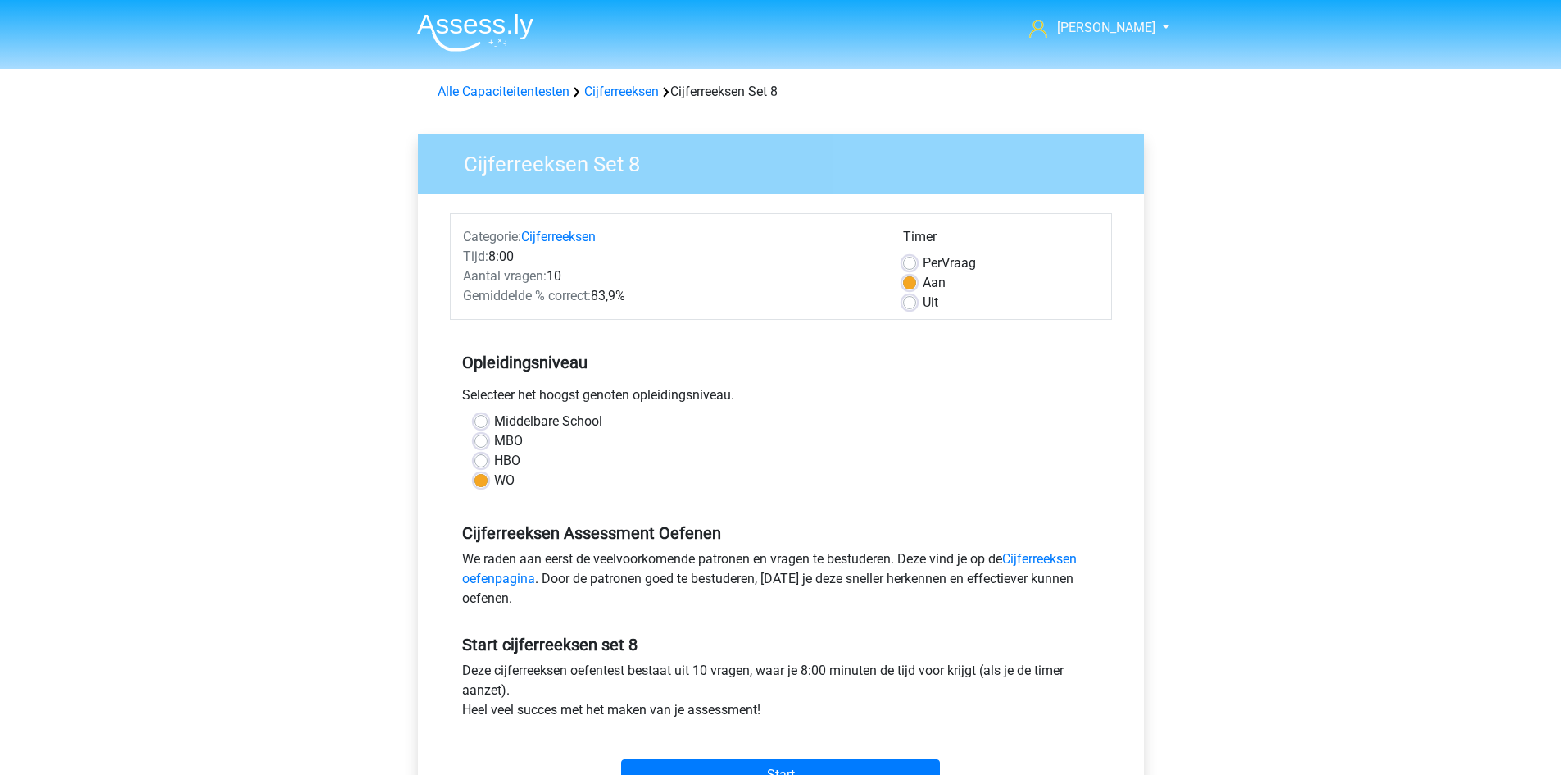
click at [482, 44] on img at bounding box center [475, 32] width 116 height 39
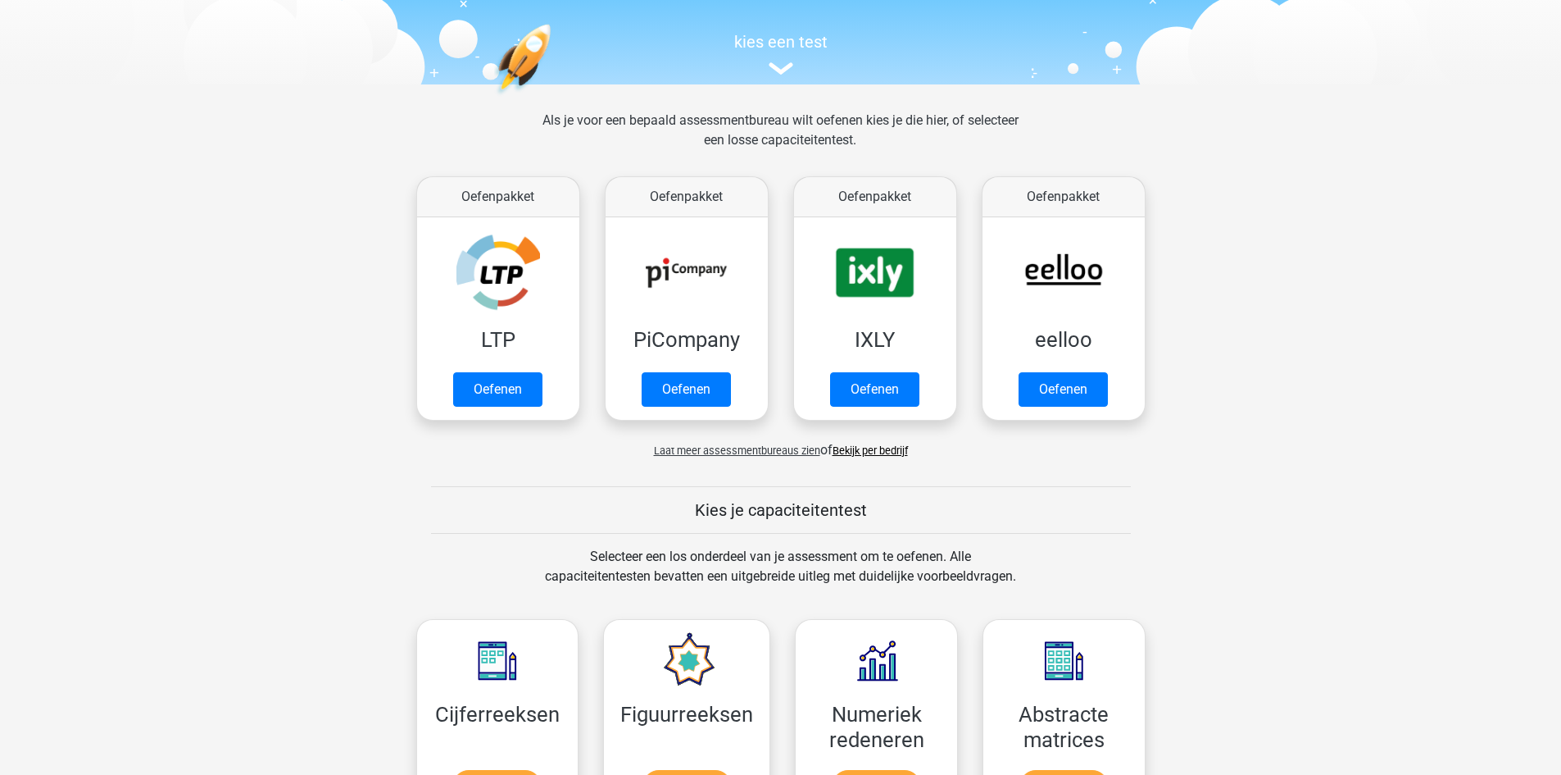
scroll to position [246, 0]
